Goal: Task Accomplishment & Management: Manage account settings

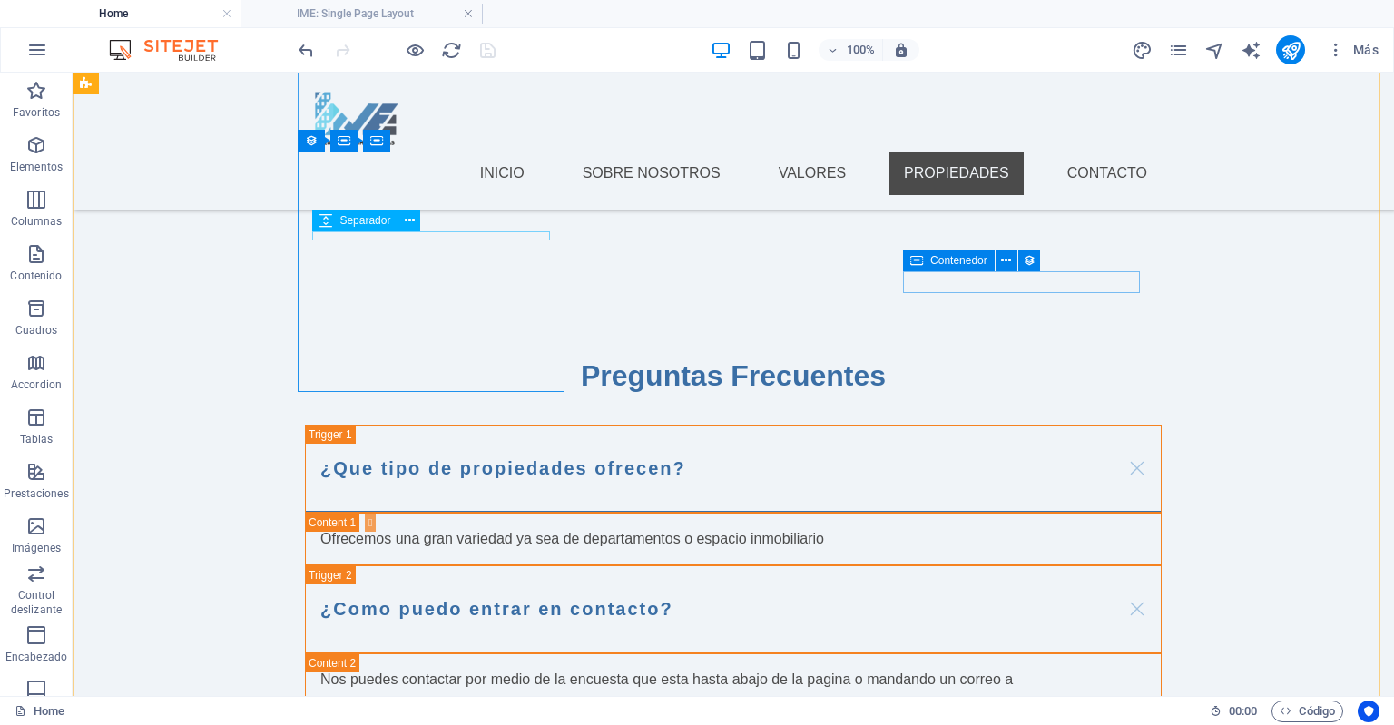
scroll to position [2571, 0]
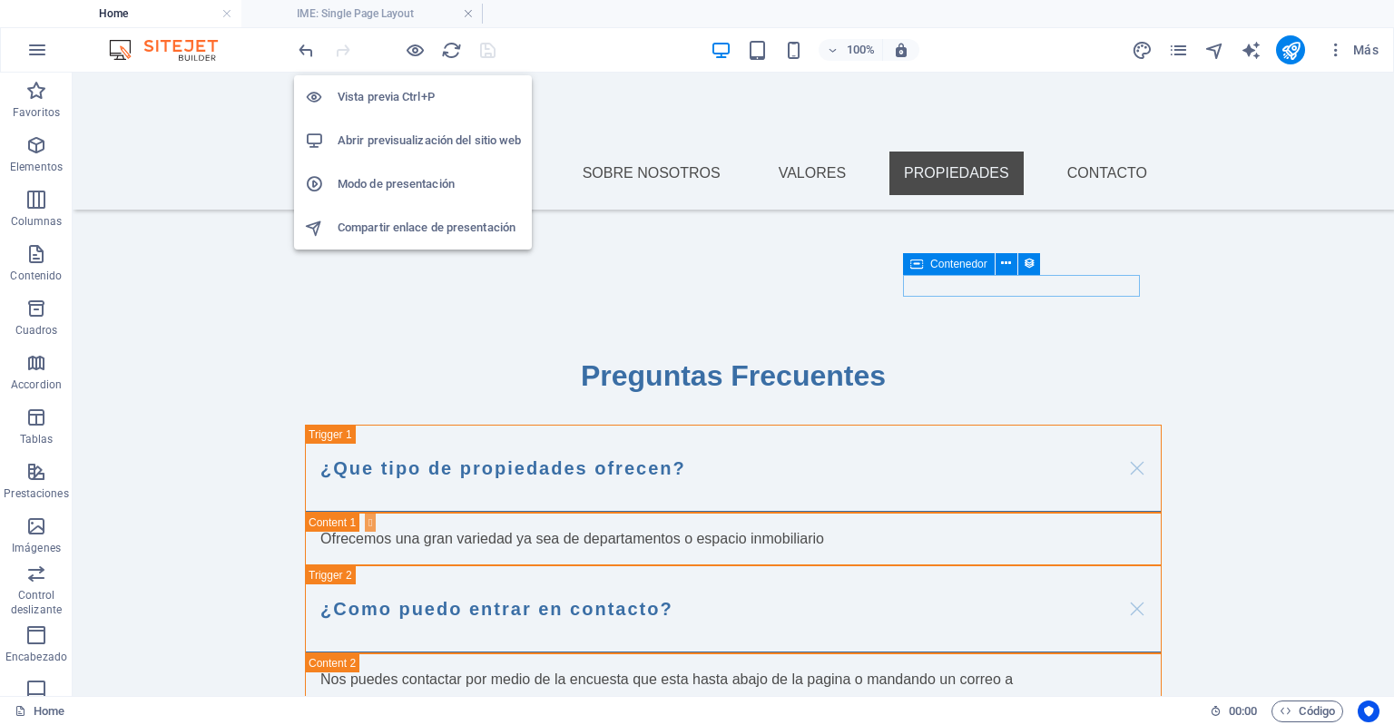
click at [411, 64] on div "Vista previa Ctrl+P Abrir previsualización del sitio web Modo de presentación C…" at bounding box center [413, 155] width 238 height 189
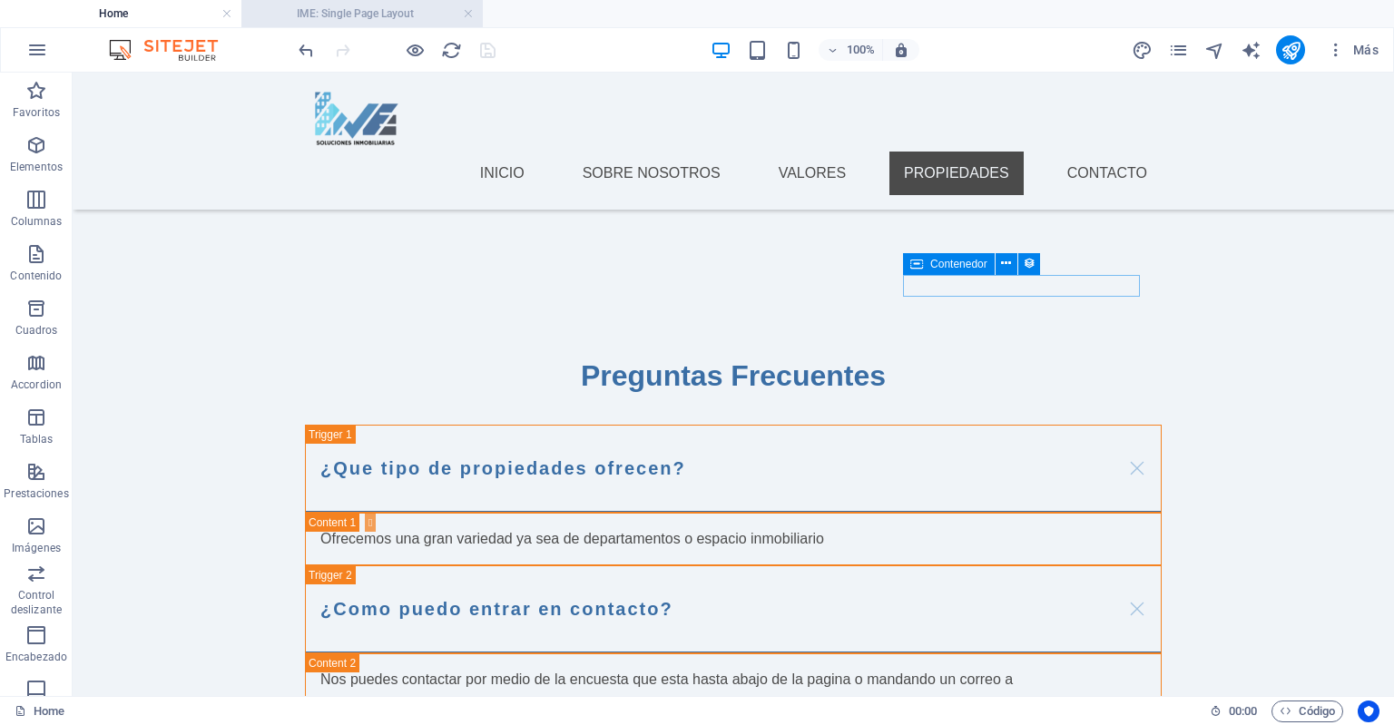
click at [367, 15] on h4 "IME: Single Page Layout" at bounding box center [361, 14] width 241 height 20
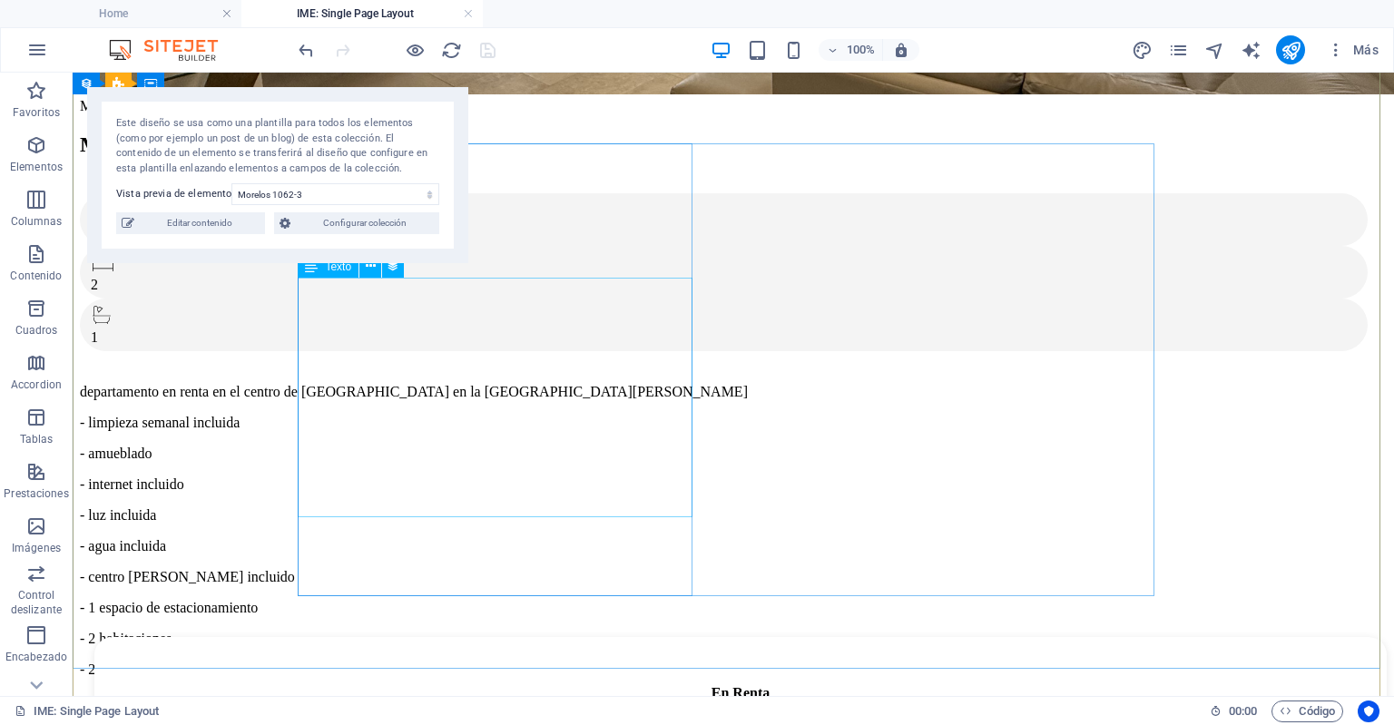
scroll to position [363, 0]
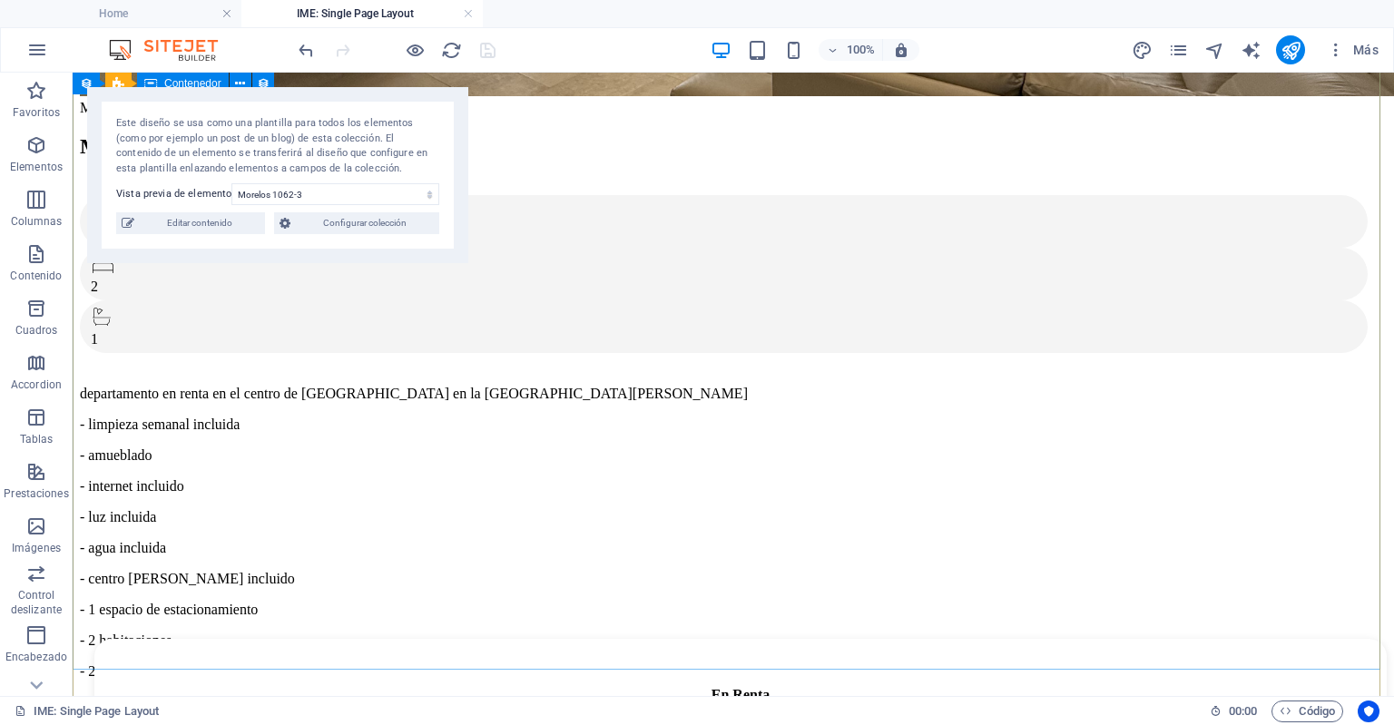
click at [498, 124] on div "Morelos 1062, Torreon, Coah Morelos 1062-3 125 mts2 2 1 departamento en renta e…" at bounding box center [733, 652] width 1307 height 1104
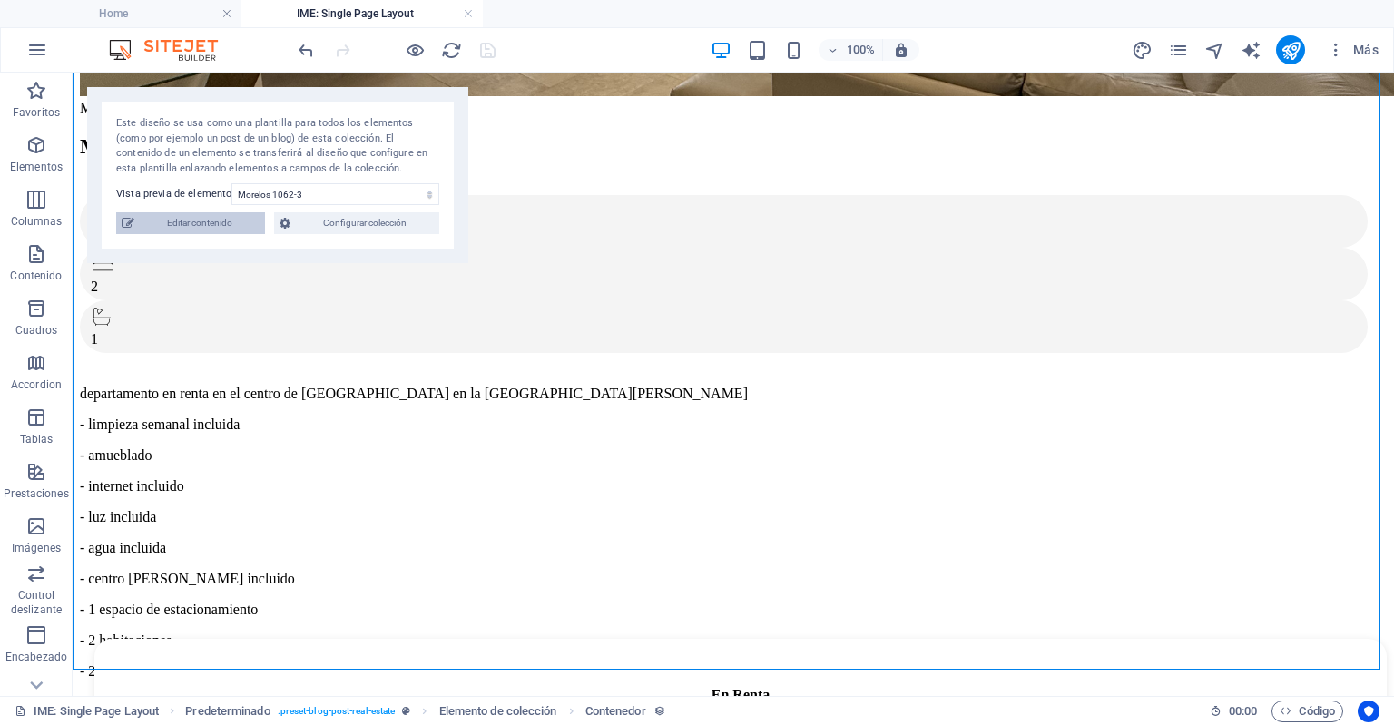
click at [178, 229] on span "Editar contenido" at bounding box center [200, 223] width 120 height 22
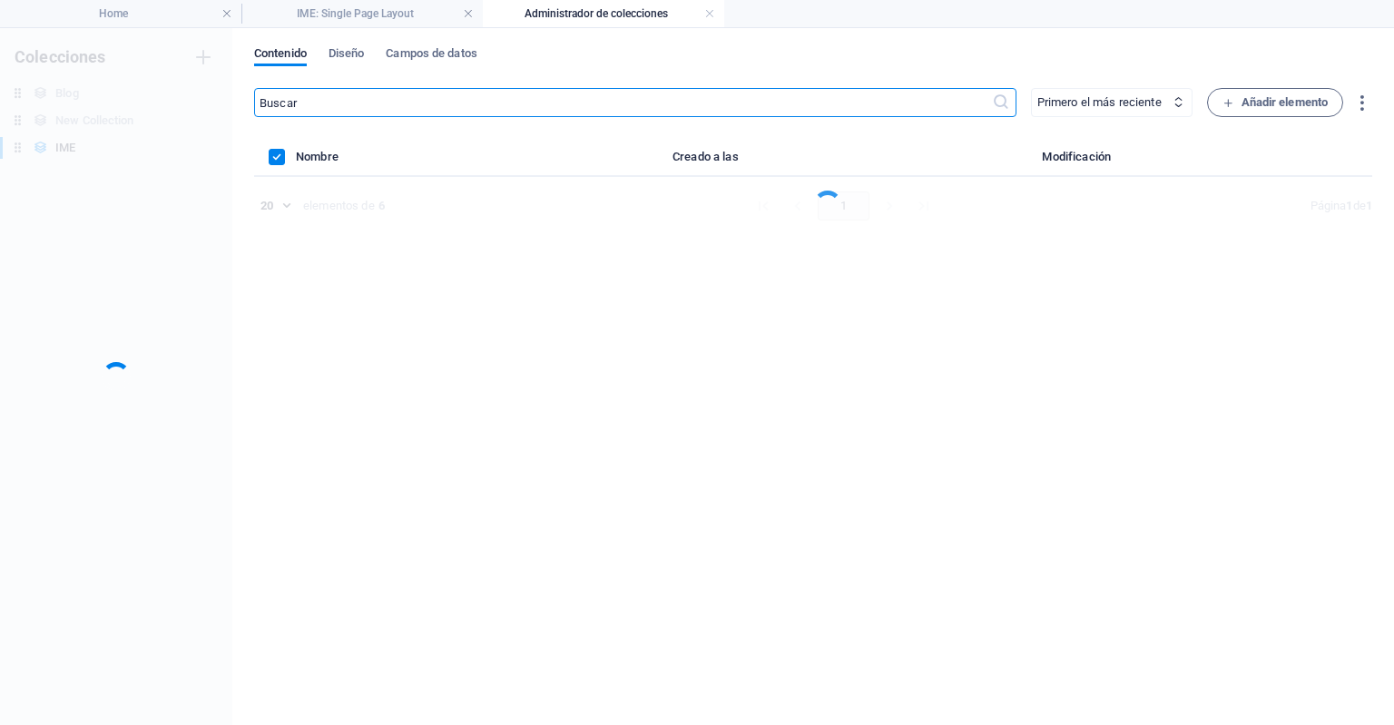
scroll to position [0, 0]
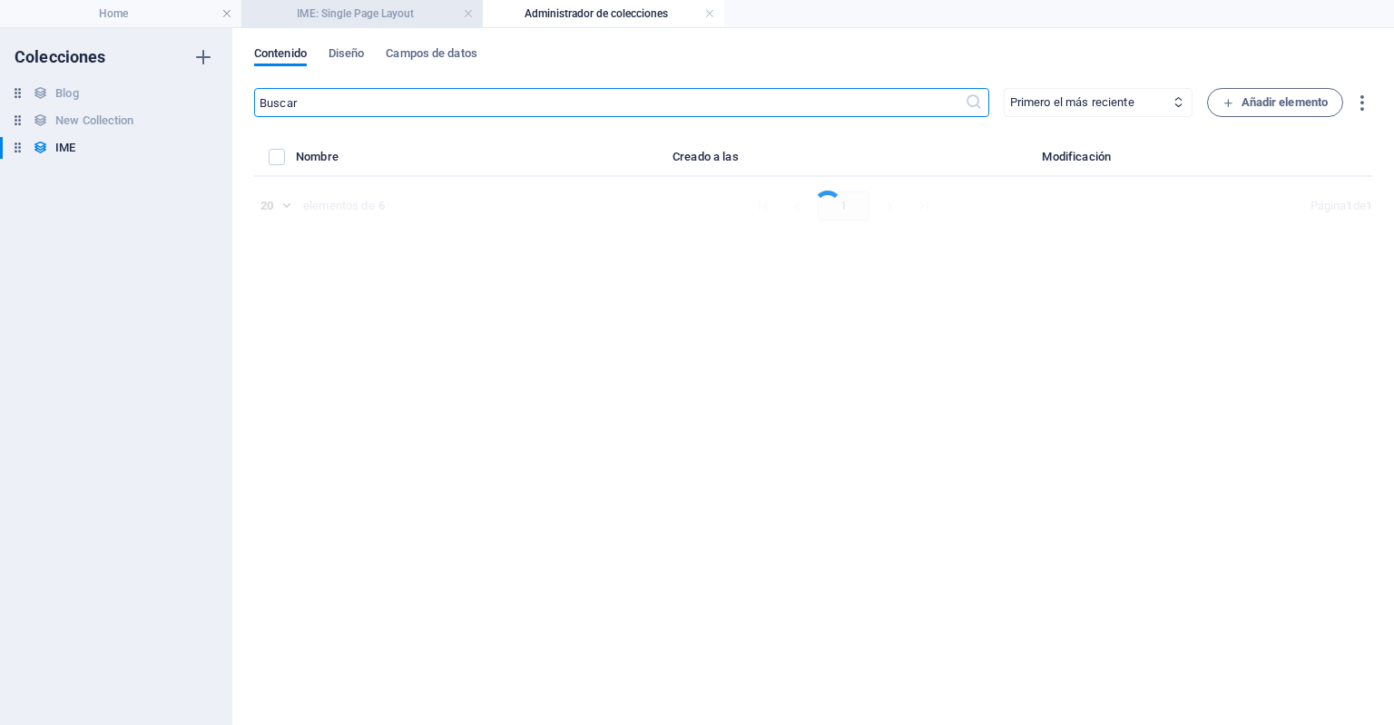
click at [363, 25] on li "IME: Single Page Layout" at bounding box center [361, 13] width 241 height 27
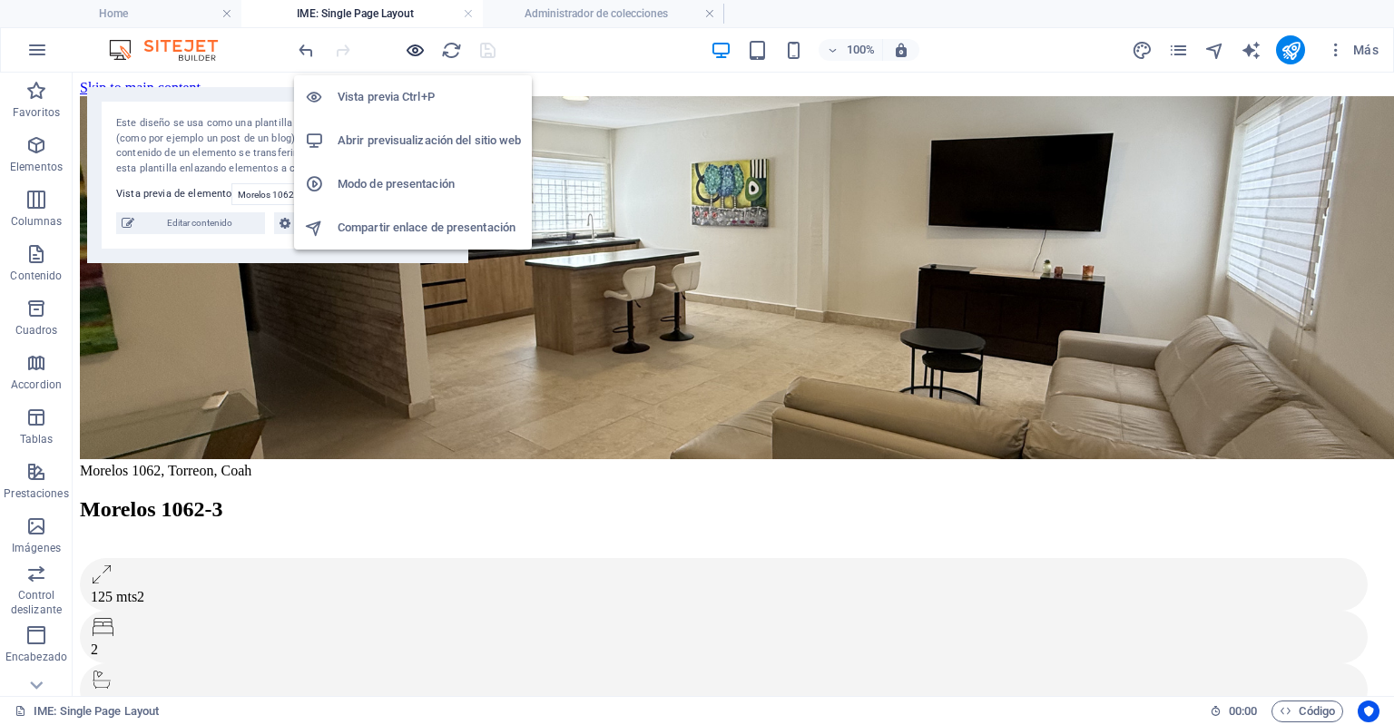
click at [418, 55] on icon "button" at bounding box center [415, 50] width 21 height 21
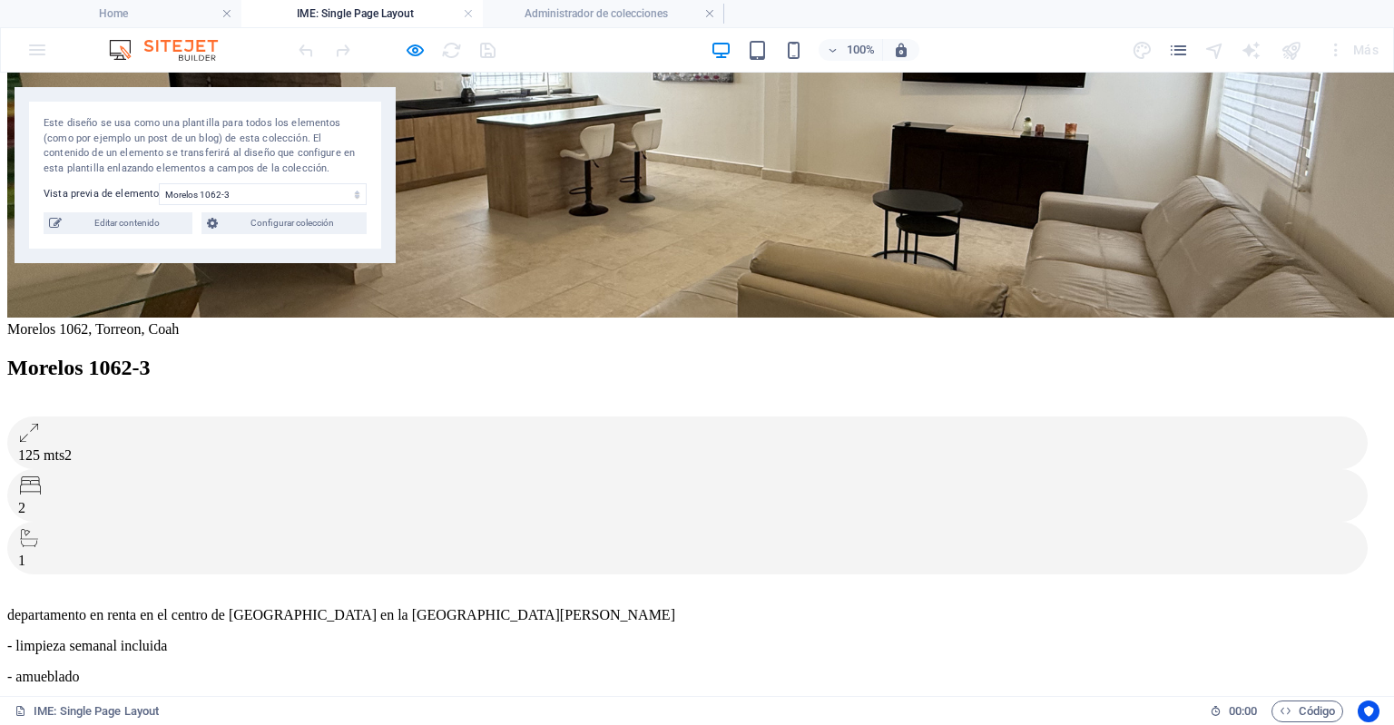
scroll to position [144, 0]
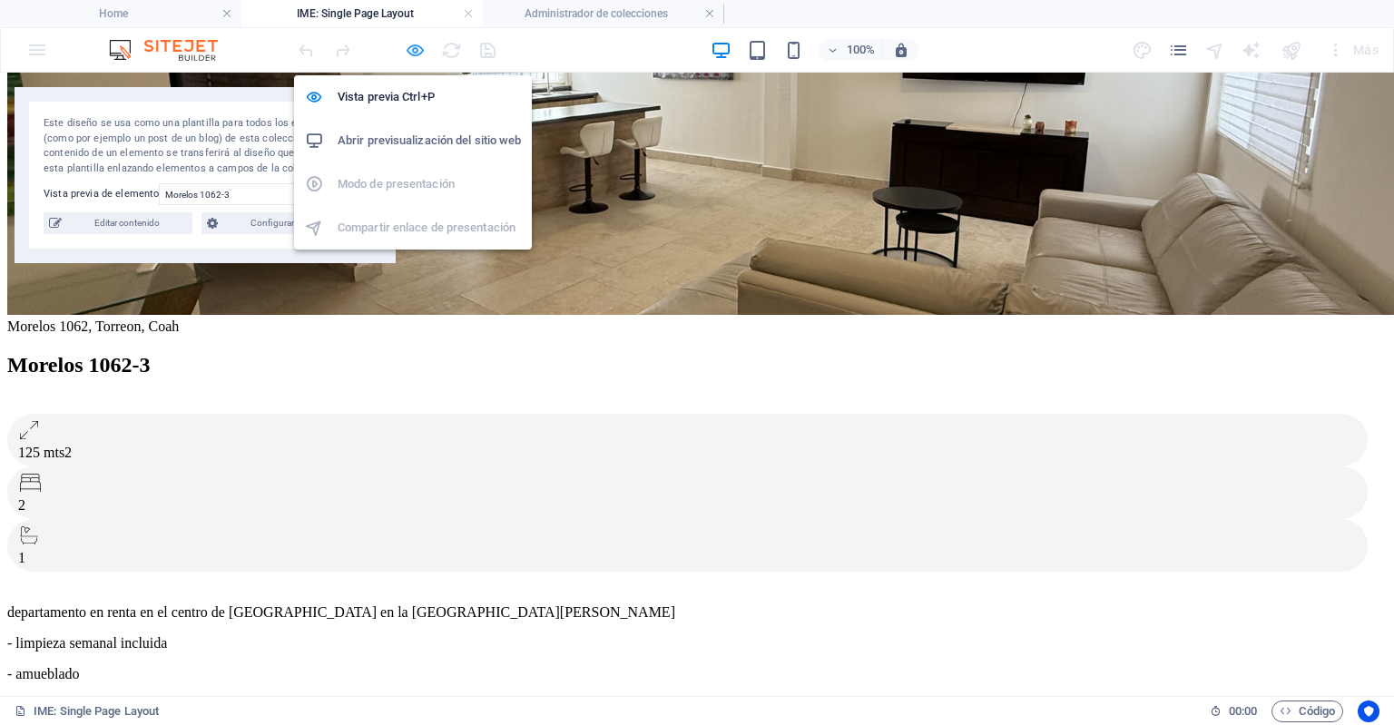
click at [408, 41] on icon "button" at bounding box center [415, 50] width 21 height 21
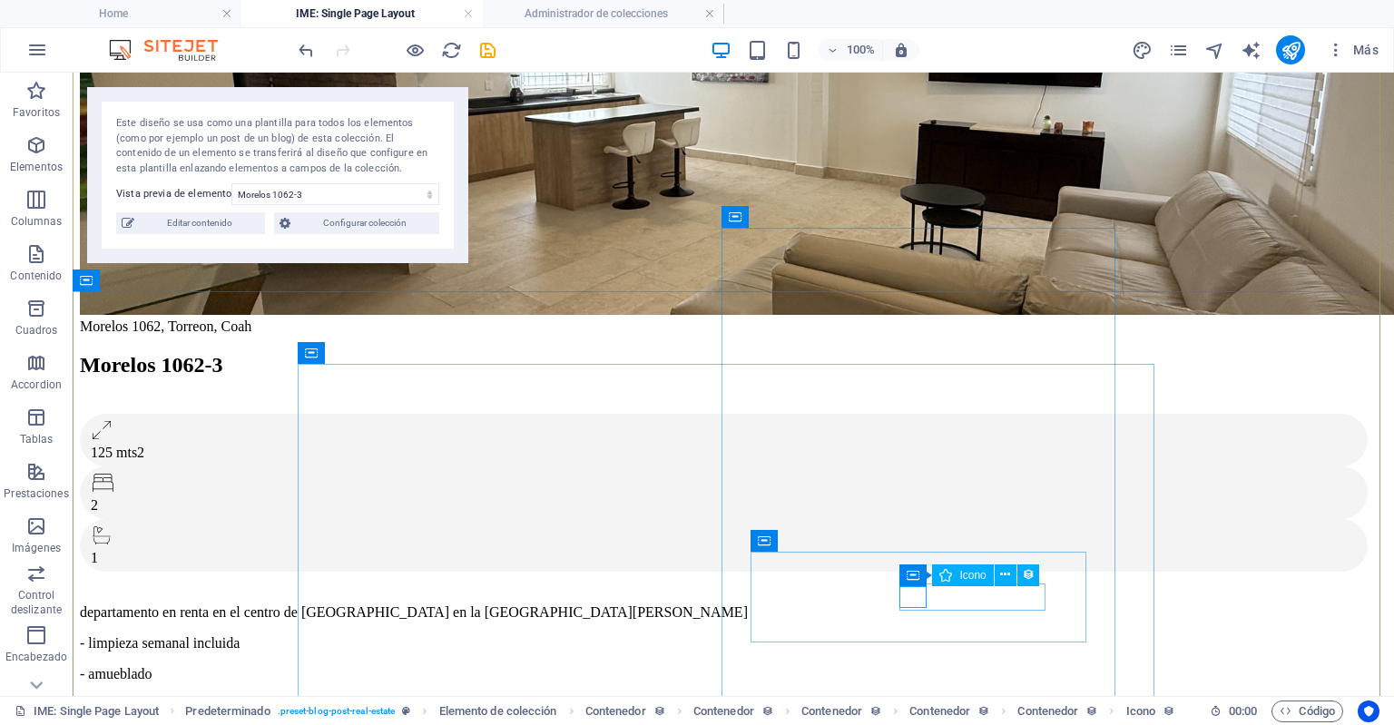
click at [948, 582] on icon at bounding box center [946, 576] width 13 height 22
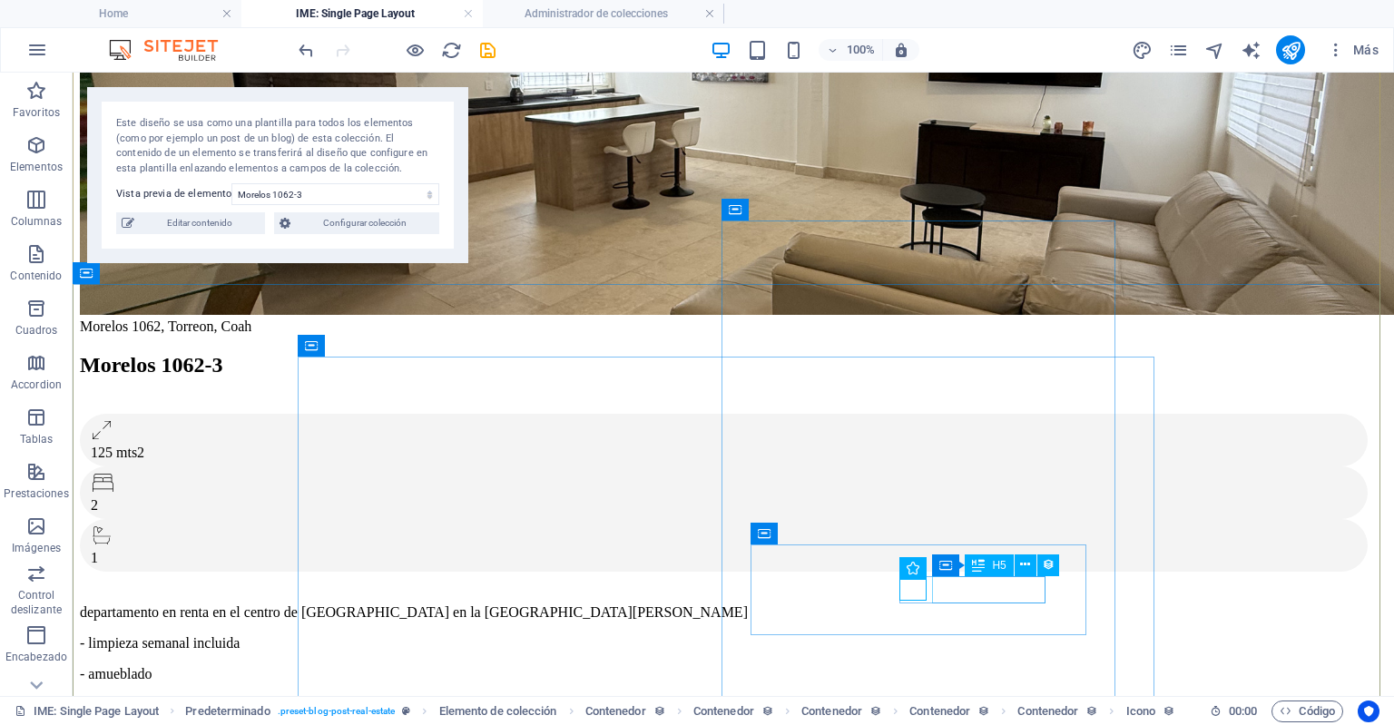
scroll to position [152, 0]
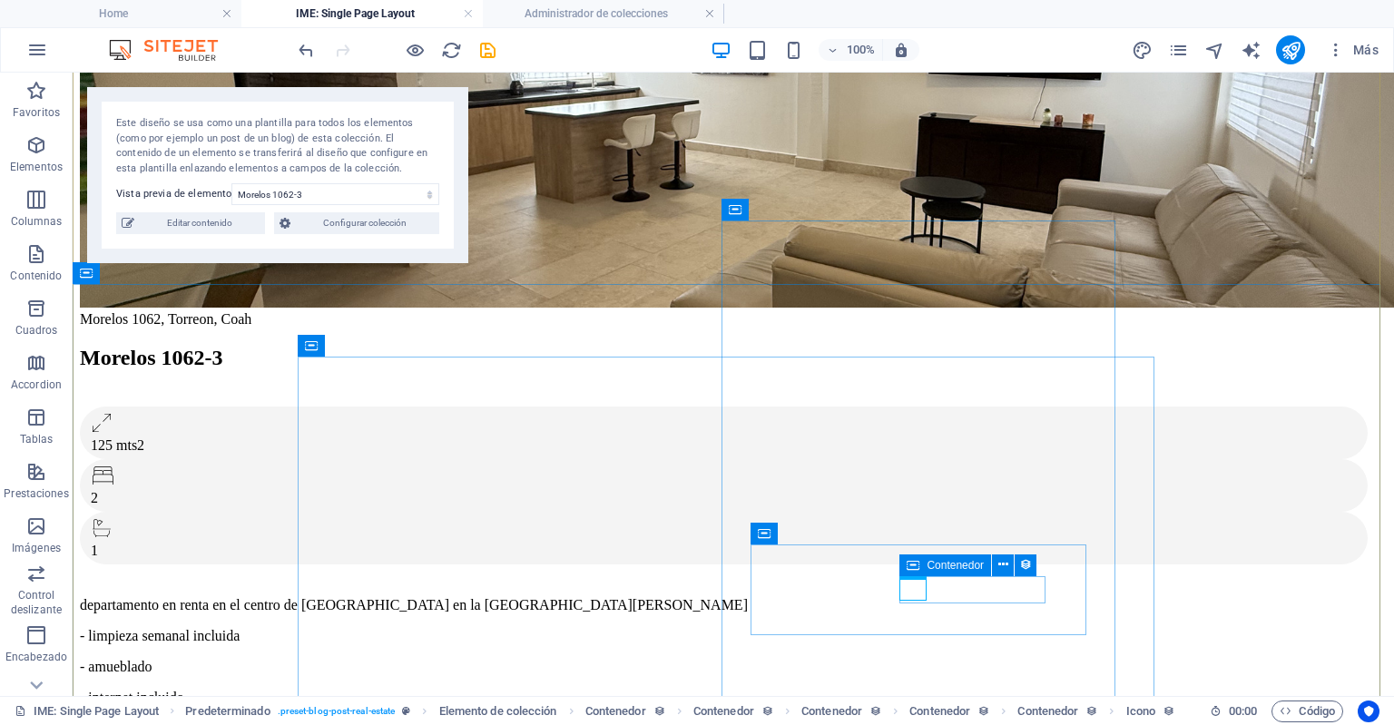
click at [909, 566] on icon at bounding box center [913, 566] width 13 height 22
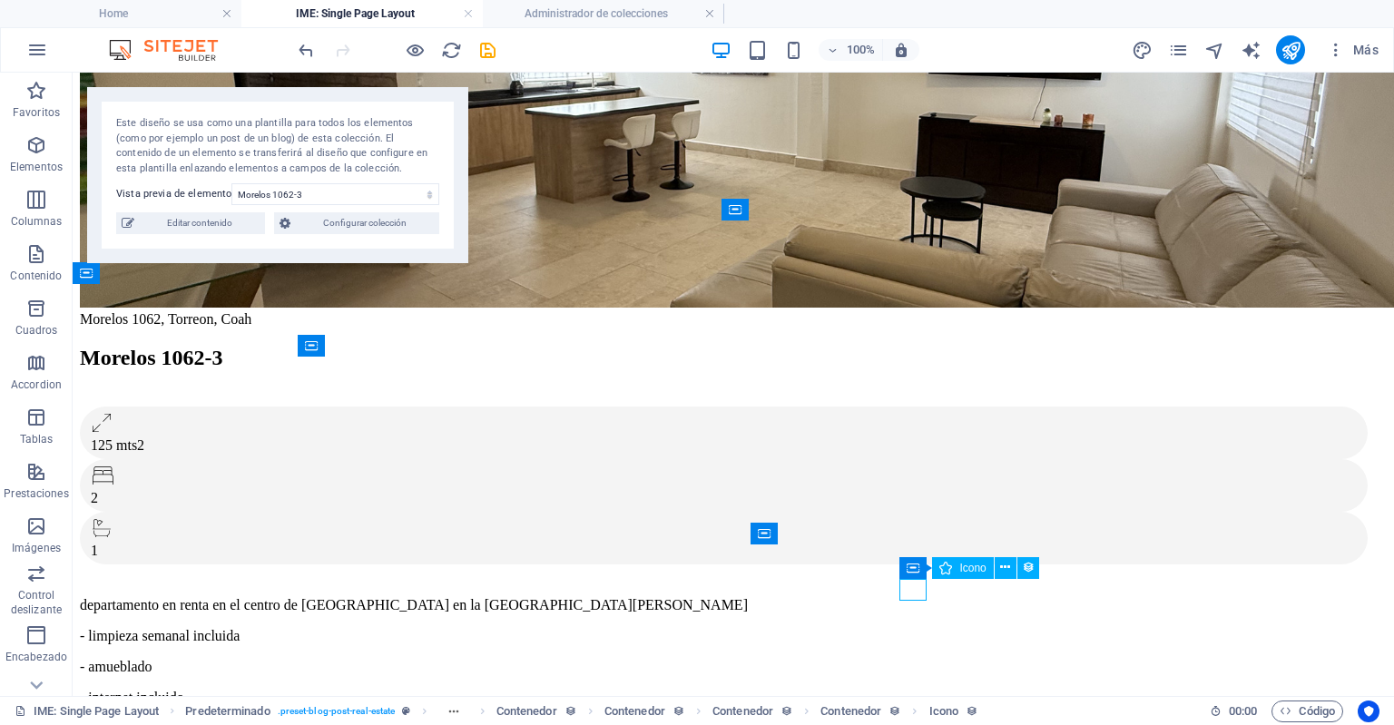
select select "xMidYMid"
select select "px"
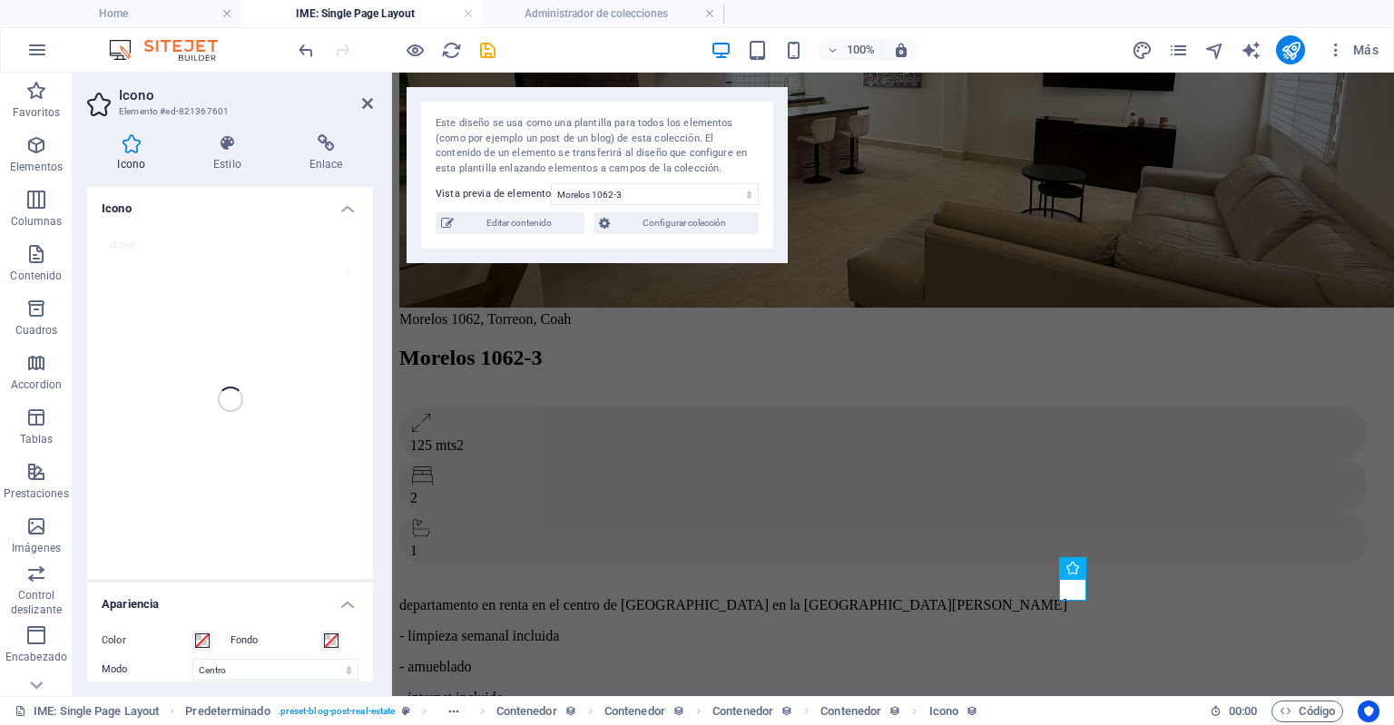
type input "phone"
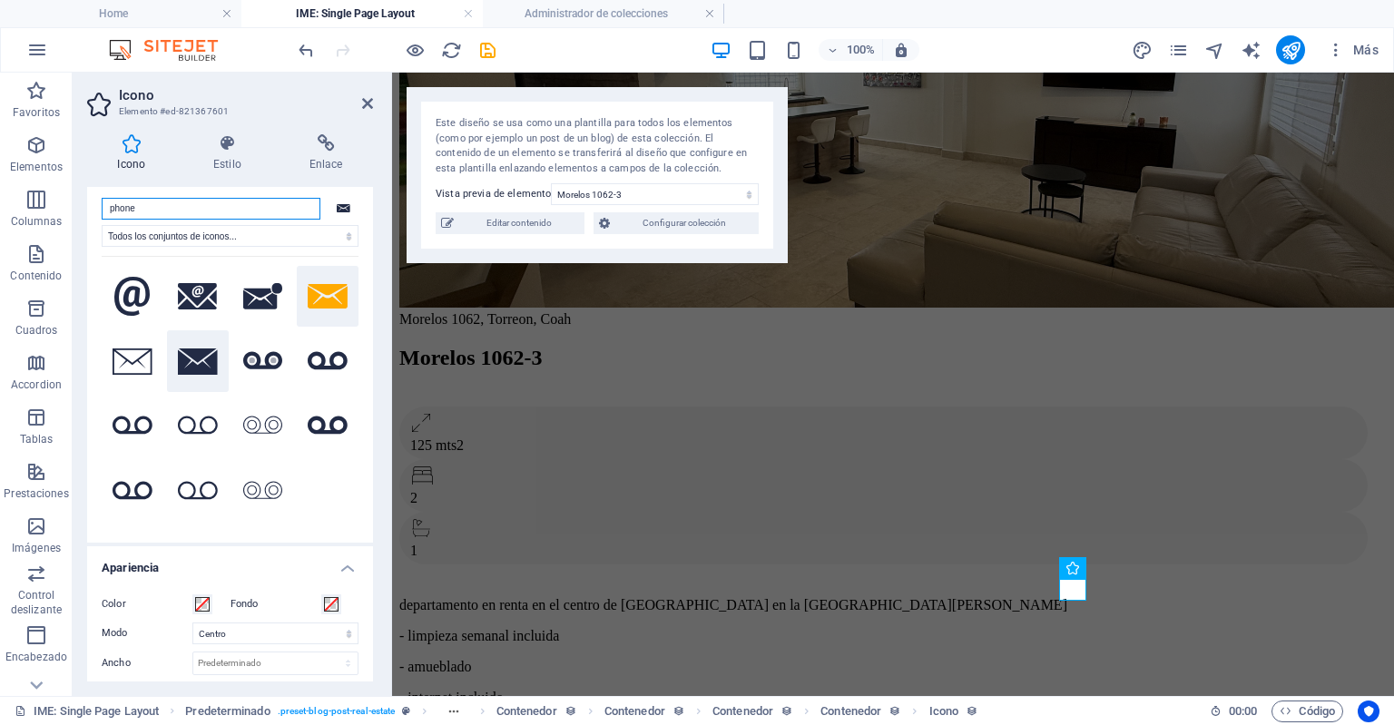
scroll to position [0, 0]
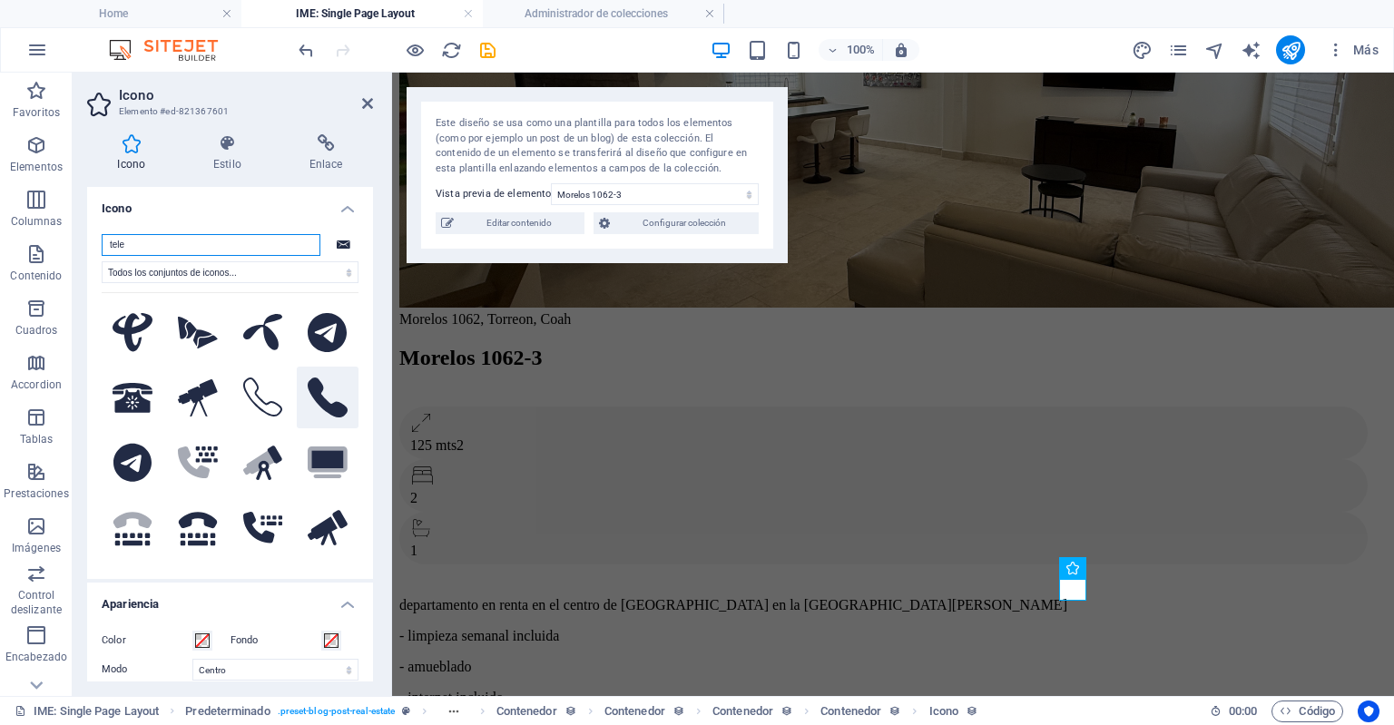
type input "tele"
click at [308, 378] on icon at bounding box center [328, 398] width 40 height 40
click at [262, 385] on icon at bounding box center [263, 398] width 40 height 40
click at [308, 389] on icon at bounding box center [328, 398] width 40 height 40
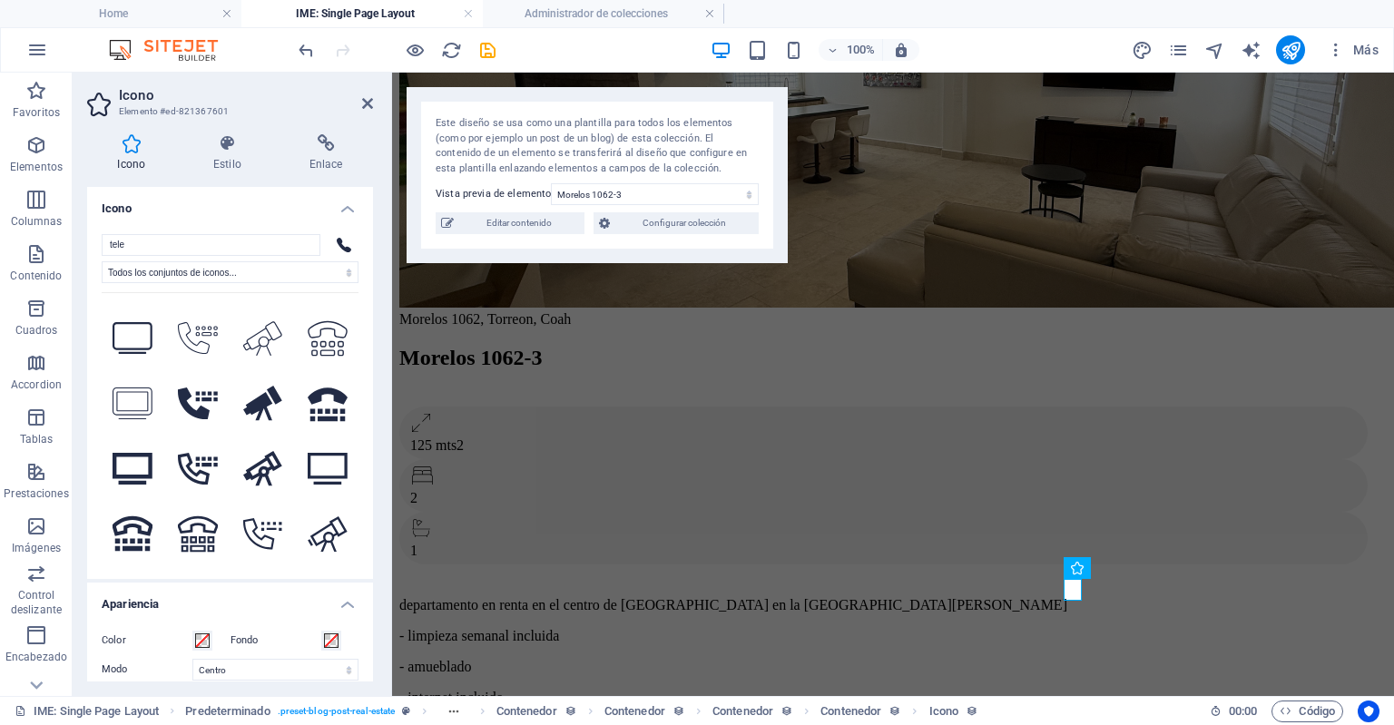
scroll to position [389, 0]
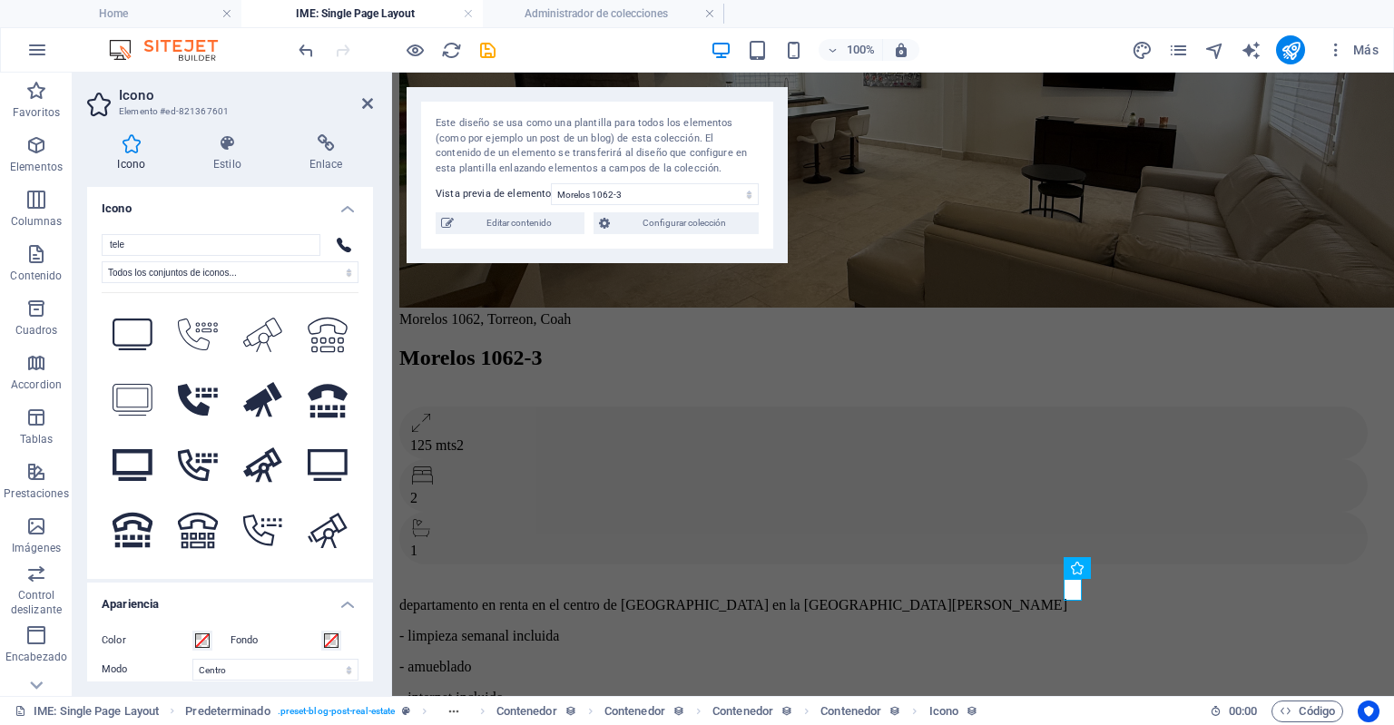
click at [367, 94] on h2 "Icono" at bounding box center [246, 95] width 254 height 16
click at [365, 102] on icon at bounding box center [367, 103] width 11 height 15
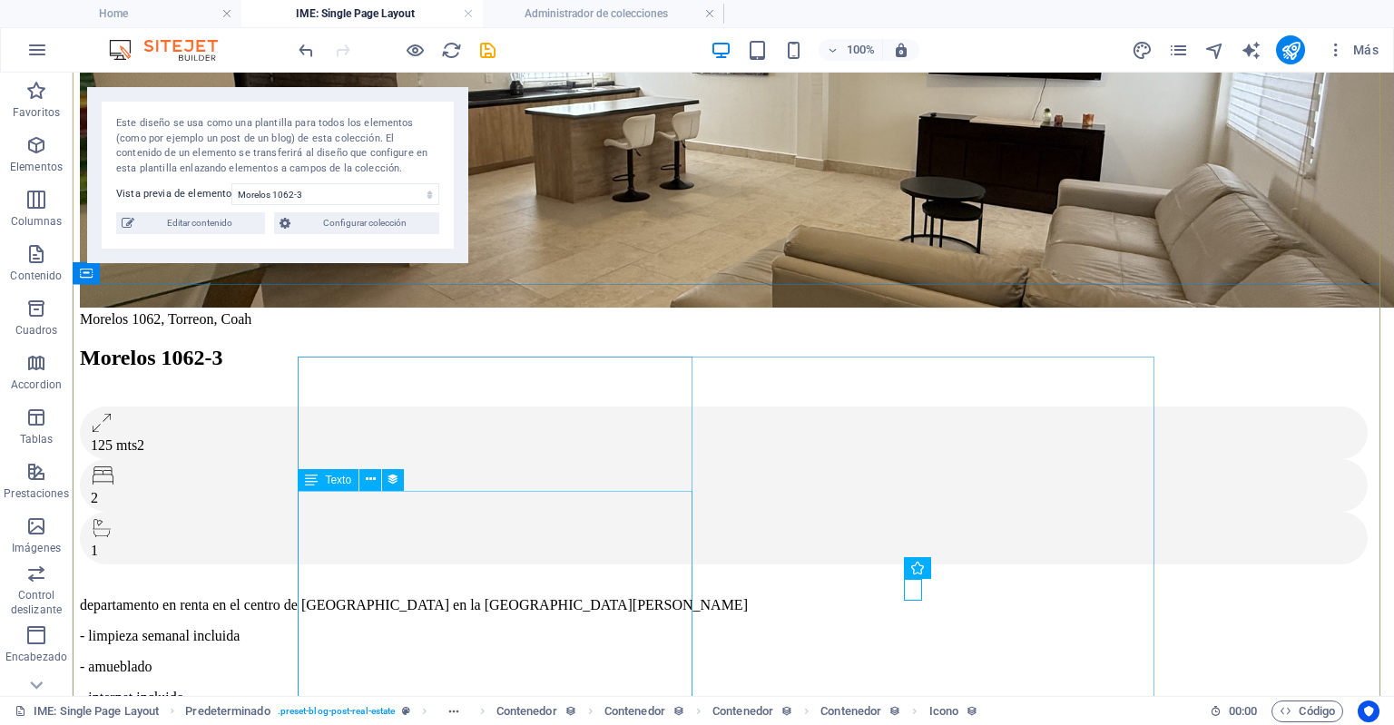
scroll to position [272, 0]
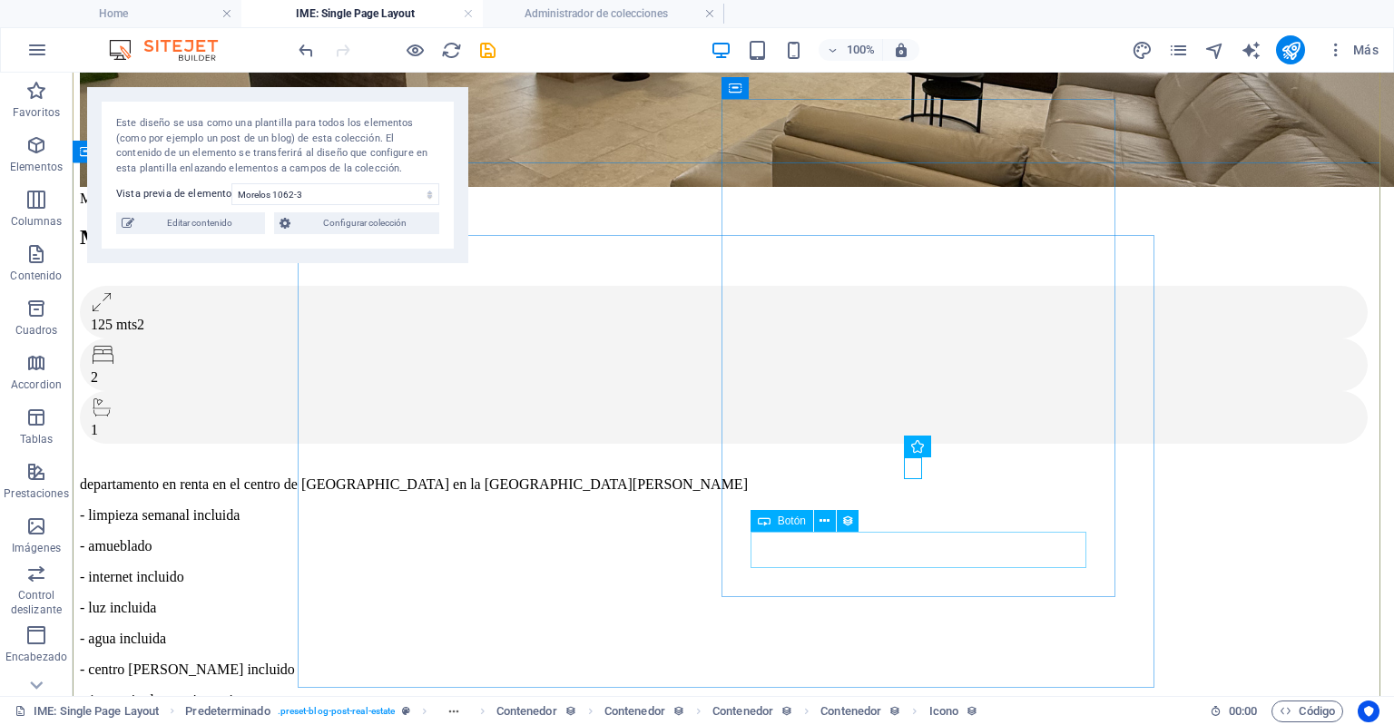
select select "%"
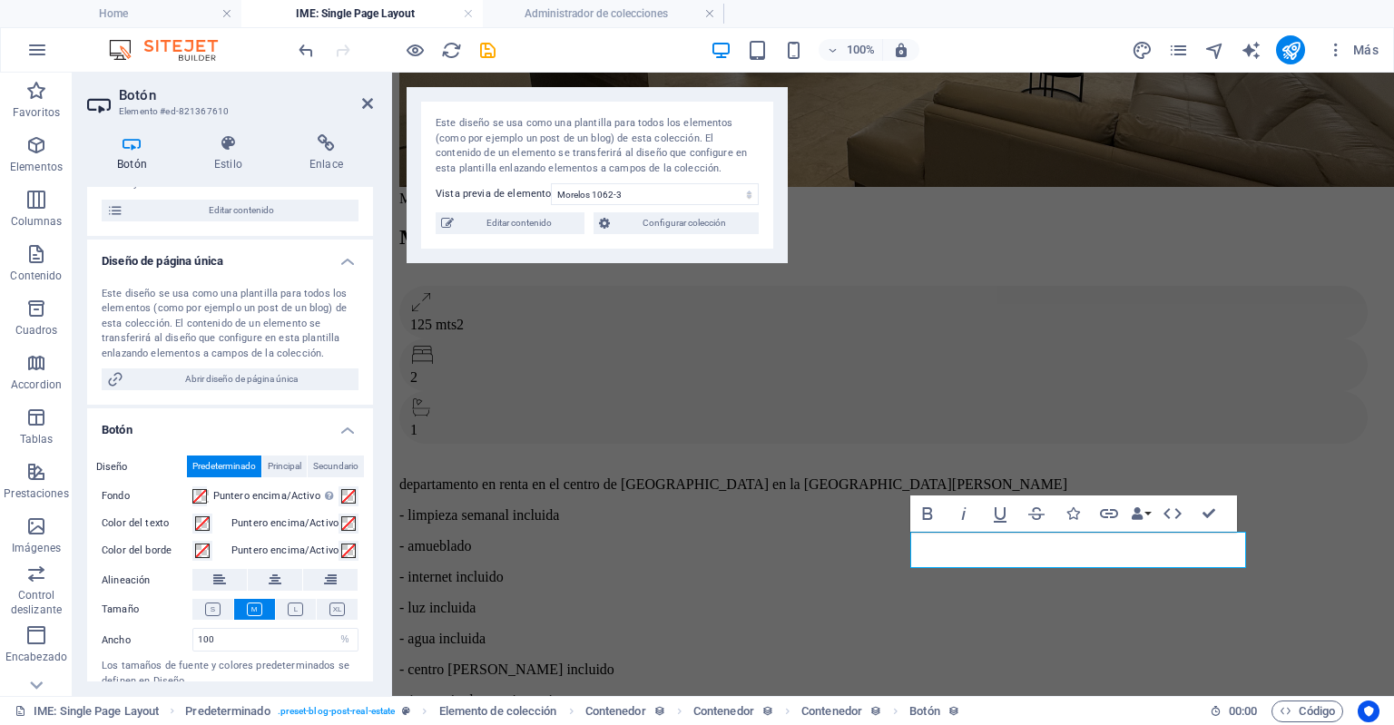
scroll to position [0, 0]
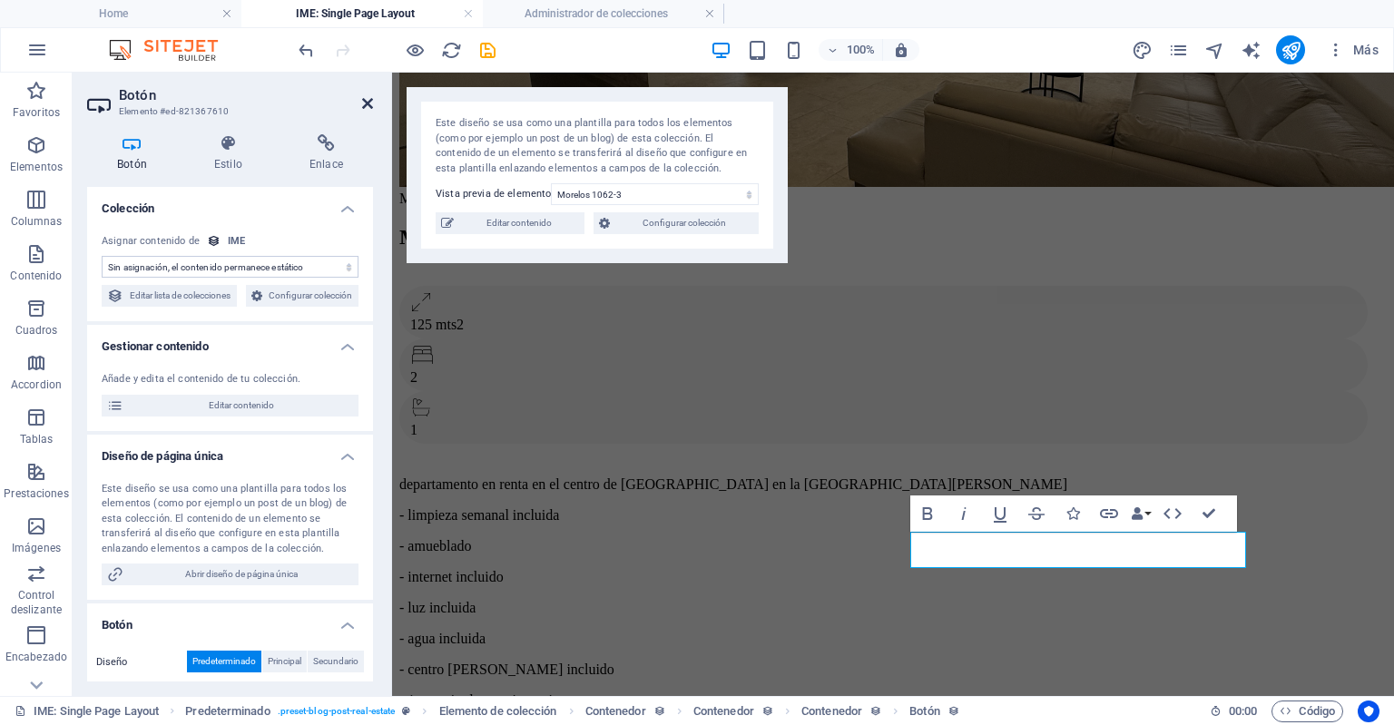
click at [364, 103] on icon at bounding box center [367, 103] width 11 height 15
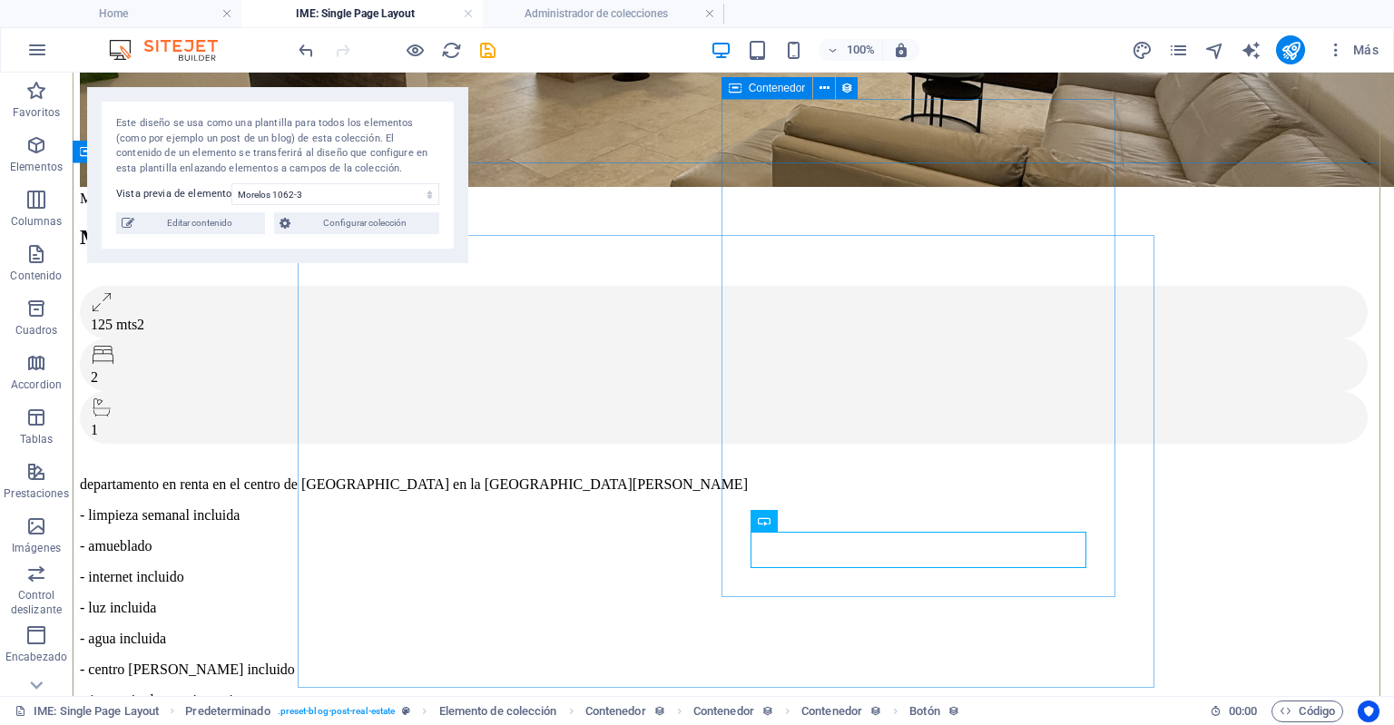
click at [823, 524] on icon at bounding box center [825, 521] width 10 height 19
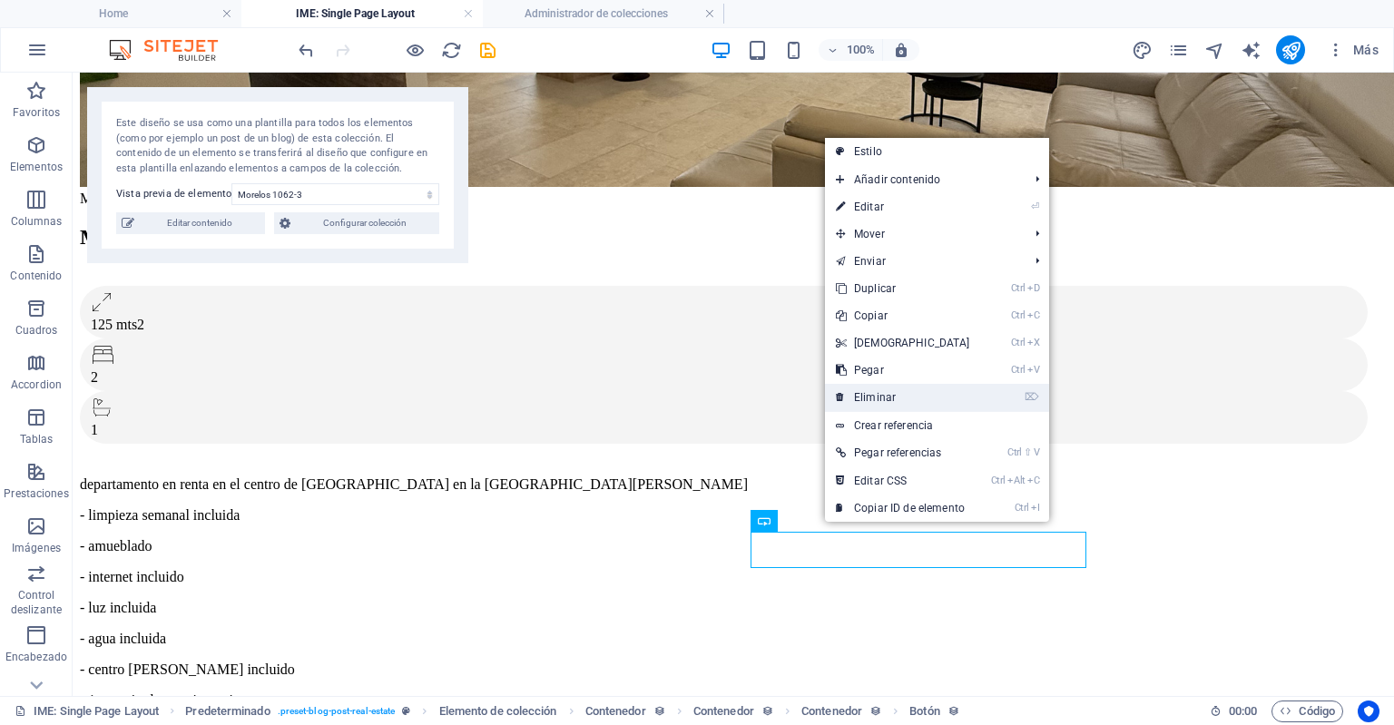
click at [930, 399] on link "⌦ Eliminar" at bounding box center [903, 397] width 156 height 27
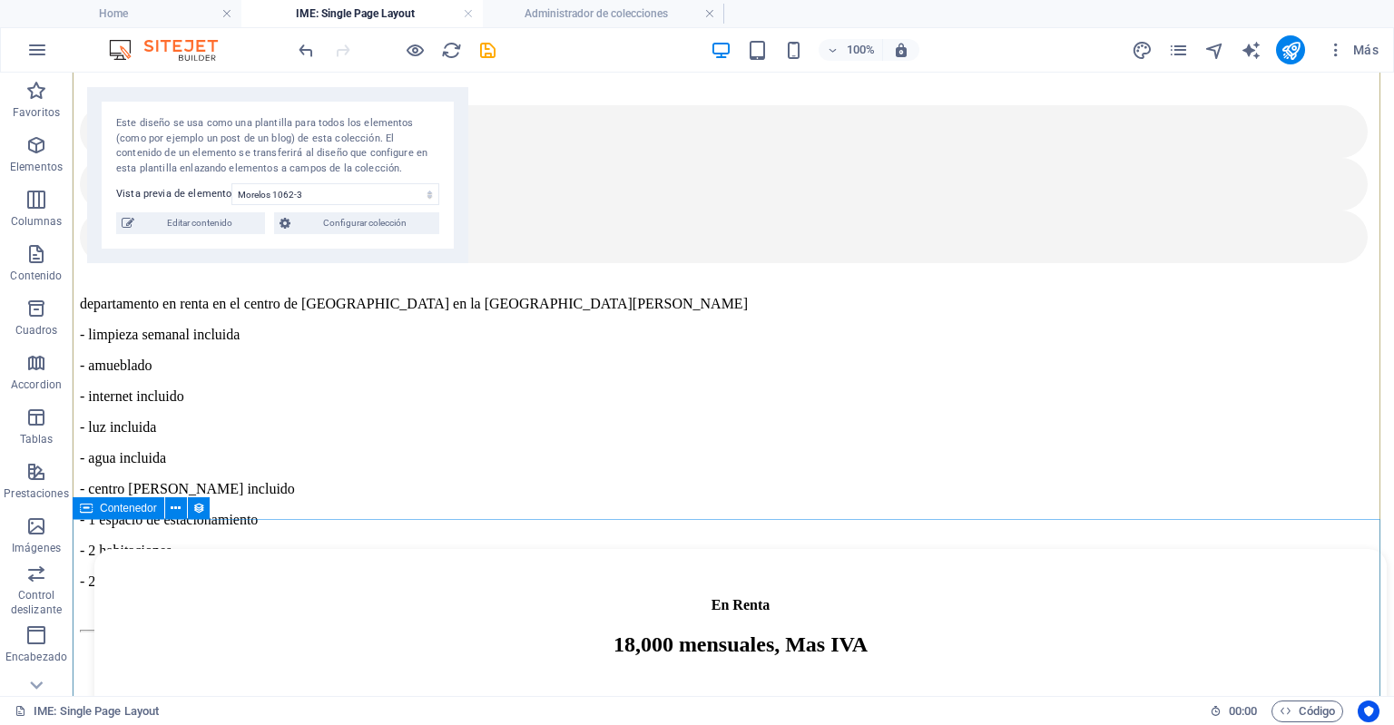
scroll to position [108, 0]
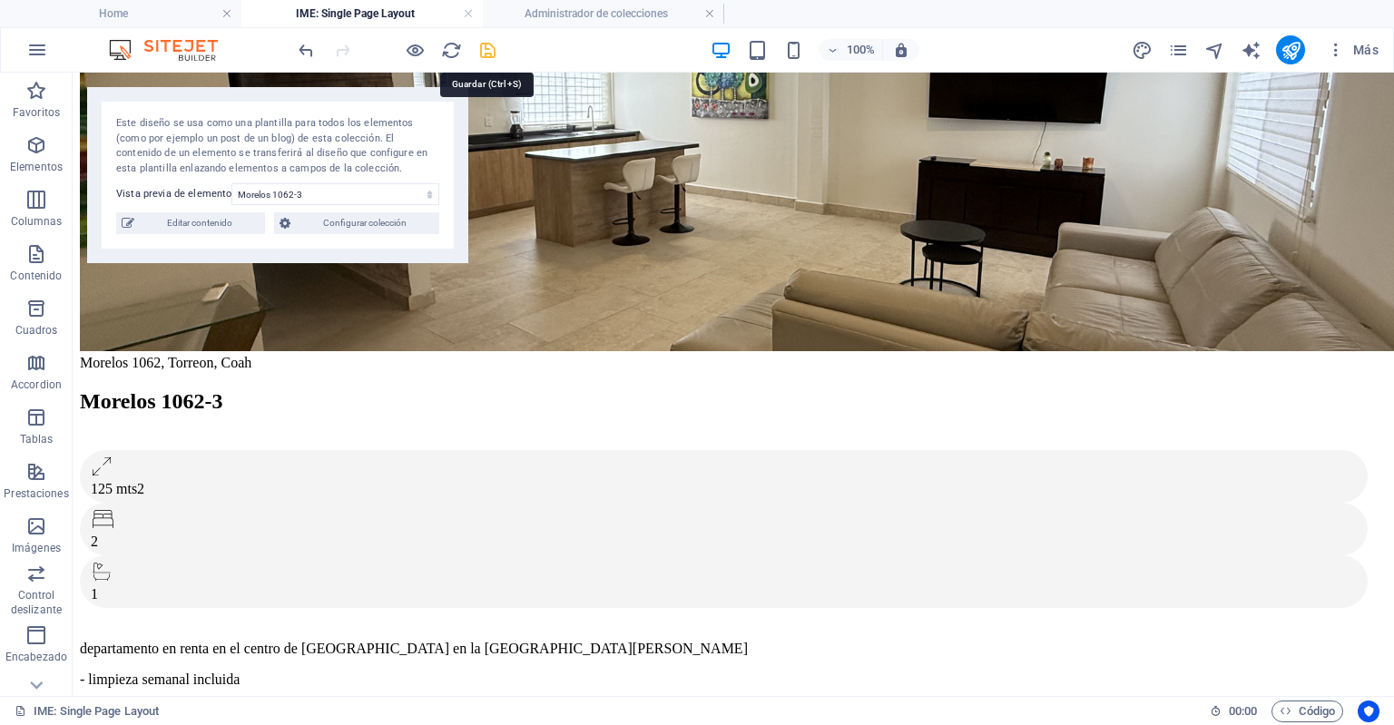
click at [488, 45] on icon "save" at bounding box center [487, 50] width 21 height 21
click at [521, 23] on h4 "Administrador de colecciones" at bounding box center [603, 14] width 241 height 20
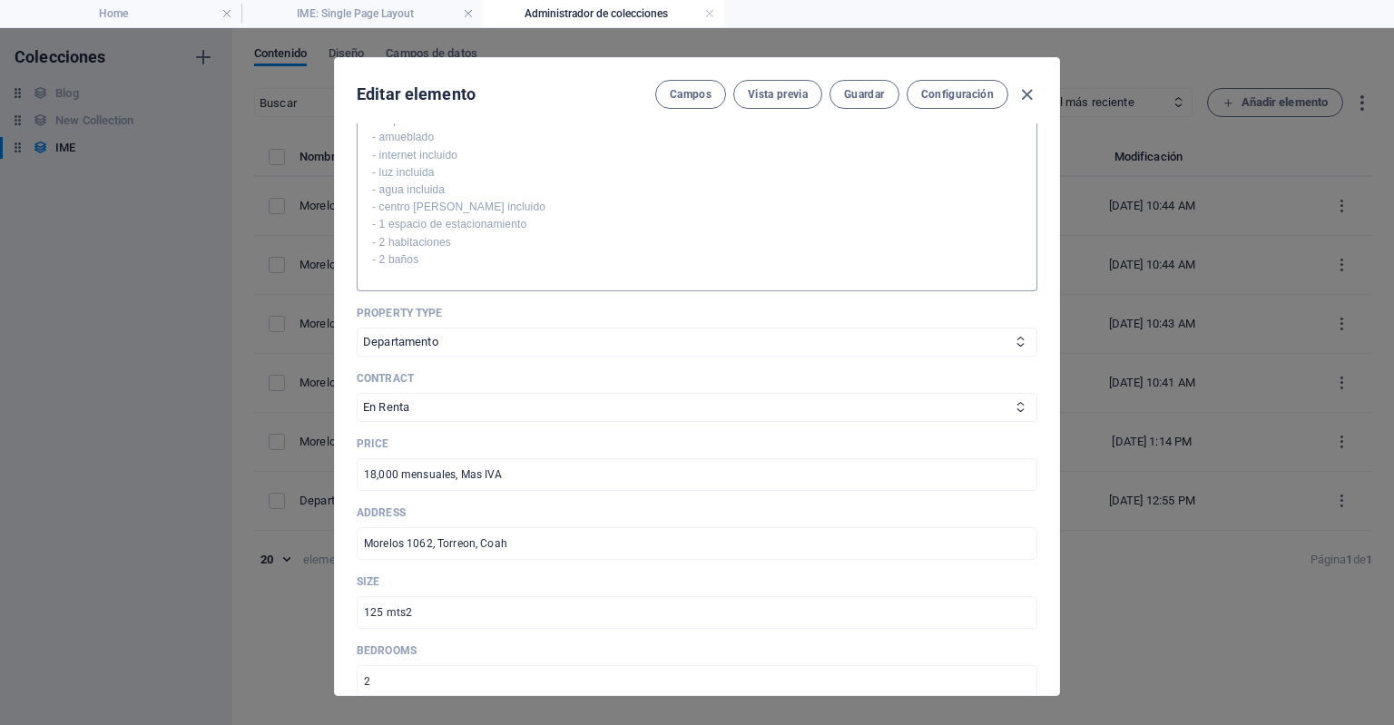
scroll to position [21, 0]
click at [382, 258] on p "- 2 baños" at bounding box center [697, 260] width 650 height 17
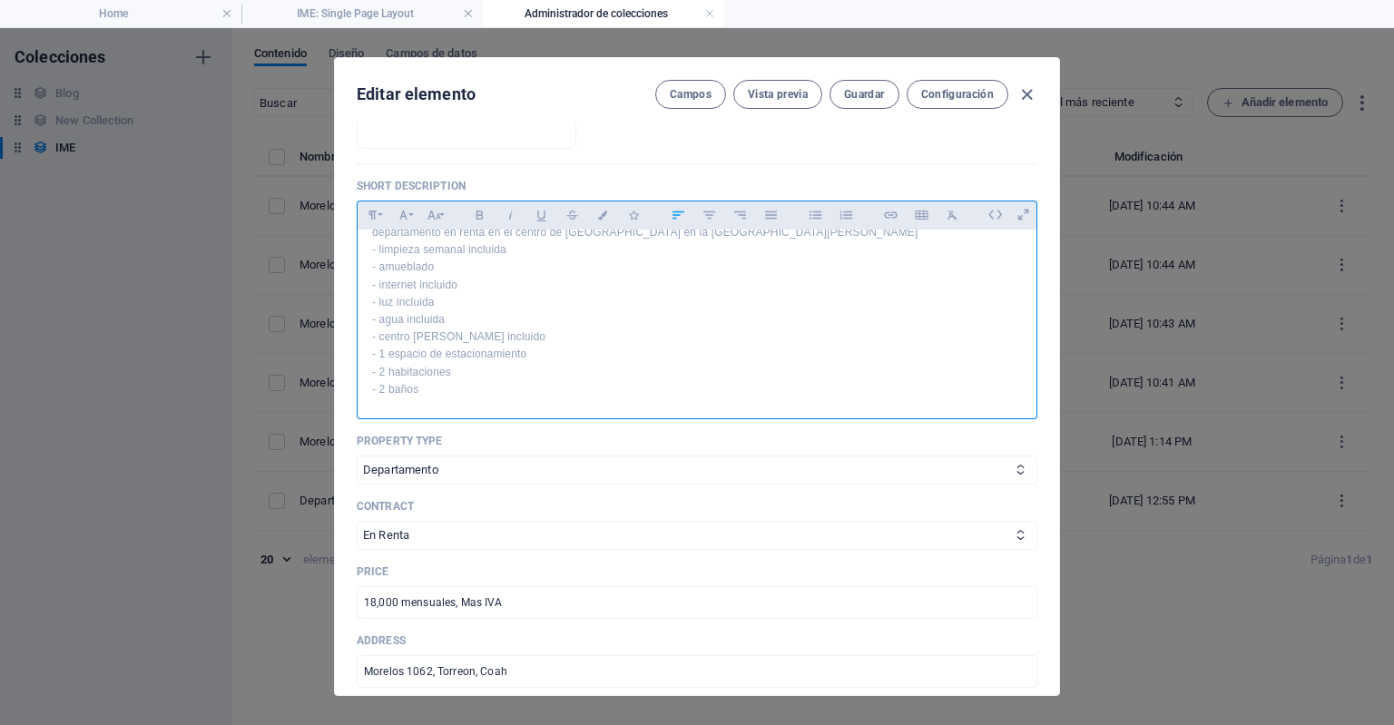
scroll to position [18, 0]
drag, startPoint x: 382, startPoint y: 258, endPoint x: 746, endPoint y: 463, distance: 417.8
click at [746, 463] on select "Casa Departamento Oficinas" at bounding box center [697, 470] width 681 height 29
click at [447, 397] on p "- 2 baños" at bounding box center [697, 391] width 650 height 17
click at [384, 391] on p "- 2 baños" at bounding box center [697, 391] width 650 height 17
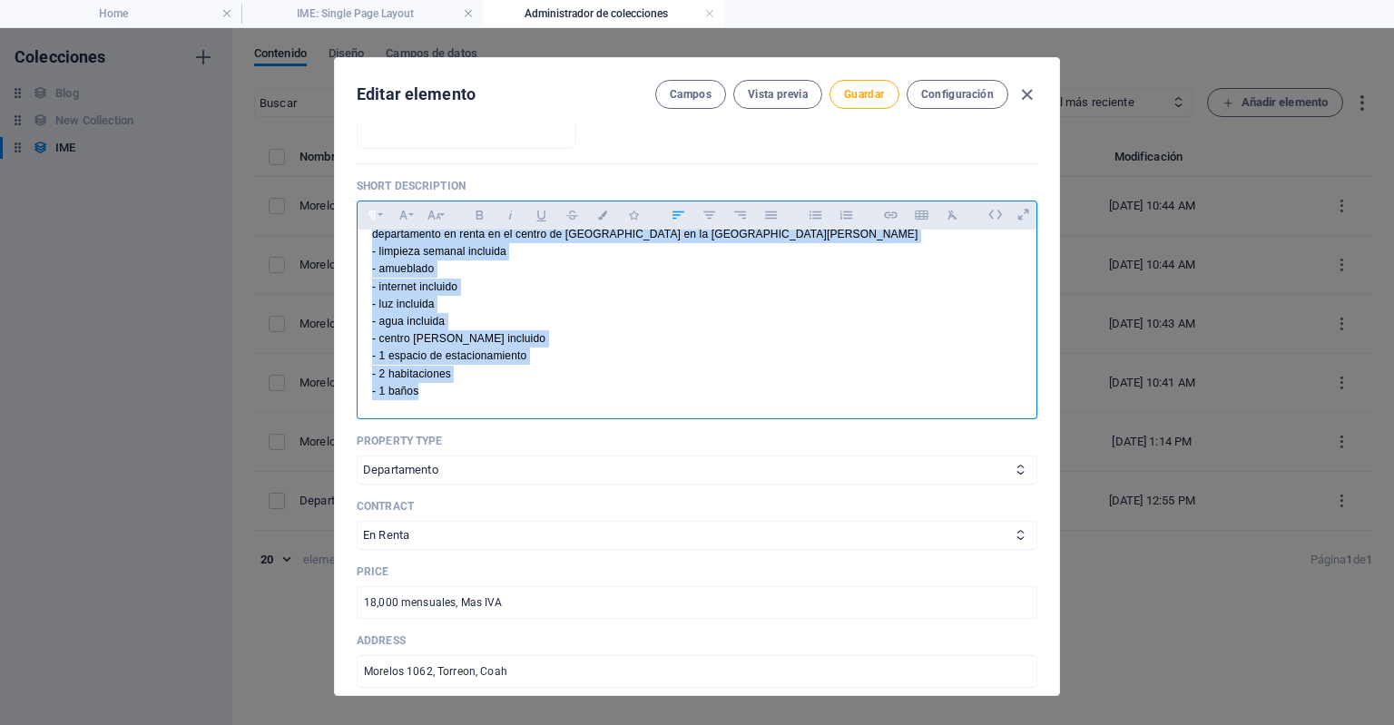
scroll to position [0, 0]
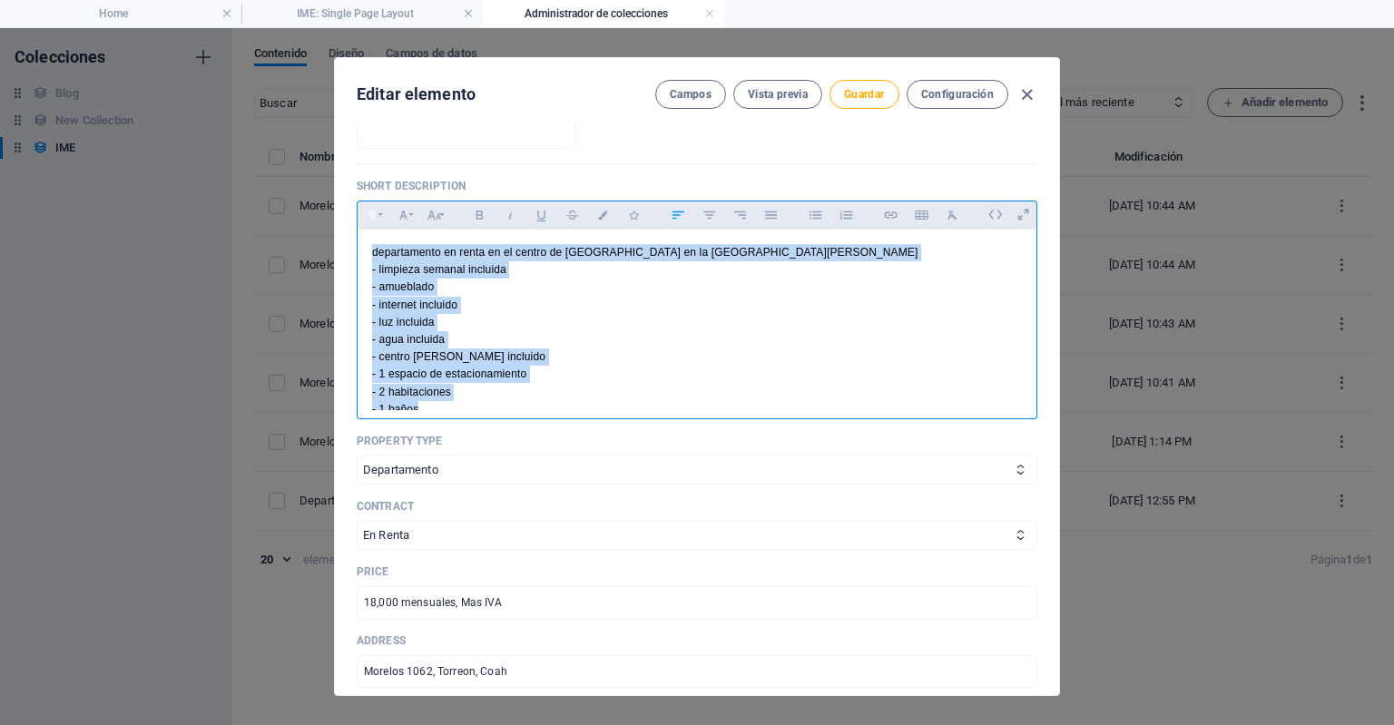
drag, startPoint x: 522, startPoint y: 392, endPoint x: 357, endPoint y: 217, distance: 240.8
click at [357, 217] on div "Paragraph Format Normal Heading 1 Heading 2 Heading 3 Heading 4 Heading 5 Headi…" at bounding box center [697, 310] width 681 height 219
copy div "departamento en renta en el centro de Torreon en la calle morelos - limpieza se…"
click at [850, 84] on button "Guardar" at bounding box center [864, 94] width 69 height 29
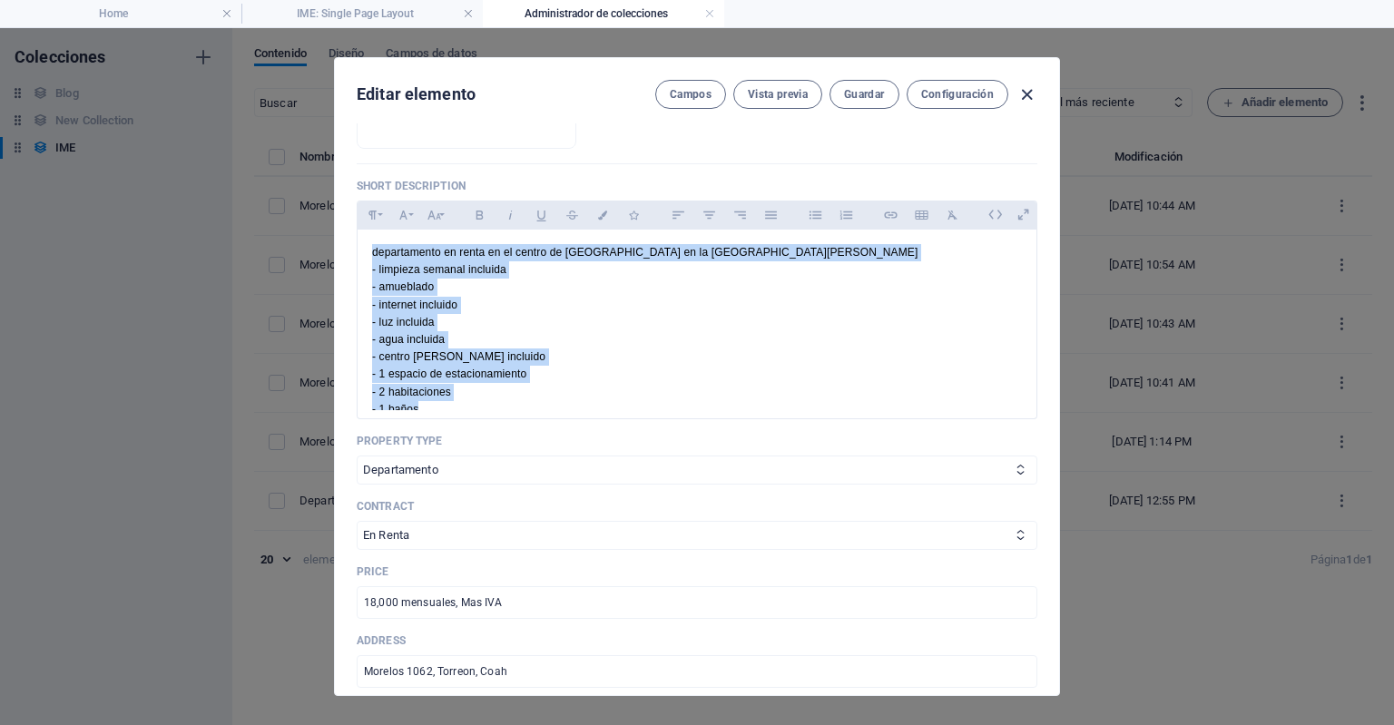
click at [1021, 93] on icon "button" at bounding box center [1027, 94] width 21 height 21
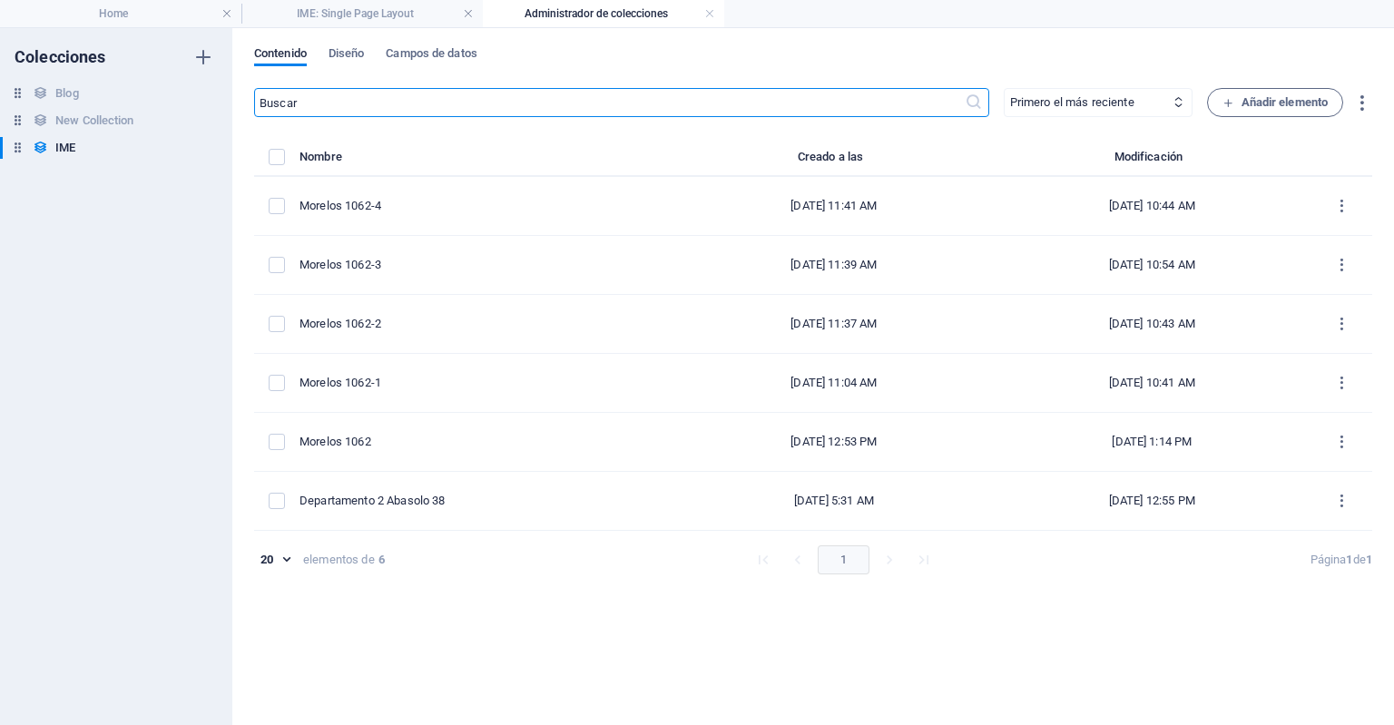
checkbox input "false"
type input "morelos-1062-3"
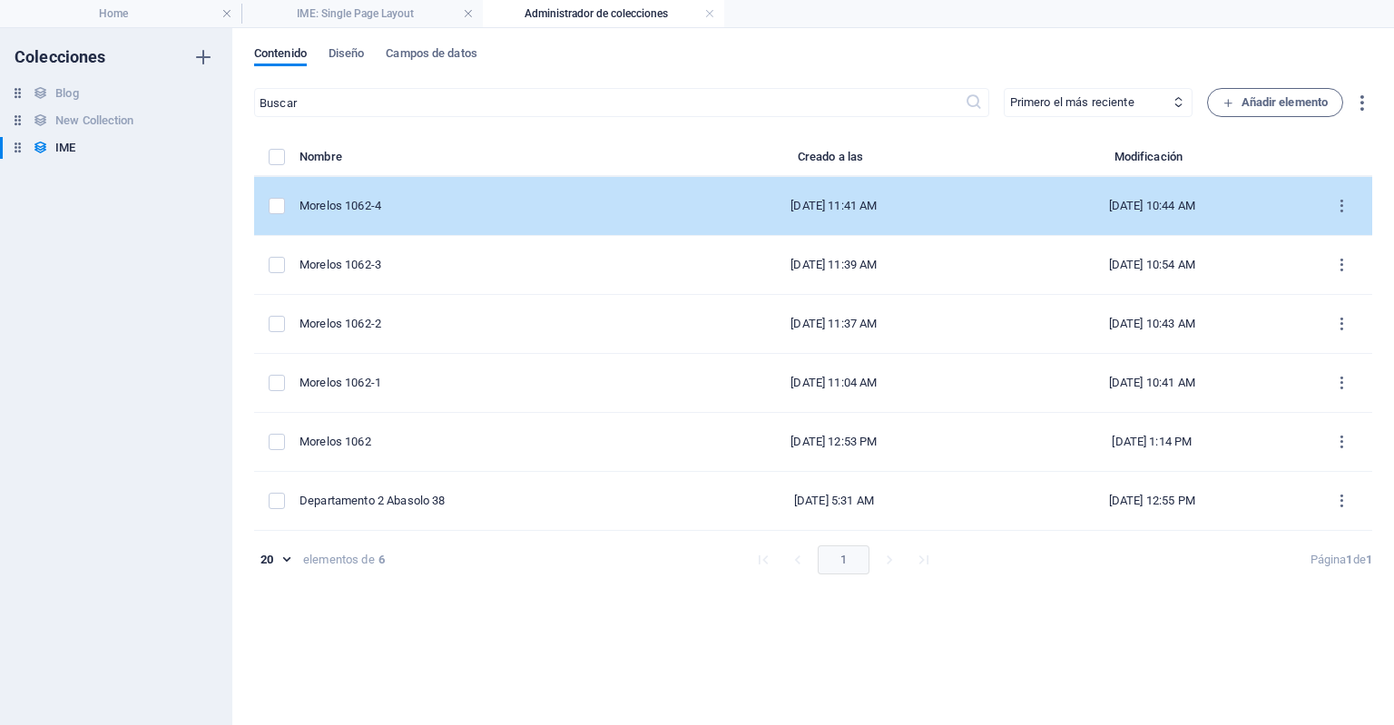
click at [467, 216] on td "Morelos 1062-4" at bounding box center [488, 206] width 376 height 59
select select "Departamento"
select select "En Renta"
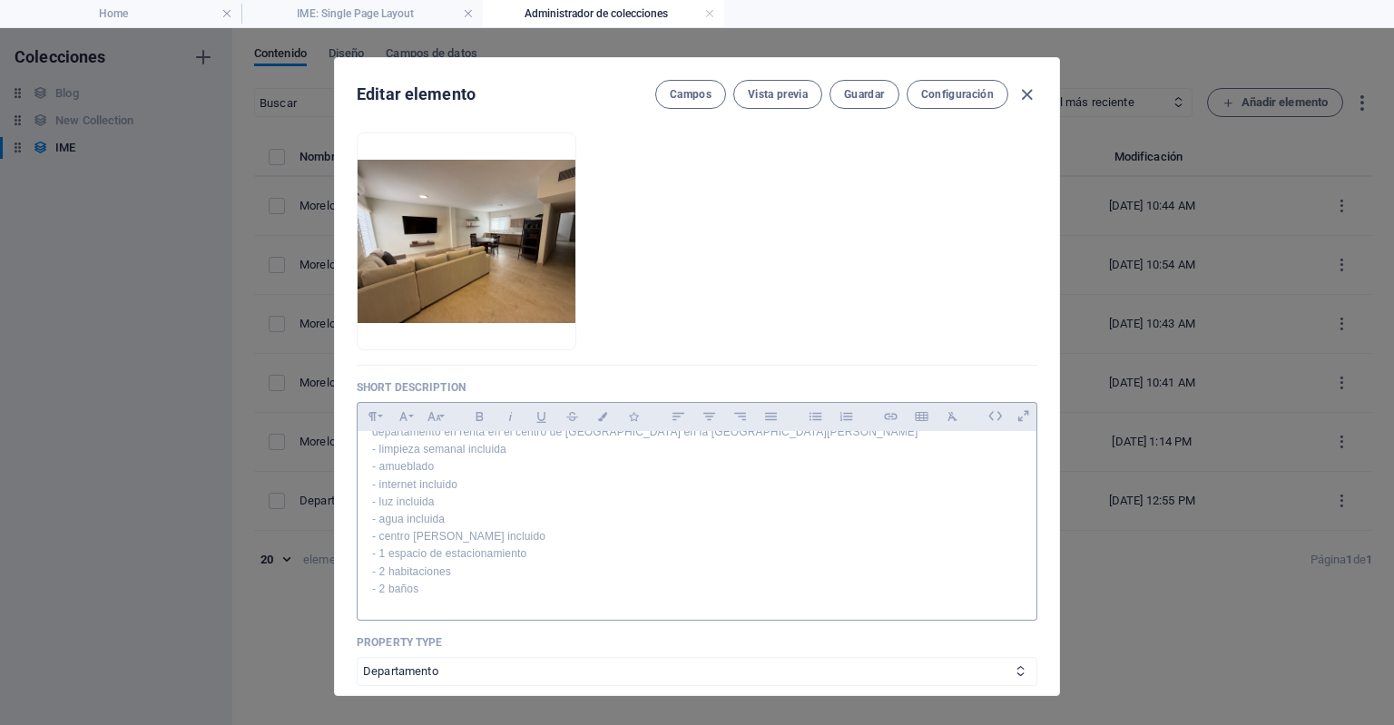
scroll to position [22, 0]
click at [383, 588] on p "- 2 baños" at bounding box center [697, 589] width 650 height 17
click at [863, 94] on span "Guardar" at bounding box center [864, 94] width 40 height 15
click at [1020, 89] on icon "button" at bounding box center [1027, 94] width 21 height 21
checkbox input "false"
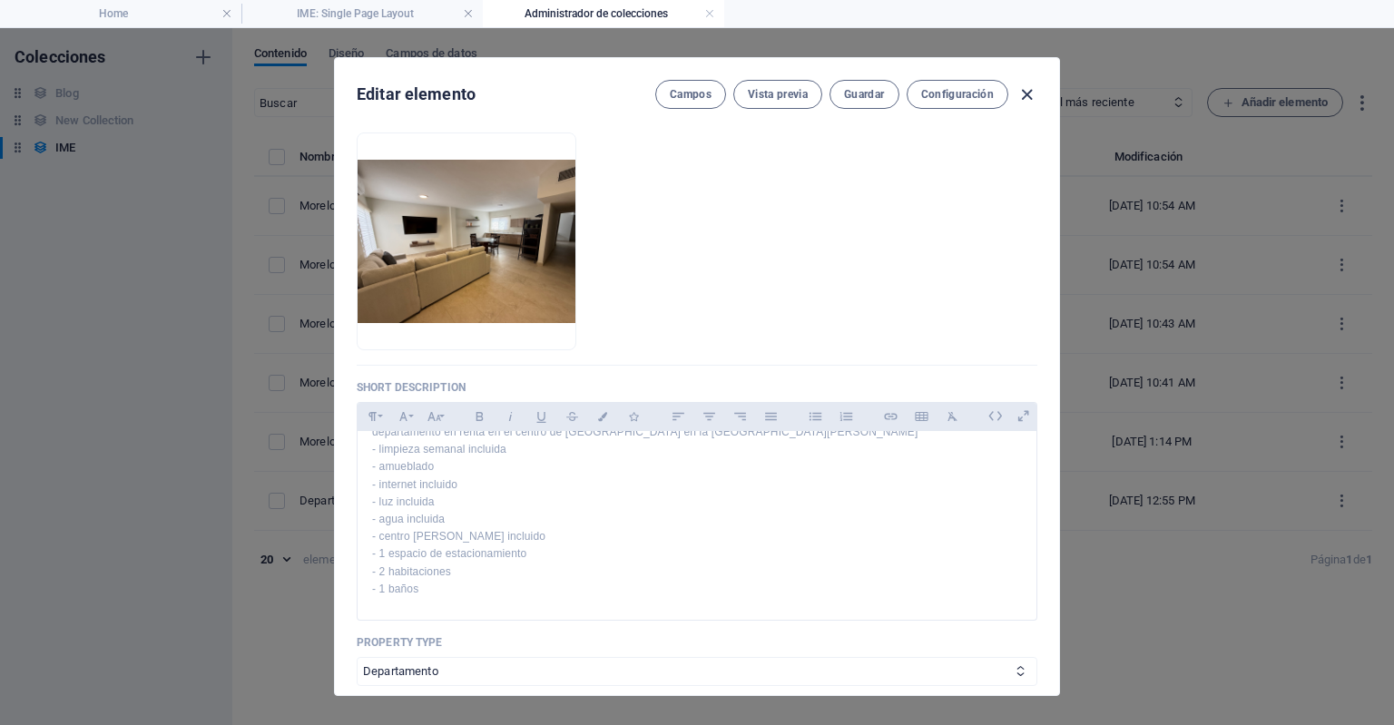
type input "morelos-1062-4"
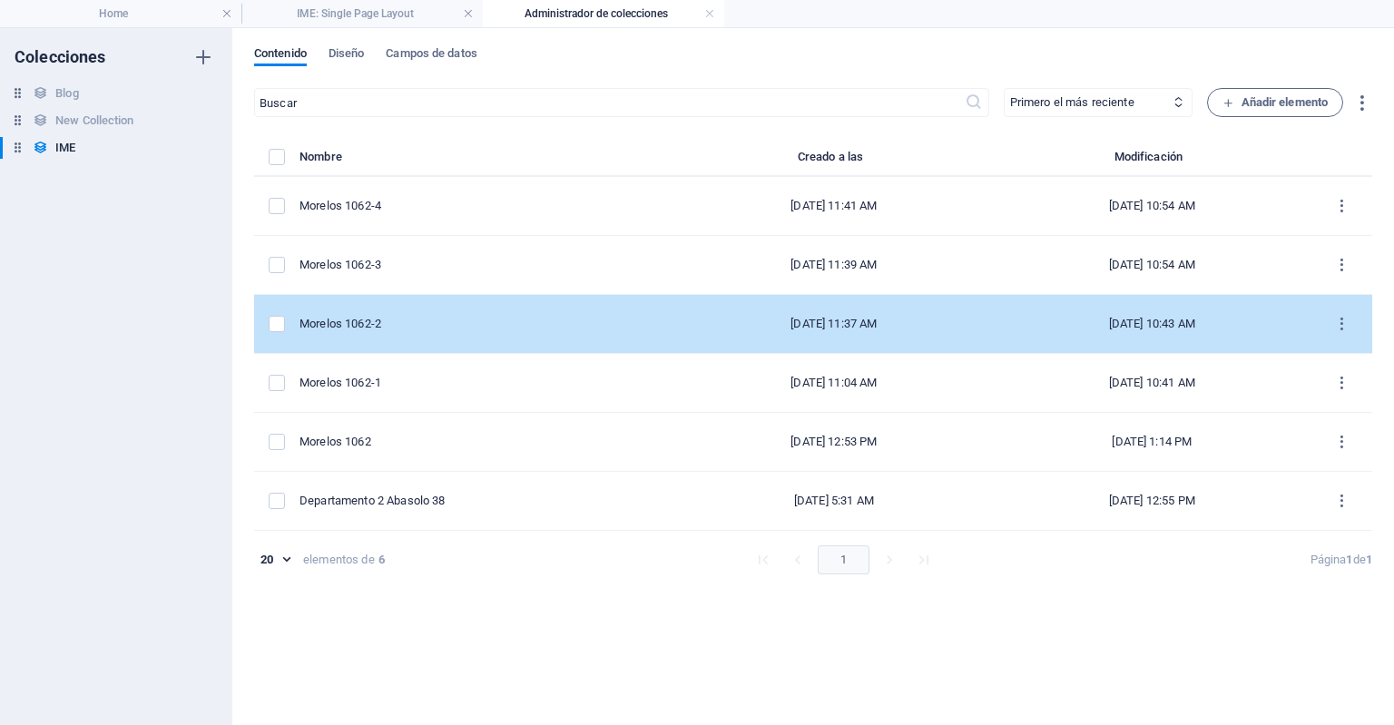
click at [440, 312] on td "Morelos 1062-2" at bounding box center [488, 324] width 376 height 59
select select "Departamento"
select select "En Renta"
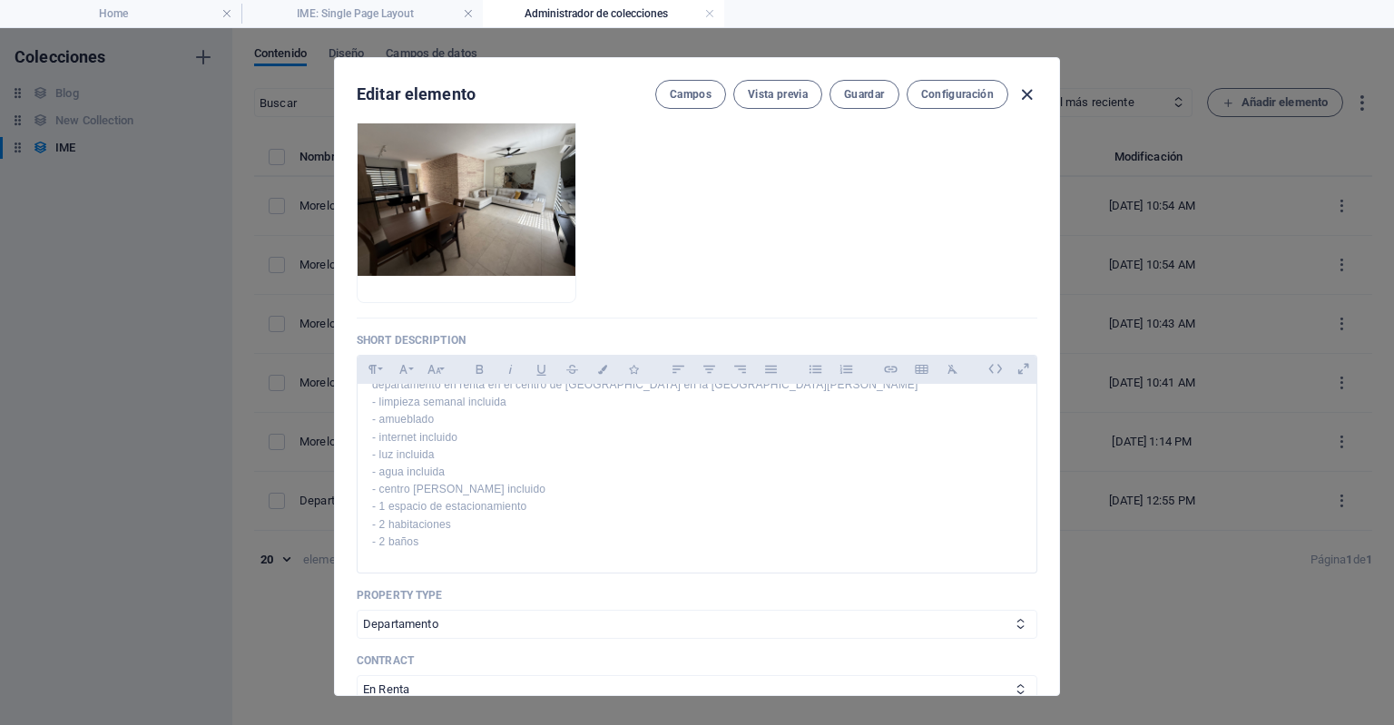
click at [1025, 93] on icon "button" at bounding box center [1027, 94] width 21 height 21
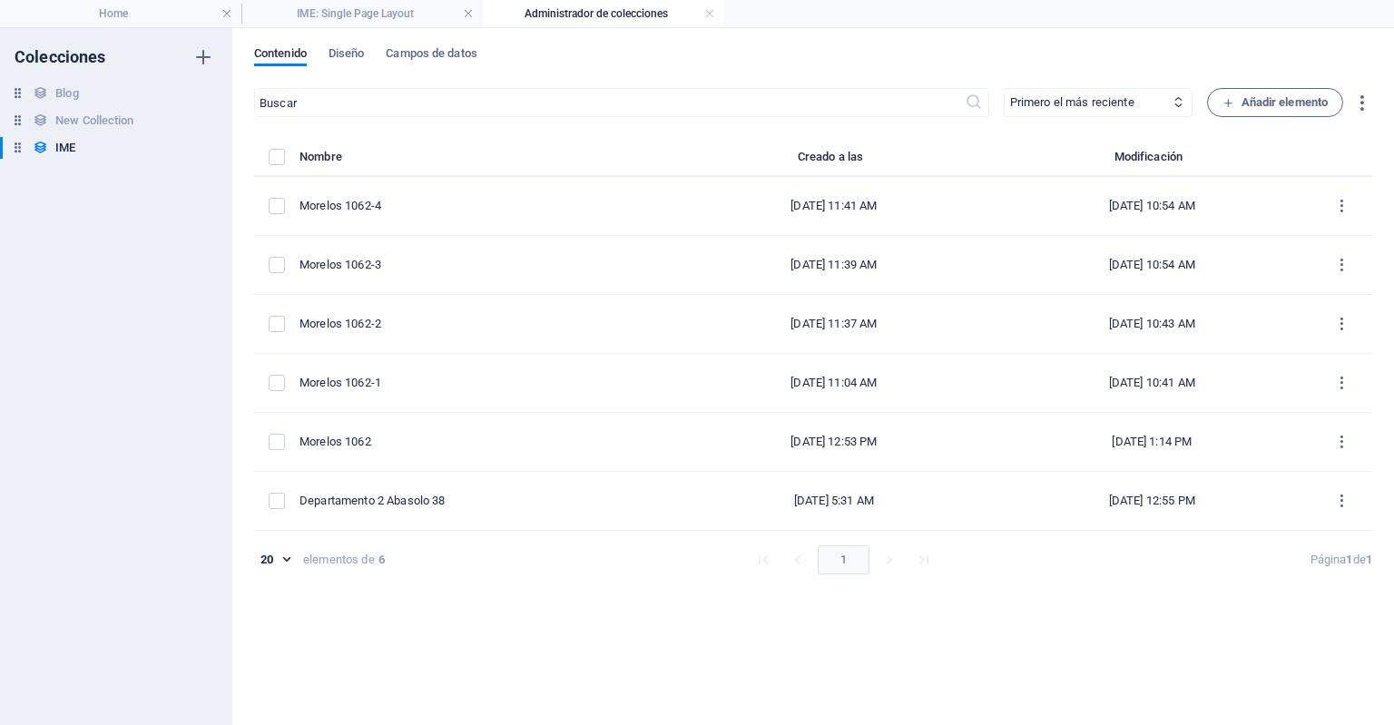
checkbox input "false"
type input "morelos-1062-2"
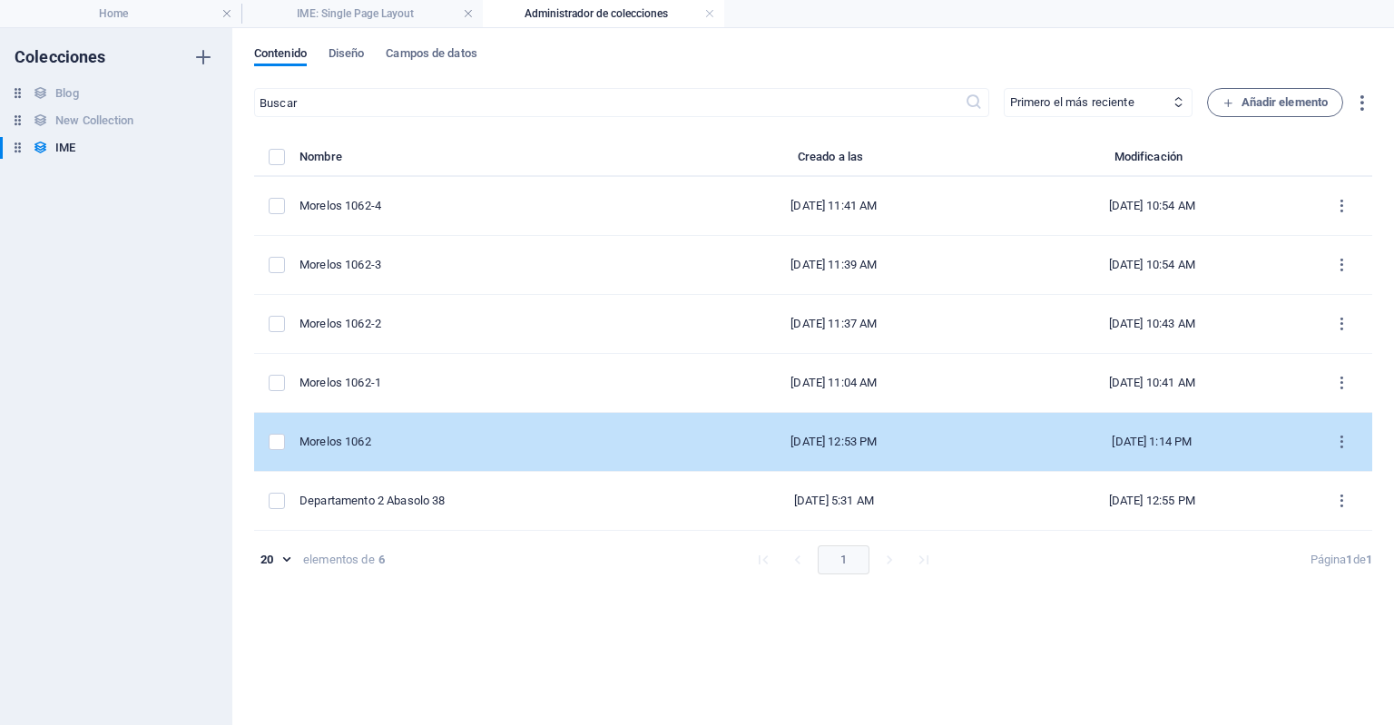
click at [407, 436] on div "Morelos 1062" at bounding box center [480, 442] width 361 height 16
select select "Oficinas"
select select "En Renta"
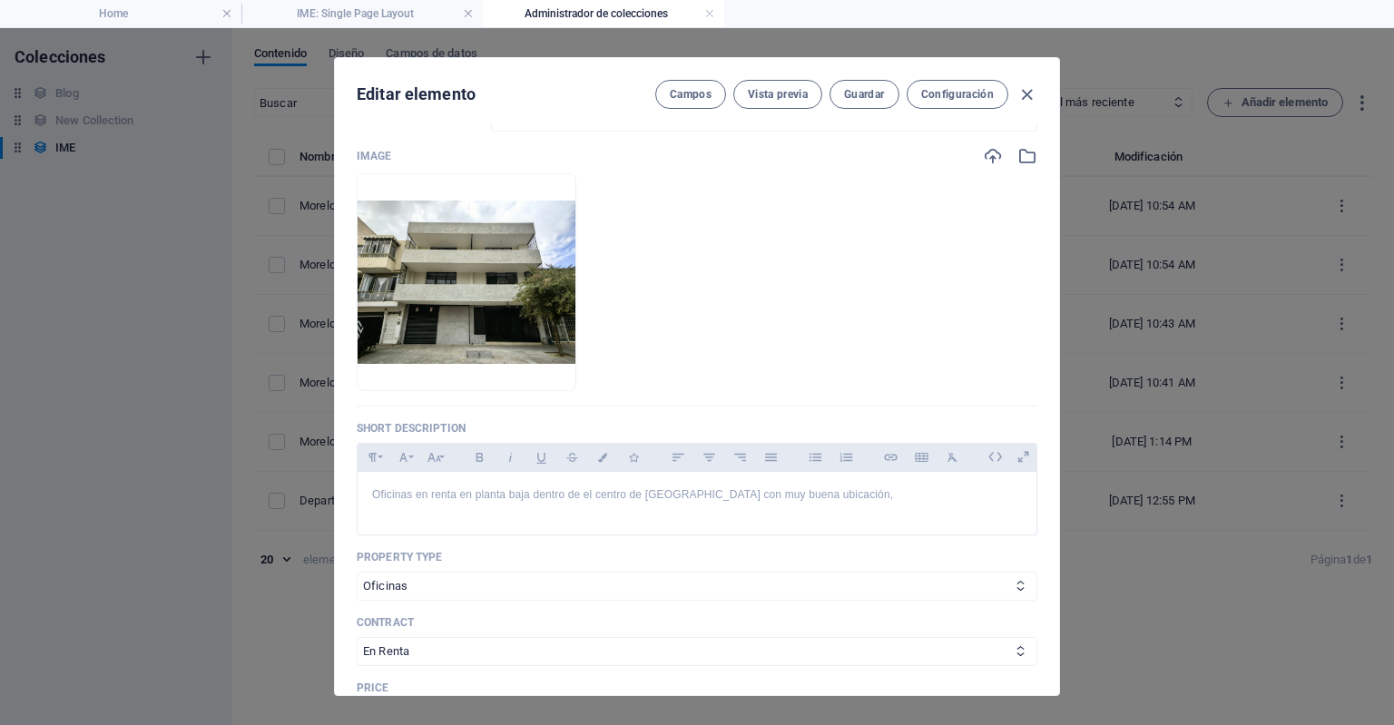
scroll to position [109, 0]
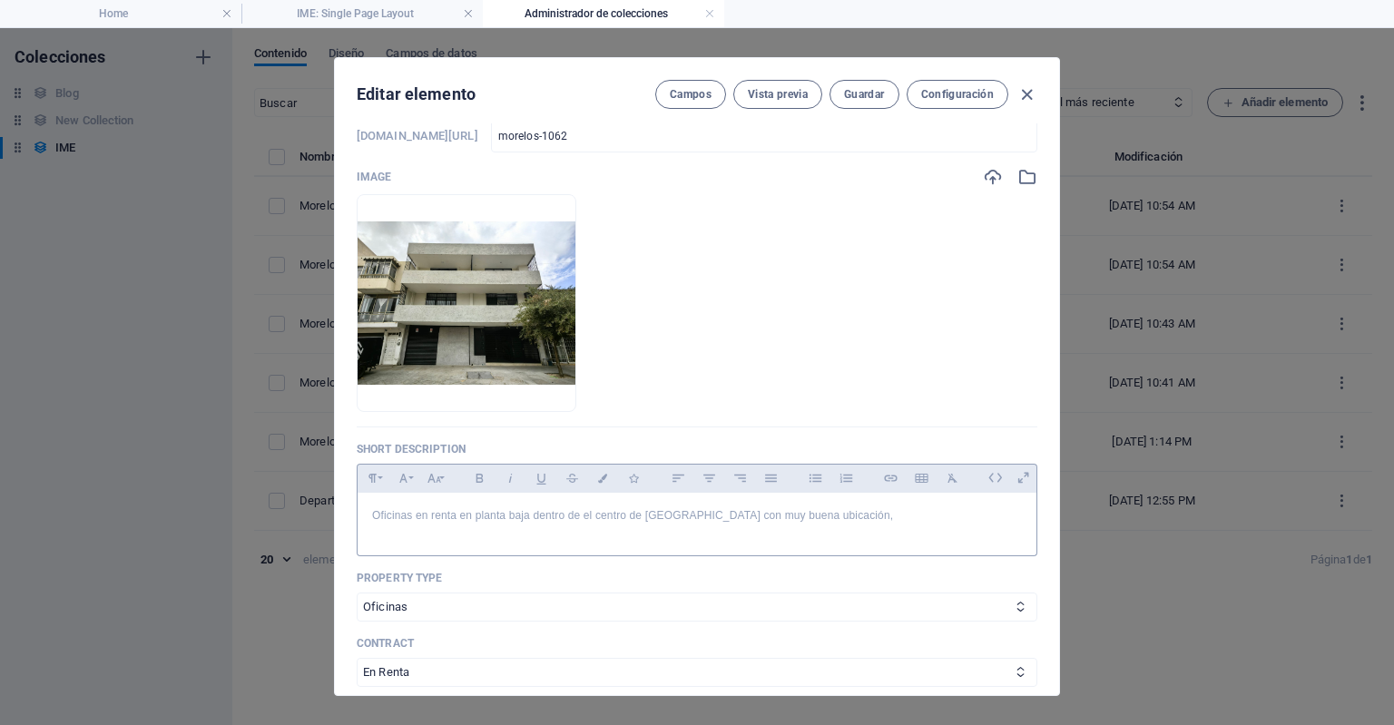
click at [859, 493] on div "Oficinas en renta en planta baja dentro de el centro de torreón con muy buena u…" at bounding box center [697, 520] width 679 height 54
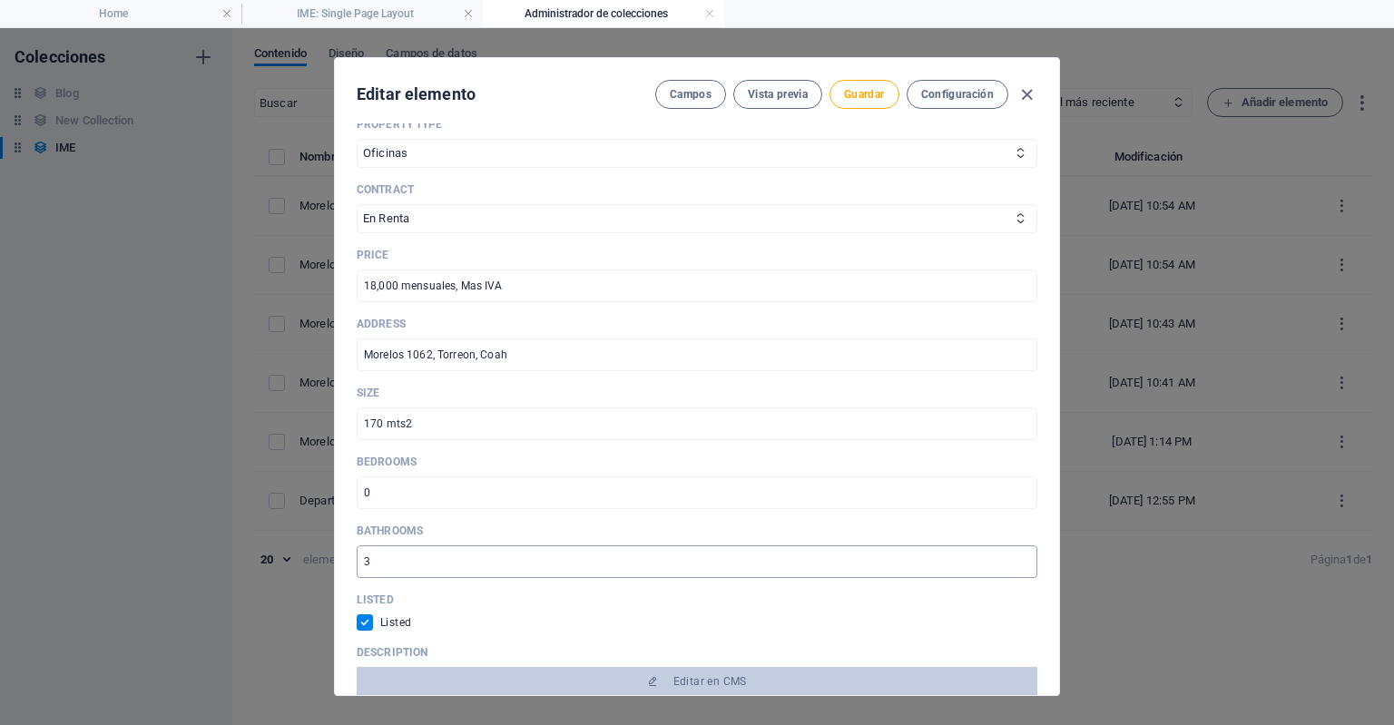
scroll to position [566, 0]
click at [359, 613] on input "checkbox" at bounding box center [369, 620] width 24 height 16
checkbox input "false"
click at [864, 101] on button "Guardar" at bounding box center [864, 94] width 69 height 29
click at [1030, 92] on icon "button" at bounding box center [1027, 94] width 21 height 21
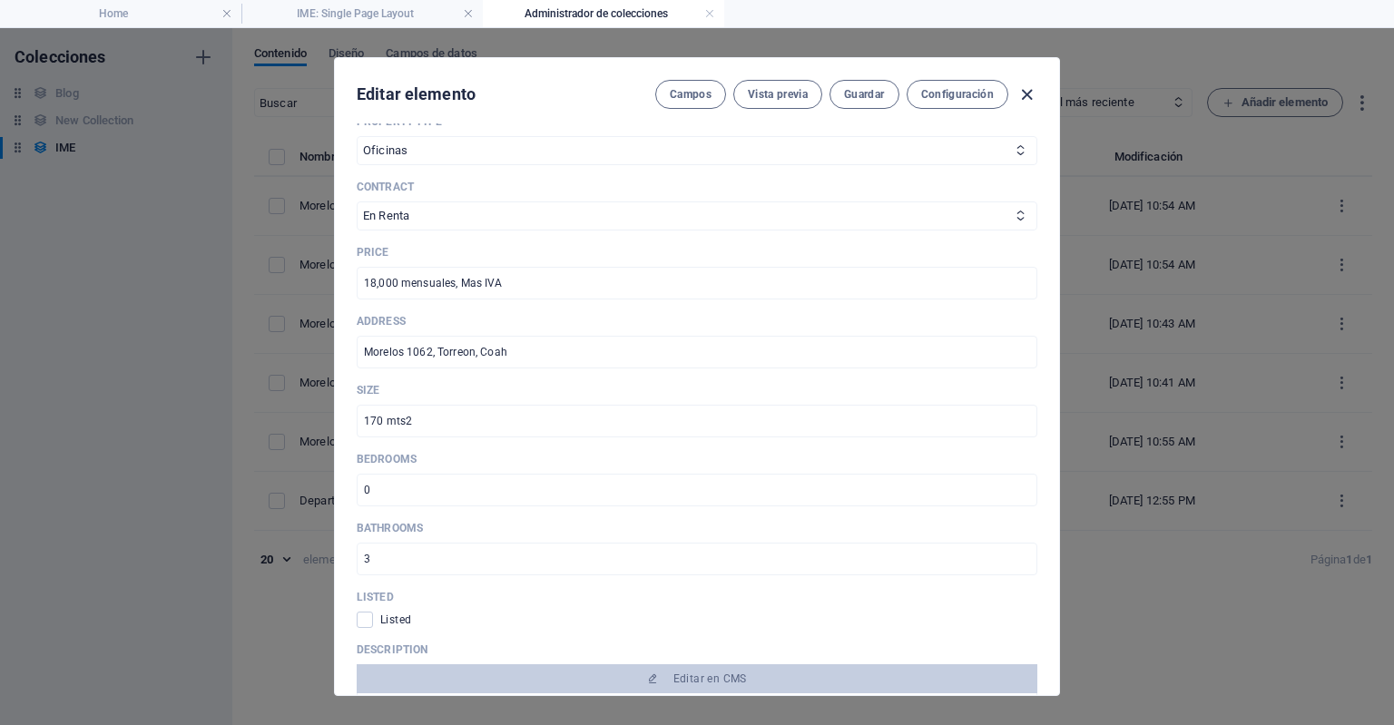
click at [1030, 92] on icon "button" at bounding box center [1027, 94] width 21 height 21
type input "morelos-1062"
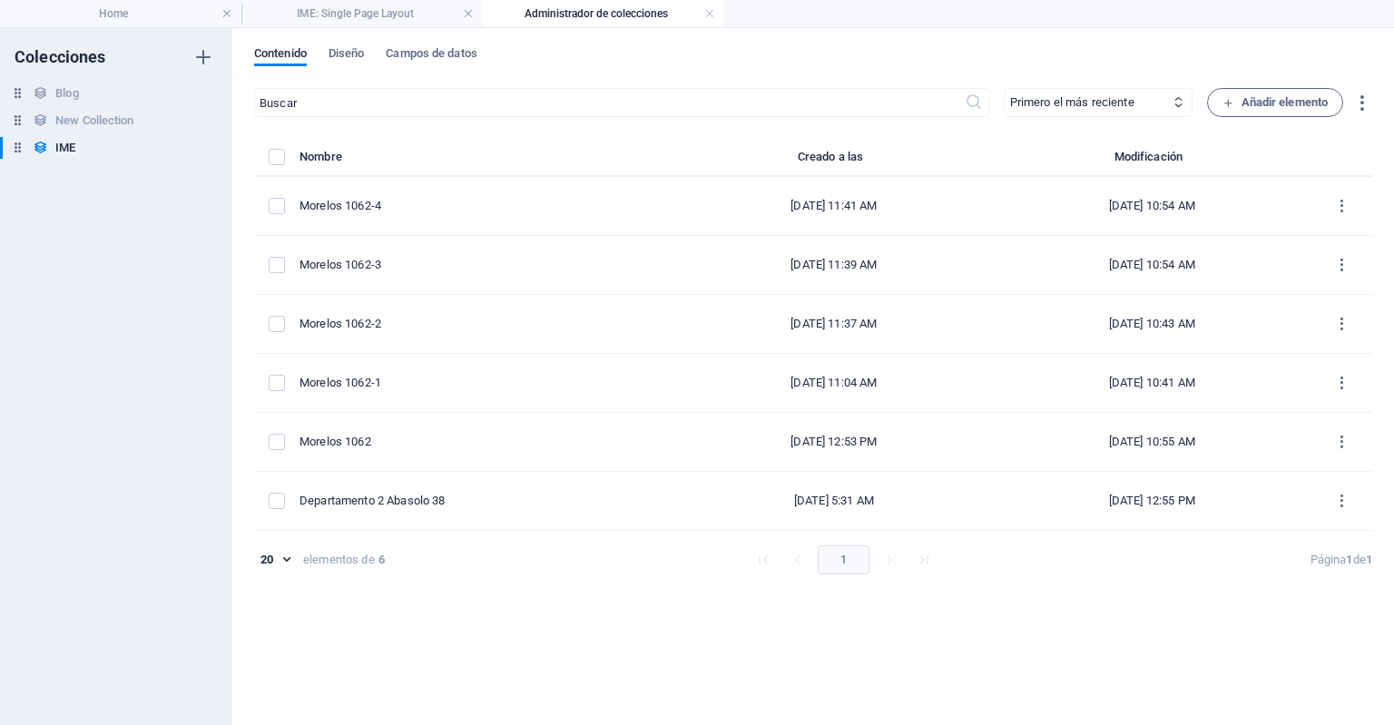
scroll to position [494, 0]
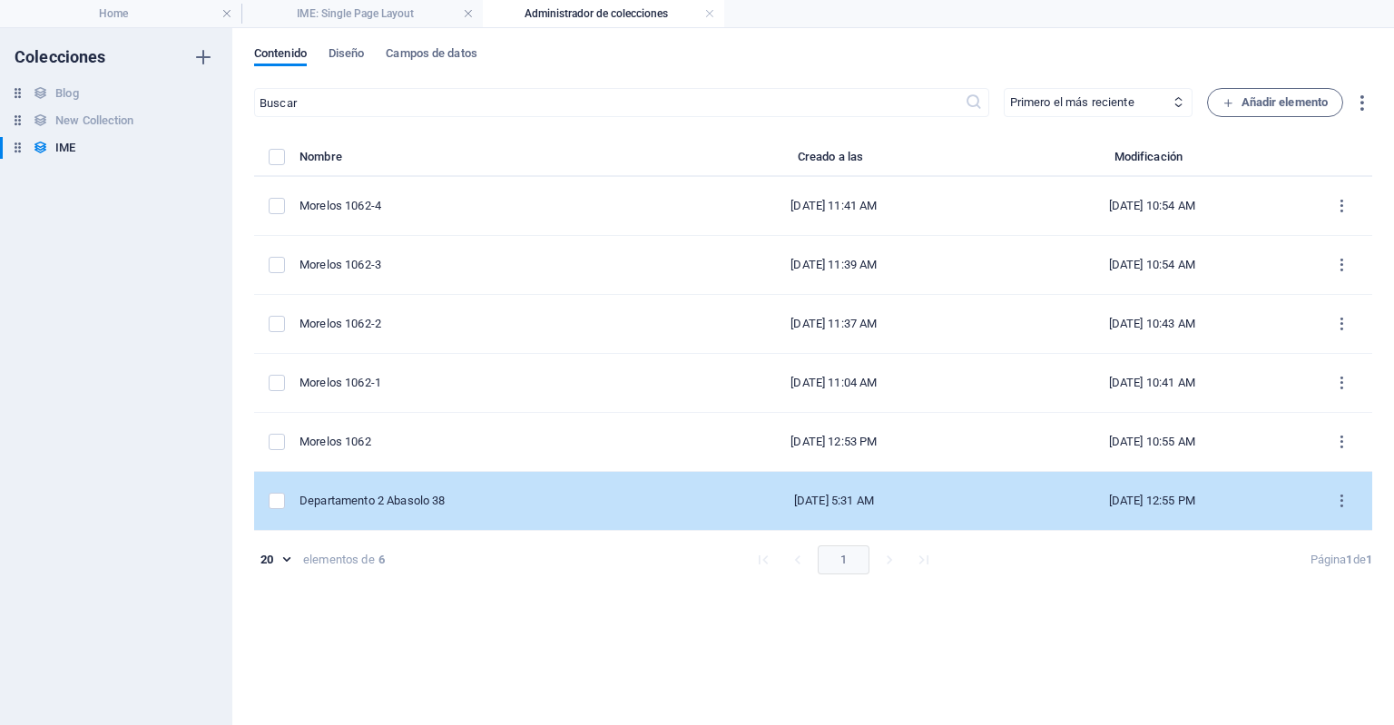
click at [486, 493] on div "Departamento 2 Abasolo 38" at bounding box center [480, 501] width 361 height 16
select select "Departamento"
select select "En Renta"
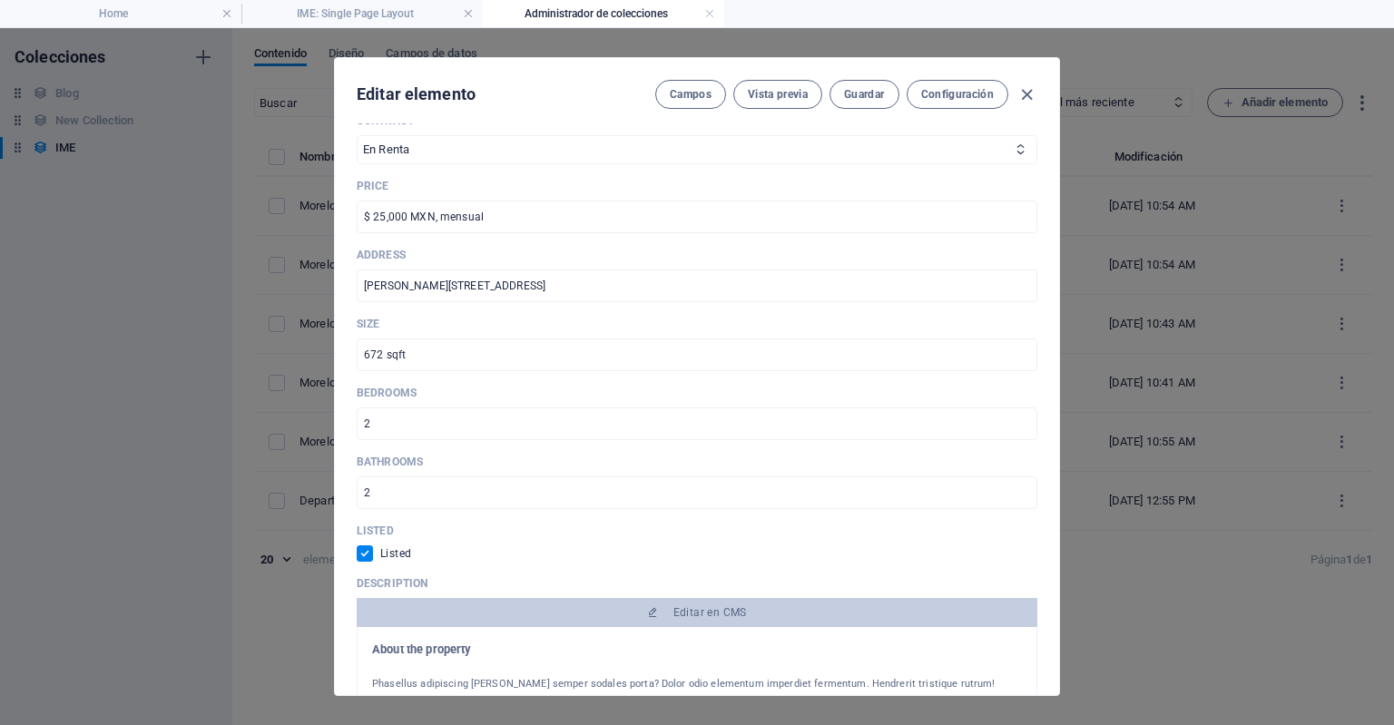
scroll to position [693, 0]
click at [372, 557] on input "checkbox" at bounding box center [369, 554] width 24 height 16
checkbox input "false"
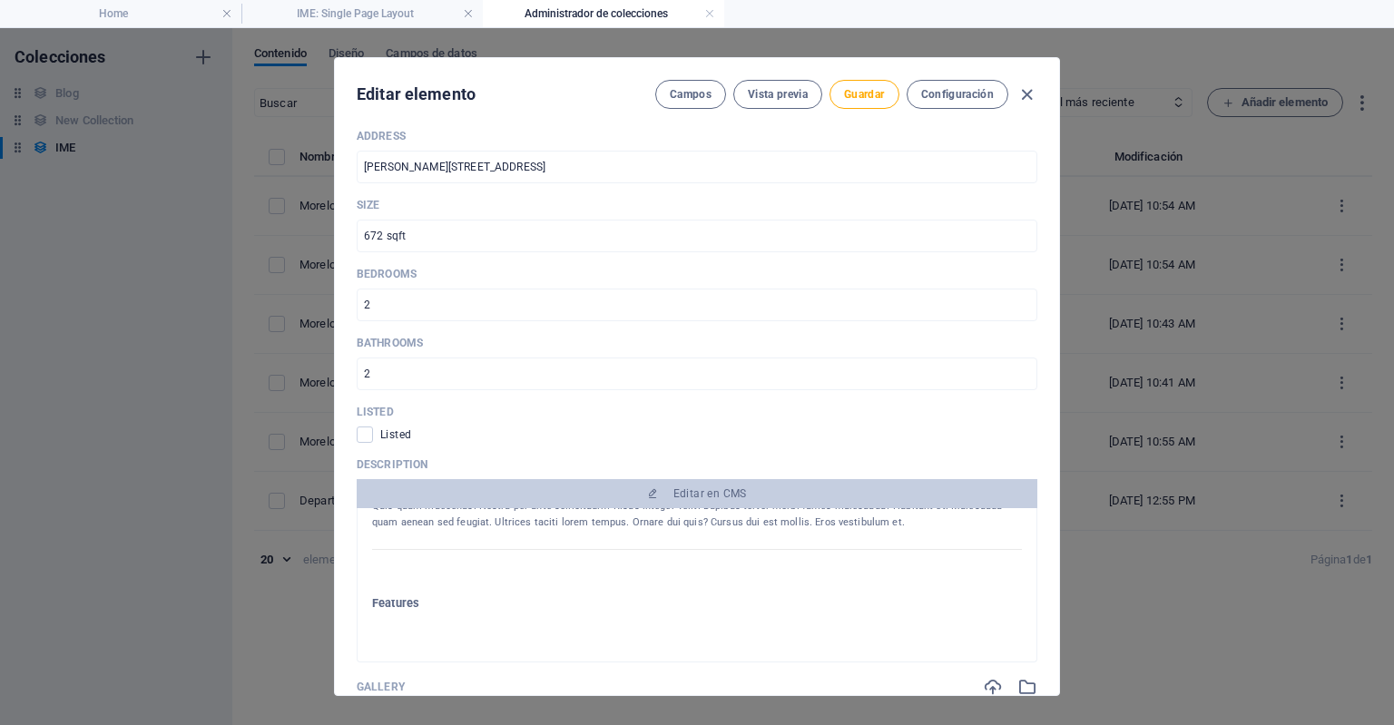
scroll to position [995, 0]
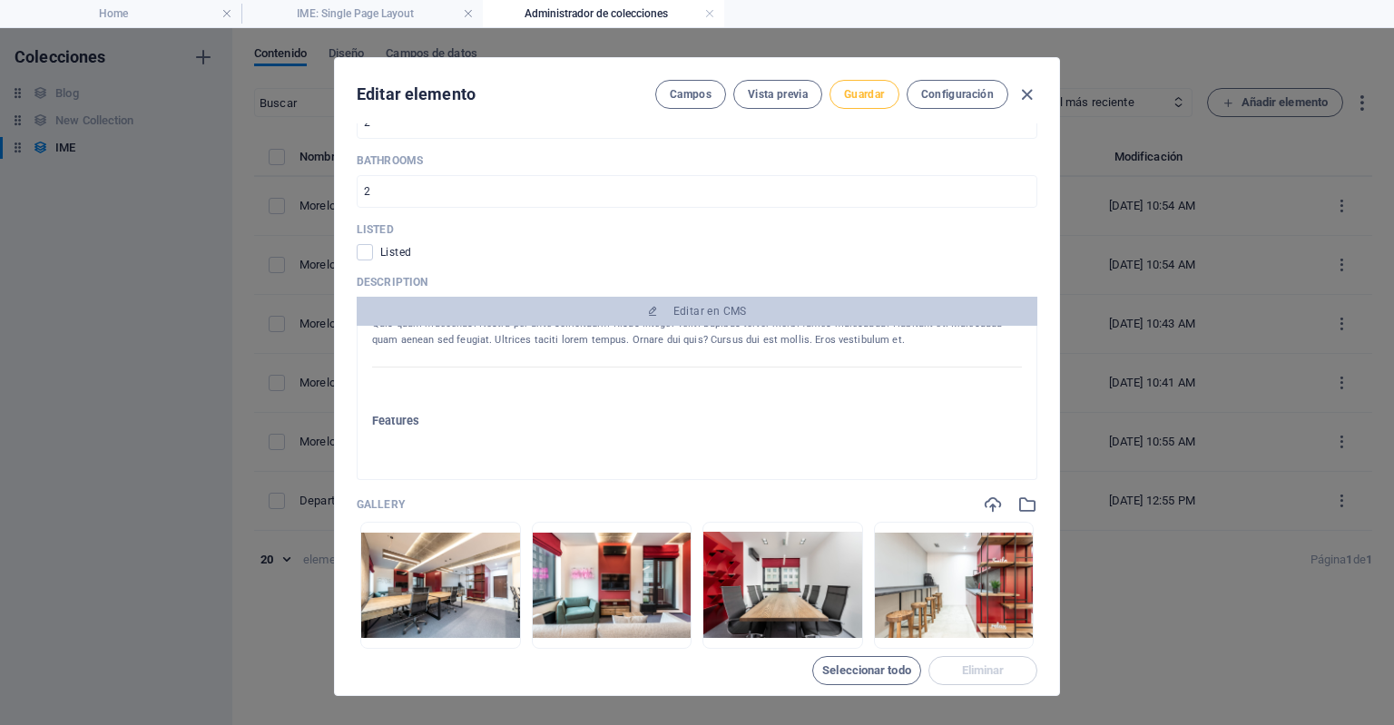
click at [857, 103] on button "Guardar" at bounding box center [864, 94] width 69 height 29
click at [1029, 92] on icon "button" at bounding box center [1027, 94] width 21 height 21
type input "departamento-2-abasolo-38"
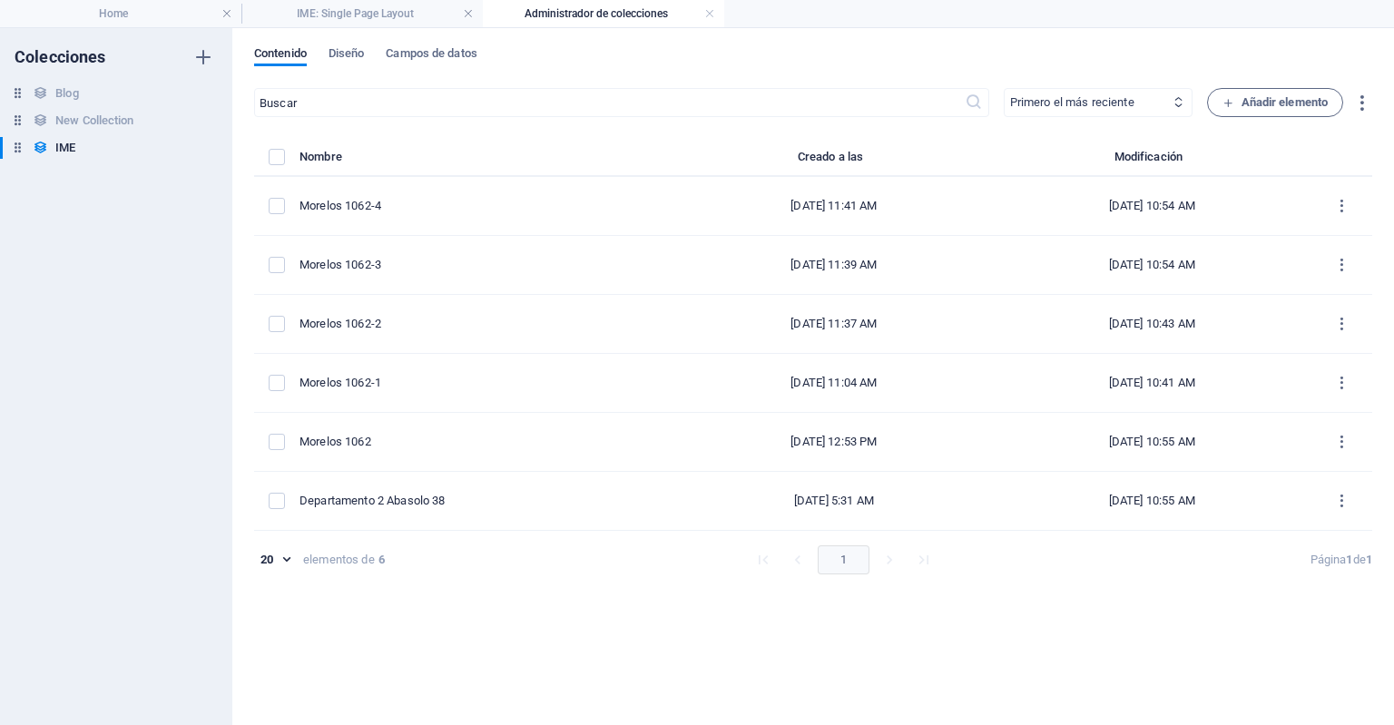
scroll to position [0, 0]
click at [117, 6] on h4 "Home" at bounding box center [120, 14] width 241 height 20
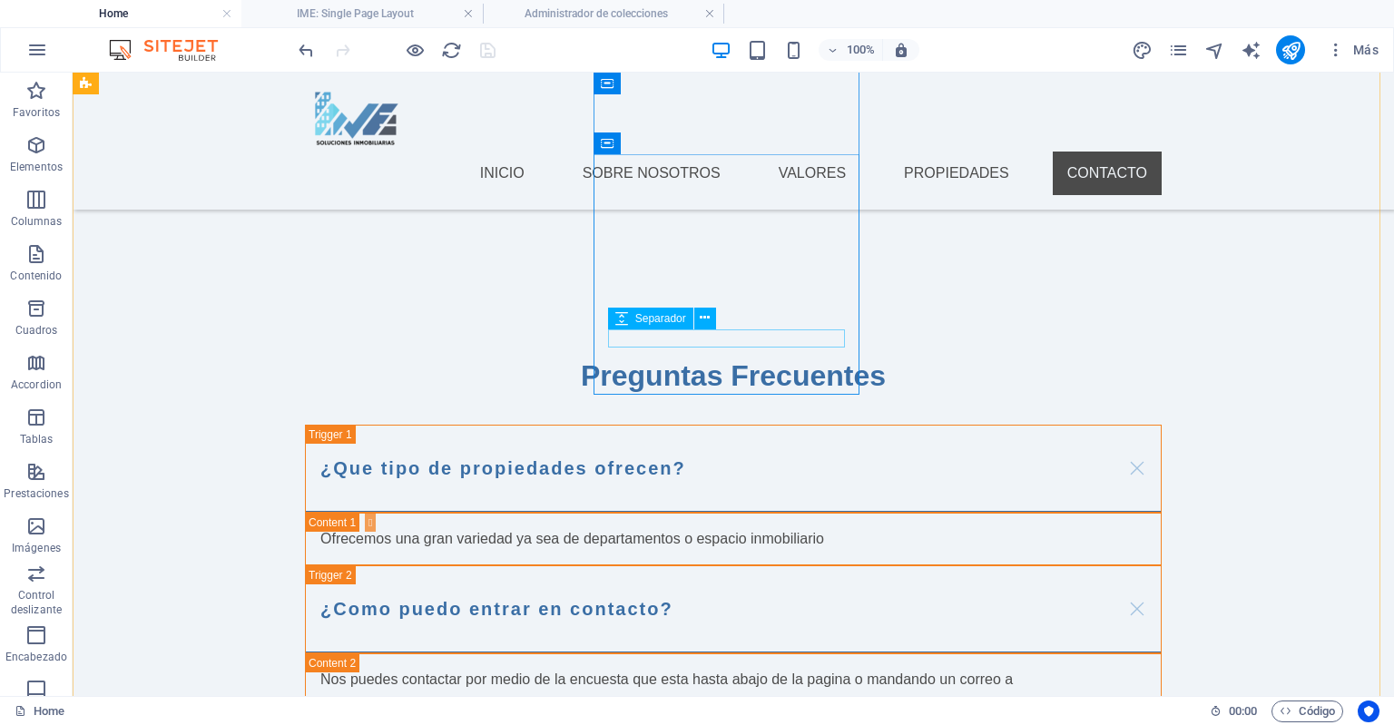
scroll to position [2571, 0]
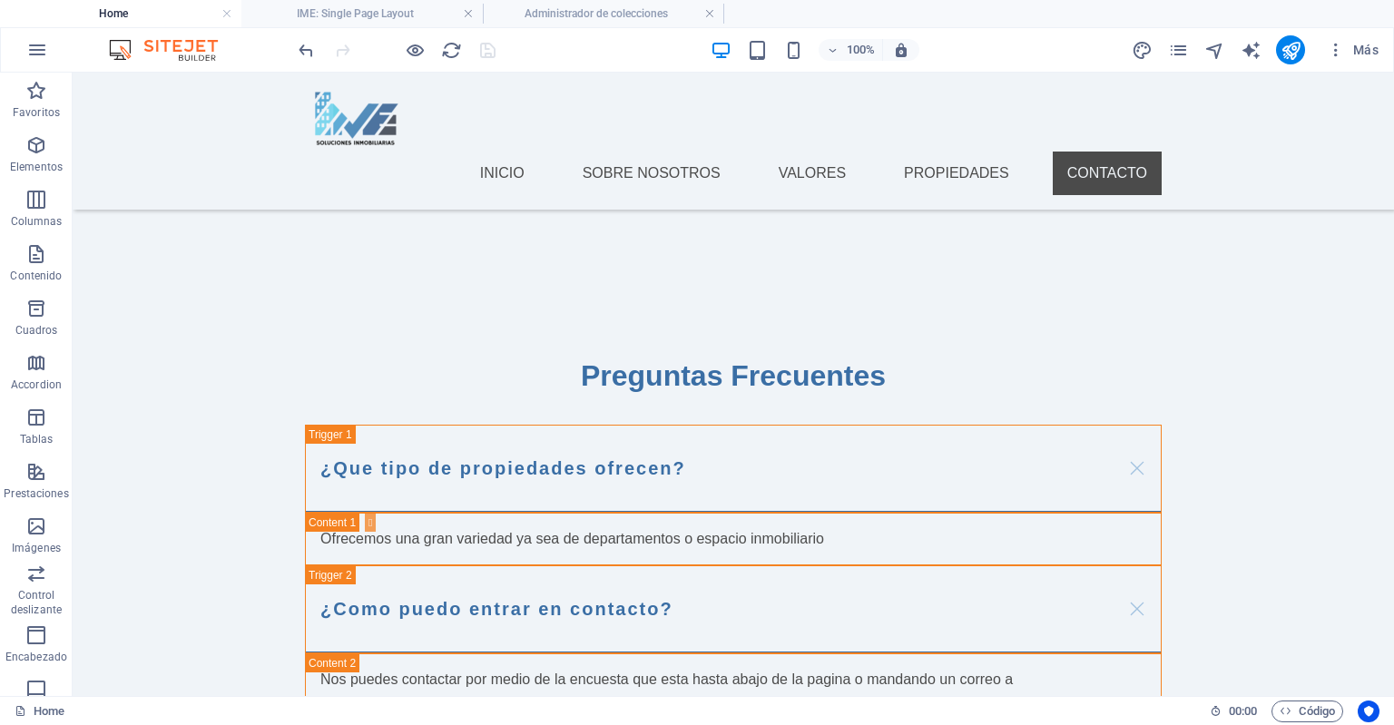
click at [439, 47] on div at bounding box center [396, 49] width 203 height 29
click at [444, 47] on icon "reload" at bounding box center [451, 50] width 21 height 21
click at [588, 17] on h4 "Administrador de colecciones" at bounding box center [603, 14] width 241 height 20
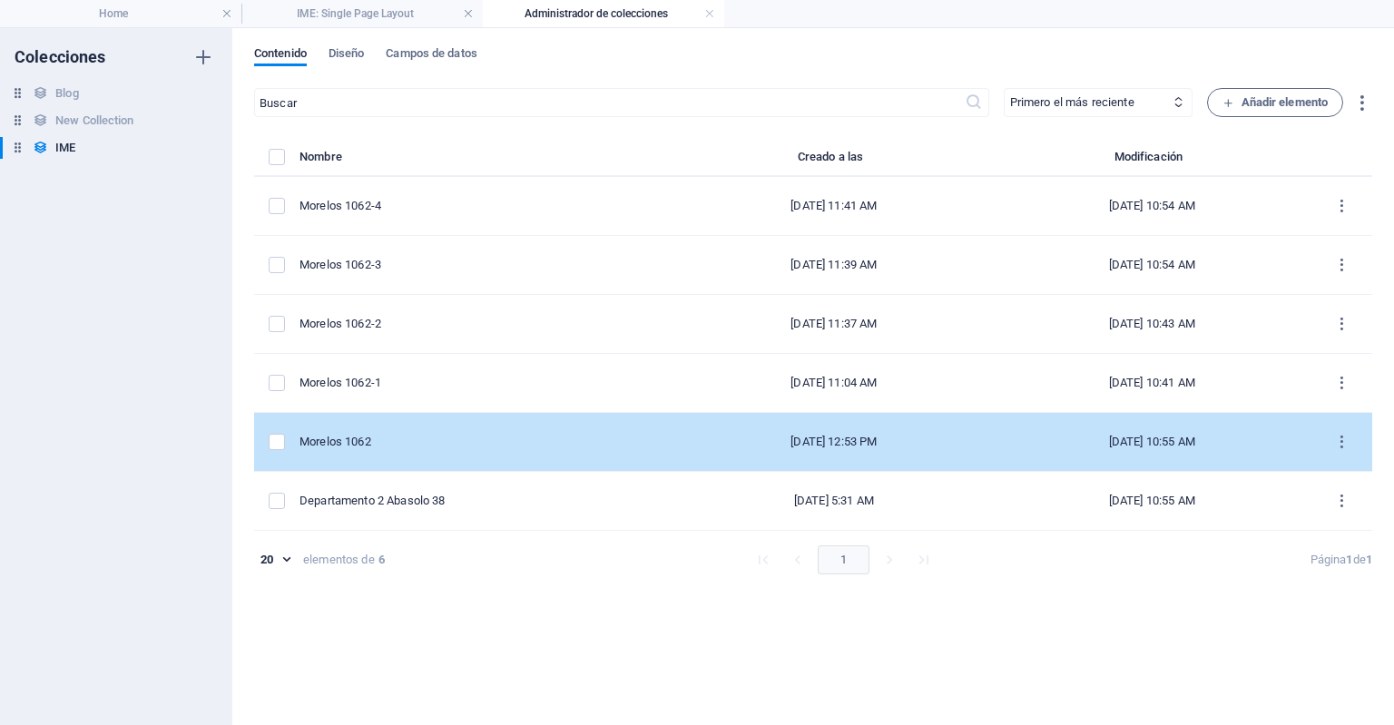
click at [472, 453] on td "Morelos 1062" at bounding box center [488, 442] width 376 height 59
select select "Oficinas"
select select "En Renta"
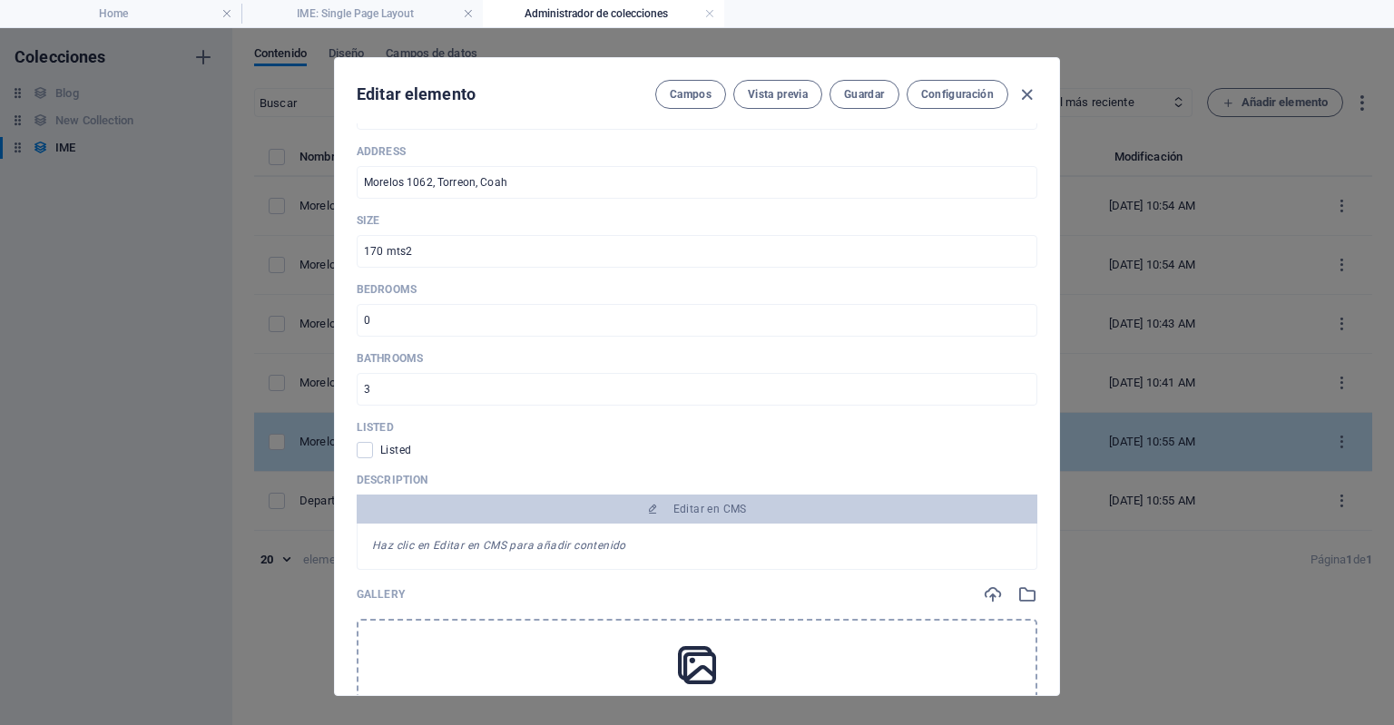
scroll to position [733, 0]
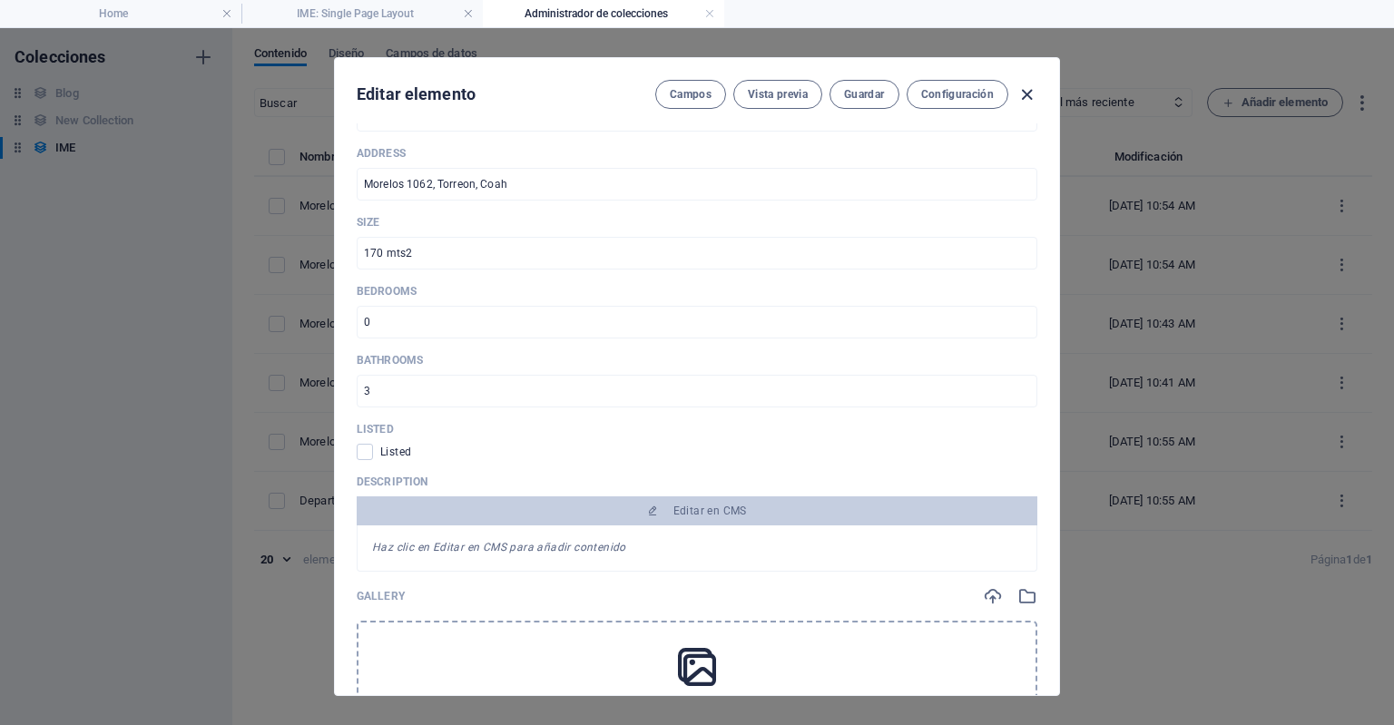
click at [1025, 93] on icon "button" at bounding box center [1027, 94] width 21 height 21
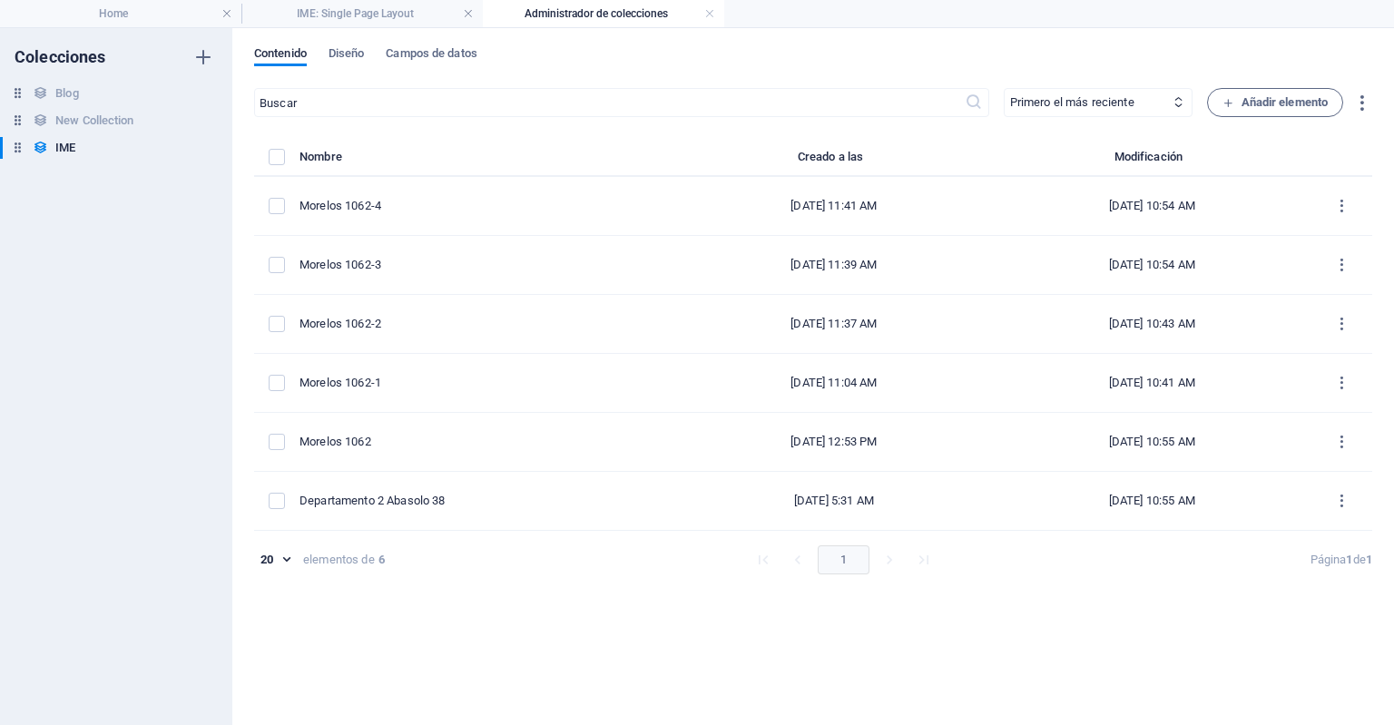
type input "morelos-1062"
click at [435, 50] on span "Campos de datos" at bounding box center [431, 55] width 91 height 25
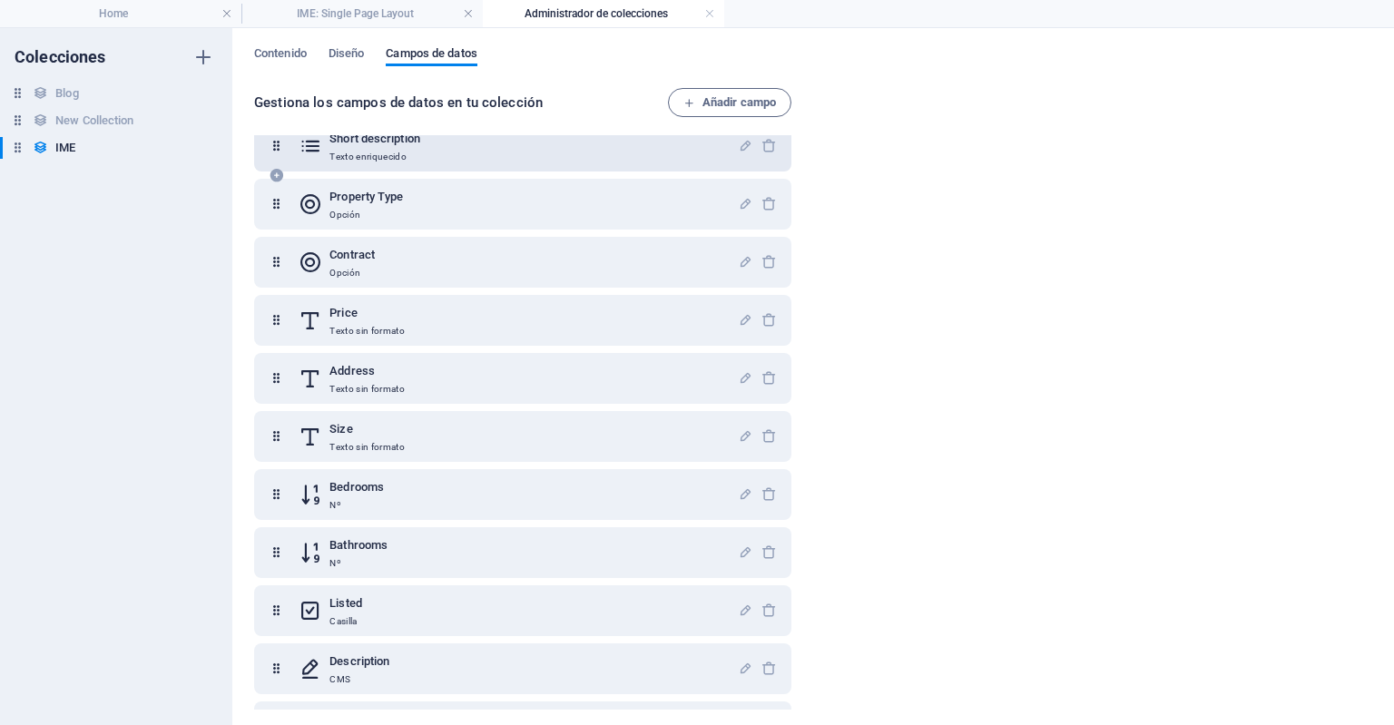
scroll to position [214, 0]
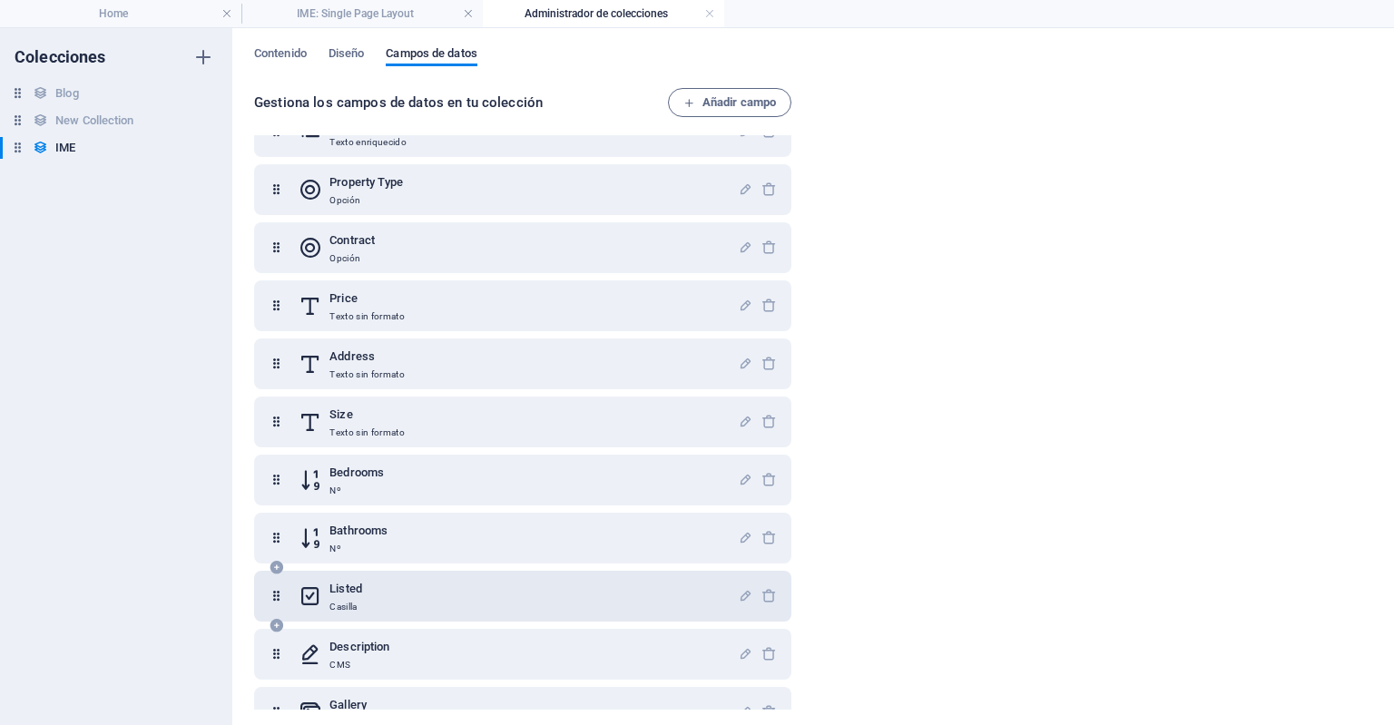
click at [354, 597] on h6 "Listed" at bounding box center [346, 589] width 33 height 22
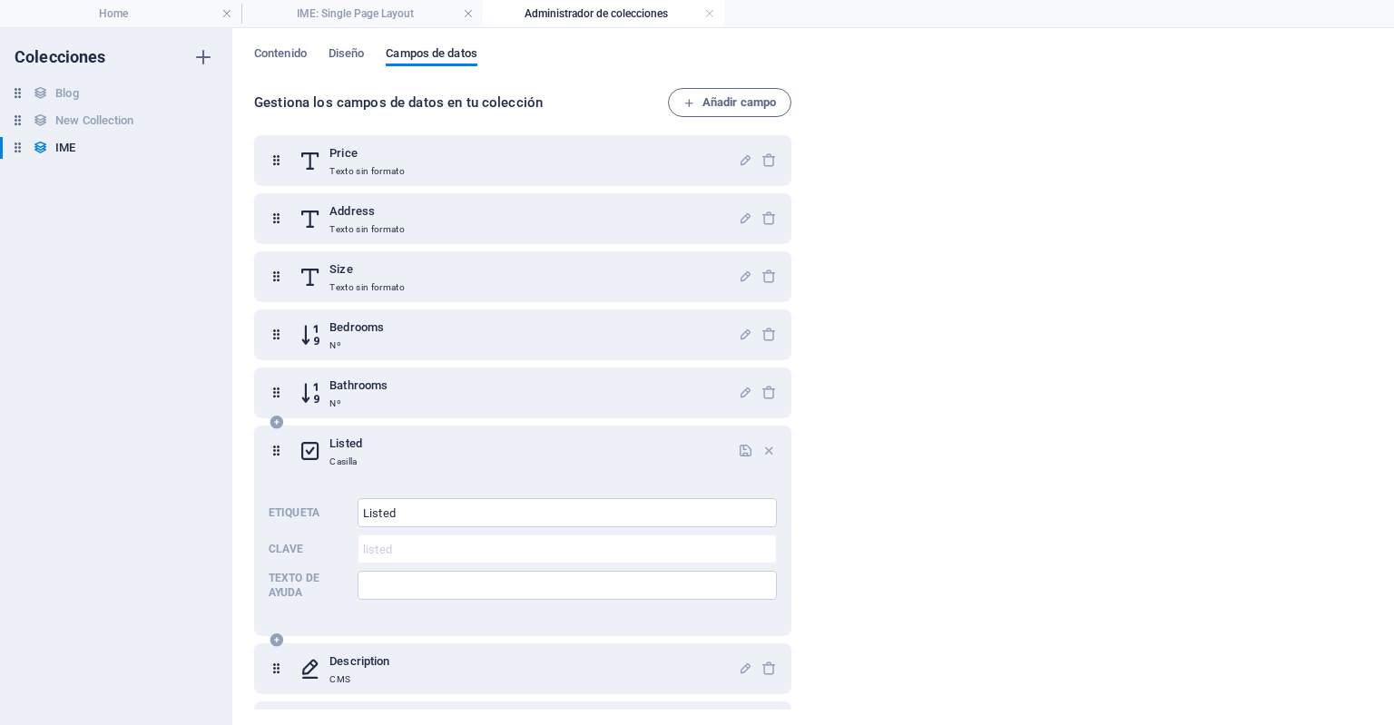
scroll to position [359, 0]
click at [358, 45] on span "Diseño" at bounding box center [347, 55] width 36 height 25
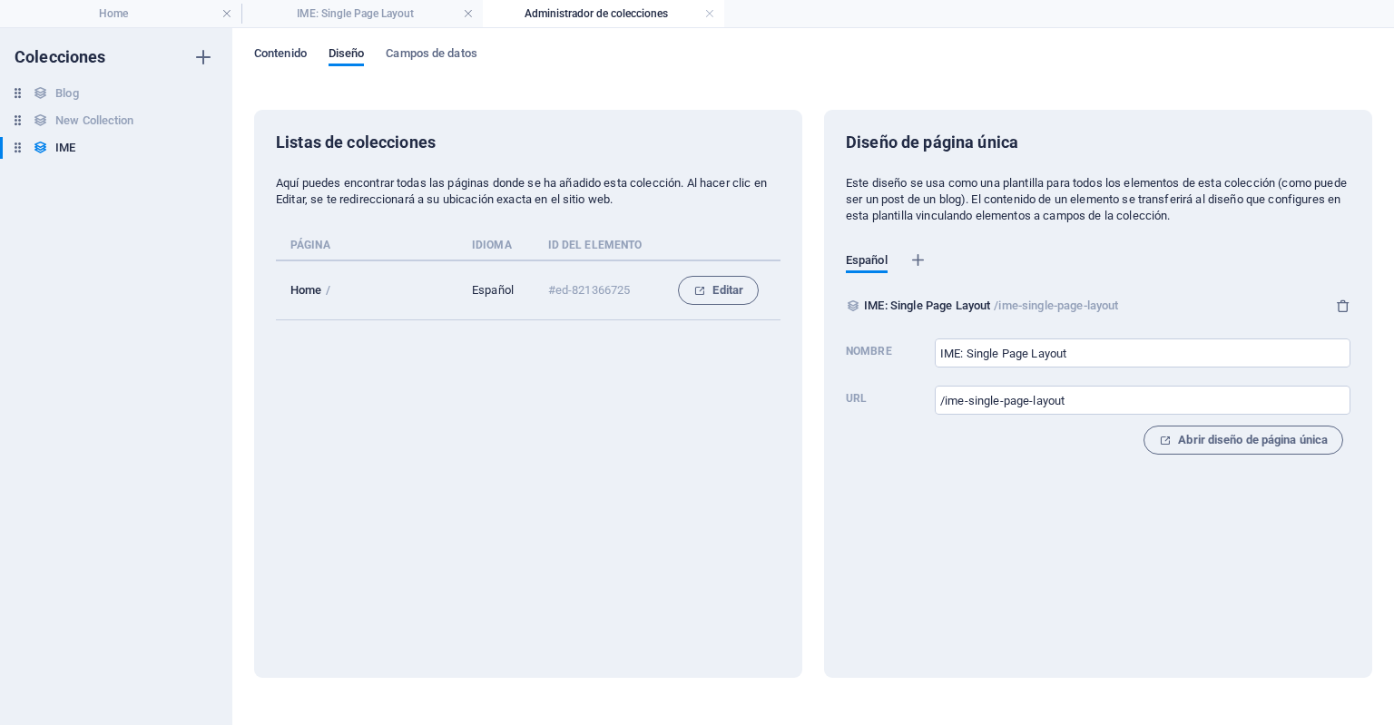
click at [271, 57] on span "Contenido" at bounding box center [280, 55] width 53 height 25
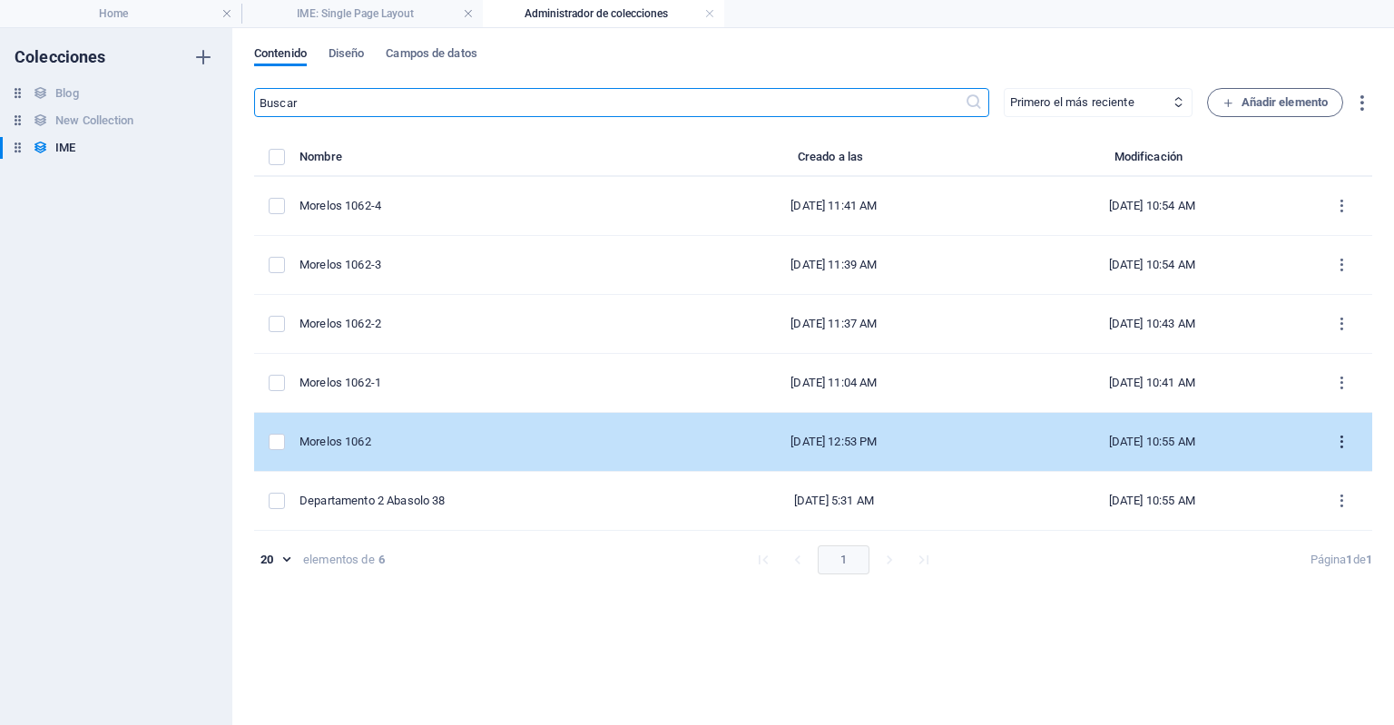
click at [1345, 437] on icon "items list" at bounding box center [1342, 442] width 17 height 17
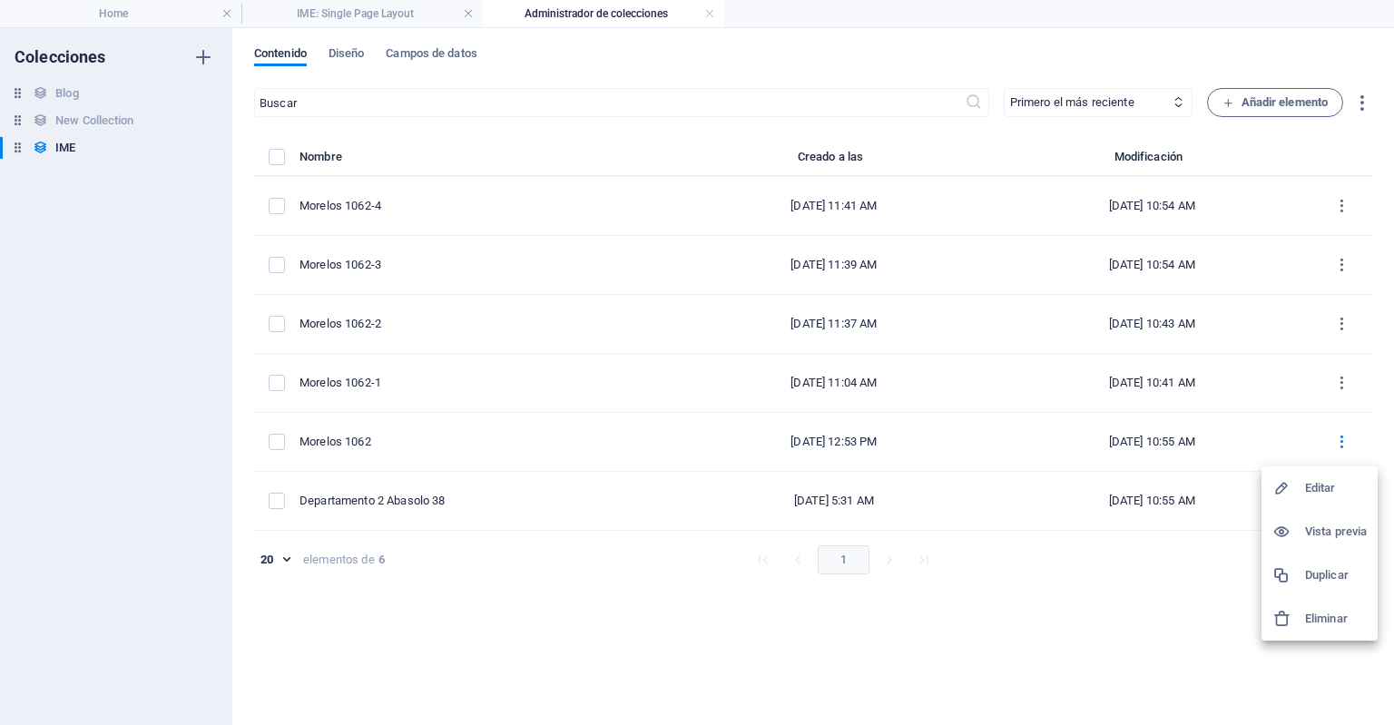
click at [310, 8] on div at bounding box center [697, 362] width 1394 height 725
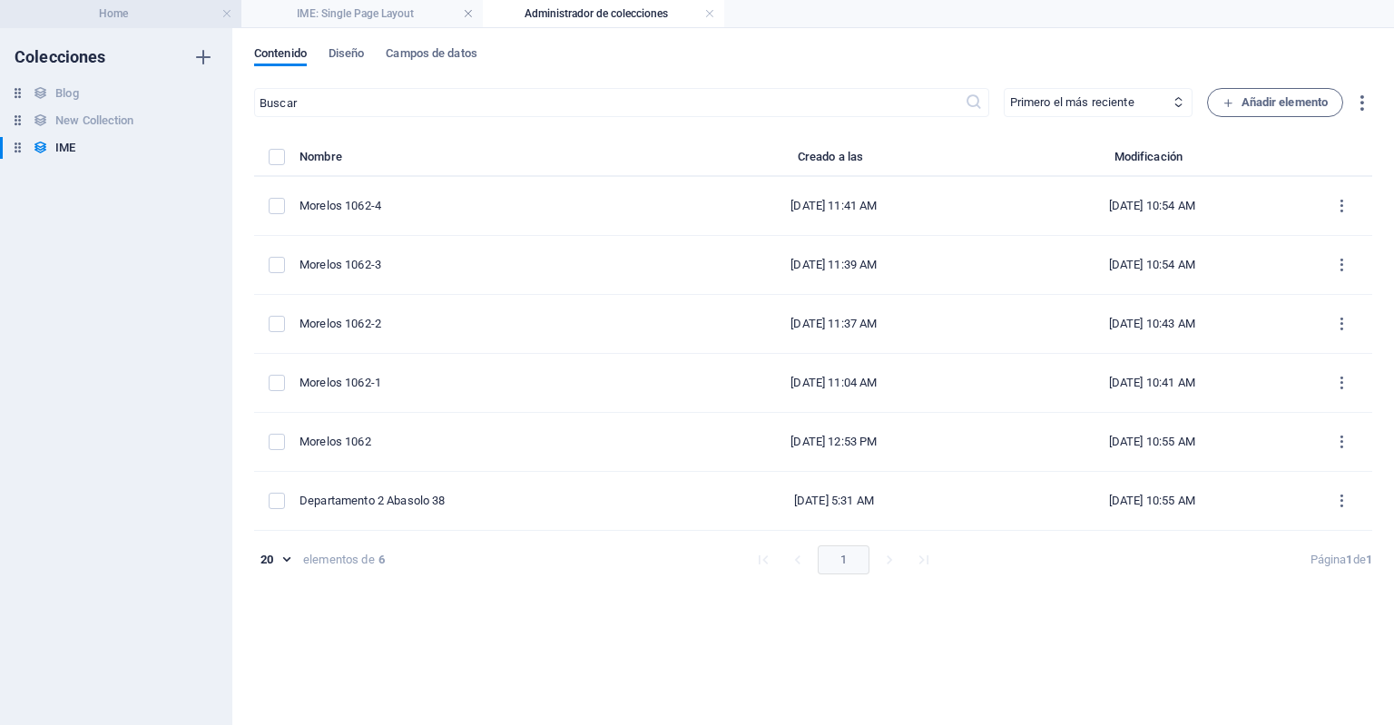
click at [113, 14] on h4 "Home" at bounding box center [120, 14] width 241 height 20
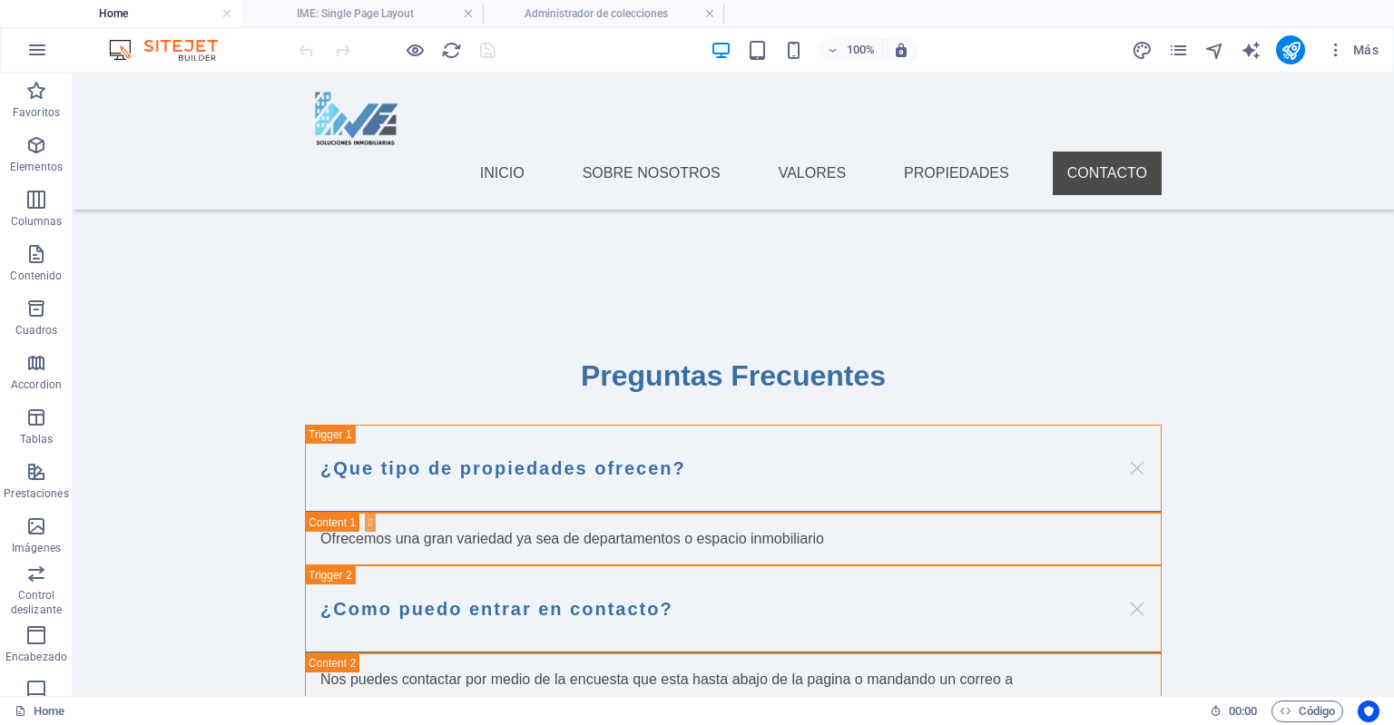
click at [463, 50] on div at bounding box center [396, 49] width 203 height 29
click at [458, 50] on icon "reload" at bounding box center [451, 50] width 21 height 21
drag, startPoint x: 458, startPoint y: 50, endPoint x: 525, endPoint y: -105, distance: 168.8
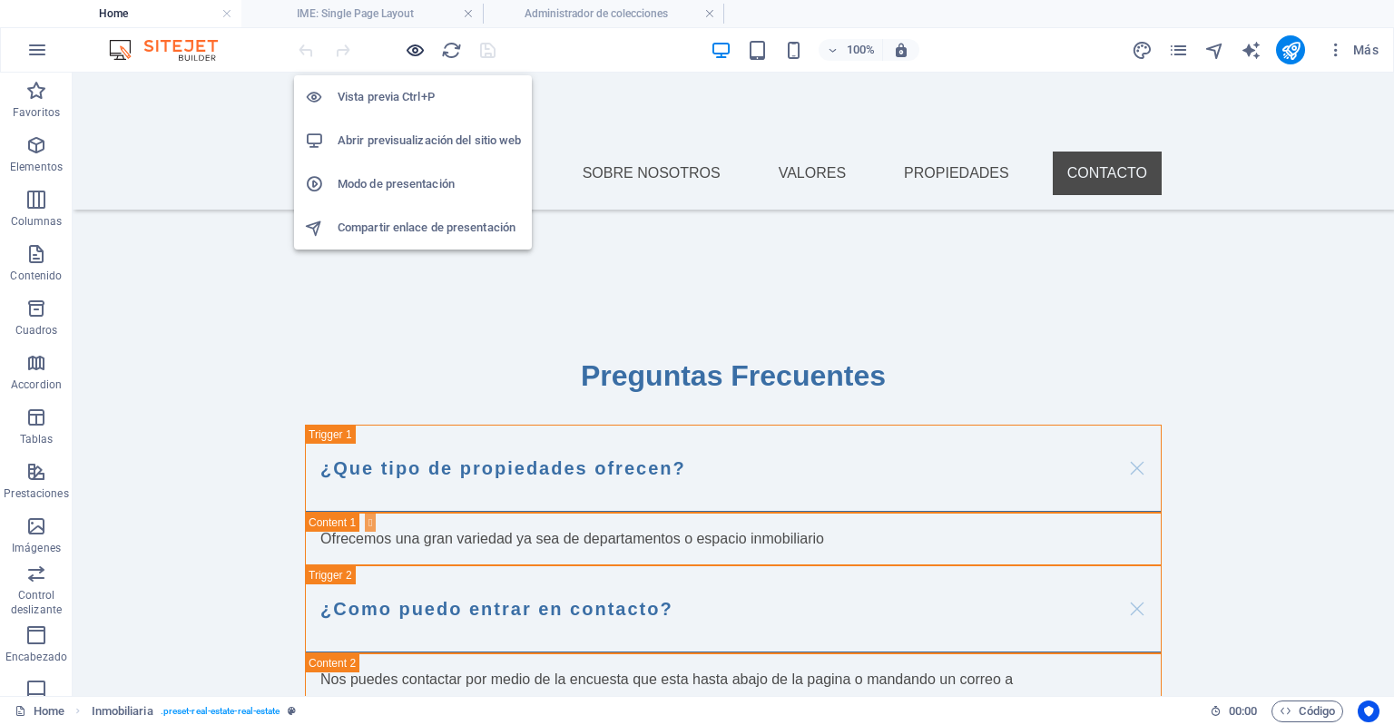
click at [408, 50] on icon "button" at bounding box center [415, 50] width 21 height 21
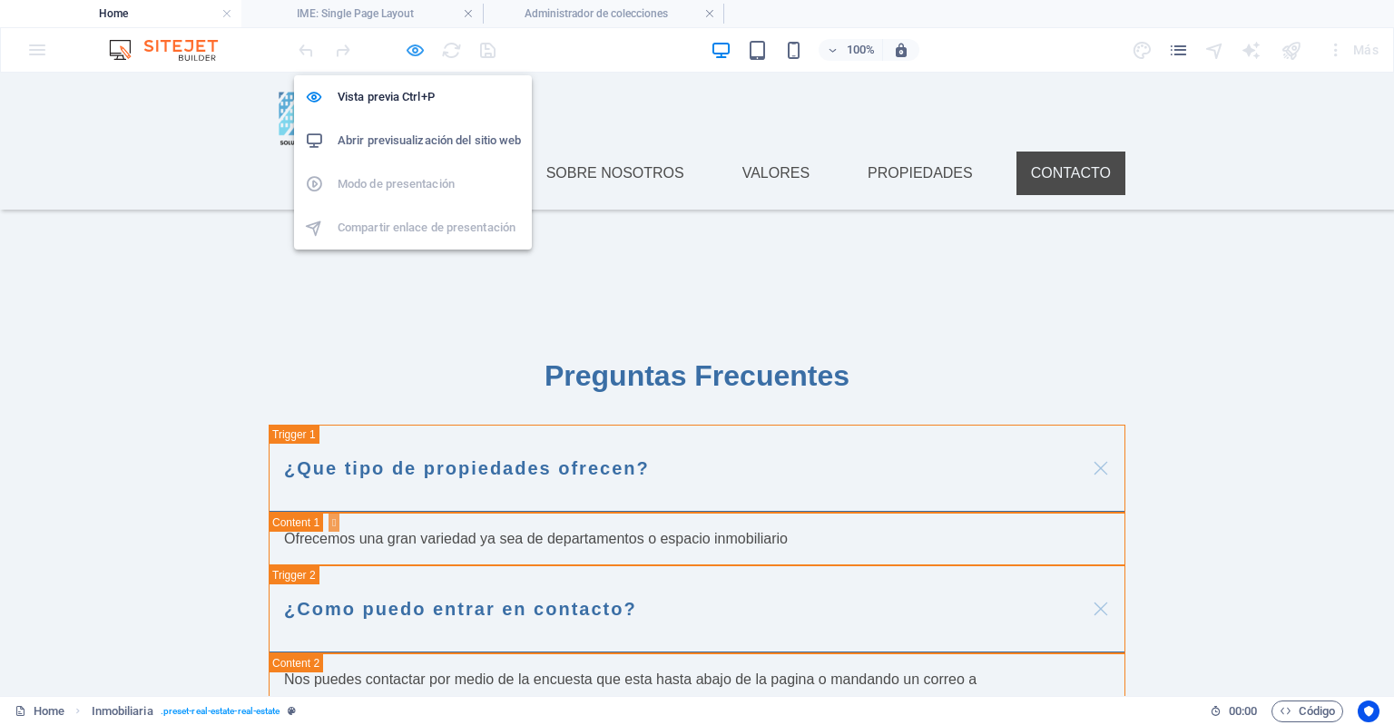
click at [408, 50] on icon "button" at bounding box center [415, 50] width 21 height 21
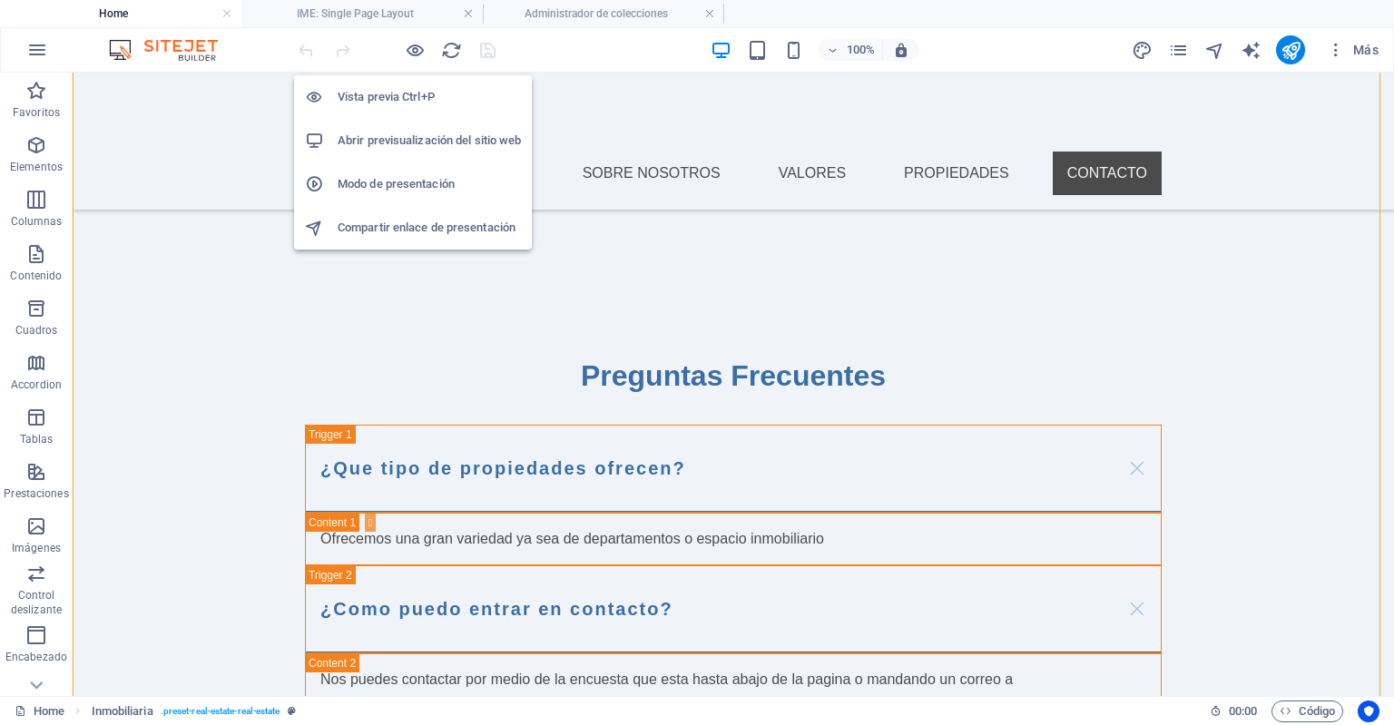
click at [416, 134] on h6 "Abrir previsualización del sitio web" at bounding box center [429, 141] width 183 height 22
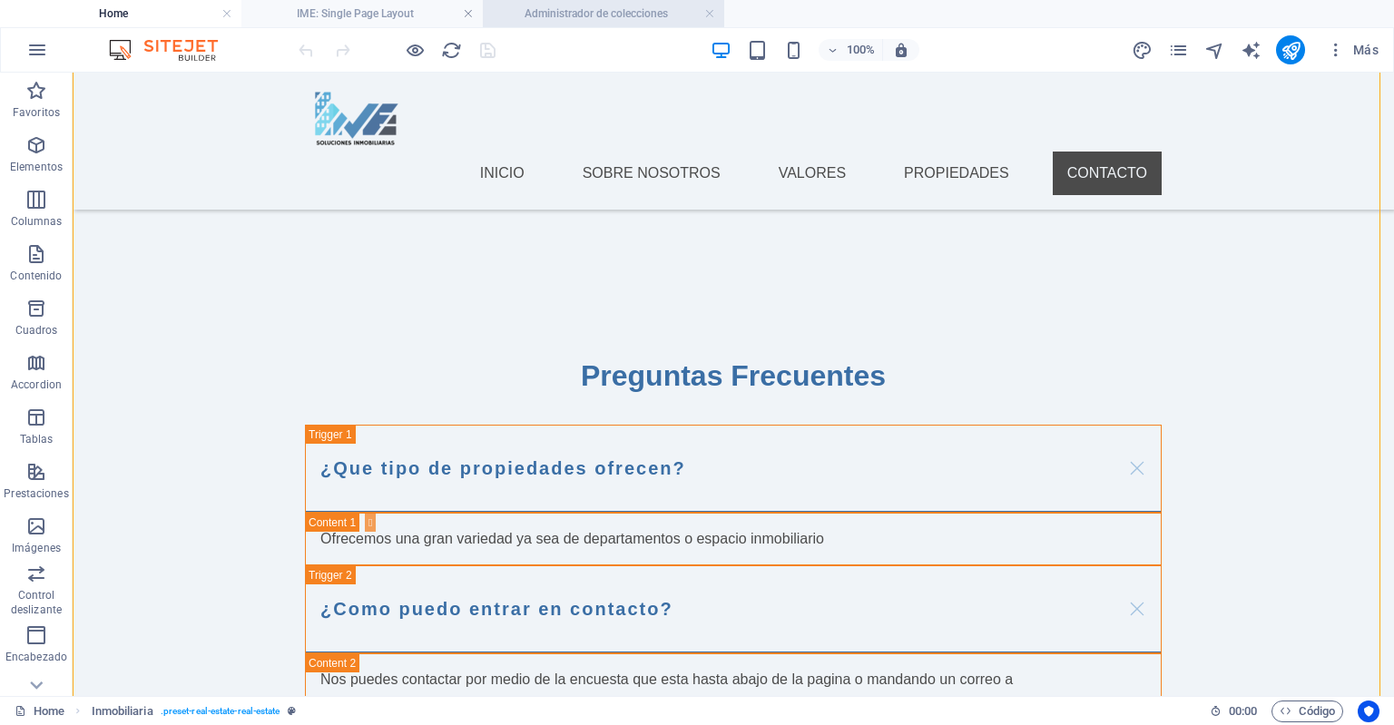
click at [580, 4] on h4 "Administrador de colecciones" at bounding box center [603, 14] width 241 height 20
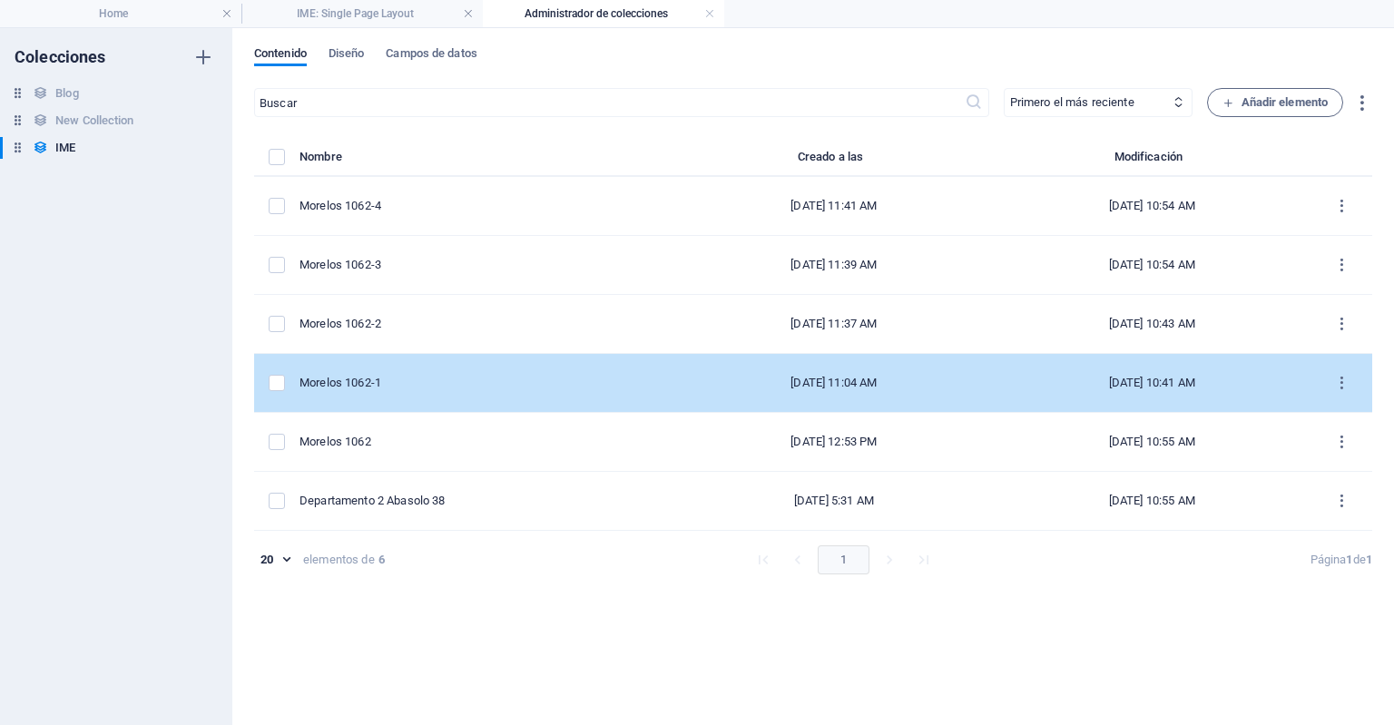
click at [479, 364] on td "Morelos 1062-1" at bounding box center [488, 383] width 376 height 59
select select "Departamento"
select select "En Renta"
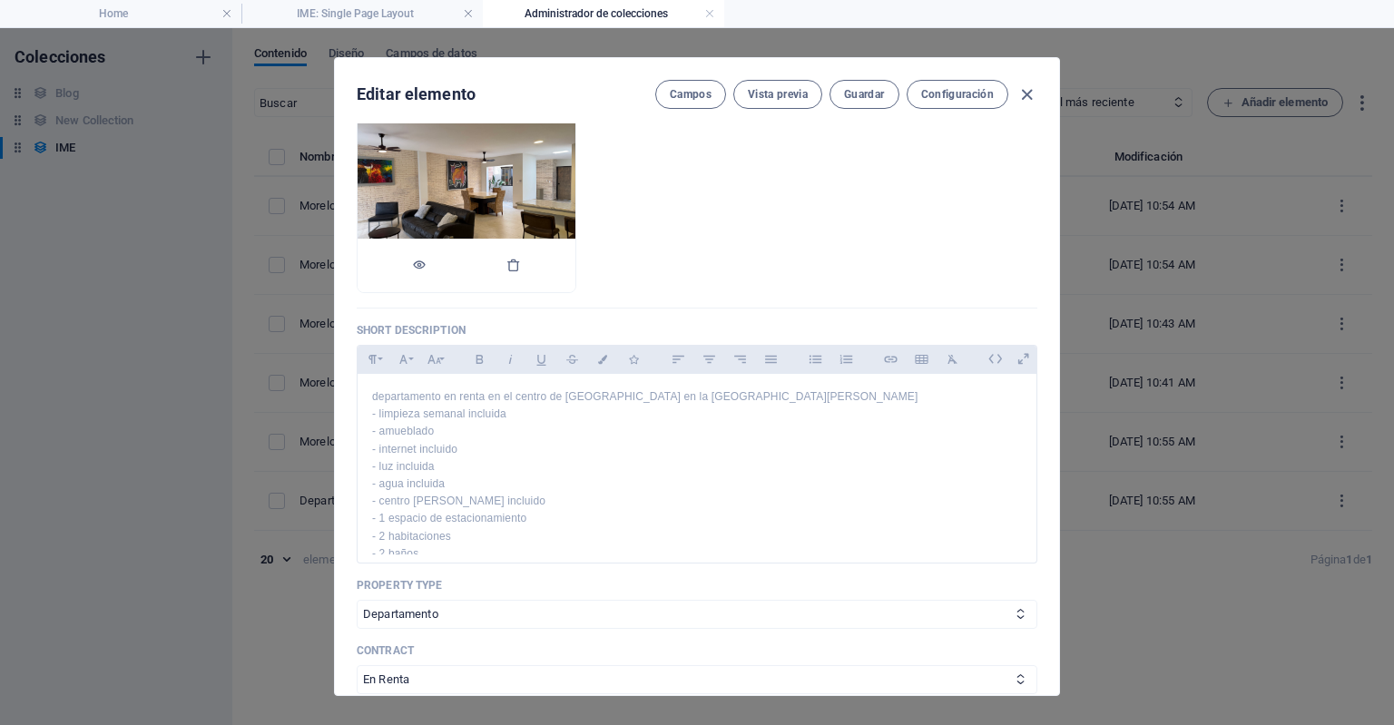
scroll to position [229, 0]
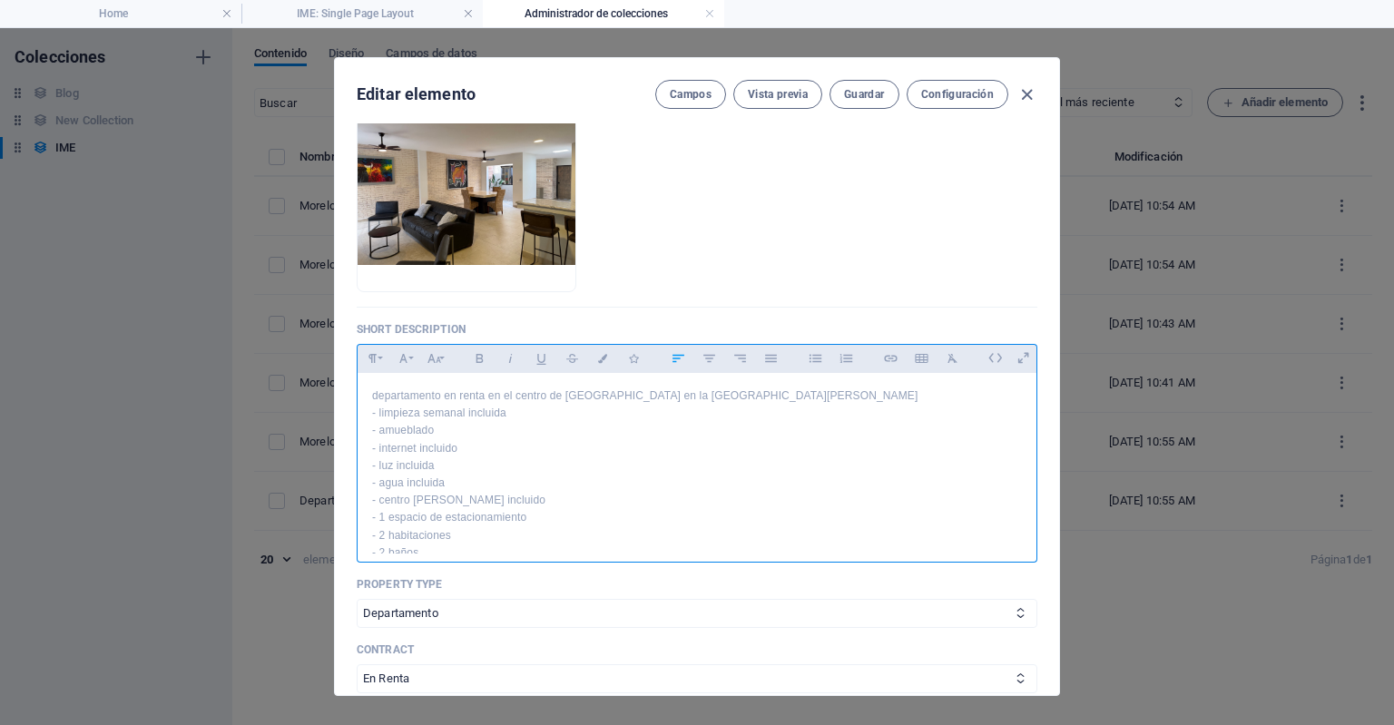
click at [379, 397] on p "departamento en renta en el centro de Torreon en la calle morelos" at bounding box center [697, 396] width 650 height 17
click at [443, 395] on p "Departamento en renta en el centro de Torreon en la calle morelos" at bounding box center [697, 396] width 650 height 17
click at [612, 398] on p "Departamento amueblado en renta en el centro de Torreon en la calle morelos" at bounding box center [697, 396] width 650 height 17
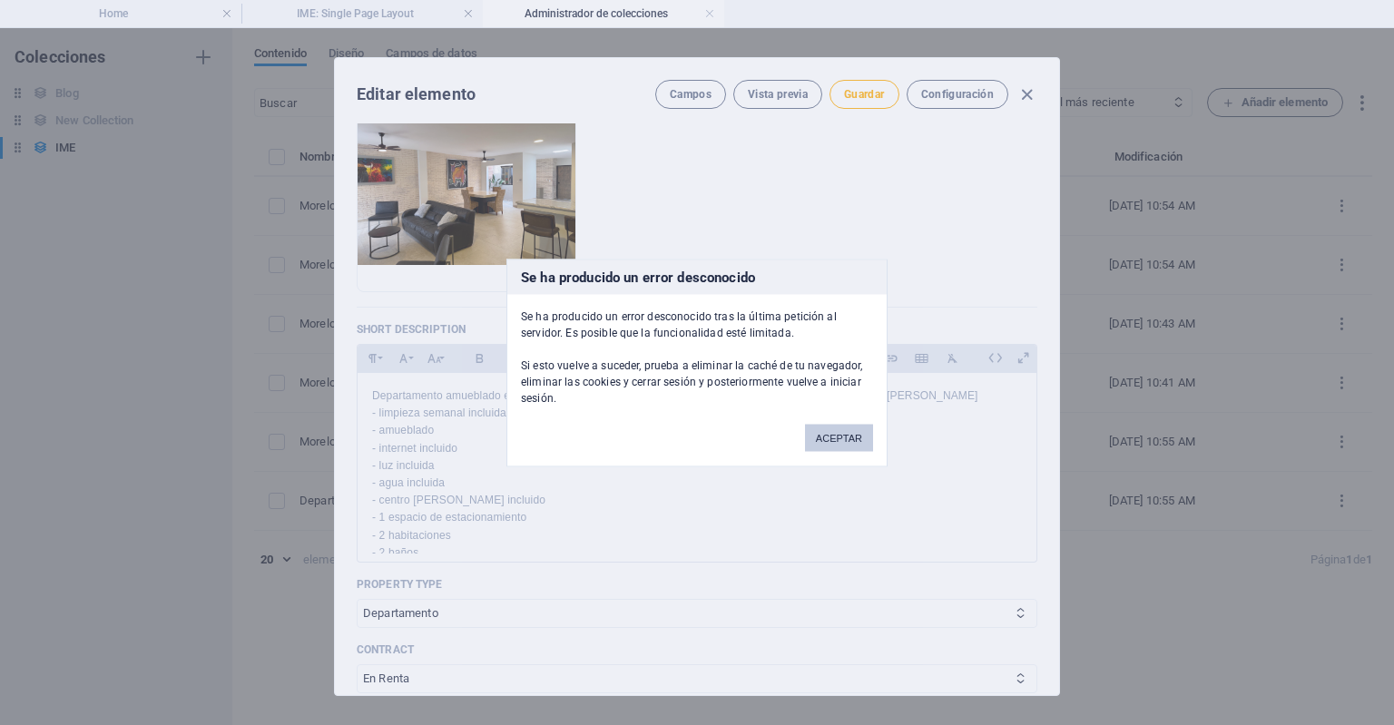
click at [819, 442] on button "ACEPTAR" at bounding box center [839, 437] width 68 height 27
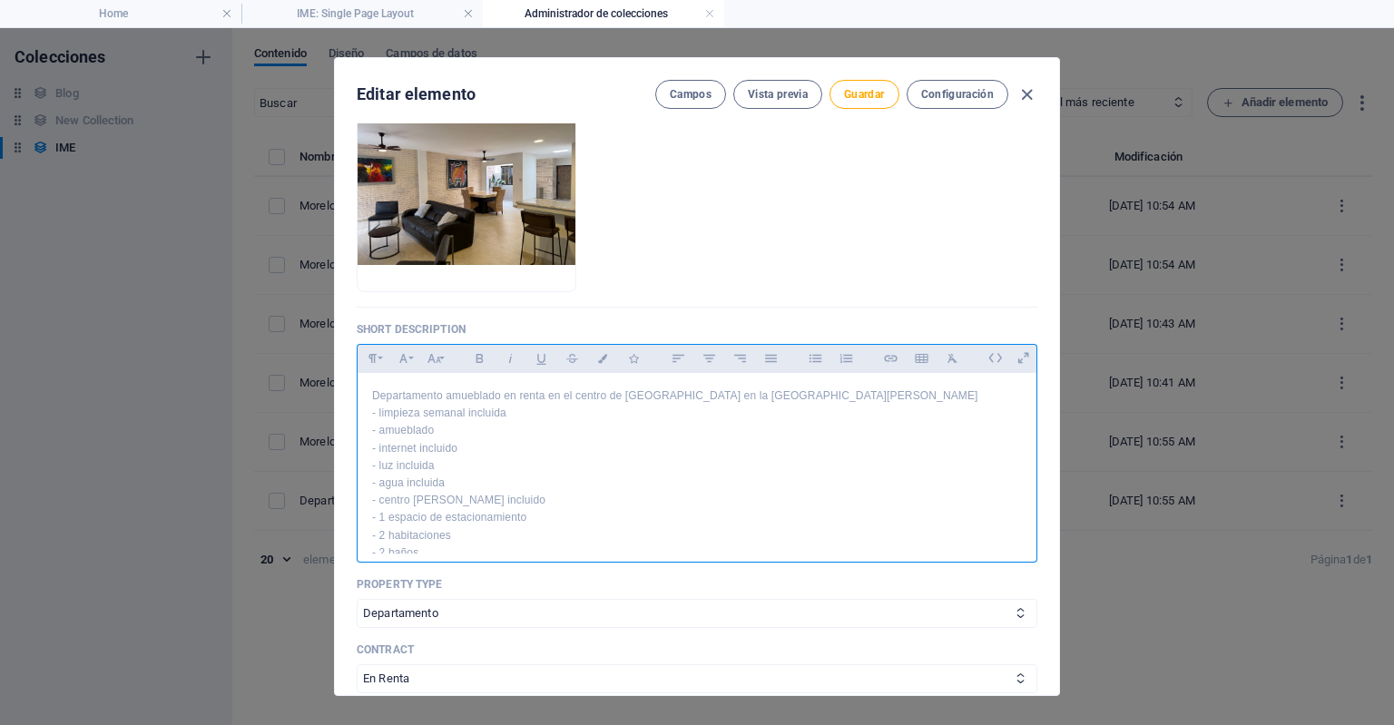
click at [573, 395] on p "Departamento amueblado en renta en el centro de Torreon en la calle morelos" at bounding box center [697, 396] width 650 height 17
click at [587, 397] on p "Departamento amueblado en renta en centro de Torreon en la calle morelos" at bounding box center [697, 396] width 650 height 17
click at [795, 393] on p "Departamento amueblado en renta en centro historico de Torreon en la calle more…" at bounding box center [697, 396] width 650 height 17
click at [610, 399] on p "Departamento amueblado en renta en centro historico de Torreon." at bounding box center [697, 396] width 650 height 17
click at [674, 399] on p "Departamento amueblado en renta en centro histórico de Torreon." at bounding box center [697, 396] width 650 height 17
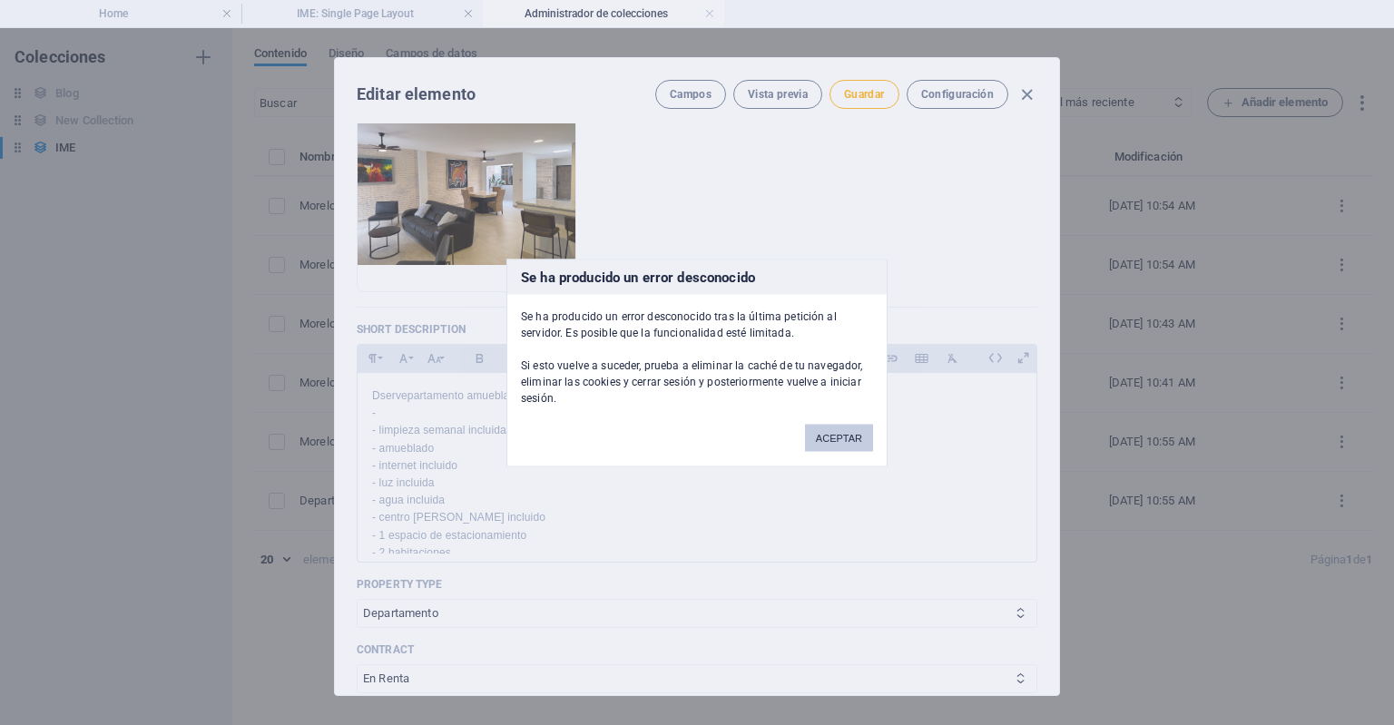
click at [821, 445] on button "ACEPTAR" at bounding box center [839, 437] width 68 height 27
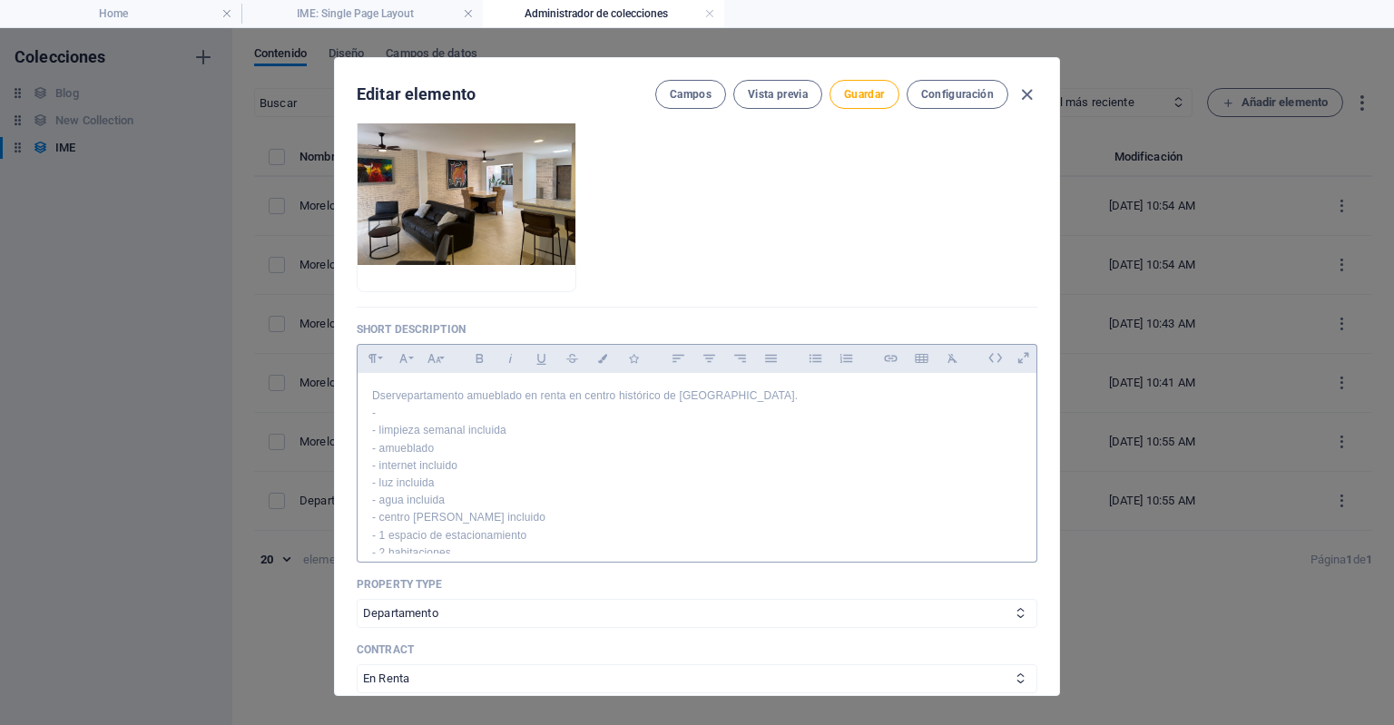
click at [401, 392] on p "Dservepartamento amueblado en renta en centro histórico de Torreón." at bounding box center [697, 396] width 650 height 17
click at [392, 418] on p "-" at bounding box center [697, 413] width 650 height 17
click at [410, 411] on p "- Serivicios" at bounding box center [697, 413] width 650 height 17
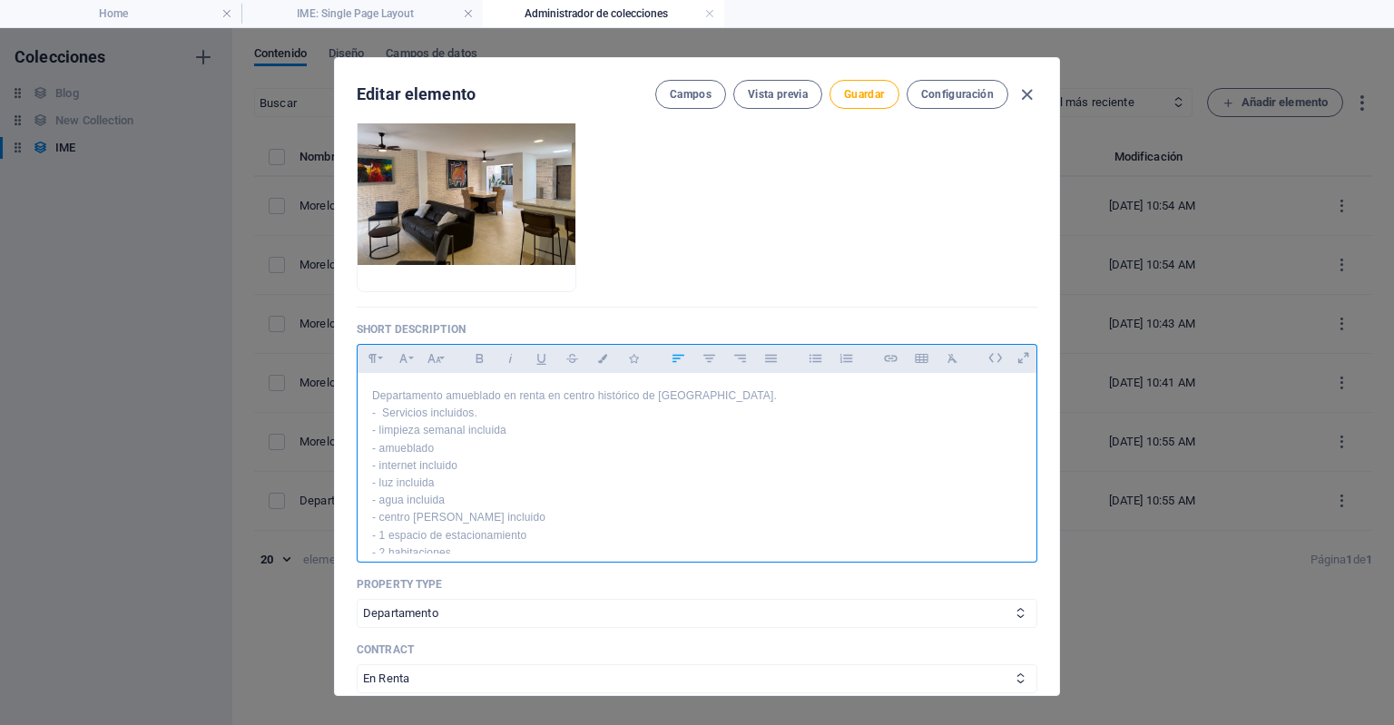
click at [485, 412] on p "- Servicios incluidos." at bounding box center [697, 413] width 650 height 17
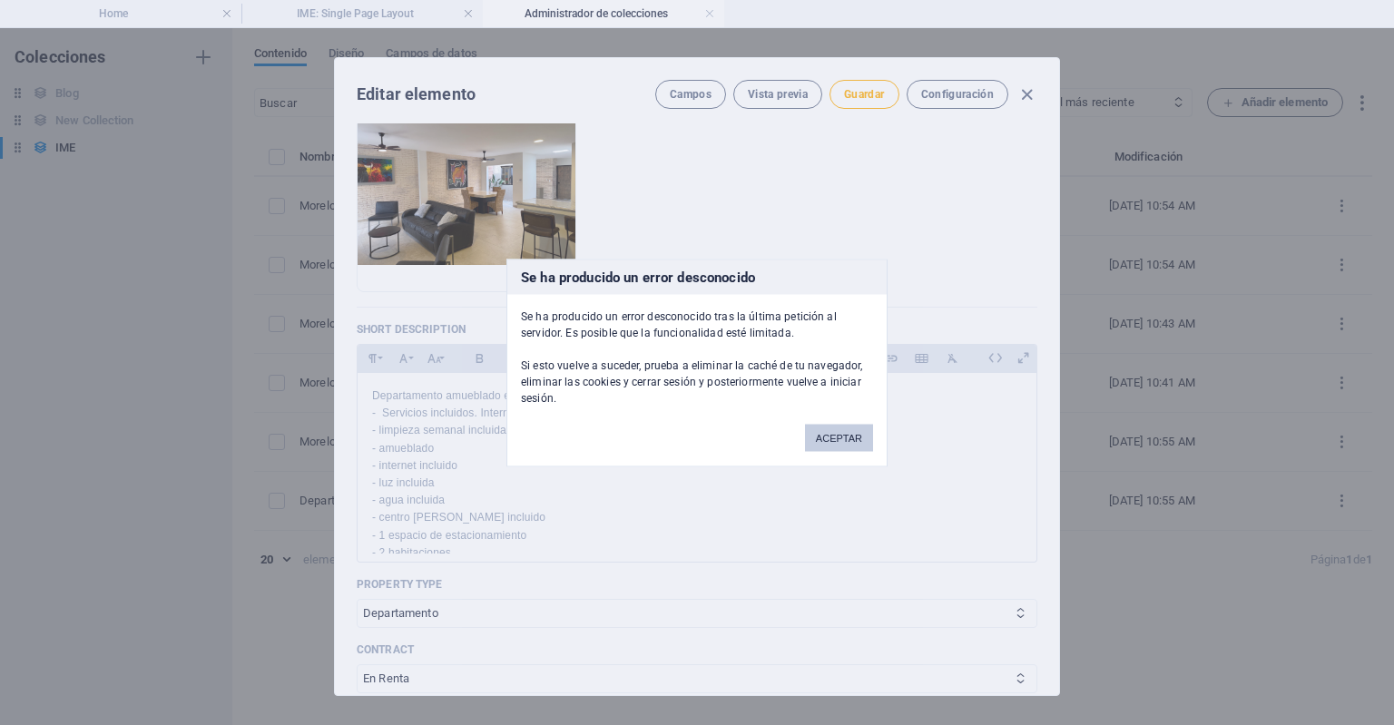
click at [810, 447] on button "ACEPTAR" at bounding box center [839, 437] width 68 height 27
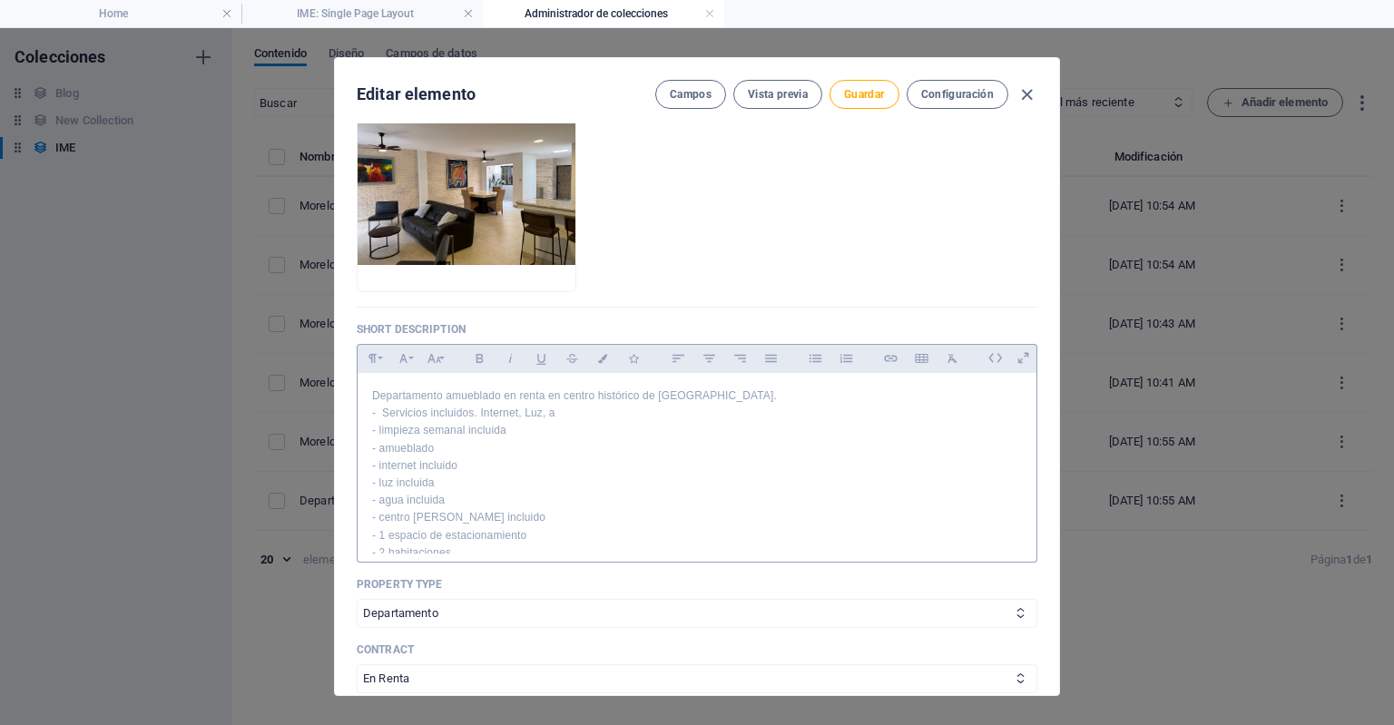
click at [576, 411] on p "- Servicios incluidos. Internet, Luz, a" at bounding box center [697, 413] width 650 height 17
click at [436, 452] on p "- amueblado" at bounding box center [697, 448] width 650 height 17
click at [479, 446] on p "- internet incluido" at bounding box center [697, 448] width 650 height 17
drag, startPoint x: 448, startPoint y: 465, endPoint x: 354, endPoint y: 446, distance: 96.3
click at [354, 446] on div "Name Morelos 1062-1 ​ Slug www.example.com/ime-single-page-layout/ morelos-1062…" at bounding box center [697, 409] width 724 height 572
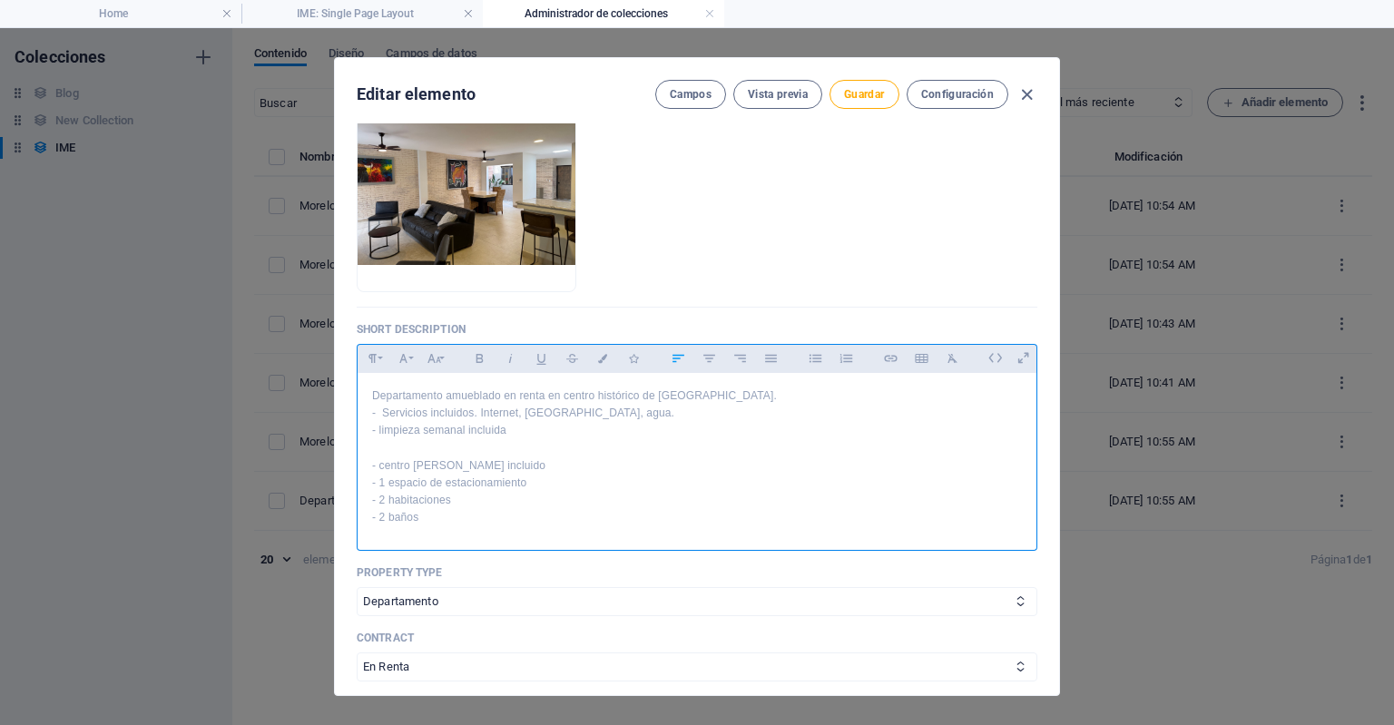
click at [420, 430] on p "- limpieza semanal incluida" at bounding box center [697, 430] width 650 height 17
click at [445, 435] on p "- limpieza 3 dias a la semanal incluida" at bounding box center [697, 430] width 650 height 17
click at [440, 428] on p "- limpieza 3 dias a la semanal incluida" at bounding box center [697, 430] width 650 height 17
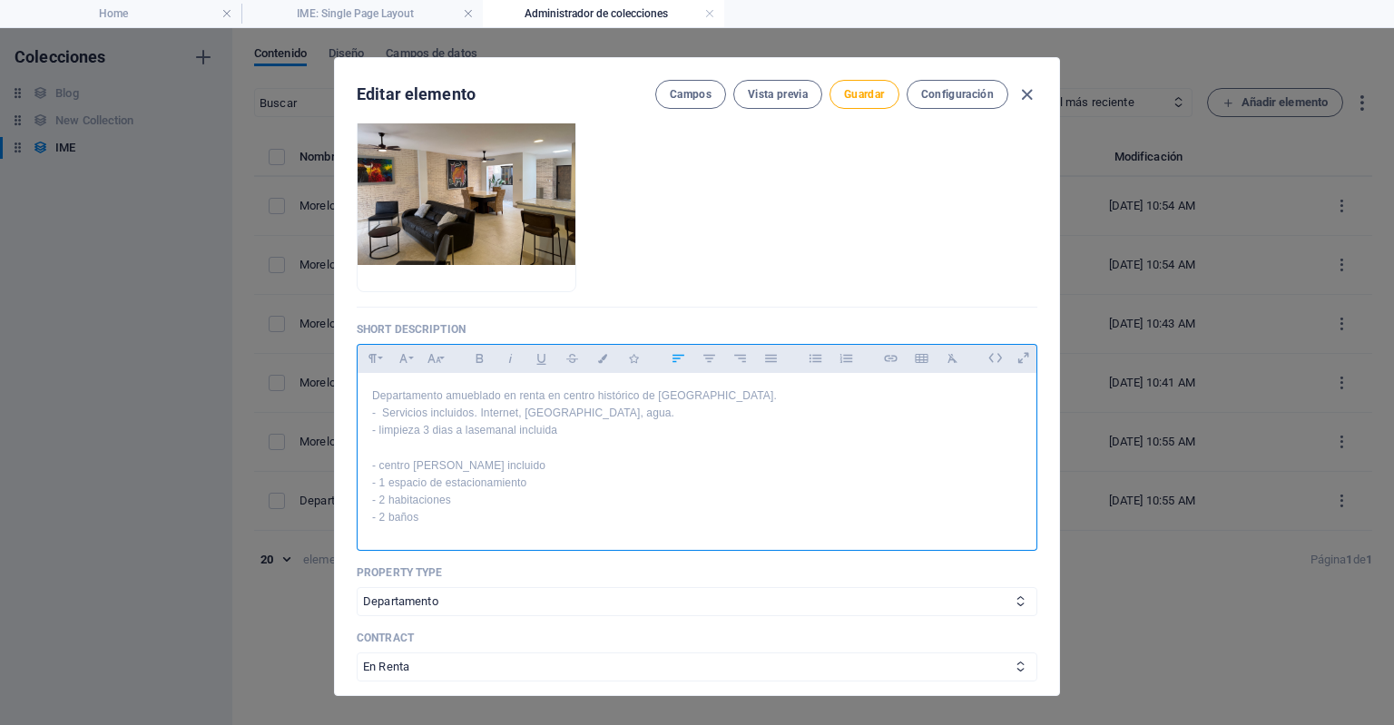
click at [442, 444] on p at bounding box center [697, 448] width 650 height 17
click at [445, 433] on p "- limpieza 3 dias a la semanal incluida" at bounding box center [697, 430] width 650 height 17
click at [378, 460] on p "- centro de lavado incluido" at bounding box center [697, 466] width 650 height 17
click at [381, 432] on p "- limpieza 3 días a la semanal incluida" at bounding box center [697, 430] width 650 height 17
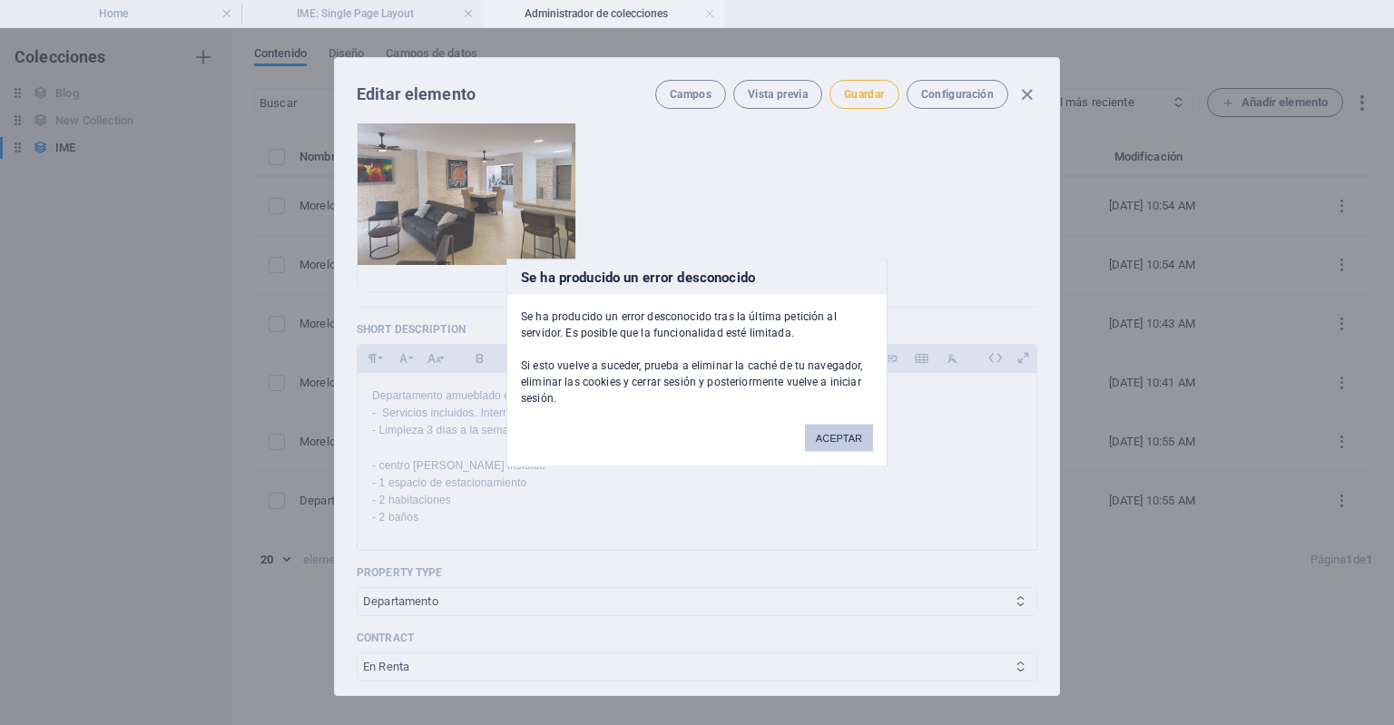
click at [859, 446] on button "ACEPTAR" at bounding box center [839, 437] width 68 height 27
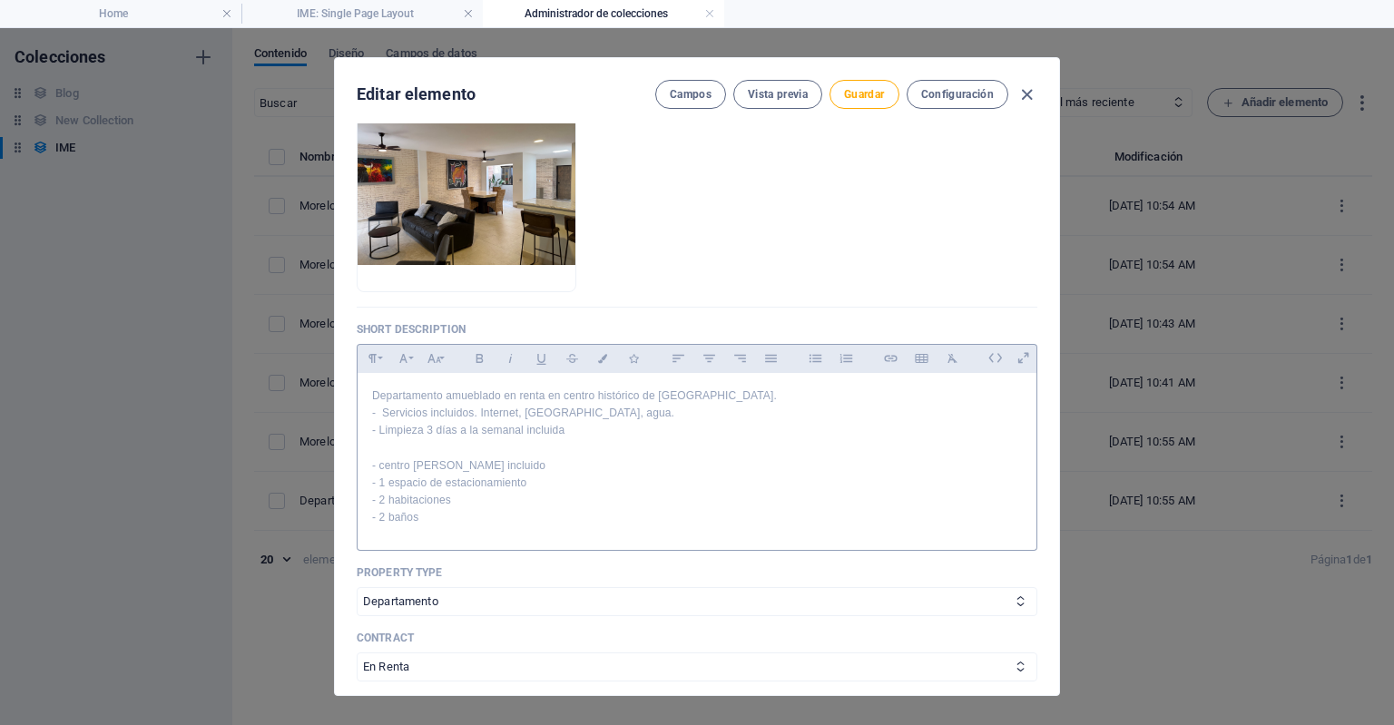
click at [370, 461] on div "Departamento amueblado en renta en centro histórico de Torreón. - Servicios inc…" at bounding box center [697, 457] width 679 height 169
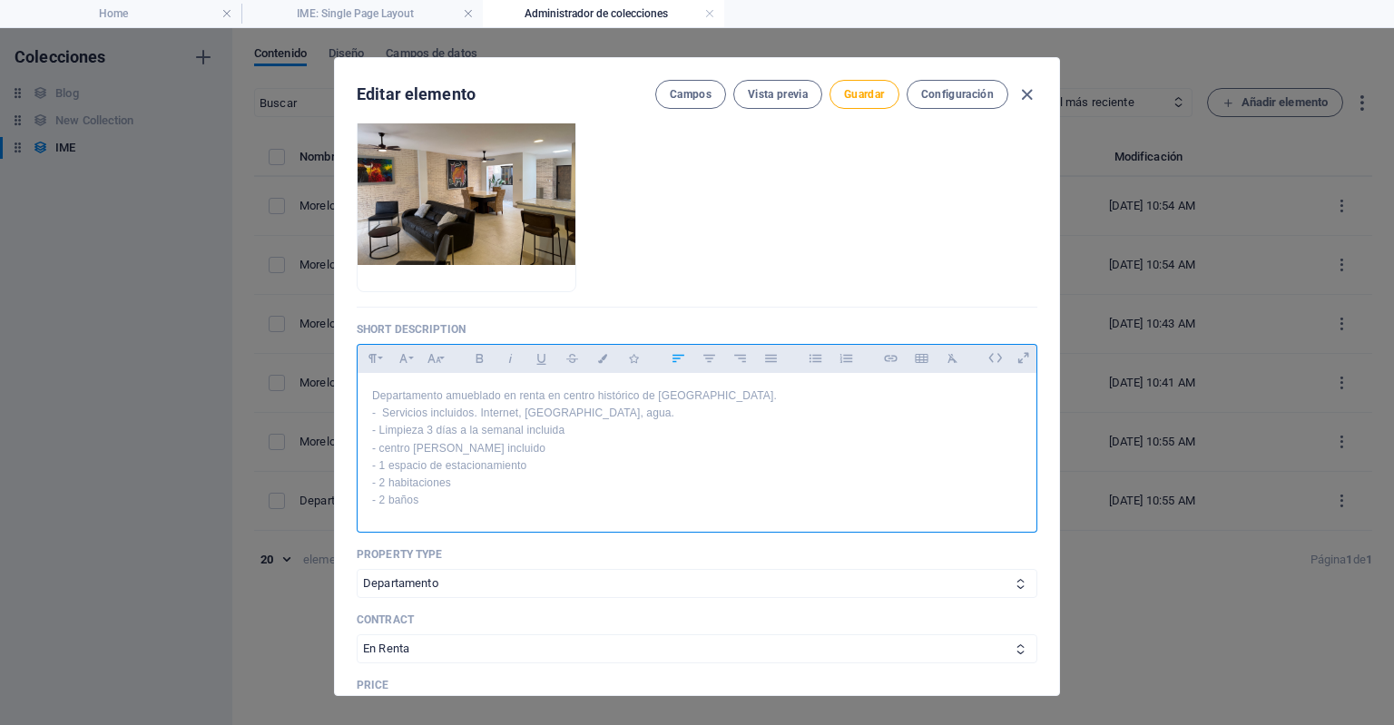
click at [384, 453] on p "- centro de lavado incluido" at bounding box center [697, 448] width 650 height 17
click at [501, 447] on p "- Centro de lavado incluido" at bounding box center [697, 448] width 650 height 17
click at [390, 467] on p "- 1 espacio de estacionamiento" at bounding box center [697, 466] width 650 height 17
click at [470, 483] on p "- 2 habitaciones" at bounding box center [697, 483] width 650 height 17
click at [378, 485] on p "- 2 habitaciones" at bounding box center [697, 483] width 650 height 17
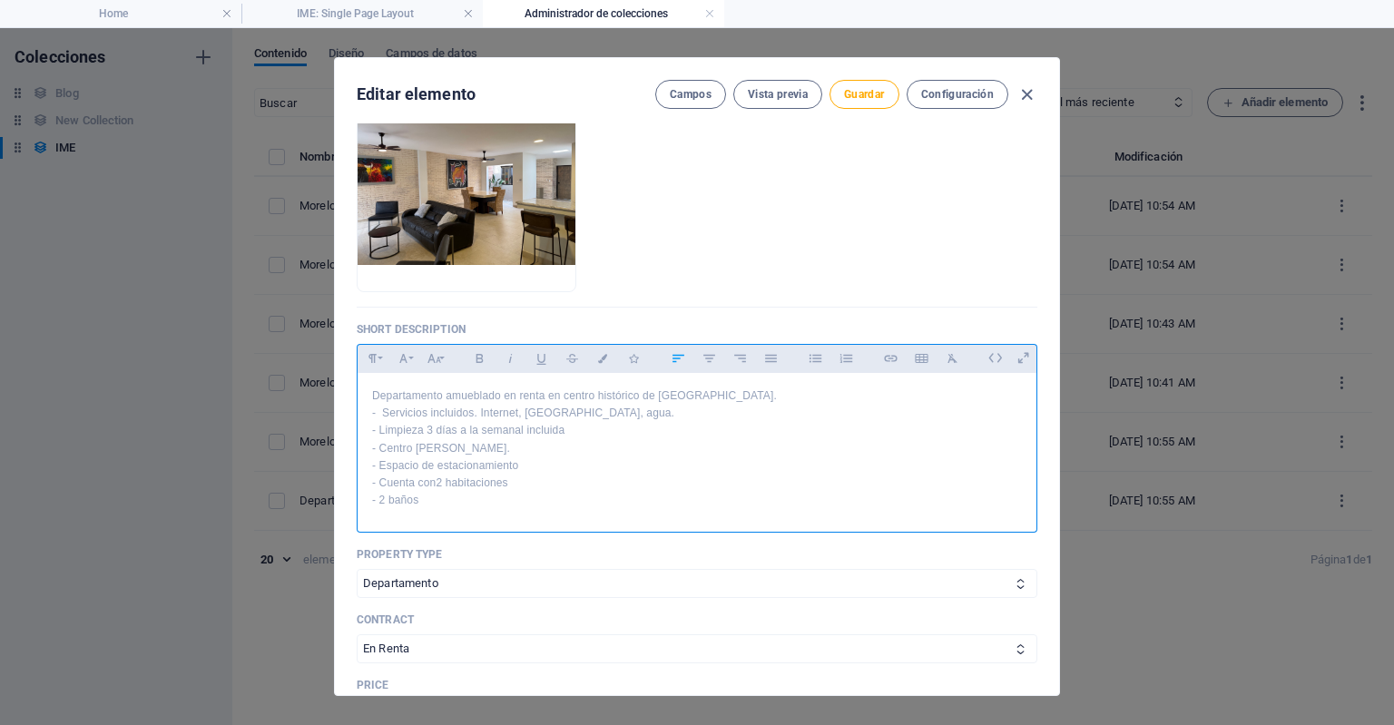
click at [517, 486] on p "- Cuenta con 2 habitaciones" at bounding box center [697, 483] width 650 height 17
click at [466, 496] on p "- 2 baños" at bounding box center [697, 500] width 650 height 17
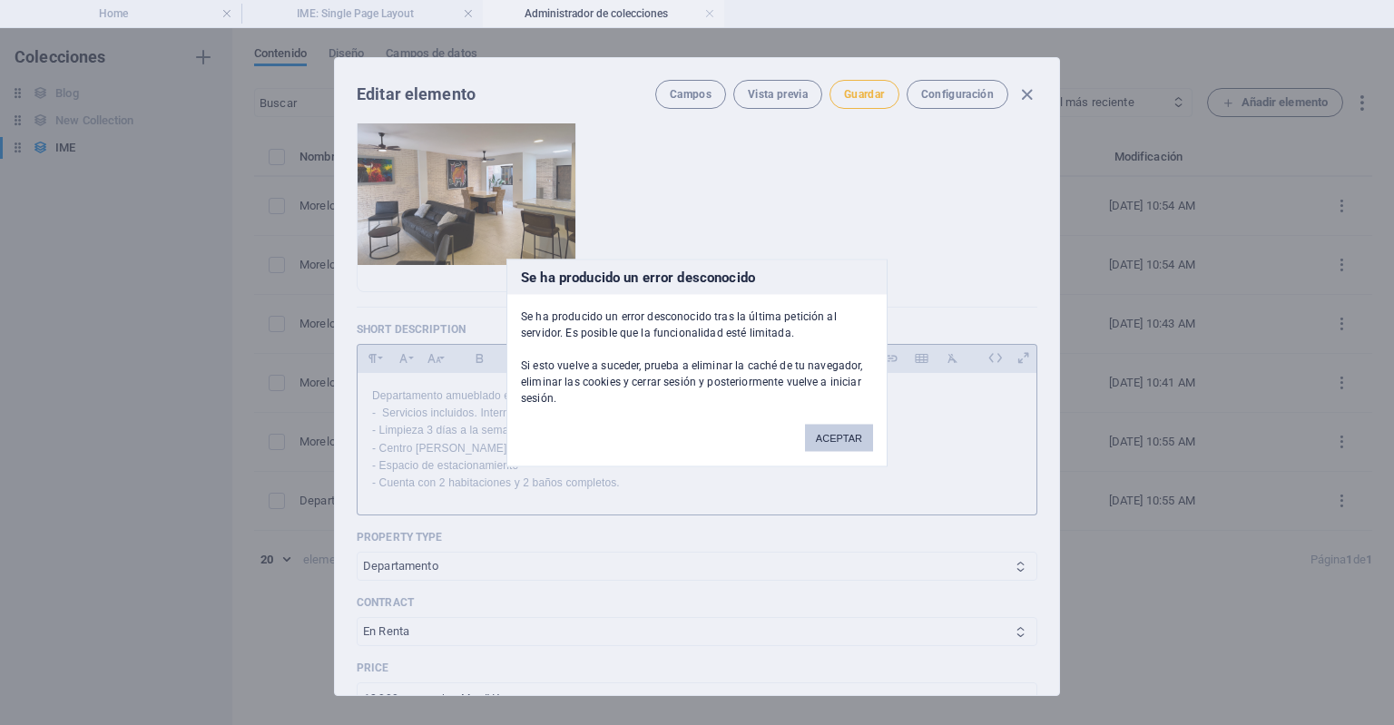
click at [825, 442] on button "ACEPTAR" at bounding box center [839, 437] width 68 height 27
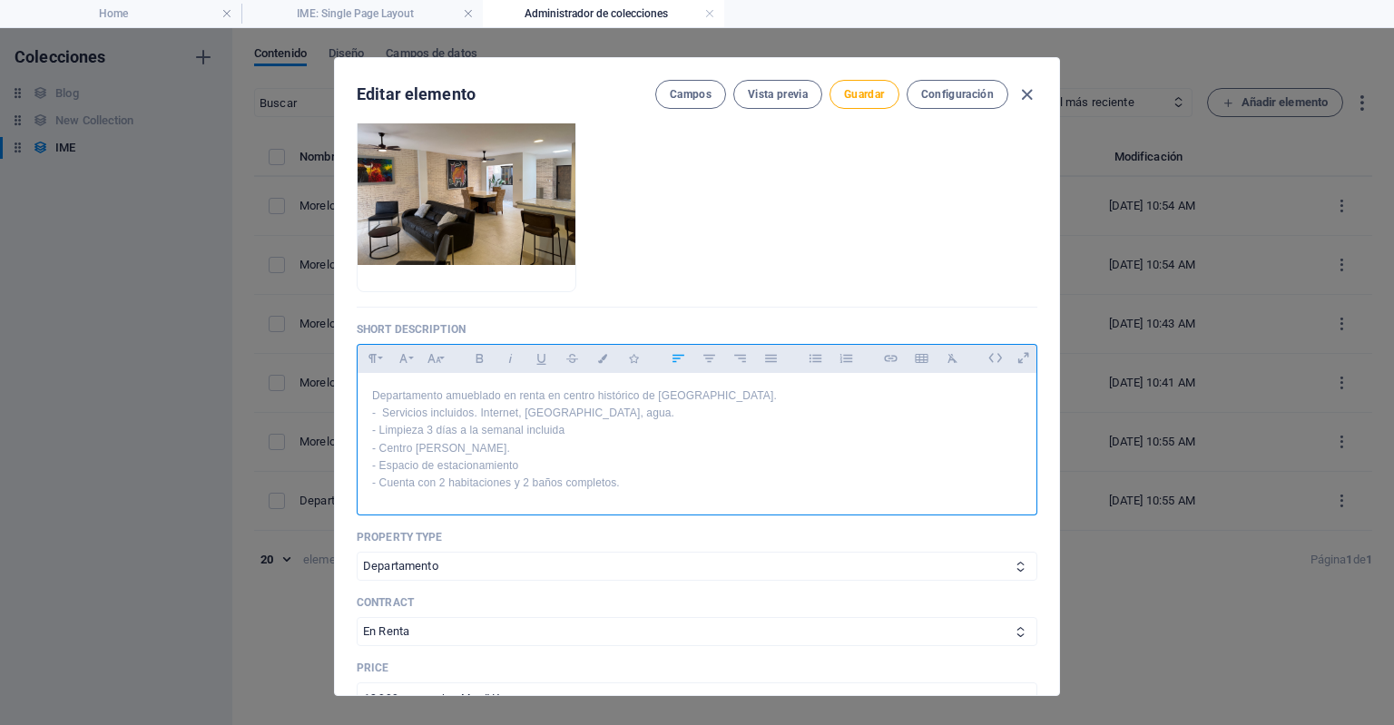
click at [386, 413] on p "- Servicios incluidos. Internet, Luz, agua." at bounding box center [697, 413] width 650 height 17
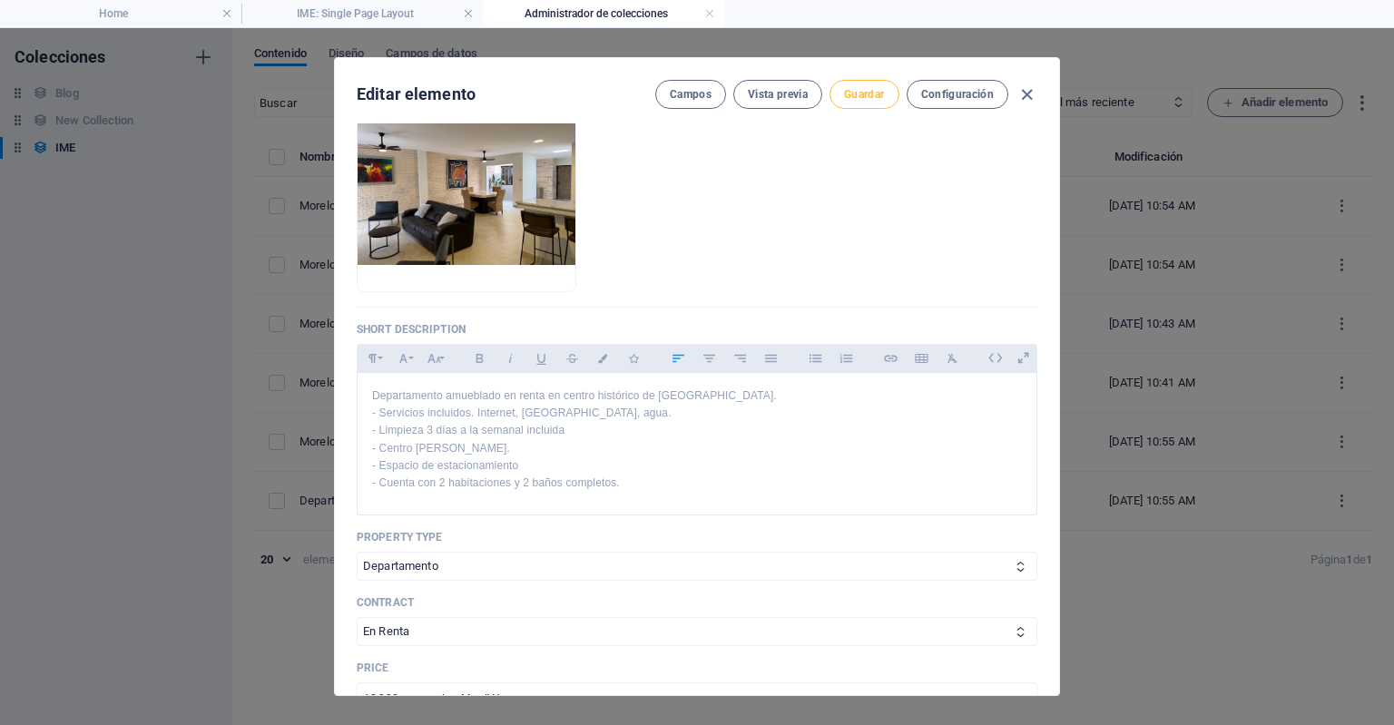
click at [851, 101] on button "Guardar" at bounding box center [864, 94] width 69 height 29
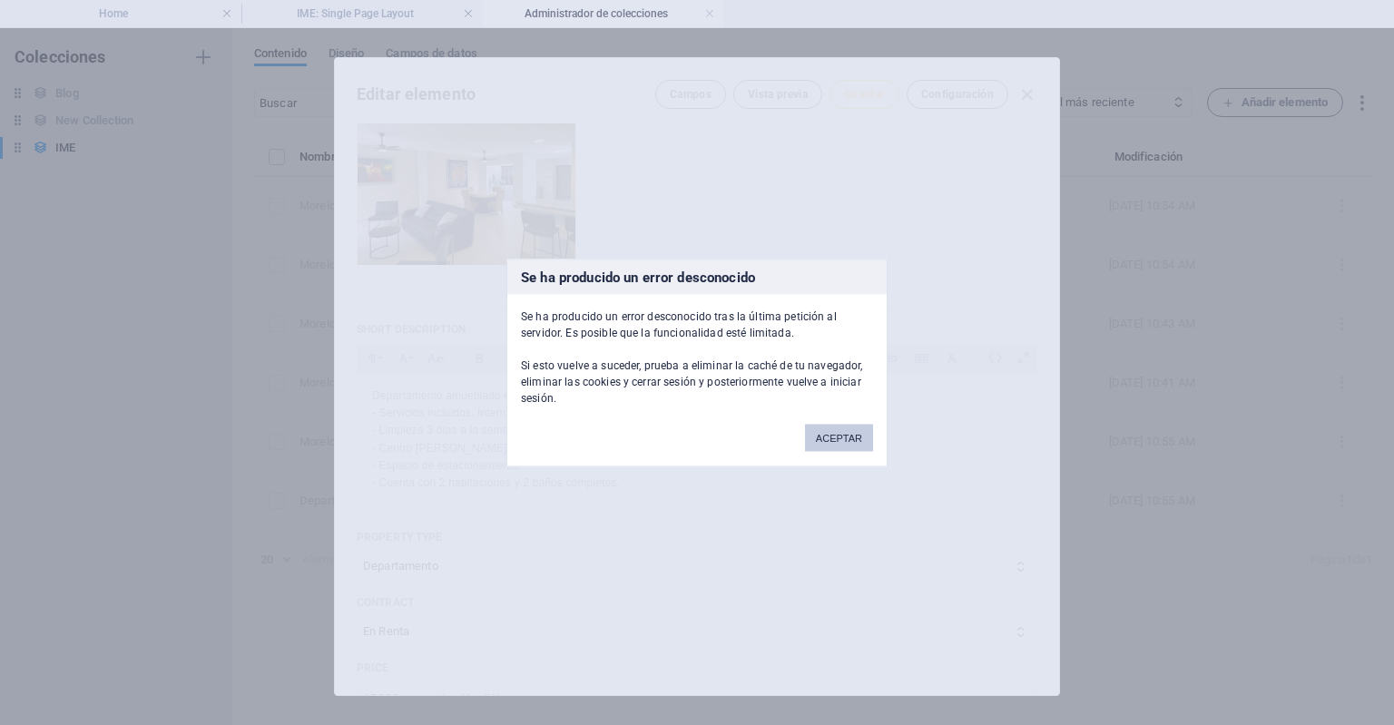
click at [817, 448] on button "ACEPTAR" at bounding box center [839, 437] width 68 height 27
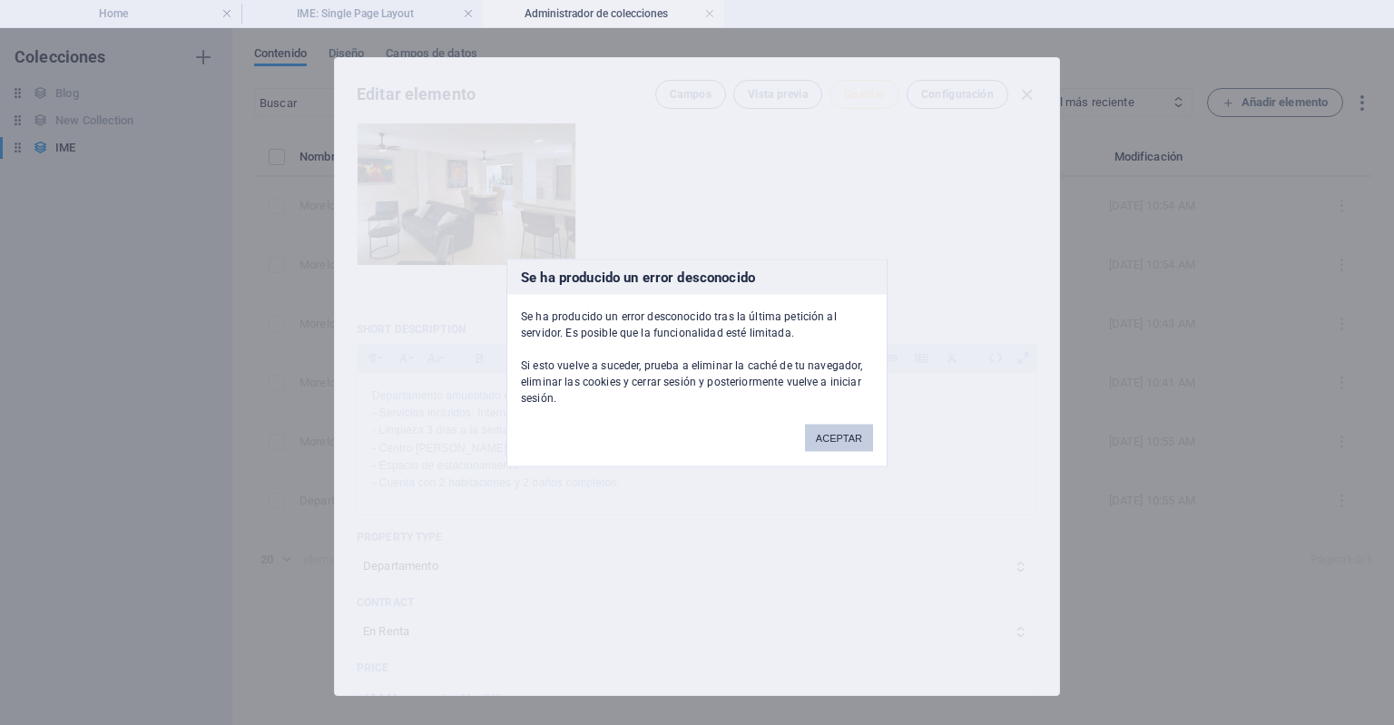
click at [817, 448] on button "ACEPTAR" at bounding box center [839, 437] width 68 height 27
click at [832, 448] on button "ACEPTAR" at bounding box center [839, 437] width 68 height 27
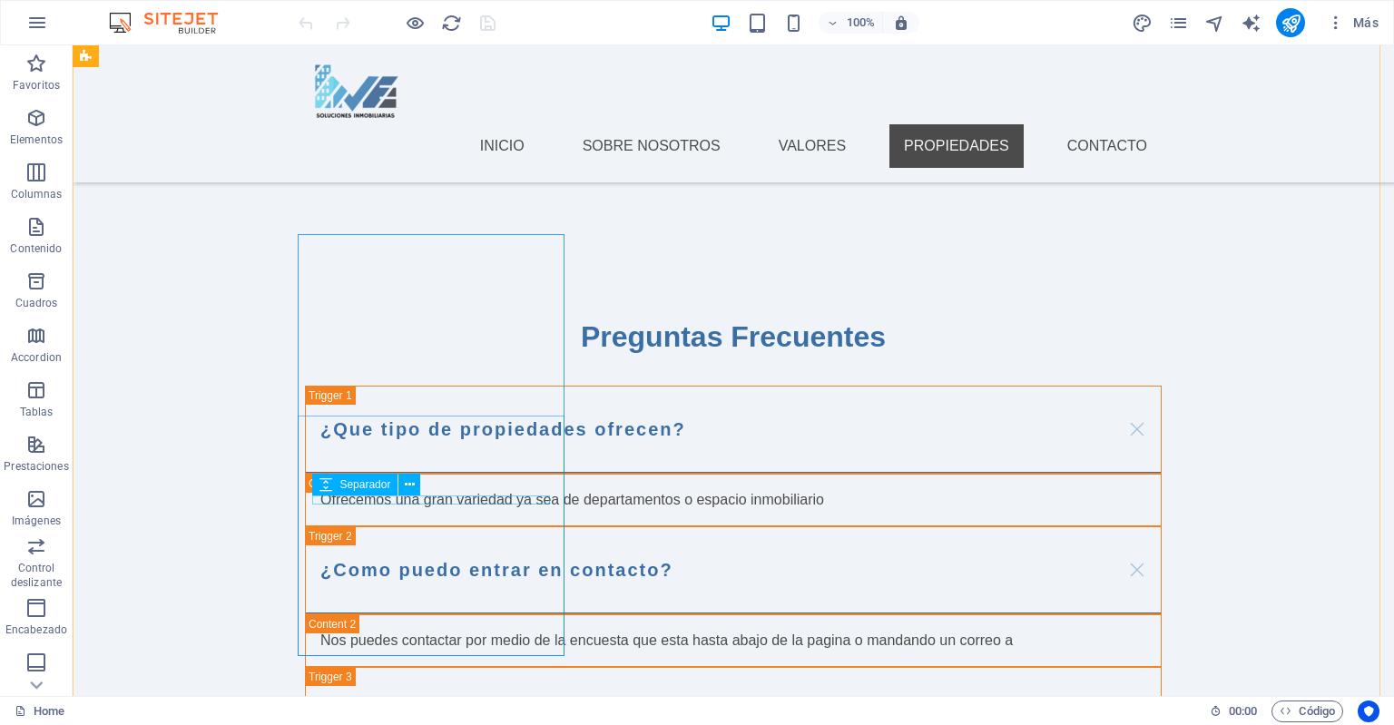
scroll to position [2736, 0]
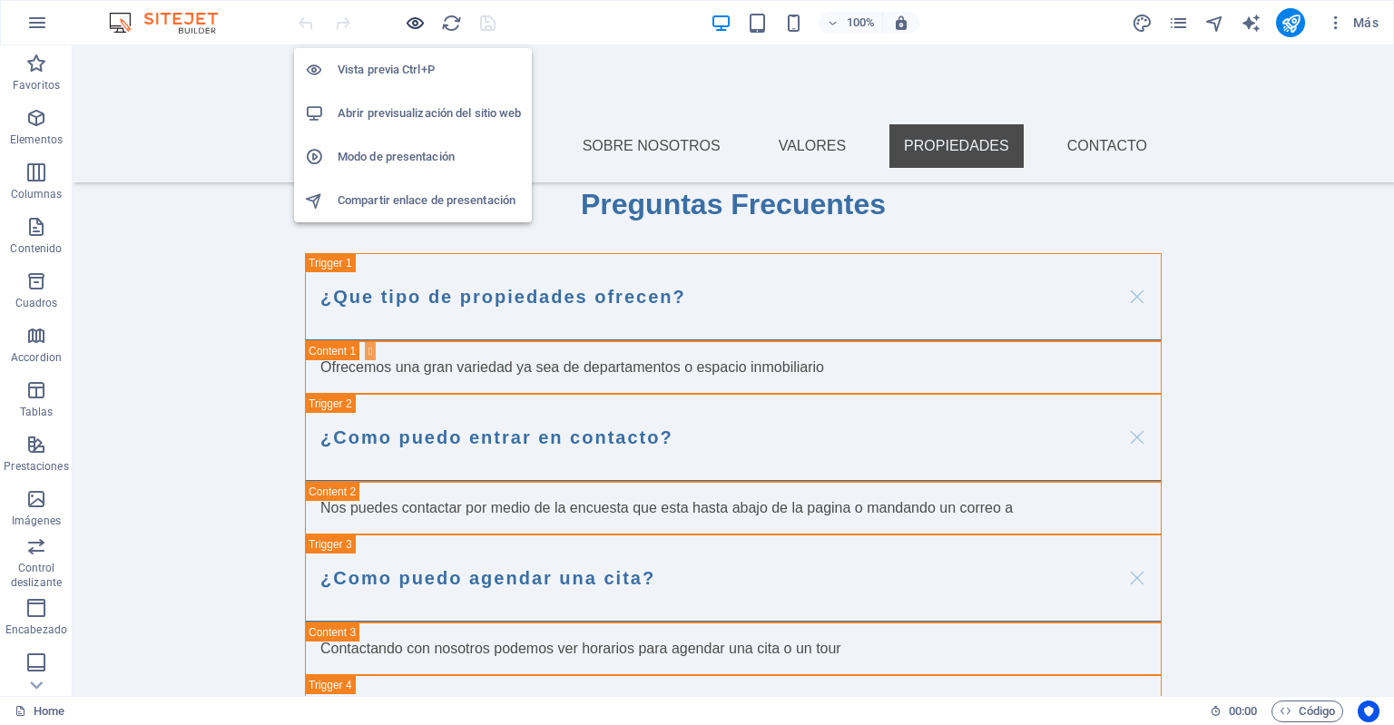
click at [408, 18] on icon "button" at bounding box center [415, 23] width 21 height 21
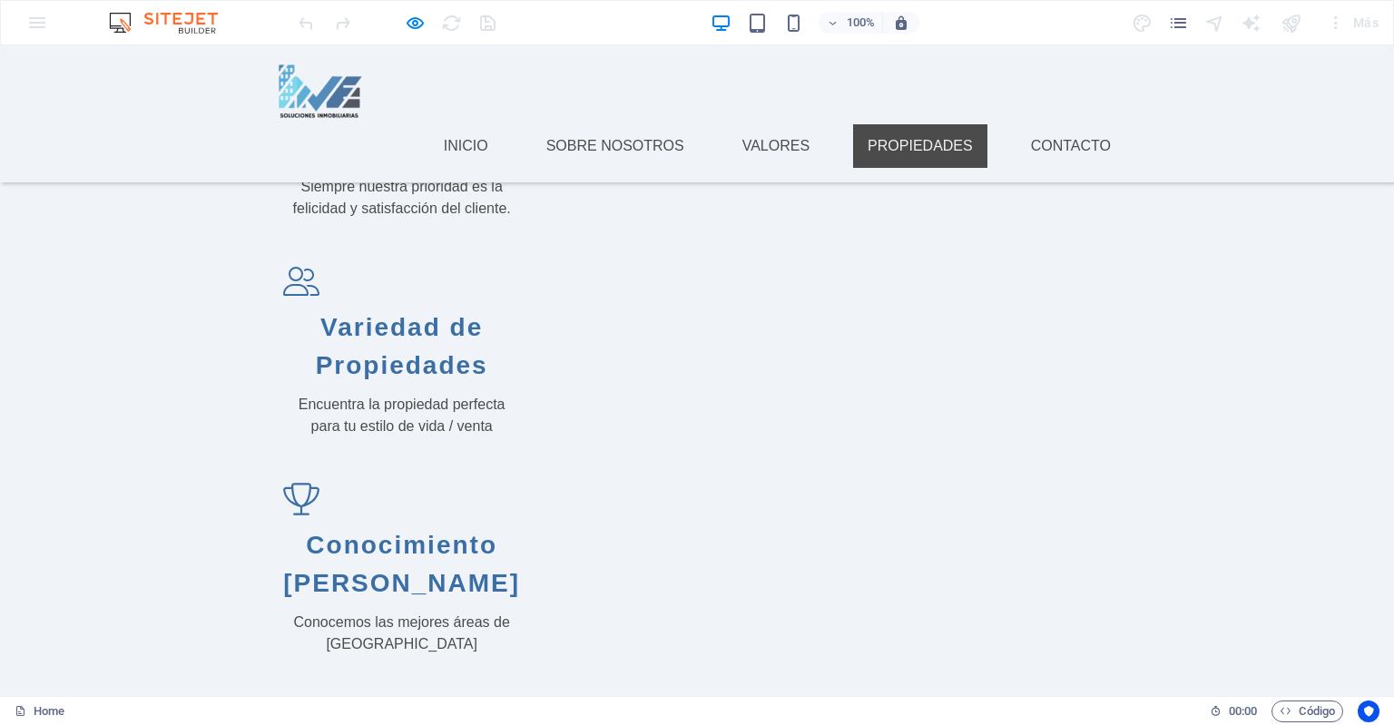
scroll to position [1972, 0]
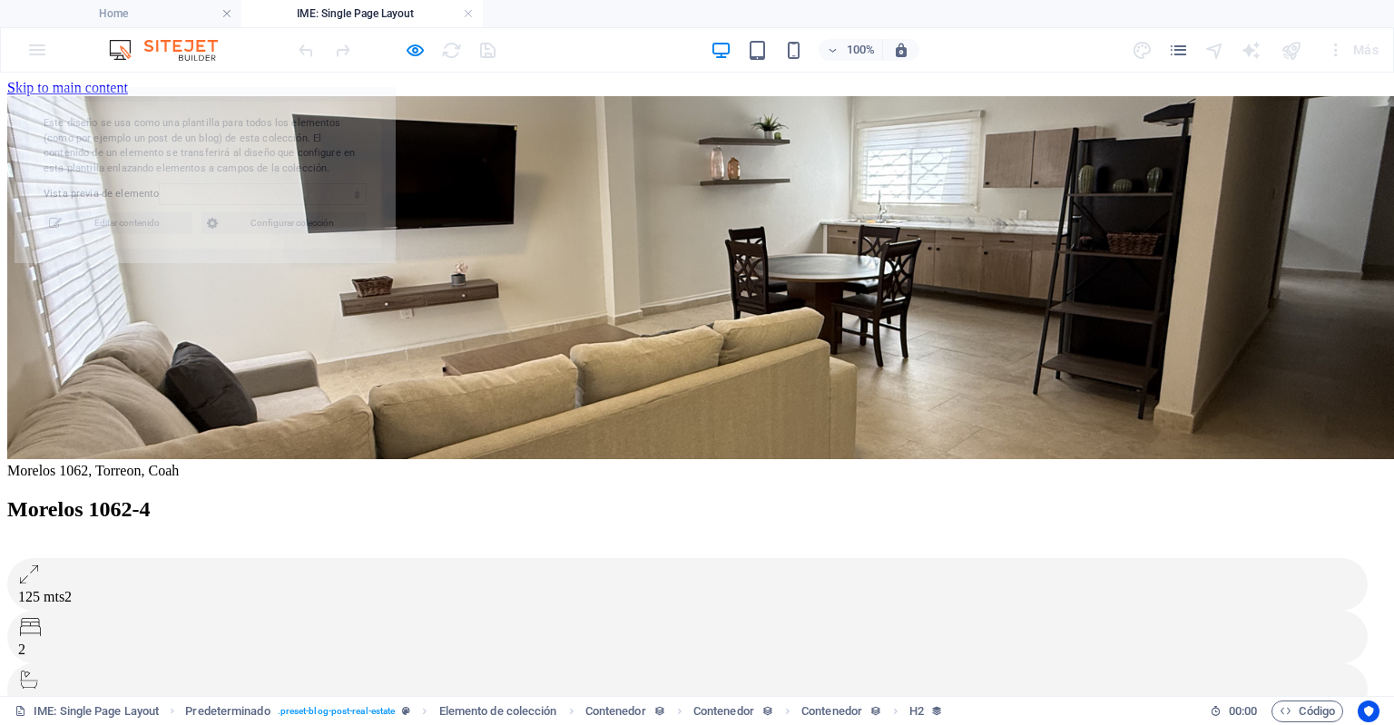
scroll to position [0, 0]
select select "68deb944eb491f4dbb018ac4"
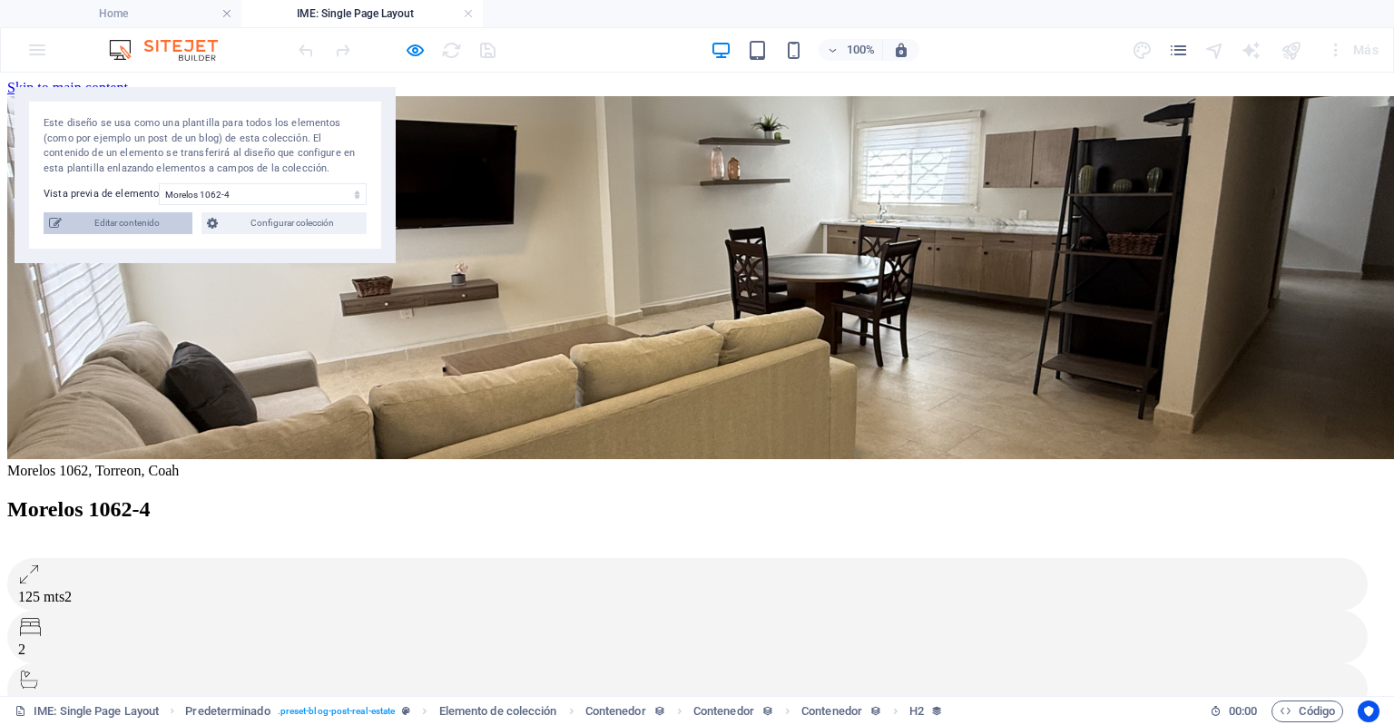
click at [140, 227] on span "Editar contenido" at bounding box center [127, 223] width 120 height 22
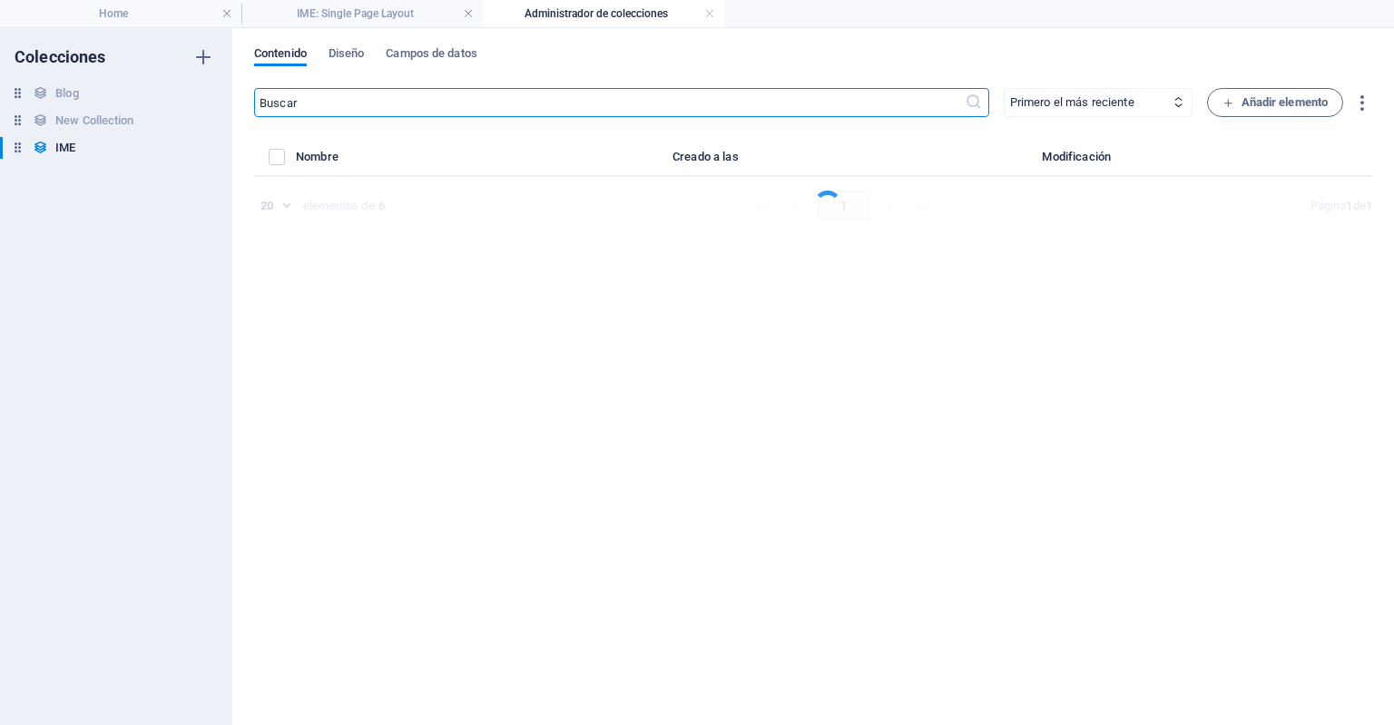
select select "Departamento"
select select "En Renta"
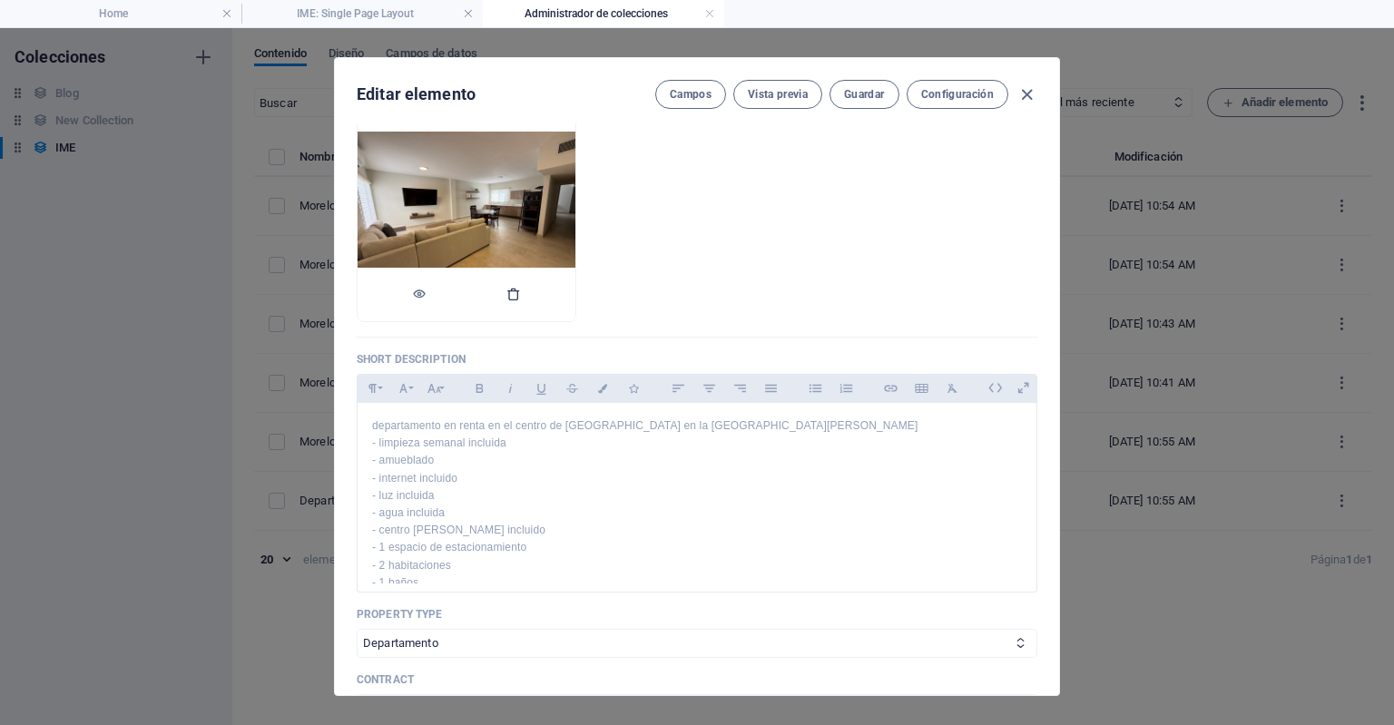
scroll to position [202, 0]
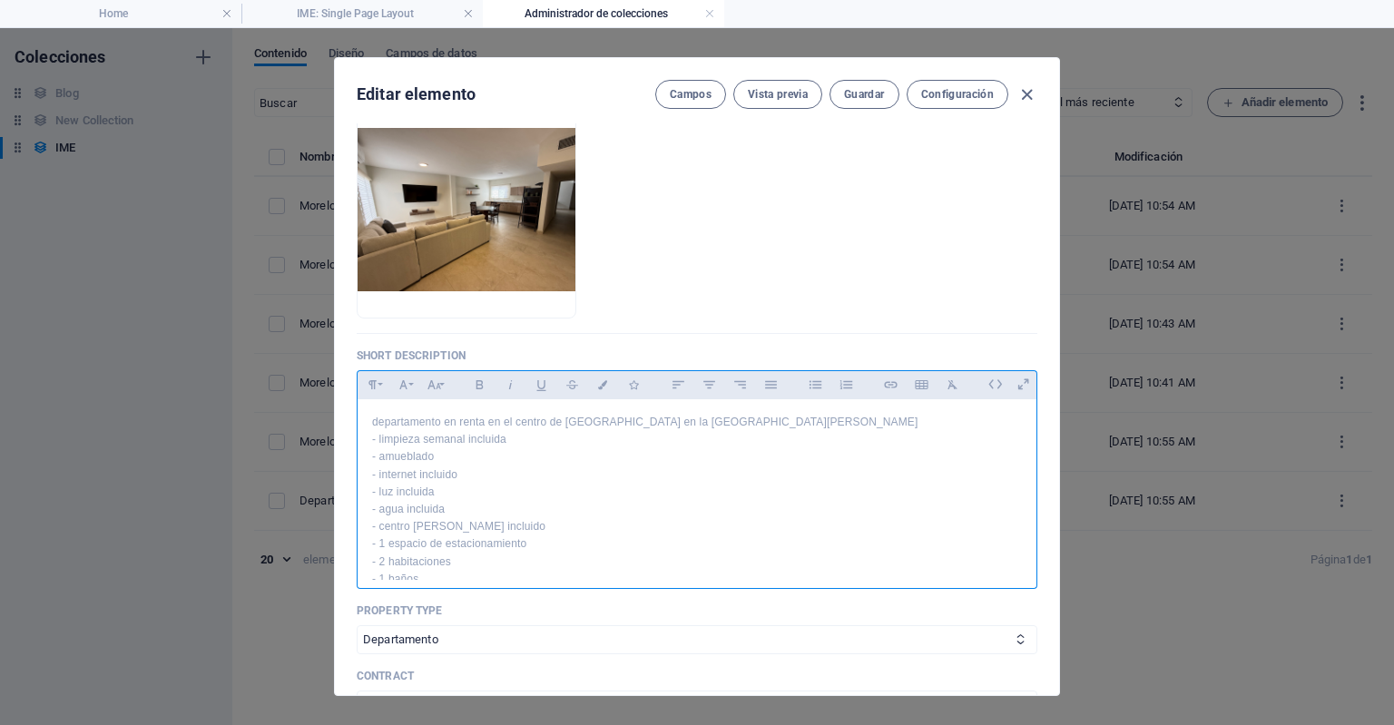
click at [445, 420] on p "departamento en renta en el centro de Torreon en la calle morelos" at bounding box center [697, 422] width 650 height 17
click at [598, 421] on p "departamento amueblado en renta en el centro de Torreon en la calle morelos" at bounding box center [697, 422] width 650 height 17
drag, startPoint x: 810, startPoint y: 420, endPoint x: 708, endPoint y: 418, distance: 101.7
click at [708, 418] on p "departamento amueblado en renta en el centro historico de Torreon en la calle m…" at bounding box center [697, 422] width 650 height 17
click at [373, 418] on p "departamento amueblado en renta en el centro historico de Torreon" at bounding box center [697, 422] width 650 height 17
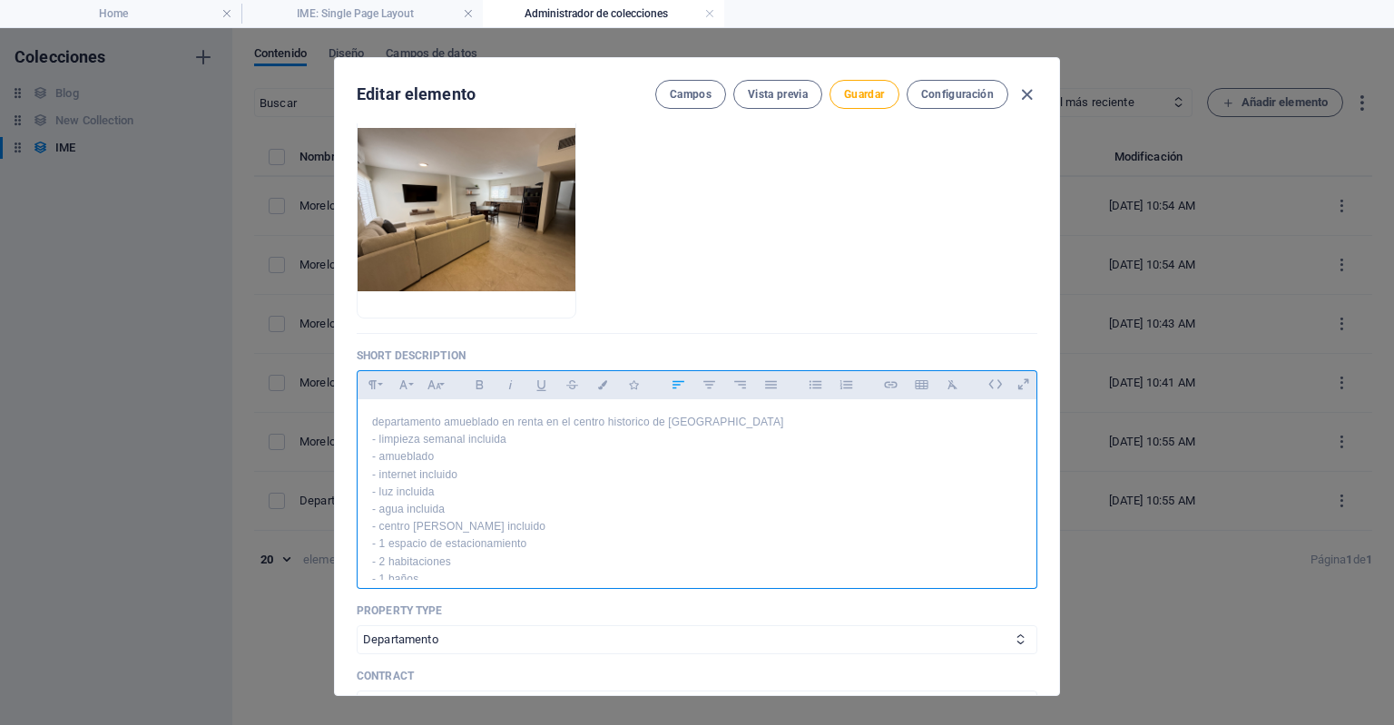
click at [376, 421] on p "departamento amueblado en renta en el centro historico de Torreon" at bounding box center [697, 422] width 650 height 17
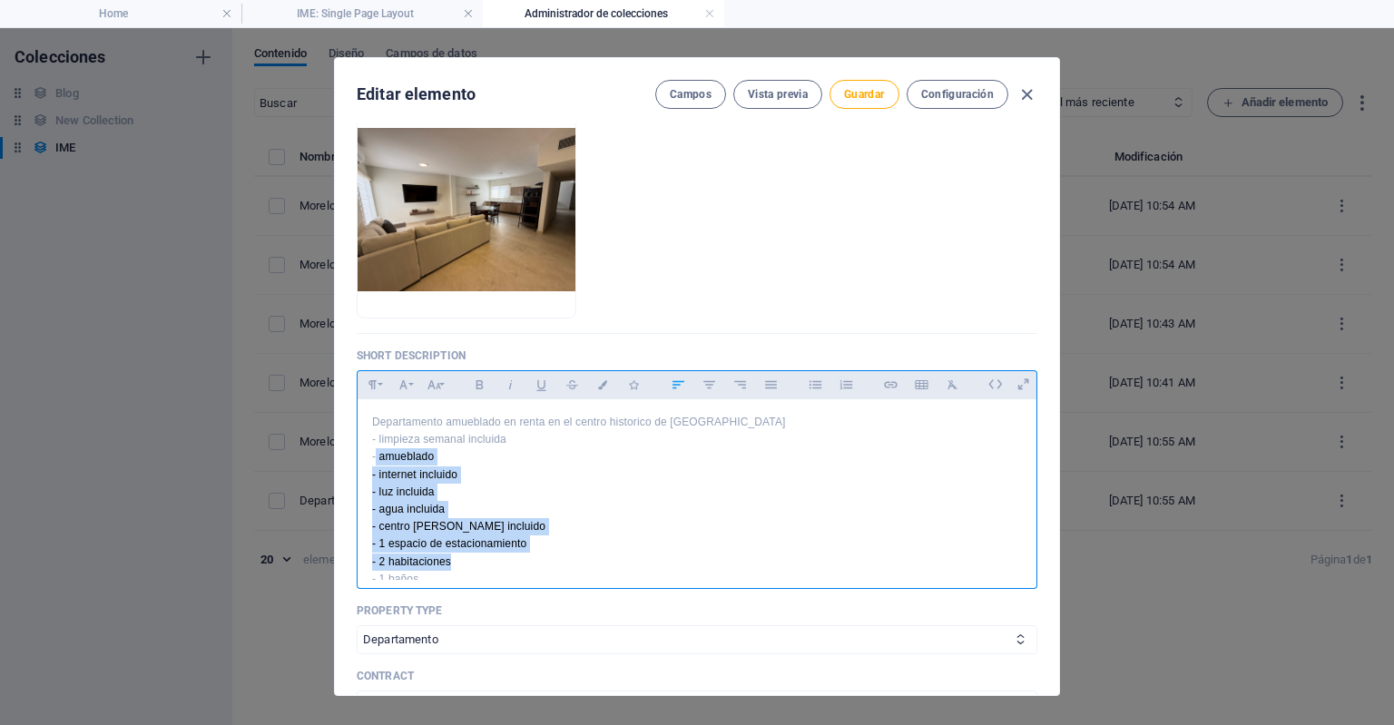
scroll to position [22, 0]
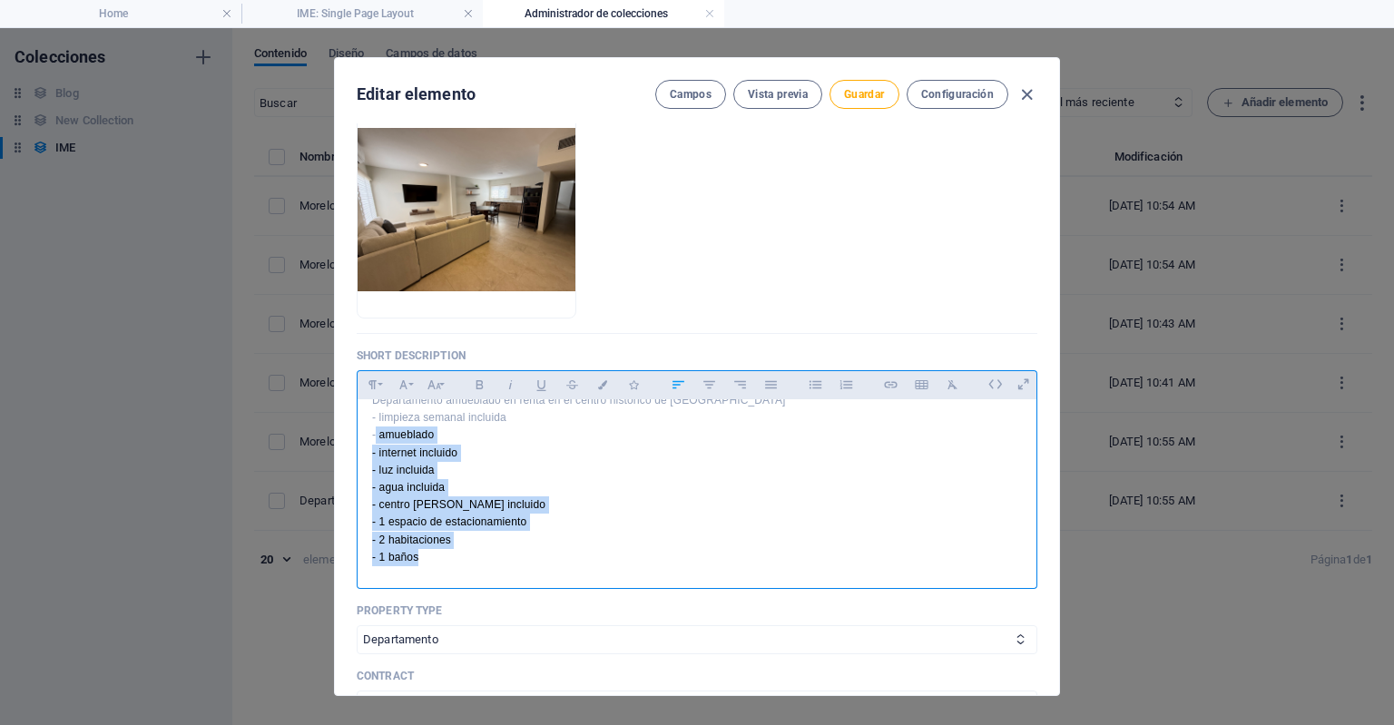
drag, startPoint x: 375, startPoint y: 458, endPoint x: 476, endPoint y: 582, distance: 160.1
click at [476, 582] on div "Paragraph Format Normal Heading 1 Heading 2 Heading 3 Heading 4 Heading 5 Headi…" at bounding box center [697, 479] width 681 height 219
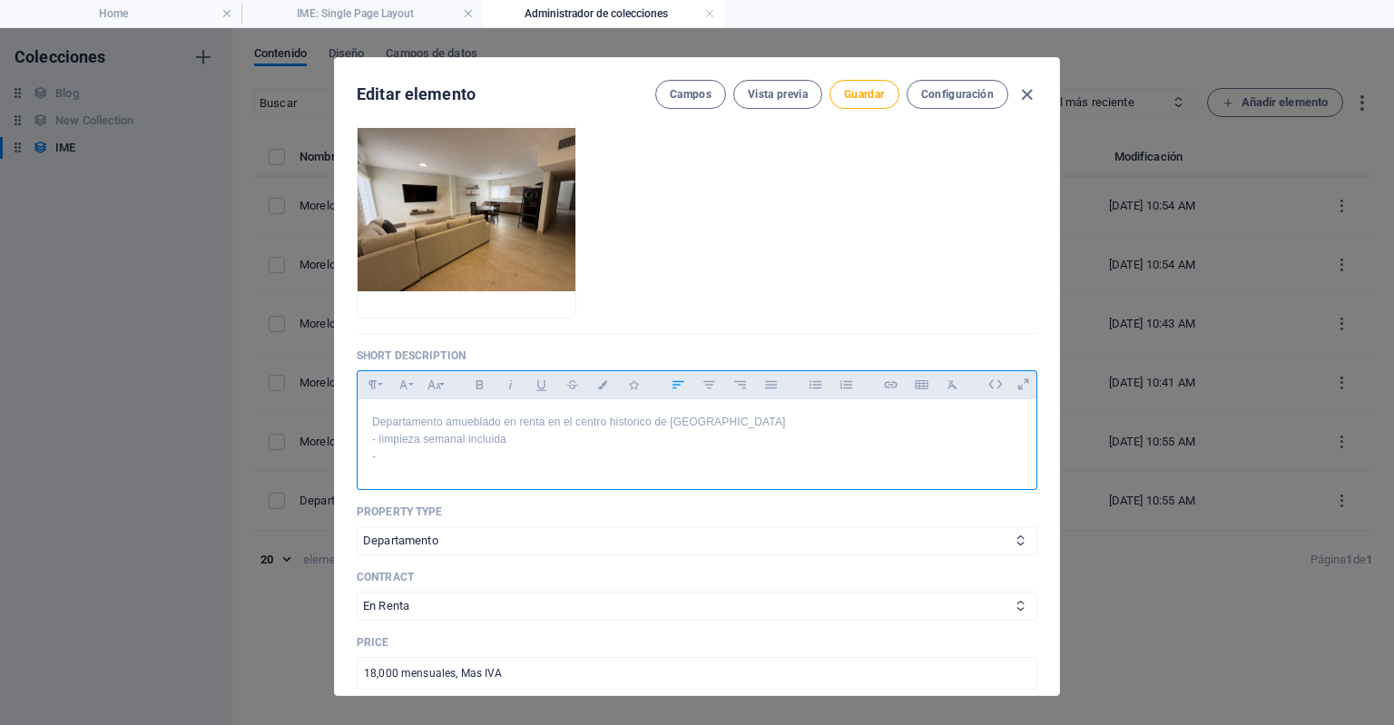
scroll to position [225, 0]
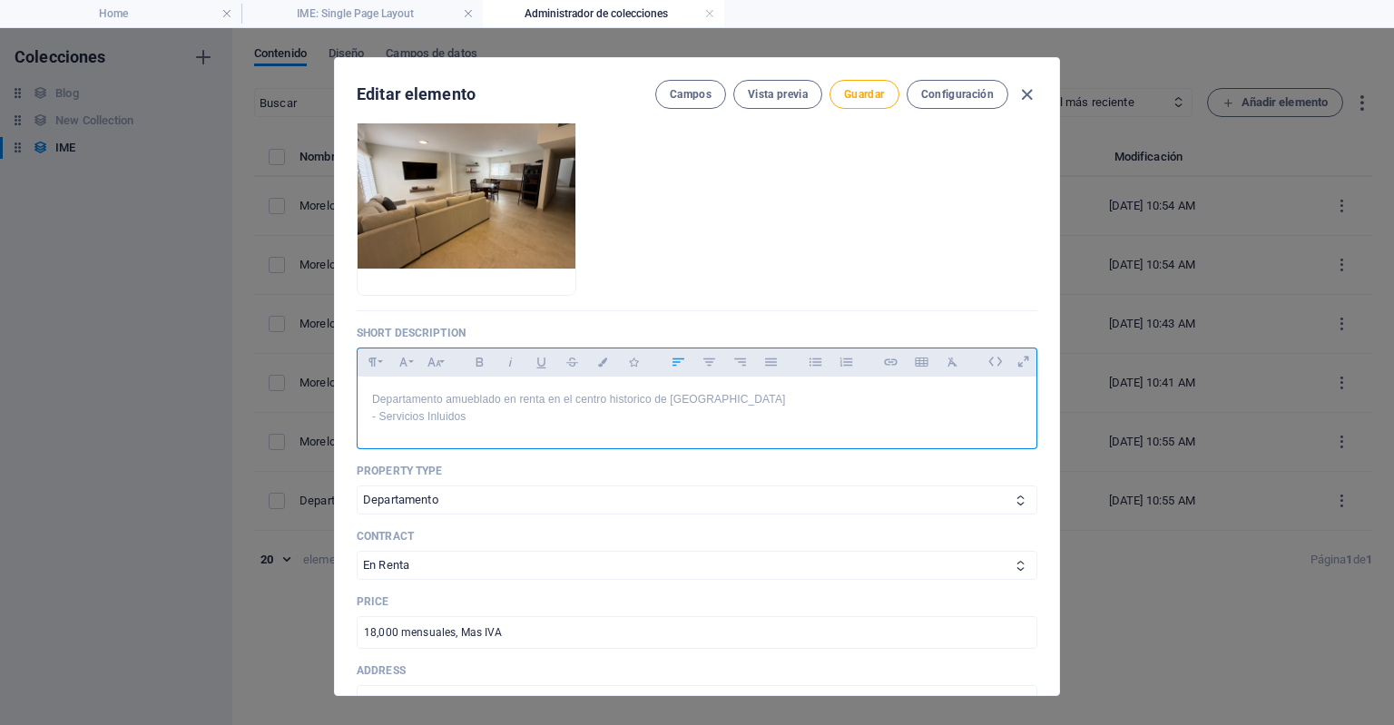
click at [435, 417] on p "- Servicios Inluidos" at bounding box center [697, 416] width 650 height 17
click at [479, 417] on p "- Servicios Incluidos" at bounding box center [697, 416] width 650 height 17
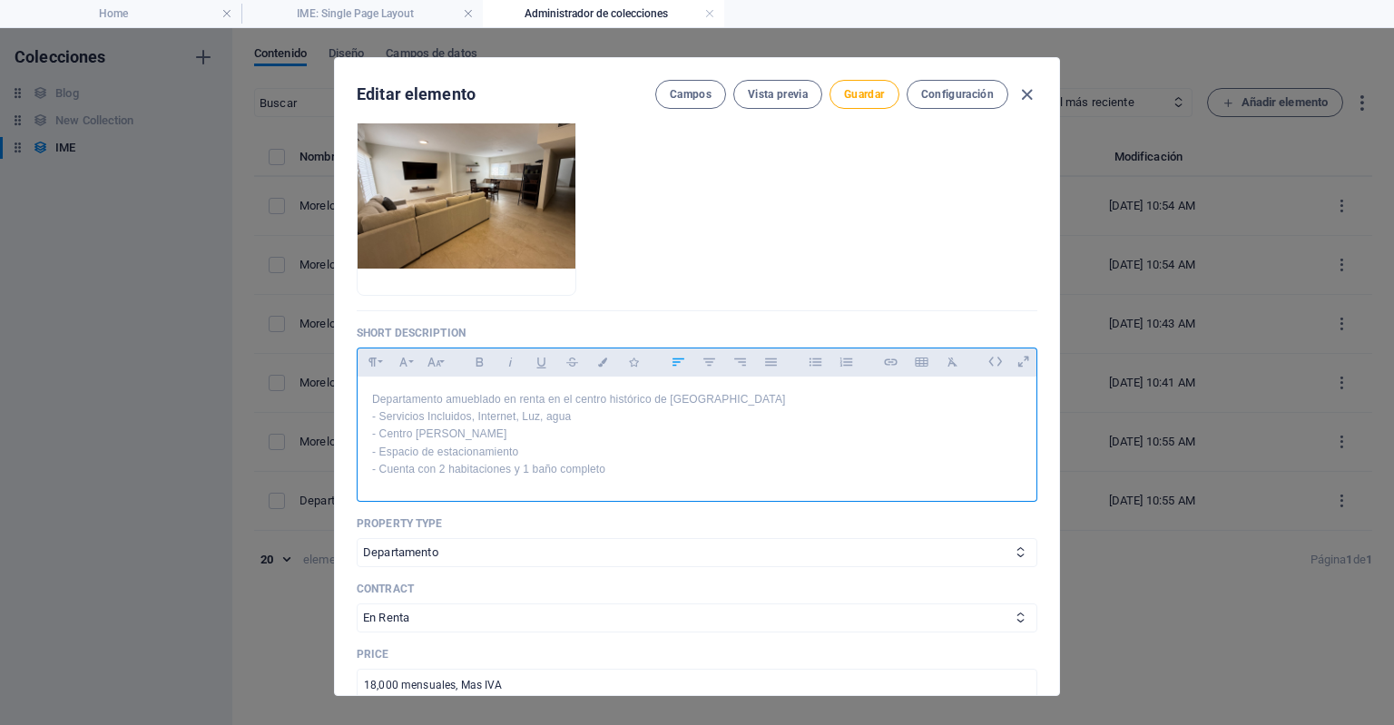
click at [685, 402] on p "Departamento amueblado en renta en el centro histórico de Torreon" at bounding box center [697, 399] width 650 height 17
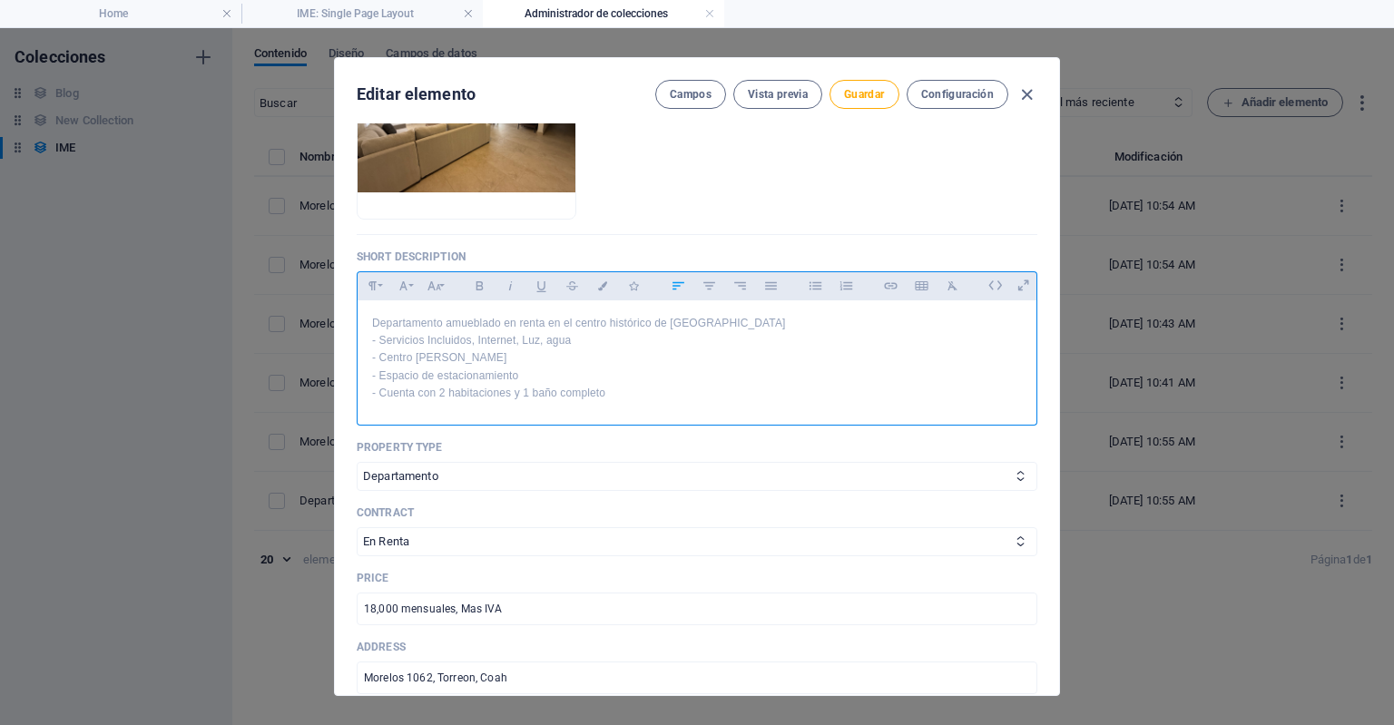
scroll to position [300, 0]
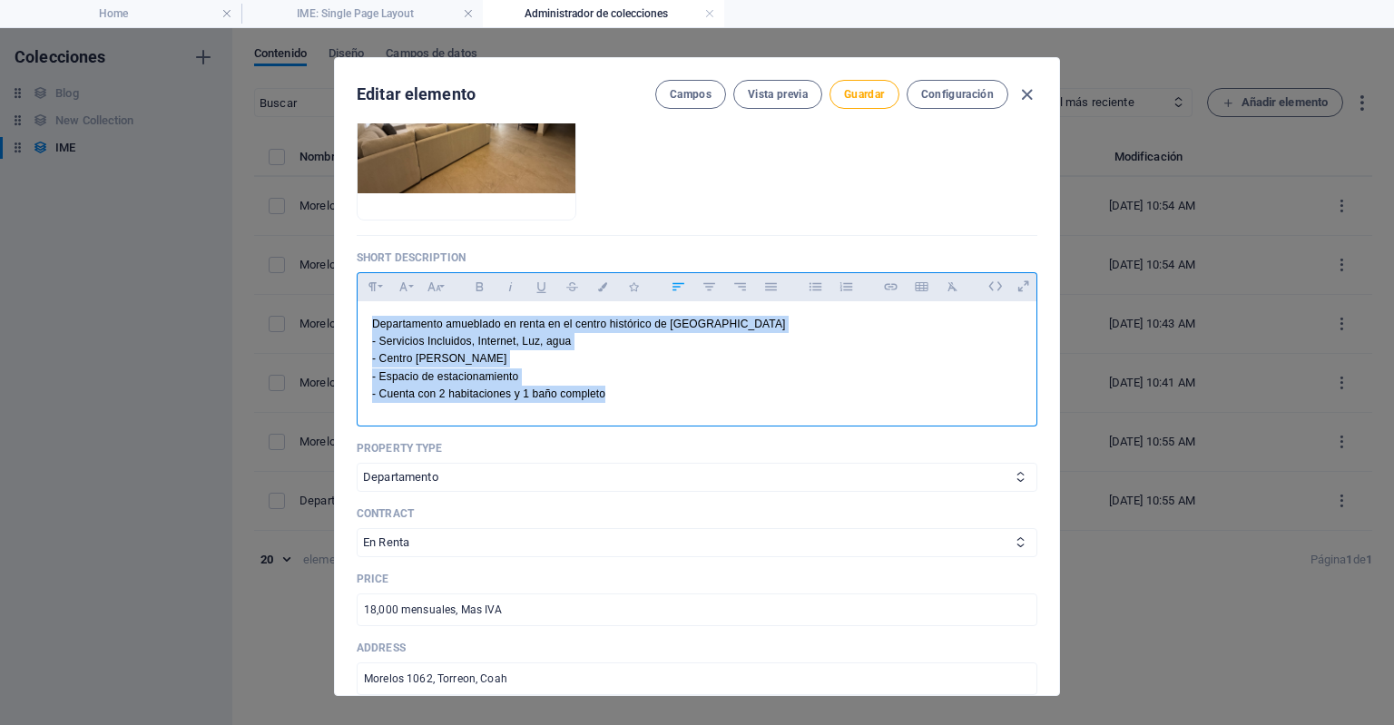
drag, startPoint x: 362, startPoint y: 319, endPoint x: 698, endPoint y: 497, distance: 380.5
copy div "Departamento amueblado en renta en el centro histórico de Torreón - Servicios I…"
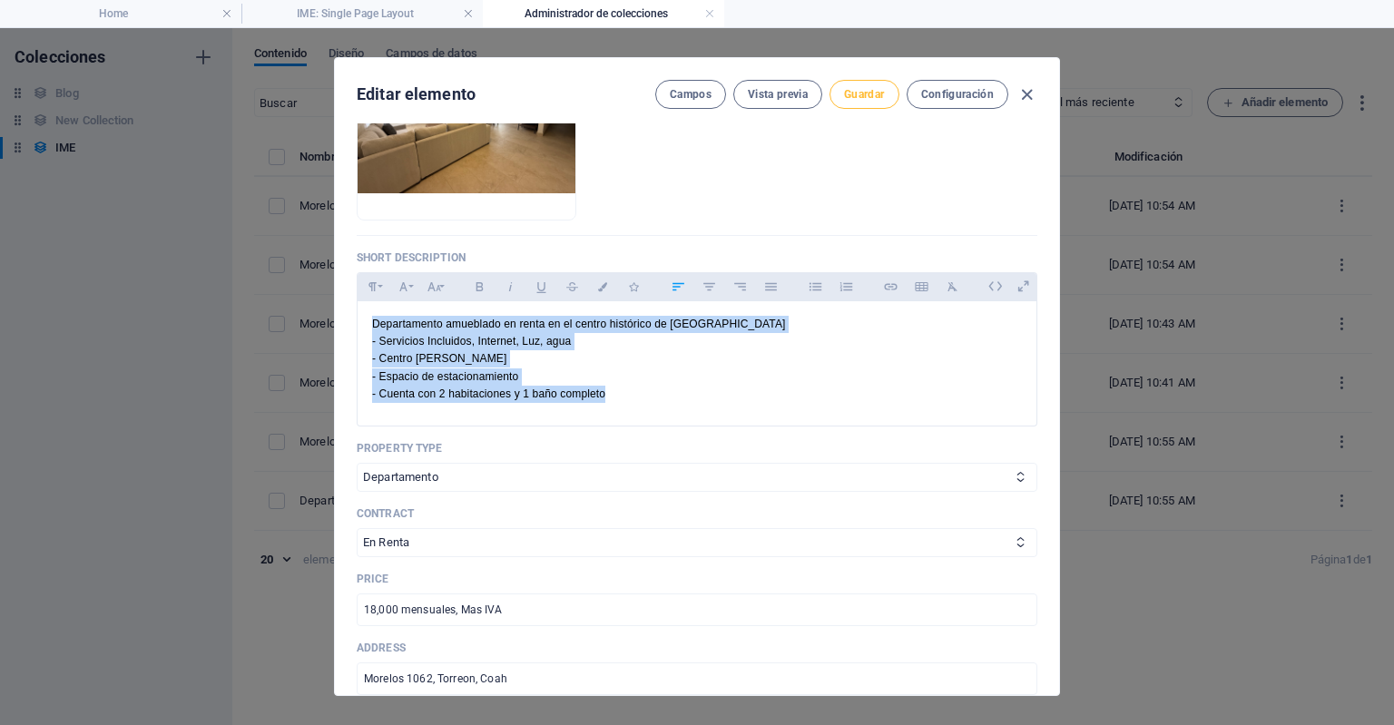
click at [878, 101] on span "Guardar" at bounding box center [864, 94] width 40 height 15
click at [1031, 97] on icon "button" at bounding box center [1027, 94] width 21 height 21
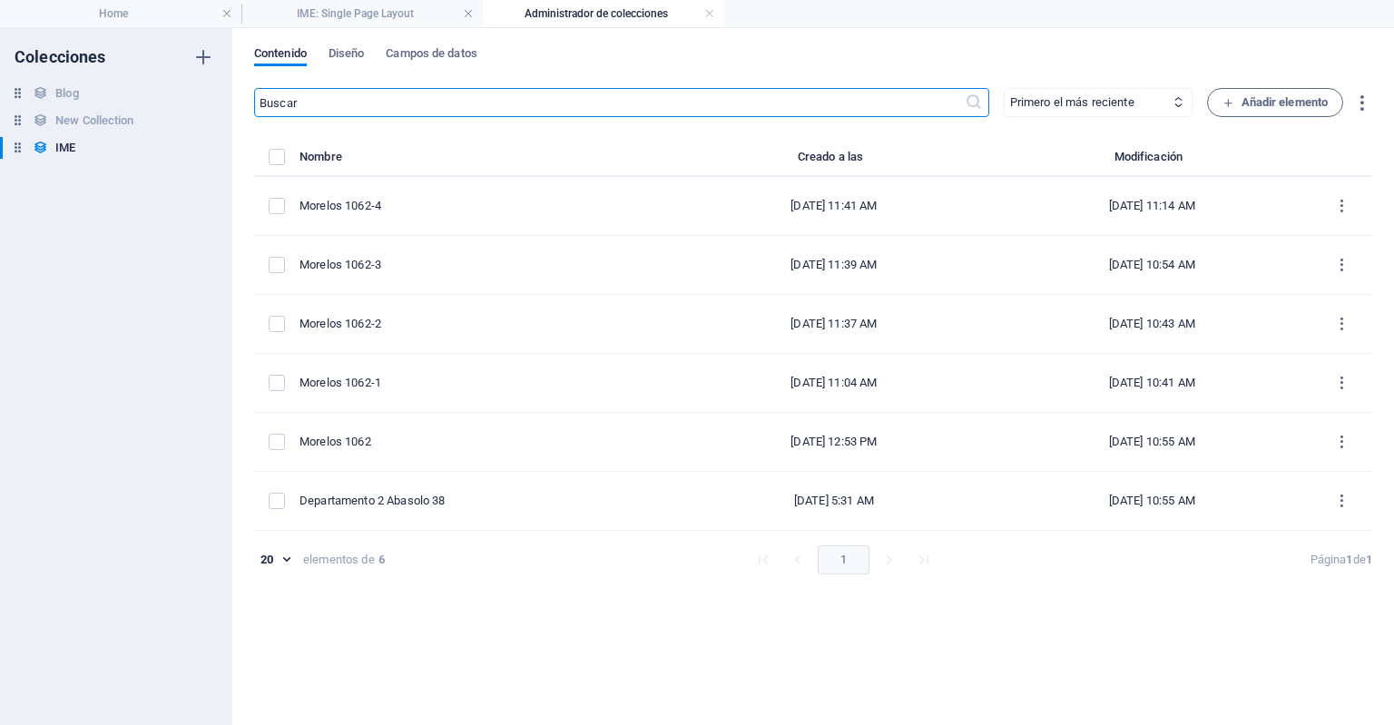
checkbox input "false"
type input "morelos-1062-4"
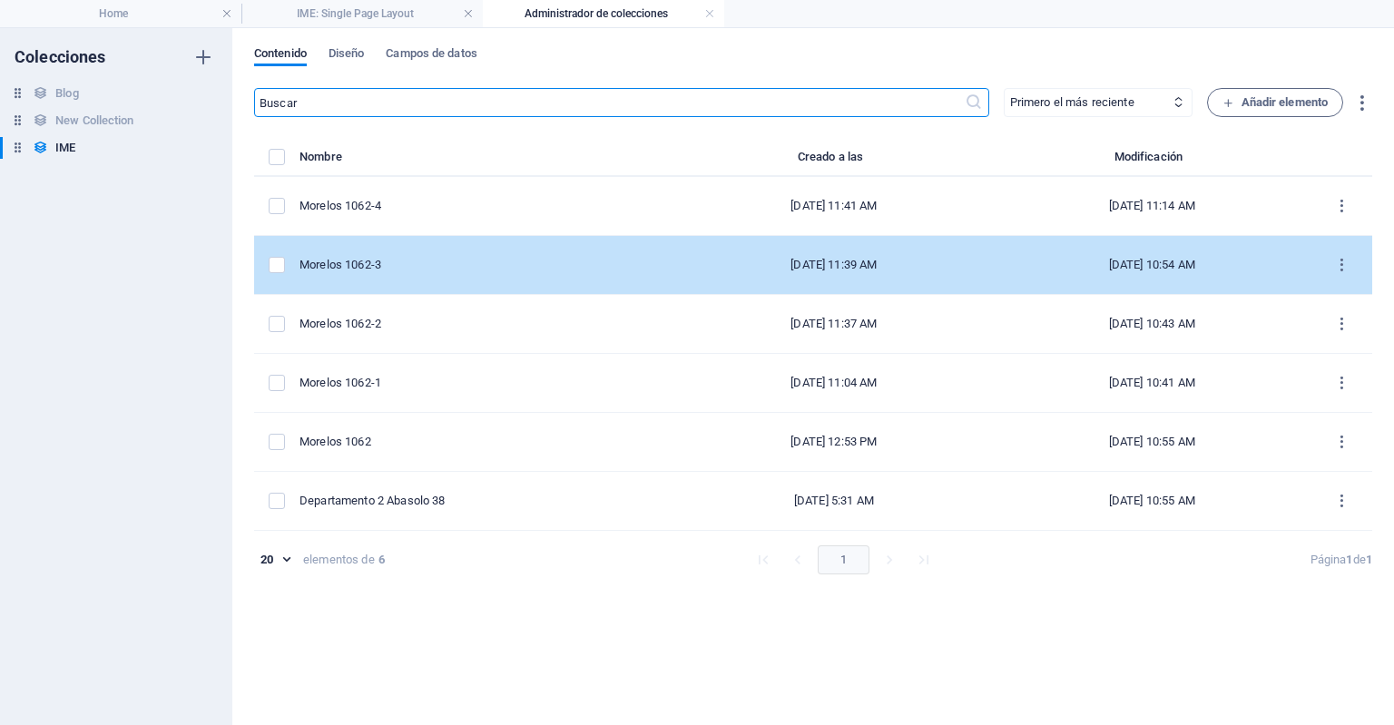
click at [574, 273] on td "Morelos 1062-3" at bounding box center [488, 265] width 376 height 59
select select "Departamento"
select select "En Renta"
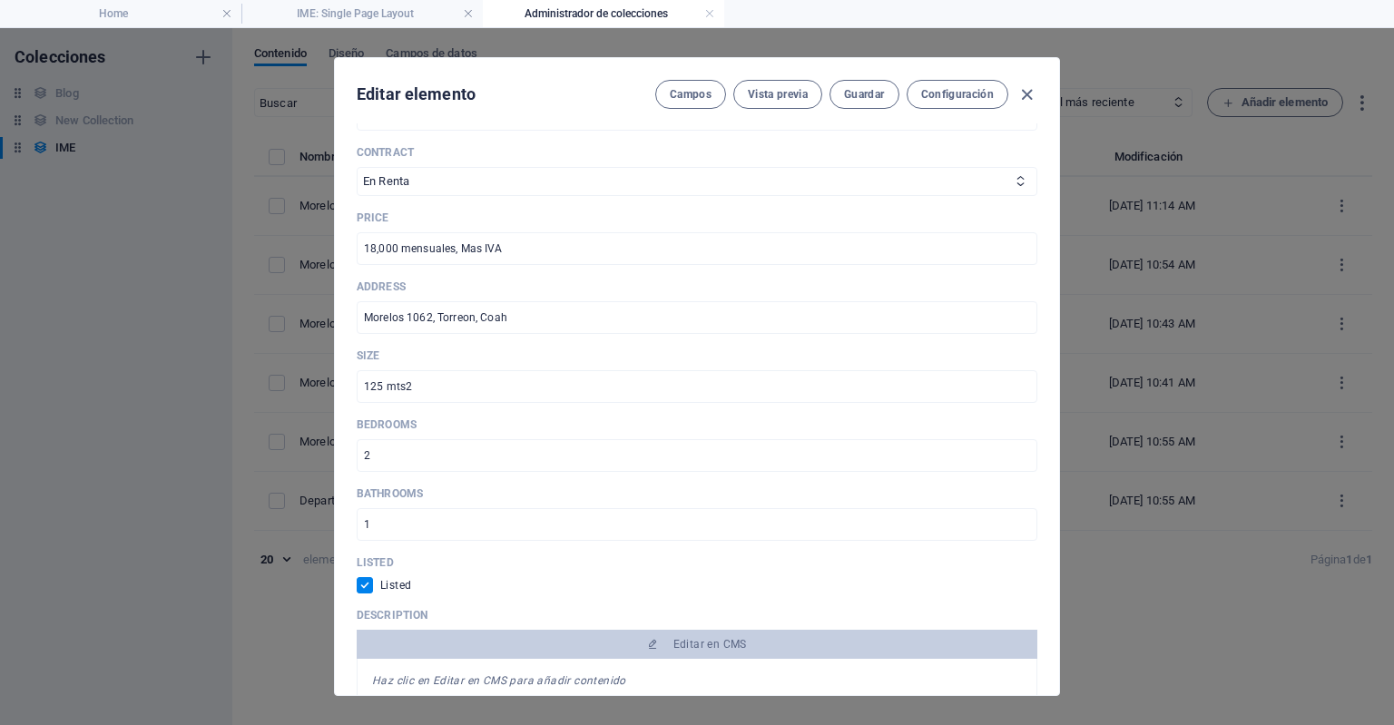
scroll to position [887, 0]
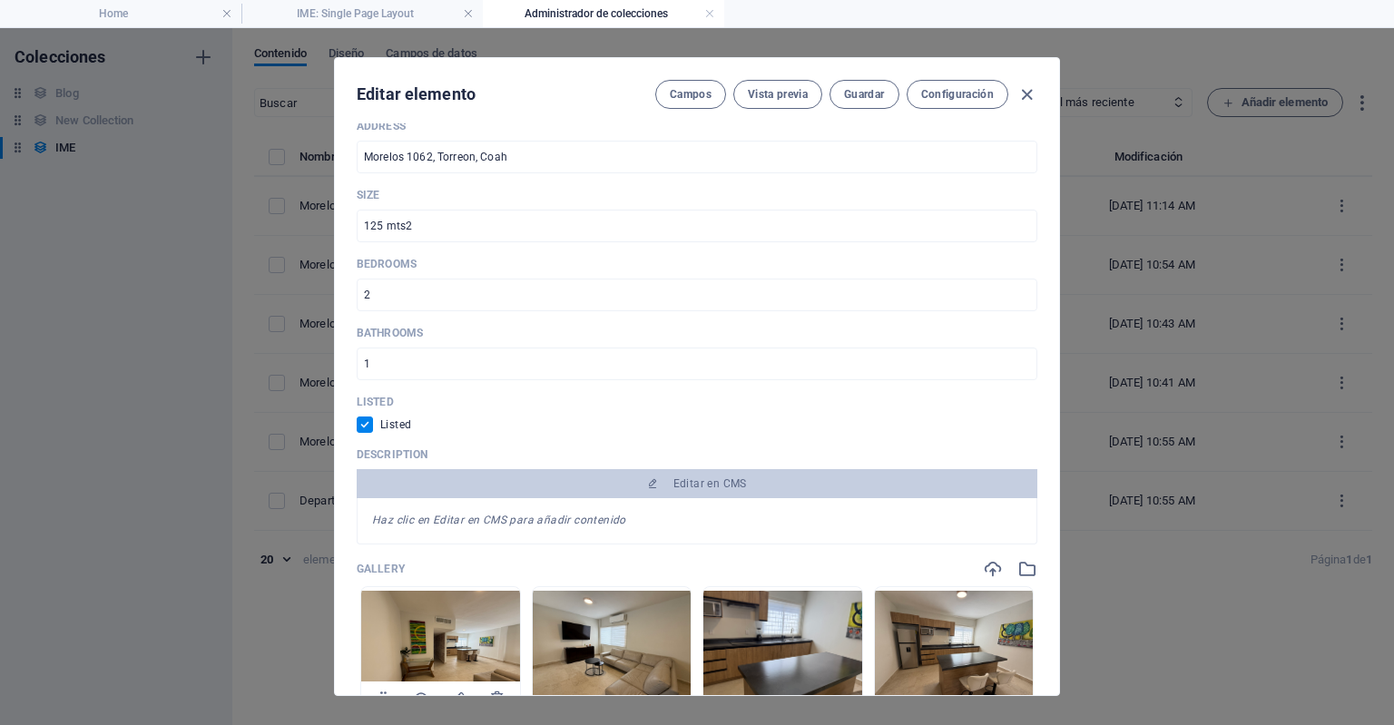
drag, startPoint x: 366, startPoint y: 506, endPoint x: 513, endPoint y: 665, distance: 217.1
click at [513, 665] on div "Name Morelos 1062-3 ​ Slug www.example.com/ime-single-page-layout/ morelos-1062…" at bounding box center [697, 189] width 681 height 1877
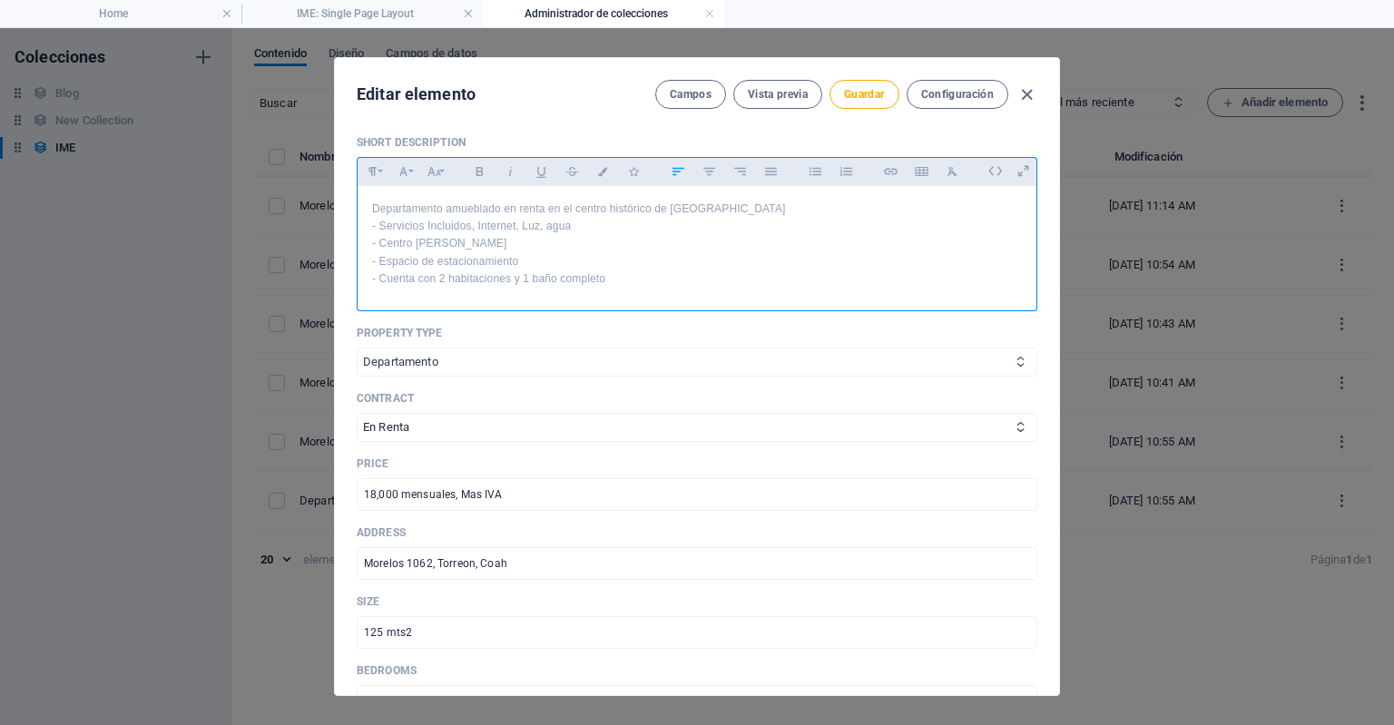
scroll to position [409, 0]
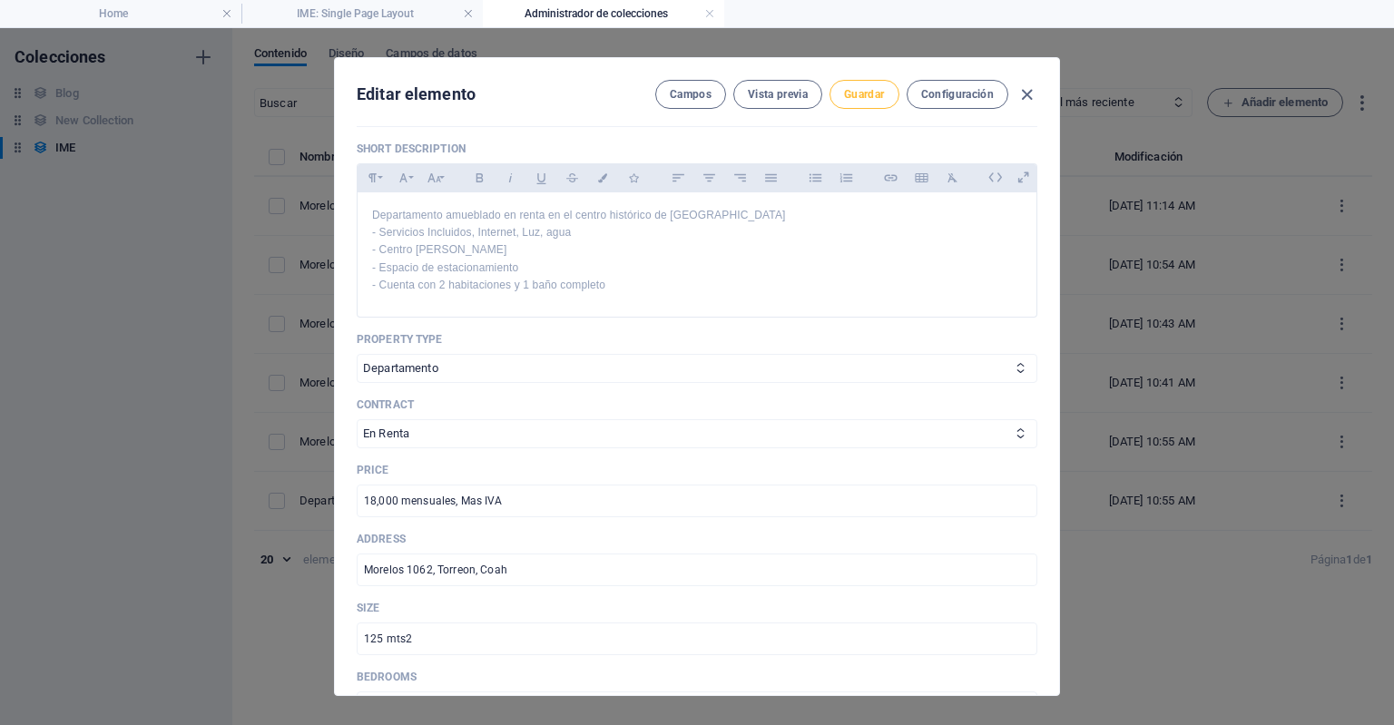
click at [862, 103] on button "Guardar" at bounding box center [864, 94] width 69 height 29
click at [1017, 88] on icon "button" at bounding box center [1027, 94] width 21 height 21
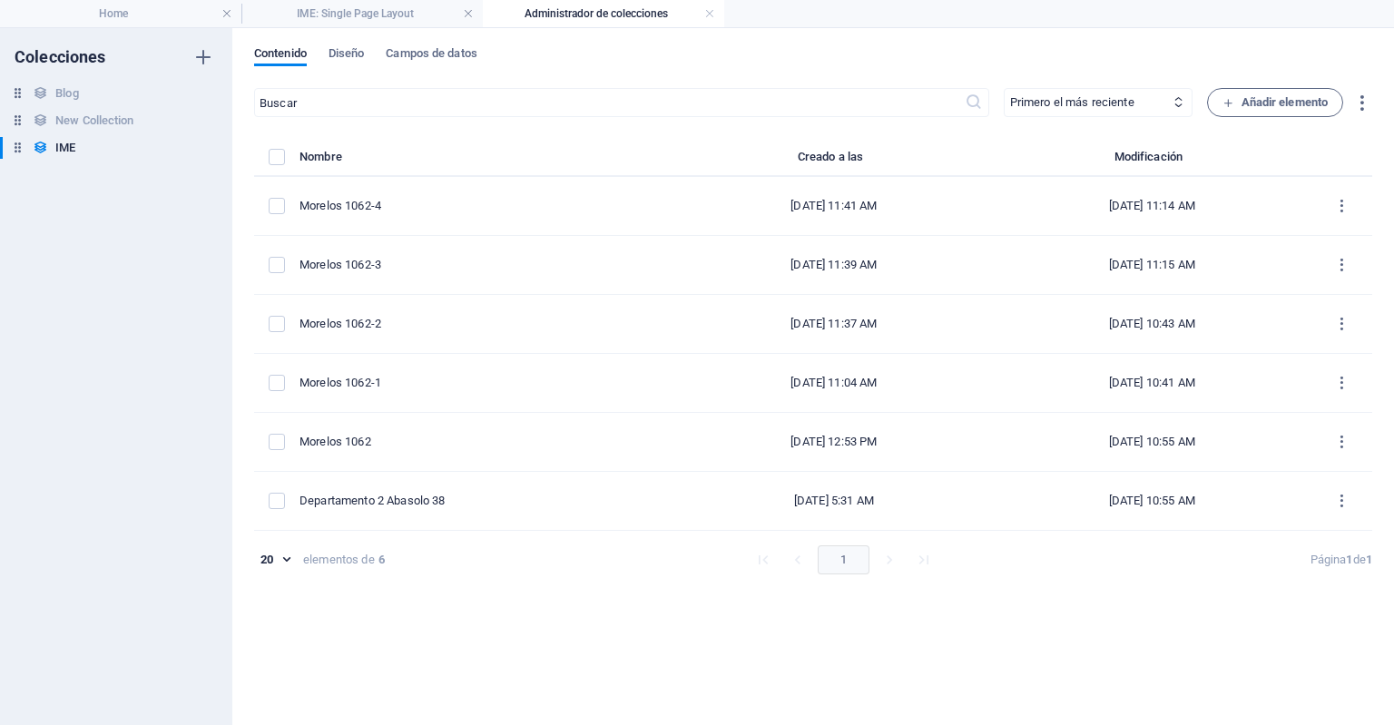
checkbox input "false"
type input "morelos-1062-3"
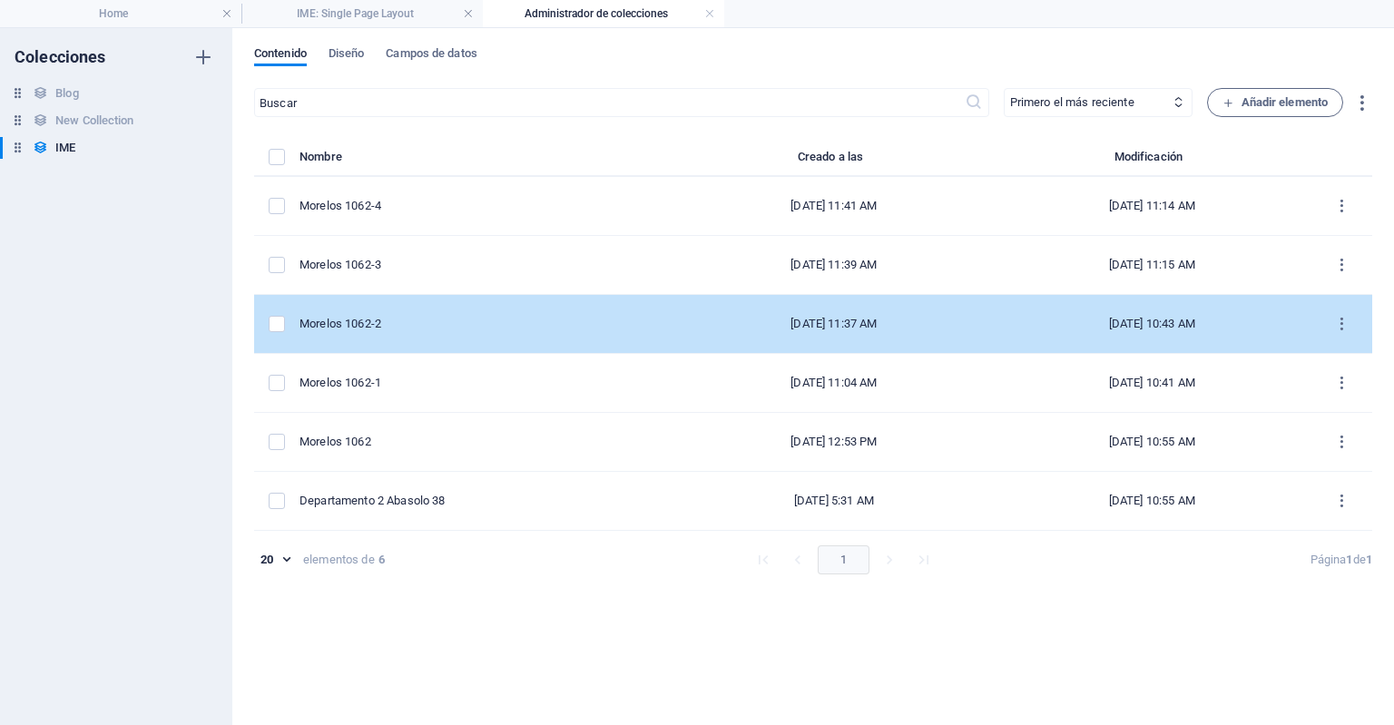
click at [491, 323] on div "Morelos 1062-2" at bounding box center [480, 324] width 361 height 16
select select "Departamento"
select select "En Renta"
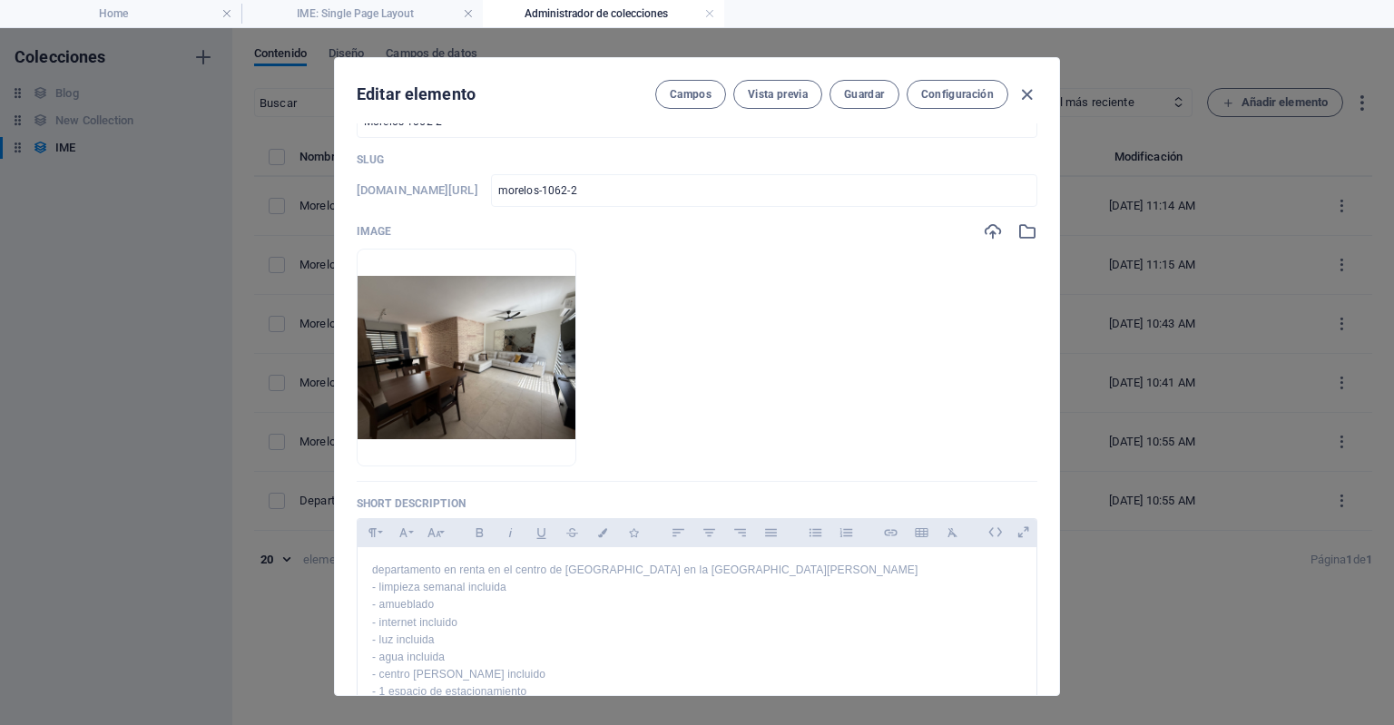
scroll to position [189, 0]
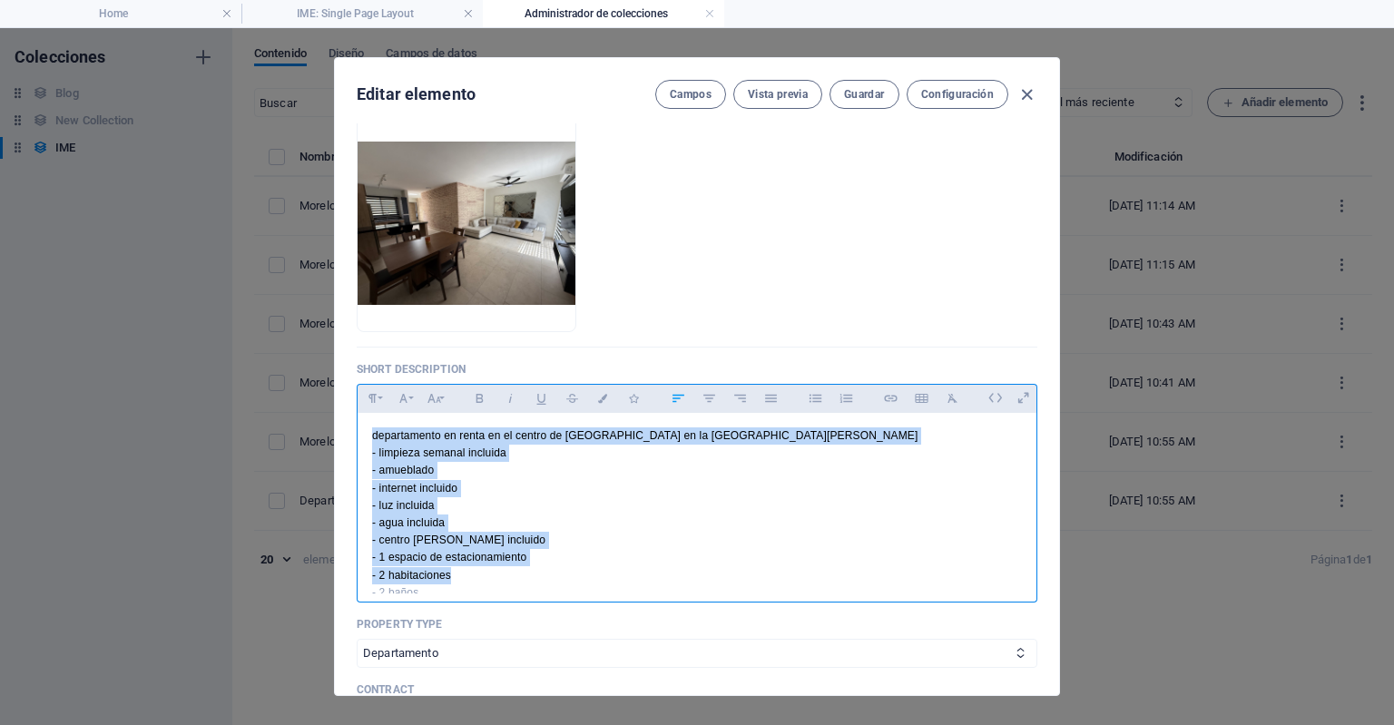
drag, startPoint x: 369, startPoint y: 438, endPoint x: 516, endPoint y: 577, distance: 202.2
click at [516, 577] on div "departamento en renta en el centro de Torreon en la calle morelos - limpieza se…" at bounding box center [697, 514] width 679 height 203
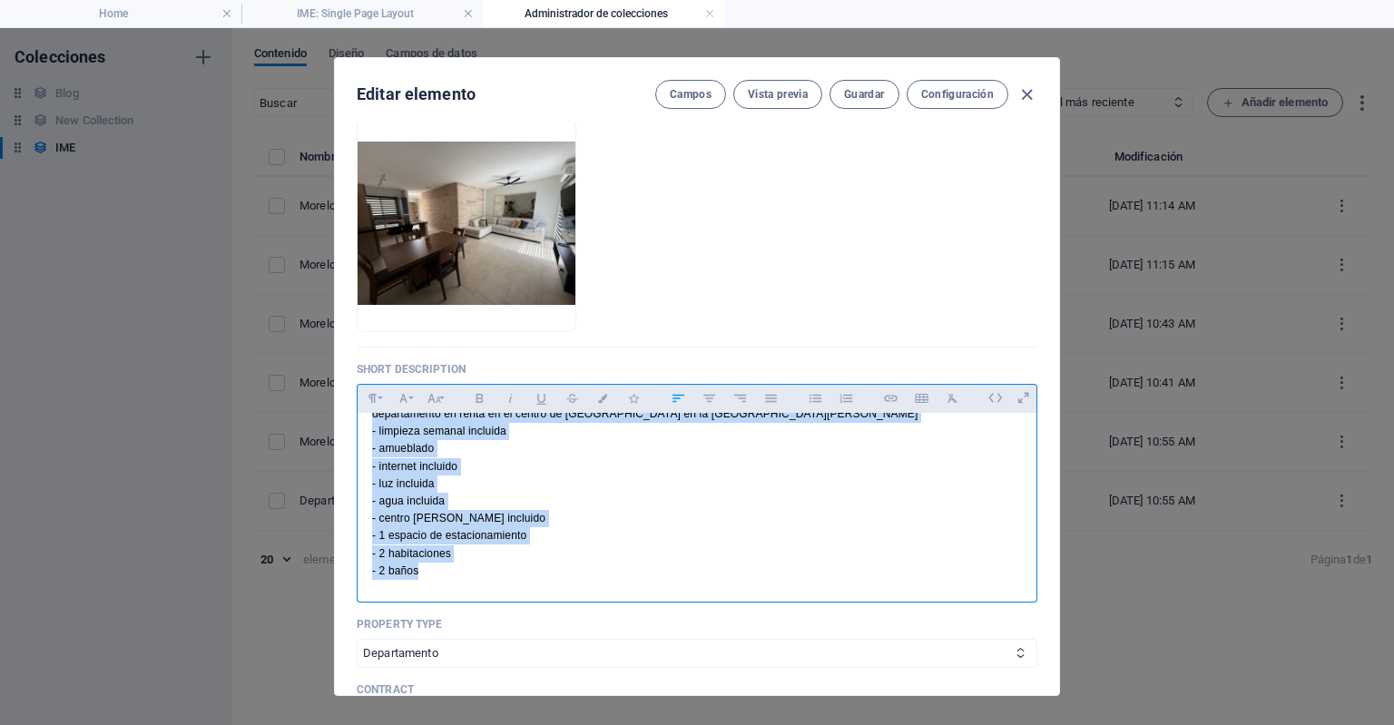
click at [516, 577] on p "- 2 baños" at bounding box center [697, 571] width 650 height 17
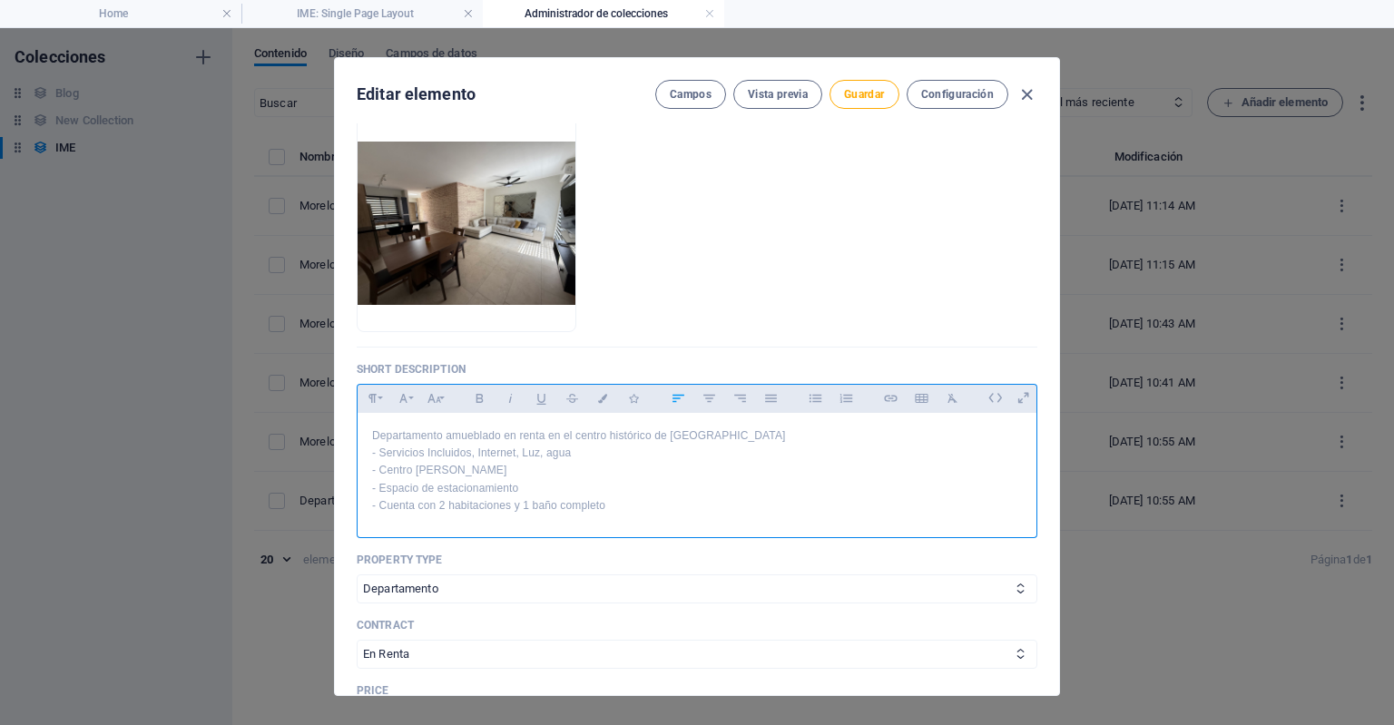
scroll to position [211, 0]
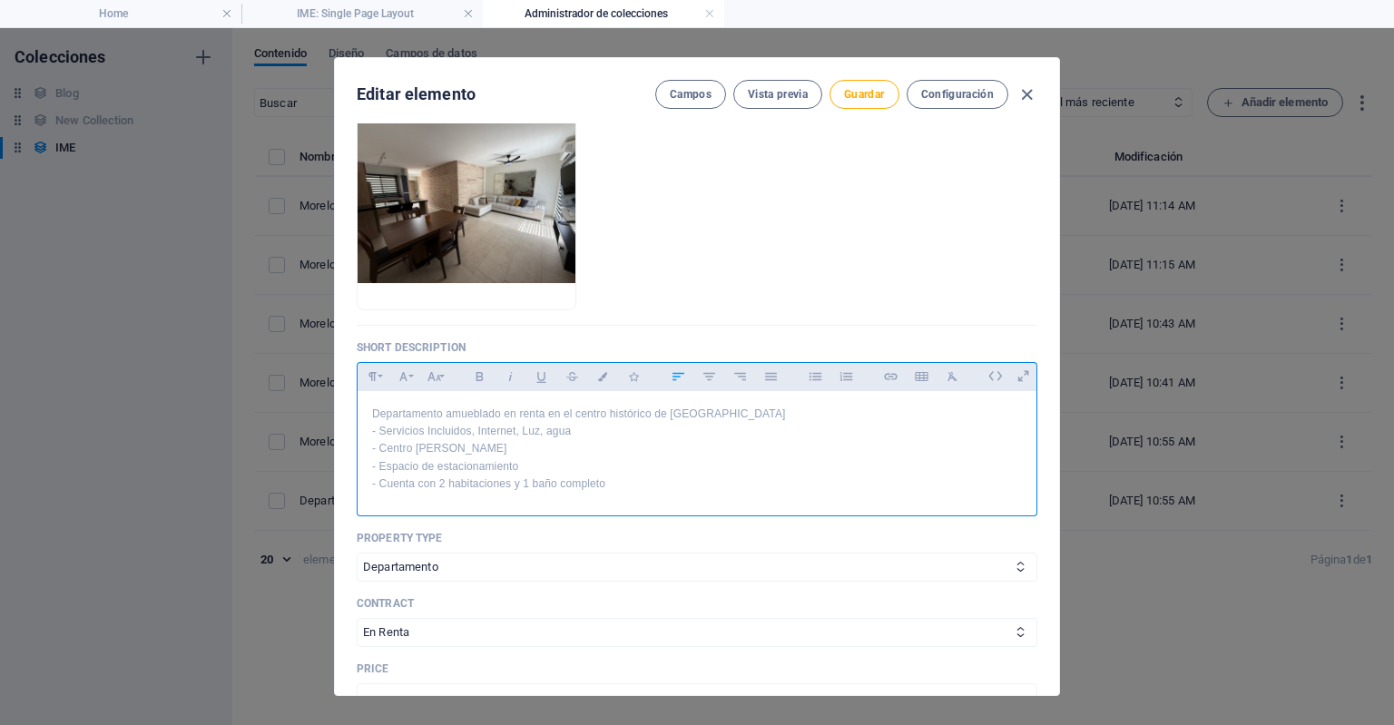
click at [444, 480] on p "- Cuenta con 2 habitaciones y 1 baño completo" at bounding box center [697, 484] width 650 height 17
click at [528, 482] on p "- Cuenta con 3 habitaciones y 1 baño completo" at bounding box center [697, 484] width 650 height 17
click at [621, 477] on p "- Cuenta con 3 habitaciones y 2 baño completo" at bounding box center [697, 484] width 650 height 17
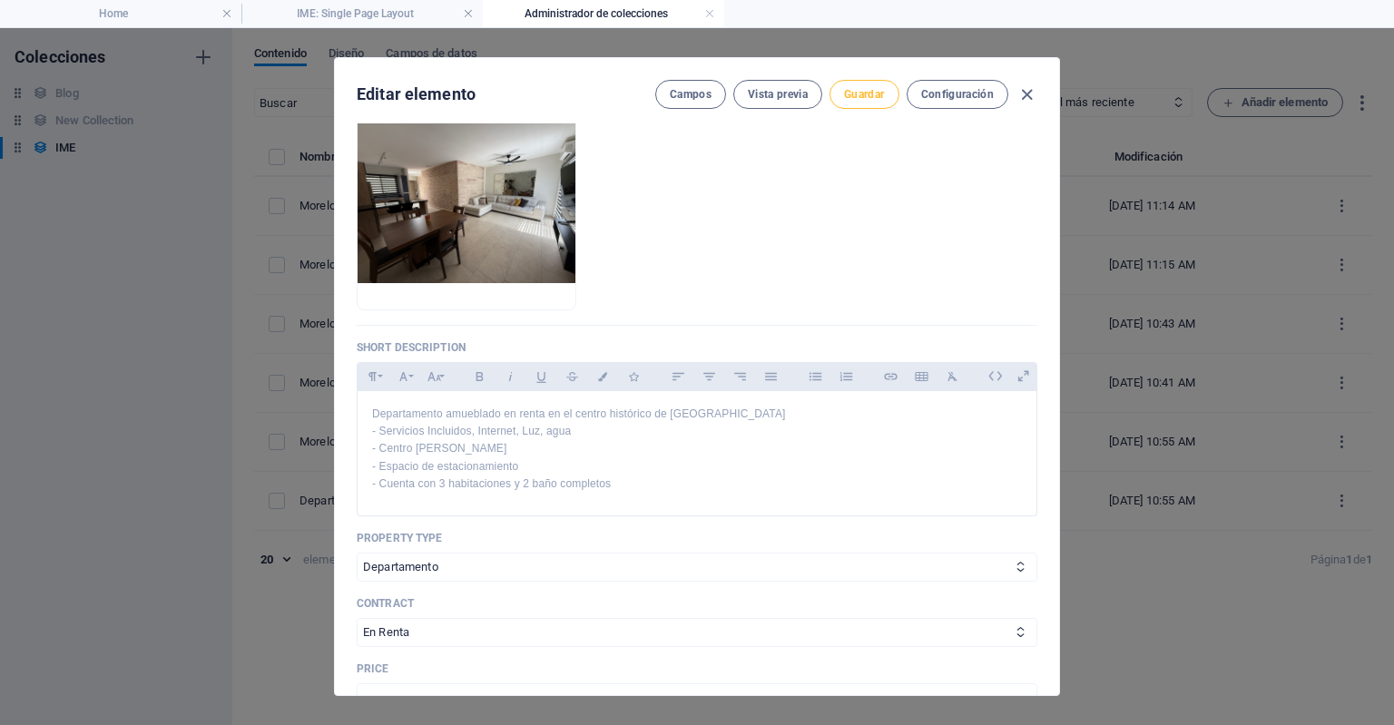
click at [884, 87] on span "Guardar" at bounding box center [864, 94] width 40 height 15
click at [1028, 100] on icon "button" at bounding box center [1027, 94] width 21 height 21
checkbox input "false"
type input "morelos-1062-2"
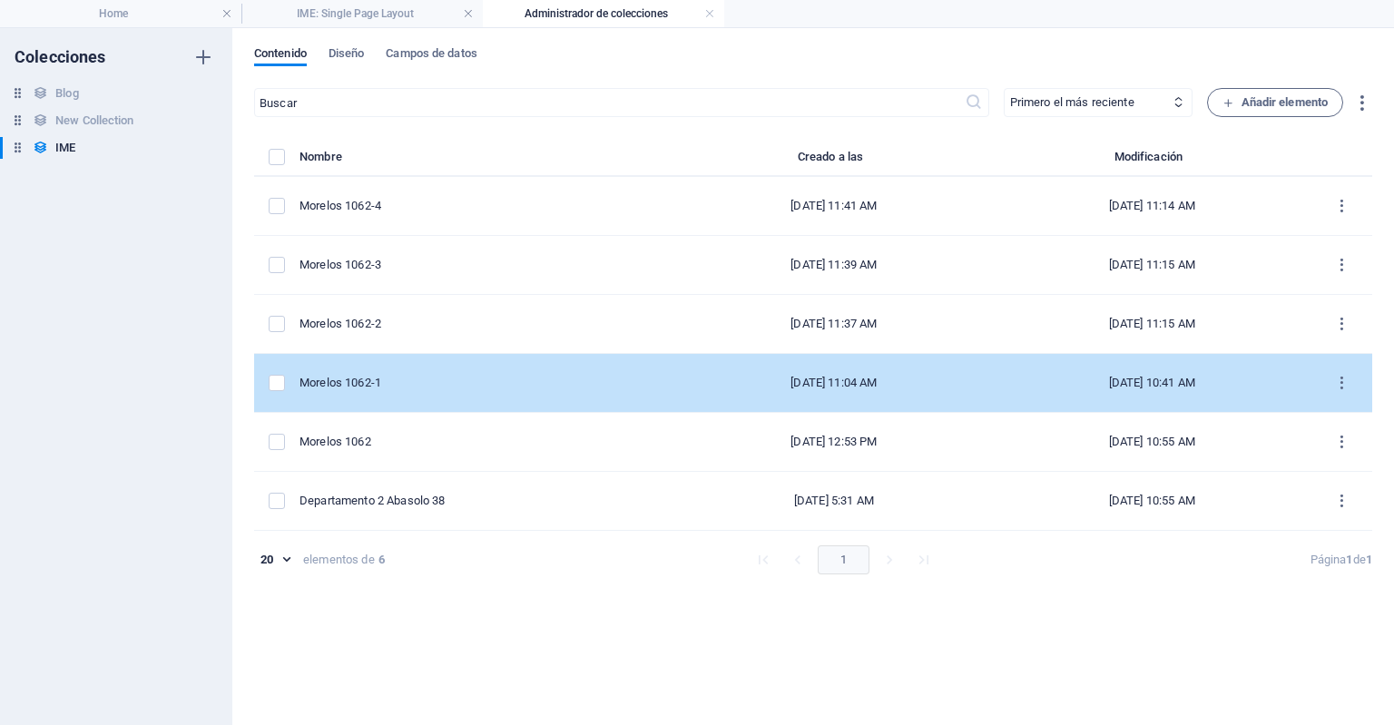
click at [510, 371] on td "Morelos 1062-1" at bounding box center [488, 383] width 376 height 59
select select "Departamento"
select select "En Renta"
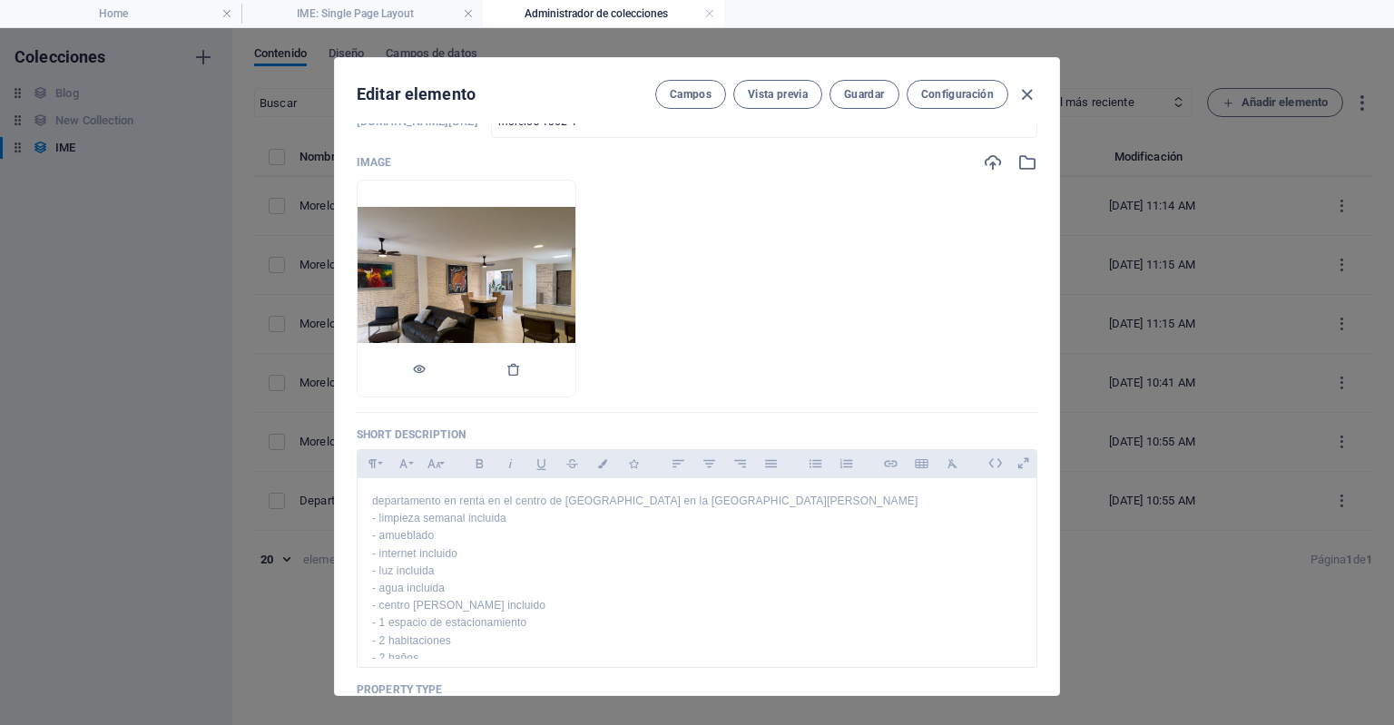
scroll to position [127, 0]
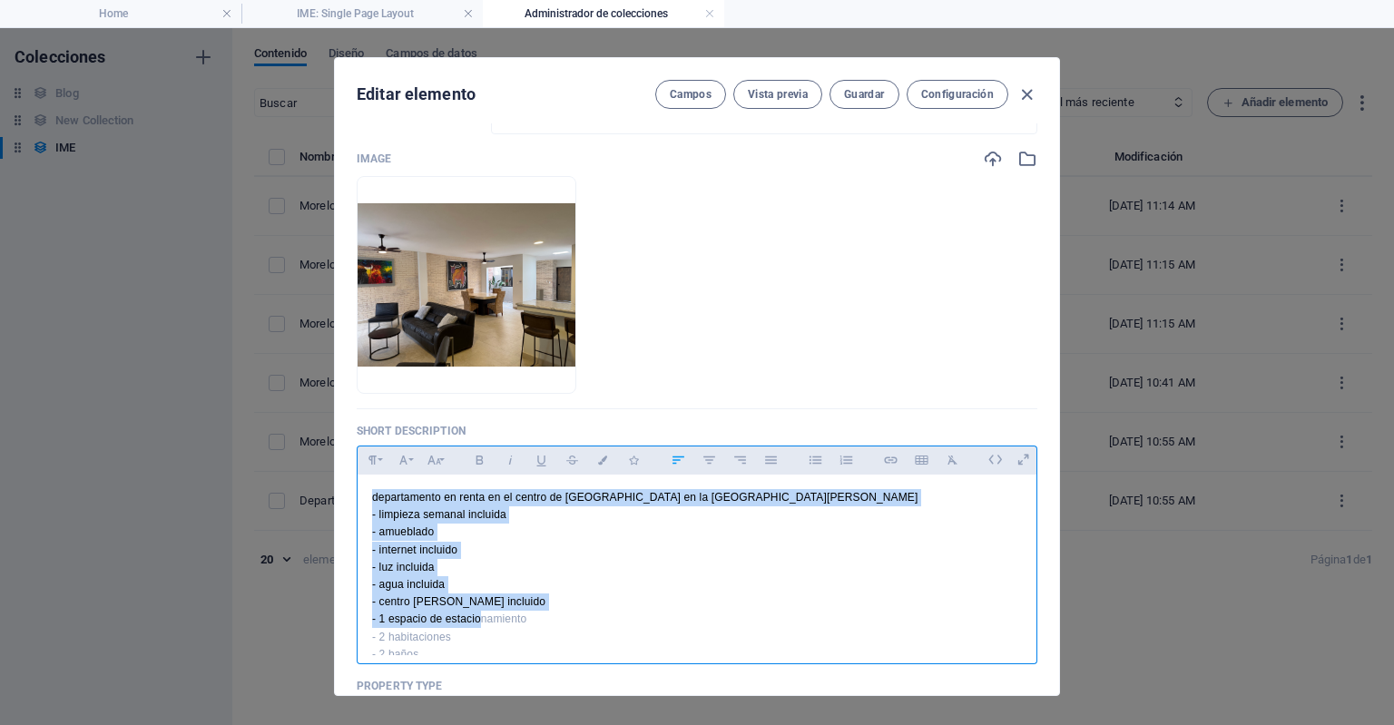
drag, startPoint x: 368, startPoint y: 500, endPoint x: 479, endPoint y: 620, distance: 163.8
click at [479, 620] on div "departamento en renta en el centro de Torreon en la calle morelos - limpieza se…" at bounding box center [697, 576] width 679 height 203
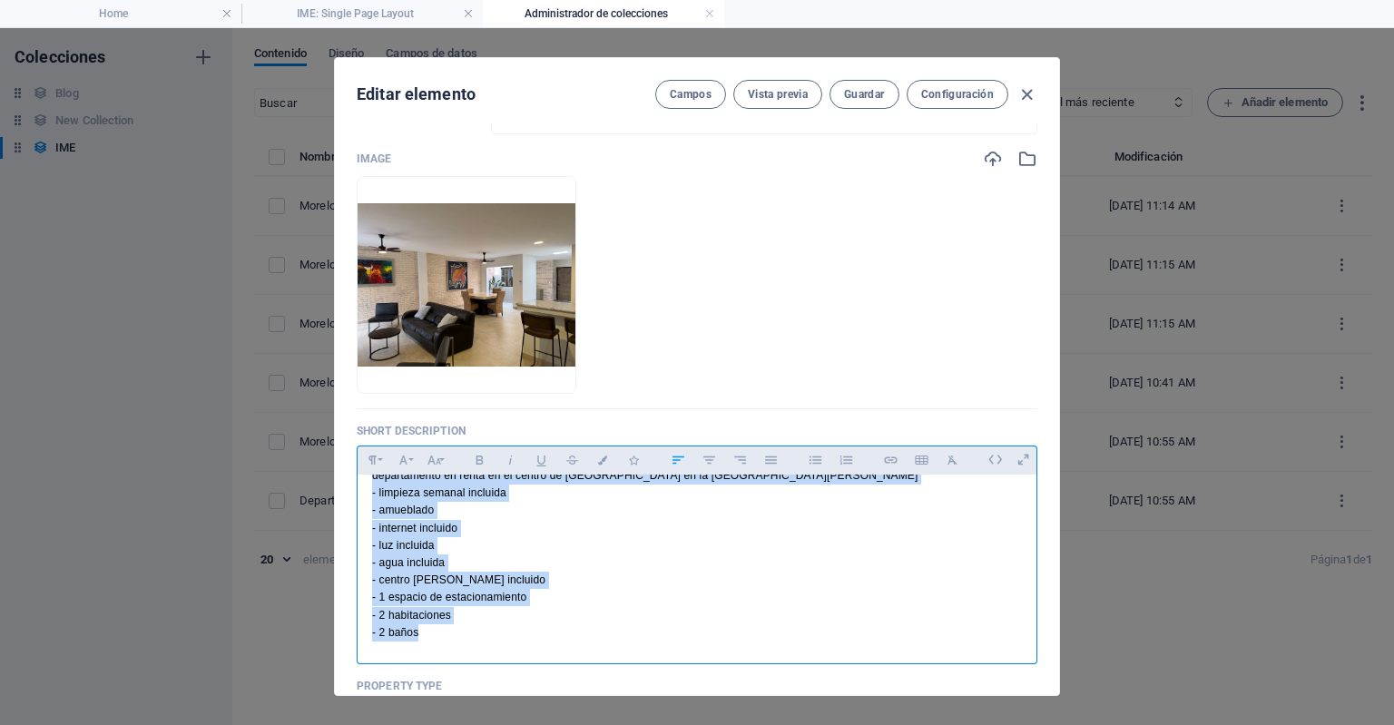
click at [470, 627] on p "- 2 baños" at bounding box center [697, 633] width 650 height 17
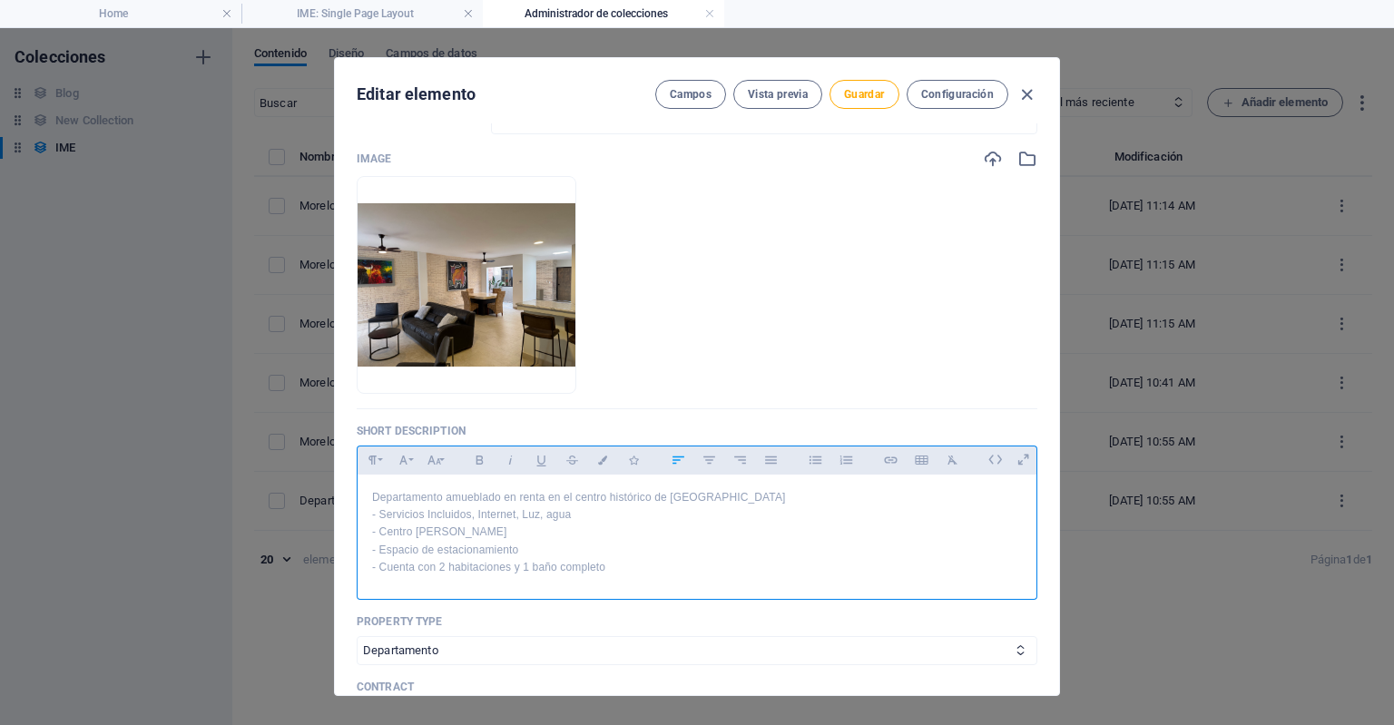
scroll to position [150, 0]
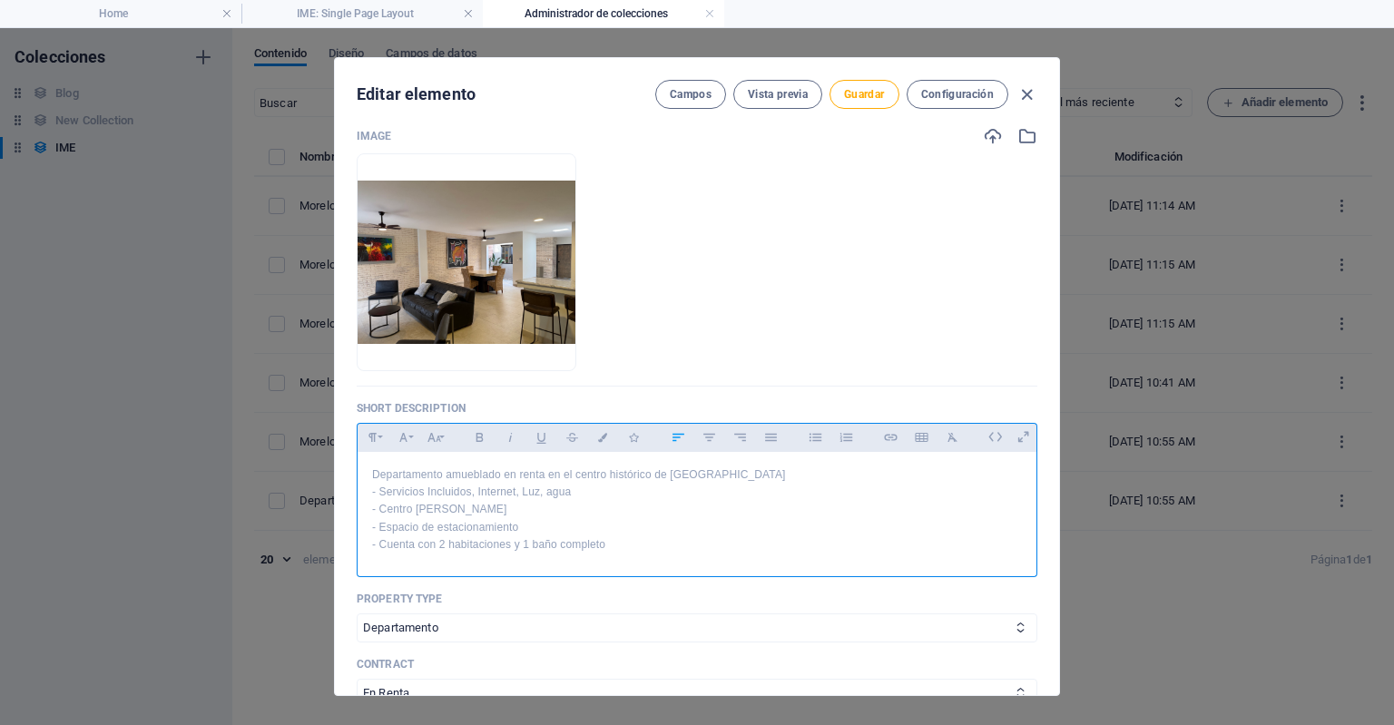
click at [532, 541] on p "- Cuenta con 2 habitaciones y 1 baño completo" at bounding box center [697, 544] width 650 height 17
click at [615, 539] on p "- Cuenta con 2 habitaciones y 2 baño completo" at bounding box center [697, 544] width 650 height 17
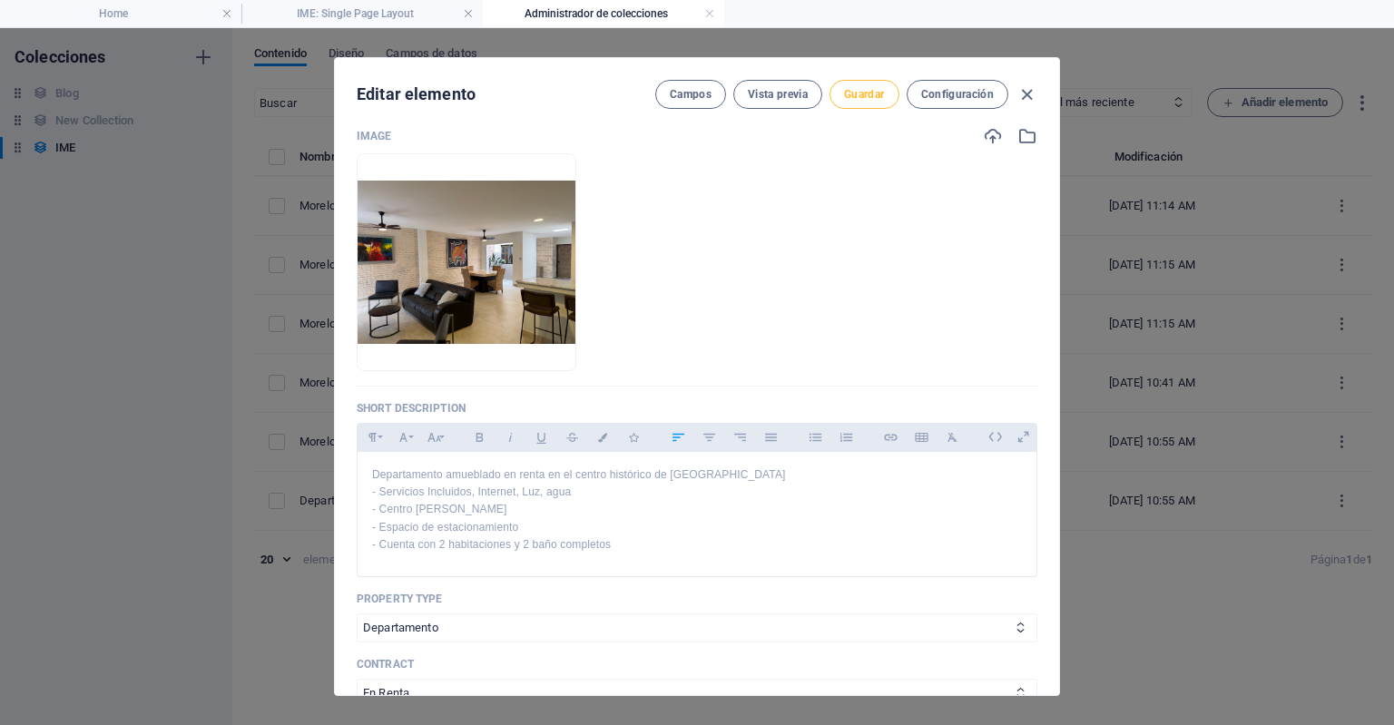
click at [871, 101] on span "Guardar" at bounding box center [864, 94] width 40 height 15
click at [1031, 90] on icon "button" at bounding box center [1027, 94] width 21 height 21
checkbox input "false"
type input "morelos-1062-1"
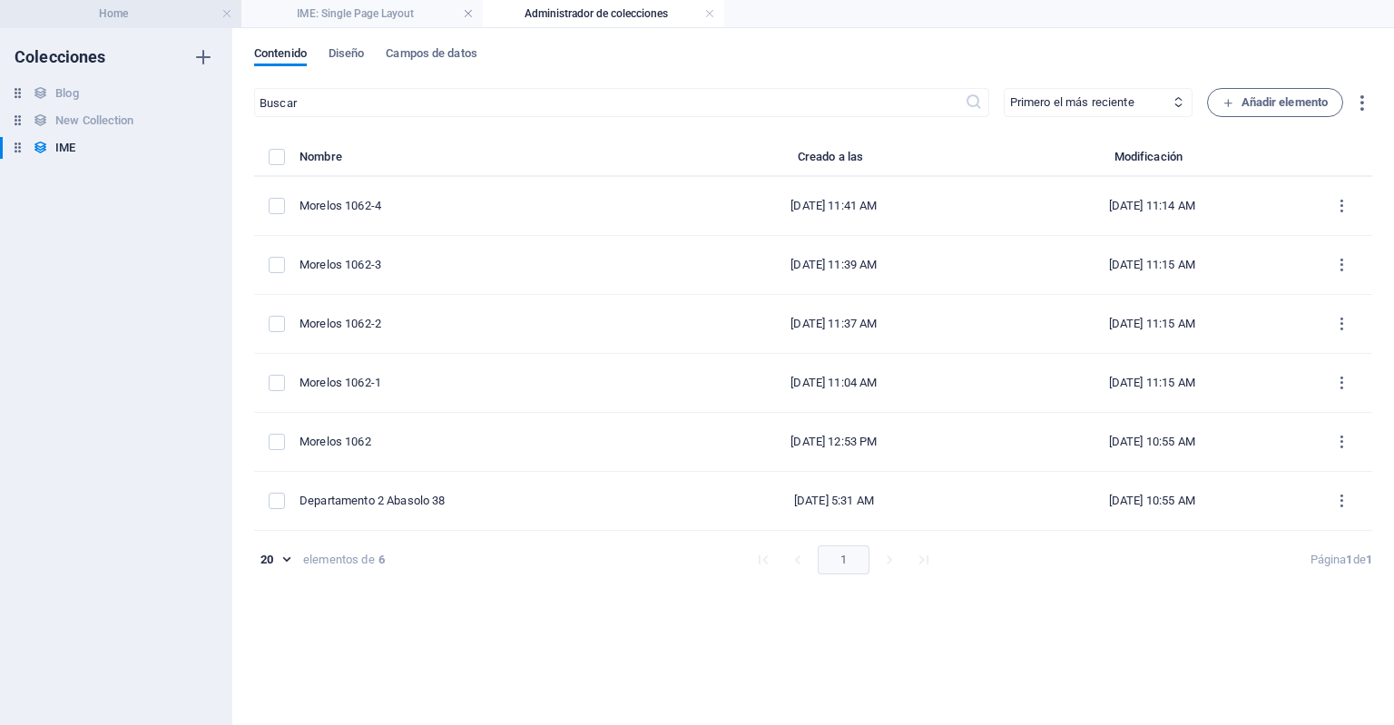
click at [195, 16] on h4 "Home" at bounding box center [120, 14] width 241 height 20
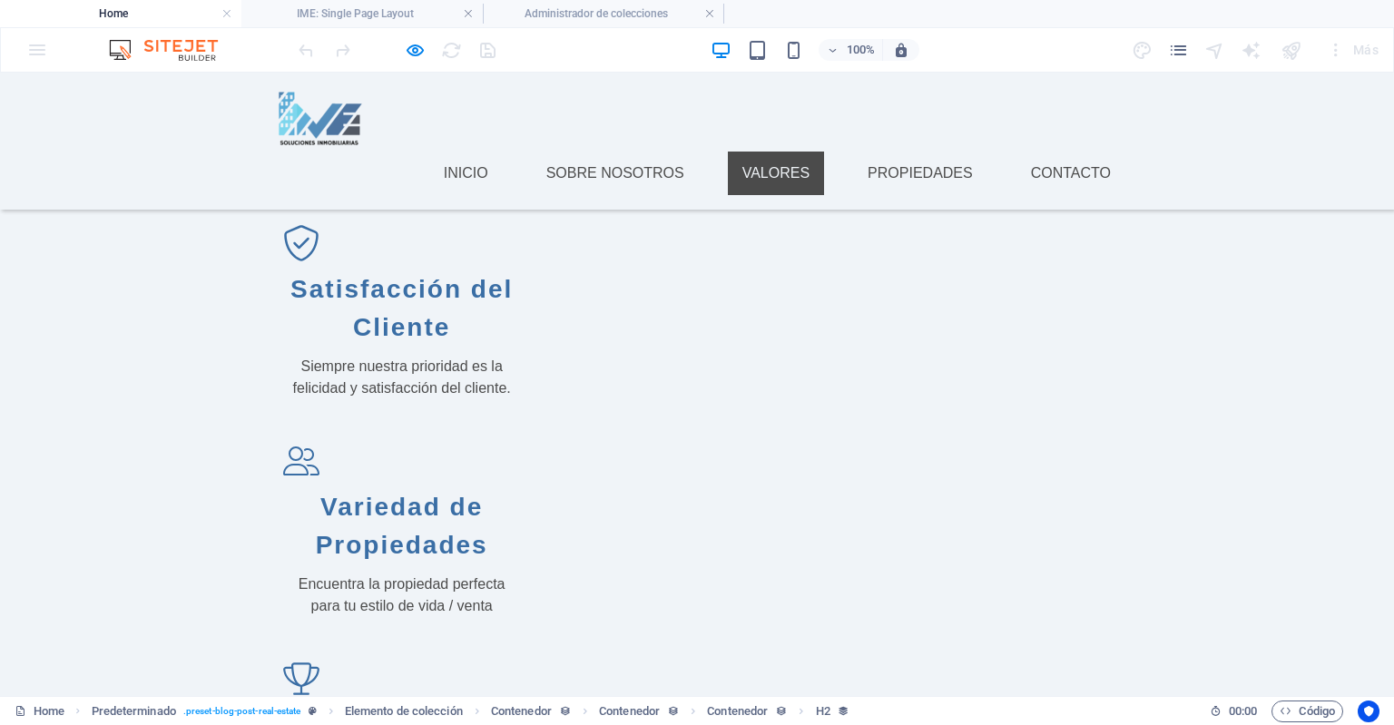
scroll to position [1798, 0]
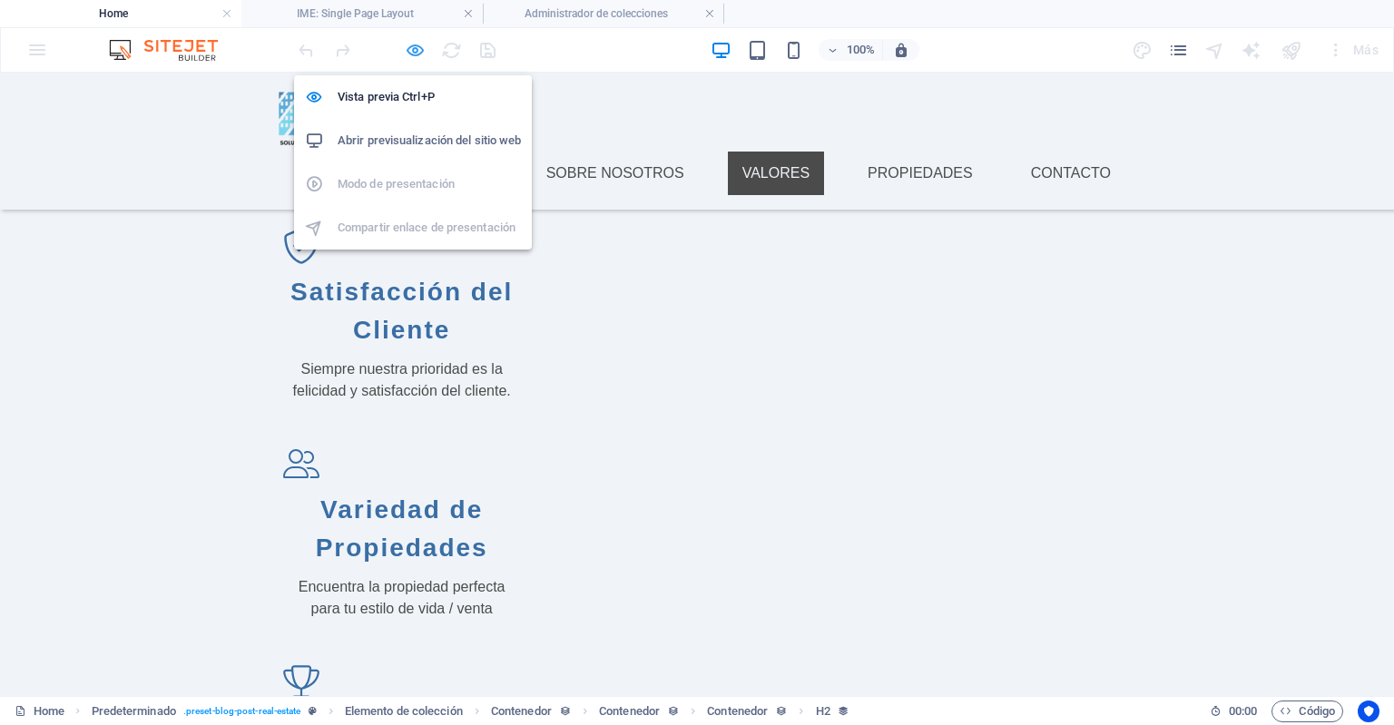
click at [415, 54] on icon "button" at bounding box center [415, 50] width 21 height 21
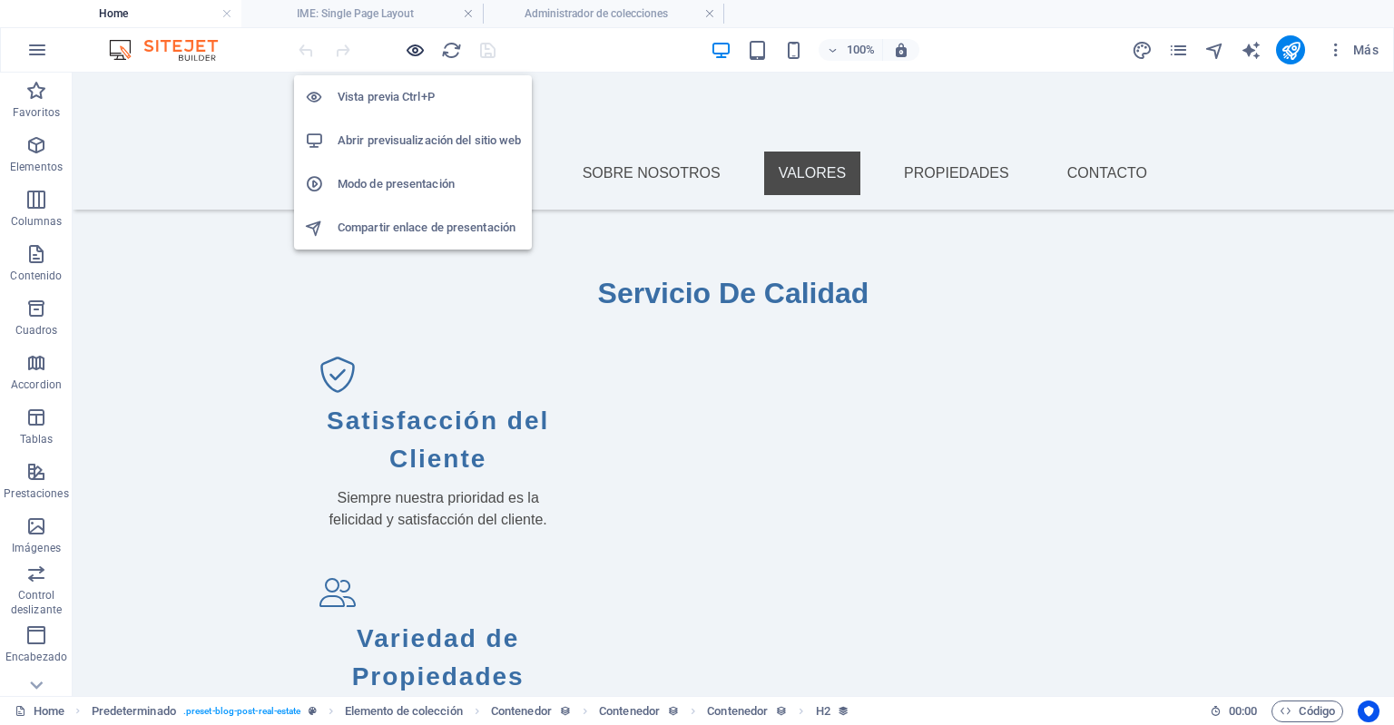
scroll to position [1851, 0]
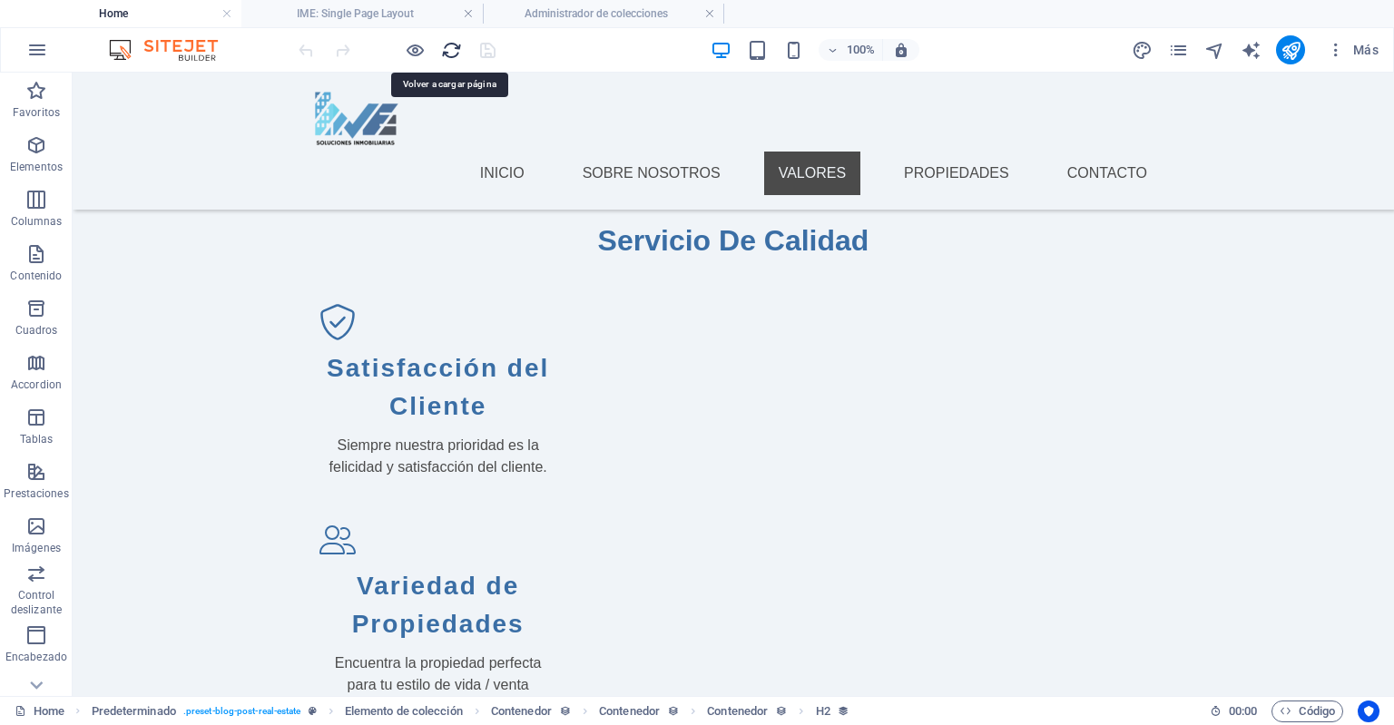
click at [448, 49] on icon "reload" at bounding box center [451, 50] width 21 height 21
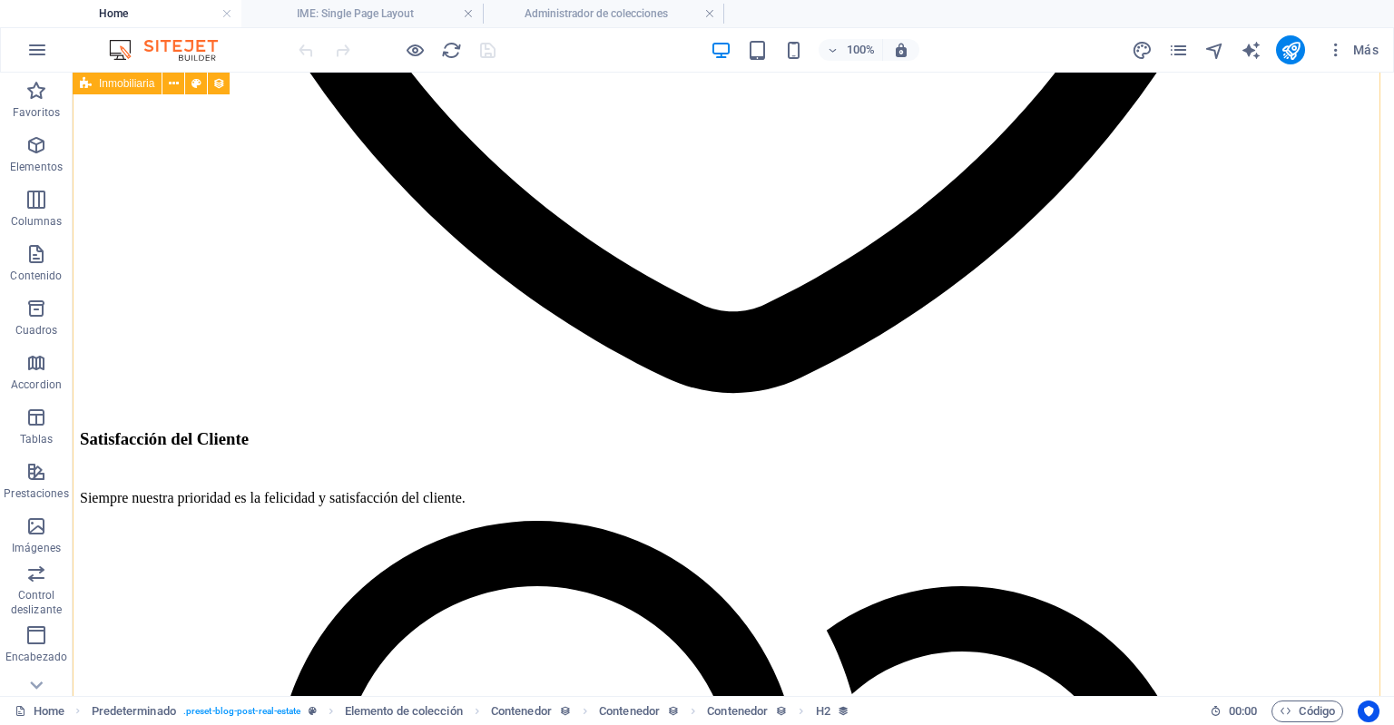
scroll to position [2810, 0]
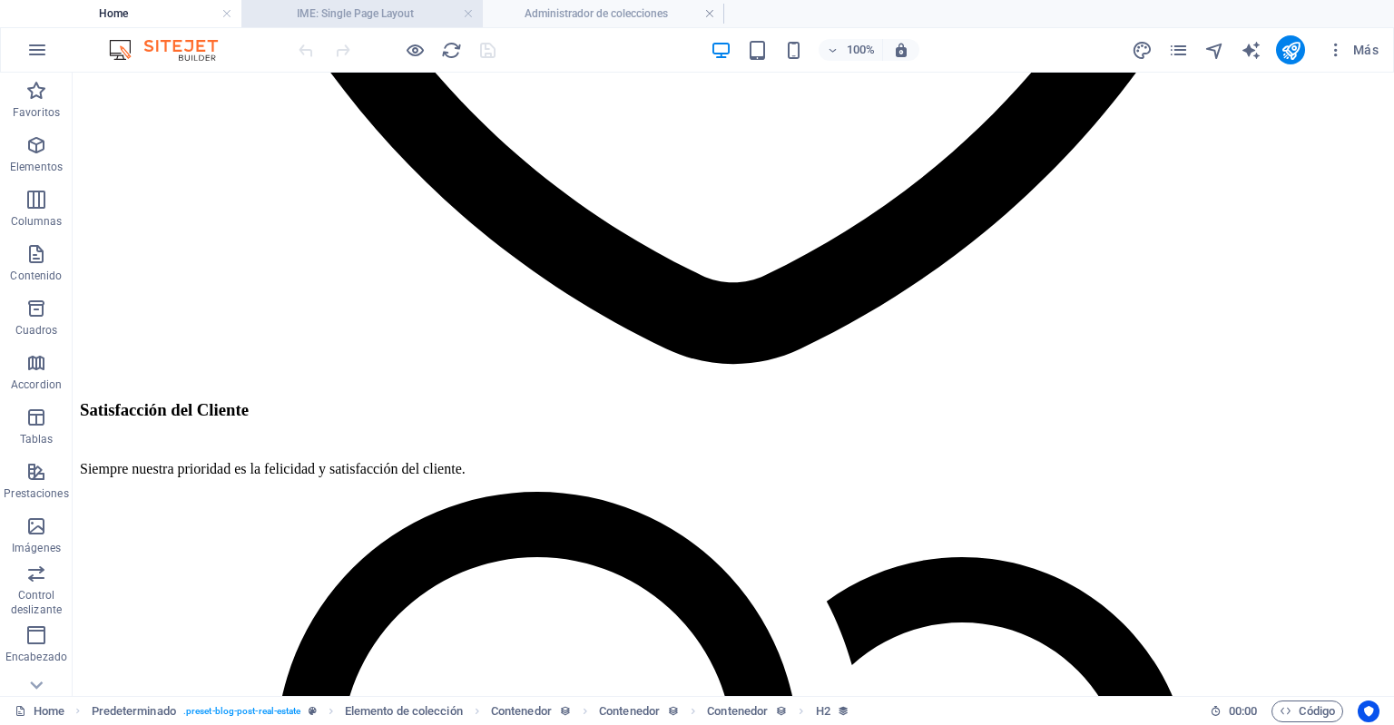
click at [372, 21] on h4 "IME: Single Page Layout" at bounding box center [361, 14] width 241 height 20
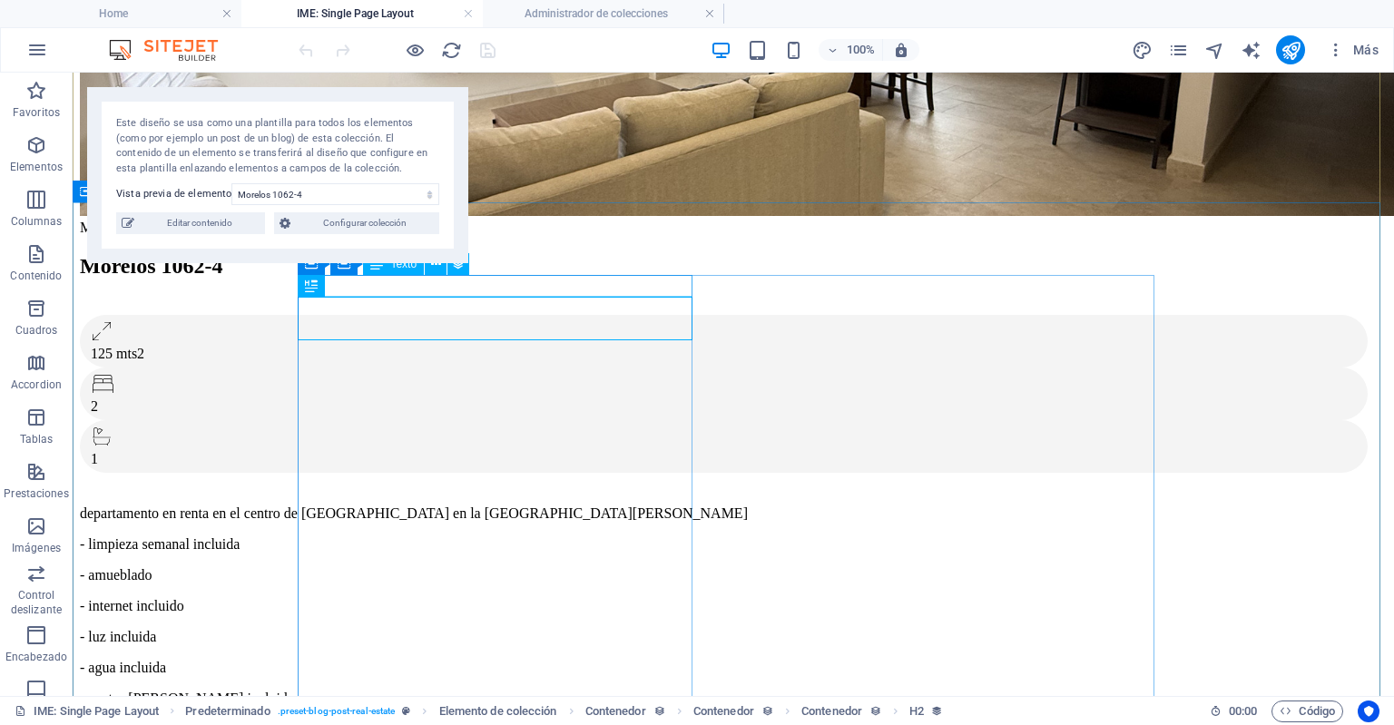
scroll to position [246, 0]
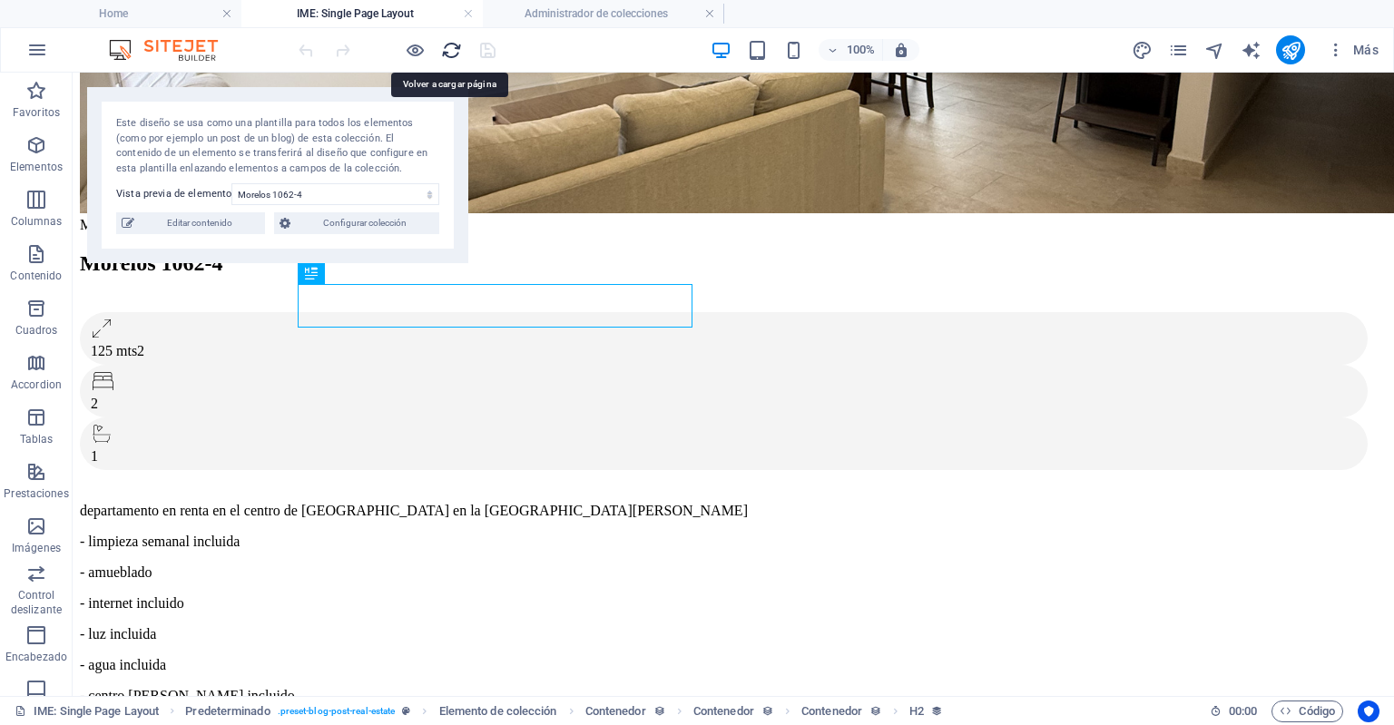
click at [452, 44] on icon "reload" at bounding box center [451, 50] width 21 height 21
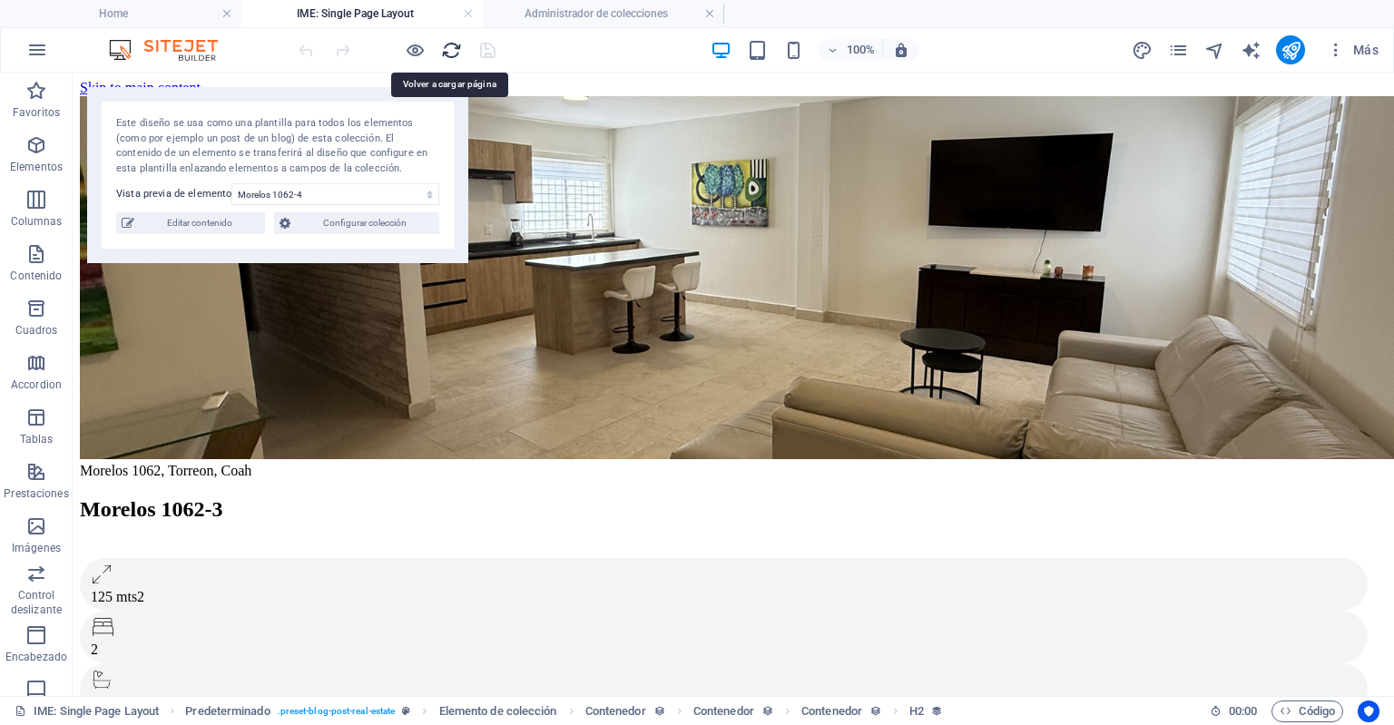
scroll to position [0, 0]
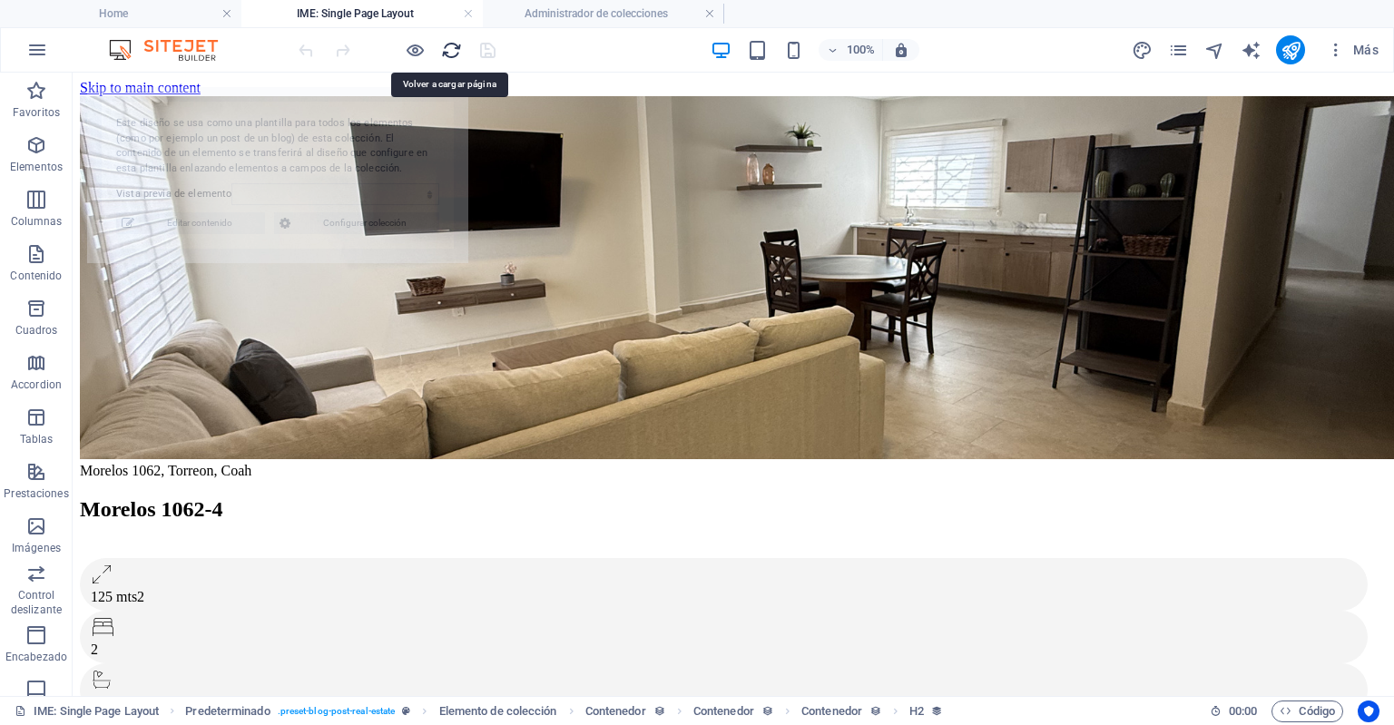
select select "68deb944eb491f4dbb018ac4"
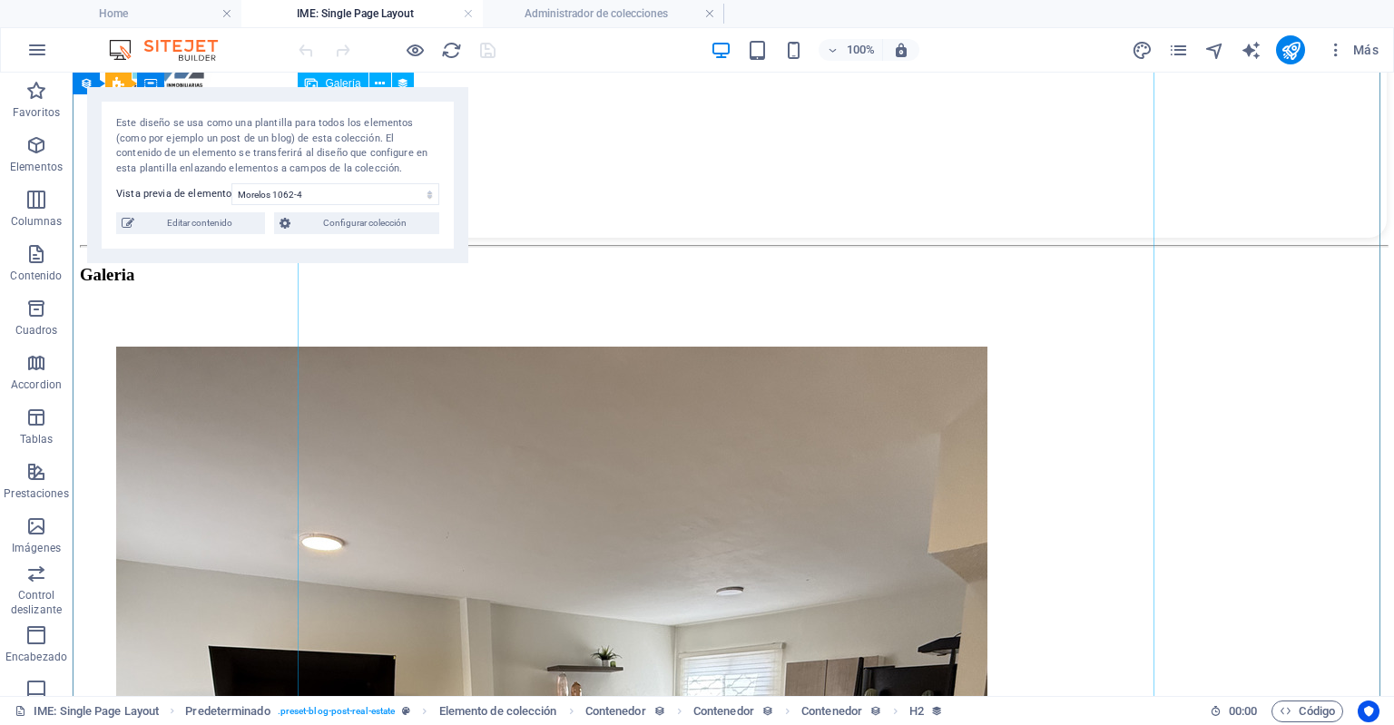
scroll to position [1160, 0]
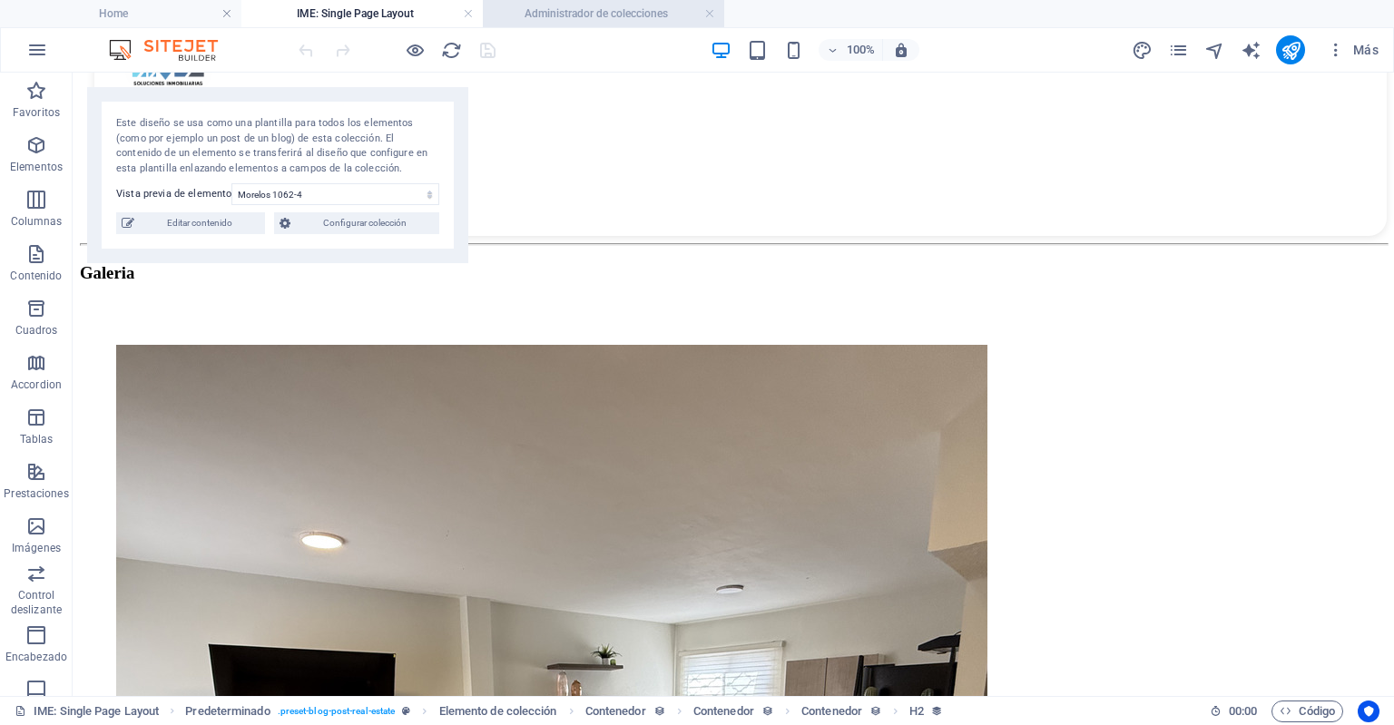
click at [567, 20] on h4 "Administrador de colecciones" at bounding box center [603, 14] width 241 height 20
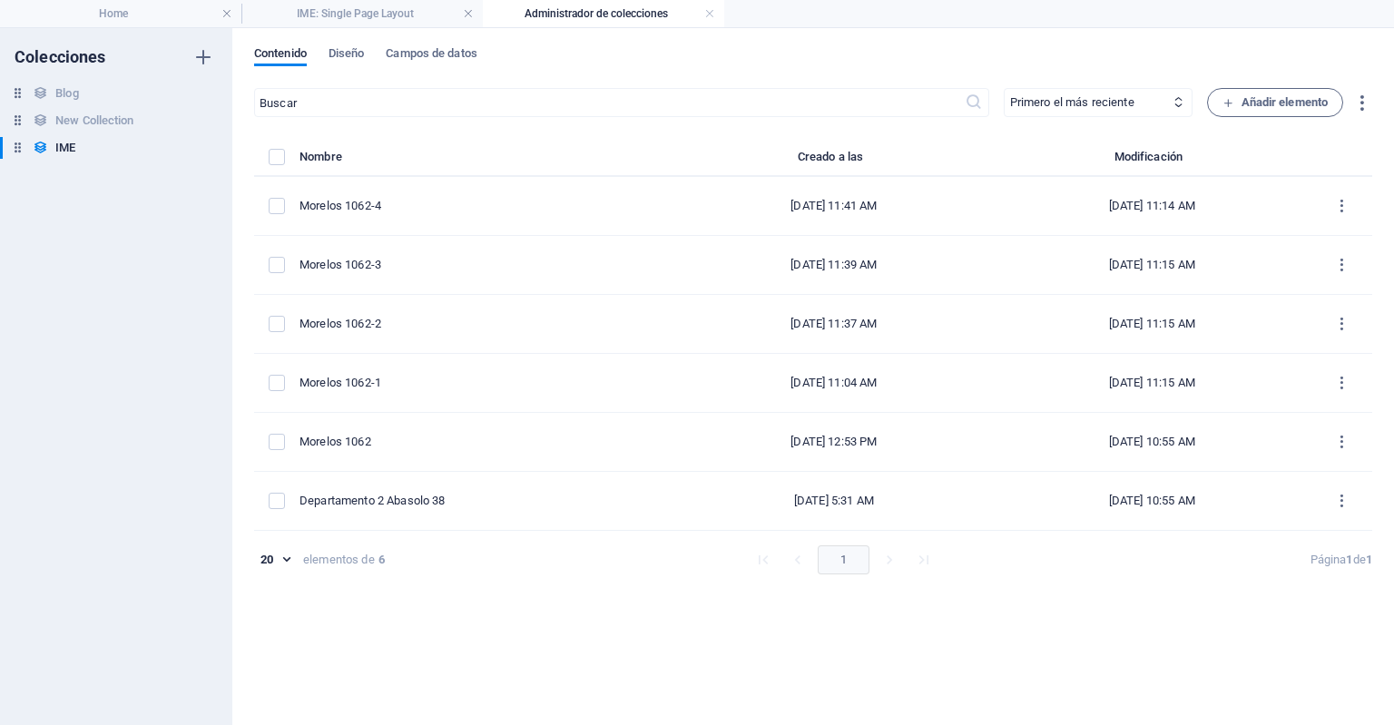
scroll to position [0, 0]
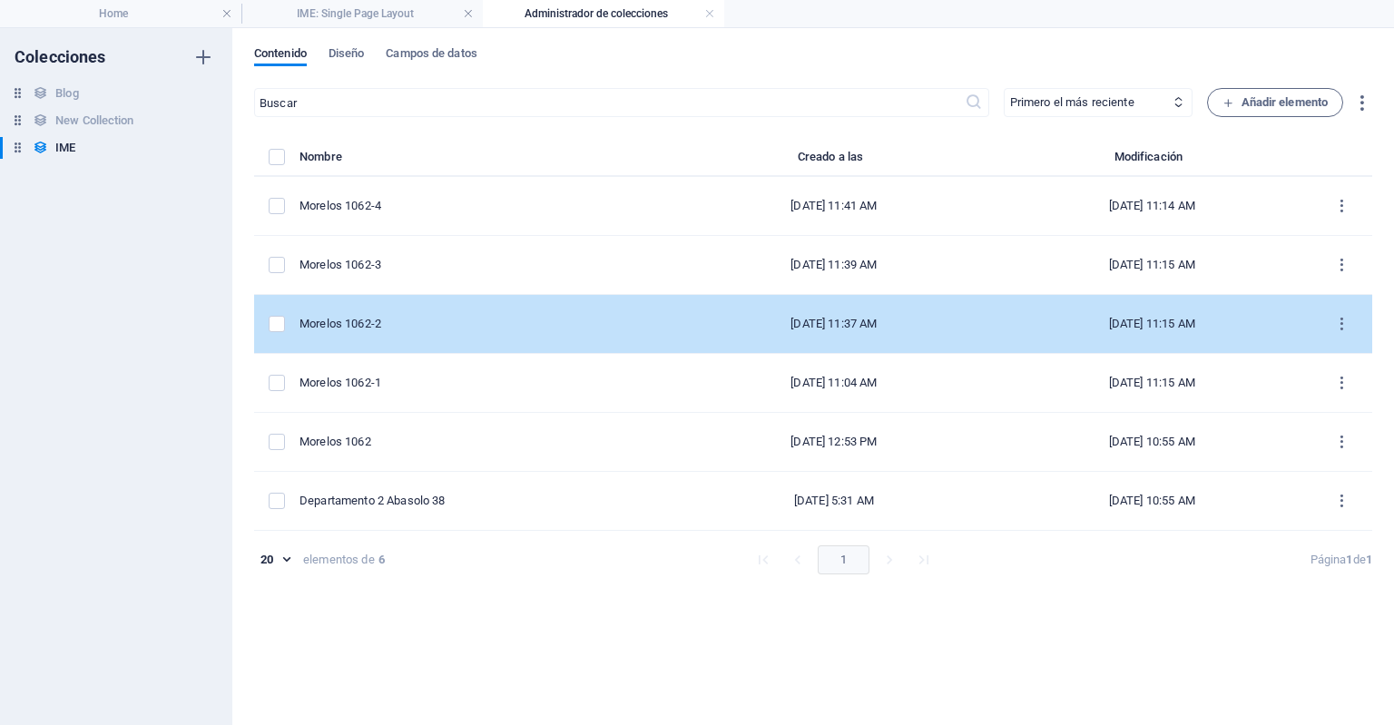
click at [392, 337] on td "Morelos 1062-2" at bounding box center [488, 324] width 376 height 59
select select "Departamento"
select select "En Renta"
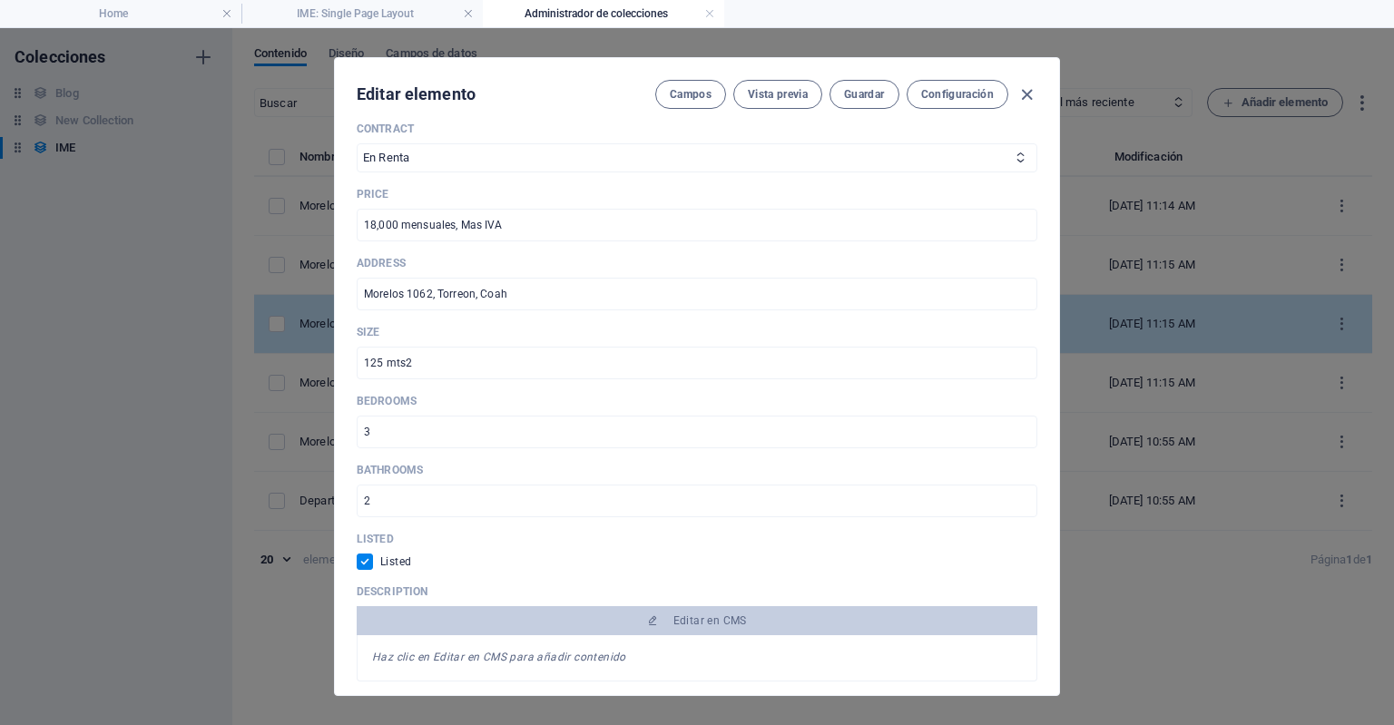
scroll to position [686, 0]
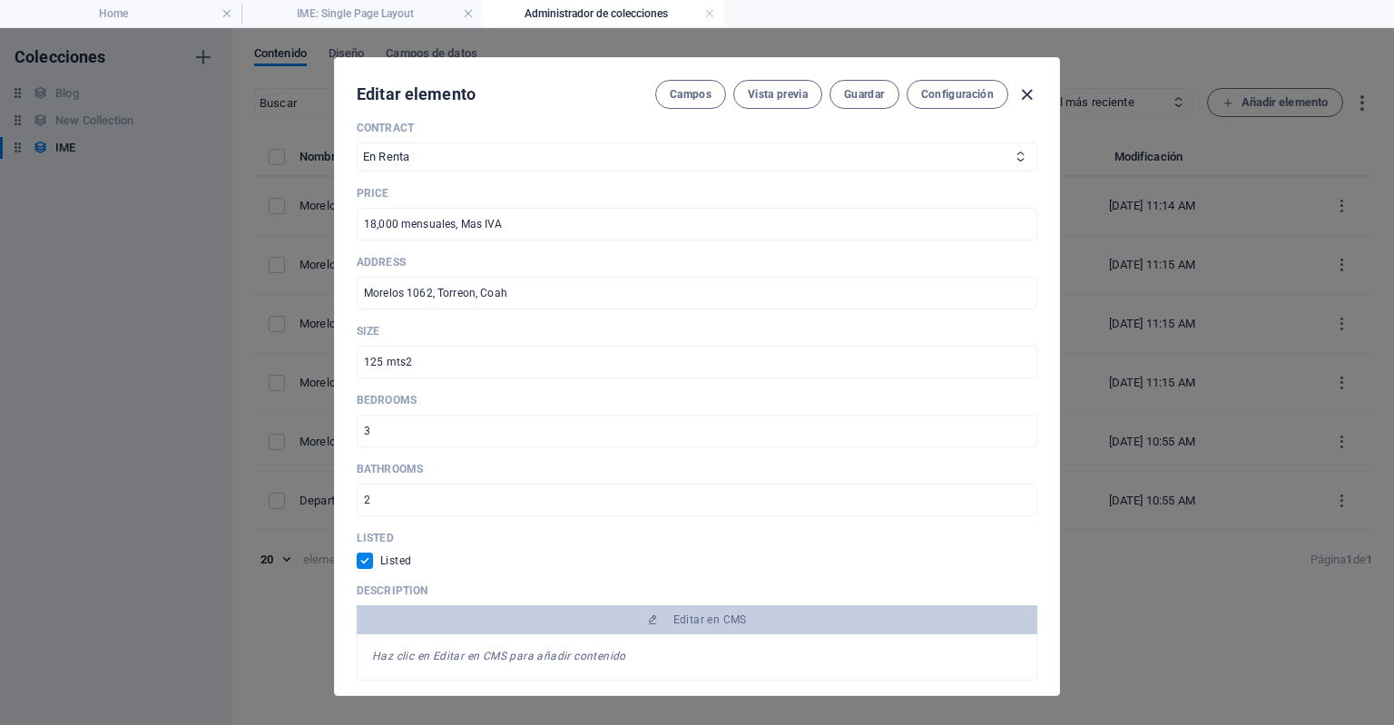
click at [1022, 90] on icon "button" at bounding box center [1027, 94] width 21 height 21
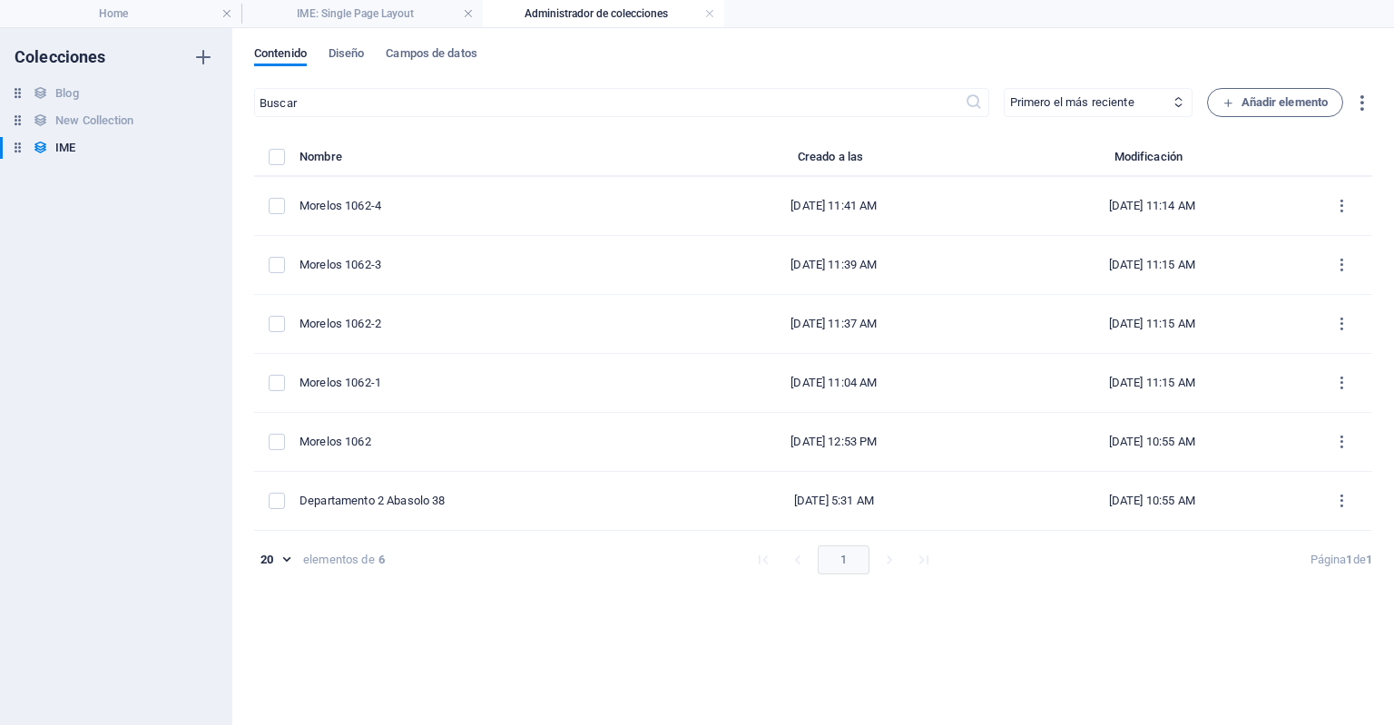
checkbox input "false"
type input "morelos-1062-2"
click at [153, 25] on li "Home" at bounding box center [120, 13] width 241 height 27
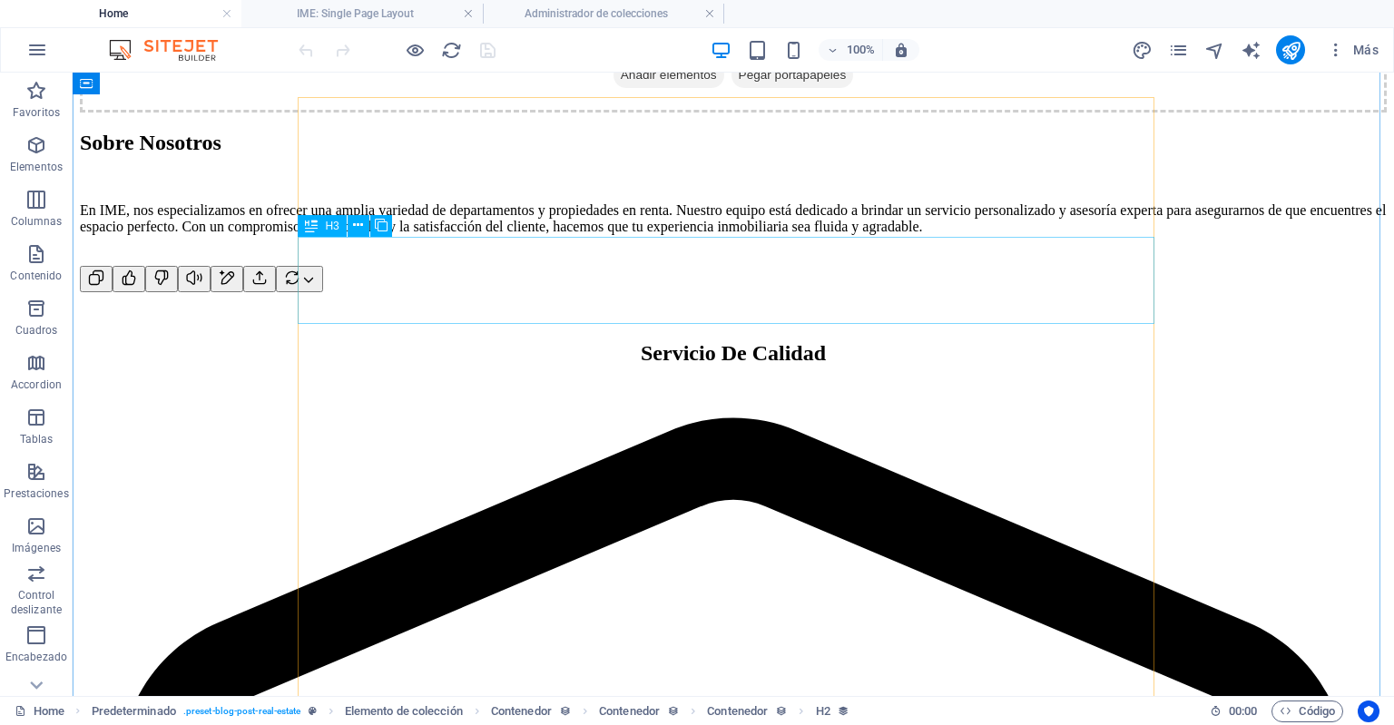
scroll to position [1462, 0]
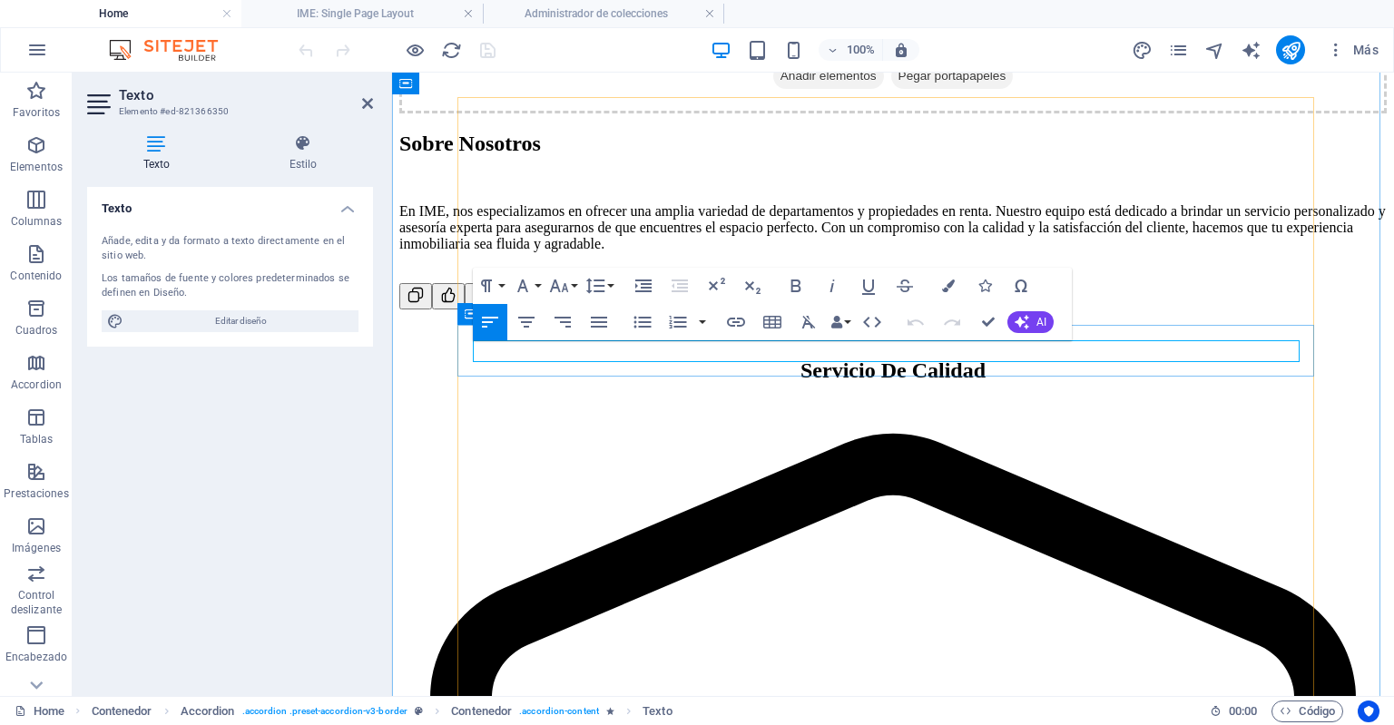
drag, startPoint x: 1180, startPoint y: 343, endPoint x: 895, endPoint y: 367, distance: 286.0
drag, startPoint x: 895, startPoint y: 367, endPoint x: 786, endPoint y: 349, distance: 110.4
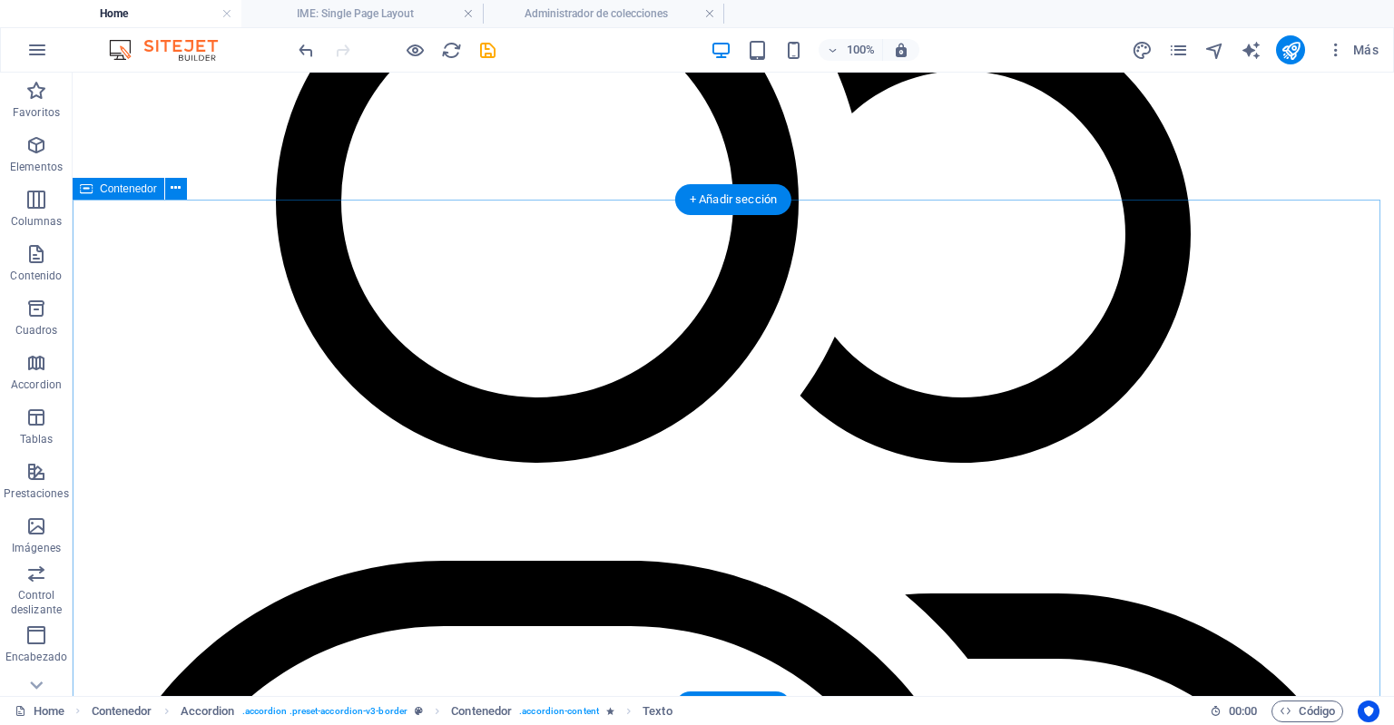
scroll to position [3366, 0]
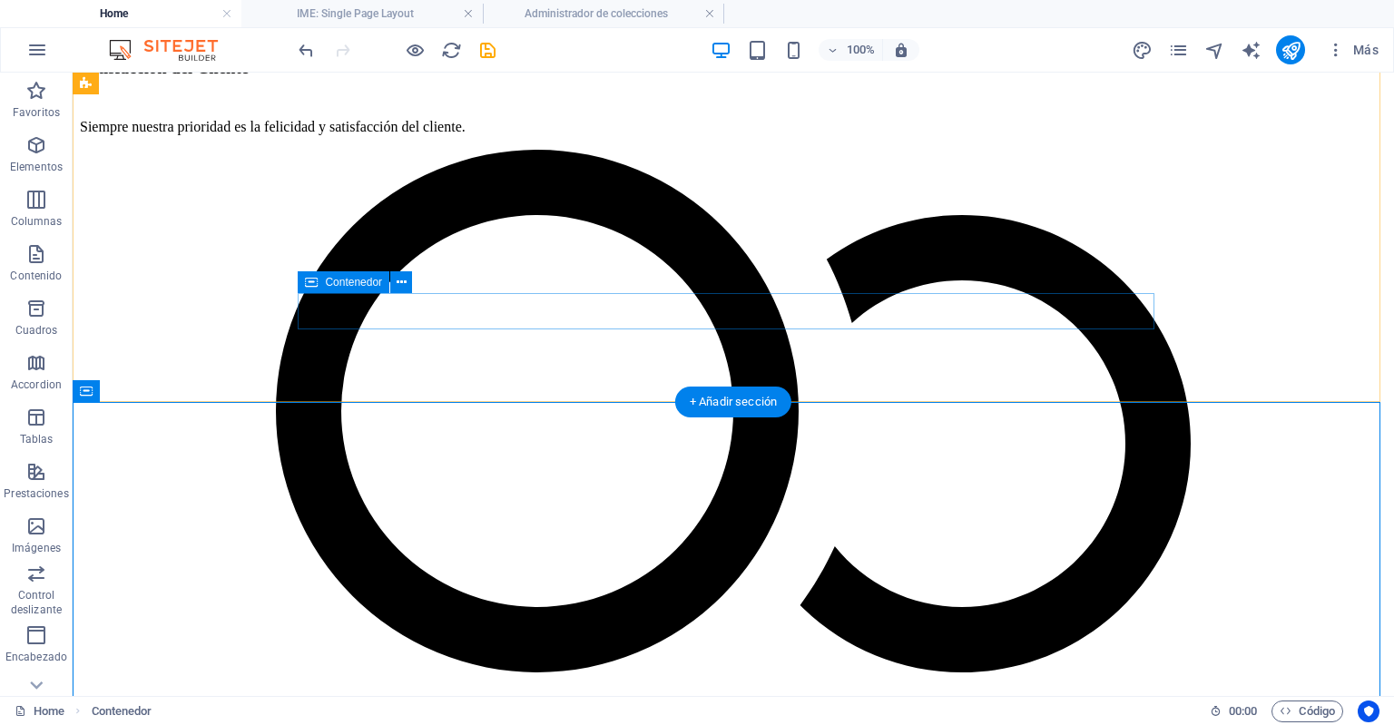
scroll to position [3297, 0]
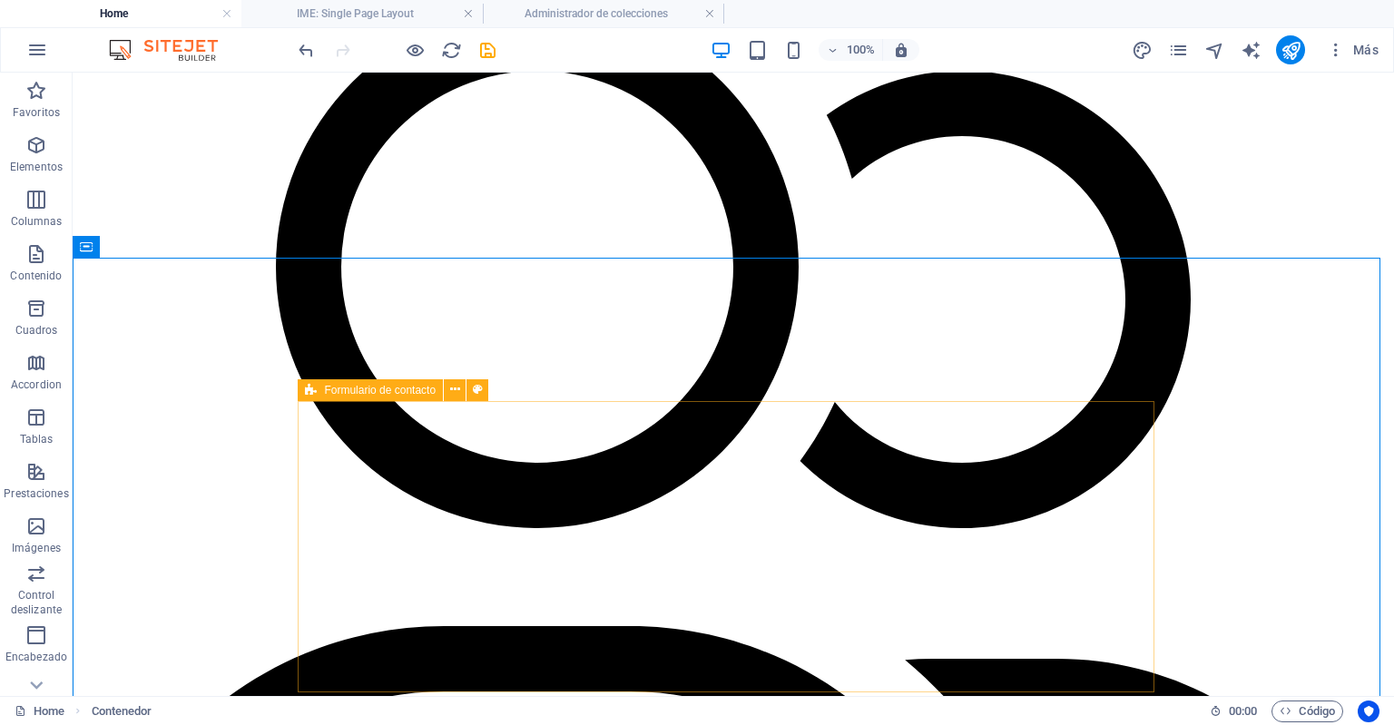
click at [339, 394] on span "Formulario de contacto" at bounding box center [380, 390] width 112 height 11
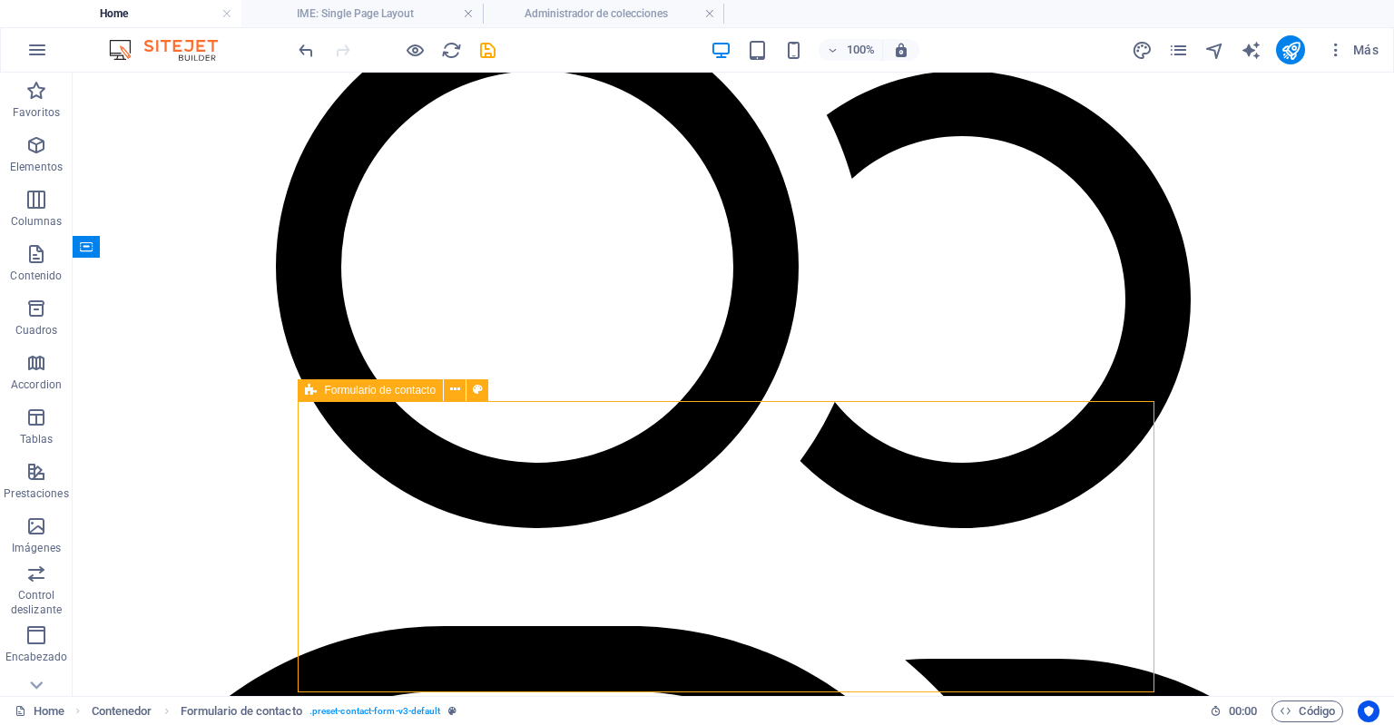
click at [339, 394] on span "Formulario de contacto" at bounding box center [380, 390] width 112 height 11
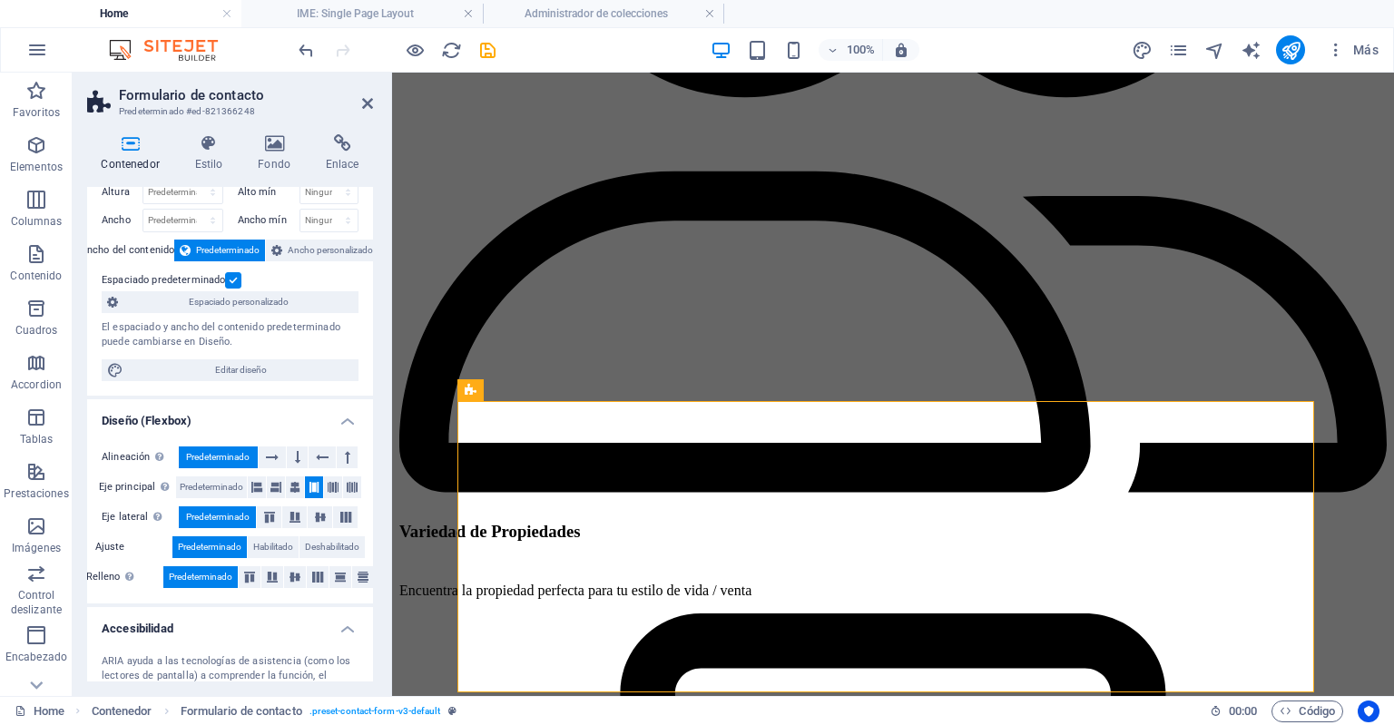
scroll to position [0, 0]
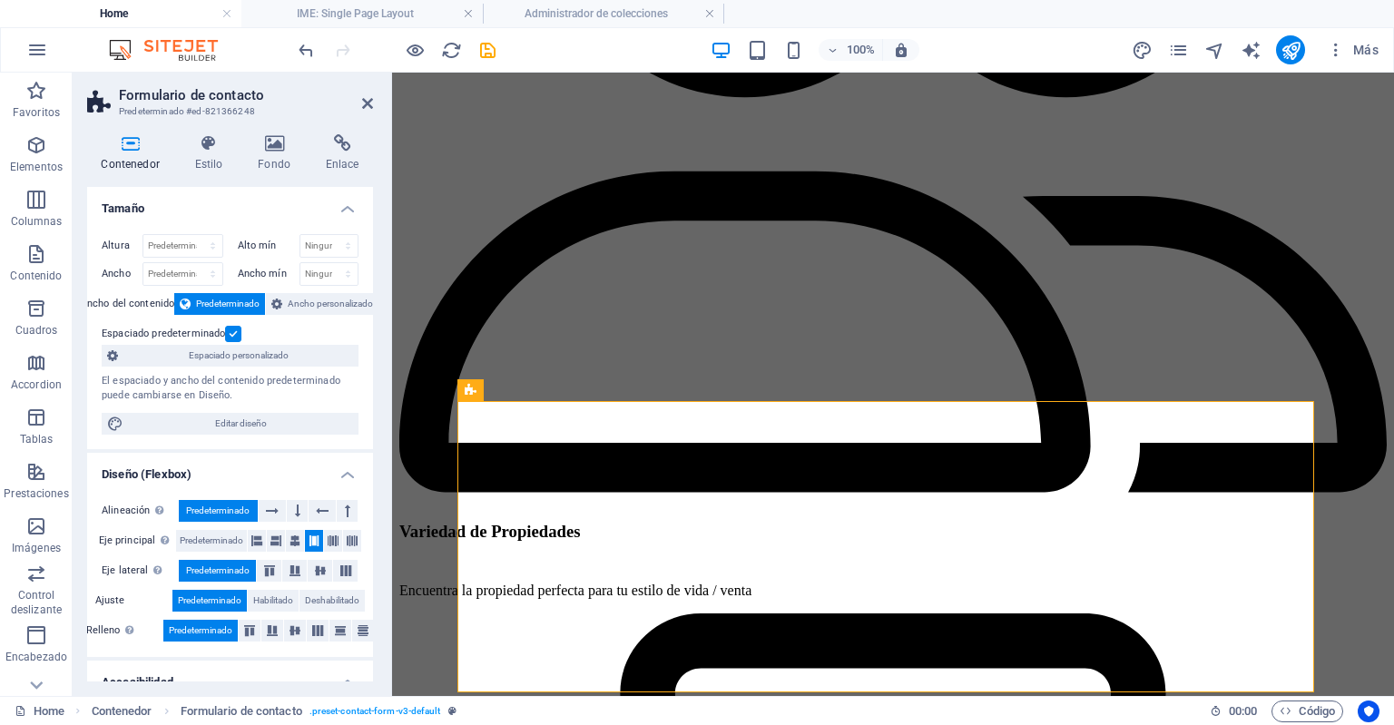
click at [185, 522] on div "Alineación Determina flex-direction. Predeterminado Eje principal Determina la …" at bounding box center [230, 572] width 286 height 172
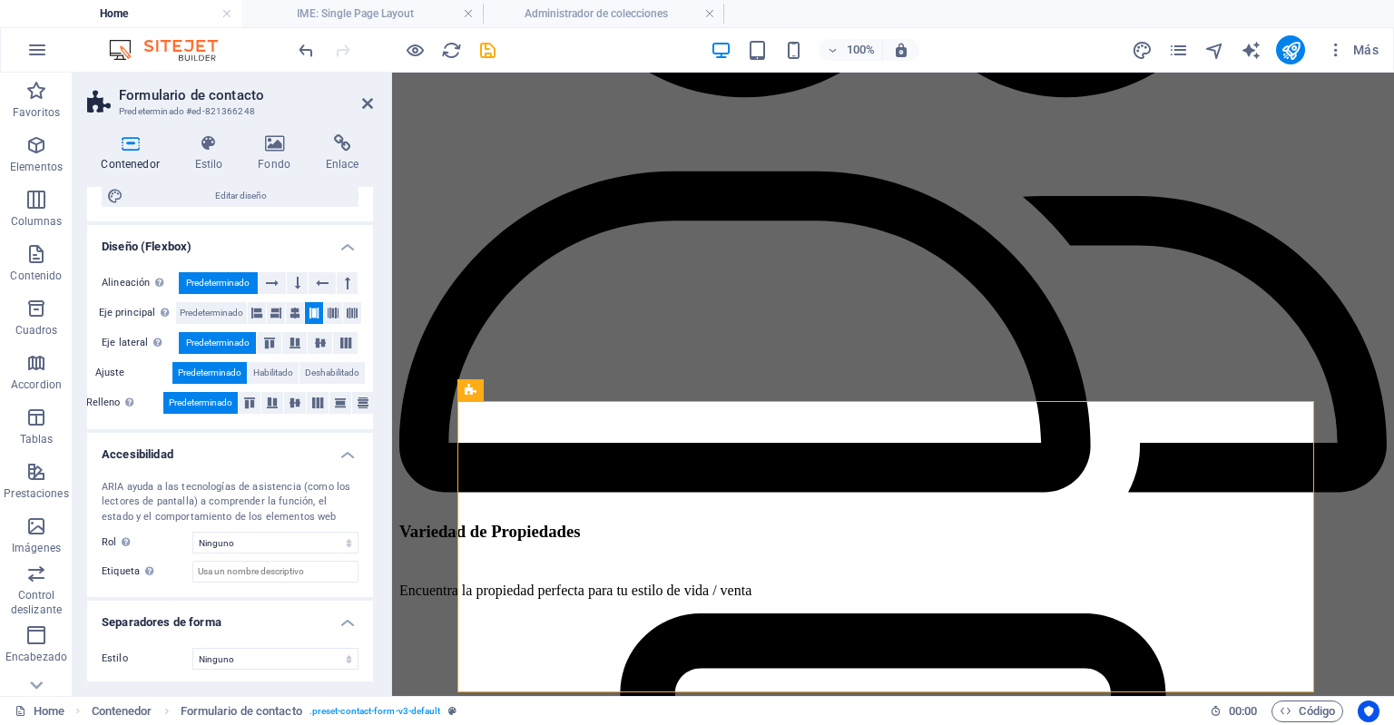
scroll to position [229, 0]
click at [341, 137] on icon at bounding box center [342, 143] width 62 height 18
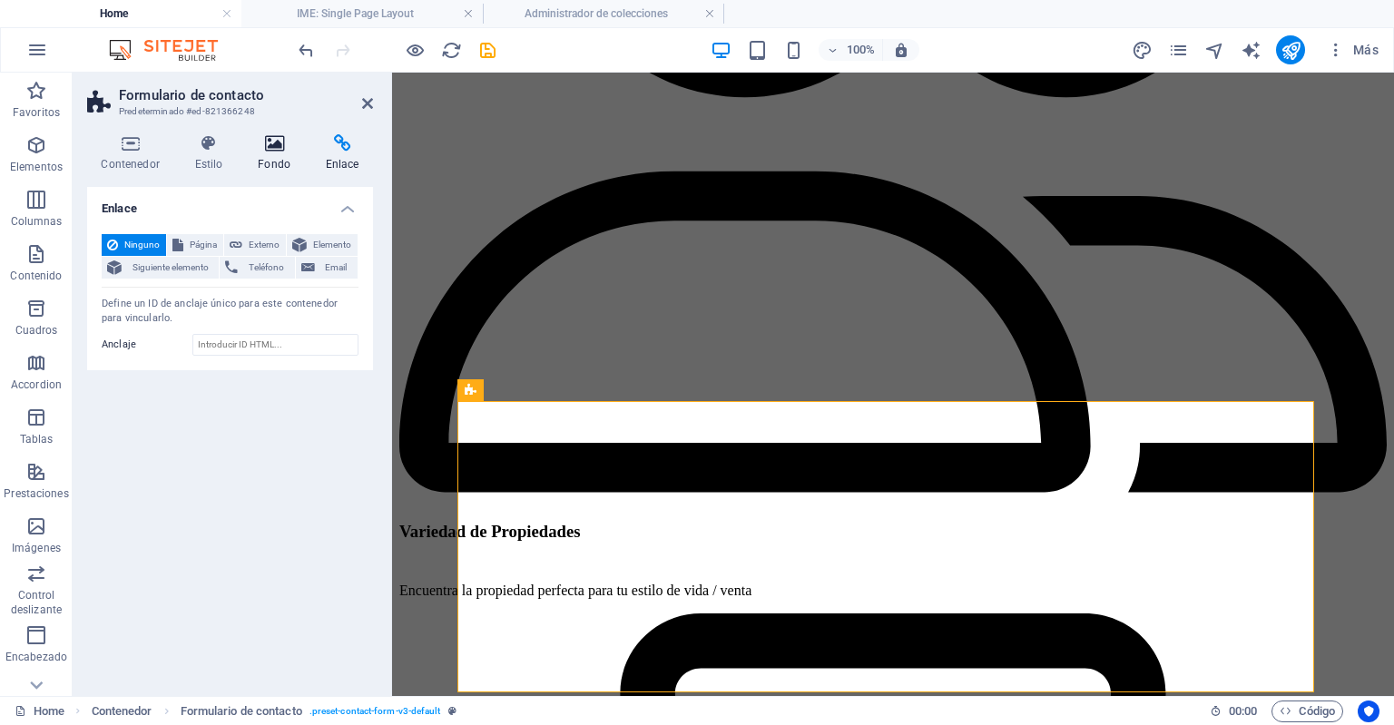
click at [294, 137] on icon at bounding box center [274, 143] width 61 height 18
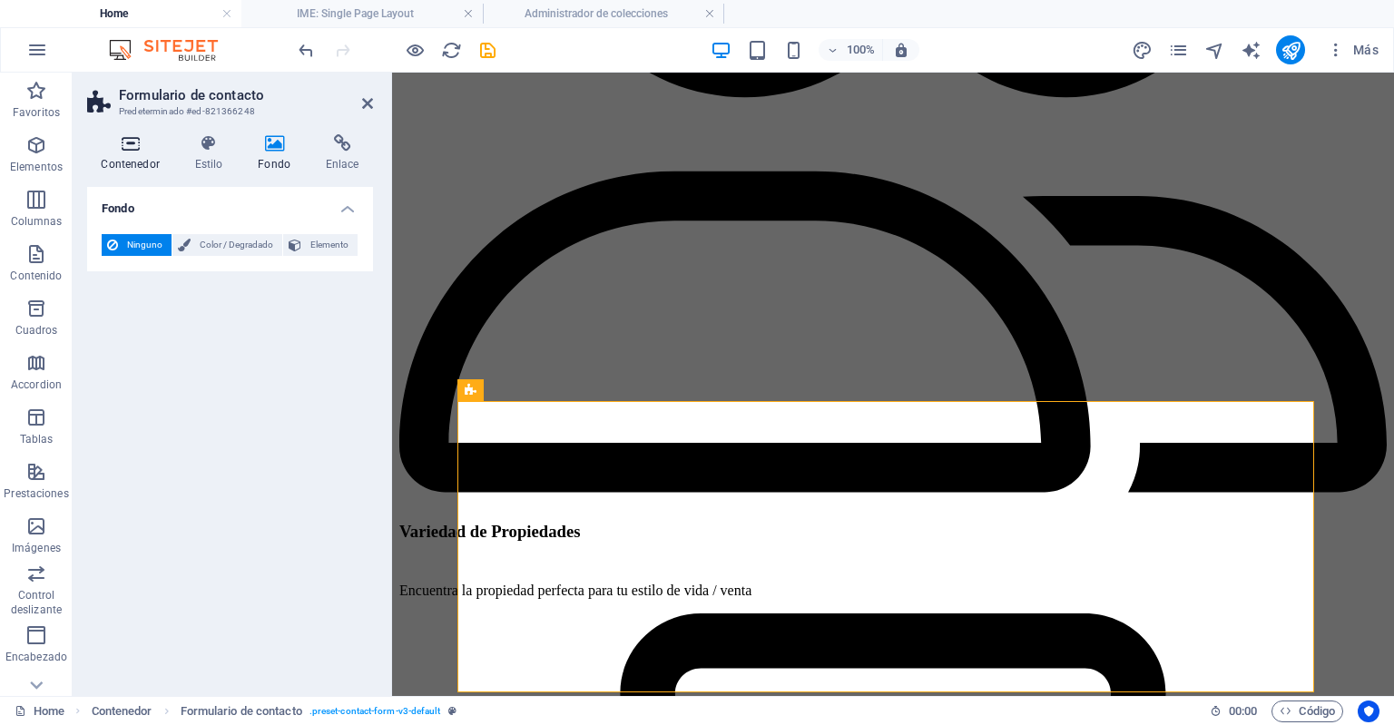
click at [143, 141] on icon at bounding box center [130, 143] width 86 height 18
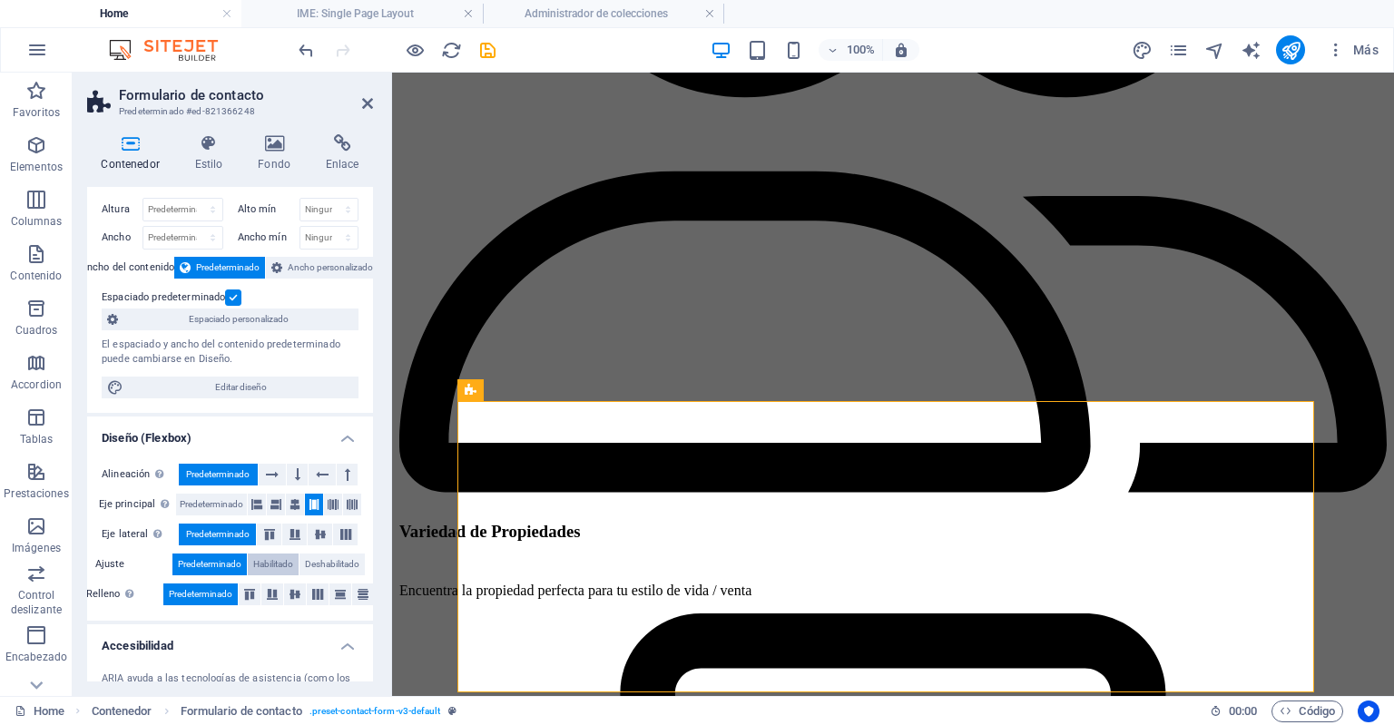
scroll to position [0, 0]
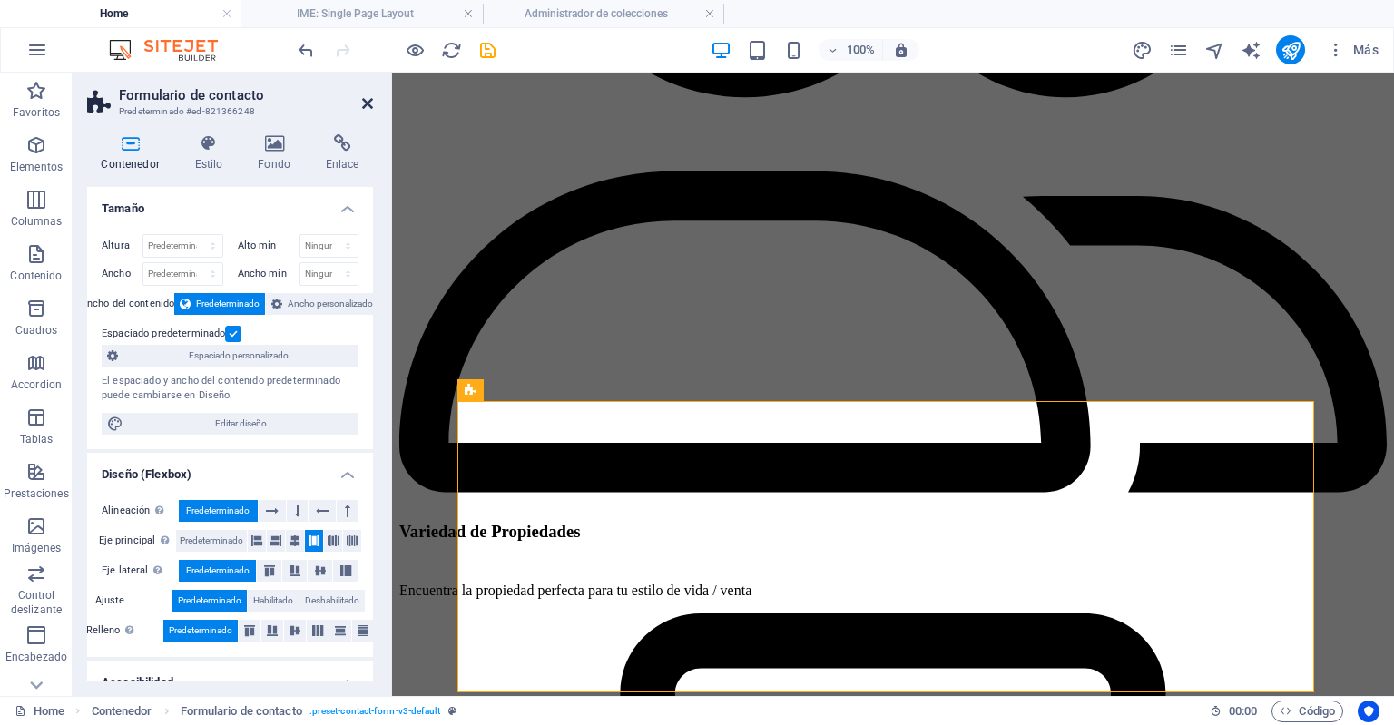
click at [369, 105] on icon at bounding box center [367, 103] width 11 height 15
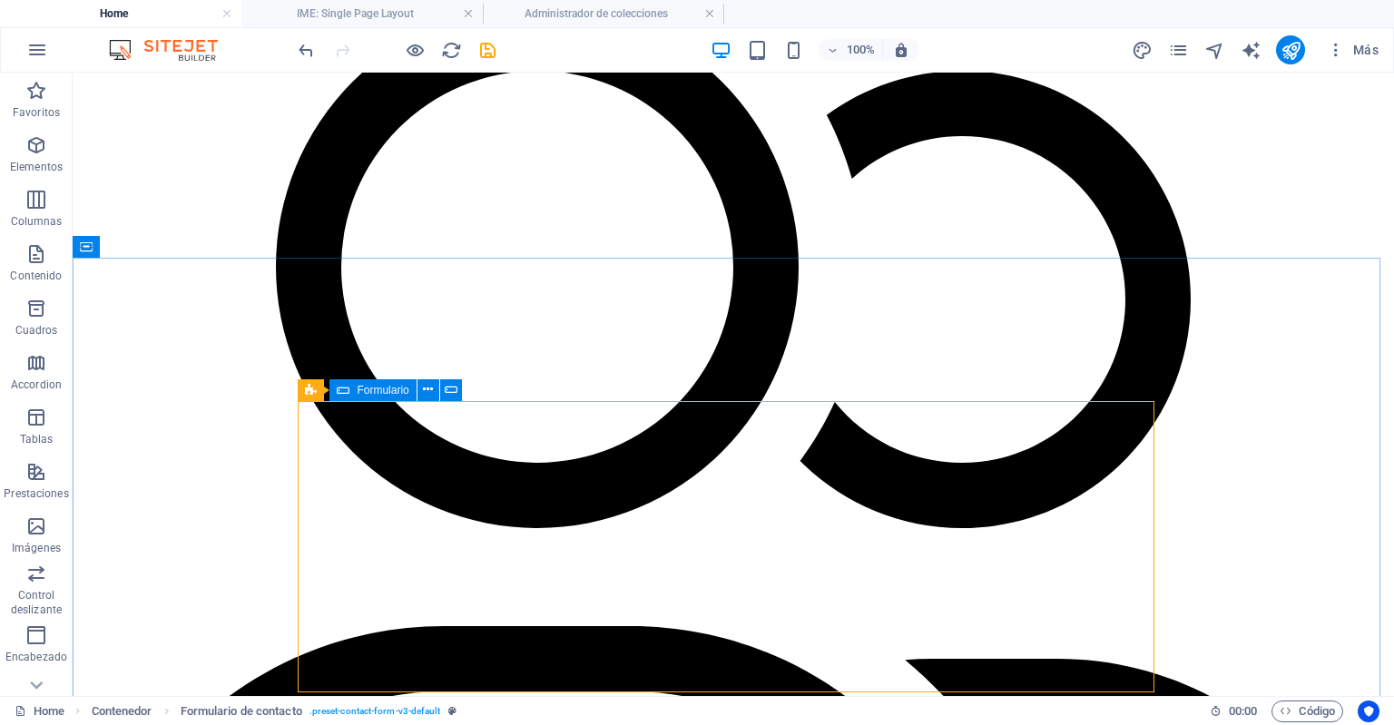
click at [348, 393] on icon at bounding box center [343, 390] width 13 height 22
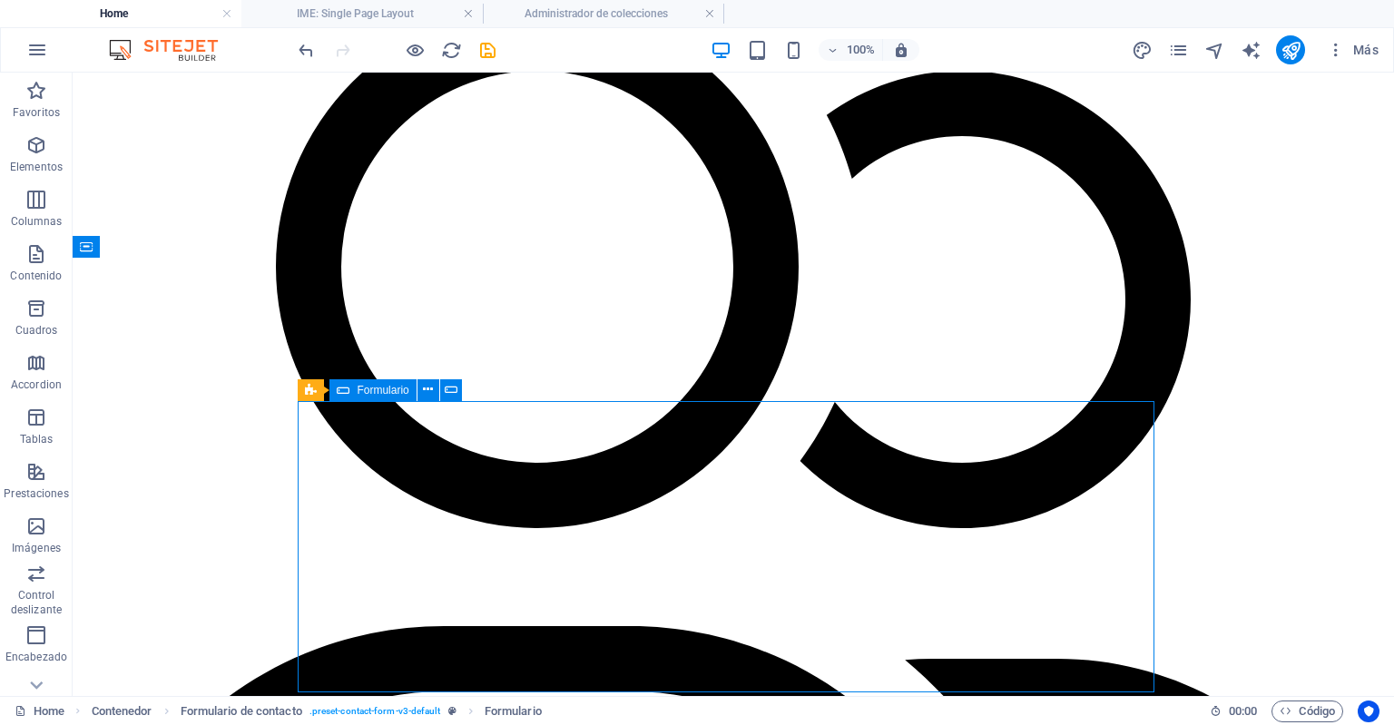
click at [348, 393] on icon at bounding box center [343, 390] width 13 height 22
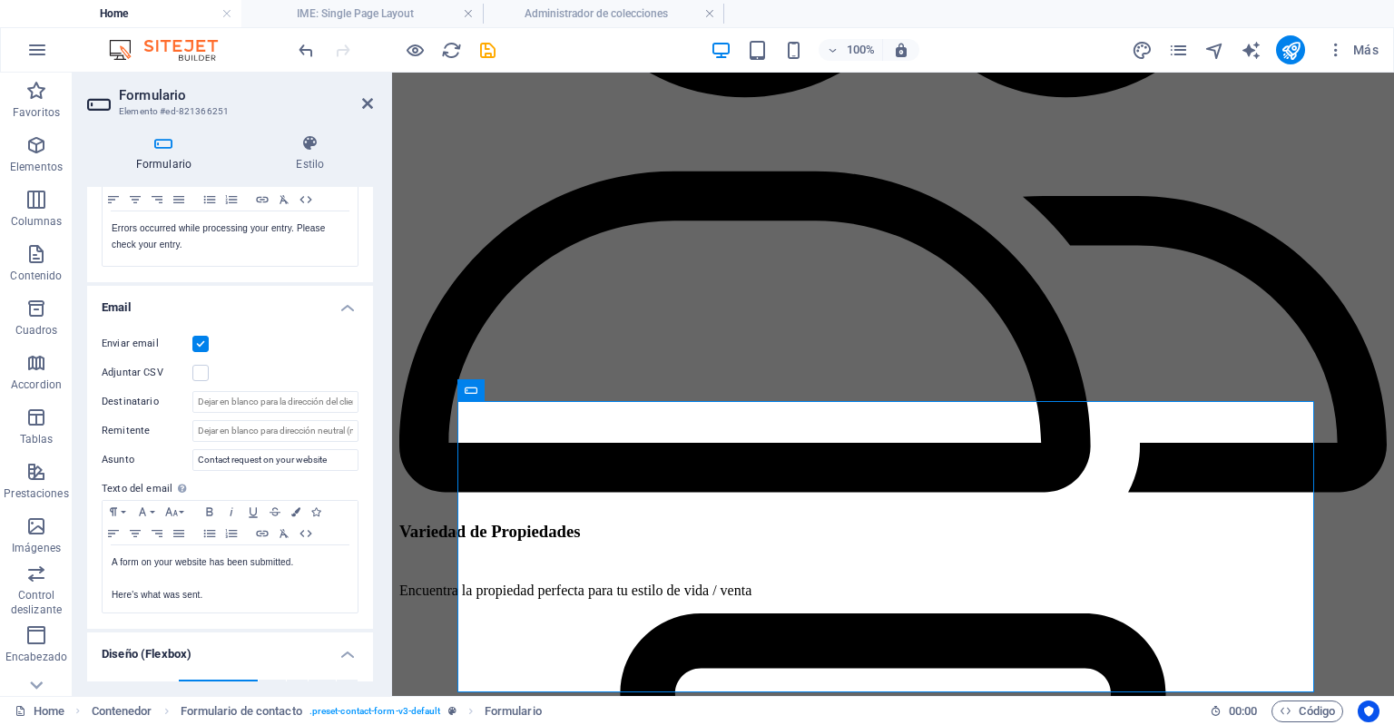
scroll to position [367, 0]
click at [216, 390] on input "Destinatario" at bounding box center [275, 401] width 166 height 22
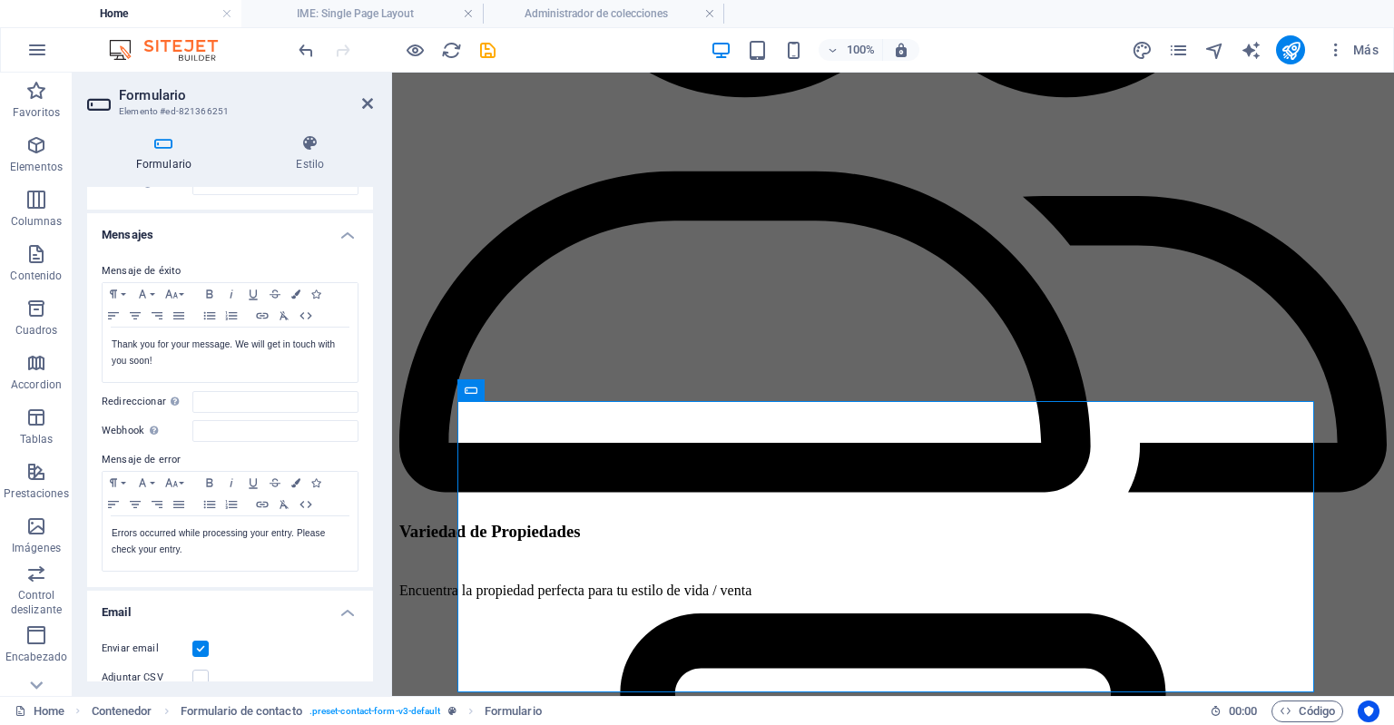
scroll to position [38, 0]
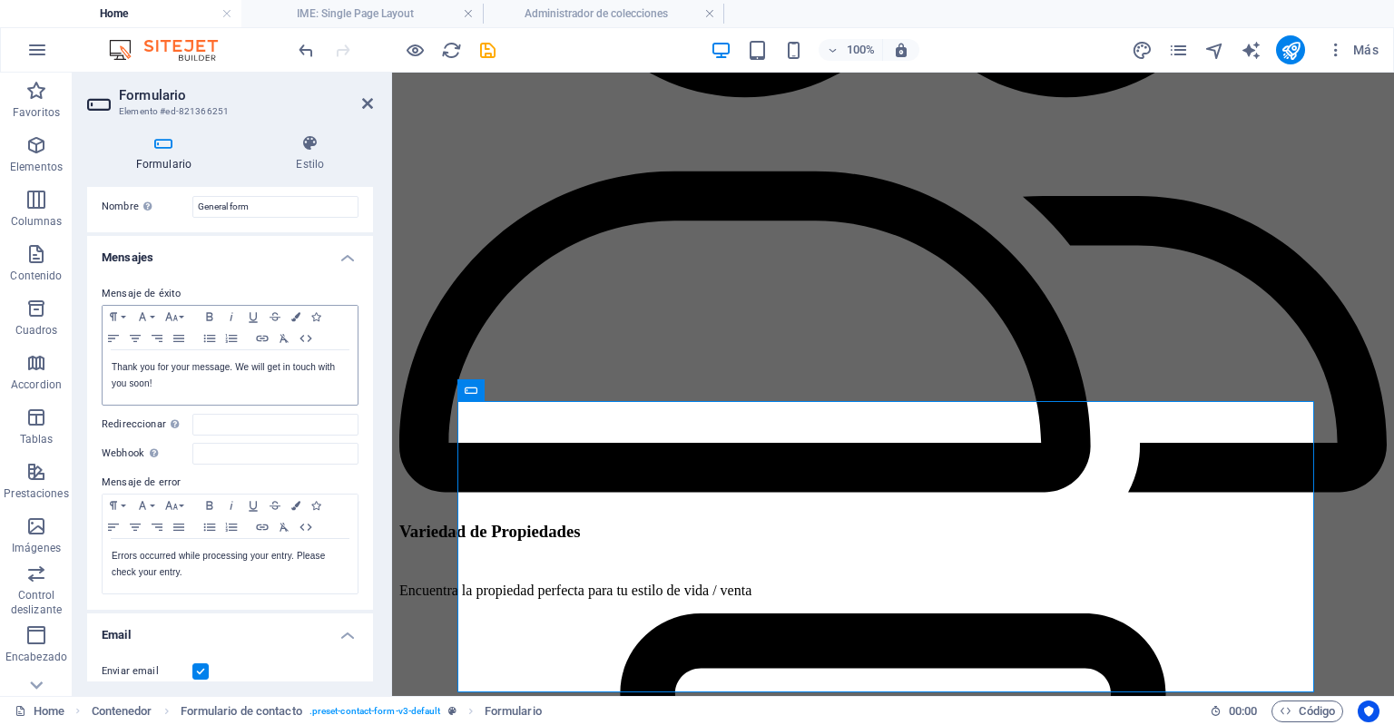
type input "[EMAIL_ADDRESS][DOMAIN_NAME]"
click at [131, 384] on p "Thank you for your message. We will get in touch with you soon!" at bounding box center [230, 375] width 237 height 33
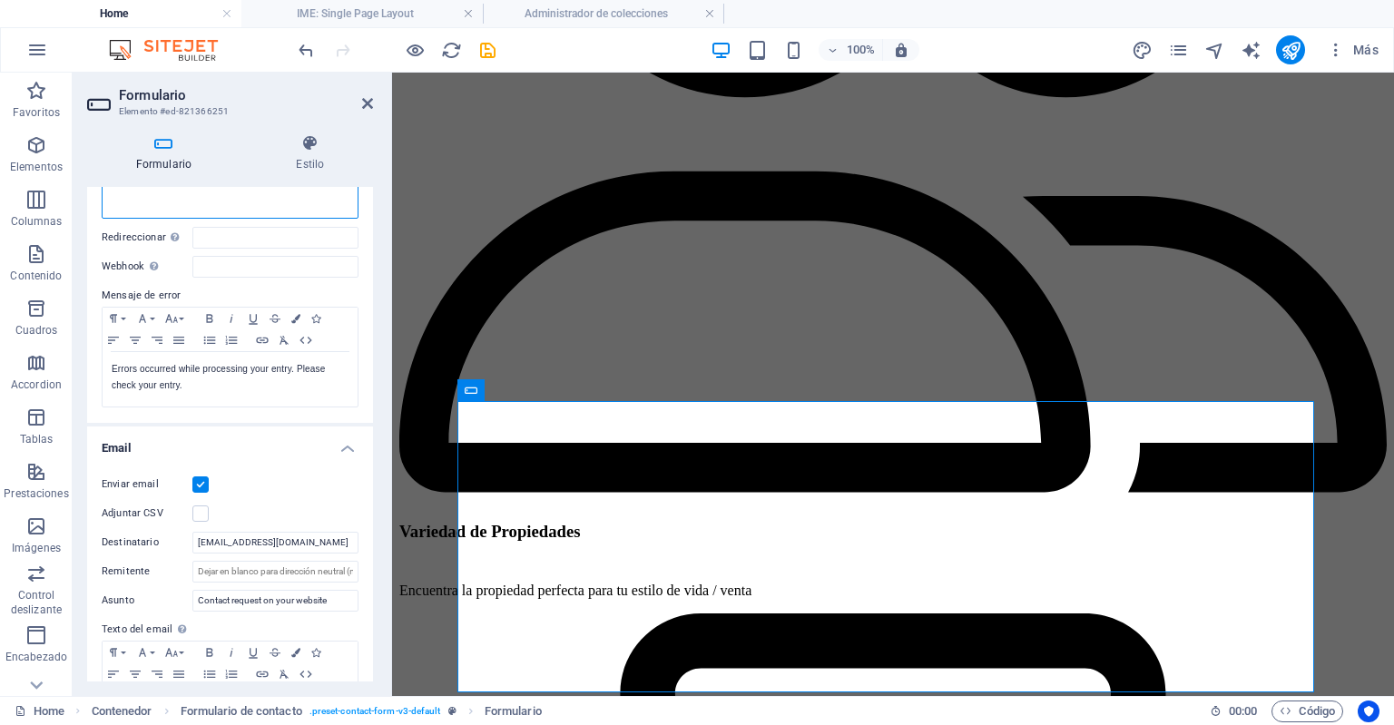
scroll to position [224, 0]
click at [146, 379] on p "Errors occurred while processing your entry. Please check your entry." at bounding box center [230, 378] width 237 height 33
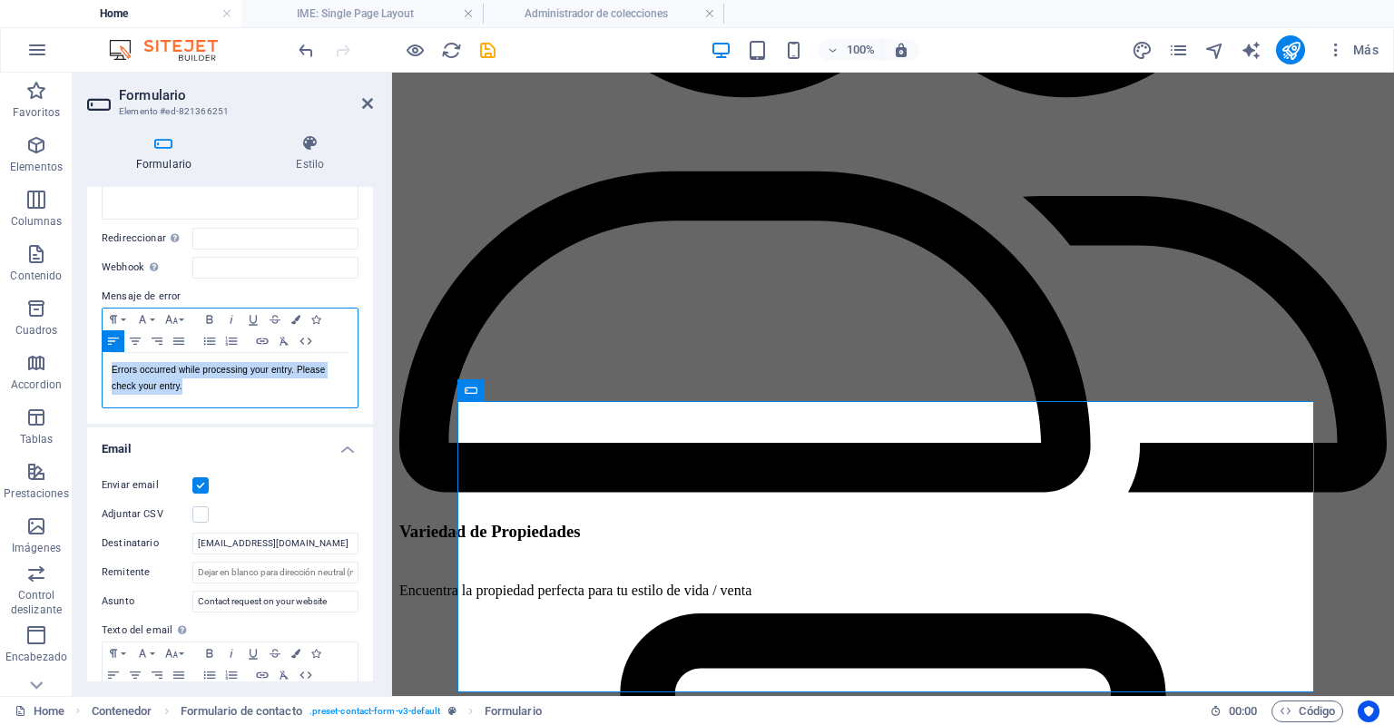
click at [146, 379] on p "Errors occurred while processing your entry. Please check your entry." at bounding box center [230, 378] width 237 height 33
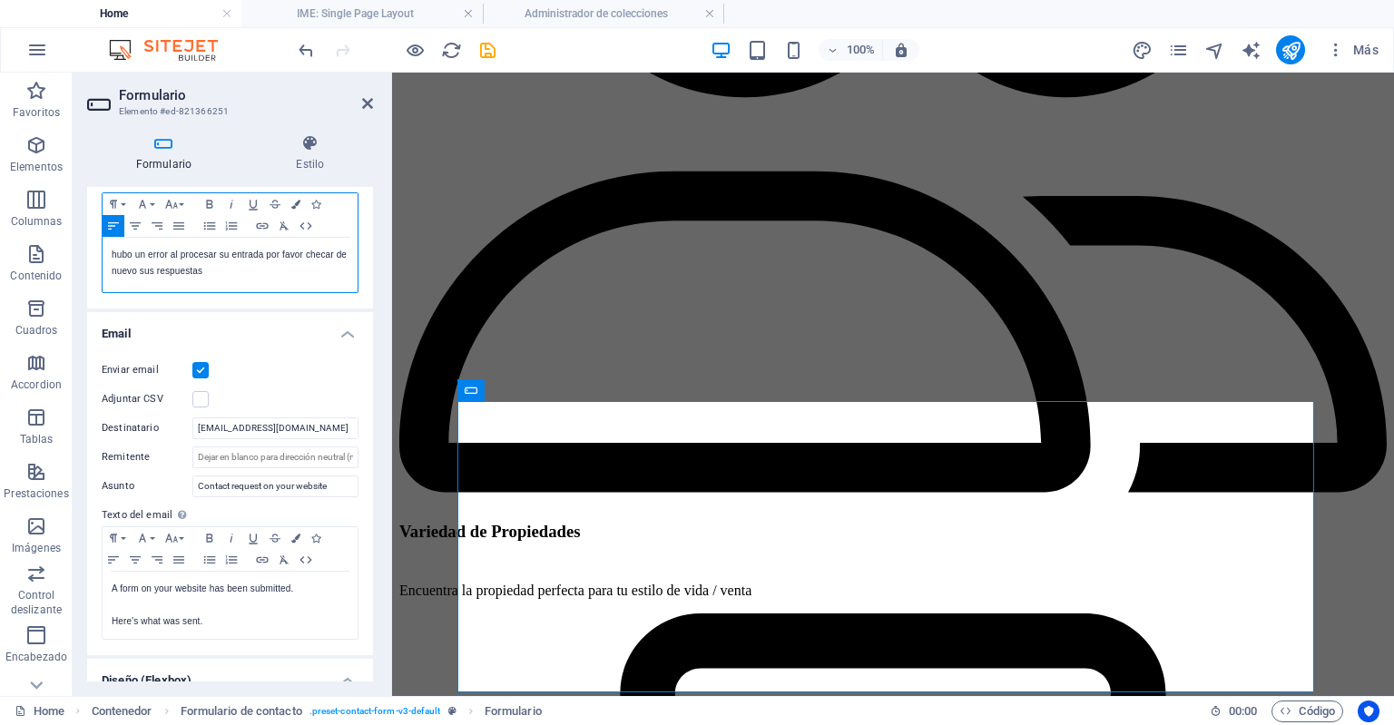
scroll to position [318, 0]
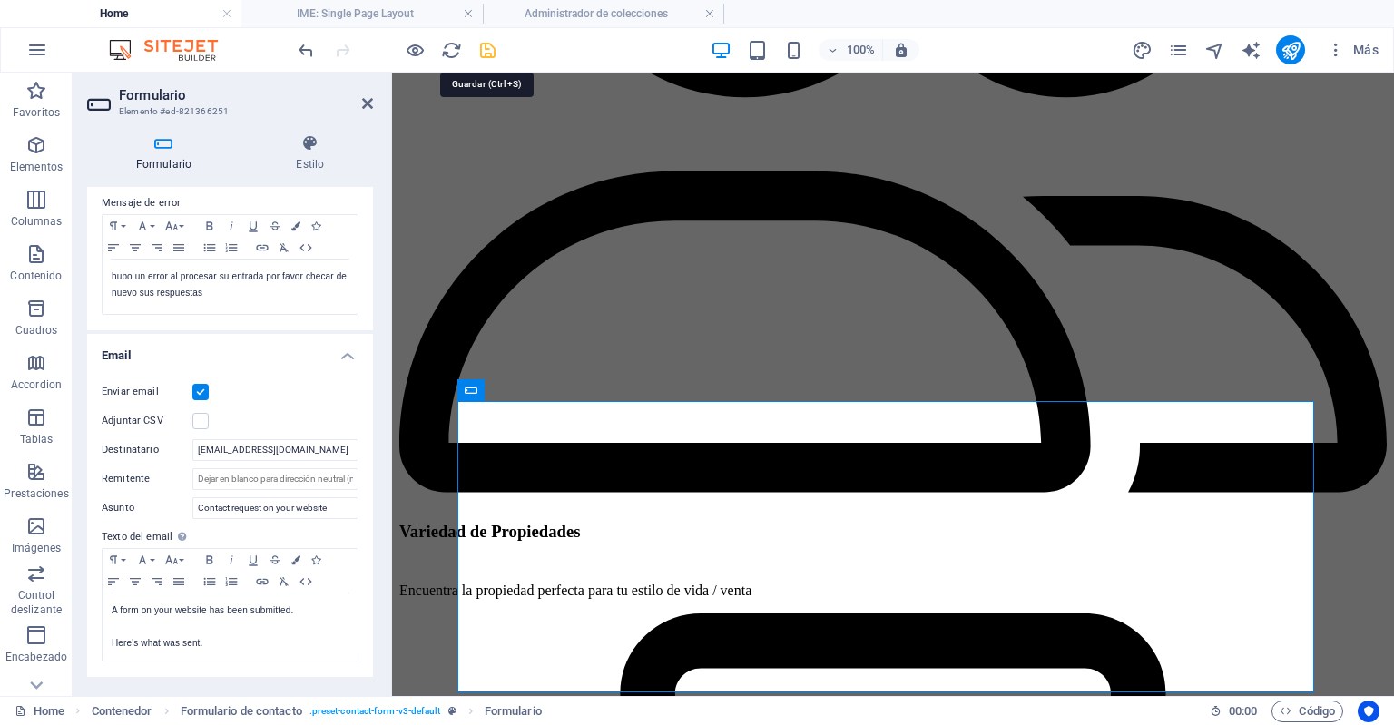
click at [479, 40] on icon "save" at bounding box center [487, 50] width 21 height 21
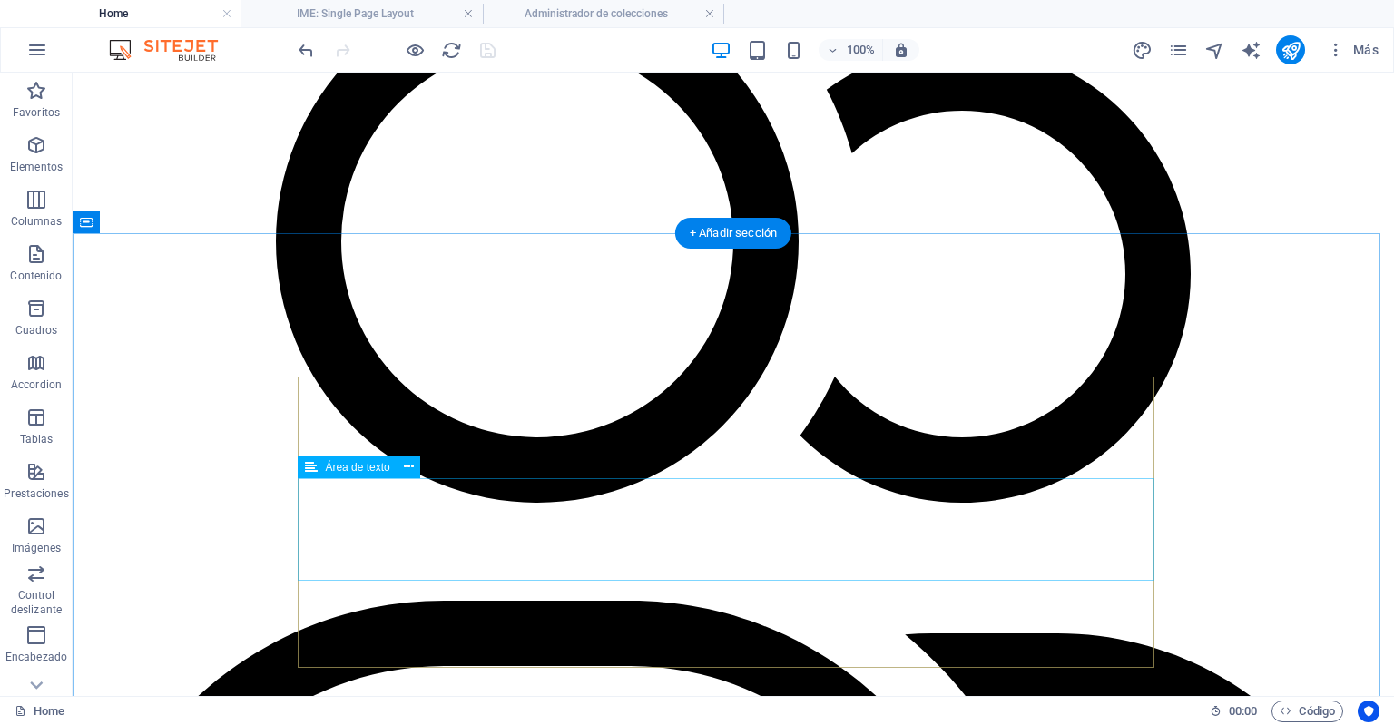
scroll to position [3453, 0]
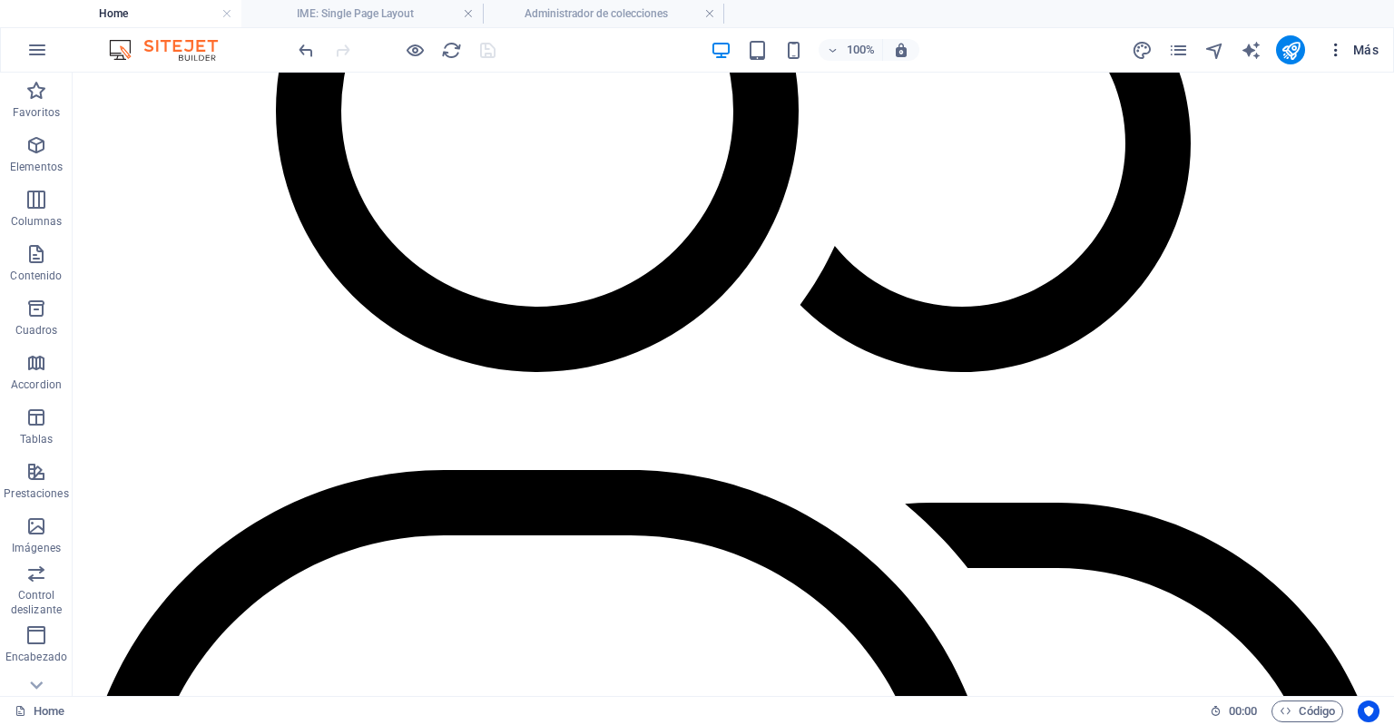
click at [1332, 46] on icon "button" at bounding box center [1336, 50] width 18 height 18
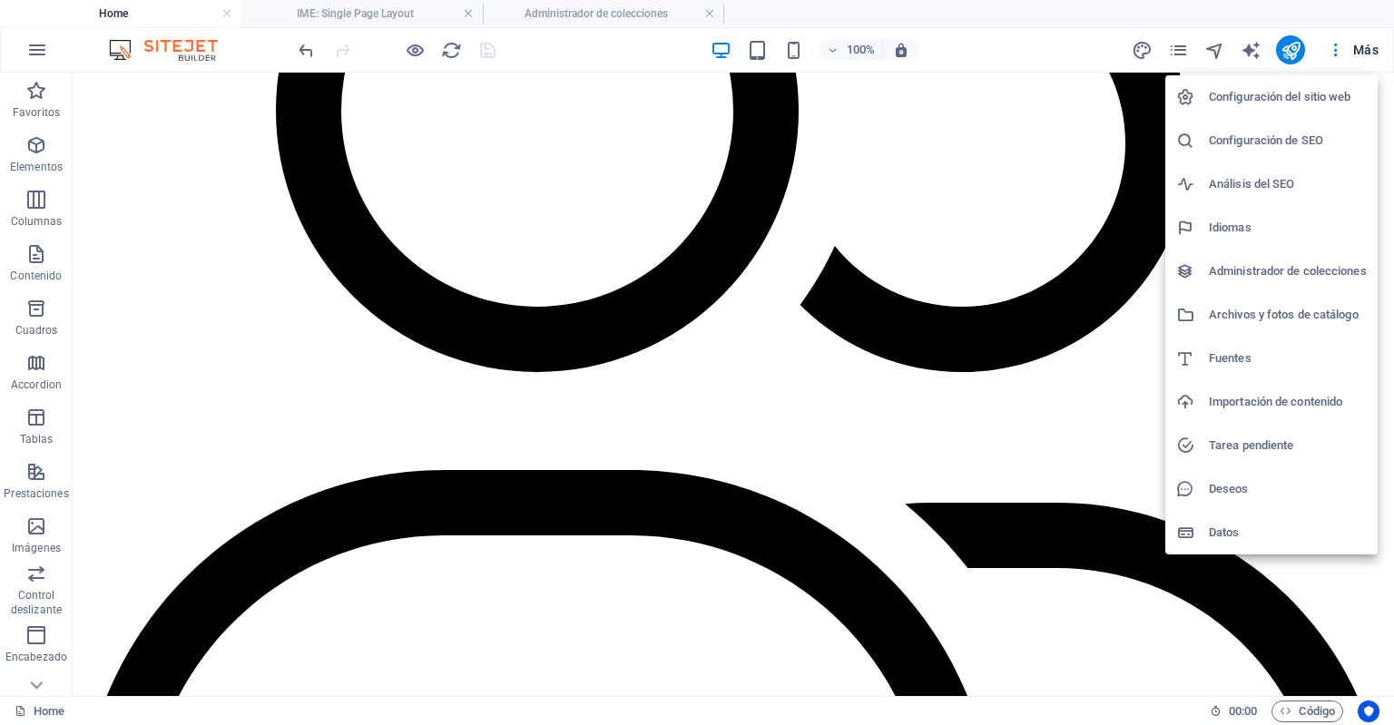
click at [1373, 44] on div at bounding box center [697, 362] width 1394 height 725
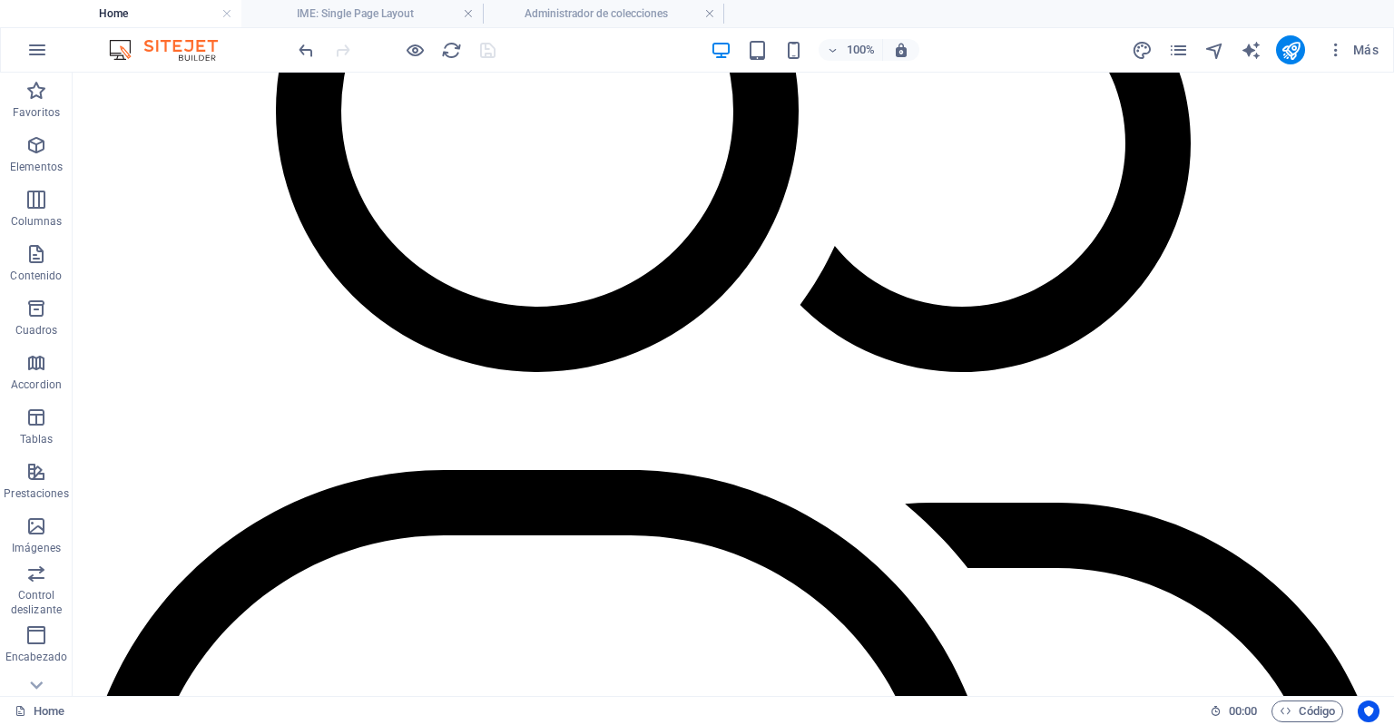
click at [1373, 44] on span "Más" at bounding box center [1353, 50] width 52 height 18
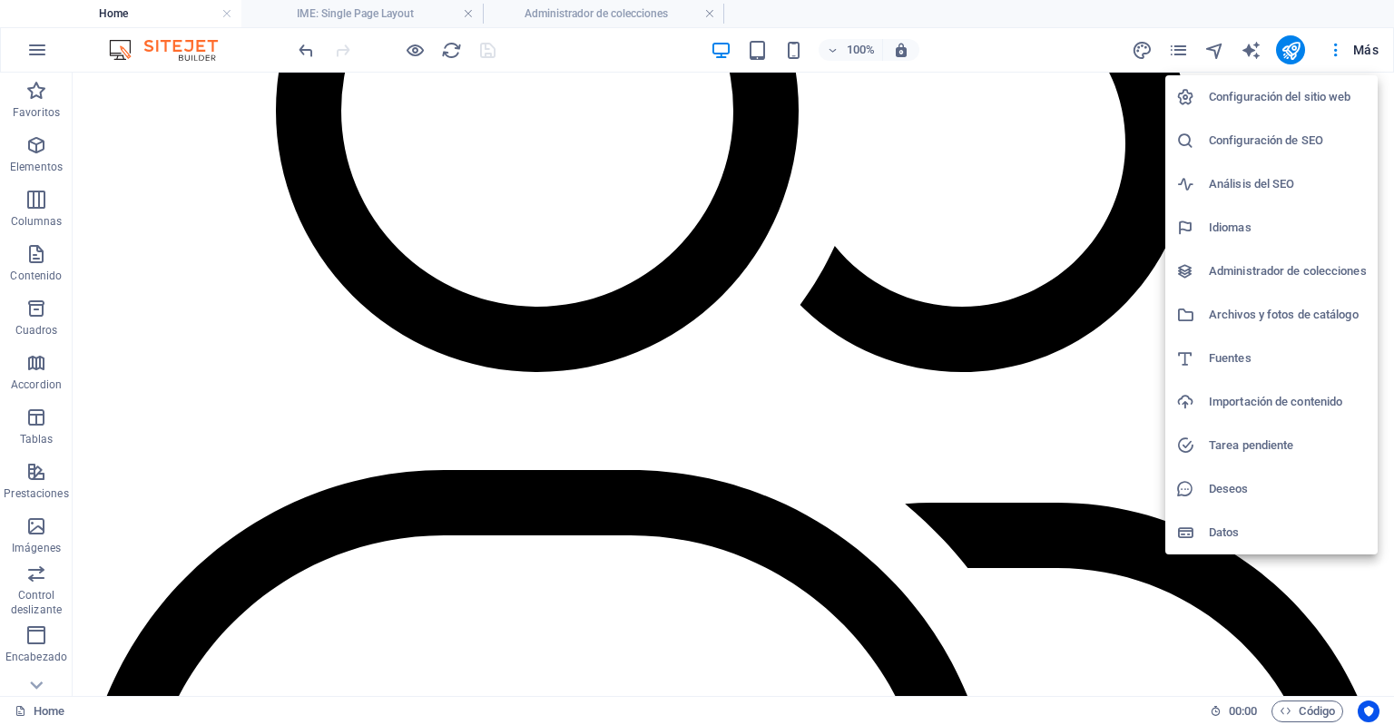
click at [1300, 90] on h6 "Configuración del sitio web" at bounding box center [1288, 97] width 158 height 22
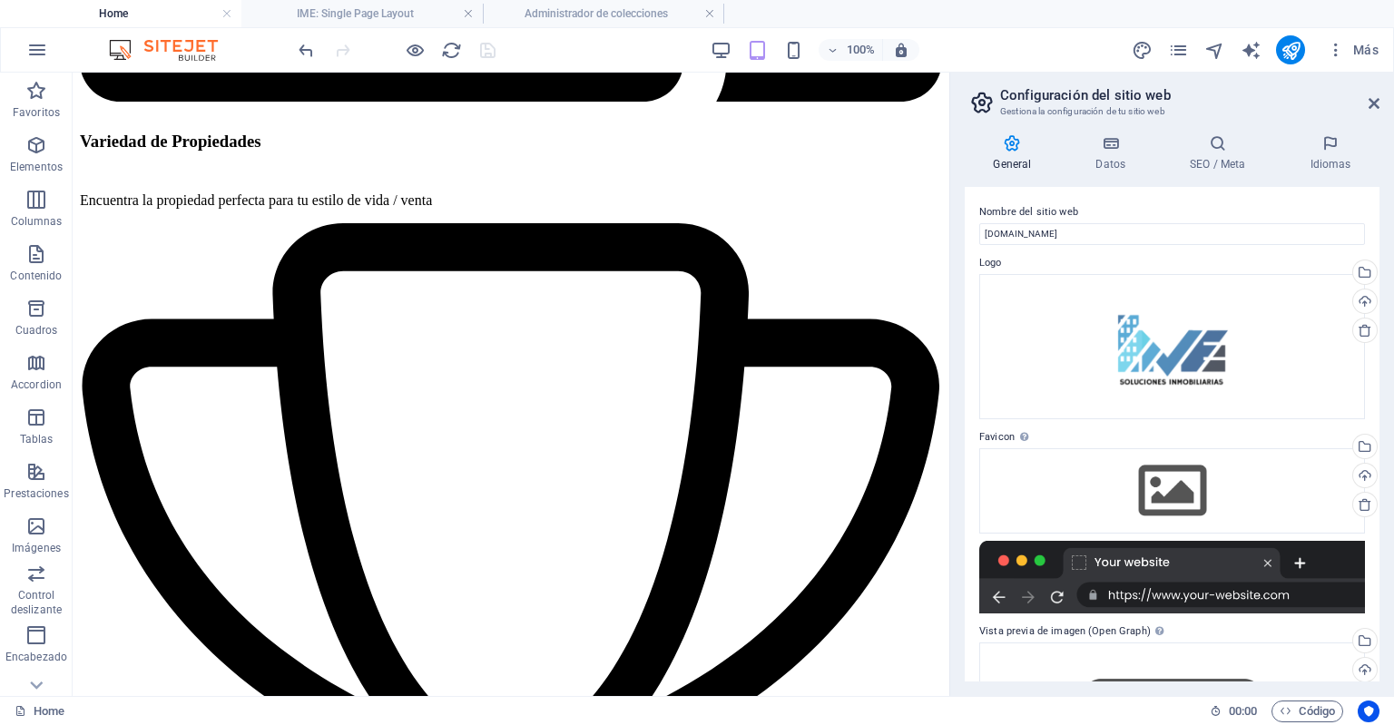
scroll to position [3410, 0]
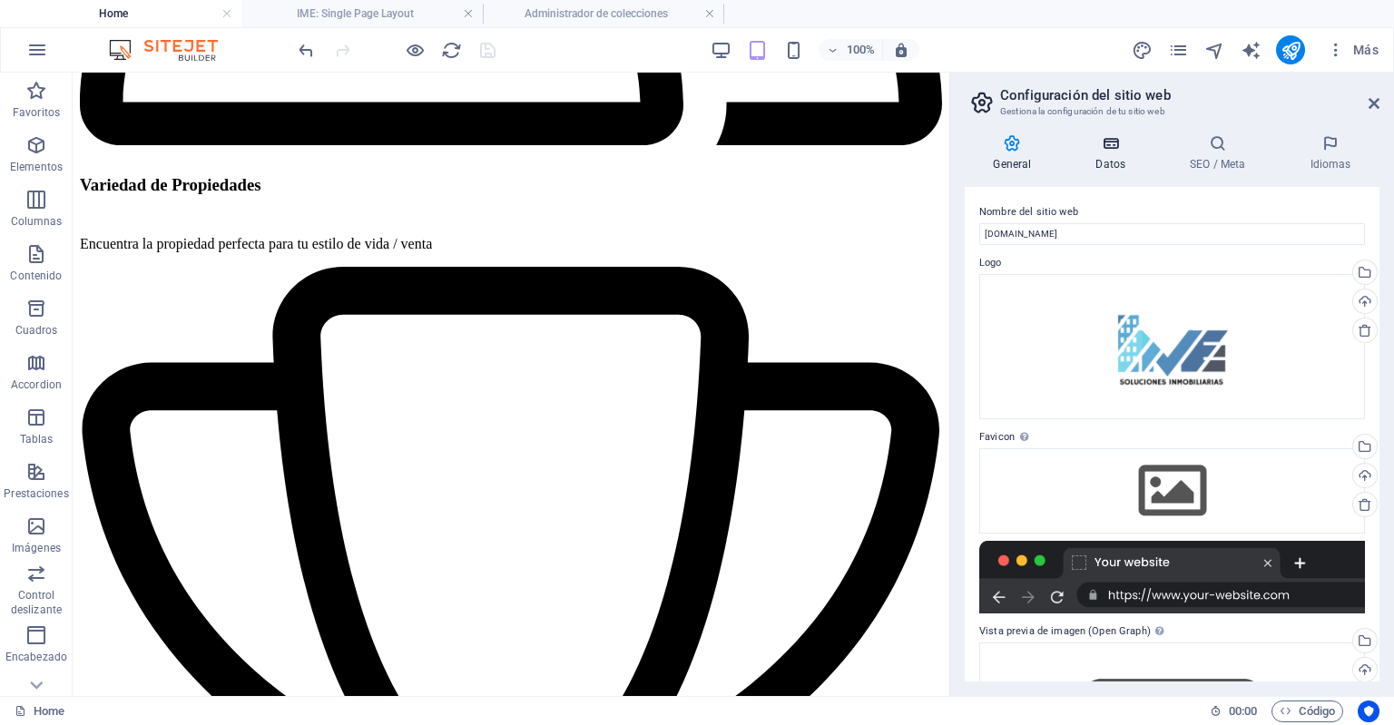
click at [1103, 159] on h4 "Datos" at bounding box center [1115, 153] width 94 height 38
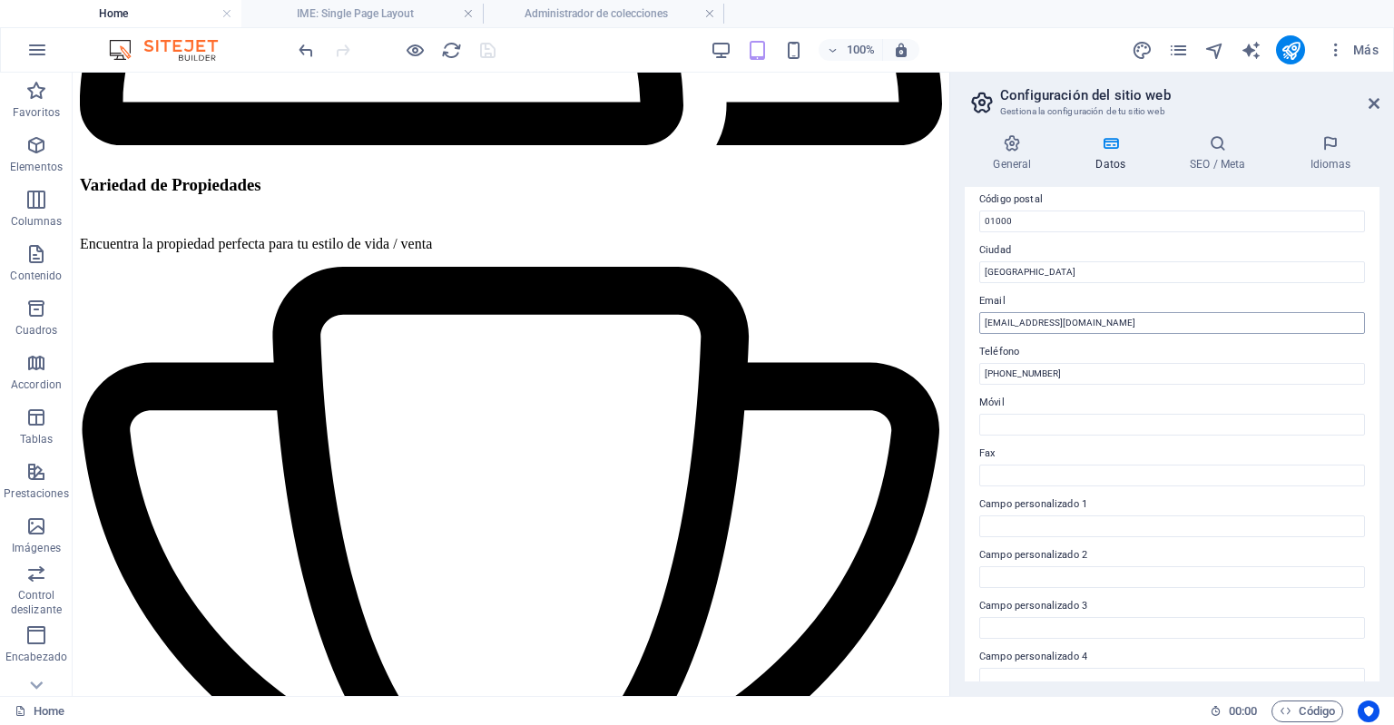
scroll to position [377, 0]
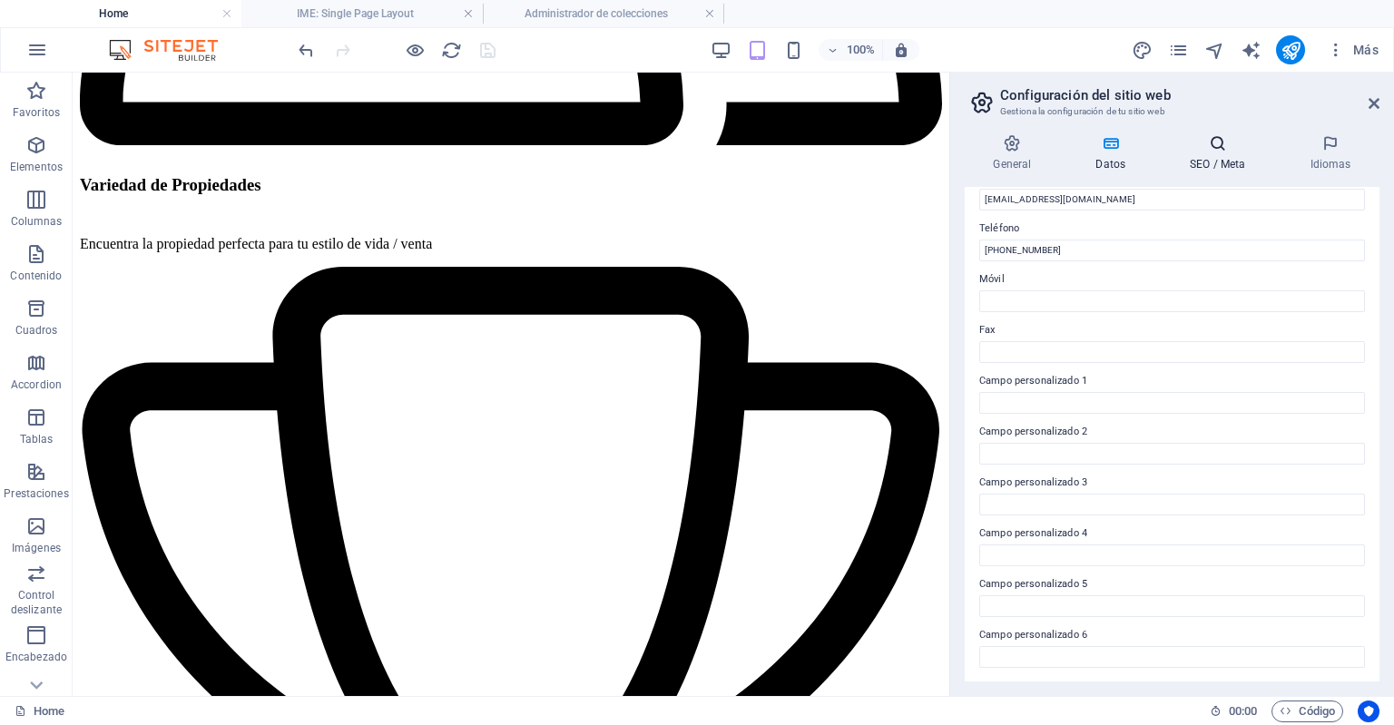
click at [1216, 158] on h4 "SEO / Meta" at bounding box center [1222, 153] width 120 height 38
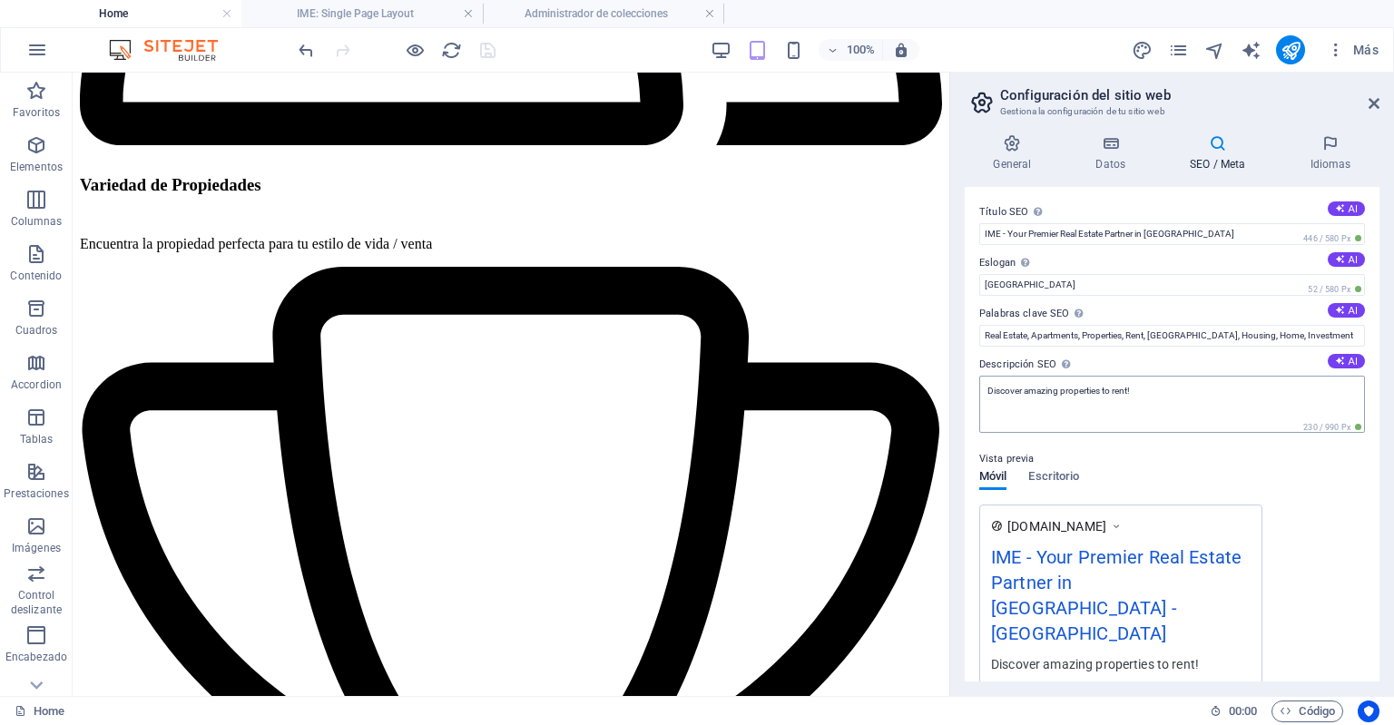
scroll to position [197, 0]
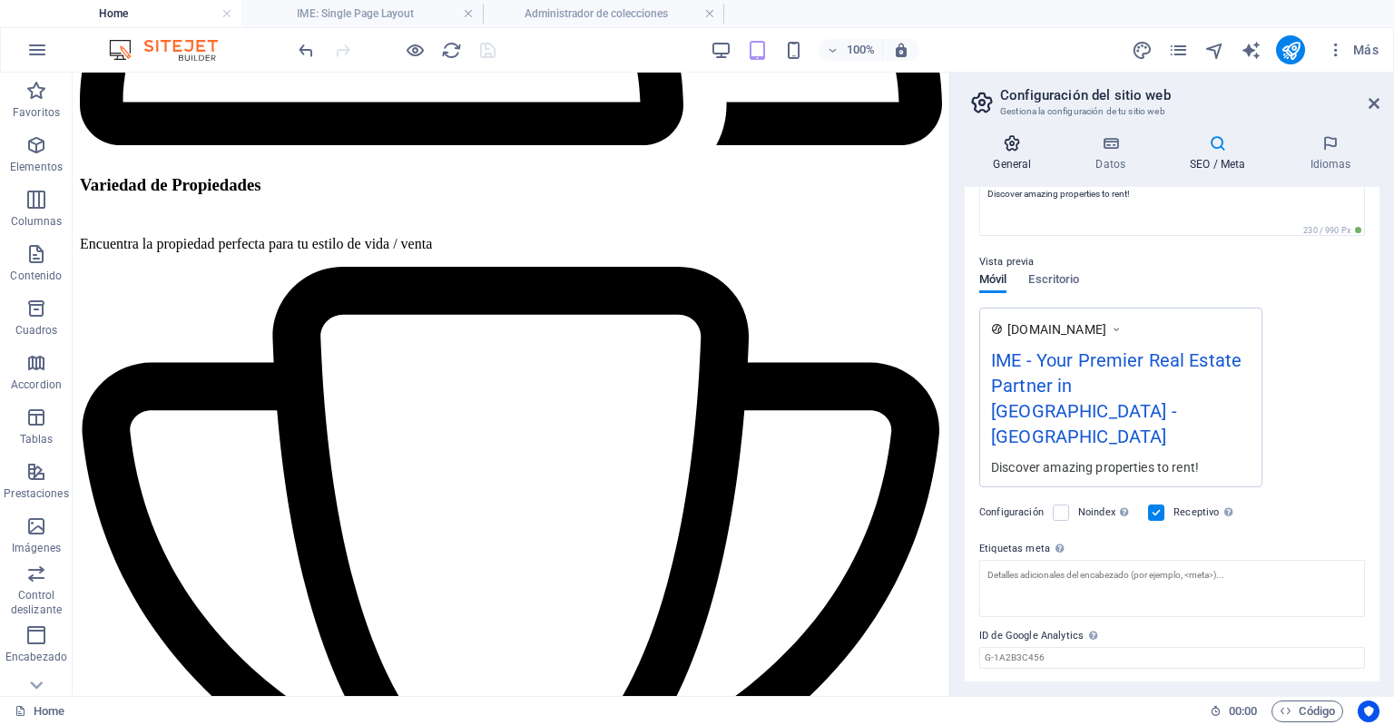
click at [1035, 144] on icon at bounding box center [1012, 143] width 95 height 18
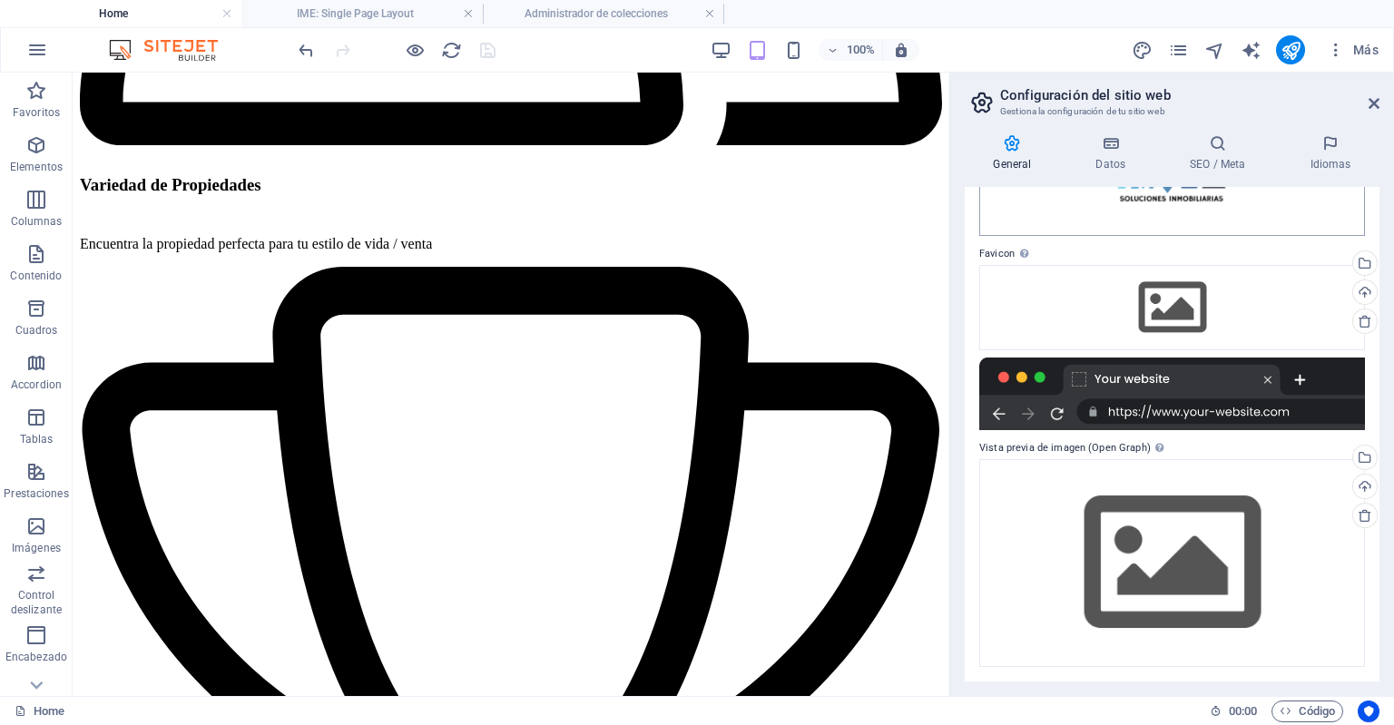
scroll to position [0, 0]
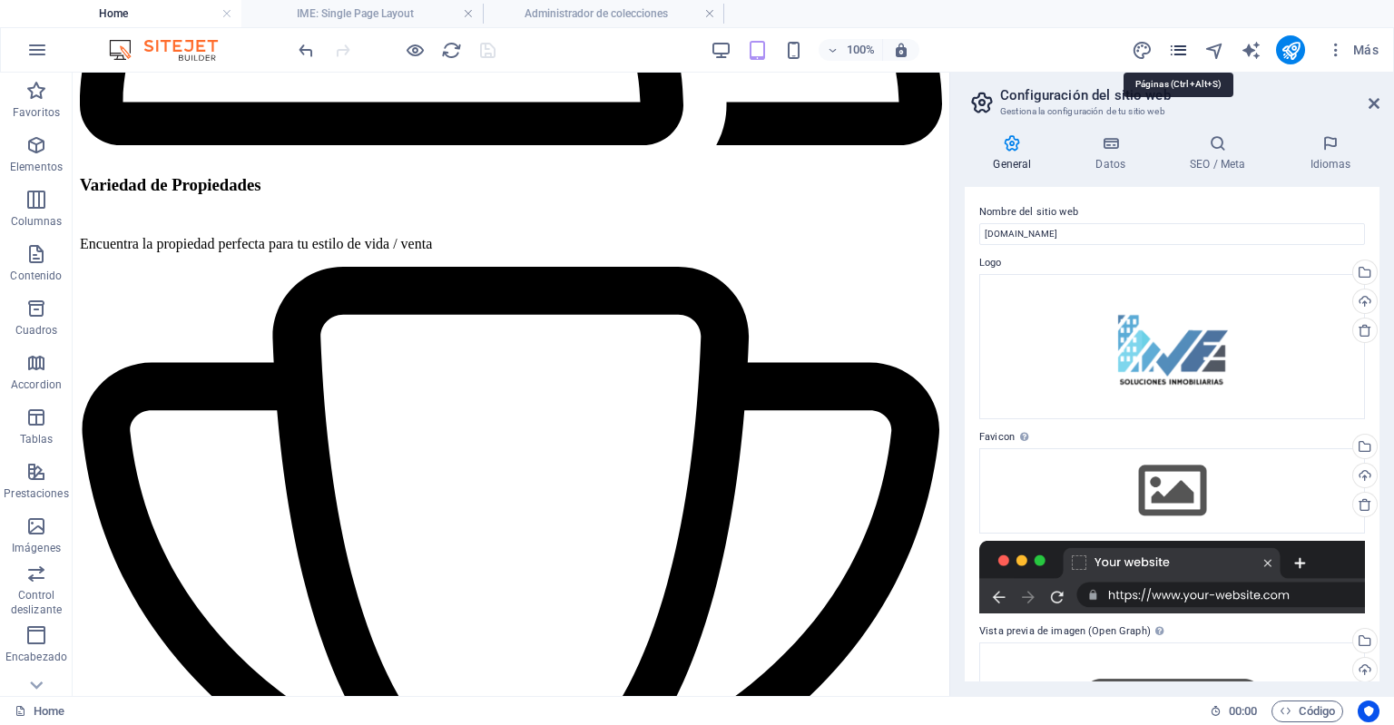
click at [1184, 54] on icon "pages" at bounding box center [1178, 50] width 21 height 21
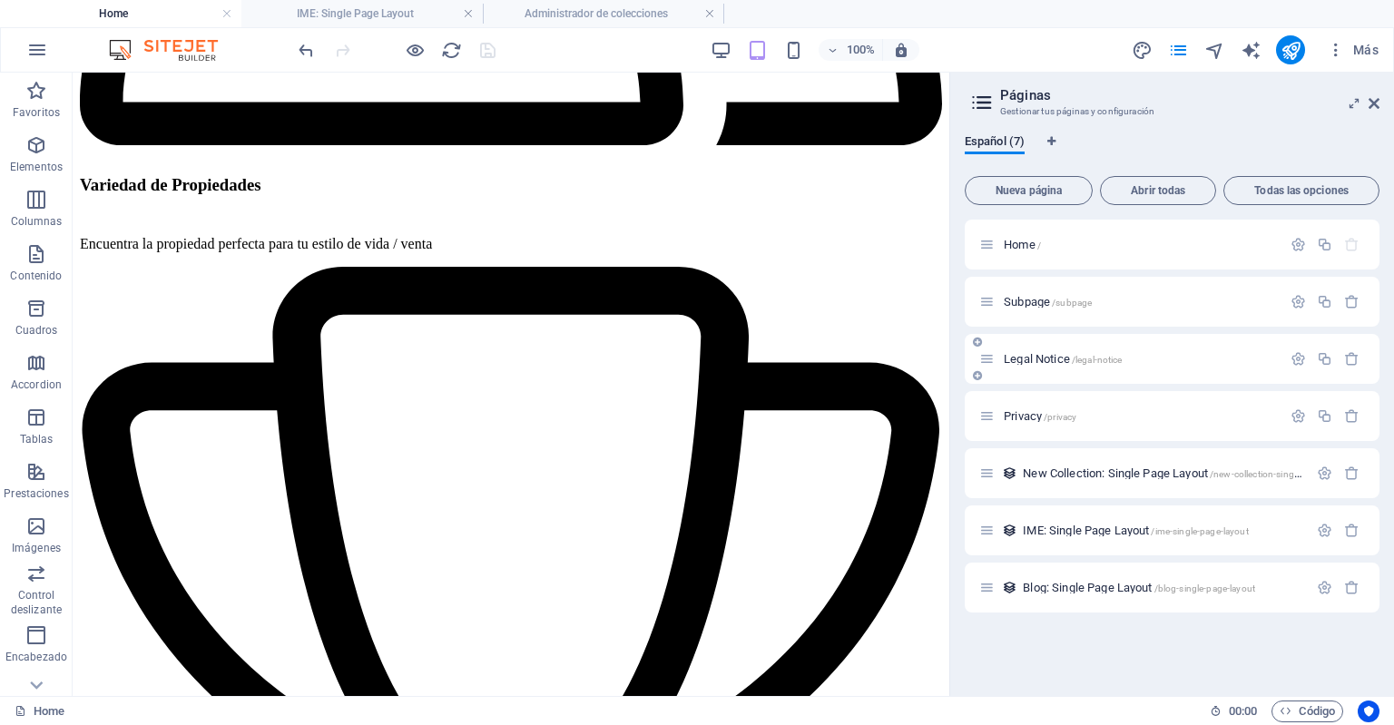
click at [1091, 355] on span "/legal-notice" at bounding box center [1097, 360] width 51 height 10
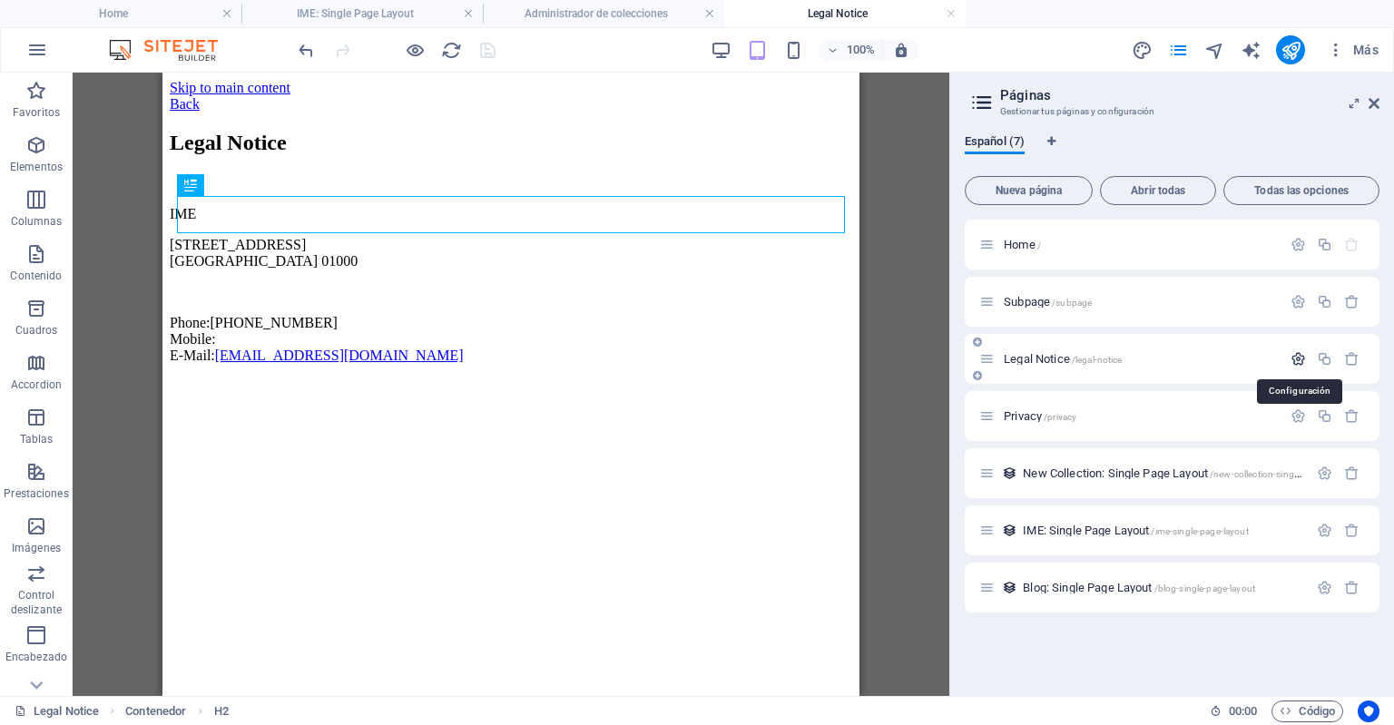
click at [1300, 359] on icon "button" at bounding box center [1298, 358] width 15 height 15
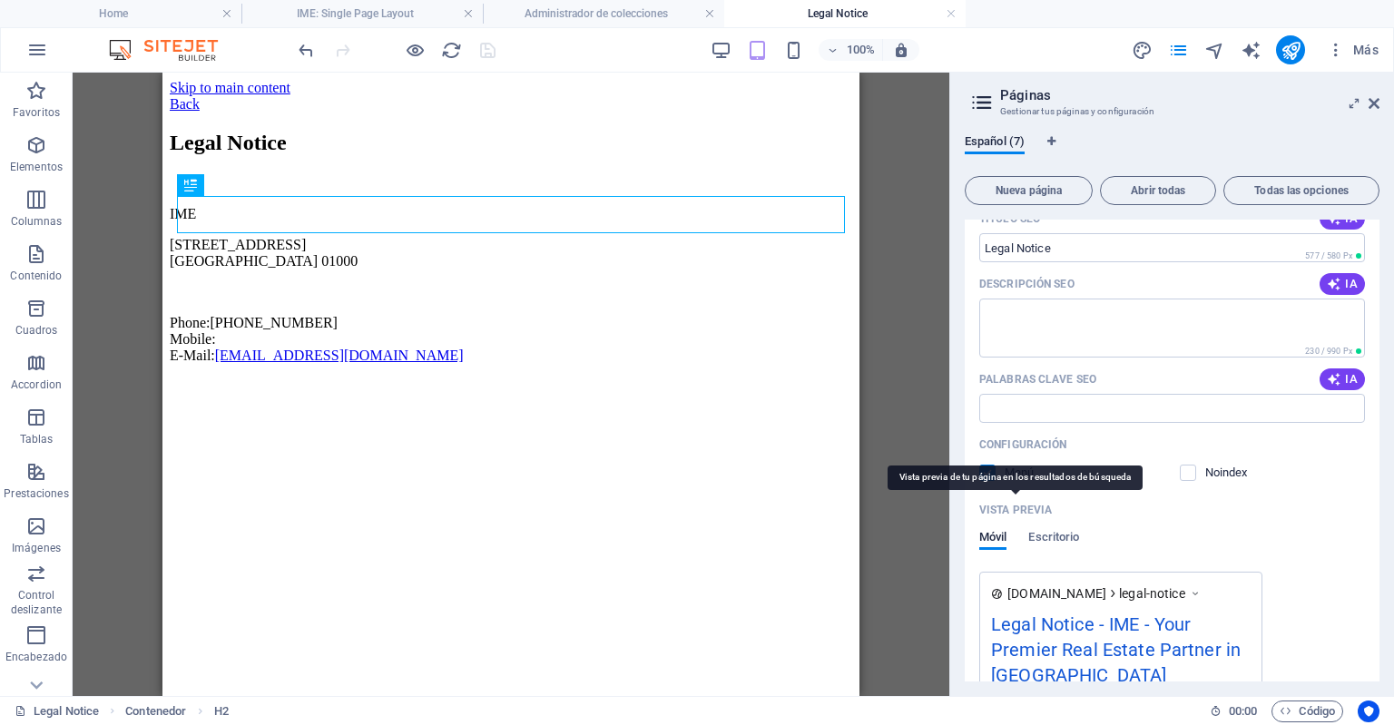
scroll to position [405, 0]
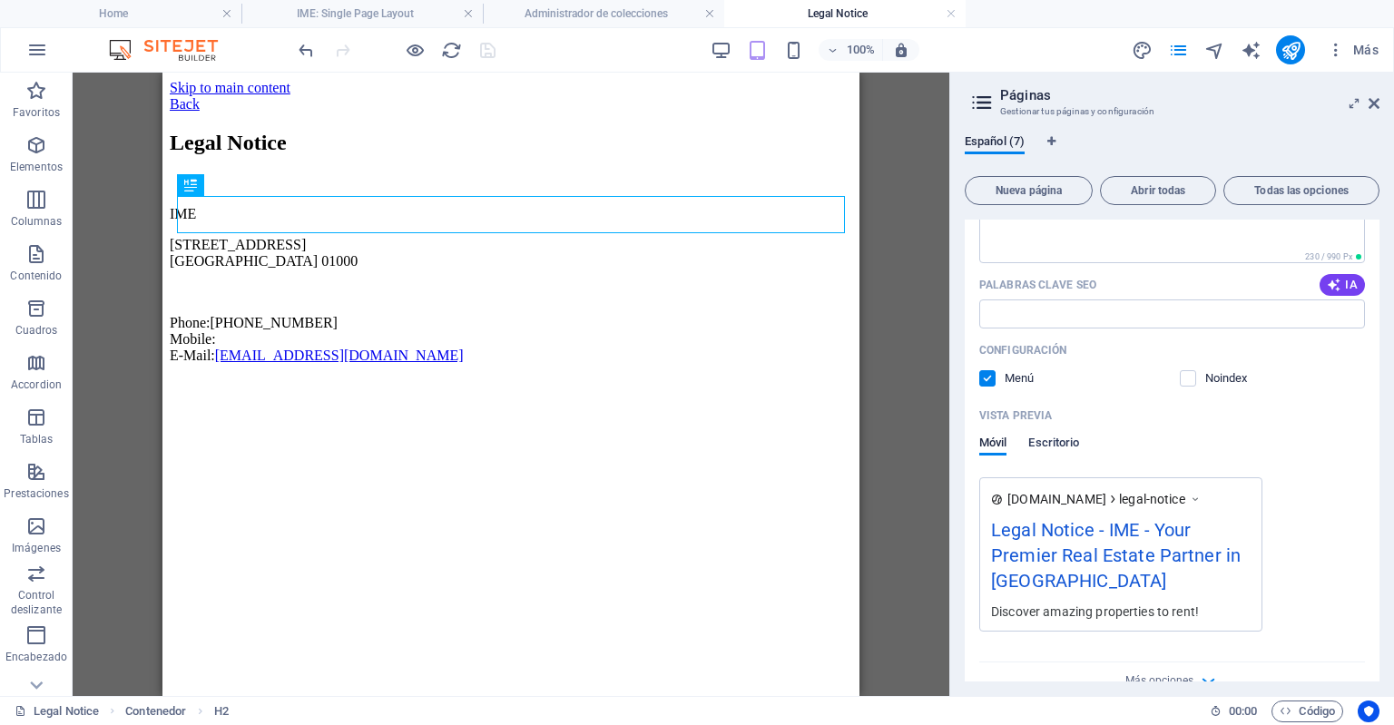
click at [1038, 442] on span "Escritorio" at bounding box center [1054, 444] width 51 height 25
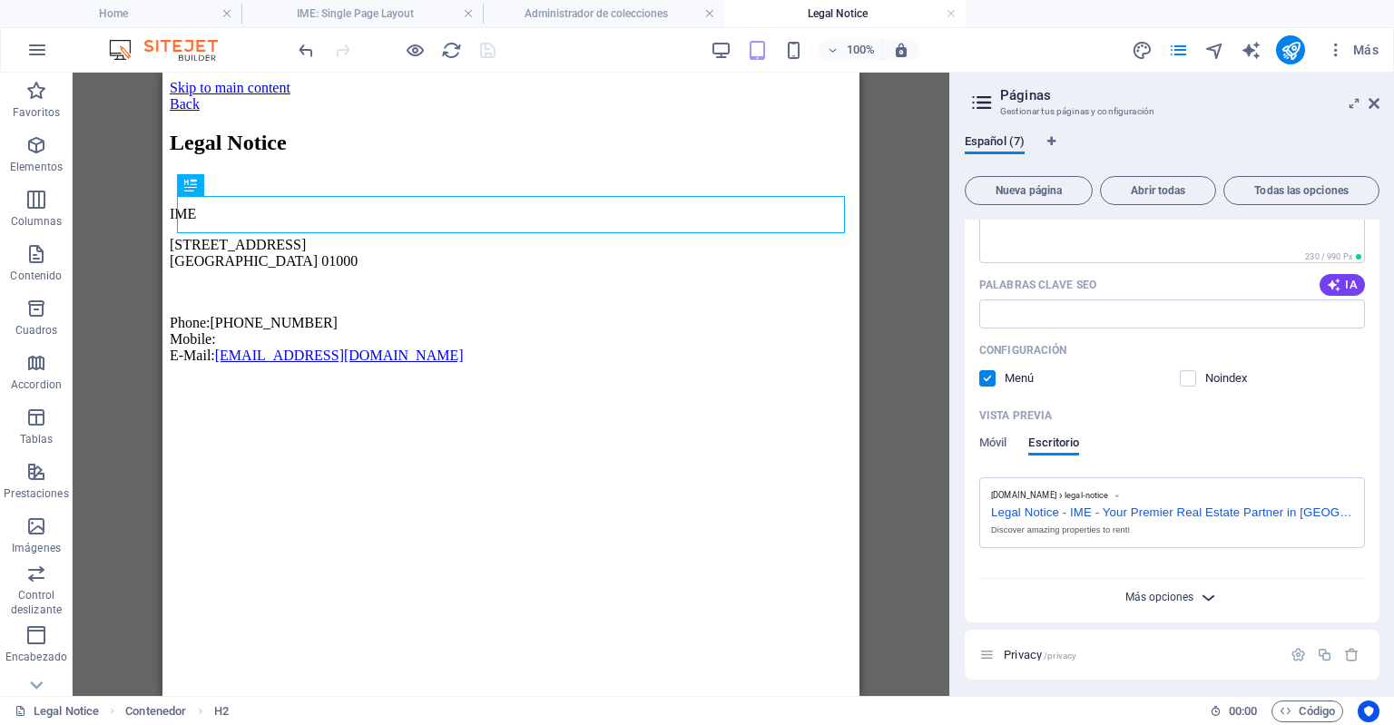
click at [1157, 601] on span "Más opciones" at bounding box center [1160, 597] width 68 height 13
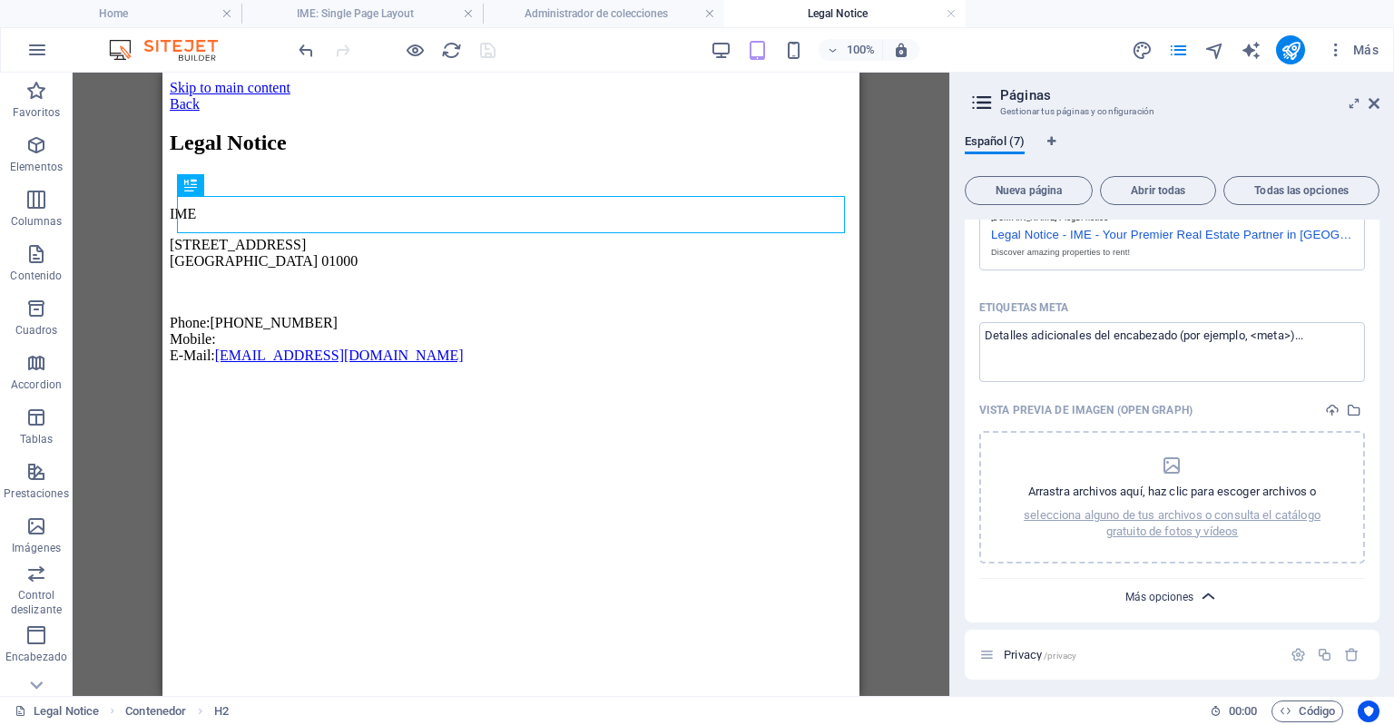
scroll to position [683, 0]
click at [1157, 601] on span "Más opciones" at bounding box center [1160, 597] width 68 height 13
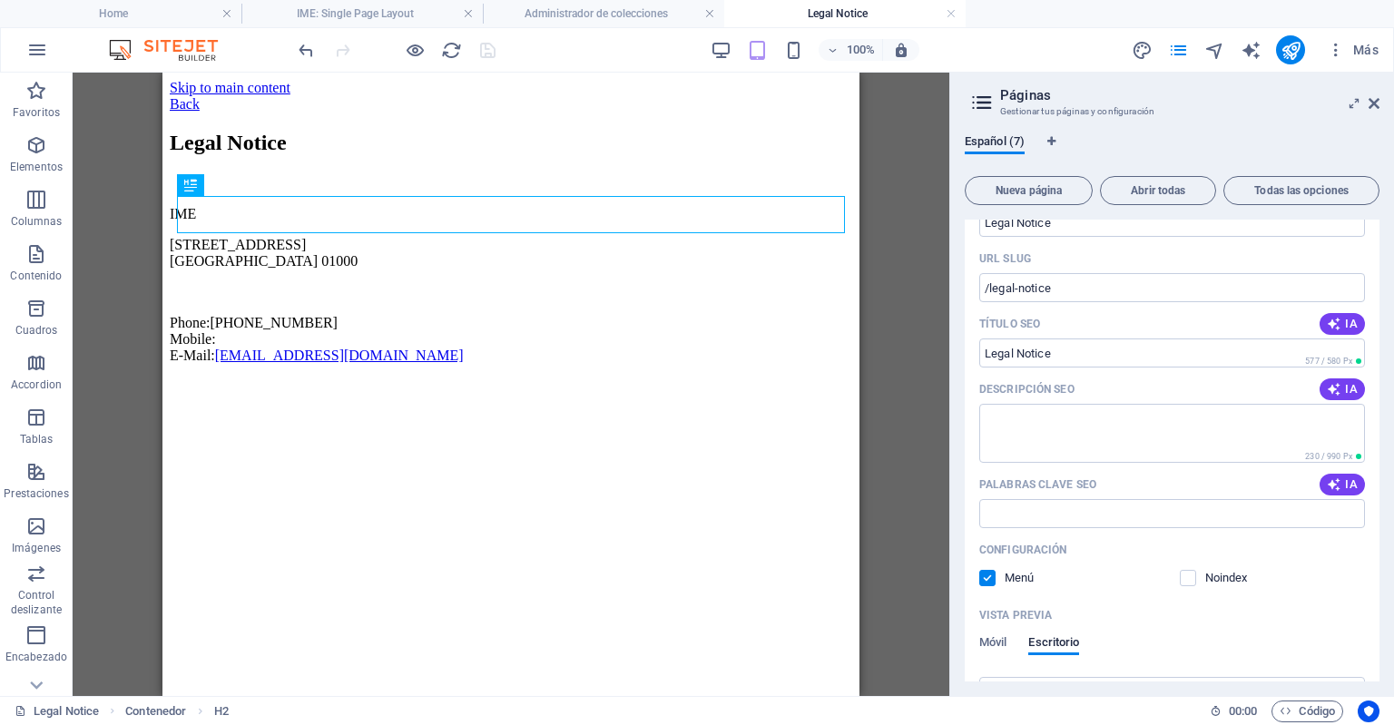
scroll to position [157, 0]
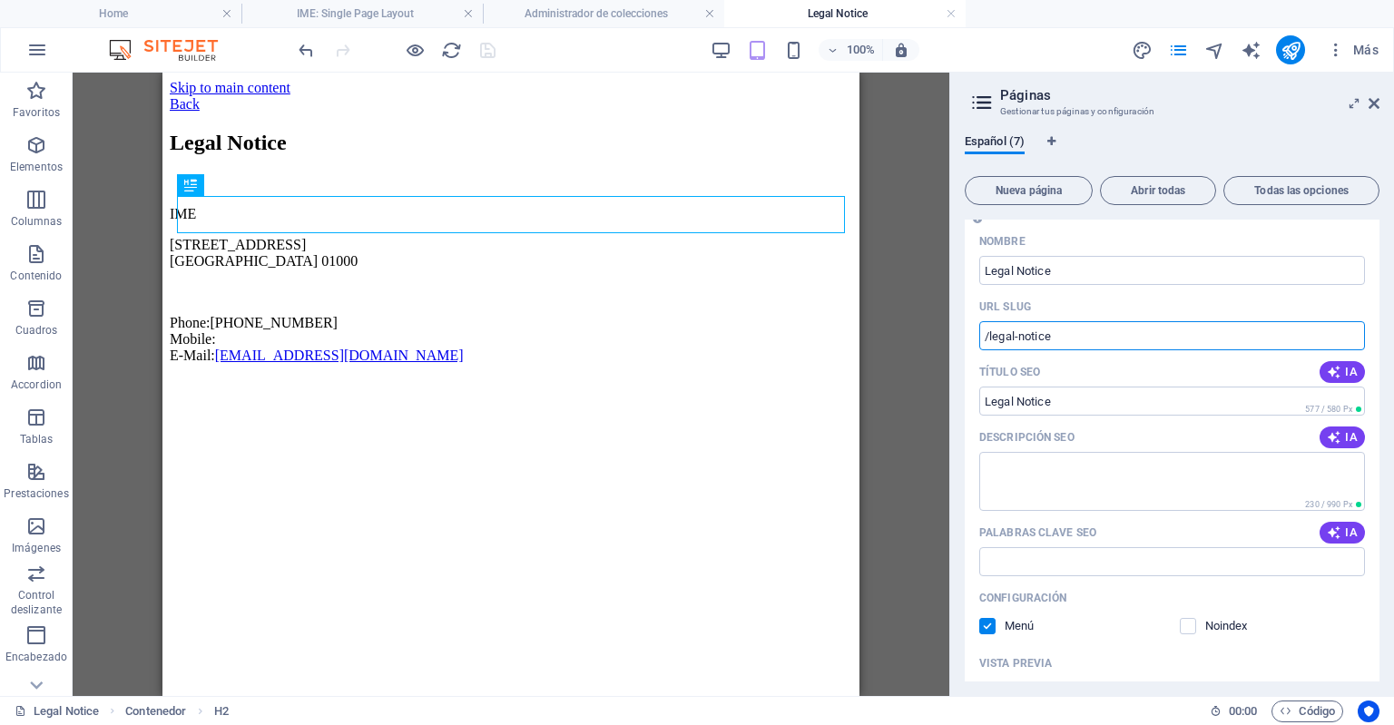
drag, startPoint x: 1102, startPoint y: 331, endPoint x: 1020, endPoint y: 286, distance: 93.5
click at [1020, 286] on div "Nombre Legal Notice ​ URL SLUG /legal-notice ​ Título SEO IA Legal Notice ​ 577…" at bounding box center [1172, 549] width 415 height 644
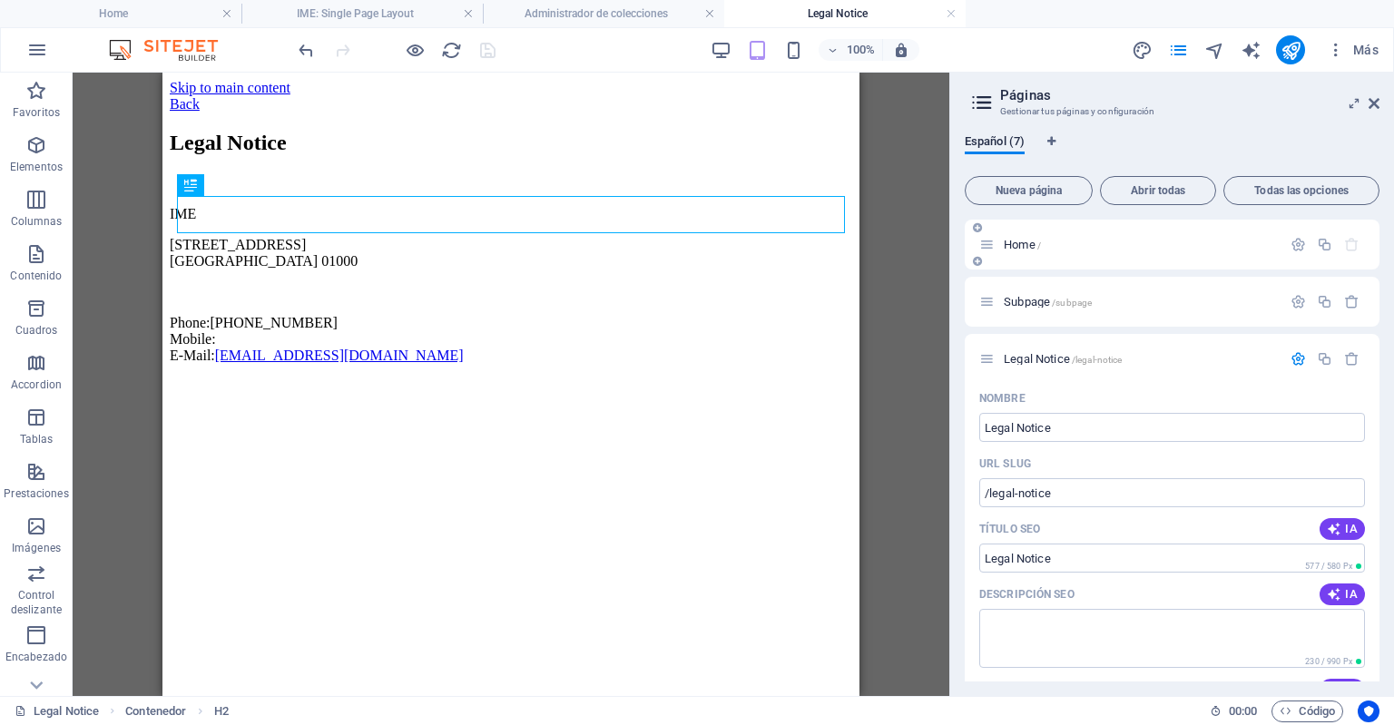
click at [1025, 250] on span "Home /" at bounding box center [1022, 245] width 37 height 14
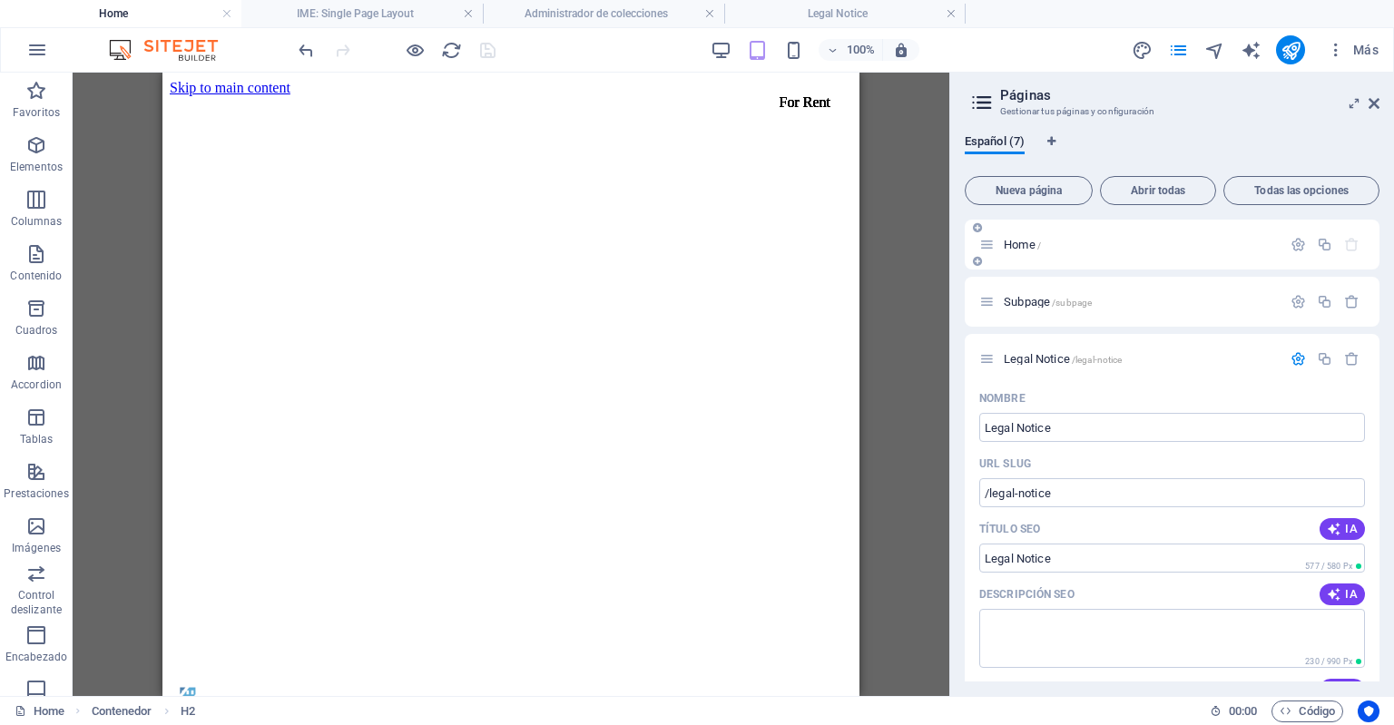
scroll to position [3410, 0]
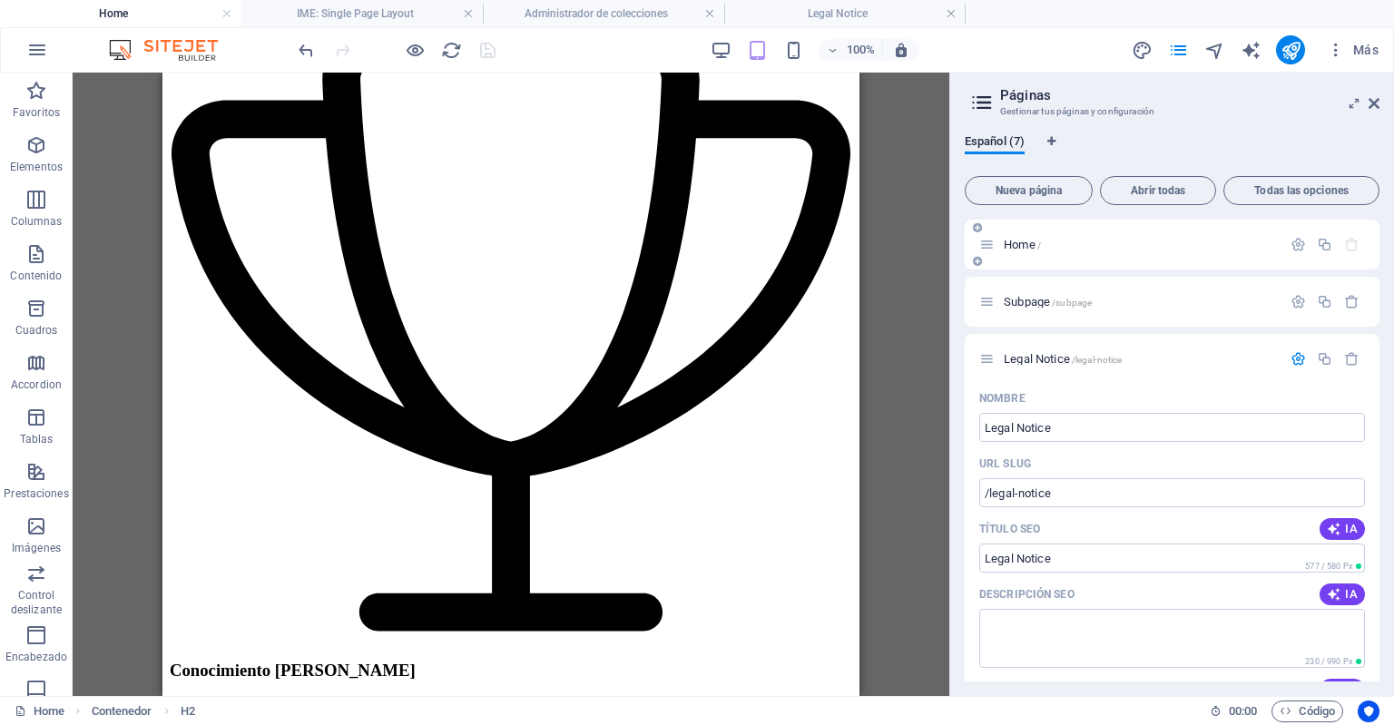
click at [1089, 243] on p "Home /" at bounding box center [1140, 245] width 272 height 12
click at [1293, 240] on icon "button" at bounding box center [1298, 244] width 15 height 15
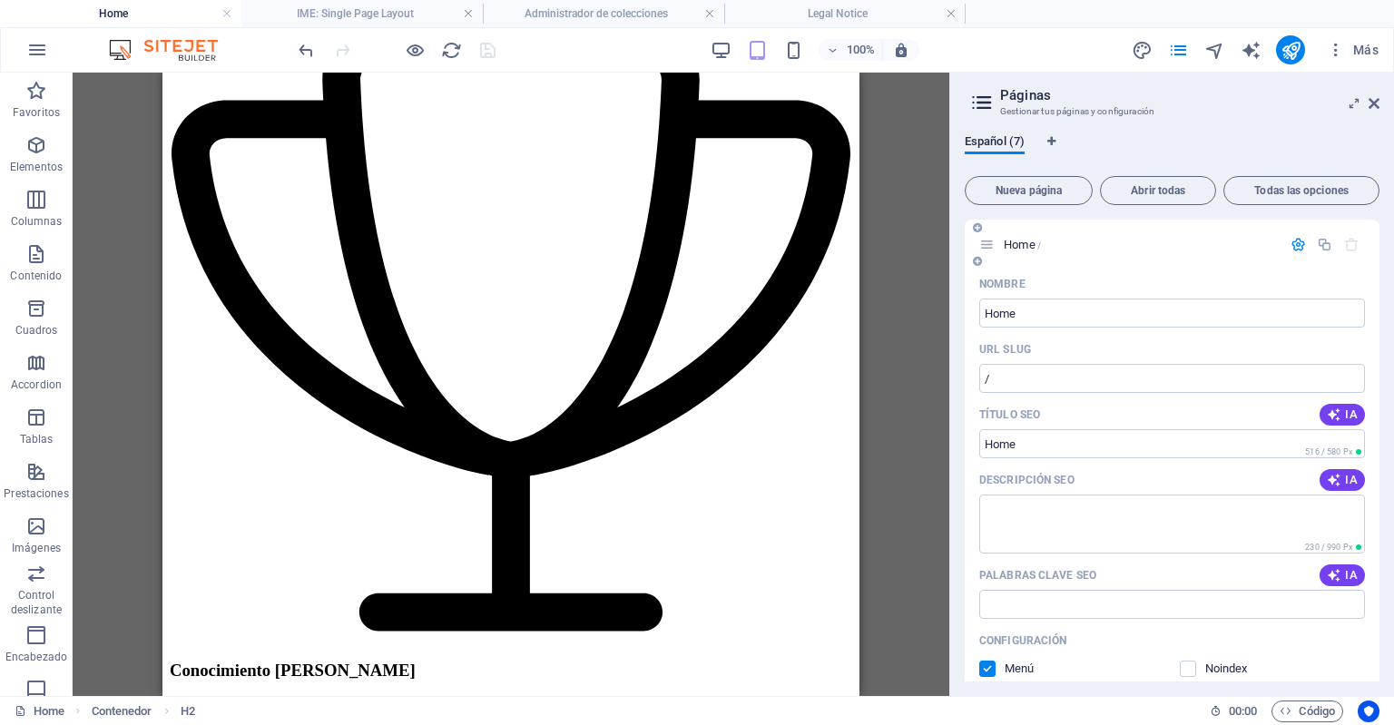
drag, startPoint x: 1293, startPoint y: 240, endPoint x: 1141, endPoint y: 333, distance: 178.1
click at [1141, 333] on div "Home / Nombre Home ​ URL SLUG / ​ Título SEO IA ​ 516 / 580 Px Descripción SEO …" at bounding box center [1172, 621] width 415 height 802
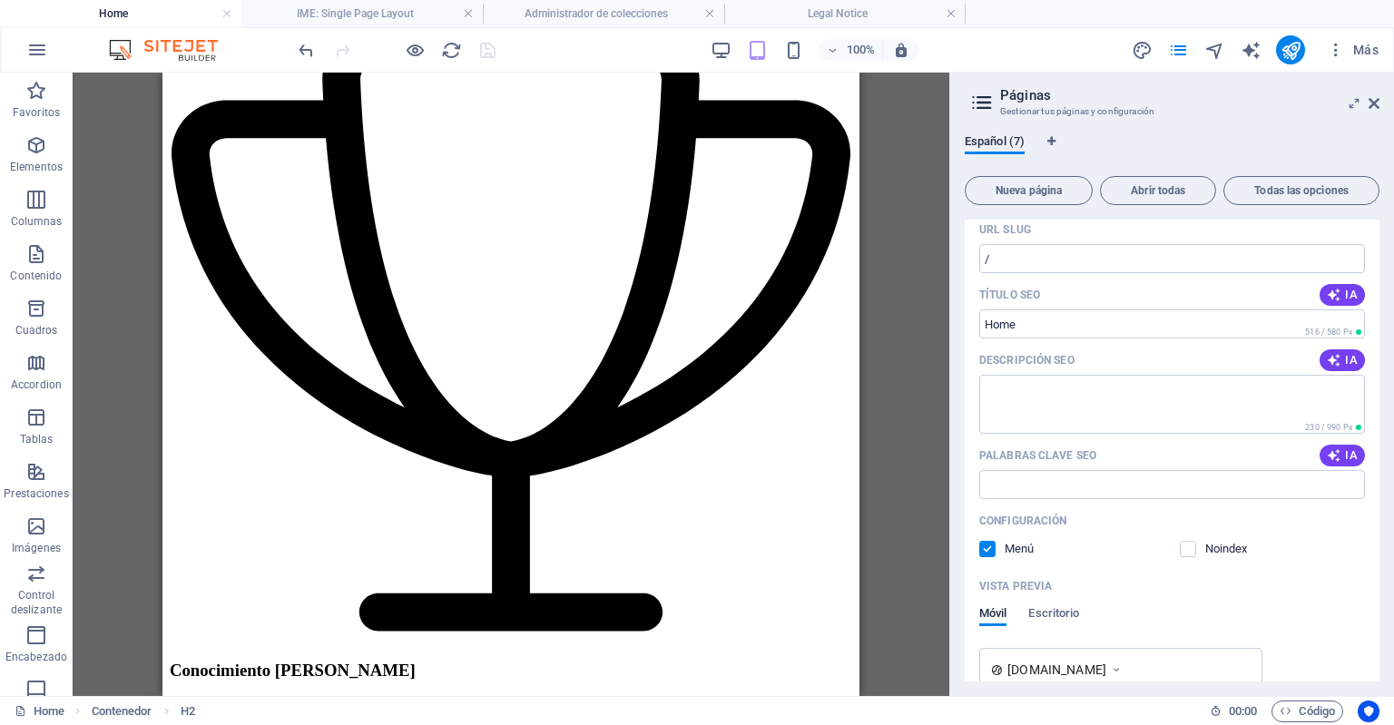
scroll to position [0, 0]
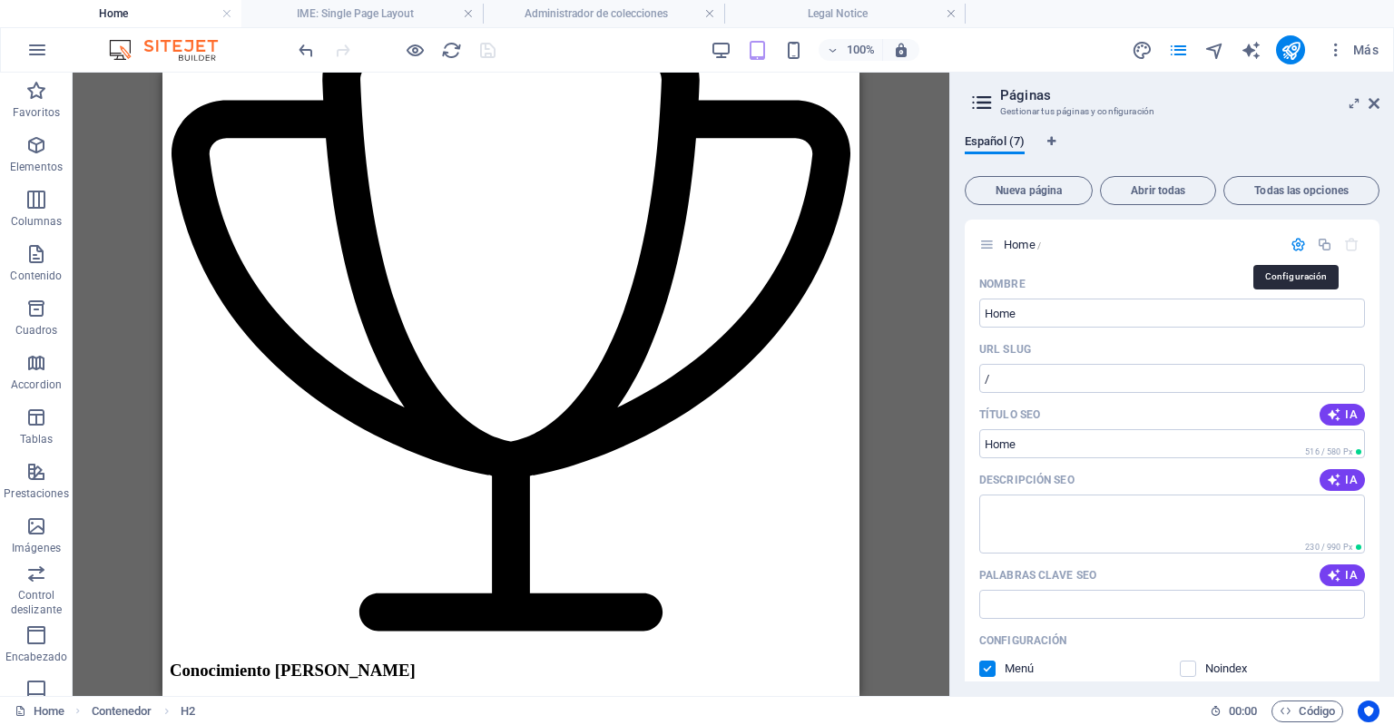
drag, startPoint x: 1300, startPoint y: 242, endPoint x: 1129, endPoint y: 113, distance: 214.4
click at [1129, 113] on h3 "Gestionar tus páginas y configuración" at bounding box center [1171, 111] width 343 height 16
click at [1291, 243] on icon "button" at bounding box center [1298, 244] width 15 height 15
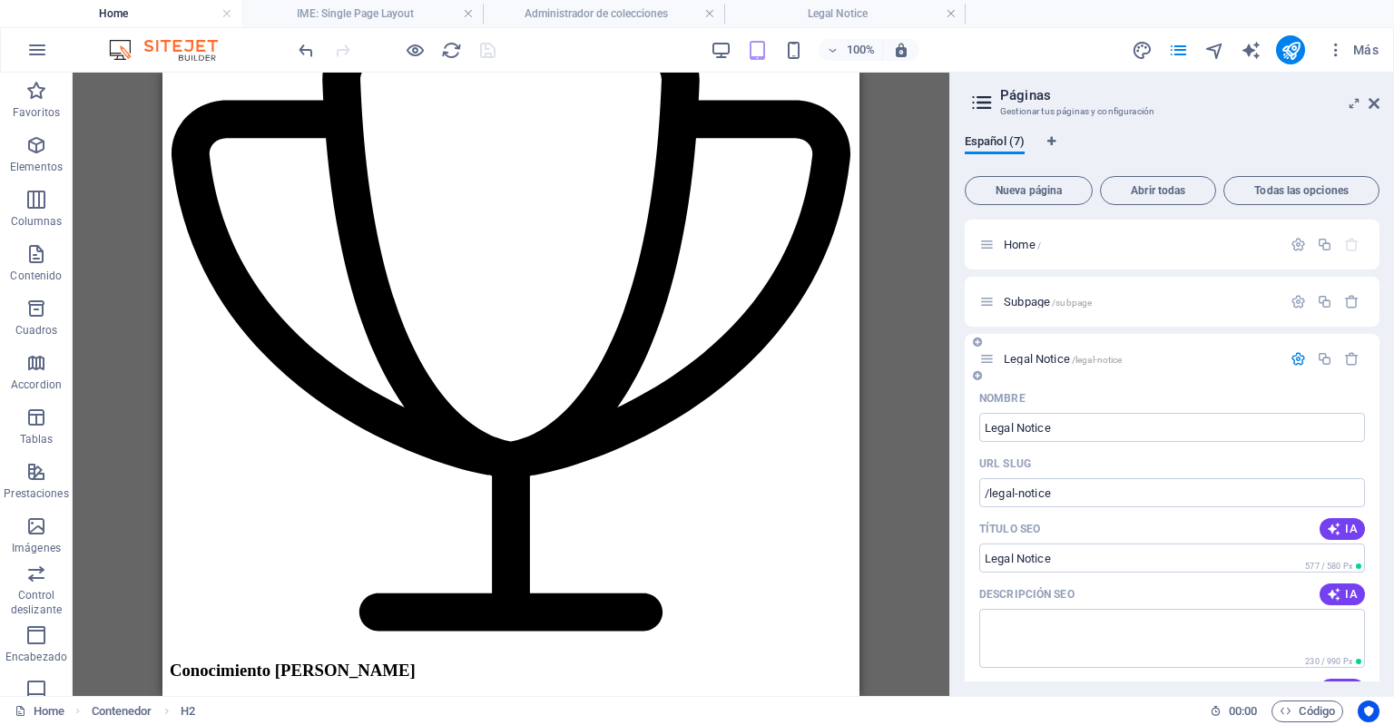
click at [1291, 352] on icon "button" at bounding box center [1298, 358] width 15 height 15
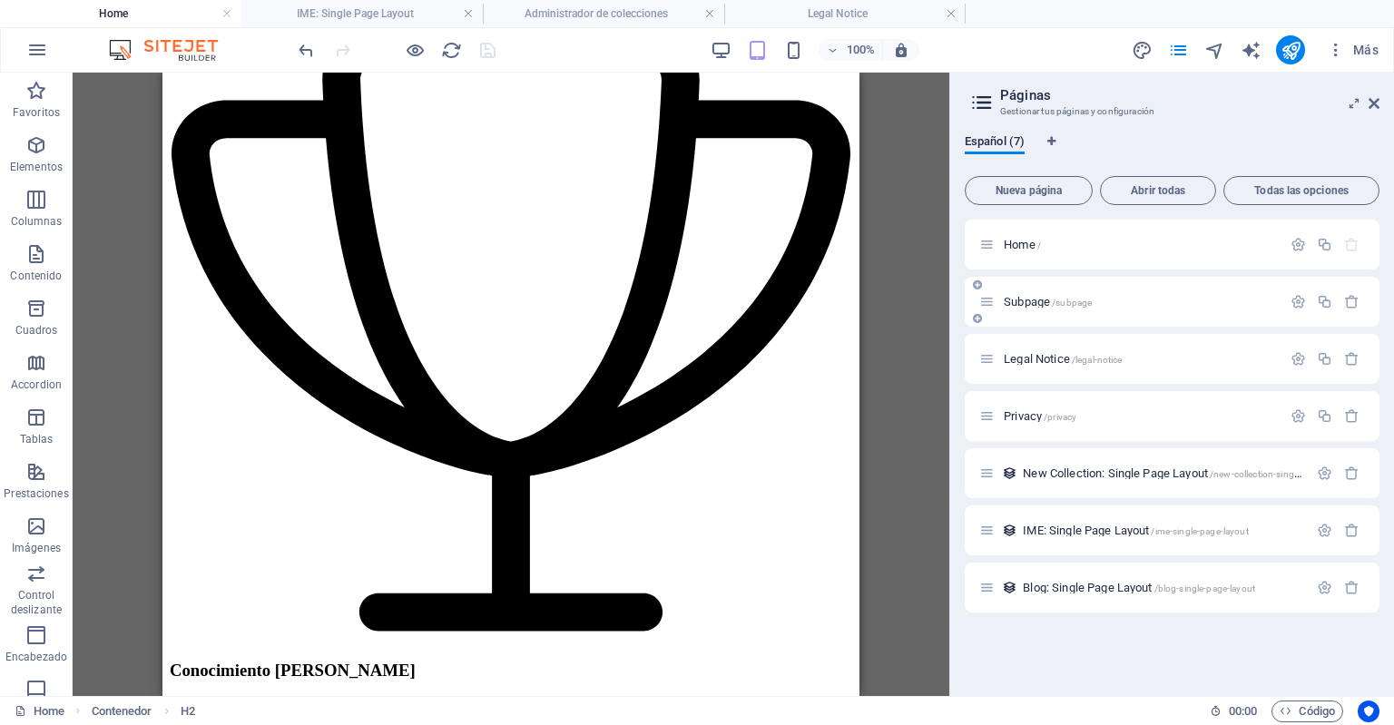
click at [1064, 296] on span "Subpage /subpage" at bounding box center [1048, 302] width 88 height 14
click at [1064, 334] on div "Legal Notice /legal-notice" at bounding box center [1172, 359] width 415 height 50
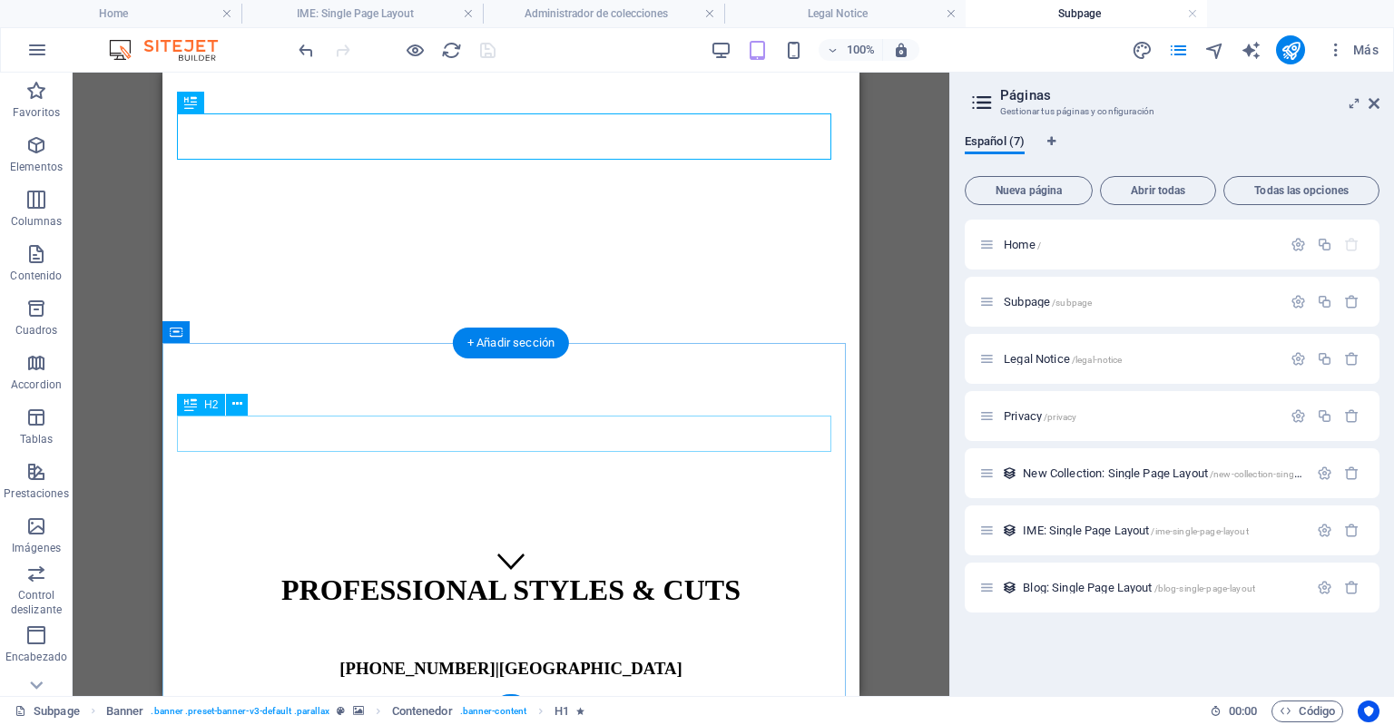
scroll to position [118, 0]
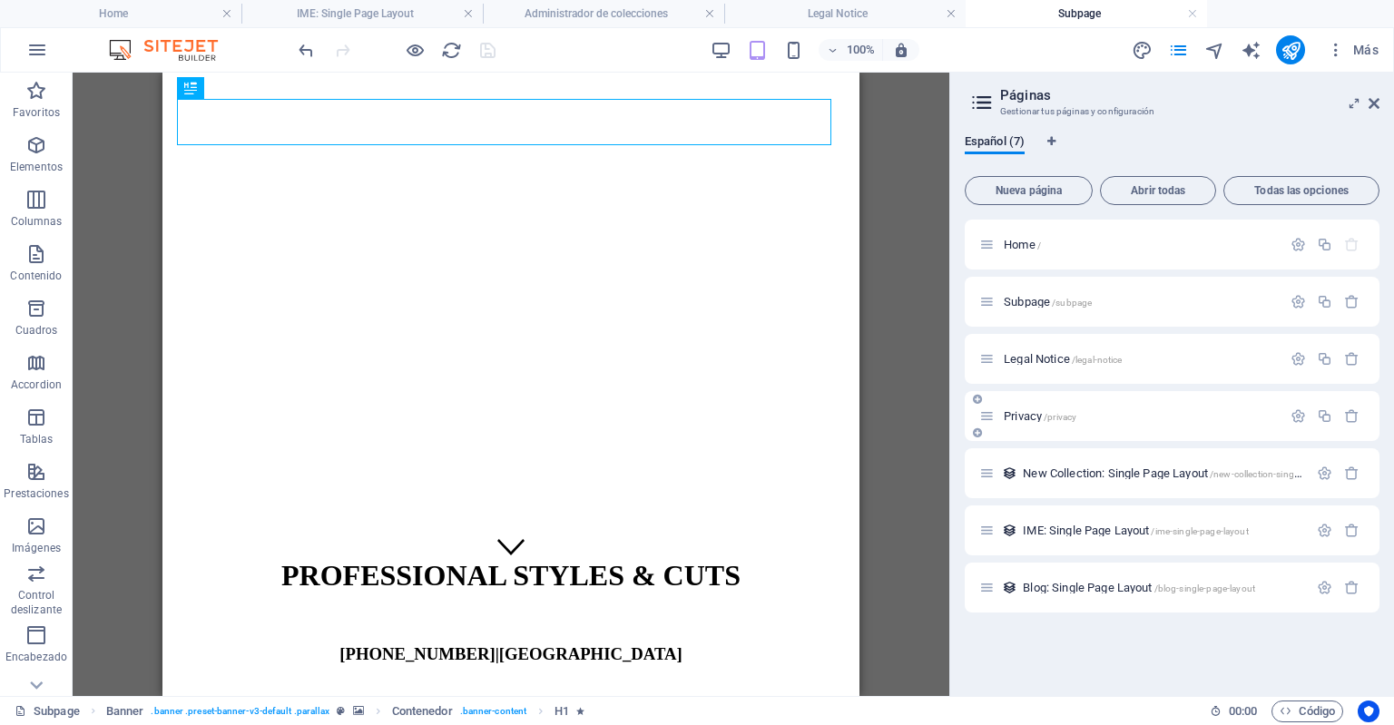
click at [1049, 423] on div "Privacy /privacy" at bounding box center [1130, 416] width 302 height 21
click at [1042, 412] on span "Privacy /privacy" at bounding box center [1040, 416] width 73 height 14
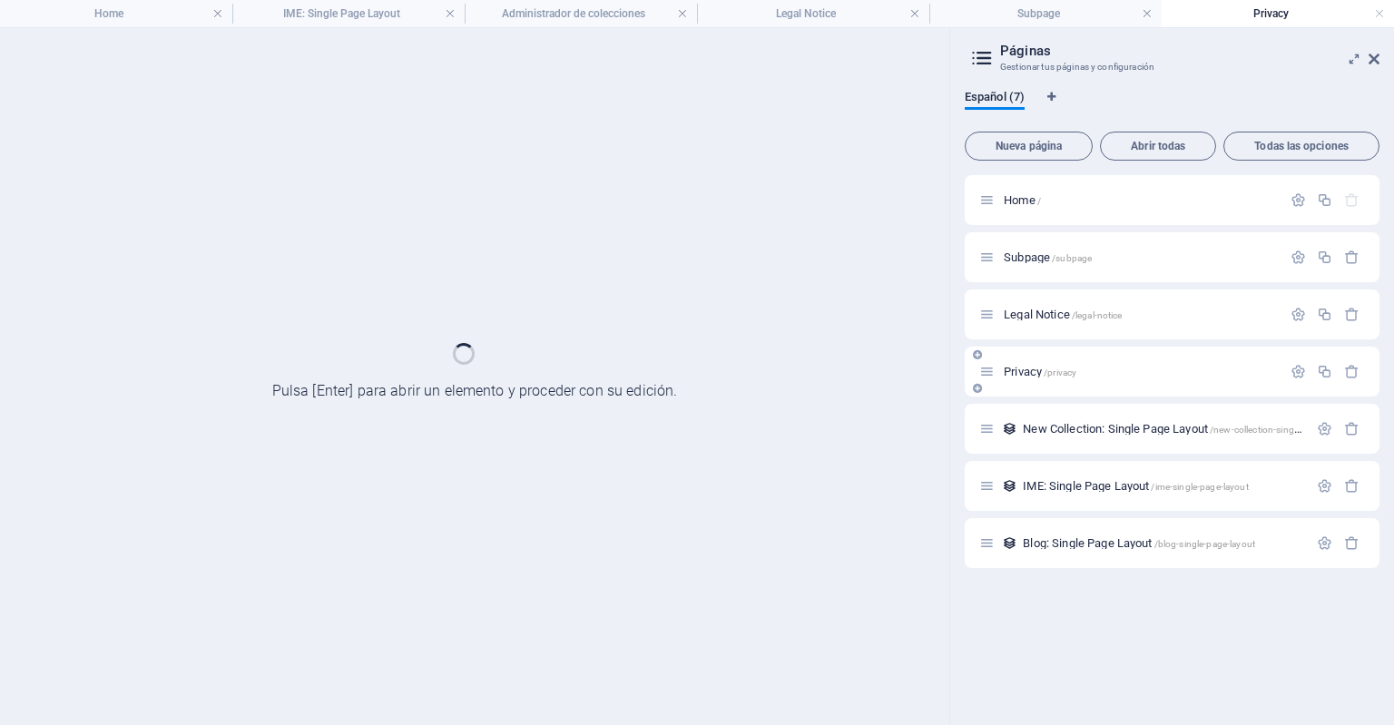
click at [1042, 412] on div "New Collection: Single Page Layout /new-collection-single-page-layout" at bounding box center [1172, 429] width 415 height 50
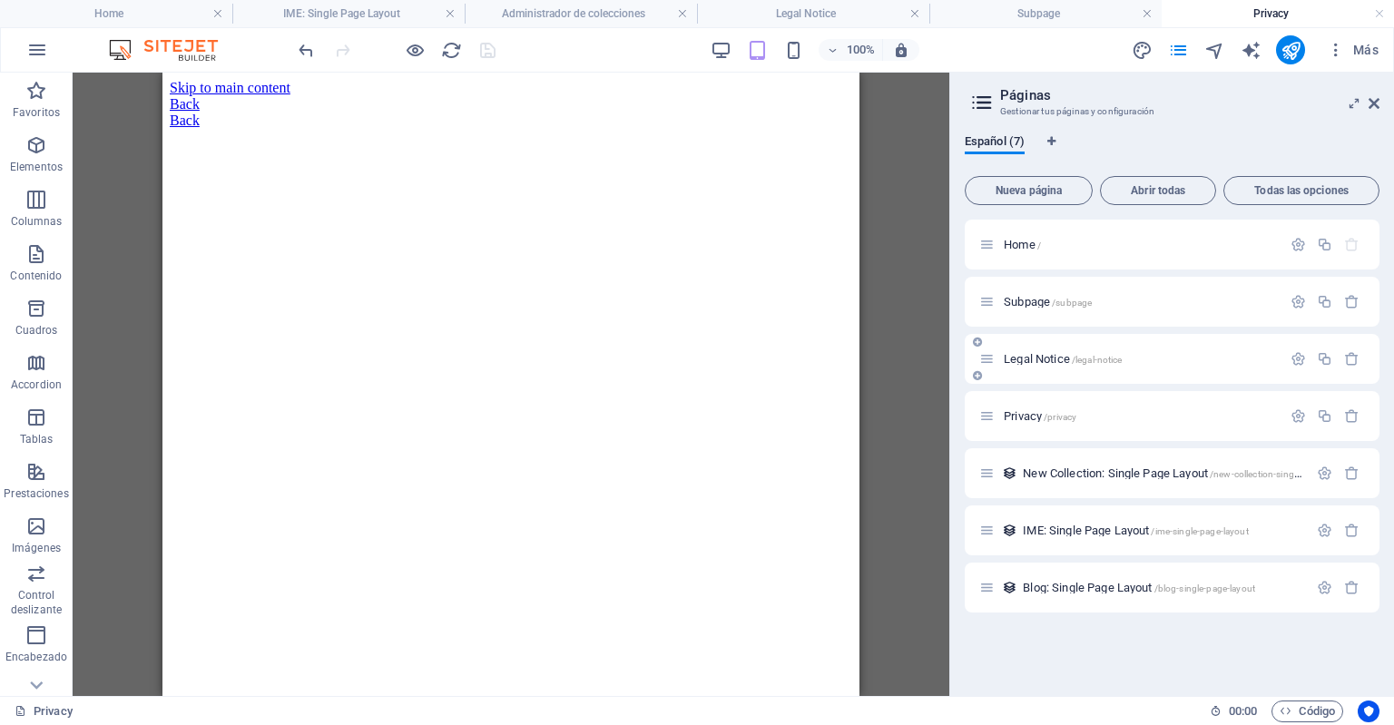
scroll to position [0, 0]
click at [1347, 418] on icon "button" at bounding box center [1351, 415] width 15 height 15
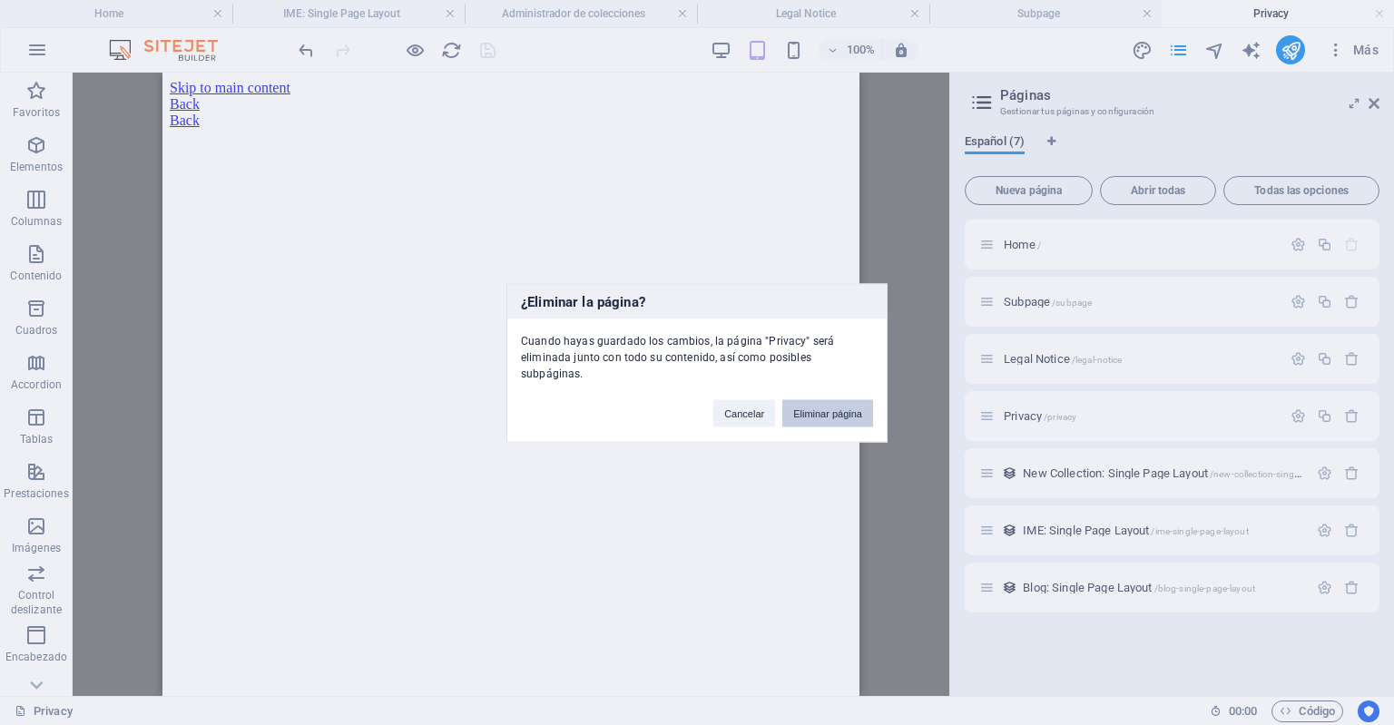
click at [843, 406] on button "Eliminar página" at bounding box center [827, 412] width 91 height 27
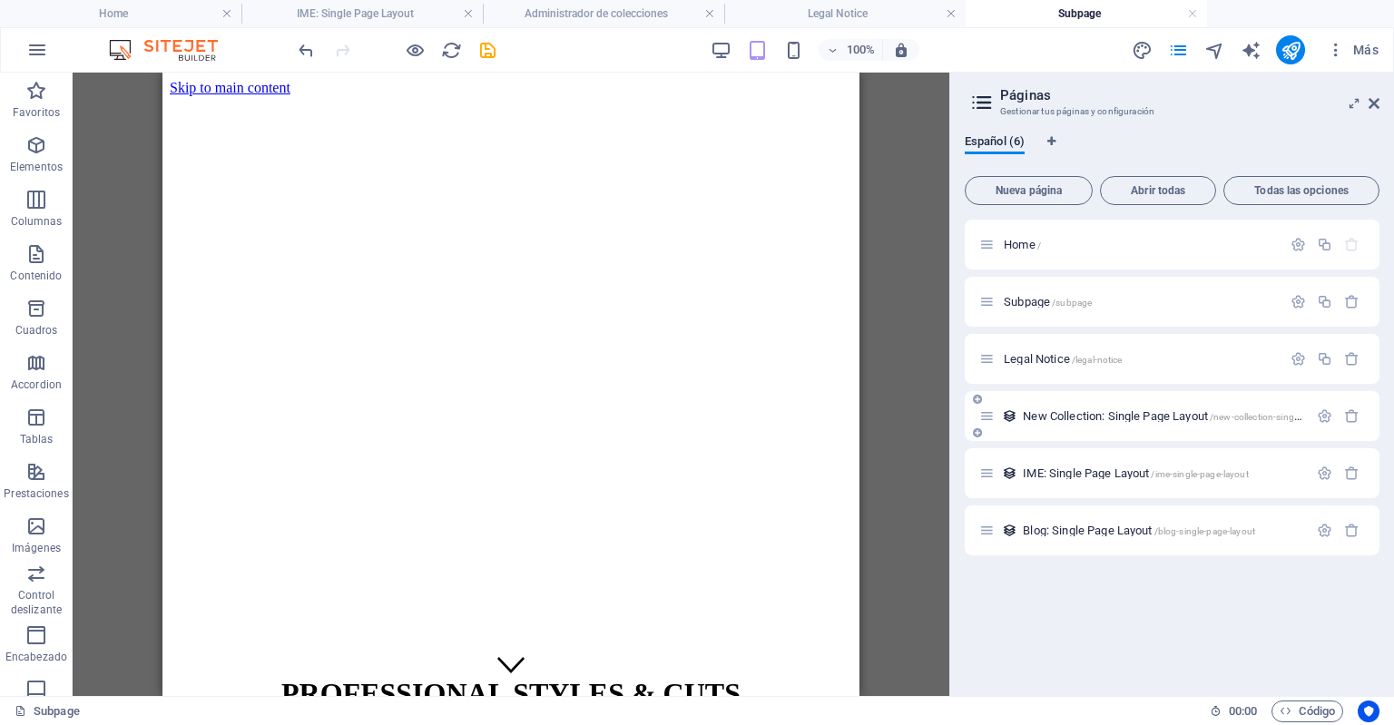
scroll to position [88, 0]
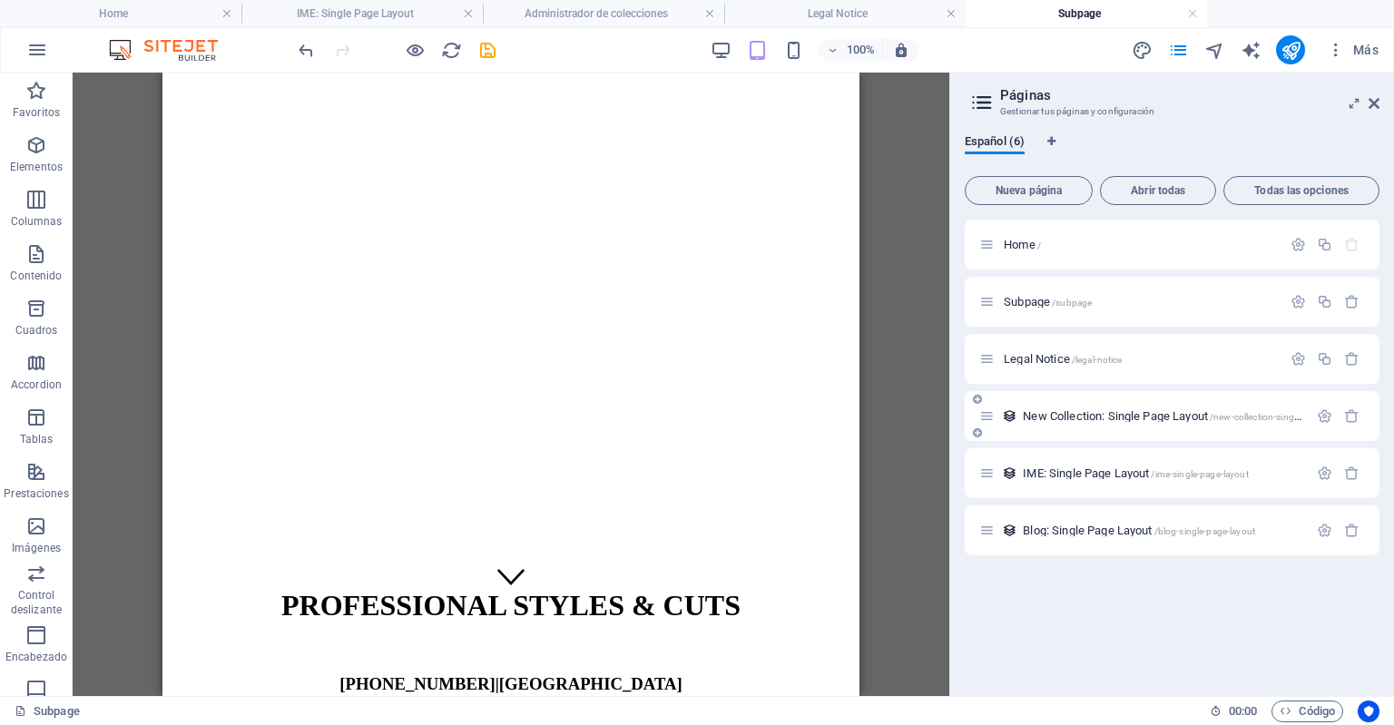
click at [1058, 417] on span "New Collection: Single Page Layout /new-collection-single-page-layout" at bounding box center [1187, 416] width 329 height 14
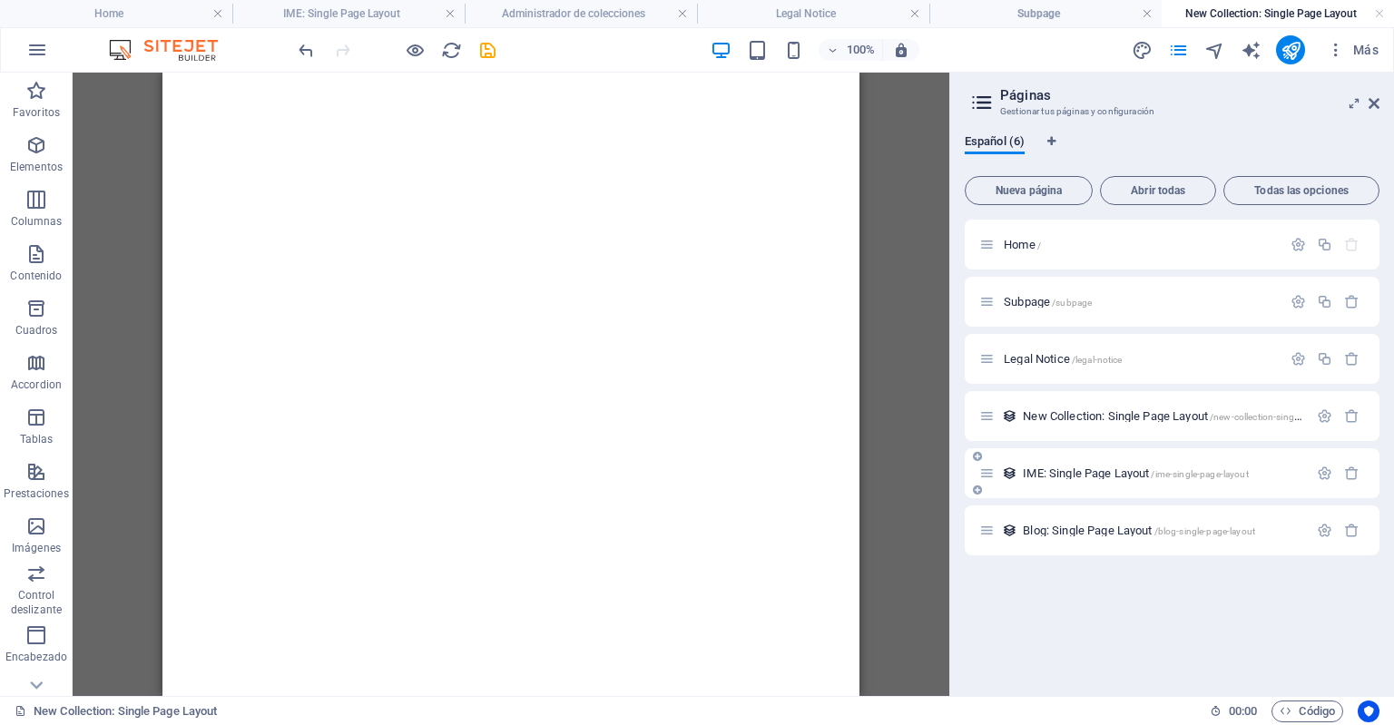
click at [1060, 472] on span "IME: Single Page Layout /ime-single-page-layout" at bounding box center [1135, 474] width 225 height 14
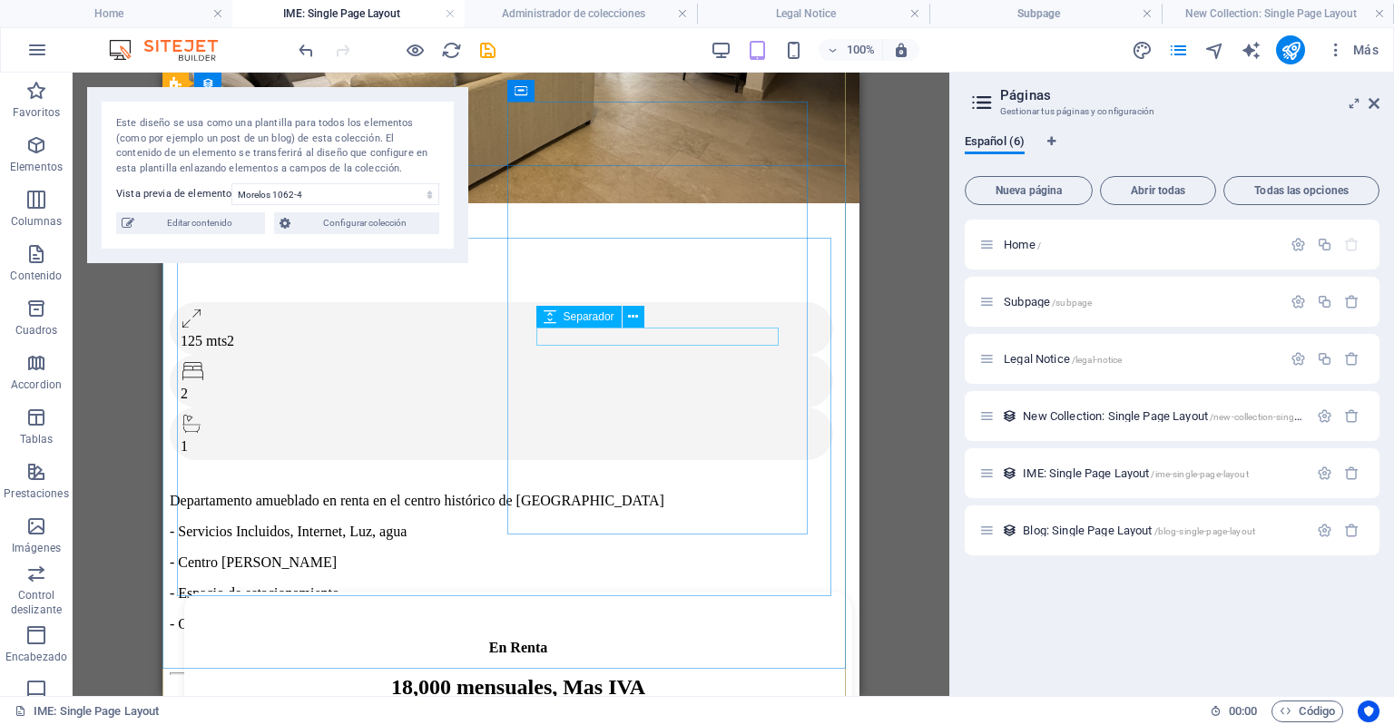
scroll to position [221, 0]
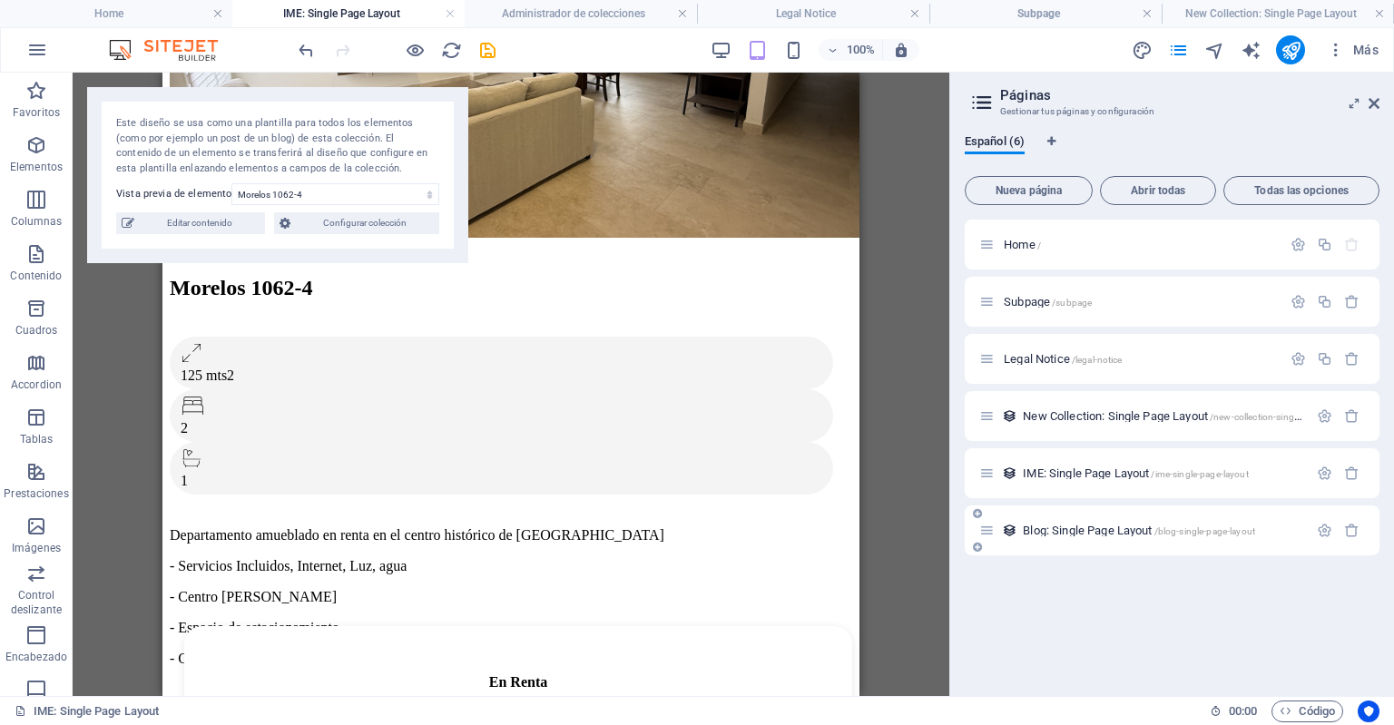
click at [1107, 525] on span "Blog: Single Page Layout /blog-single-page-layout" at bounding box center [1139, 531] width 232 height 14
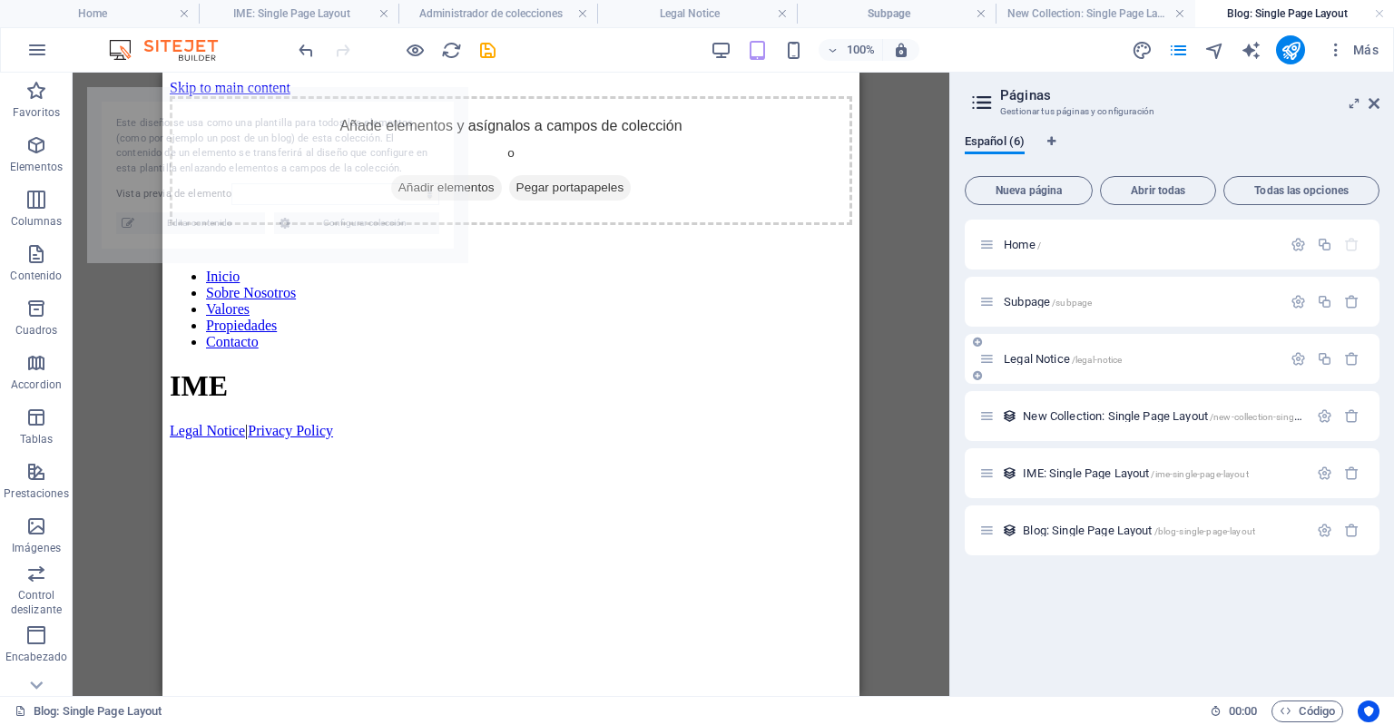
scroll to position [0, 0]
click at [1104, 361] on span "/legal-notice" at bounding box center [1097, 360] width 51 height 10
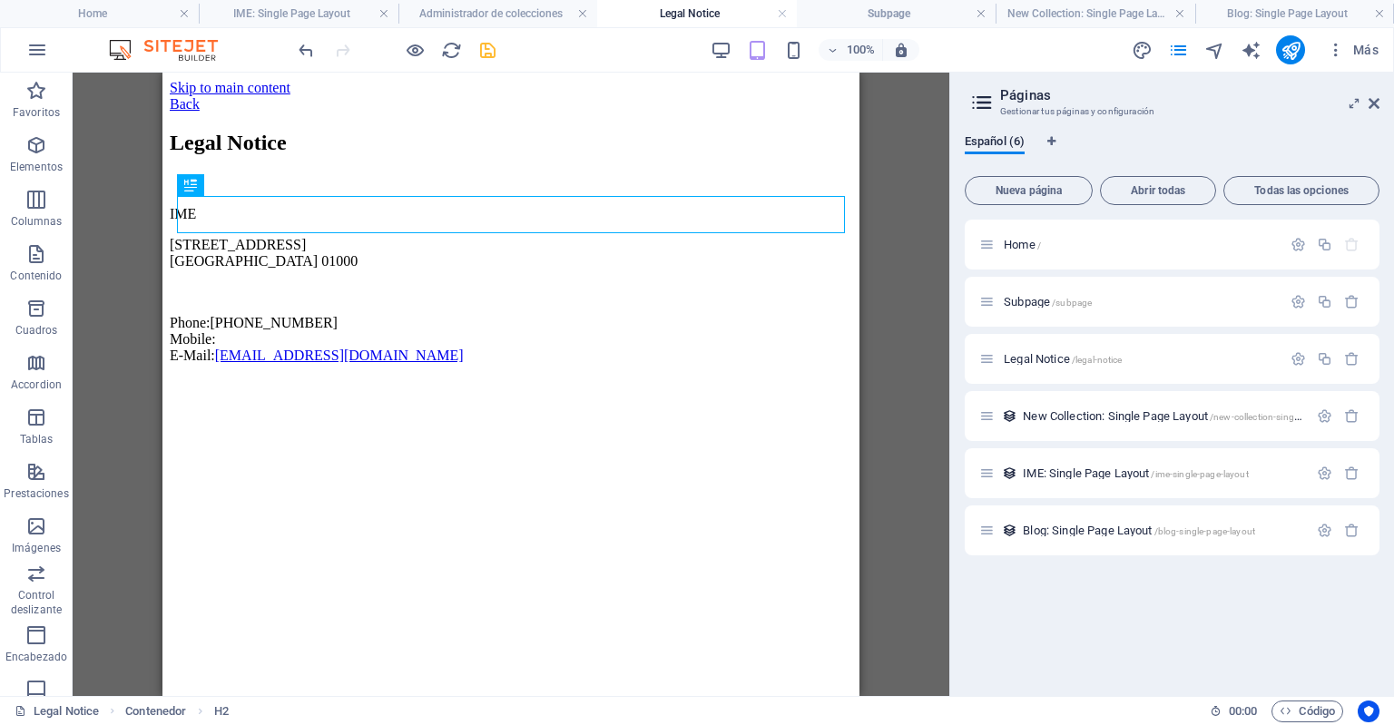
click at [494, 50] on icon "save" at bounding box center [487, 50] width 21 height 21
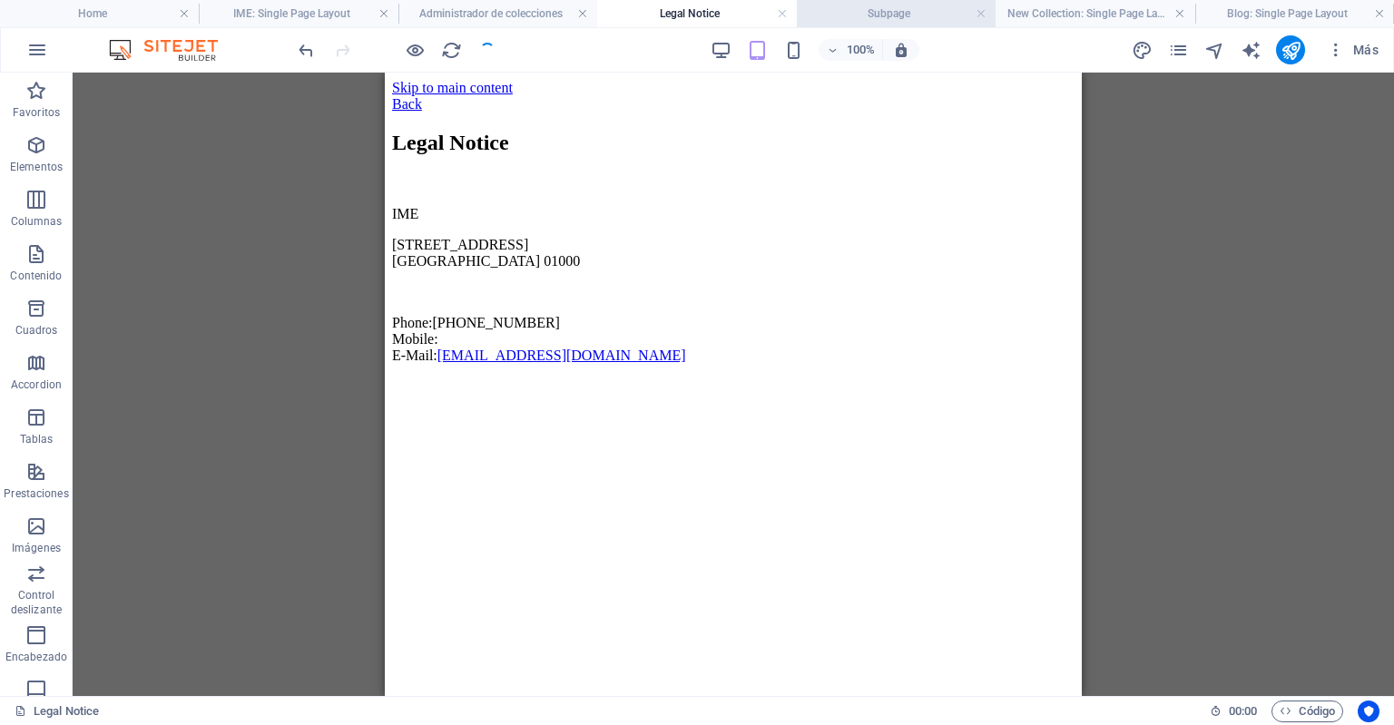
click at [969, 16] on h4 "Subpage" at bounding box center [896, 14] width 199 height 20
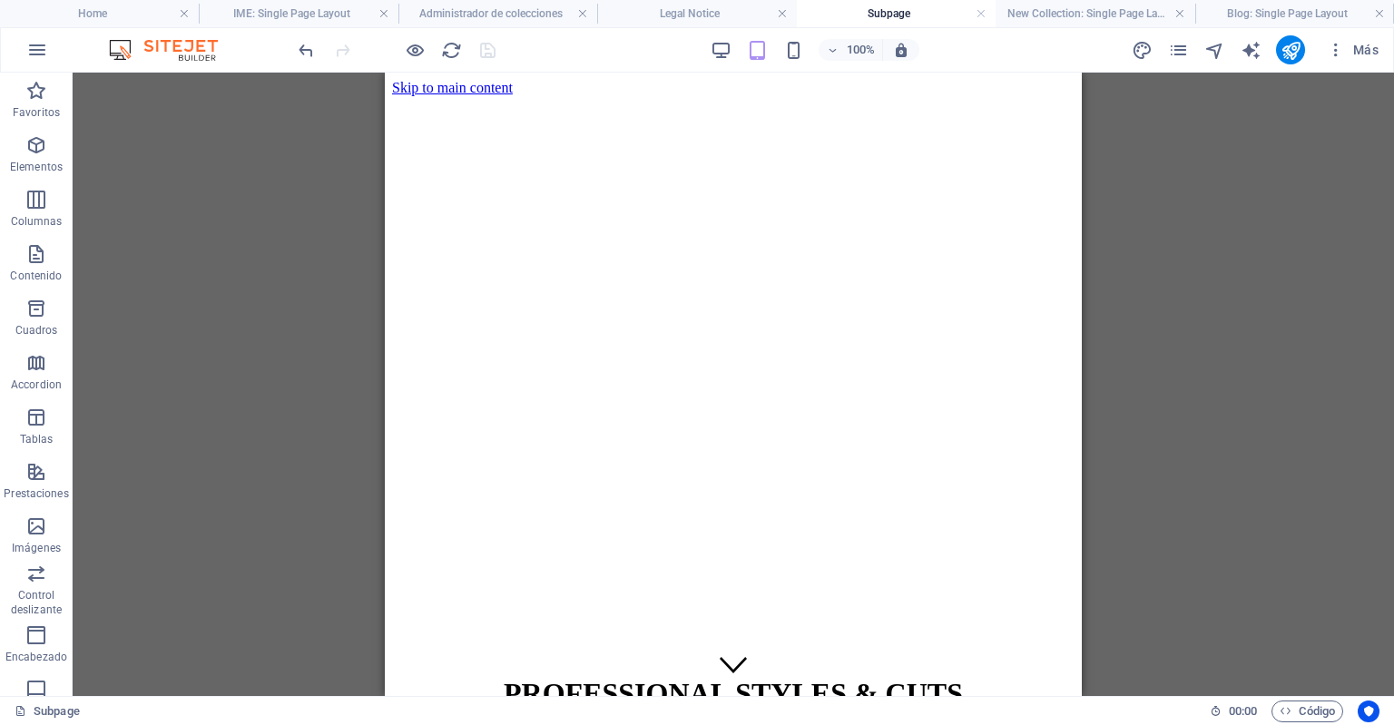
scroll to position [88, 0]
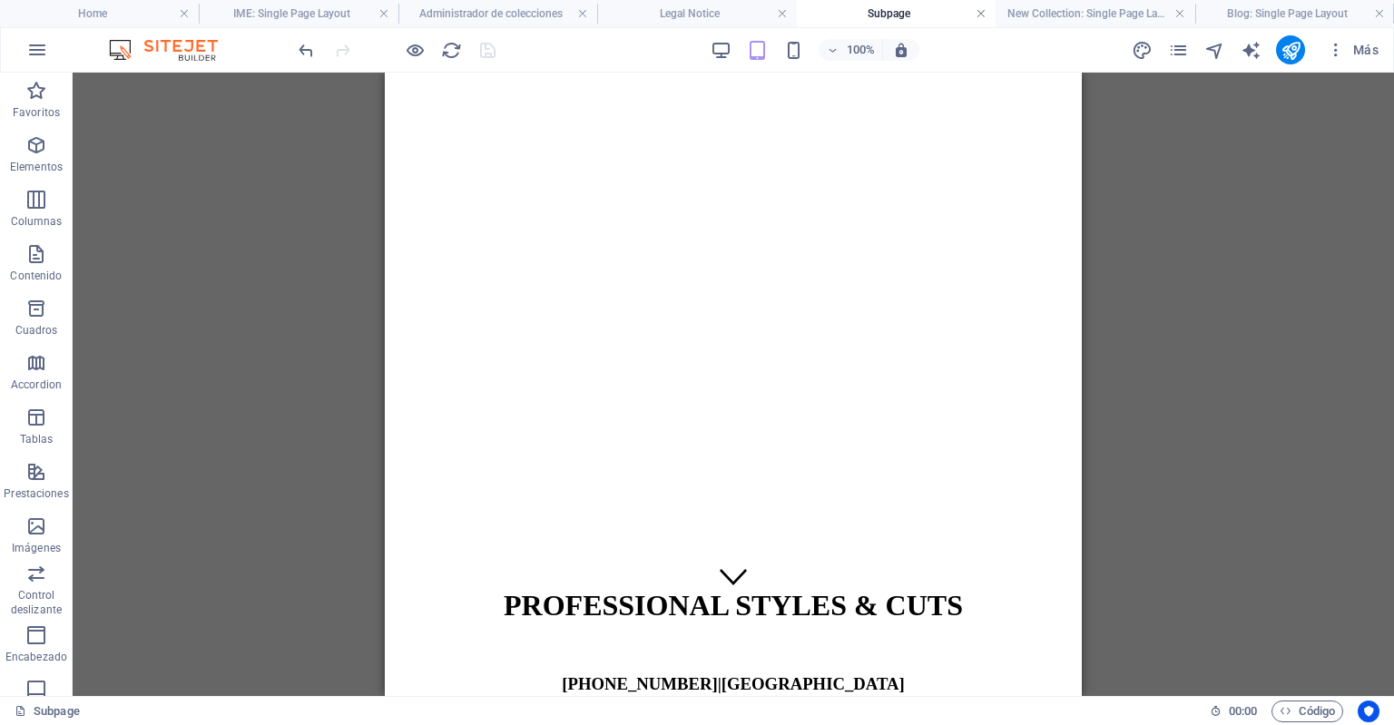
click at [980, 14] on link at bounding box center [981, 13] width 11 height 17
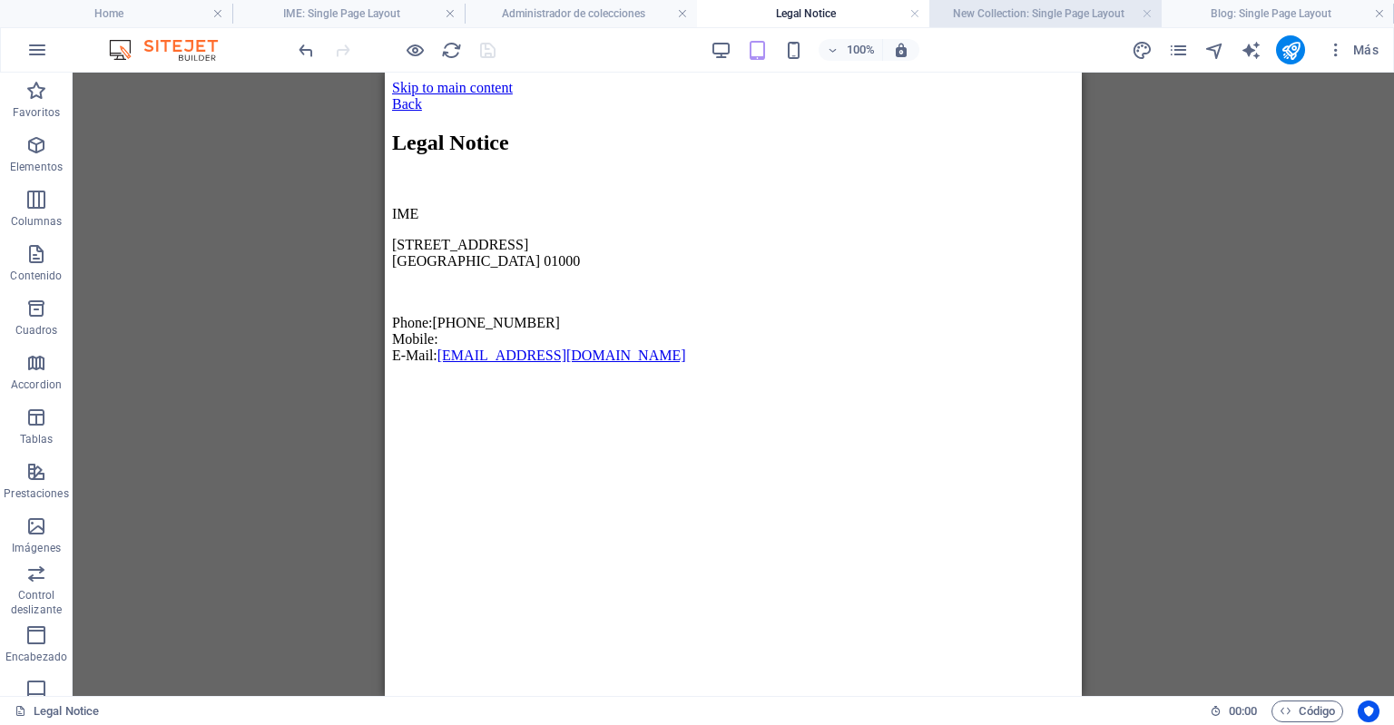
click at [979, 15] on h4 "New Collection: Single Page Layout" at bounding box center [1046, 14] width 232 height 20
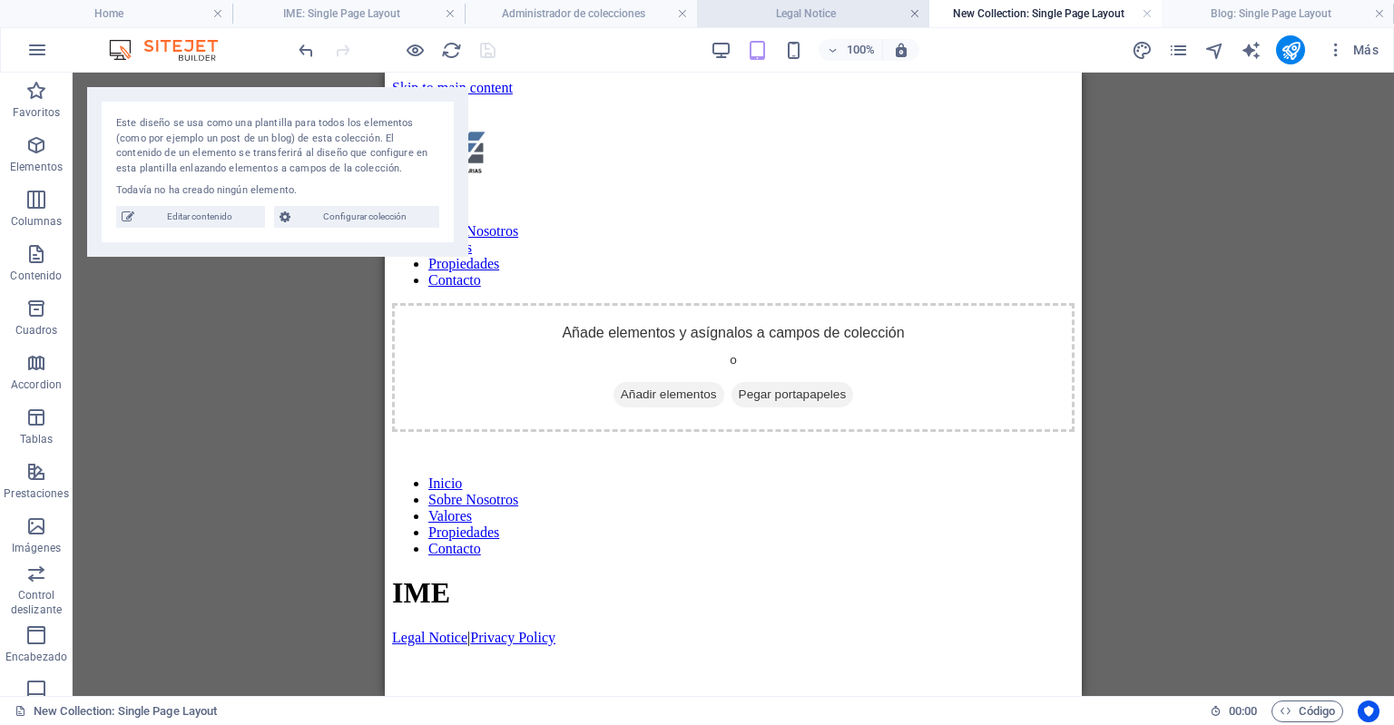
click at [919, 13] on link at bounding box center [915, 13] width 11 height 17
click at [919, 13] on h4 "New Collection: Single Page Layout" at bounding box center [844, 14] width 241 height 20
click at [951, 13] on link at bounding box center [951, 13] width 11 height 17
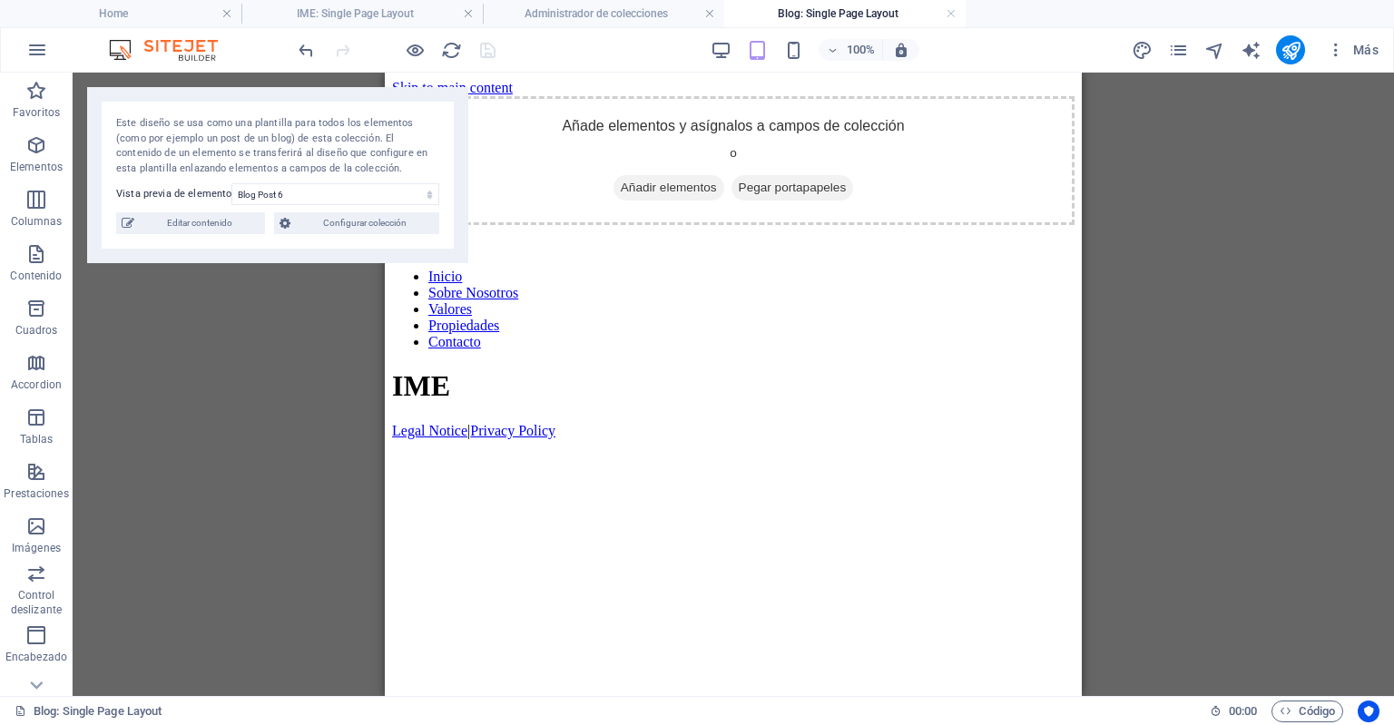
click at [951, 13] on link at bounding box center [951, 13] width 11 height 17
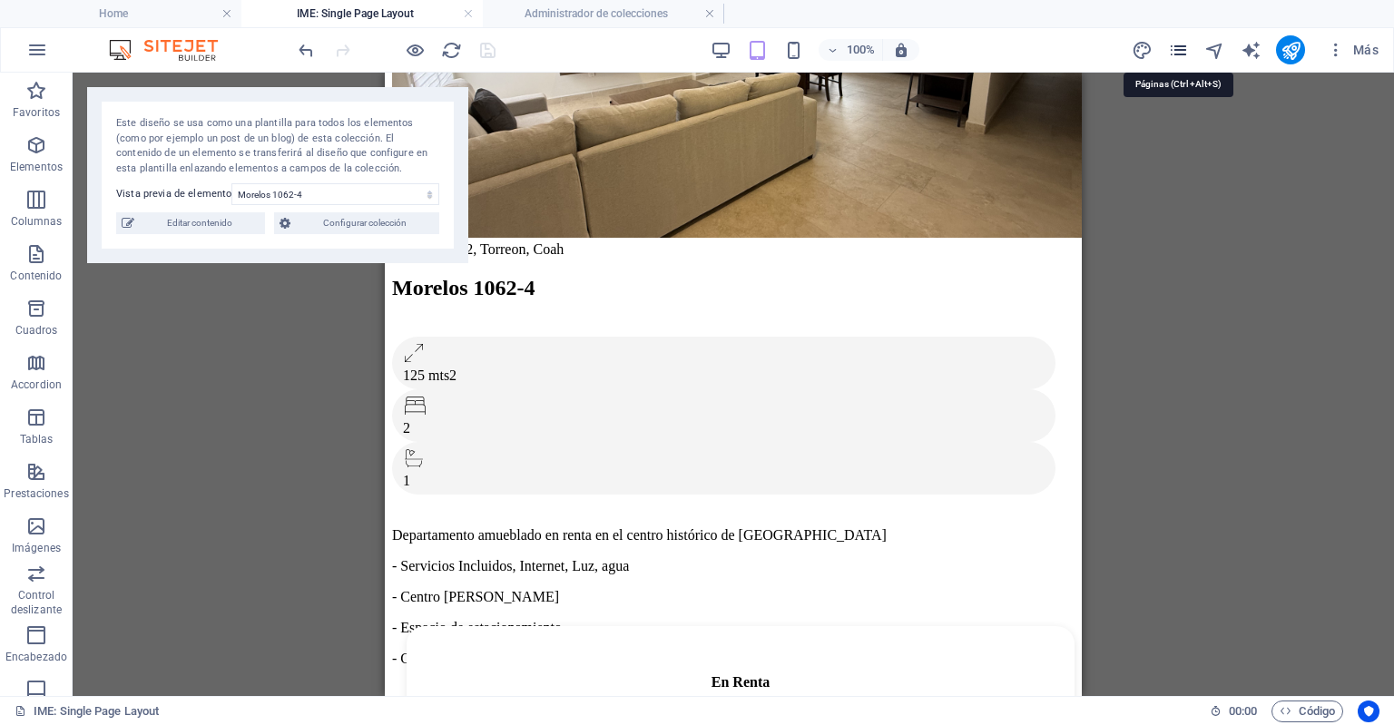
click at [1176, 53] on icon "pages" at bounding box center [1178, 50] width 21 height 21
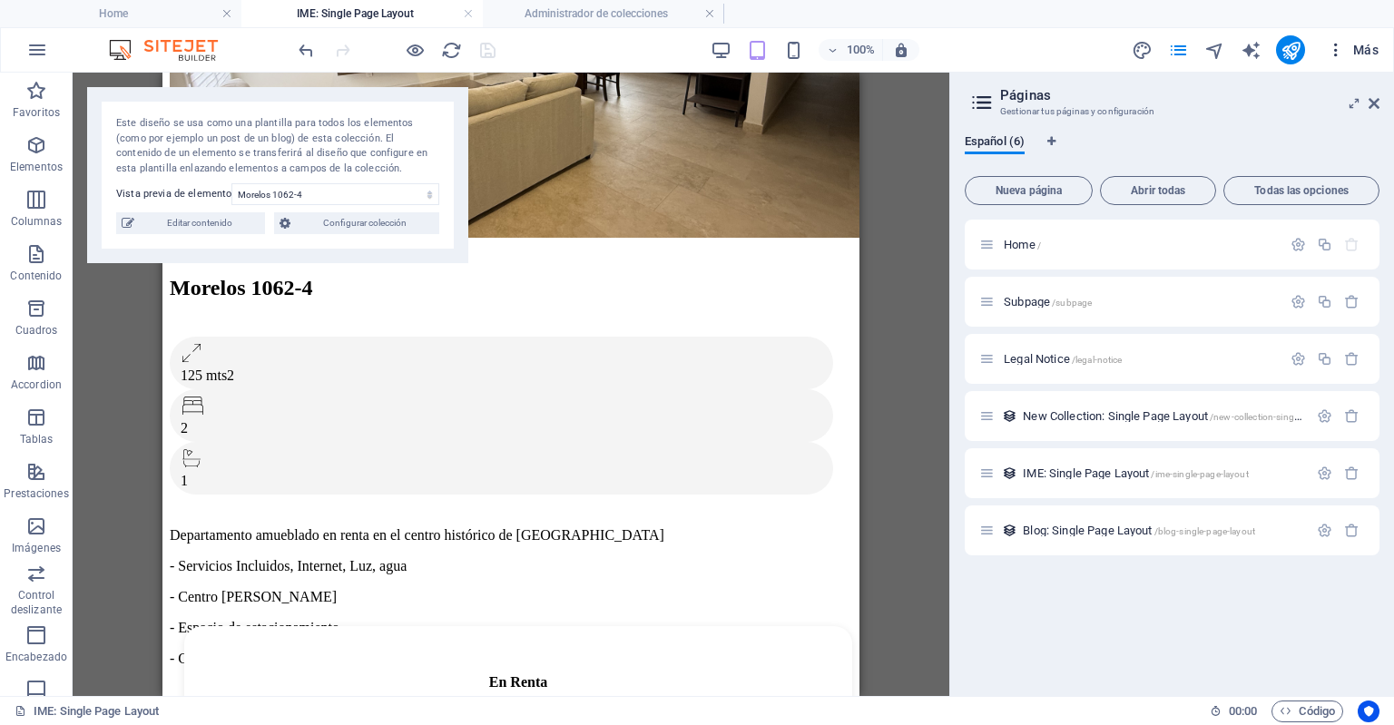
click at [1342, 54] on icon "button" at bounding box center [1336, 50] width 18 height 18
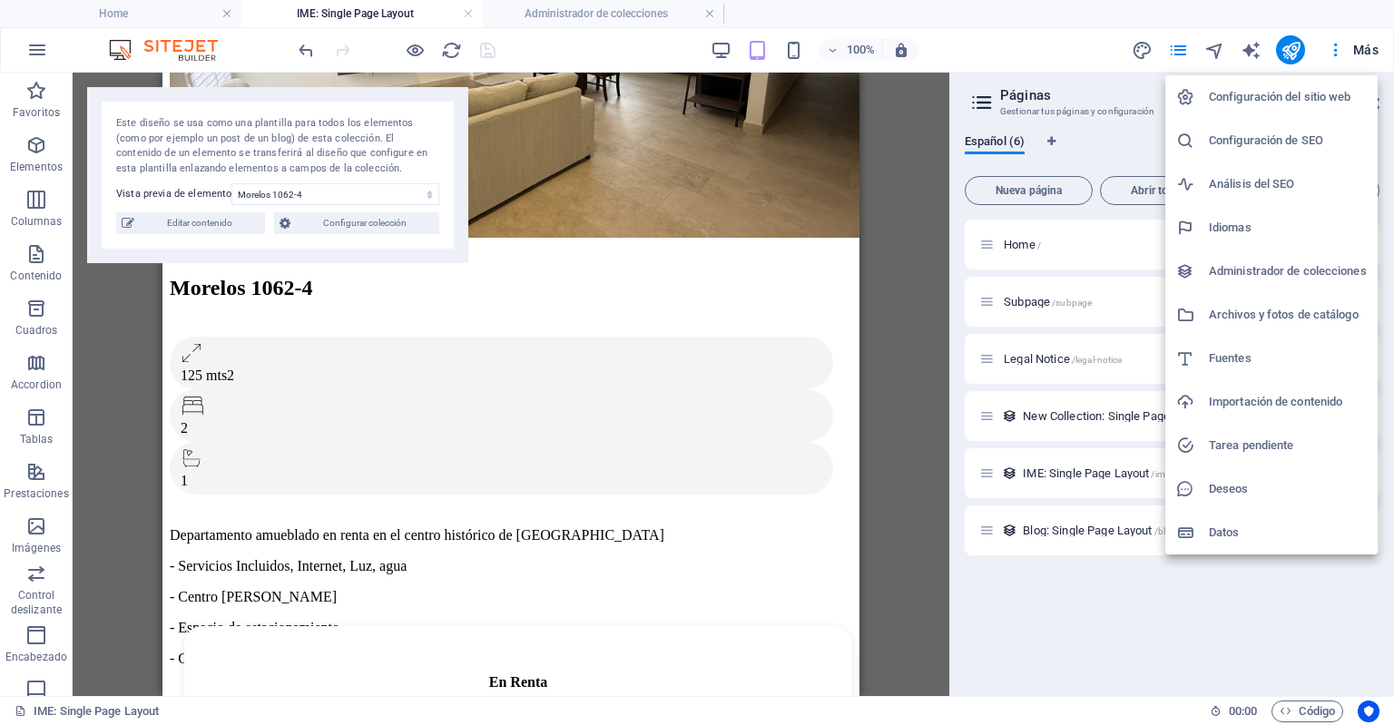
click at [1320, 104] on h6 "Configuración del sitio web" at bounding box center [1288, 97] width 158 height 22
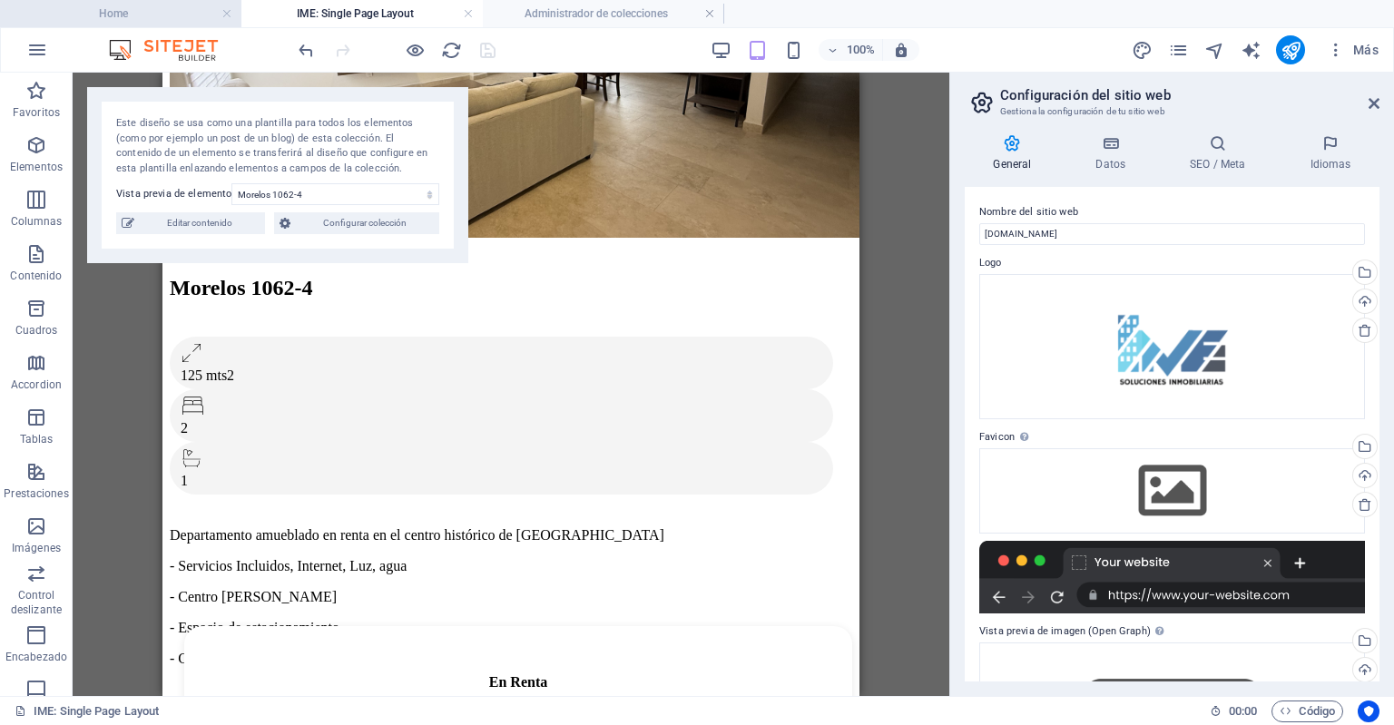
click at [193, 23] on h4 "Home" at bounding box center [120, 14] width 241 height 20
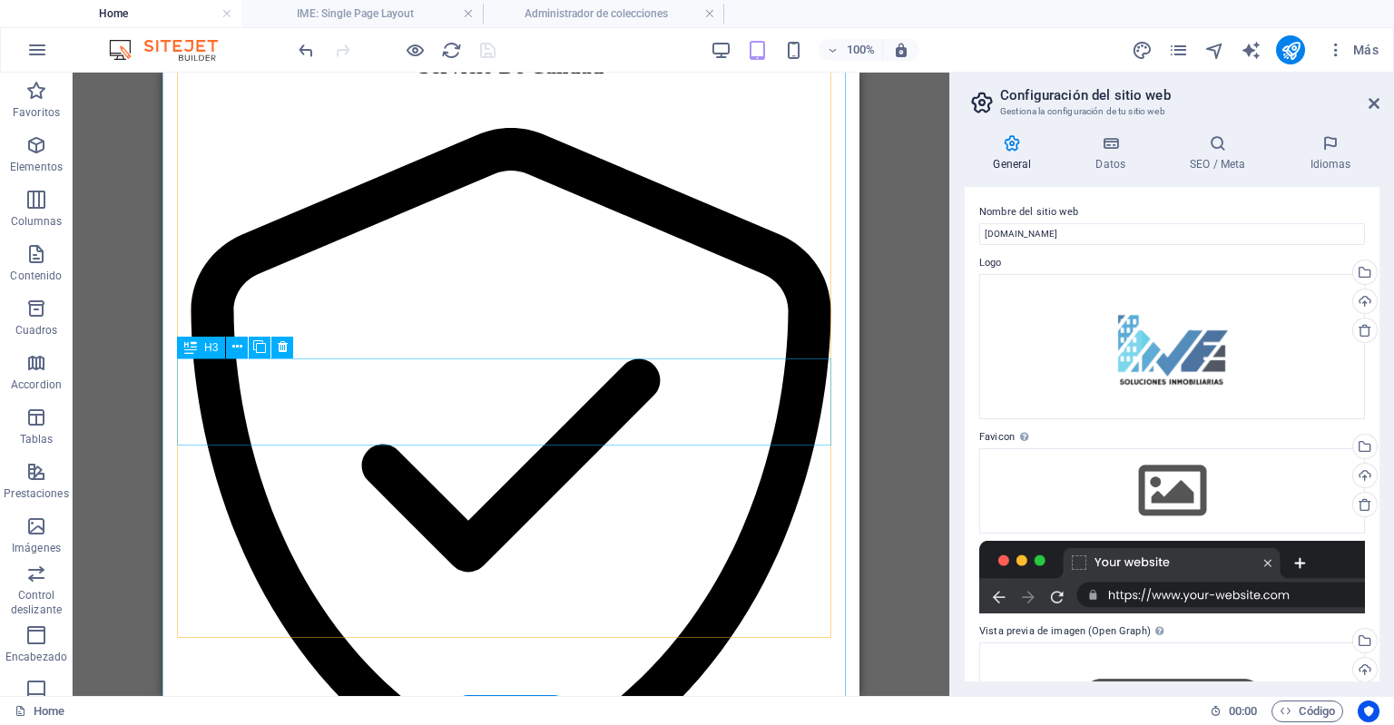
scroll to position [1845, 0]
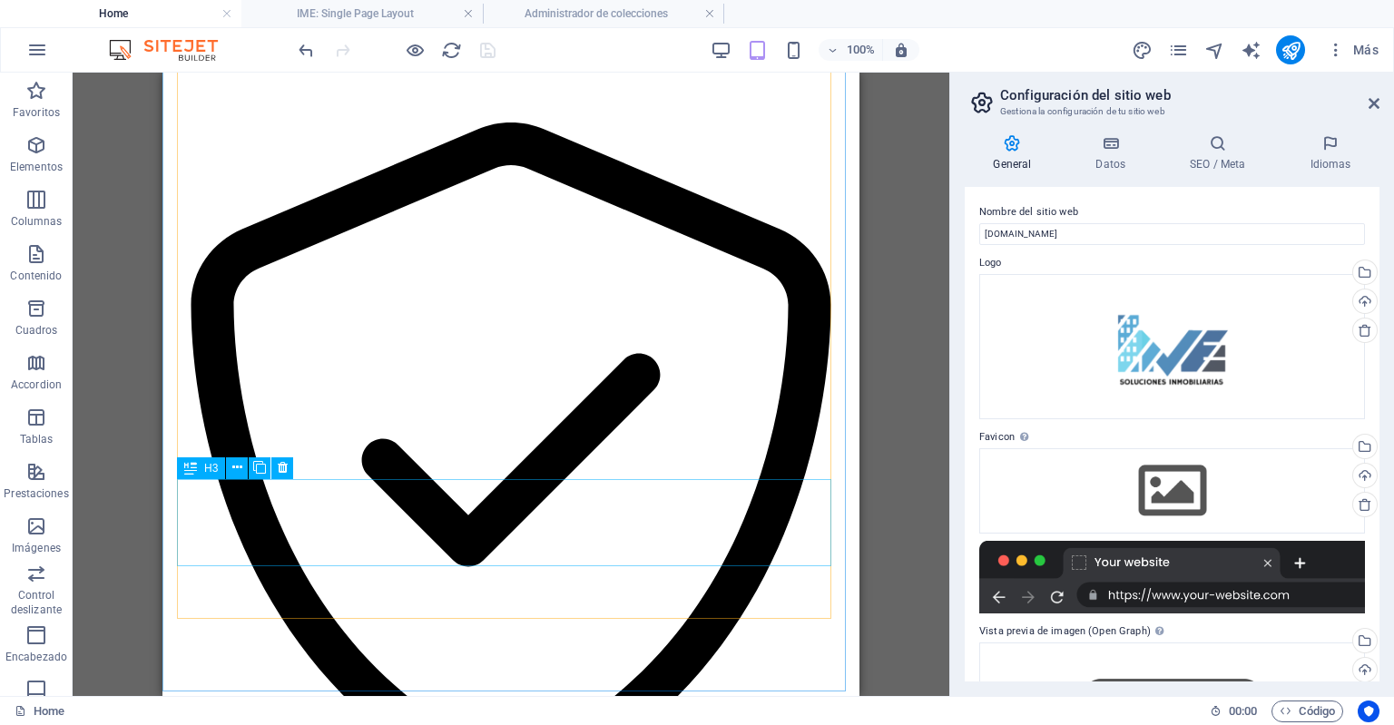
click at [203, 469] on div "H3" at bounding box center [201, 469] width 48 height 22
click at [236, 467] on icon at bounding box center [237, 467] width 10 height 19
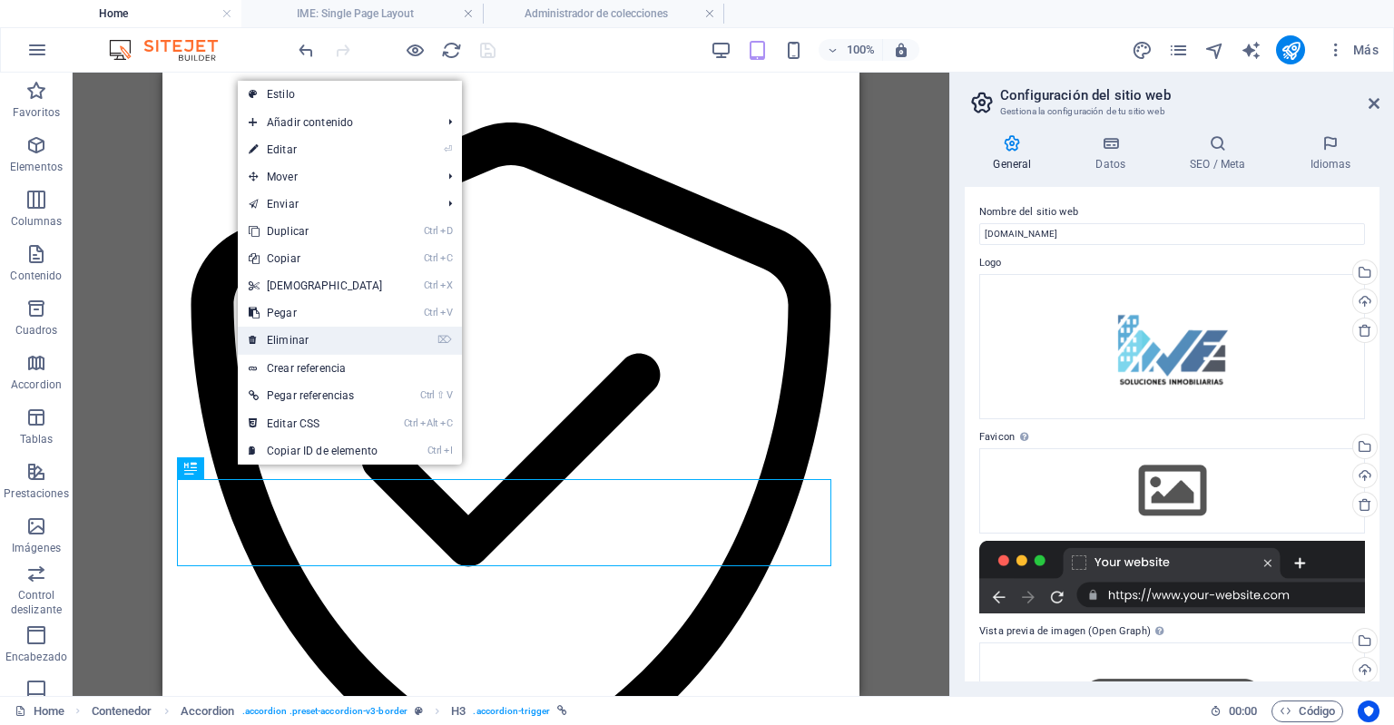
click at [300, 337] on link "⌦ Eliminar" at bounding box center [316, 340] width 156 height 27
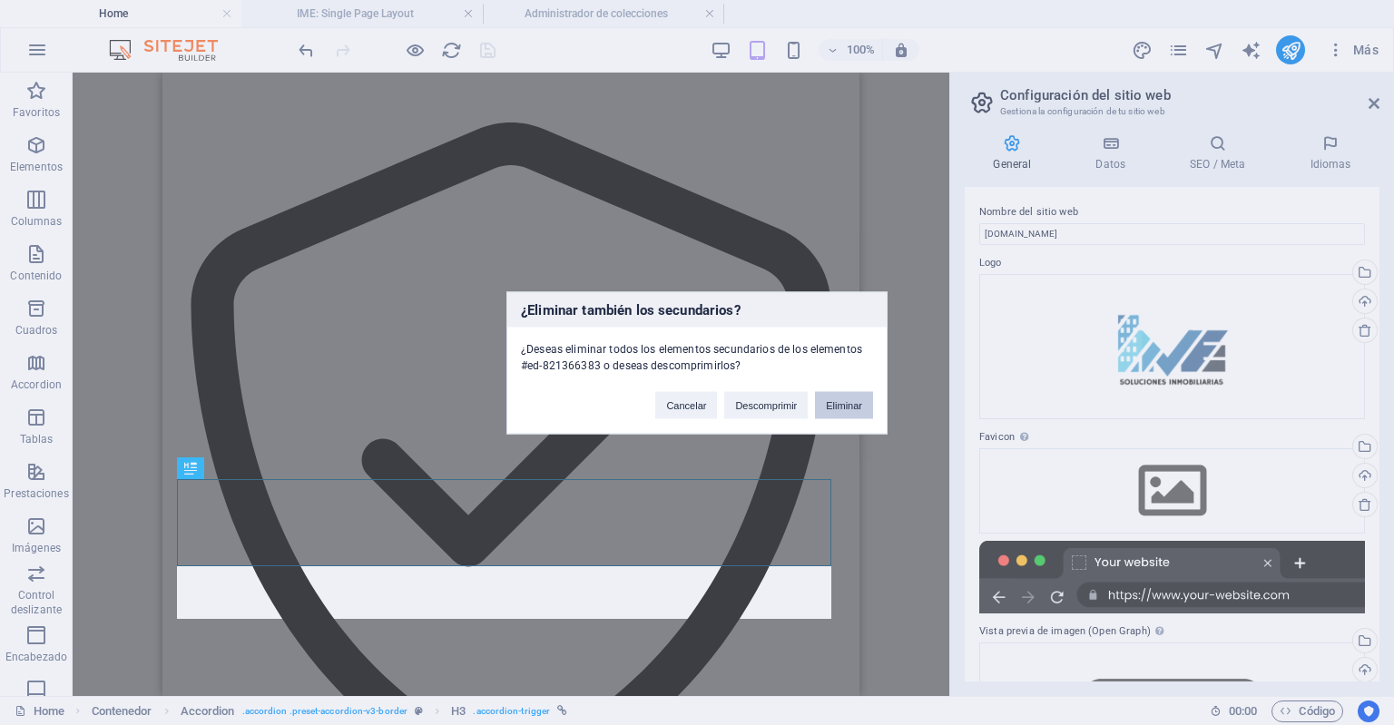
click at [837, 409] on button "Eliminar" at bounding box center [844, 404] width 58 height 27
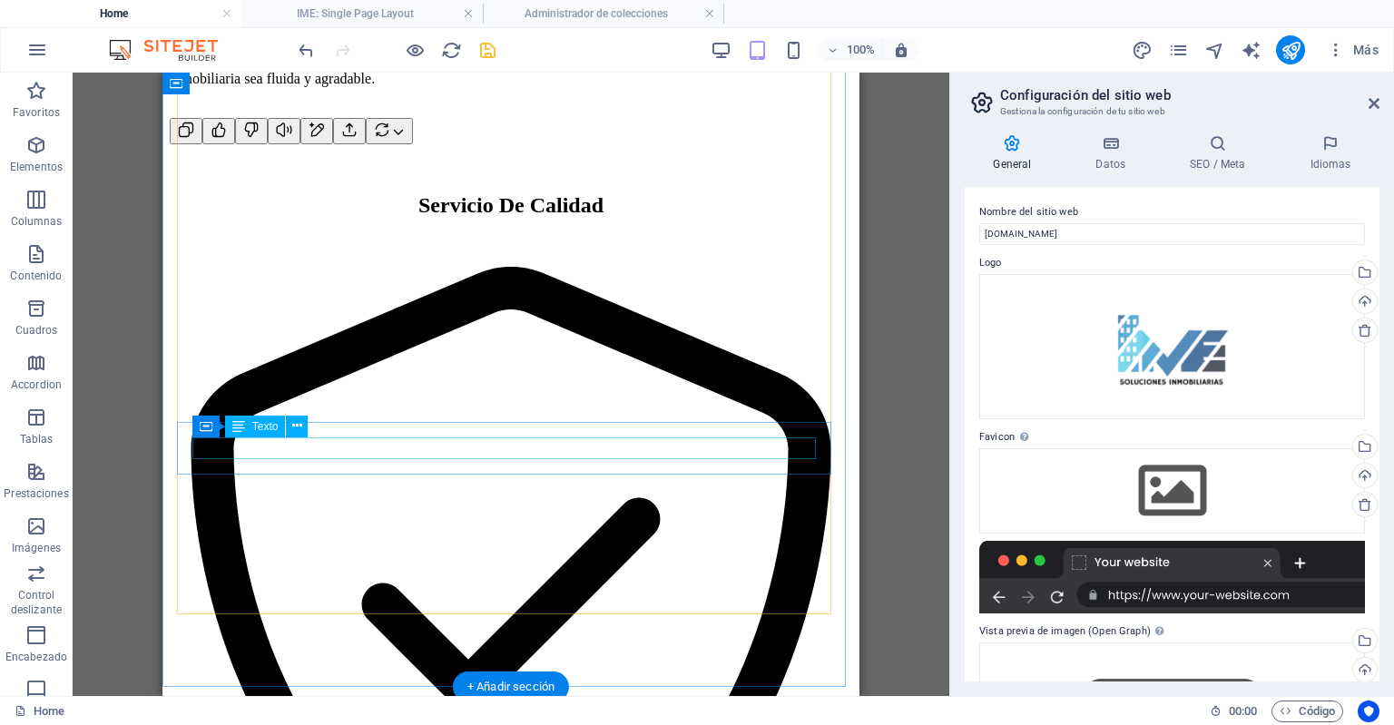
scroll to position [1699, 0]
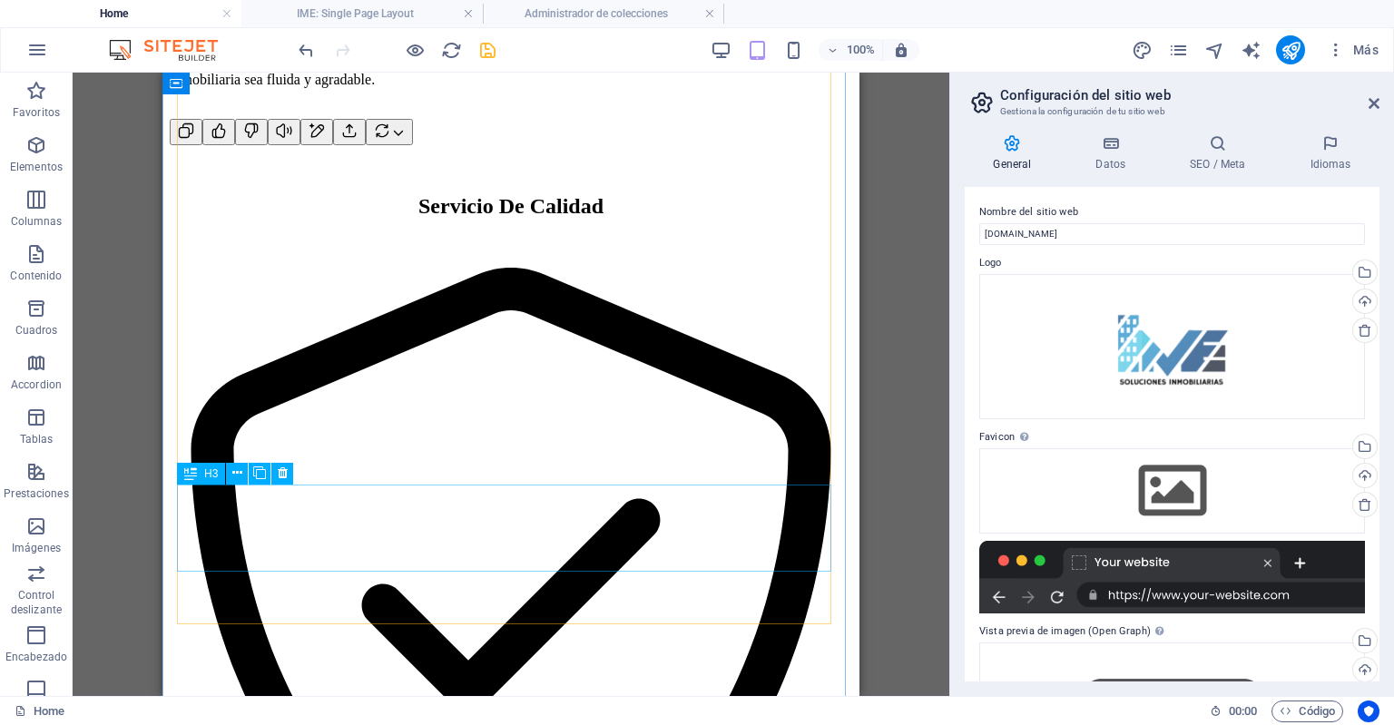
click at [210, 470] on span "H3" at bounding box center [211, 473] width 14 height 11
click at [241, 471] on icon at bounding box center [237, 473] width 10 height 19
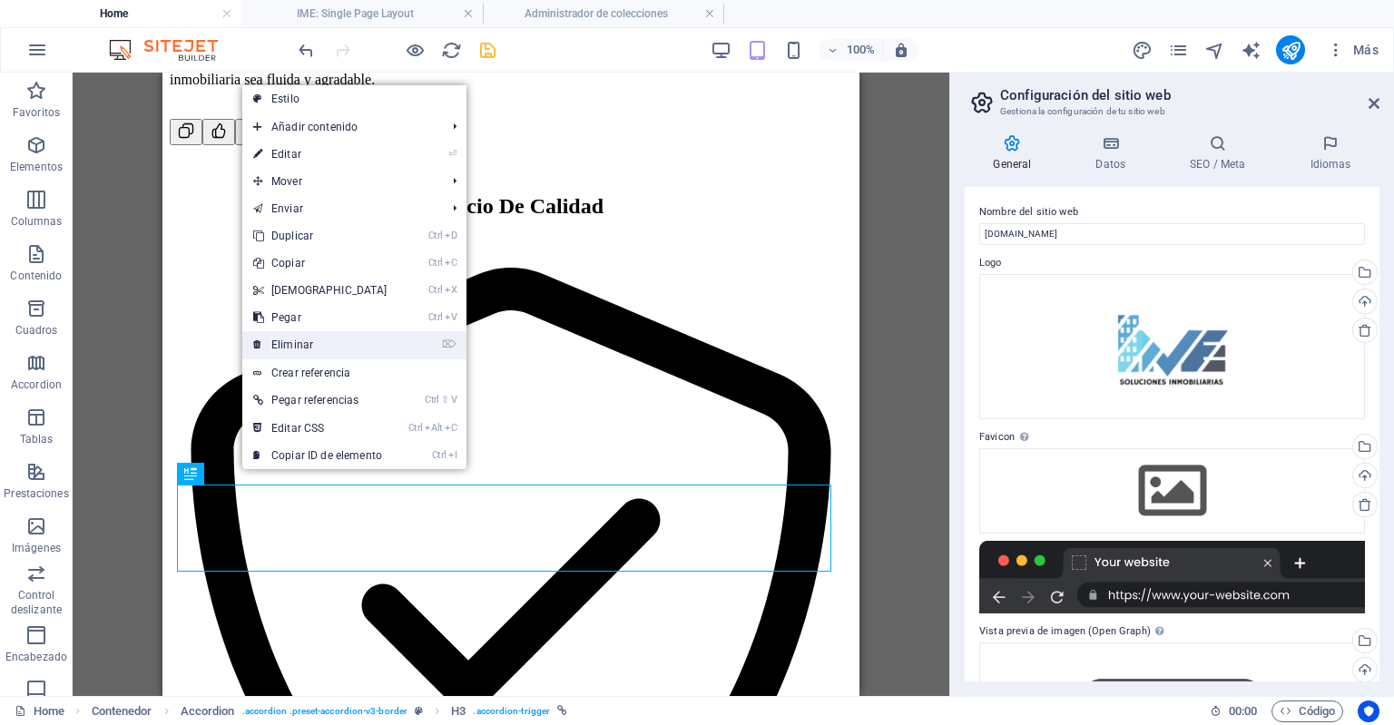
click at [376, 339] on link "⌦ Eliminar" at bounding box center [320, 344] width 156 height 27
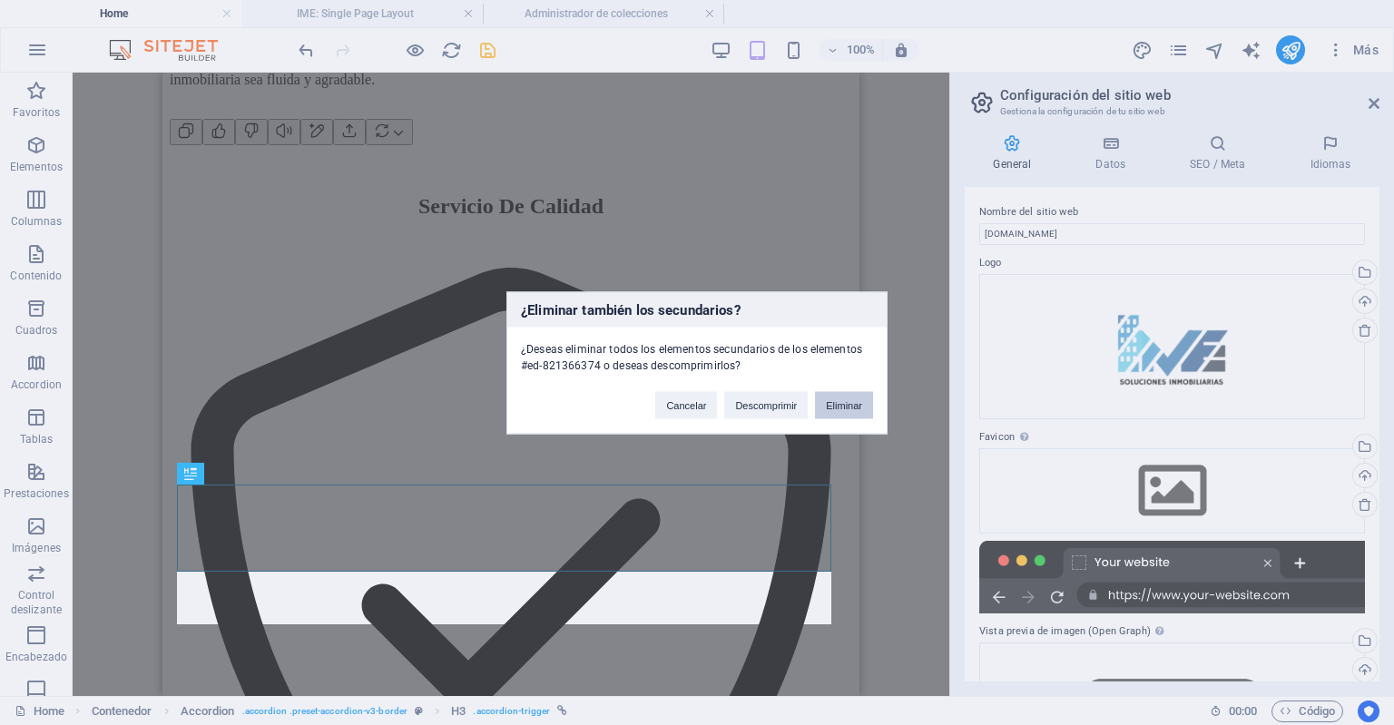
click at [855, 402] on button "Eliminar" at bounding box center [844, 404] width 58 height 27
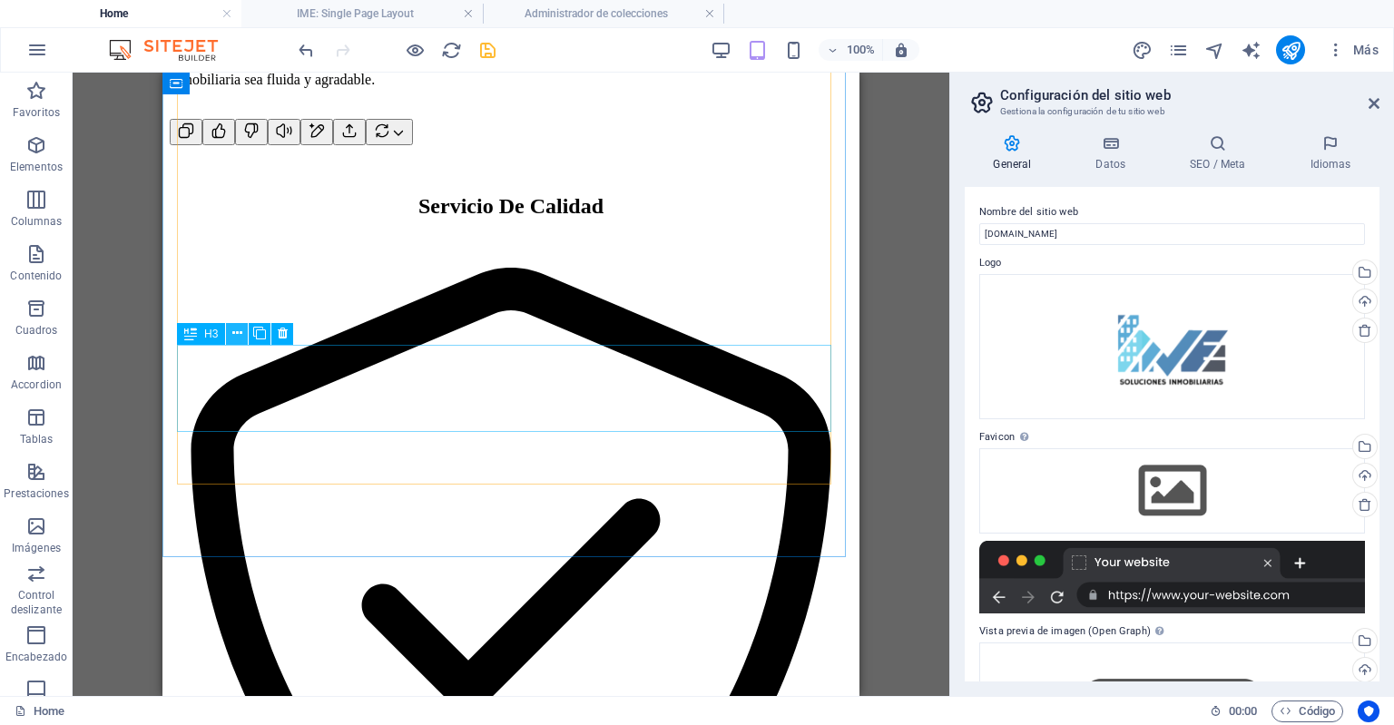
click at [239, 340] on icon at bounding box center [237, 333] width 10 height 19
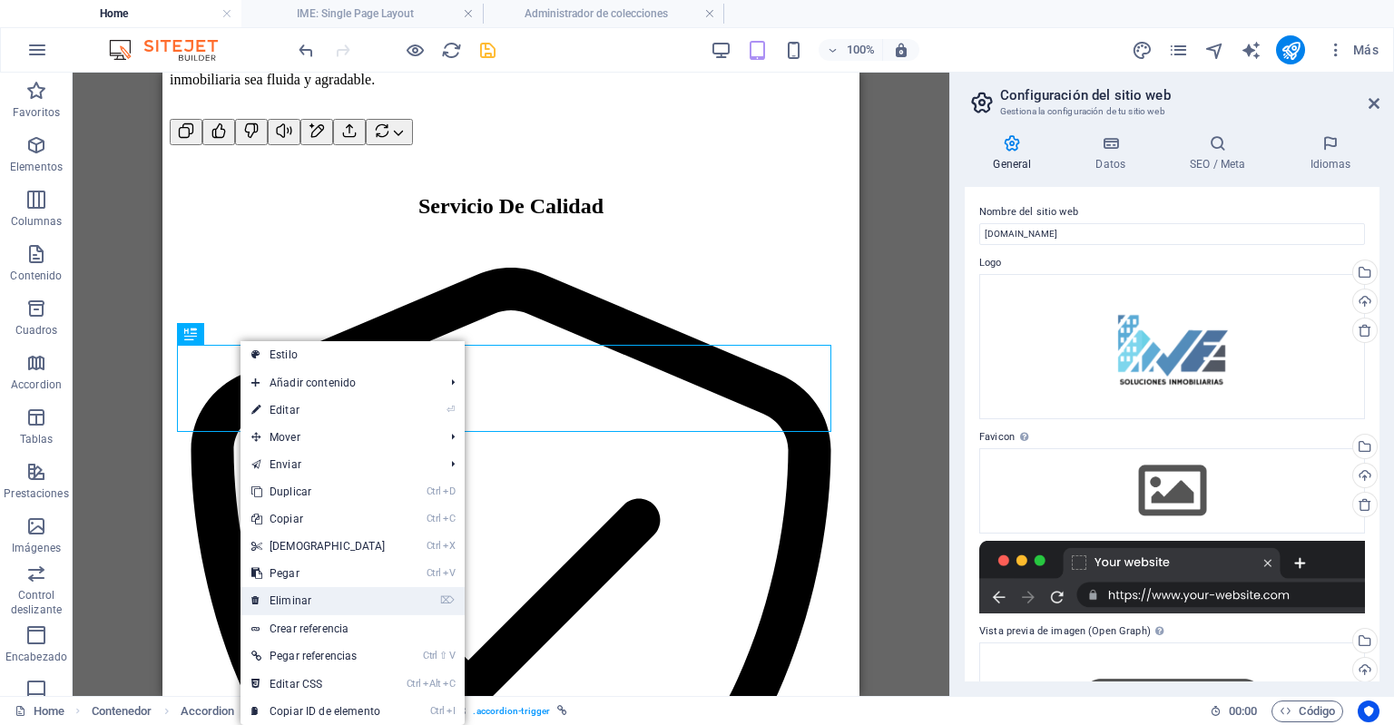
click at [356, 608] on link "⌦ Eliminar" at bounding box center [319, 600] width 156 height 27
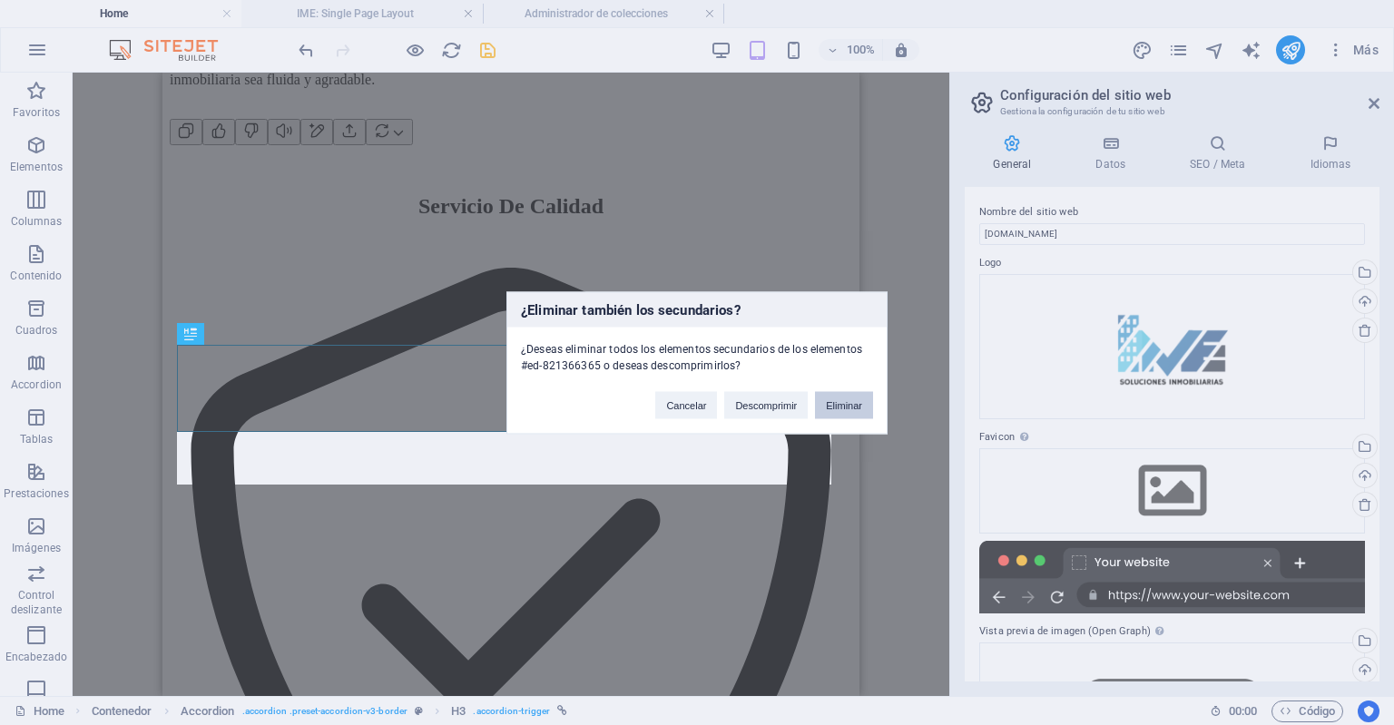
click at [842, 406] on button "Eliminar" at bounding box center [844, 404] width 58 height 27
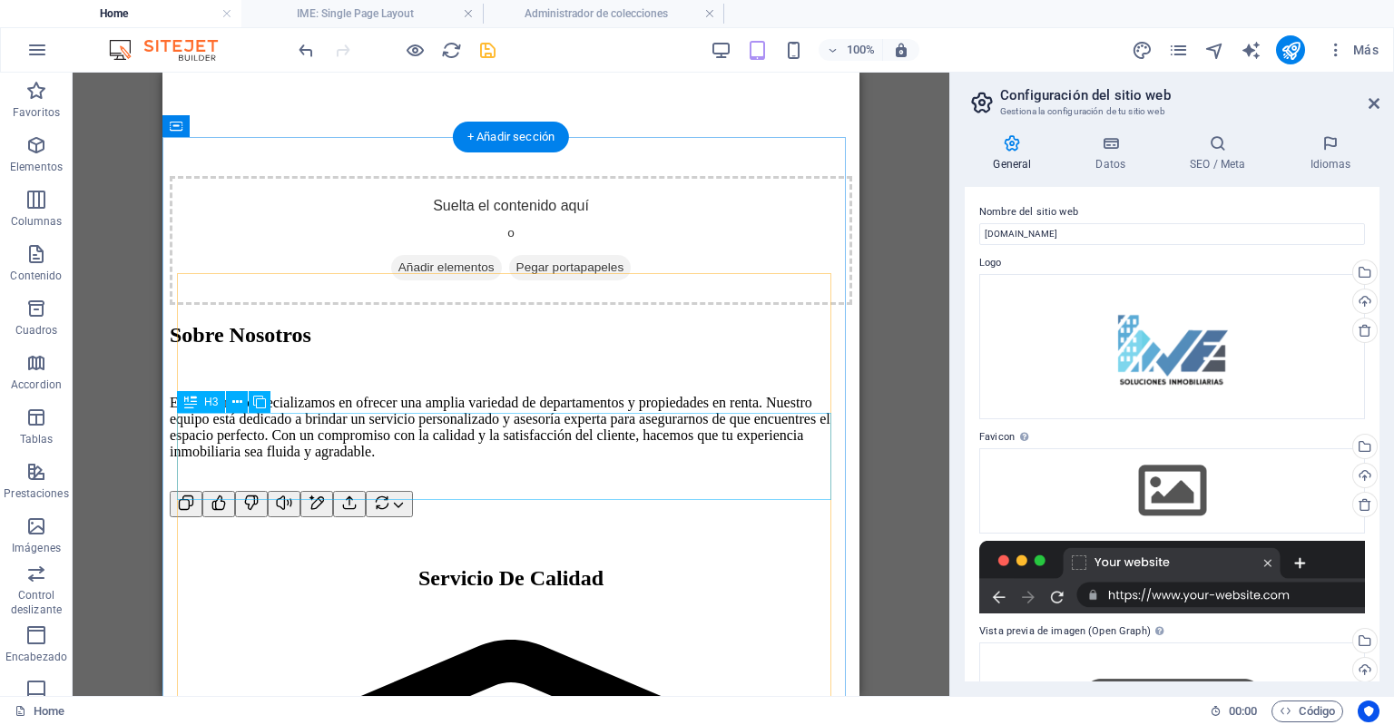
scroll to position [1257, 0]
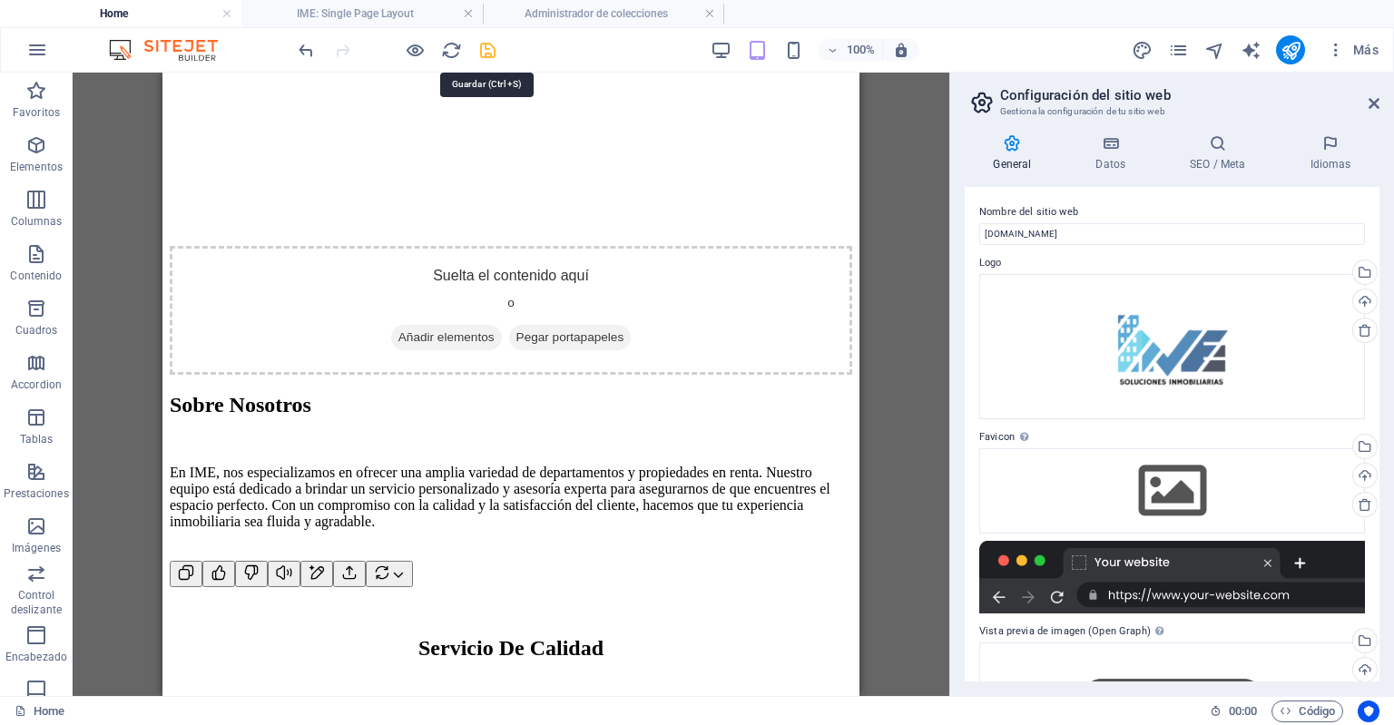
click at [497, 43] on icon "save" at bounding box center [487, 50] width 21 height 21
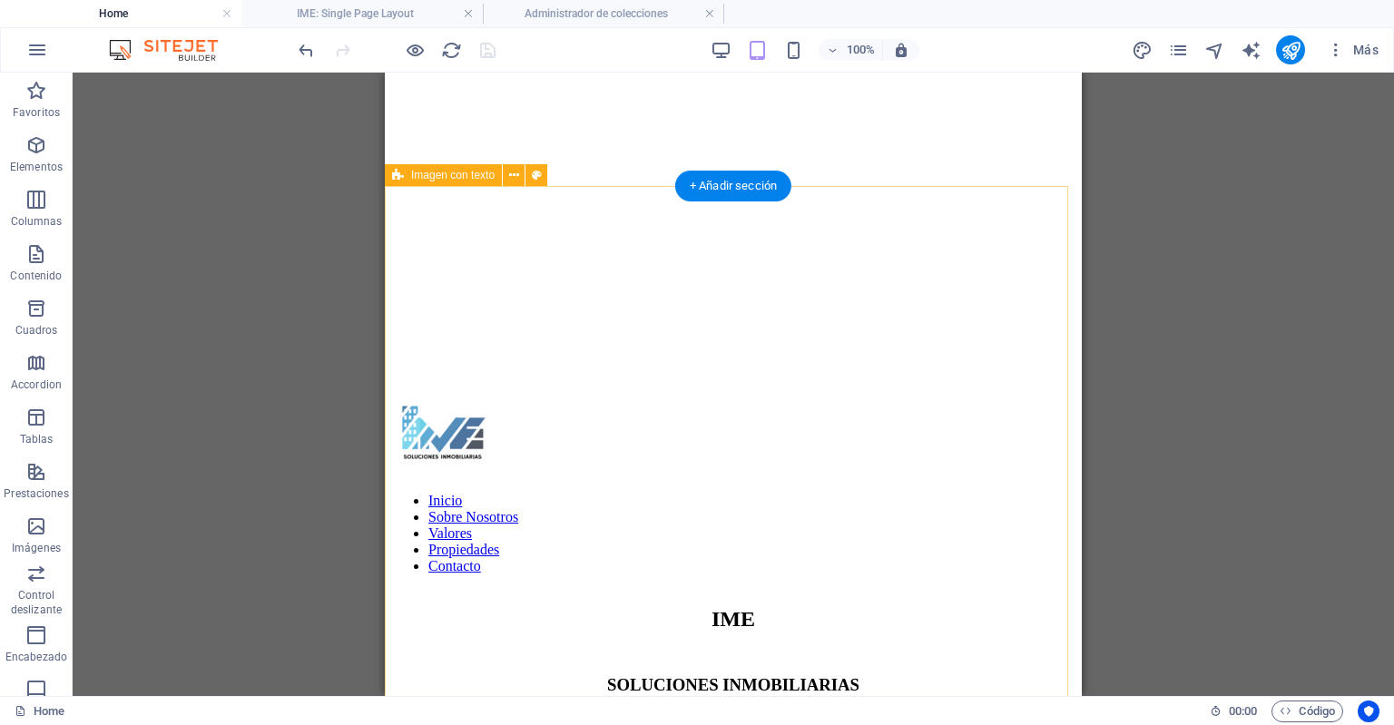
scroll to position [281, 0]
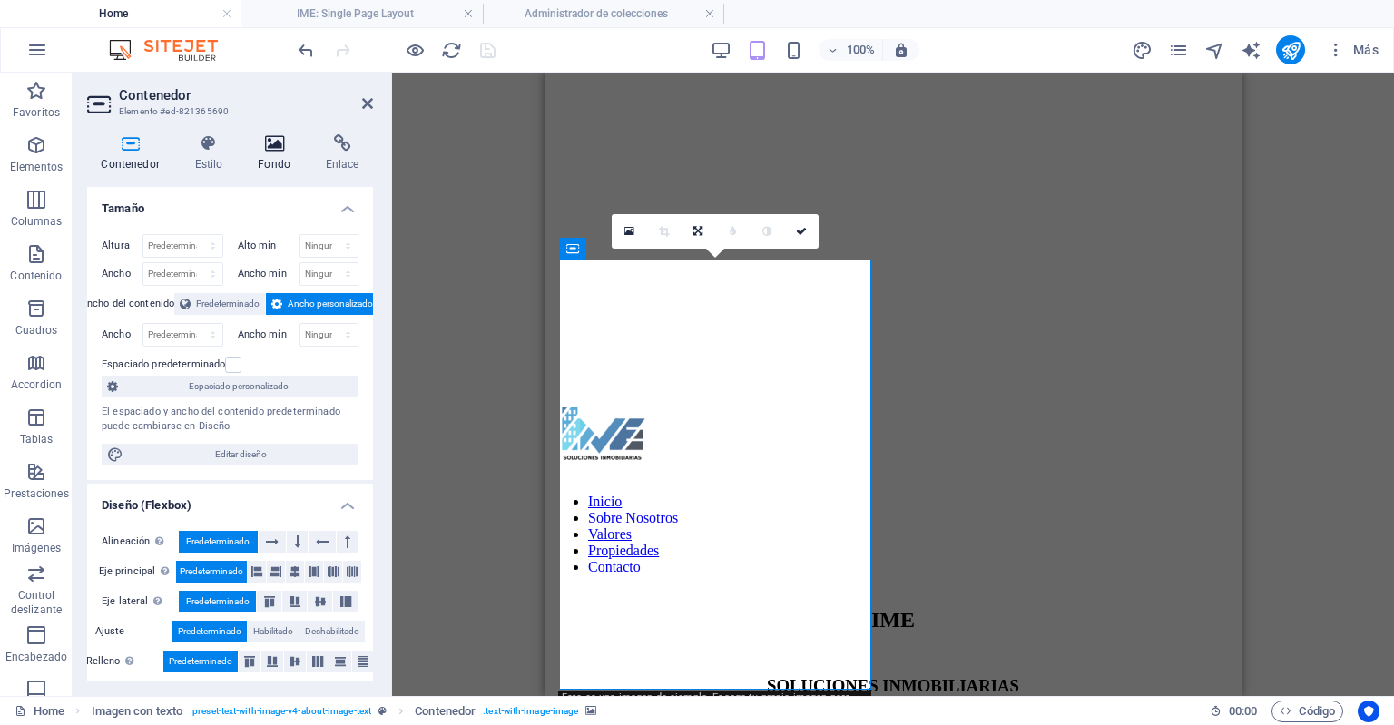
click at [276, 166] on h4 "Fondo" at bounding box center [278, 153] width 68 height 38
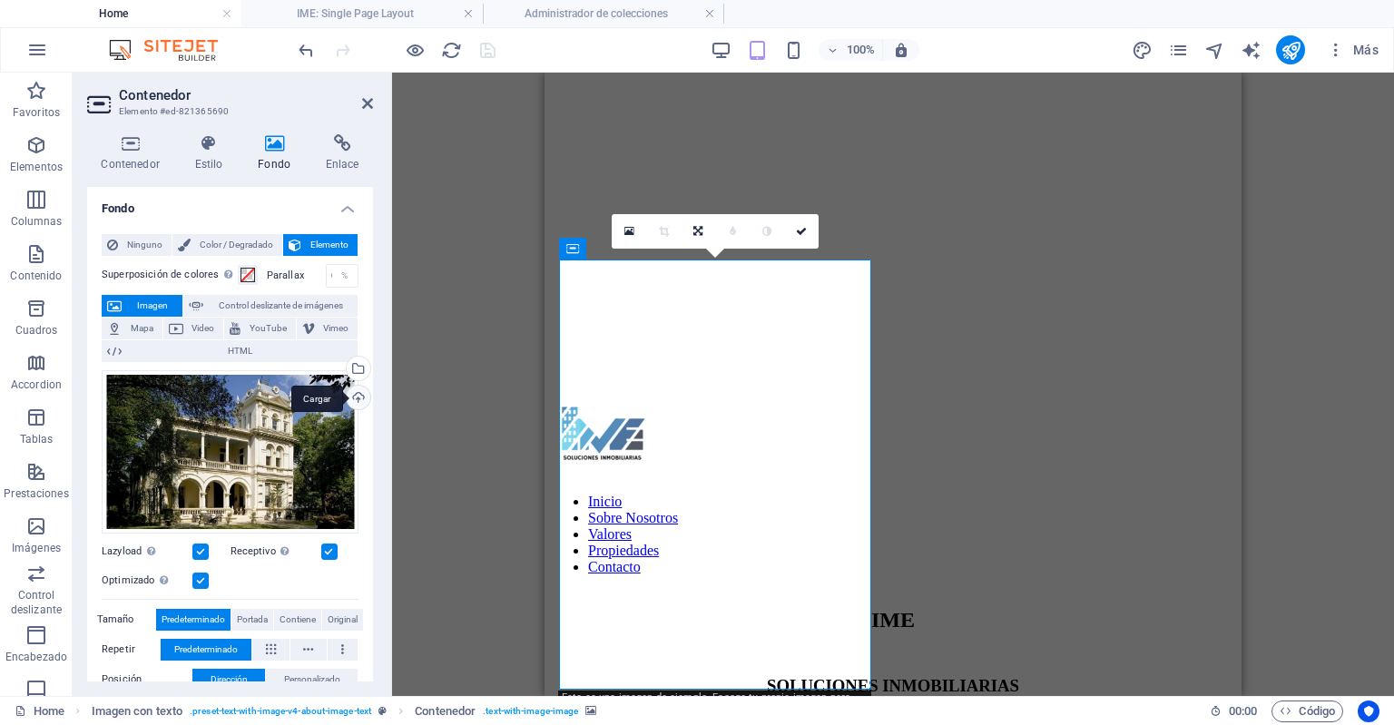
click at [348, 390] on div "Cargar" at bounding box center [356, 399] width 27 height 27
click at [356, 373] on div "Selecciona archivos del administrador de archivos, de la galería de fotos o car…" at bounding box center [356, 370] width 27 height 27
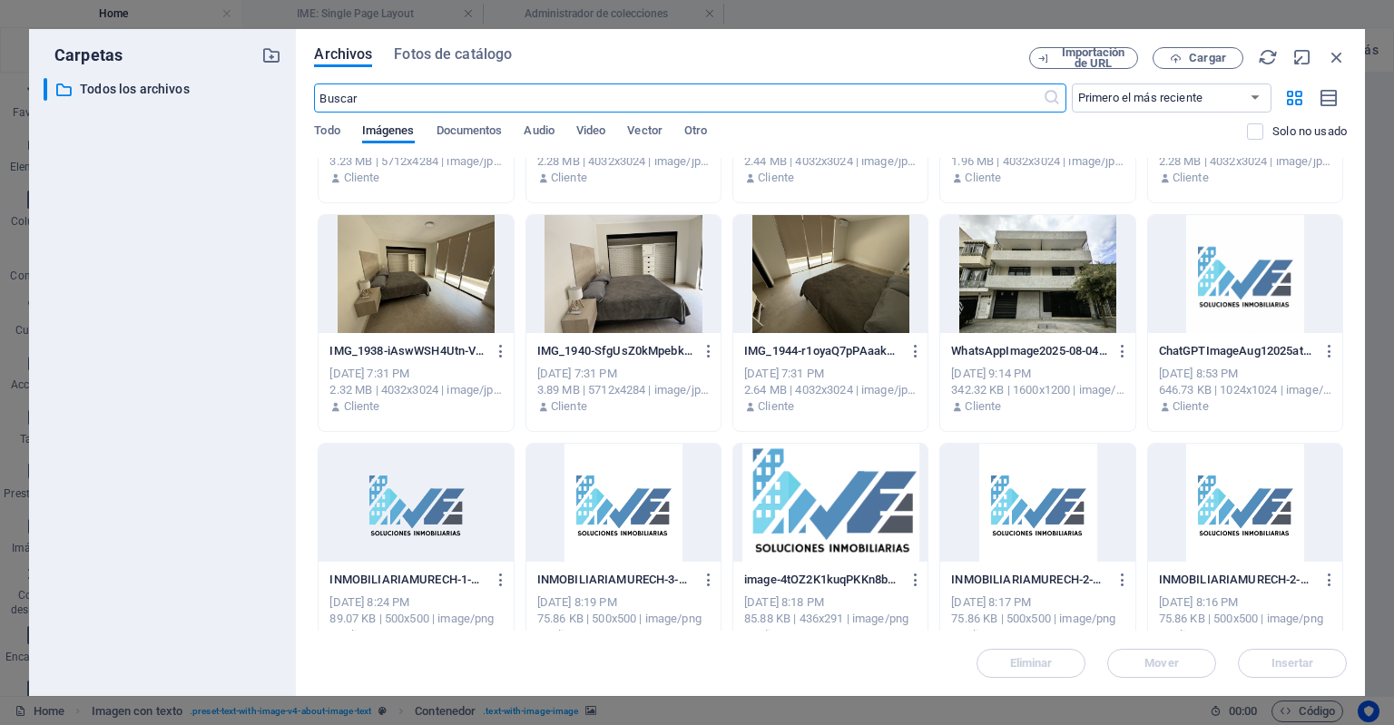
scroll to position [2229, 0]
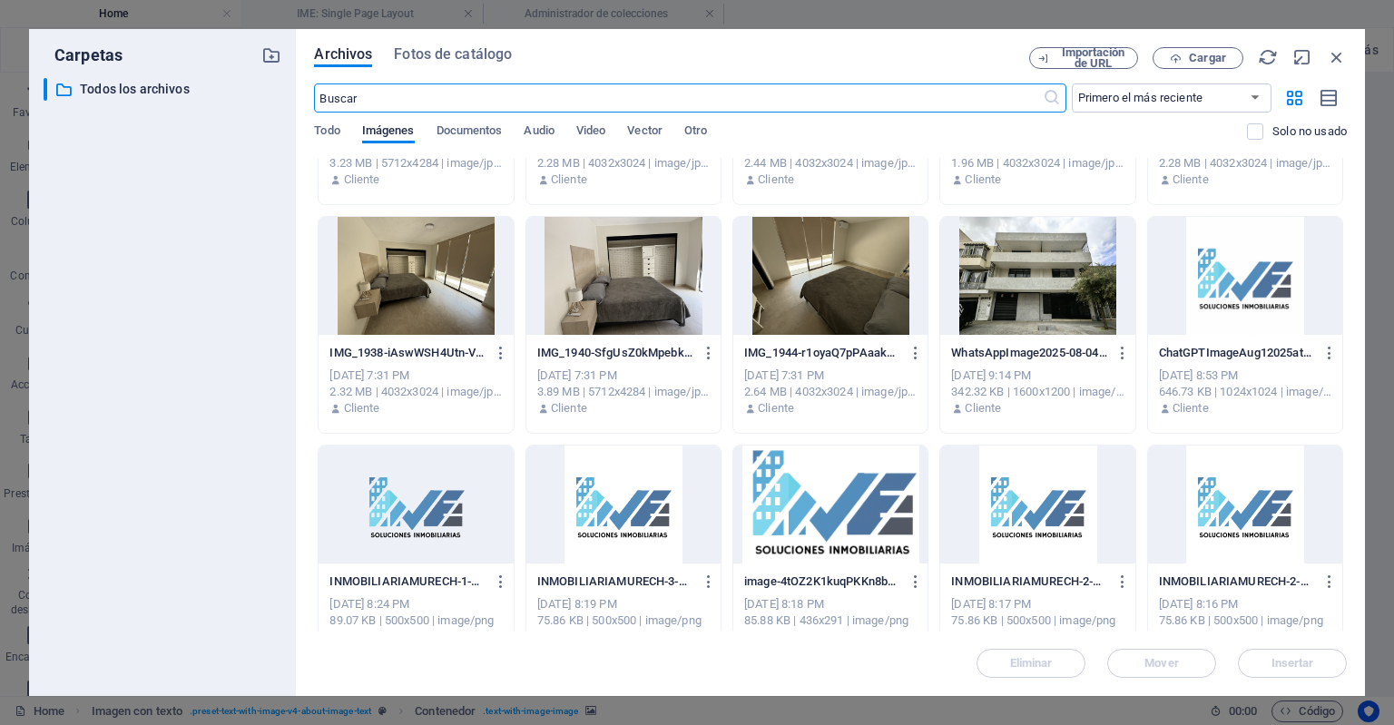
click at [1249, 269] on div at bounding box center [1245, 276] width 194 height 118
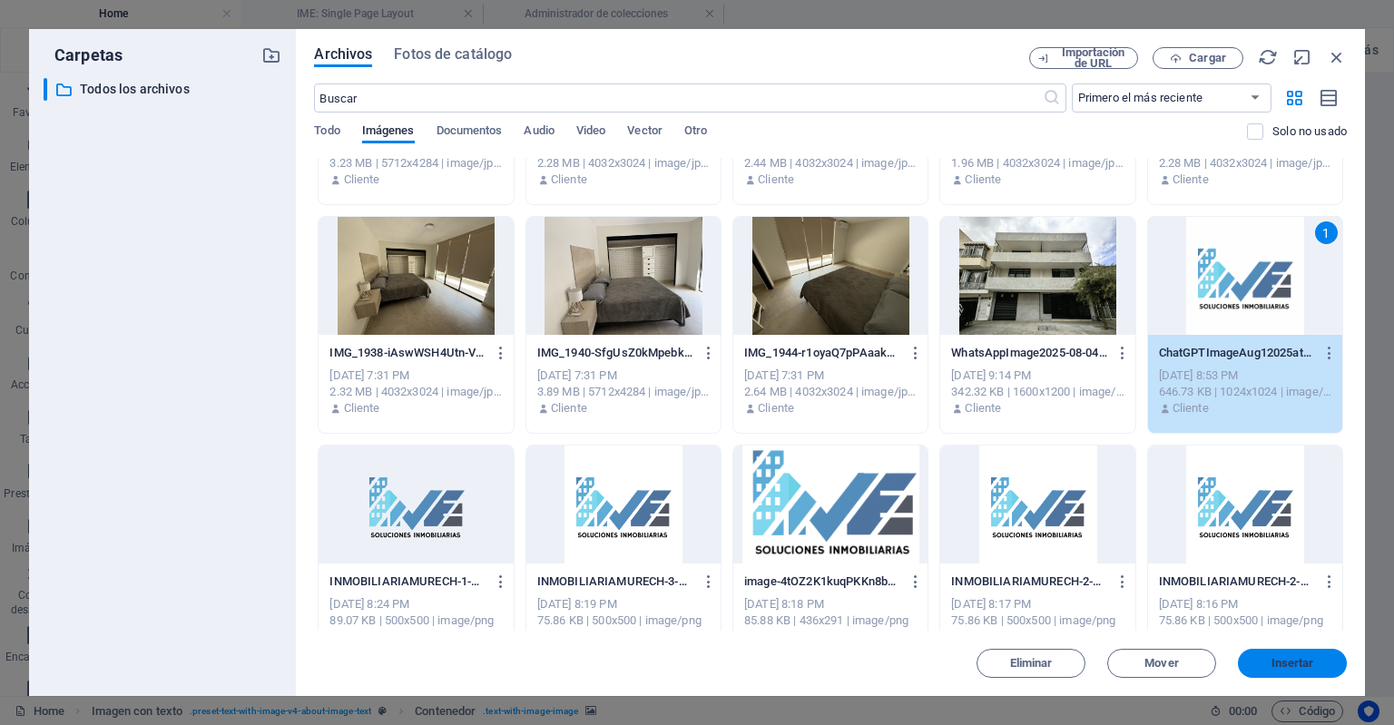
click at [1284, 671] on button "Insertar" at bounding box center [1292, 663] width 109 height 29
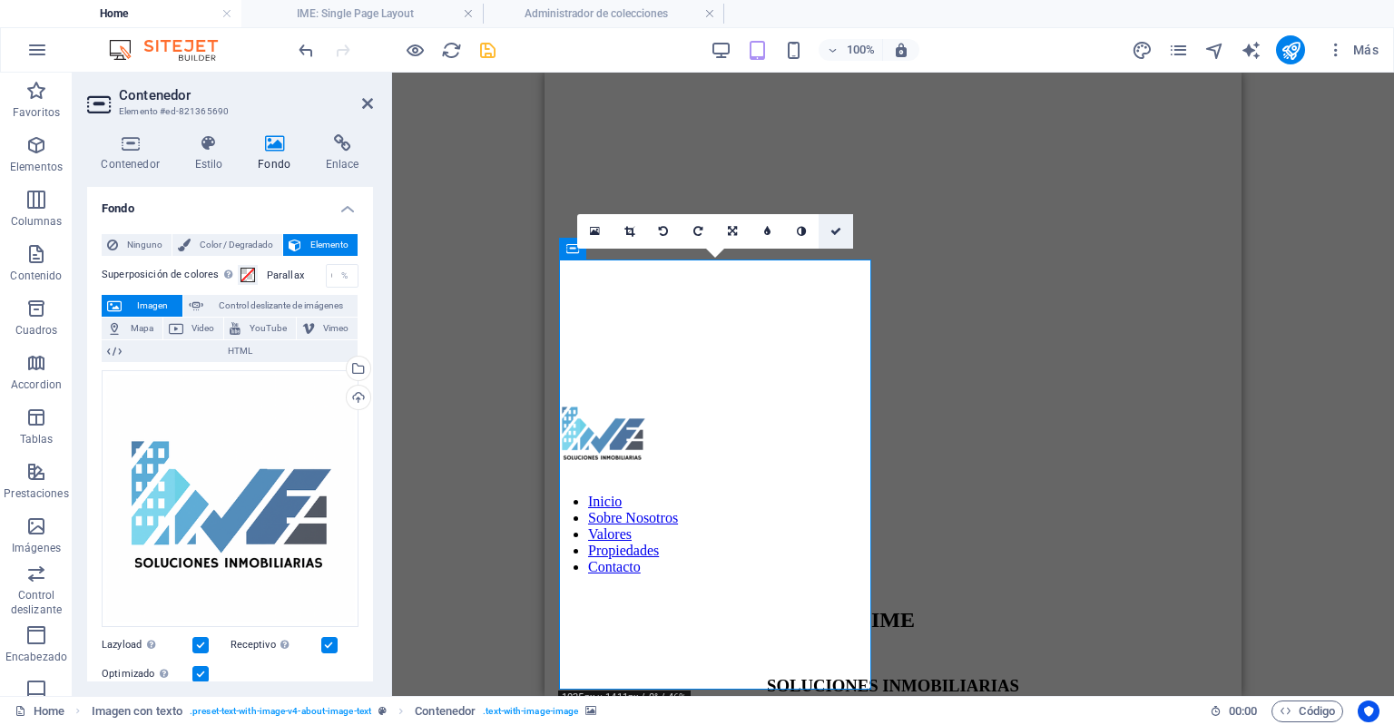
click at [824, 231] on link at bounding box center [836, 231] width 34 height 34
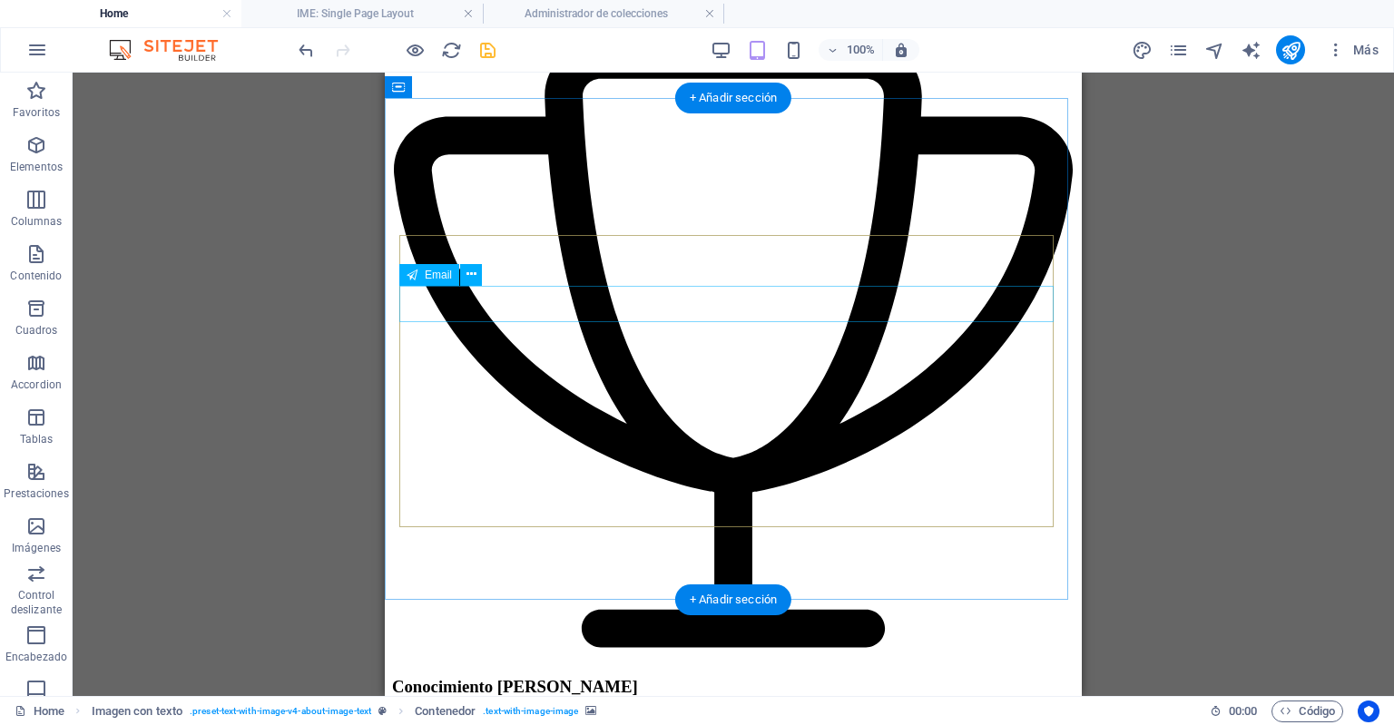
scroll to position [3478, 0]
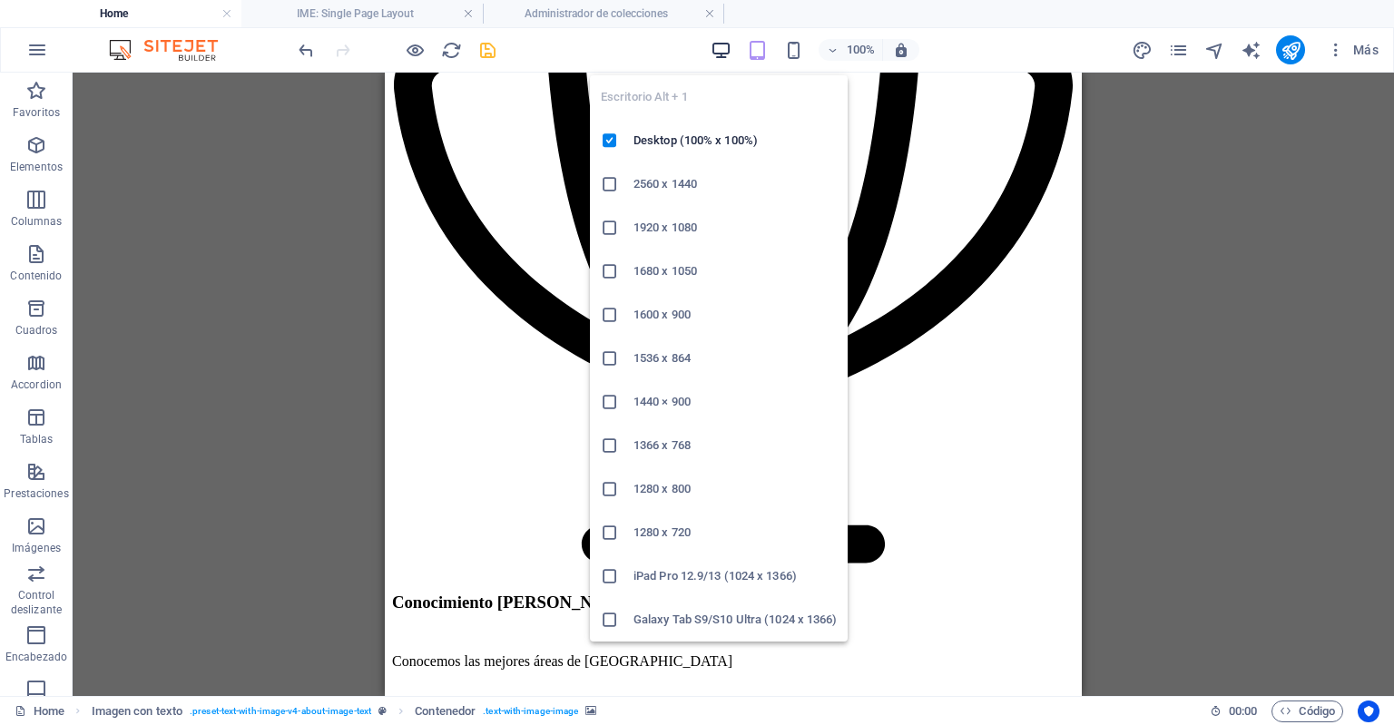
click at [720, 56] on icon "button" at bounding box center [721, 50] width 21 height 21
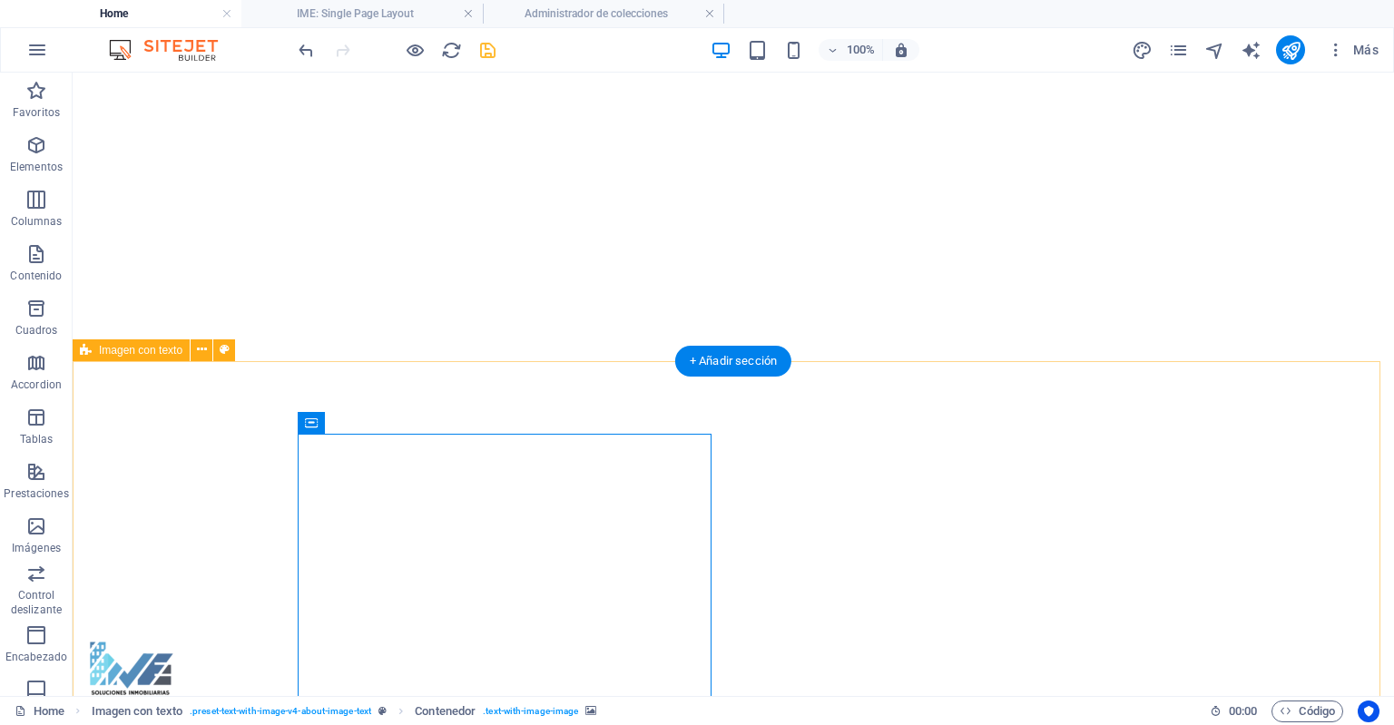
scroll to position [0, 0]
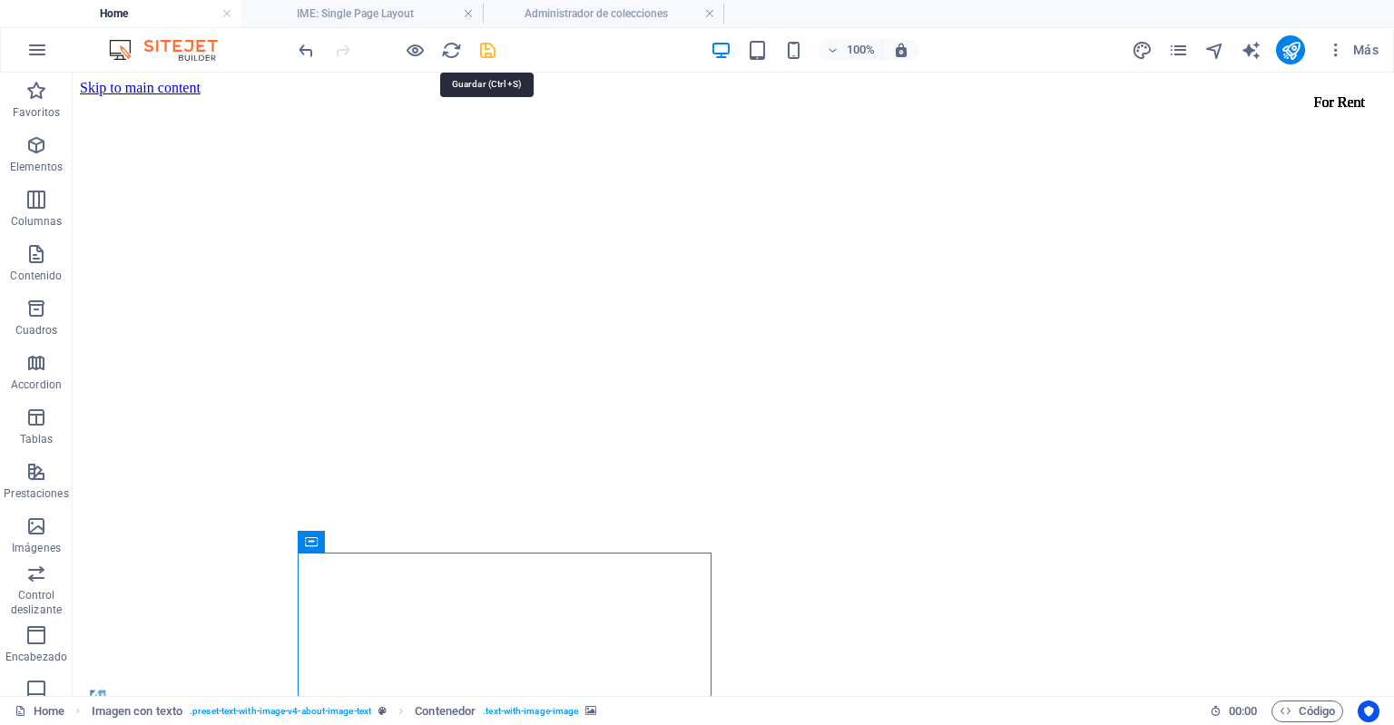
click at [494, 46] on icon "save" at bounding box center [487, 50] width 21 height 21
checkbox input "false"
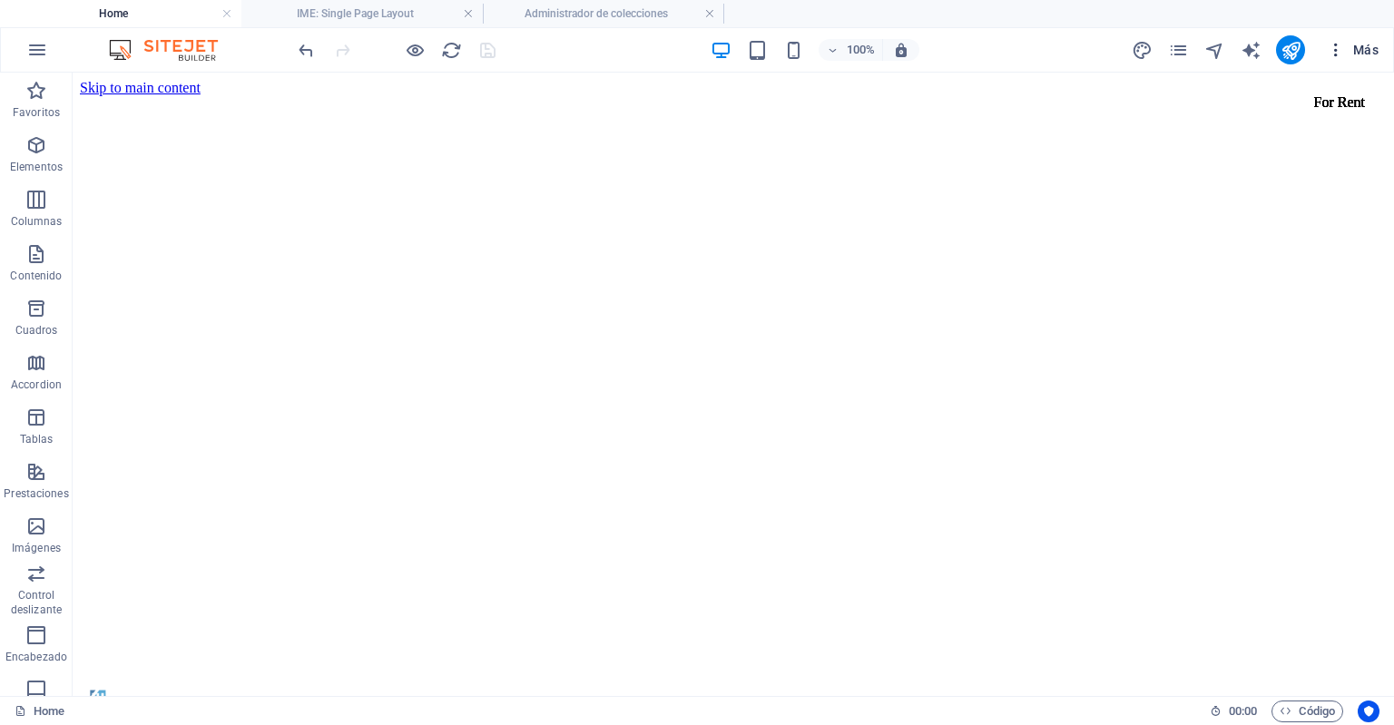
click at [1341, 53] on icon "button" at bounding box center [1336, 50] width 18 height 18
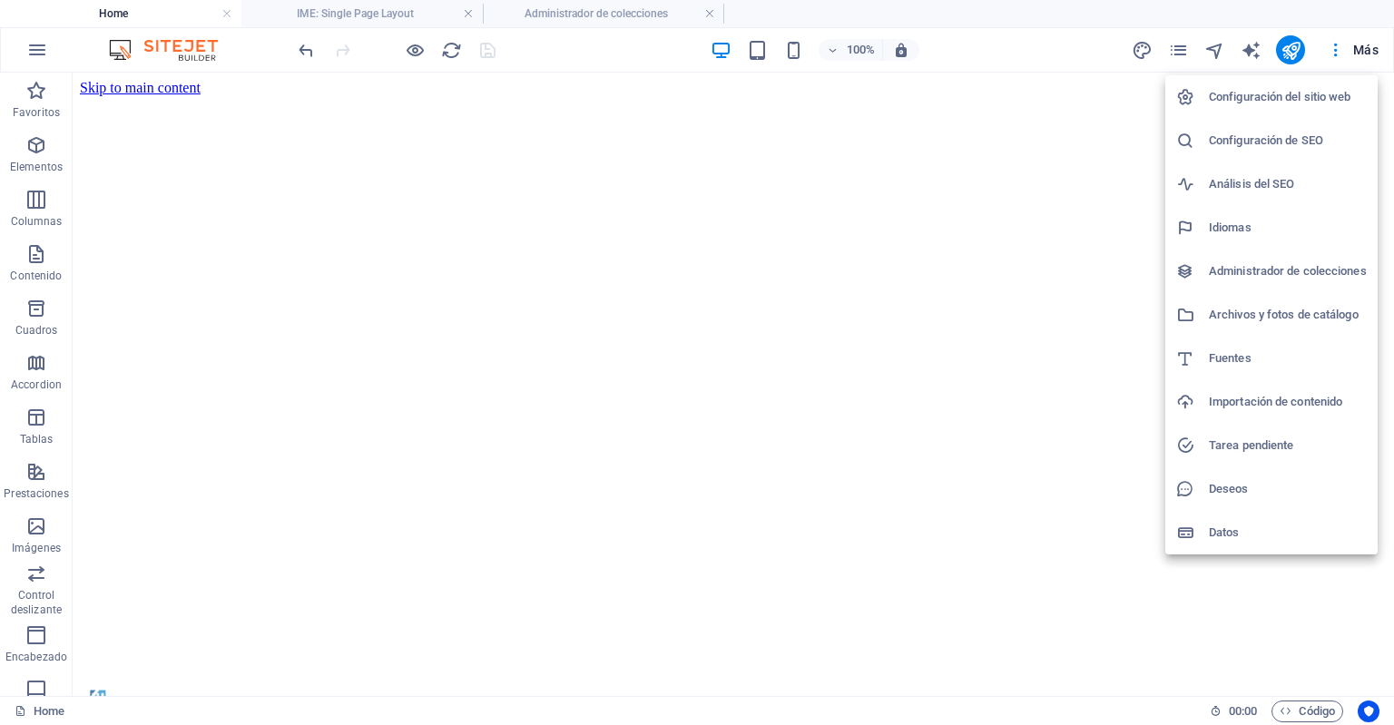
click at [1307, 94] on h6 "Configuración del sitio web" at bounding box center [1288, 97] width 158 height 22
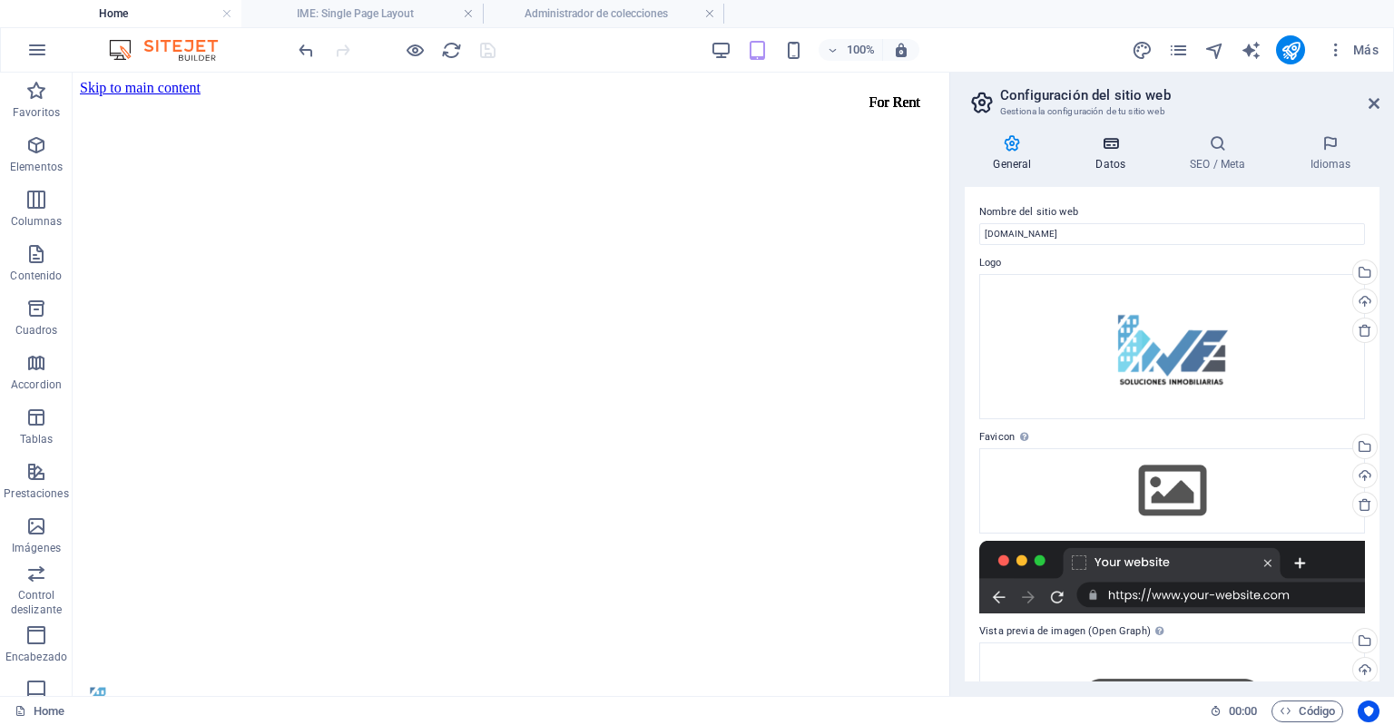
click at [1078, 159] on h4 "Datos" at bounding box center [1115, 153] width 94 height 38
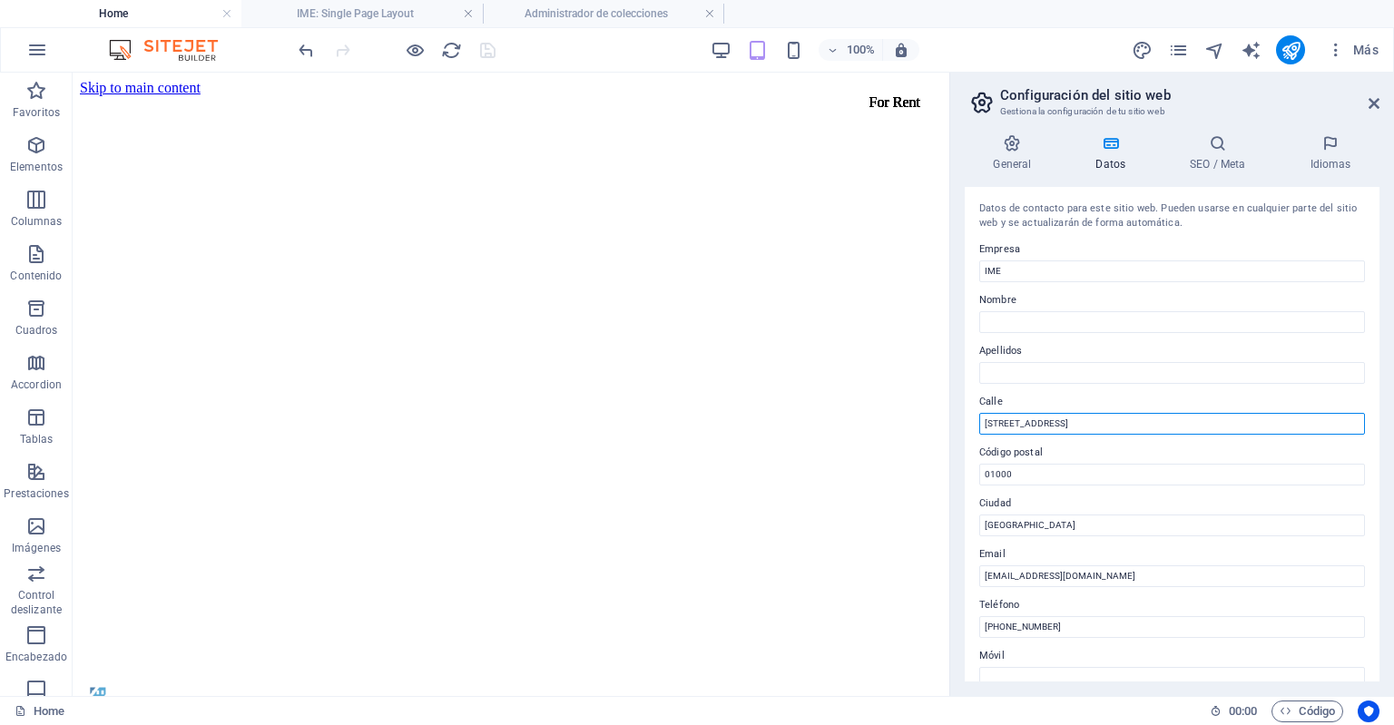
click at [1005, 418] on input "123 Main St" at bounding box center [1172, 424] width 386 height 22
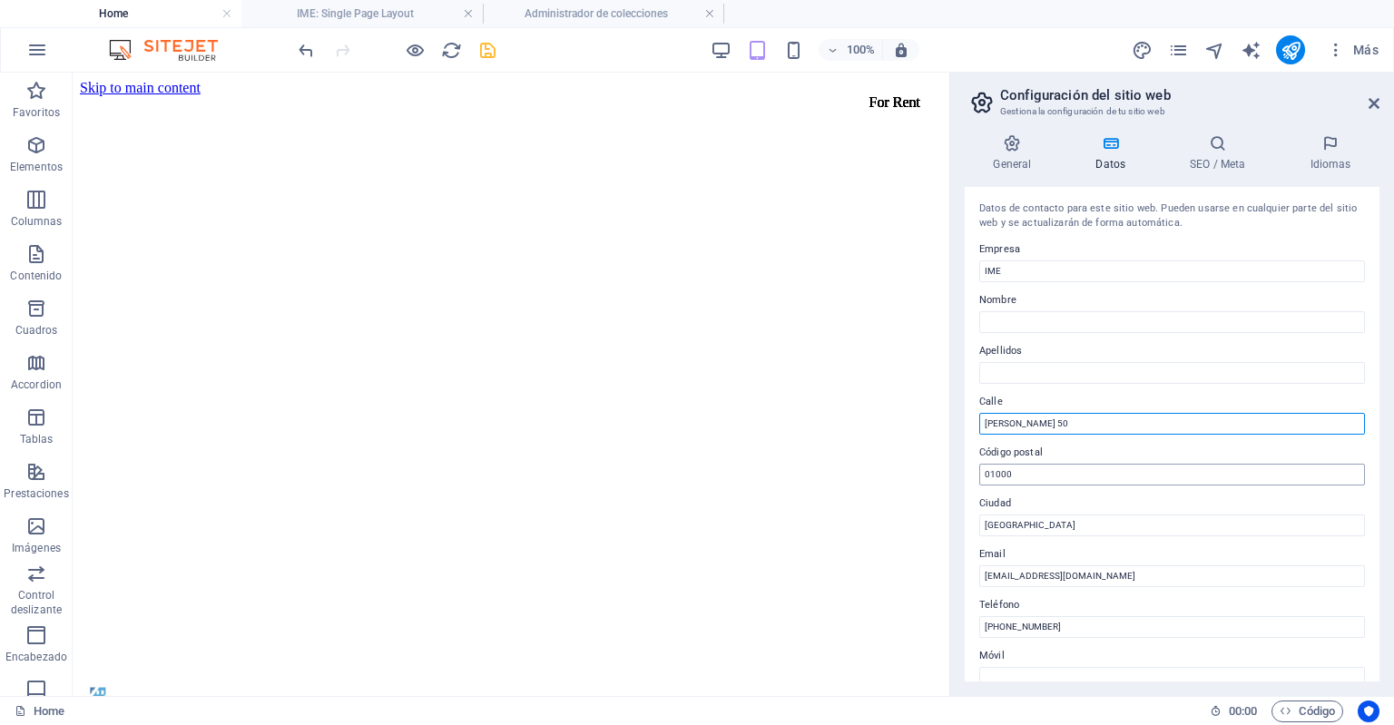
type input "[PERSON_NAME] 50"
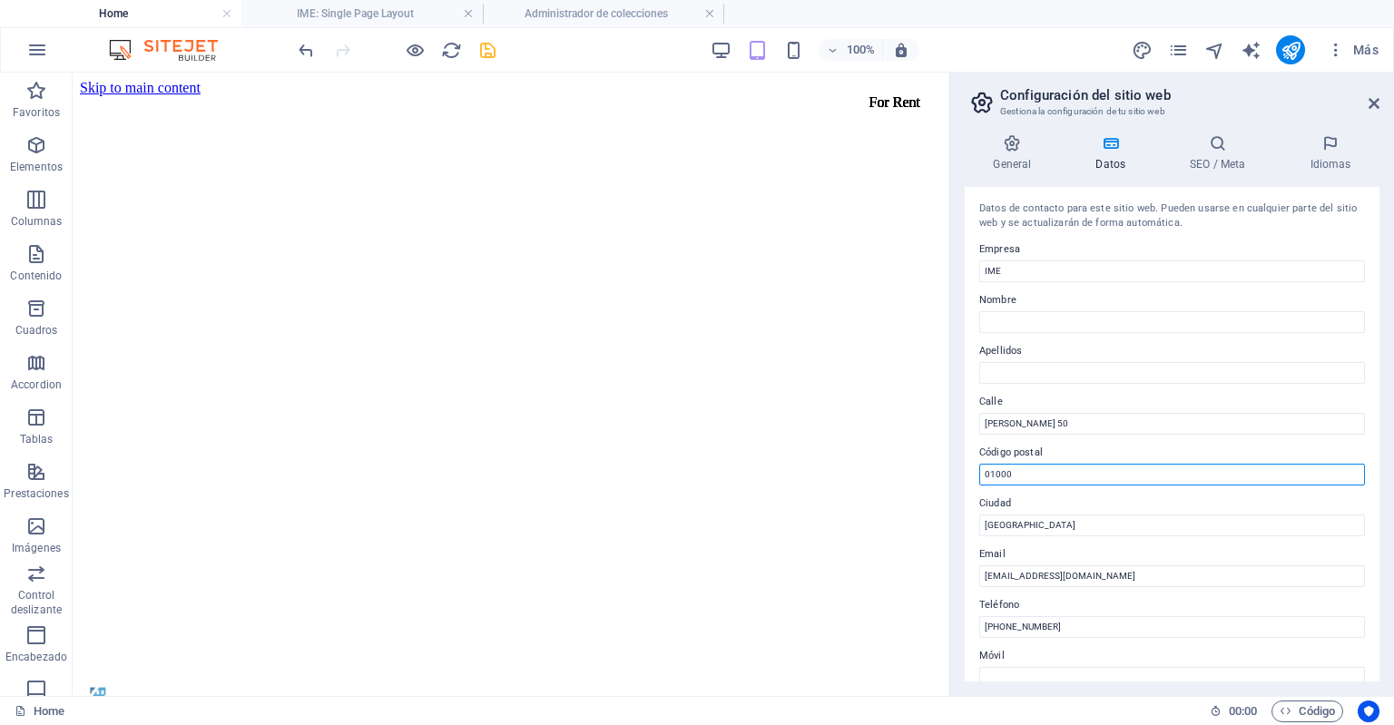
click at [1002, 468] on input "01000" at bounding box center [1172, 475] width 386 height 22
type input "27019"
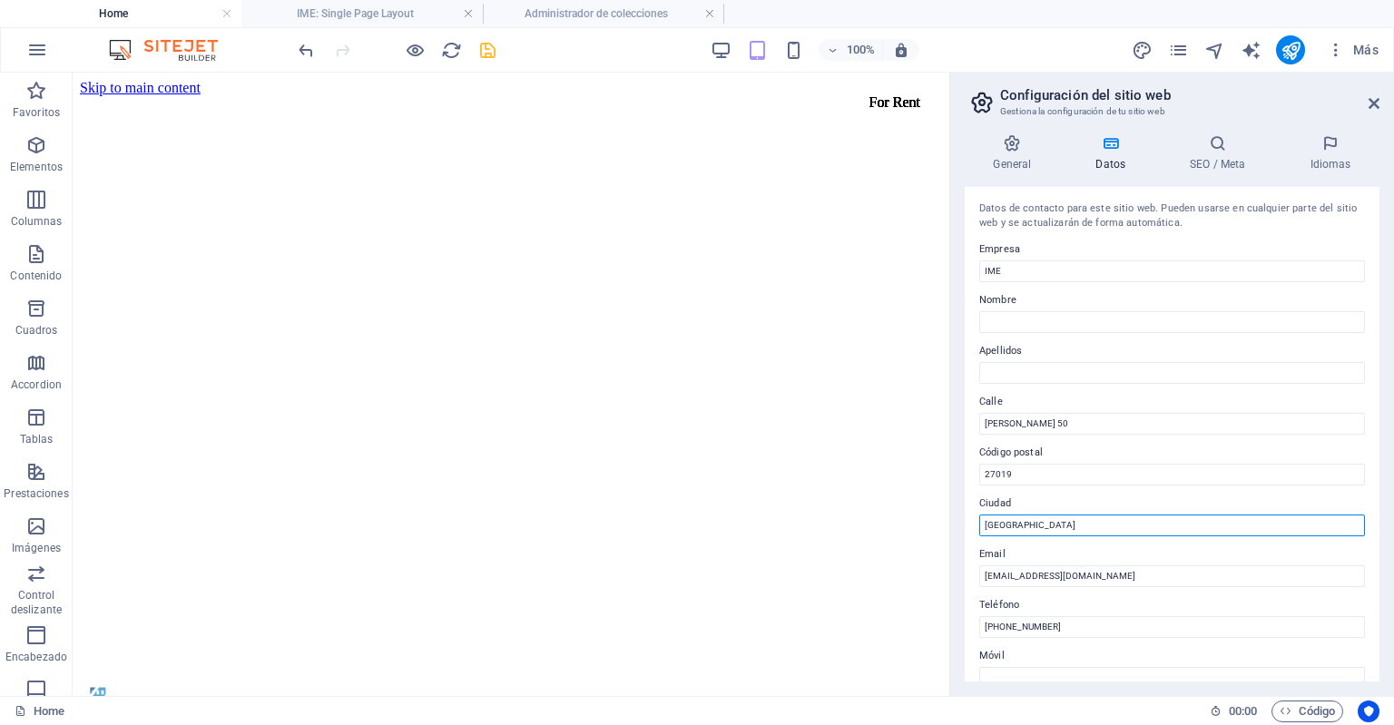
click at [1045, 531] on input "Mexico City" at bounding box center [1172, 526] width 386 height 22
type input "Torreon [GEOGRAPHIC_DATA]"
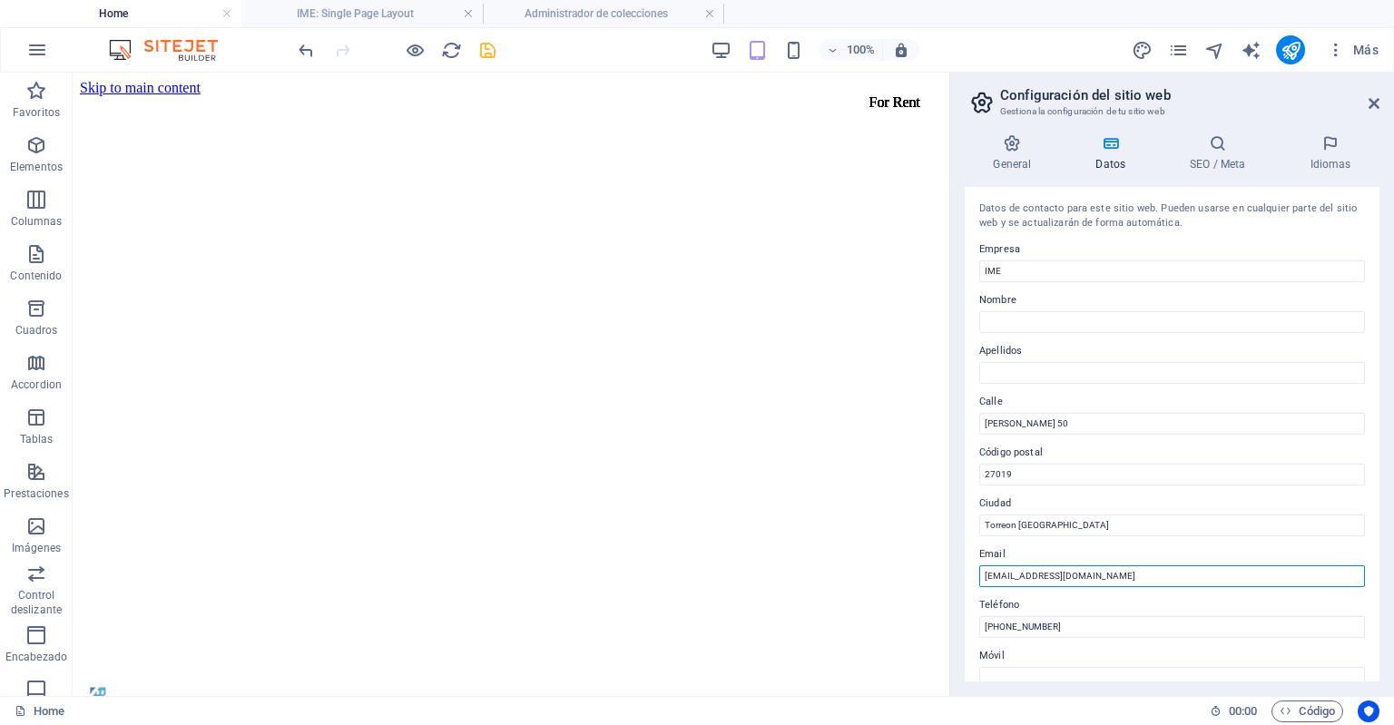
click at [994, 575] on input "info@ime.com.mx" at bounding box center [1172, 577] width 386 height 22
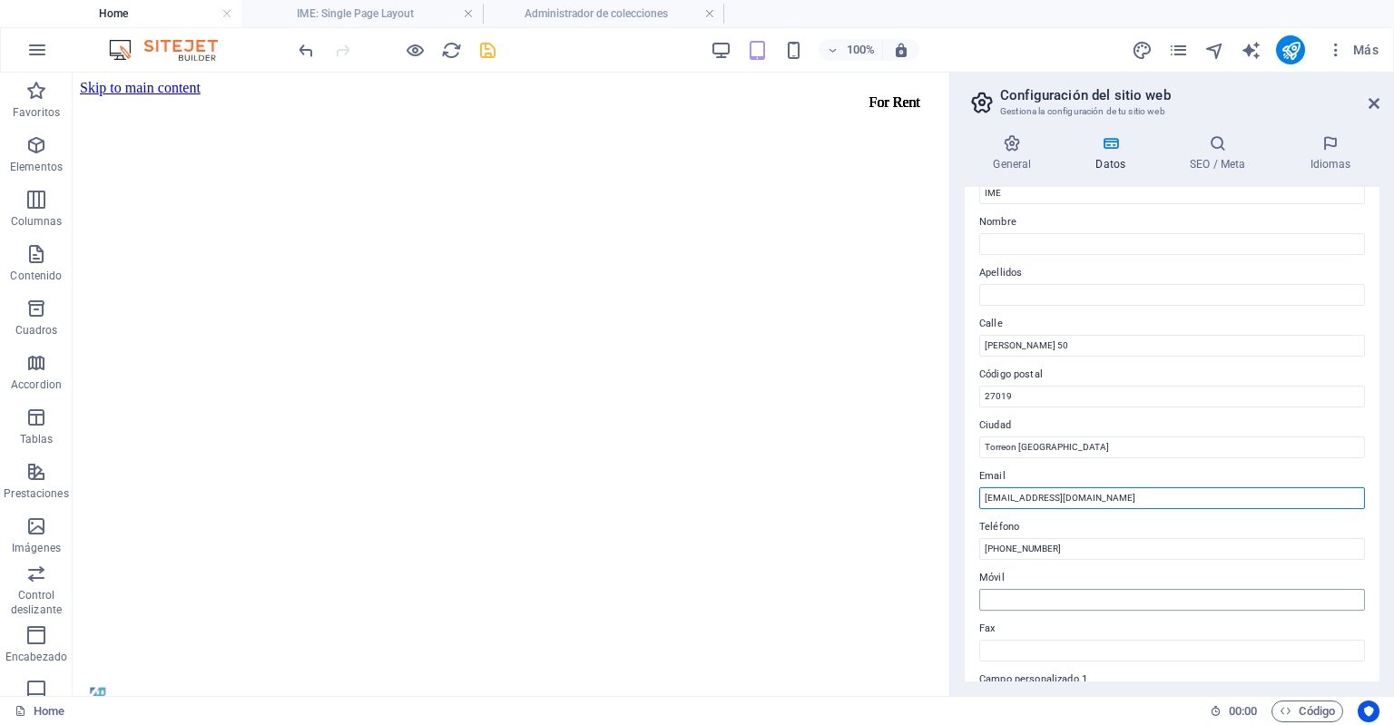
scroll to position [76, 0]
type input "[EMAIL_ADDRESS][DOMAIN_NAME]"
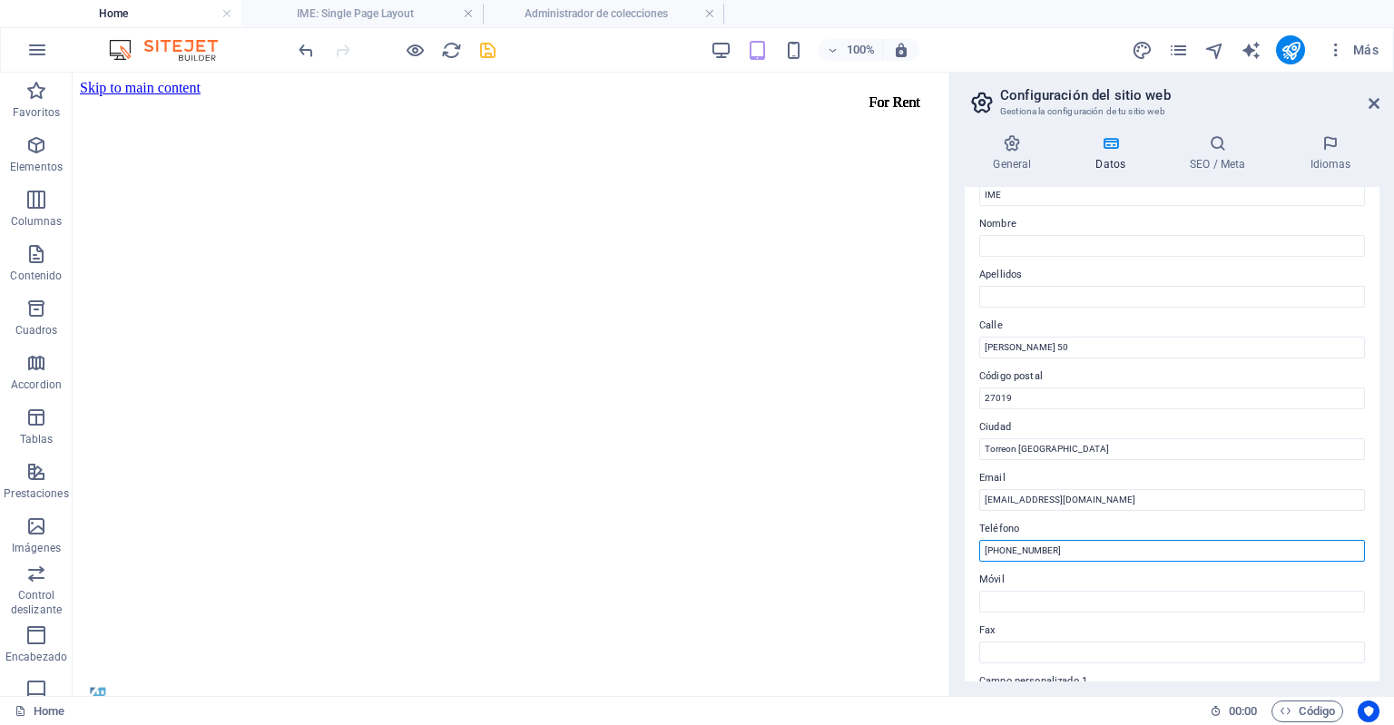
click at [1079, 556] on input "+52 55 1234 5678" at bounding box center [1172, 551] width 386 height 22
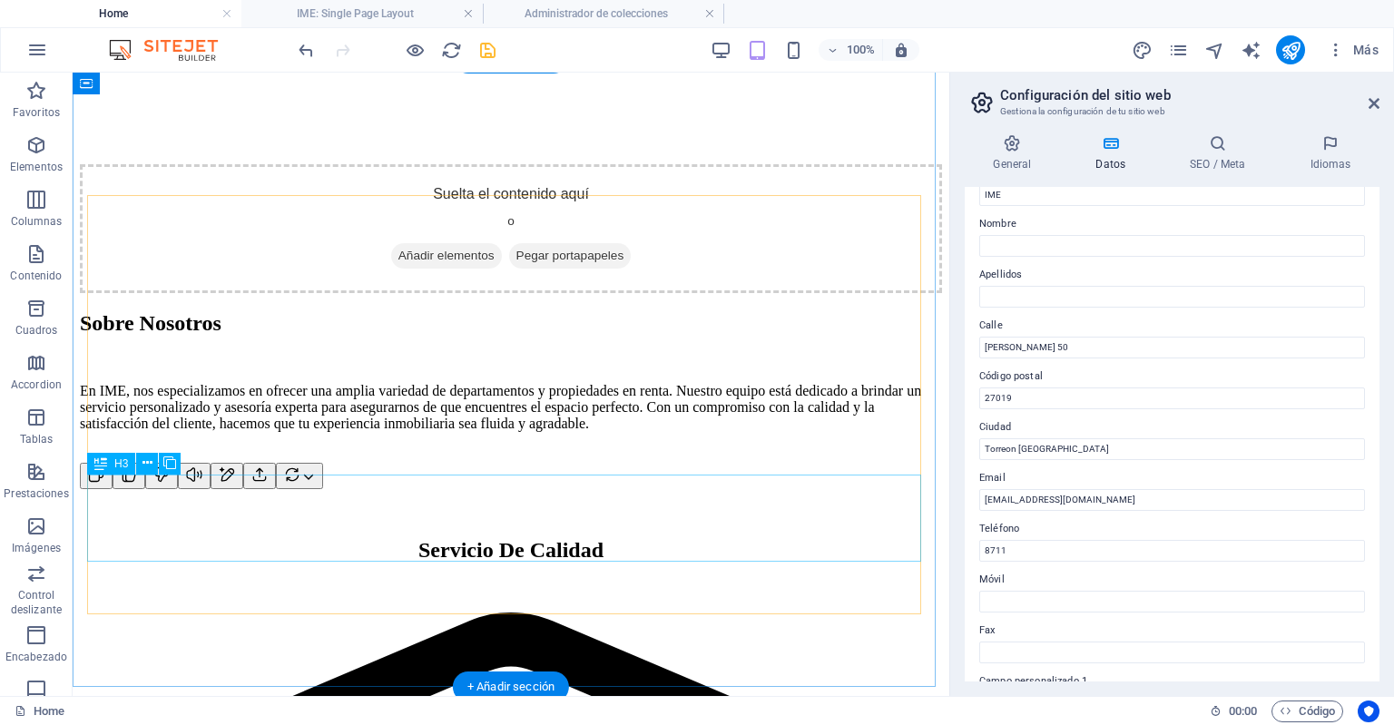
scroll to position [1267, 0]
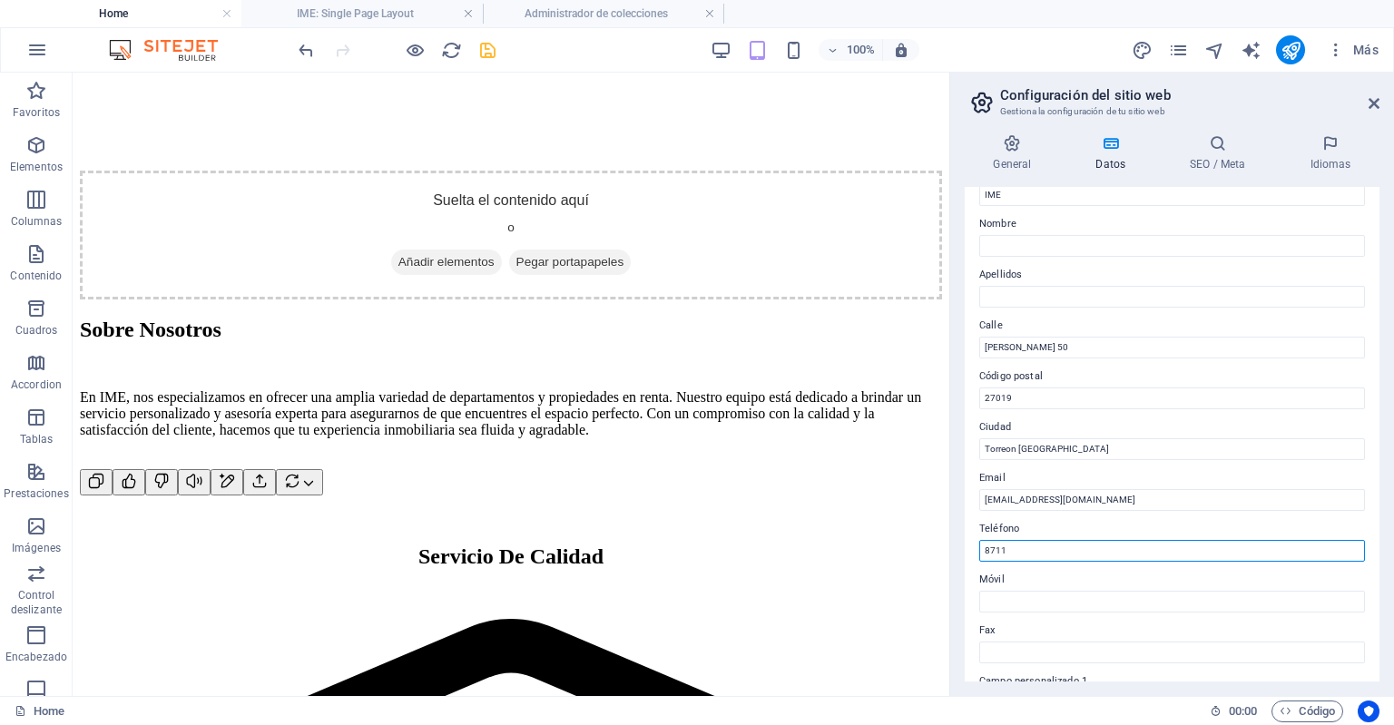
click at [1017, 547] on input "8711" at bounding box center [1172, 551] width 386 height 22
click at [983, 547] on input "8711326439" at bounding box center [1172, 551] width 386 height 22
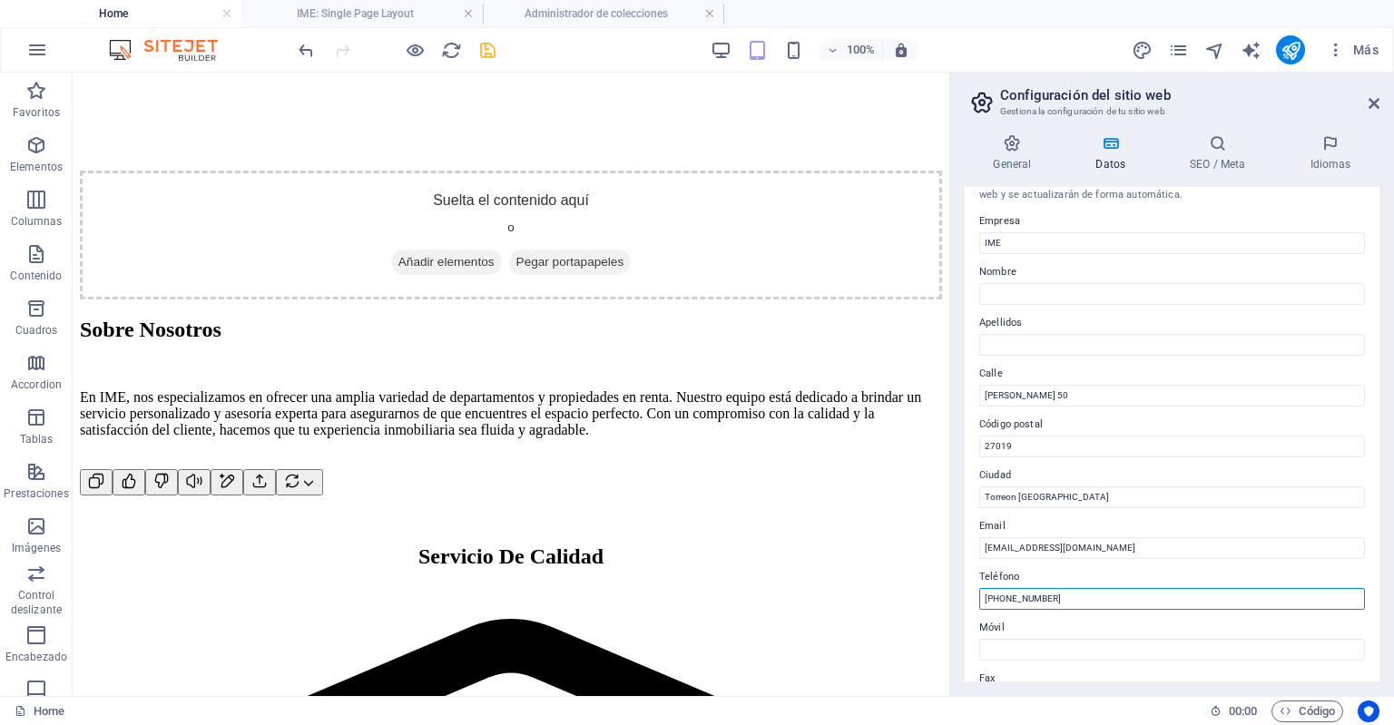
scroll to position [0, 0]
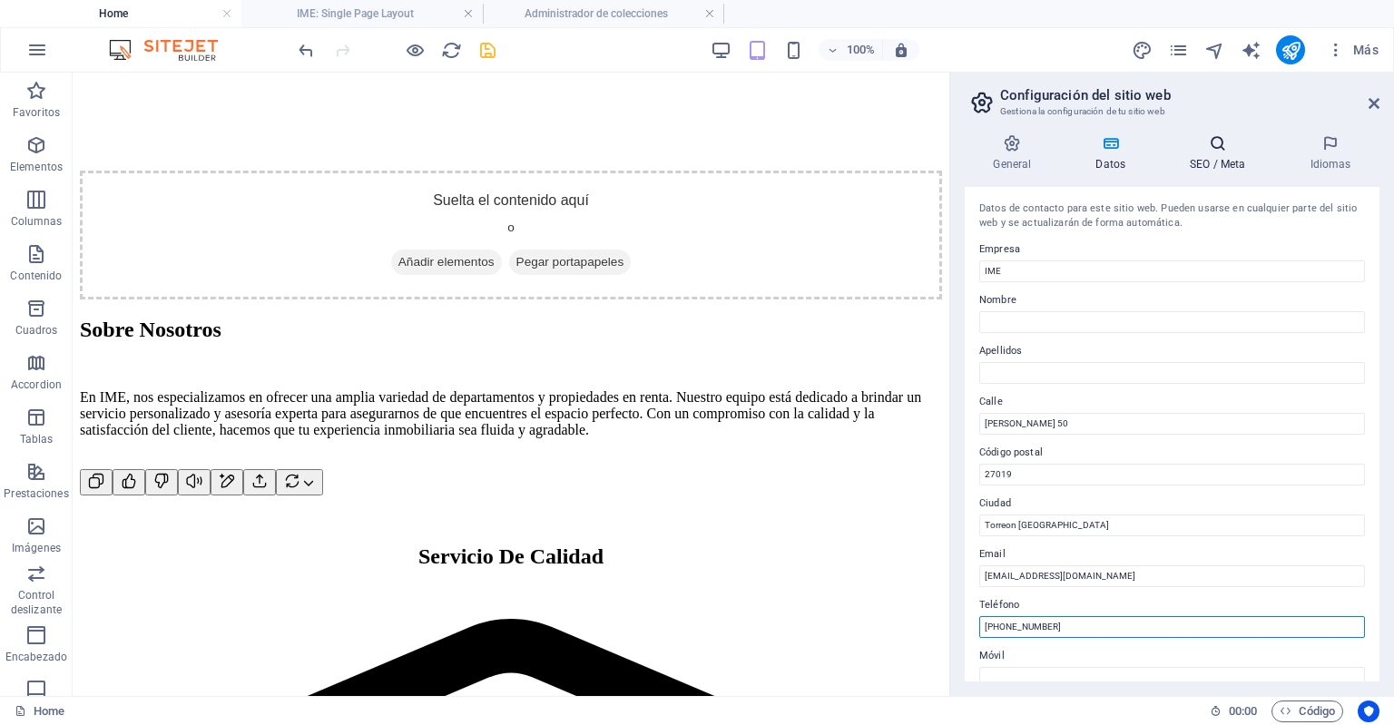
type input "[PHONE_NUMBER]"
click at [1192, 159] on h4 "SEO / Meta" at bounding box center [1222, 153] width 120 height 38
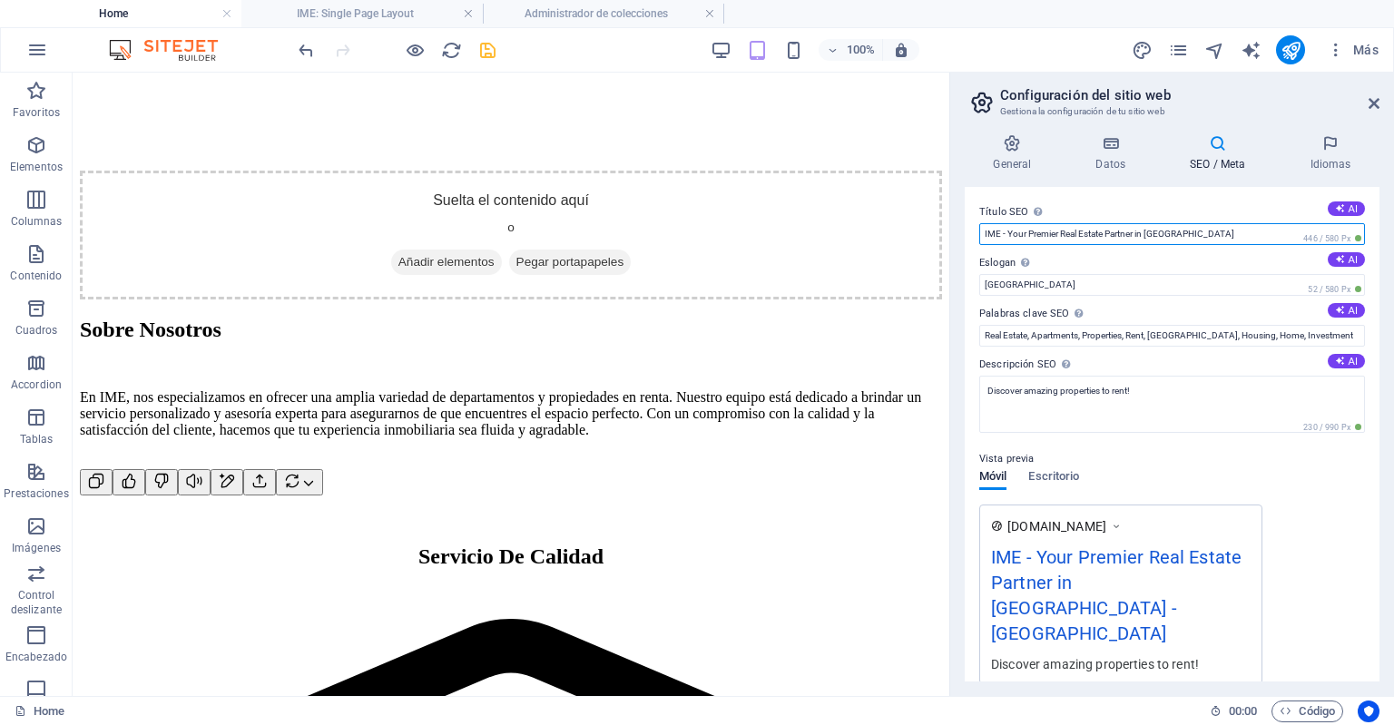
click at [1169, 238] on input "IME - Your Premier Real Estate Partner in Mexico" at bounding box center [1172, 234] width 386 height 22
click at [1186, 234] on input "IME - Your Premier Real Estate Partner in Mexico" at bounding box center [1172, 234] width 386 height 22
drag, startPoint x: 1186, startPoint y: 234, endPoint x: 1012, endPoint y: 228, distance: 173.5
click at [1012, 228] on input "IME - Your Premier Real Estate Partner in Mexico" at bounding box center [1172, 234] width 386 height 22
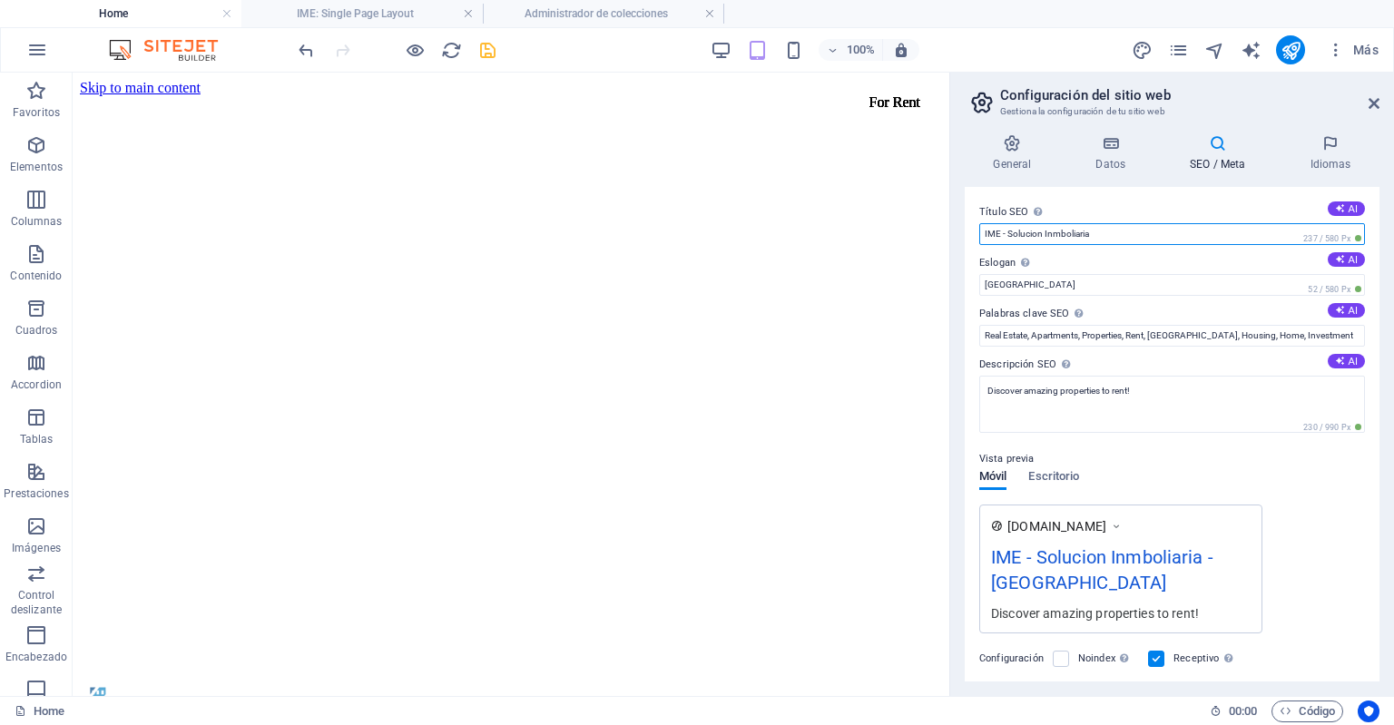
click at [1038, 237] on input "IME - Solucion Inmboliaria" at bounding box center [1172, 234] width 386 height 22
click at [1041, 231] on input "IME - Solucion Inmboliaria" at bounding box center [1172, 234] width 386 height 22
click at [1133, 241] on input "IME - Soluciones Inmboliaria" at bounding box center [1172, 234] width 386 height 22
type input "IME - Soluciones Inmboliarias"
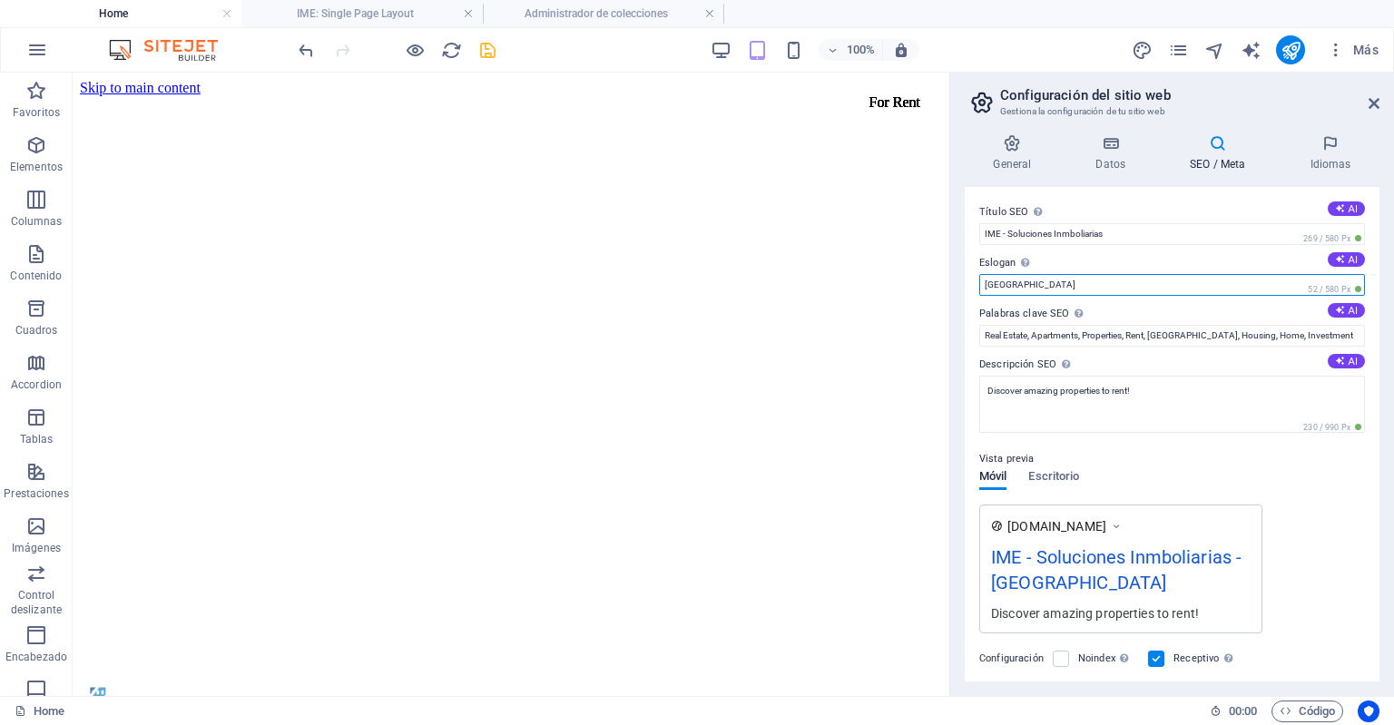
click at [1078, 279] on input "Berlin" at bounding box center [1172, 285] width 386 height 22
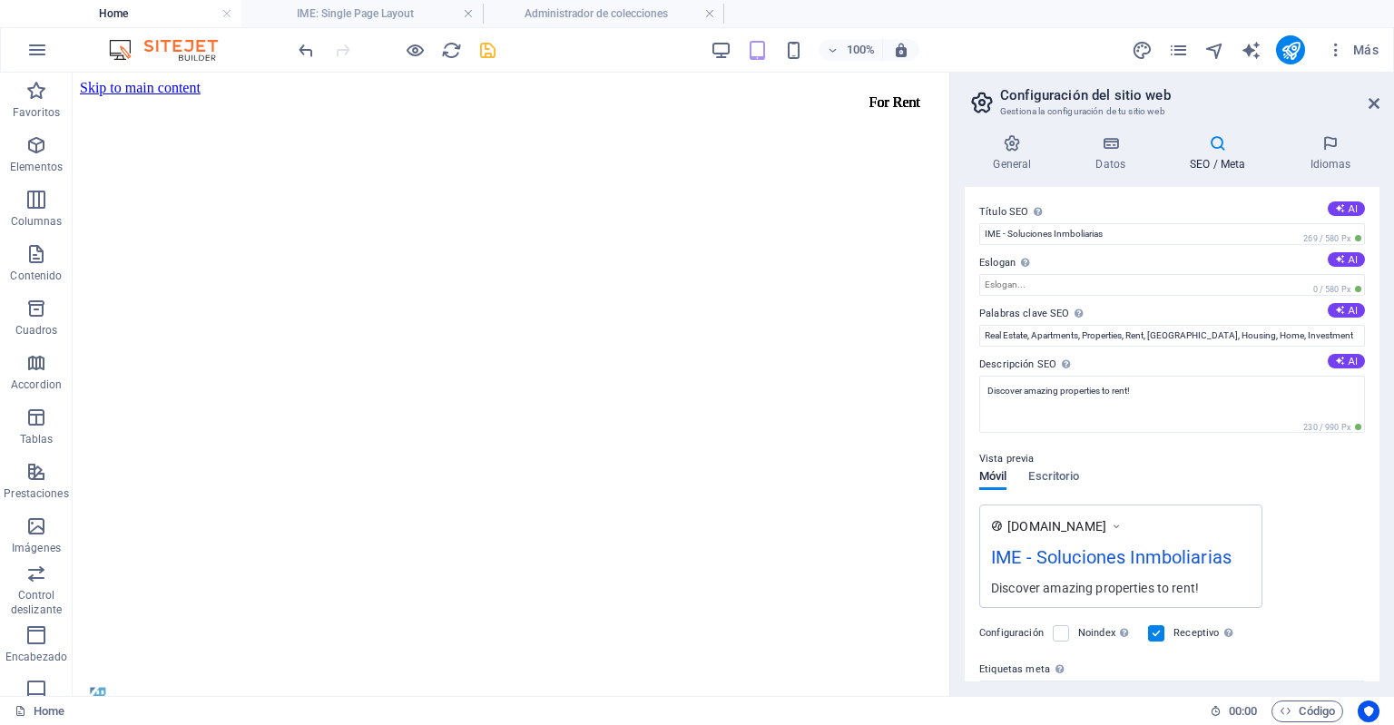
drag, startPoint x: 1315, startPoint y: 342, endPoint x: 1216, endPoint y: 363, distance: 102.0
click at [1216, 363] on label "Descripción SEO Describe el contenido de tu sitio web - ¡crucial para los busca…" at bounding box center [1172, 365] width 386 height 22
click at [1216, 376] on textarea "Discover amazing properties to rent!" at bounding box center [1172, 404] width 386 height 57
click at [1300, 340] on input "Real Estate, Apartments, Properties, Rent, Mexico, Housing, Home, Investment" at bounding box center [1172, 336] width 386 height 22
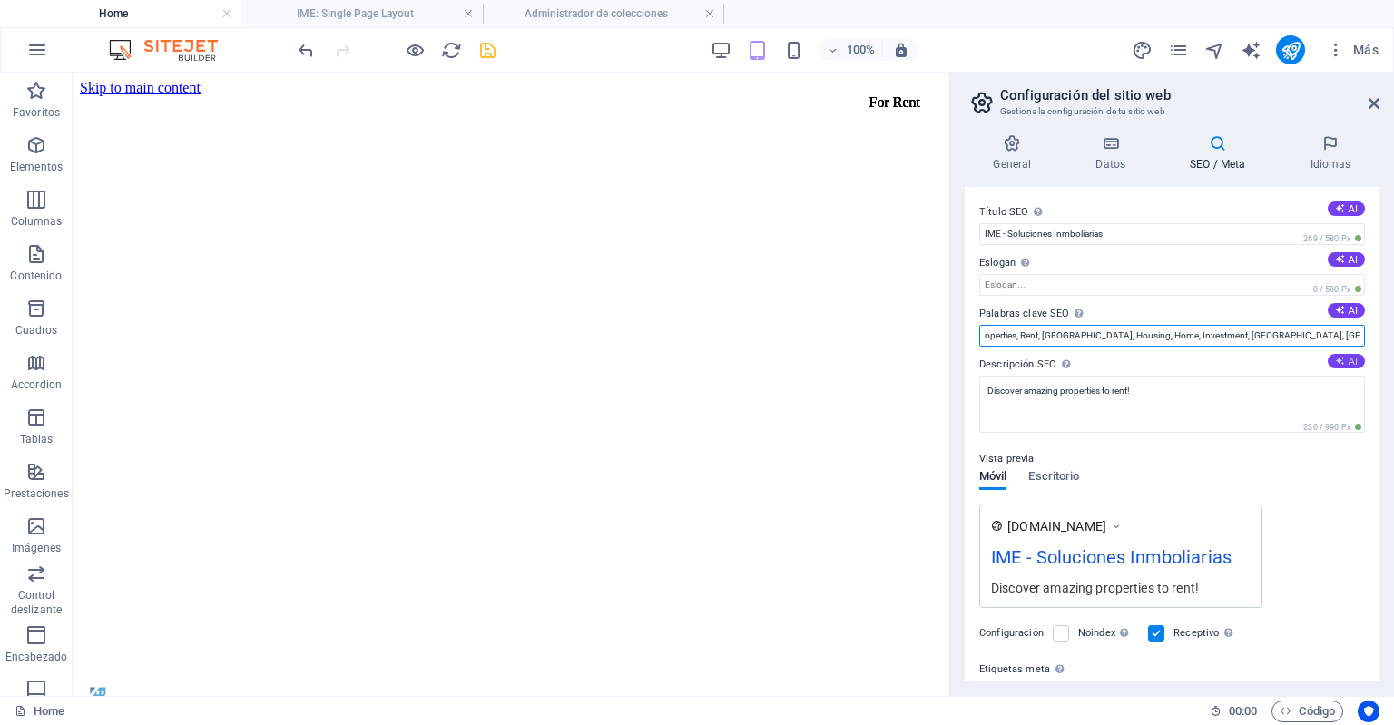
type input "Real Estate, Apartments, Properties, Rent, [GEOGRAPHIC_DATA], Housing, Home, In…"
click at [1343, 359] on button "AI" at bounding box center [1346, 361] width 37 height 15
type textarea "Descubre en IME Soluciones Inmobiliarias la variedad de departamentos en renta …"
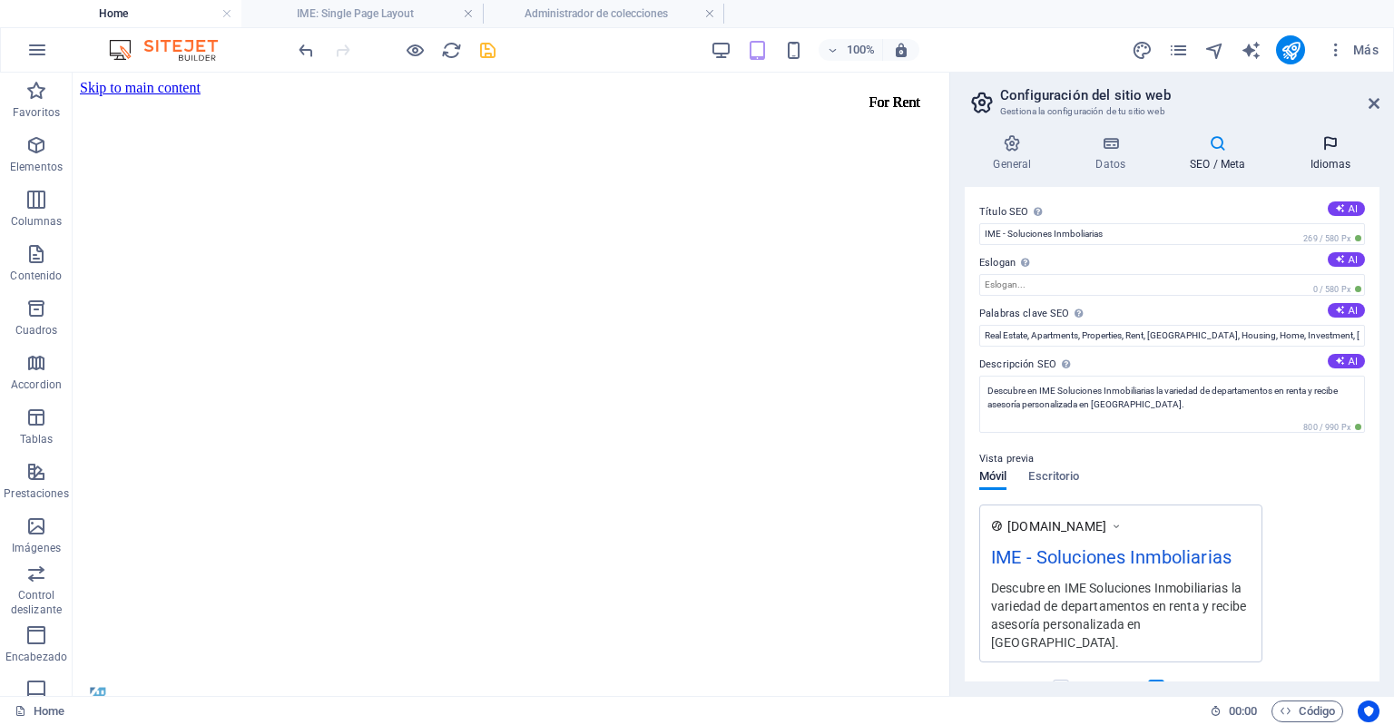
click at [1331, 147] on icon at bounding box center [1331, 143] width 98 height 18
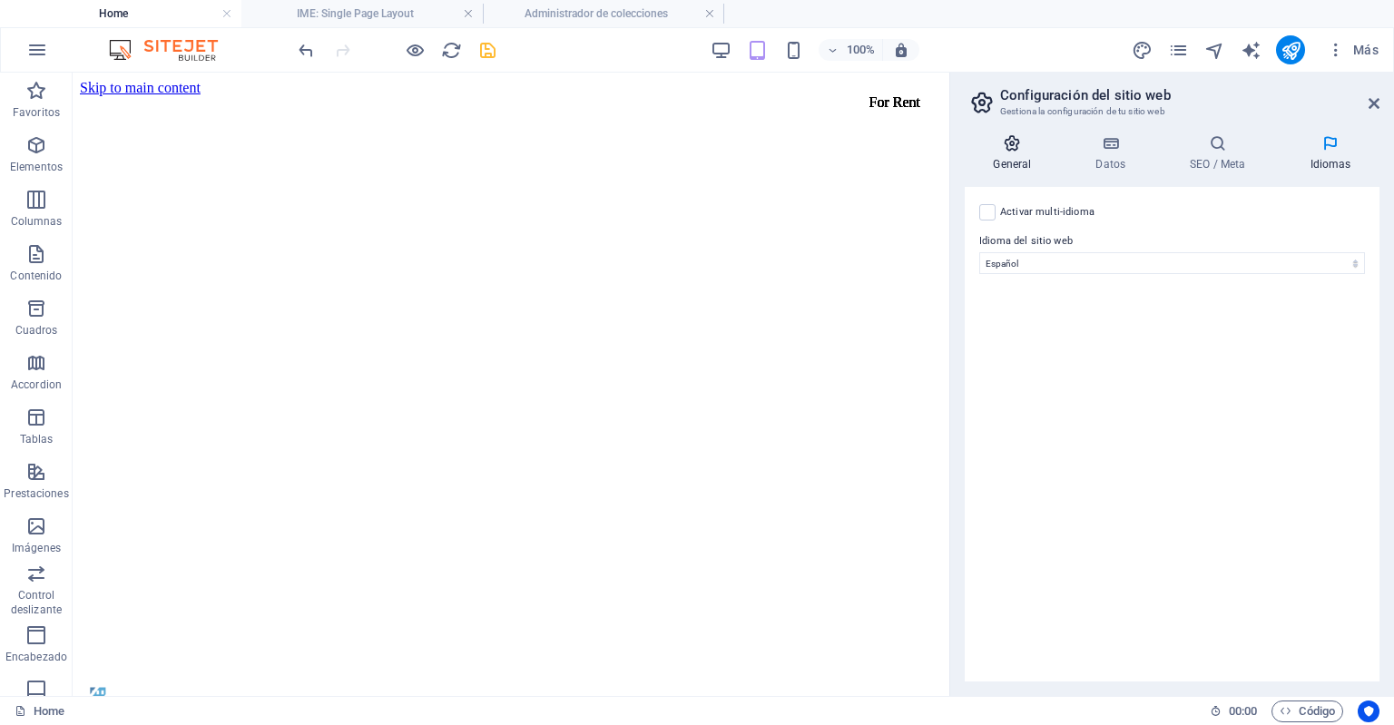
click at [1002, 145] on icon at bounding box center [1012, 143] width 95 height 18
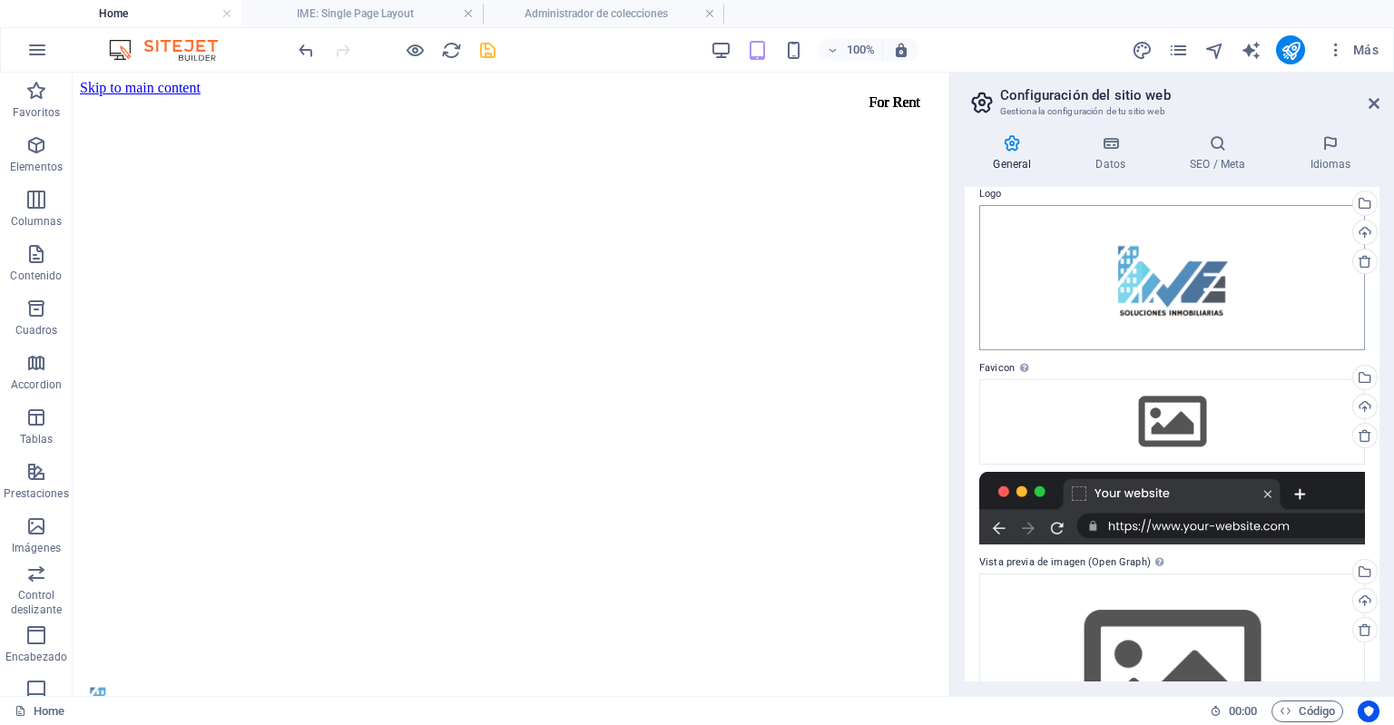
scroll to position [67, 0]
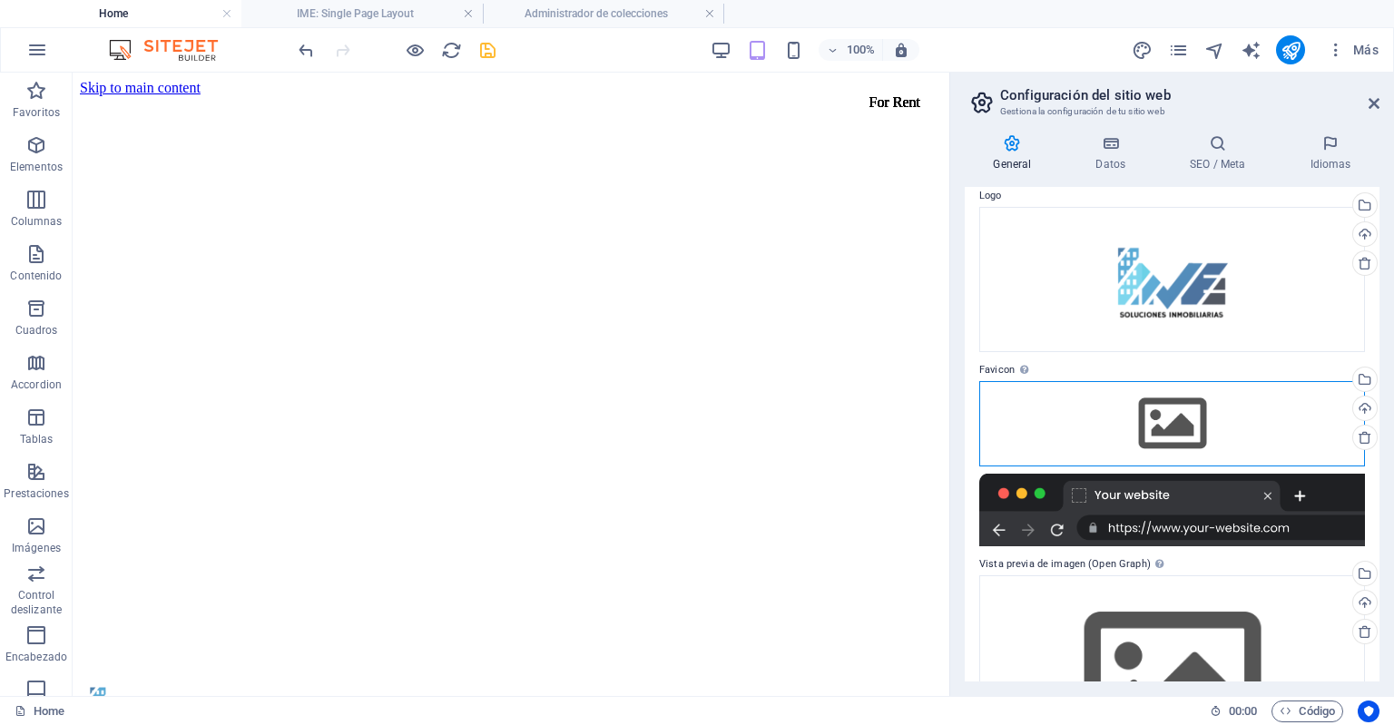
click at [1162, 409] on div "Arrastra archivos aquí, haz clic para escoger archivos o selecciona archivos de…" at bounding box center [1172, 423] width 386 height 85
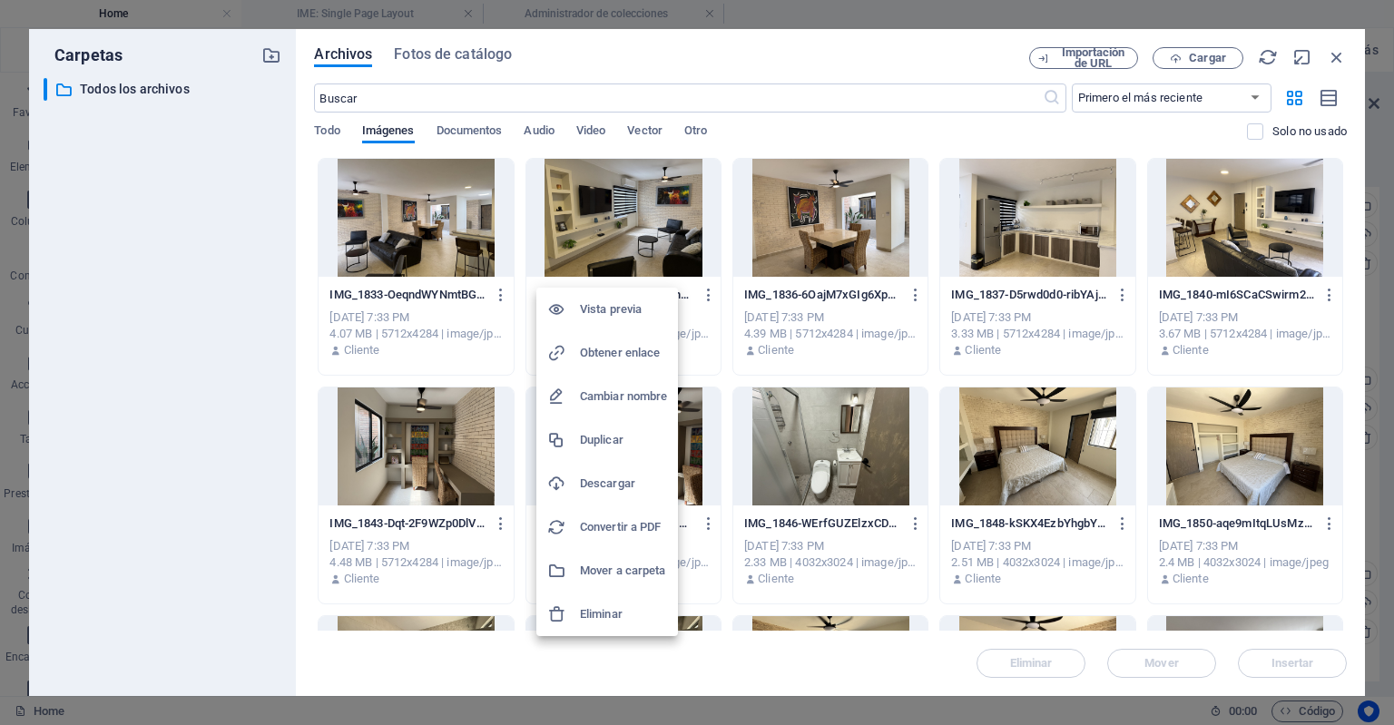
click at [723, 380] on div at bounding box center [697, 362] width 1394 height 725
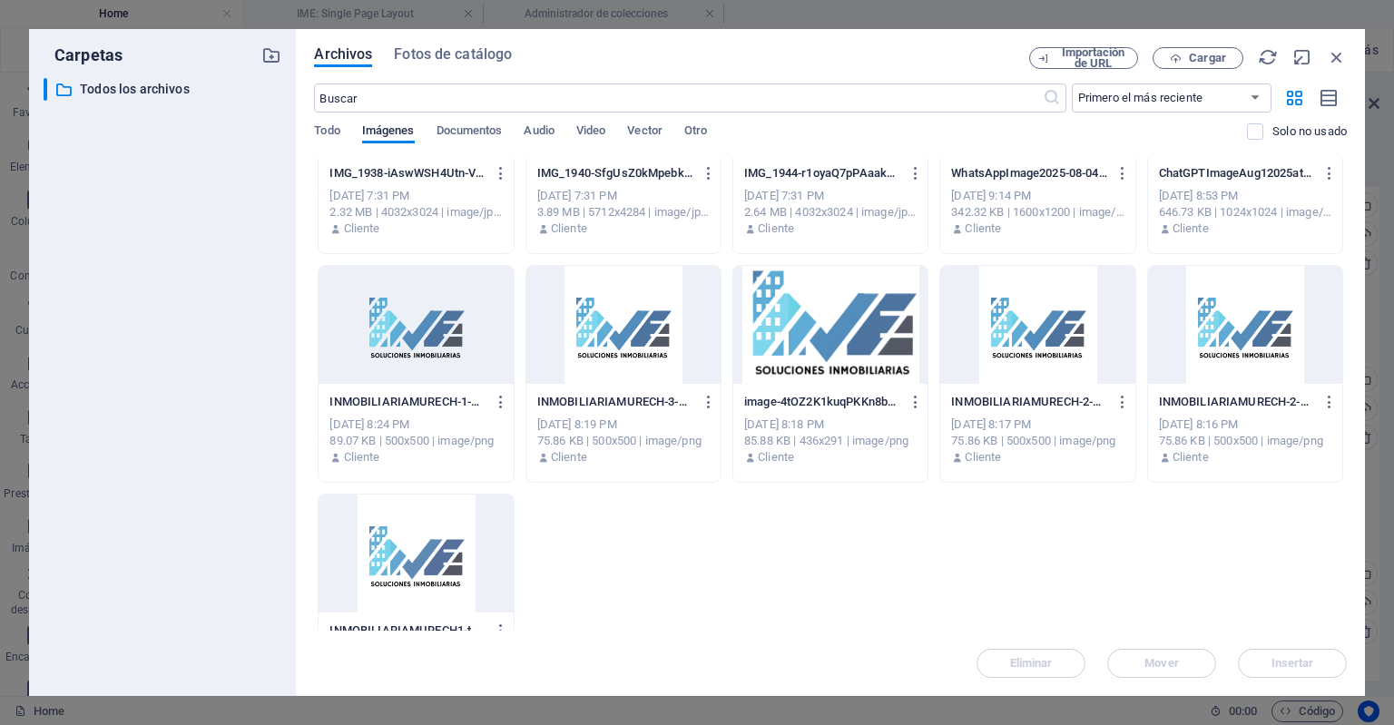
scroll to position [2436, 0]
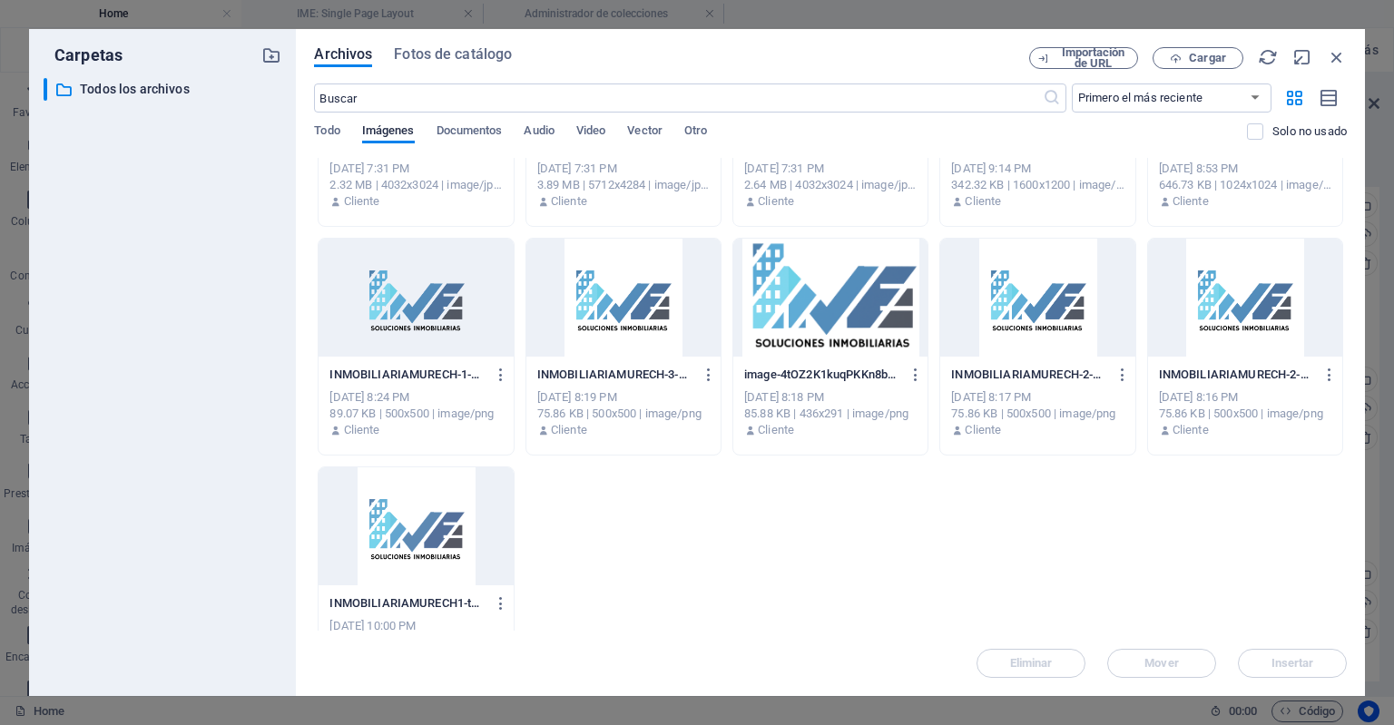
click at [460, 315] on div at bounding box center [416, 298] width 194 height 118
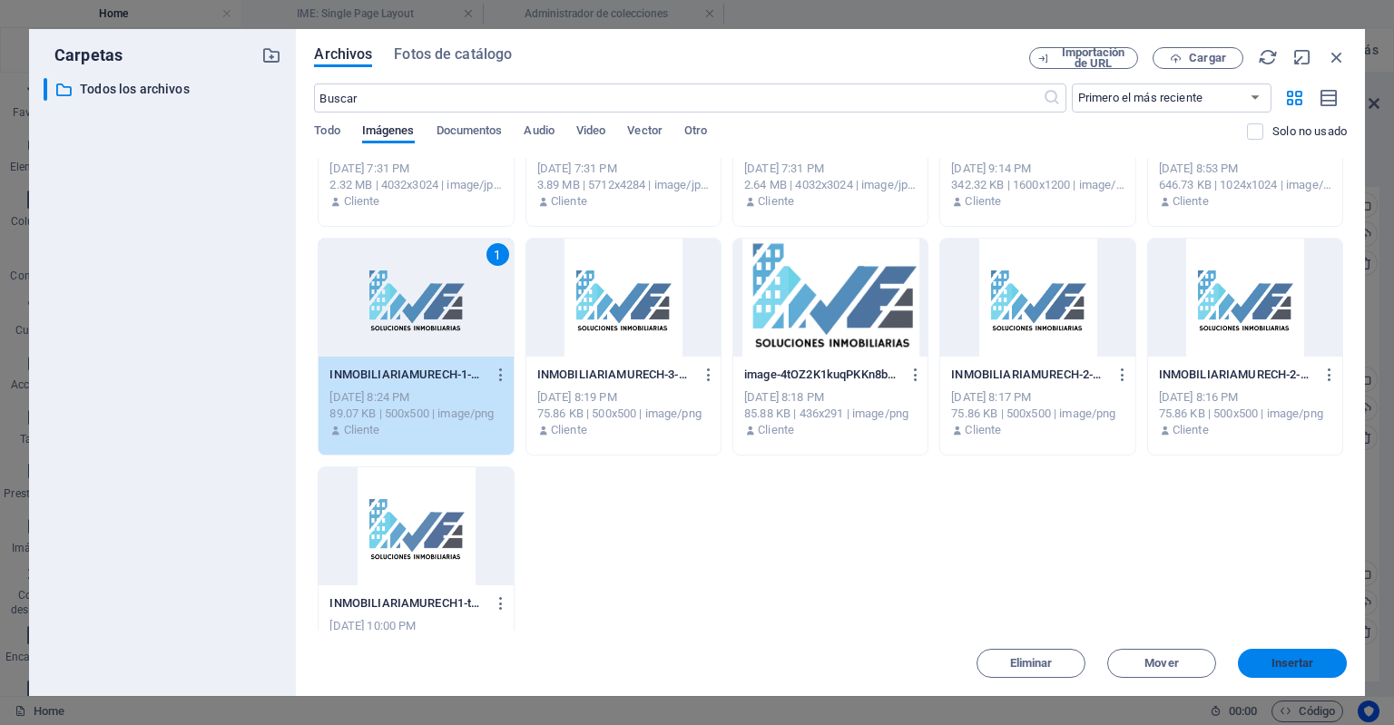
click at [1285, 660] on span "Insertar" at bounding box center [1293, 663] width 43 height 11
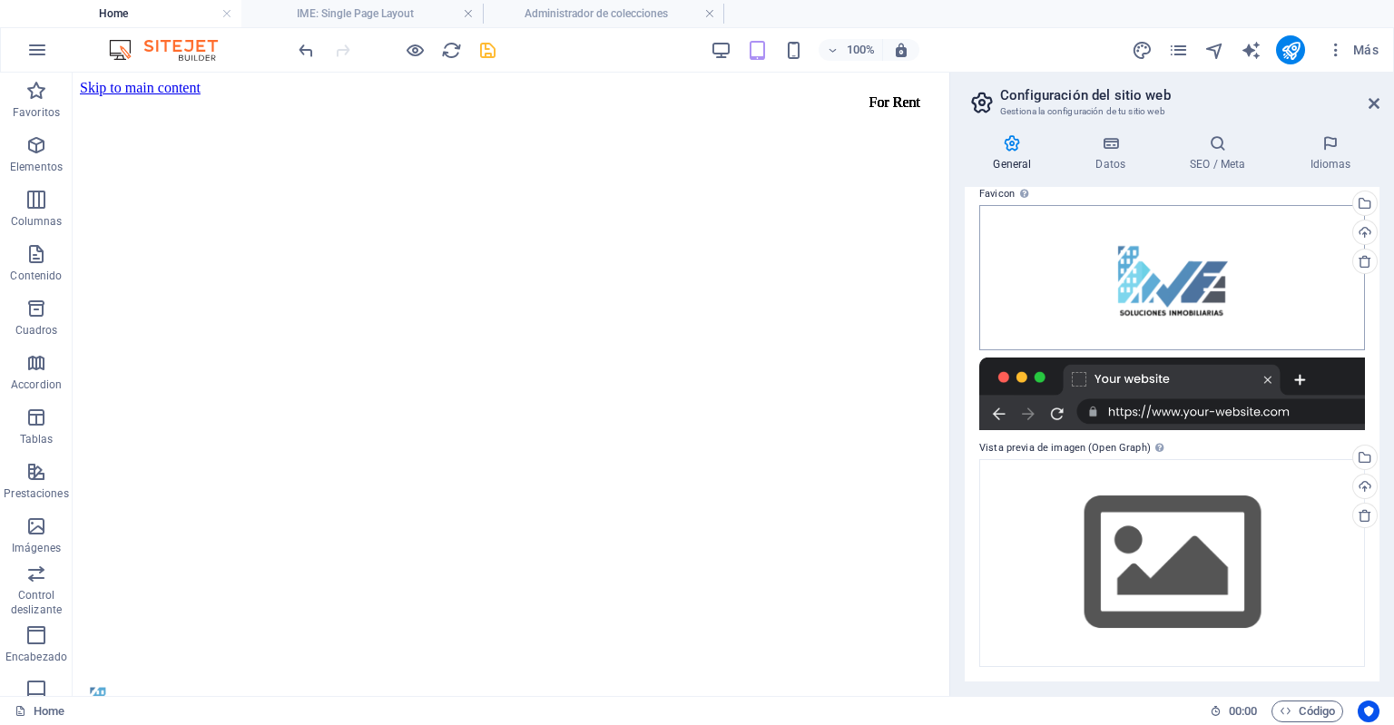
scroll to position [242, 0]
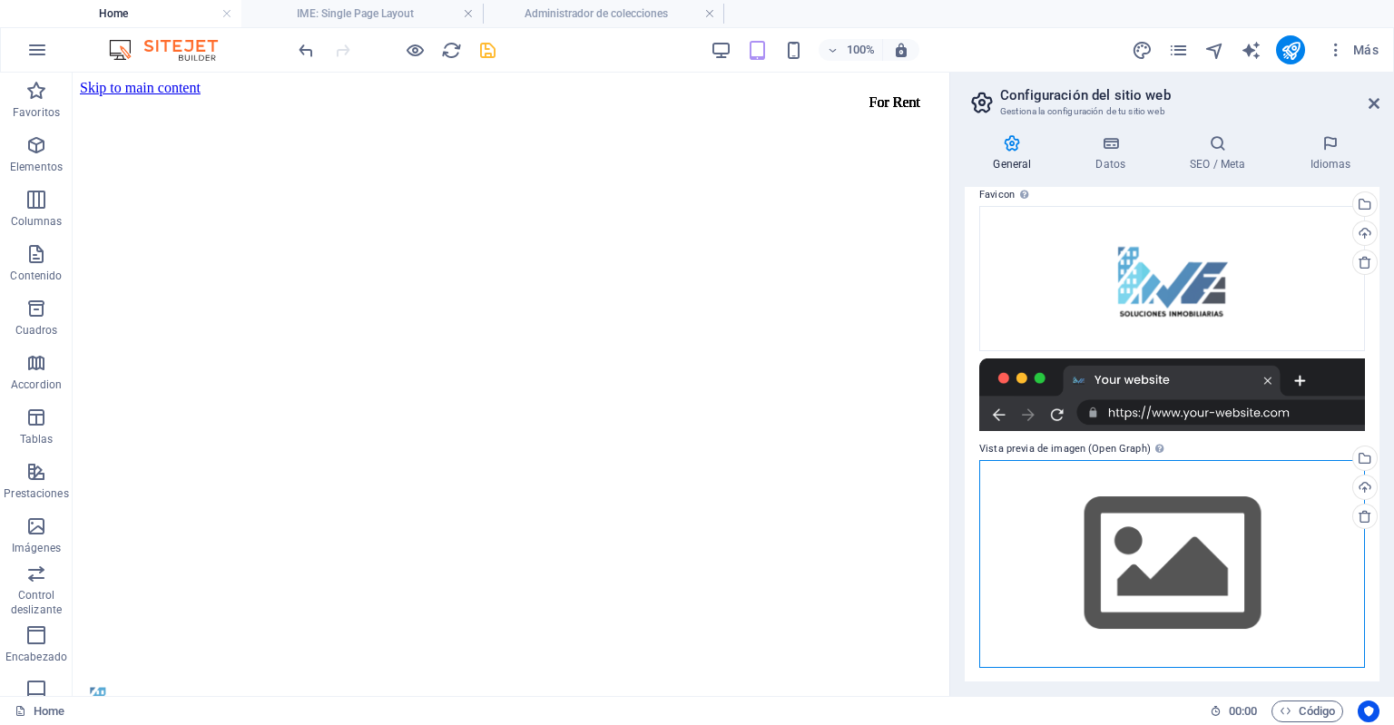
click at [1083, 501] on div "Arrastra archivos aquí, haz clic para escoger archivos o selecciona archivos de…" at bounding box center [1172, 564] width 386 height 208
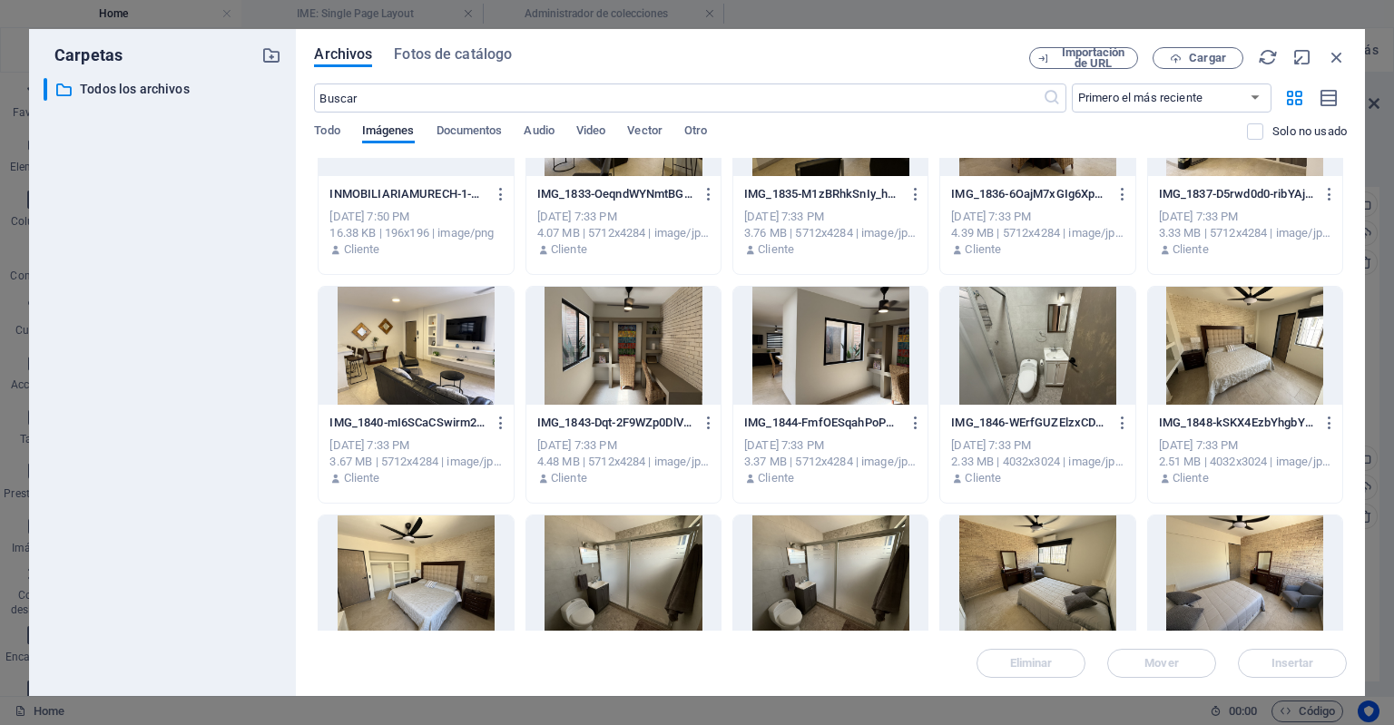
scroll to position [0, 0]
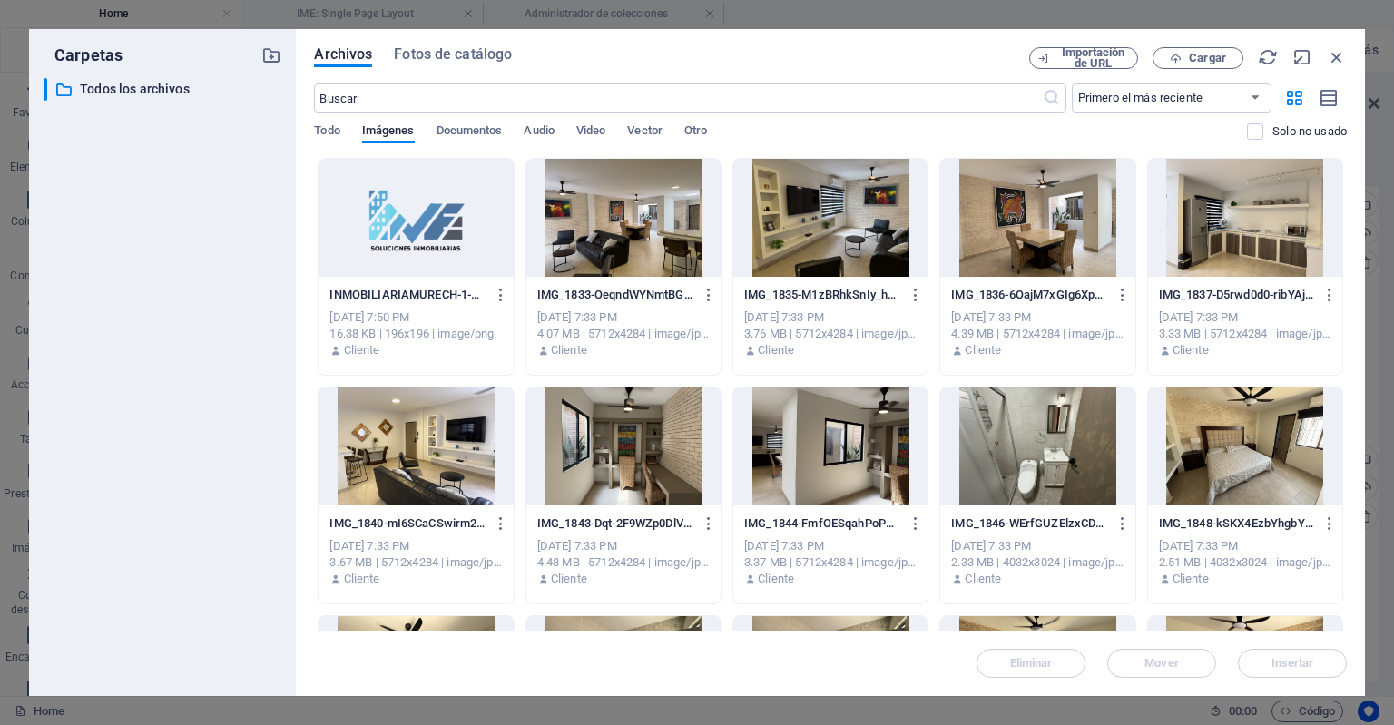
click at [448, 246] on div at bounding box center [416, 218] width 194 height 118
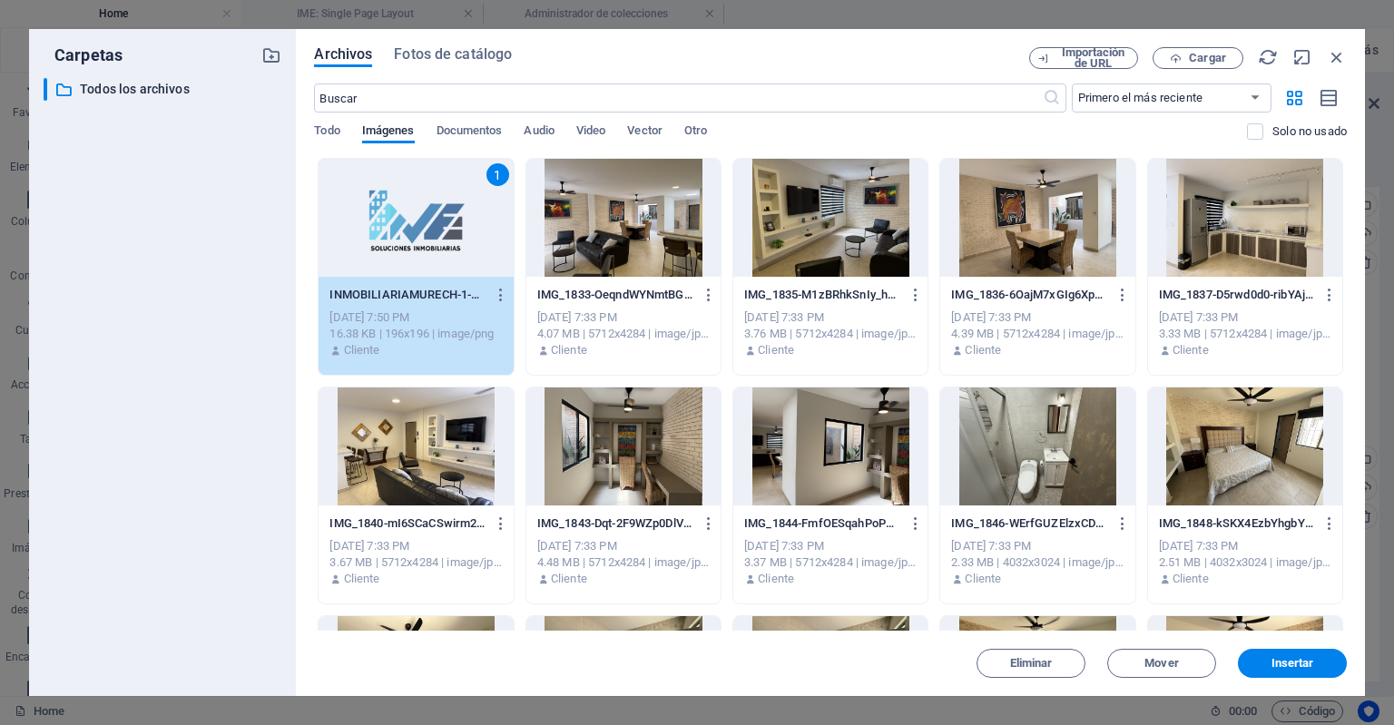
click at [831, 405] on div at bounding box center [830, 447] width 194 height 118
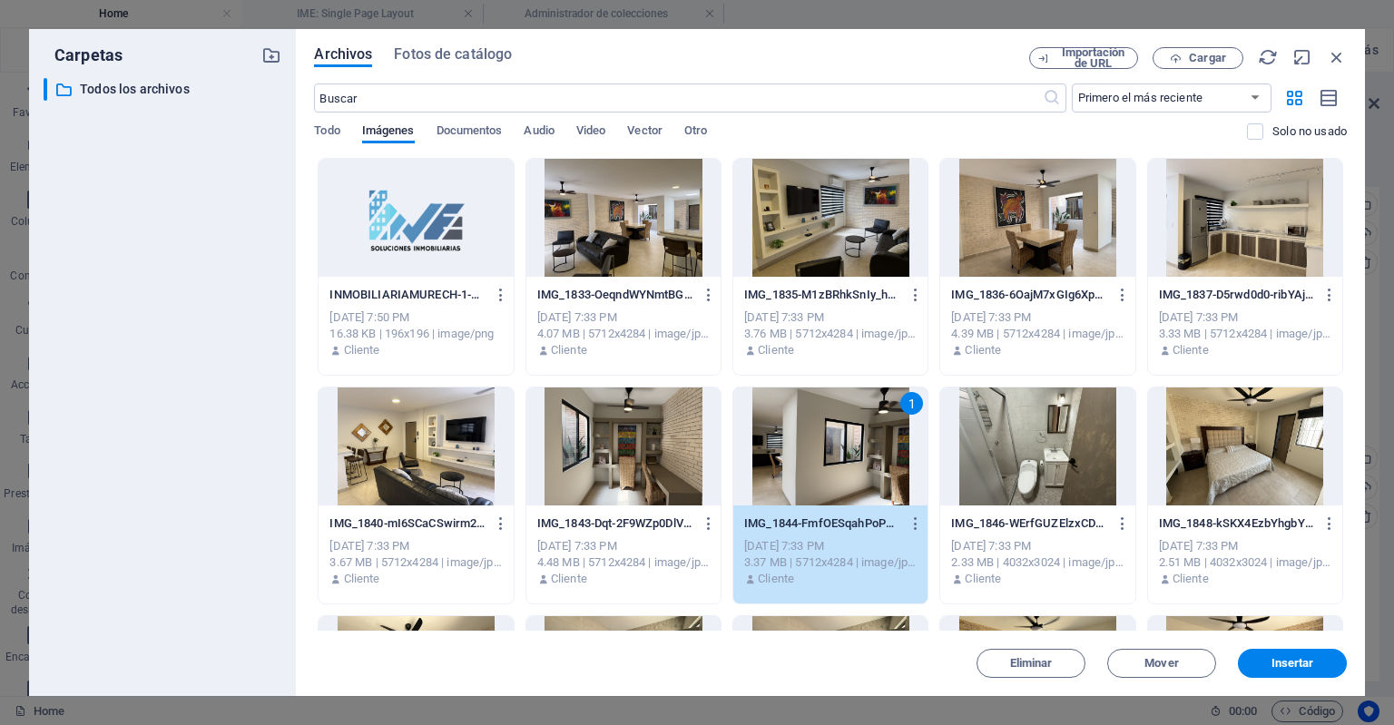
click at [439, 221] on div at bounding box center [416, 218] width 194 height 118
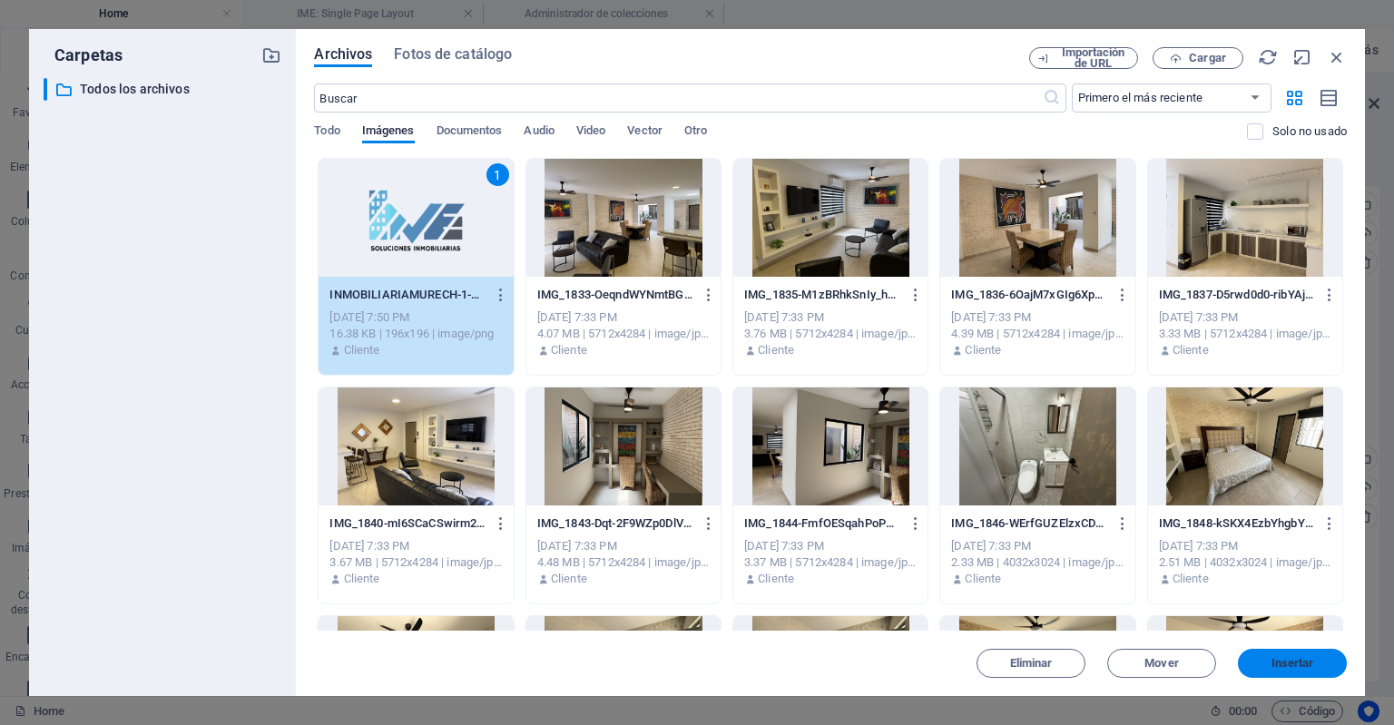
click at [1264, 668] on span "Insertar" at bounding box center [1292, 663] width 94 height 11
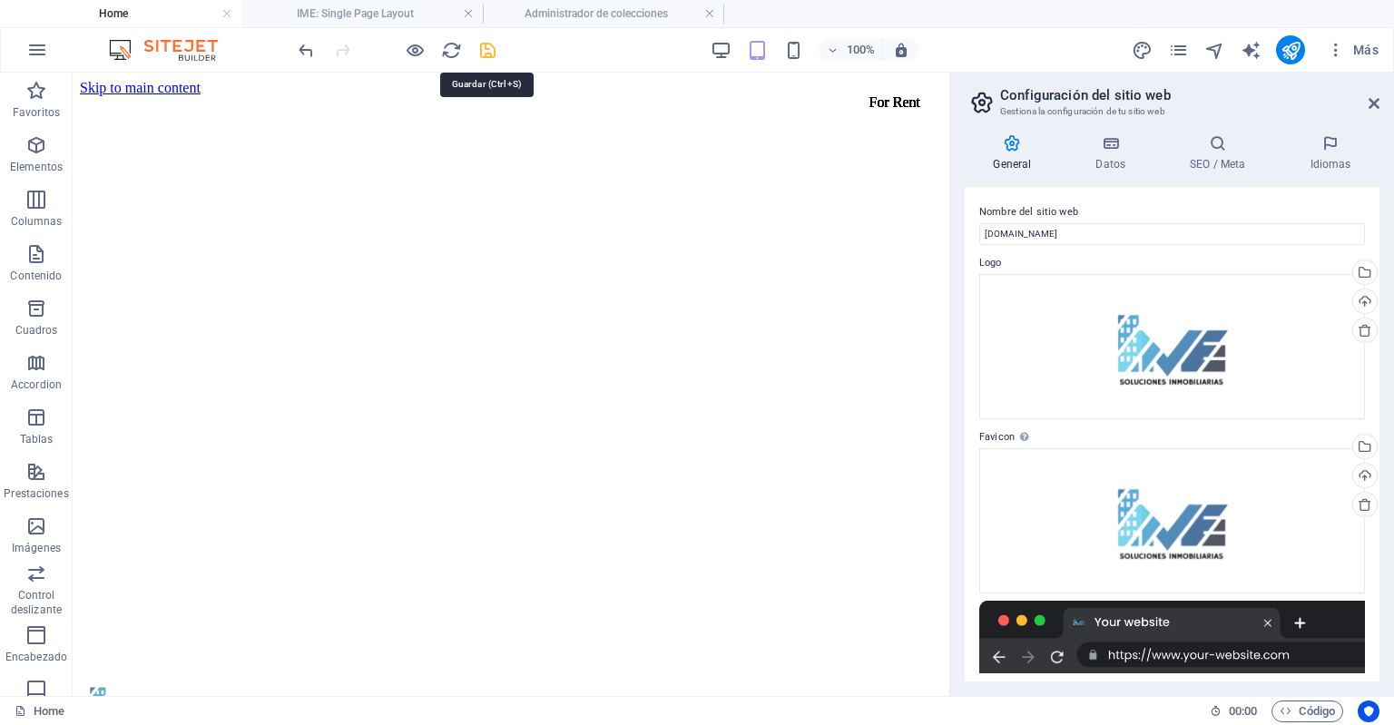
click at [485, 51] on icon "save" at bounding box center [487, 50] width 21 height 21
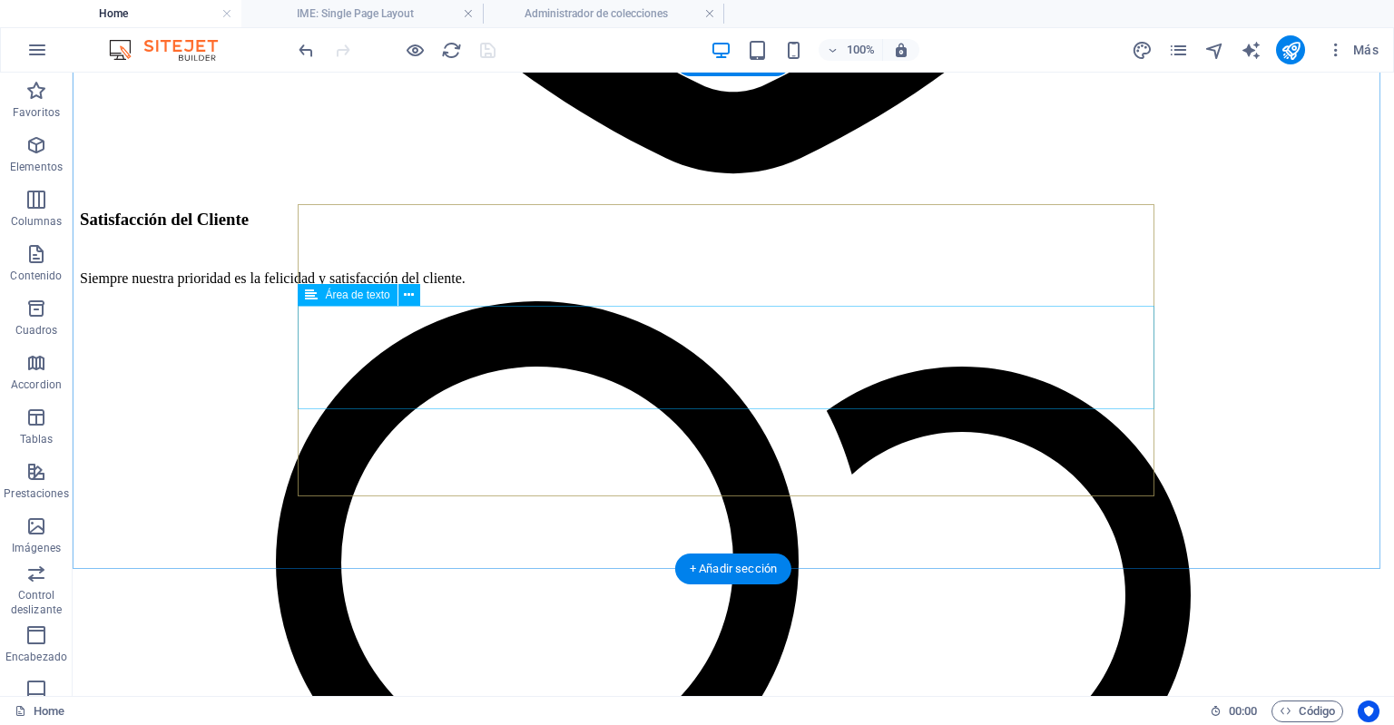
scroll to position [3075, 0]
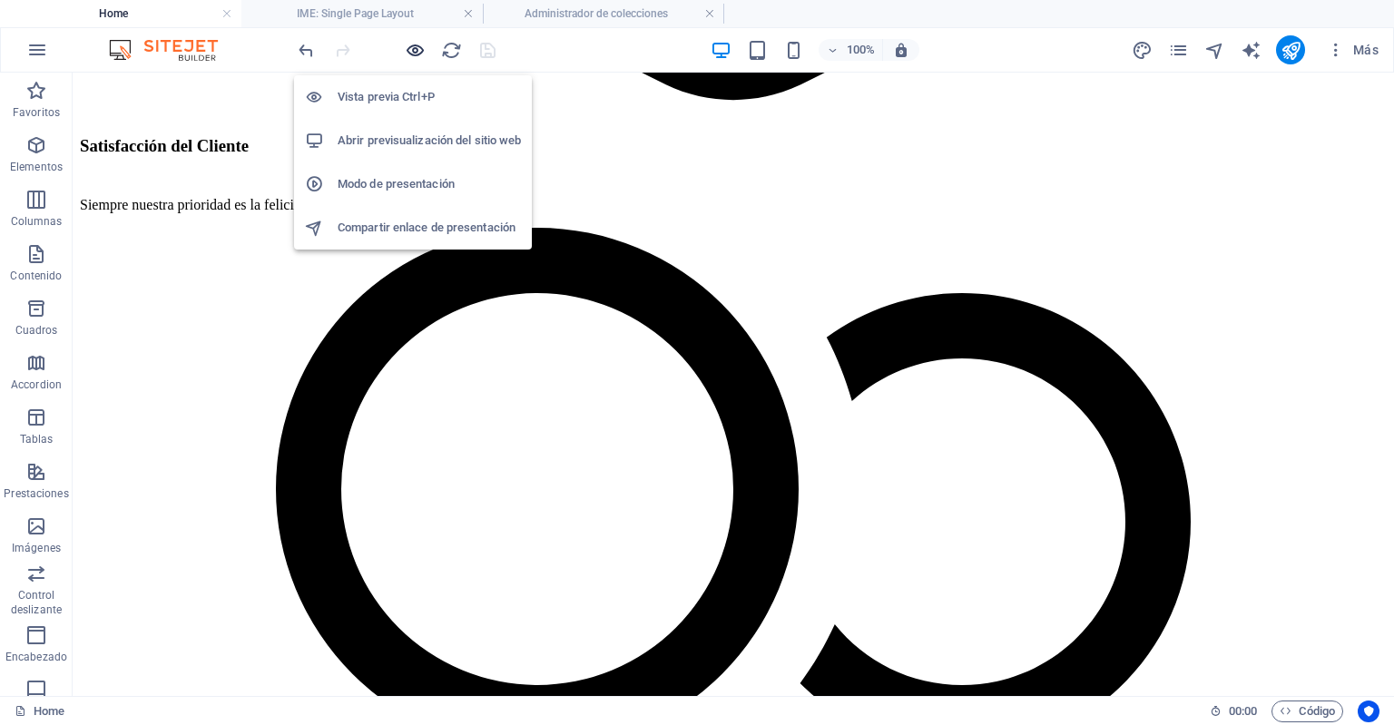
click at [408, 53] on icon "button" at bounding box center [415, 50] width 21 height 21
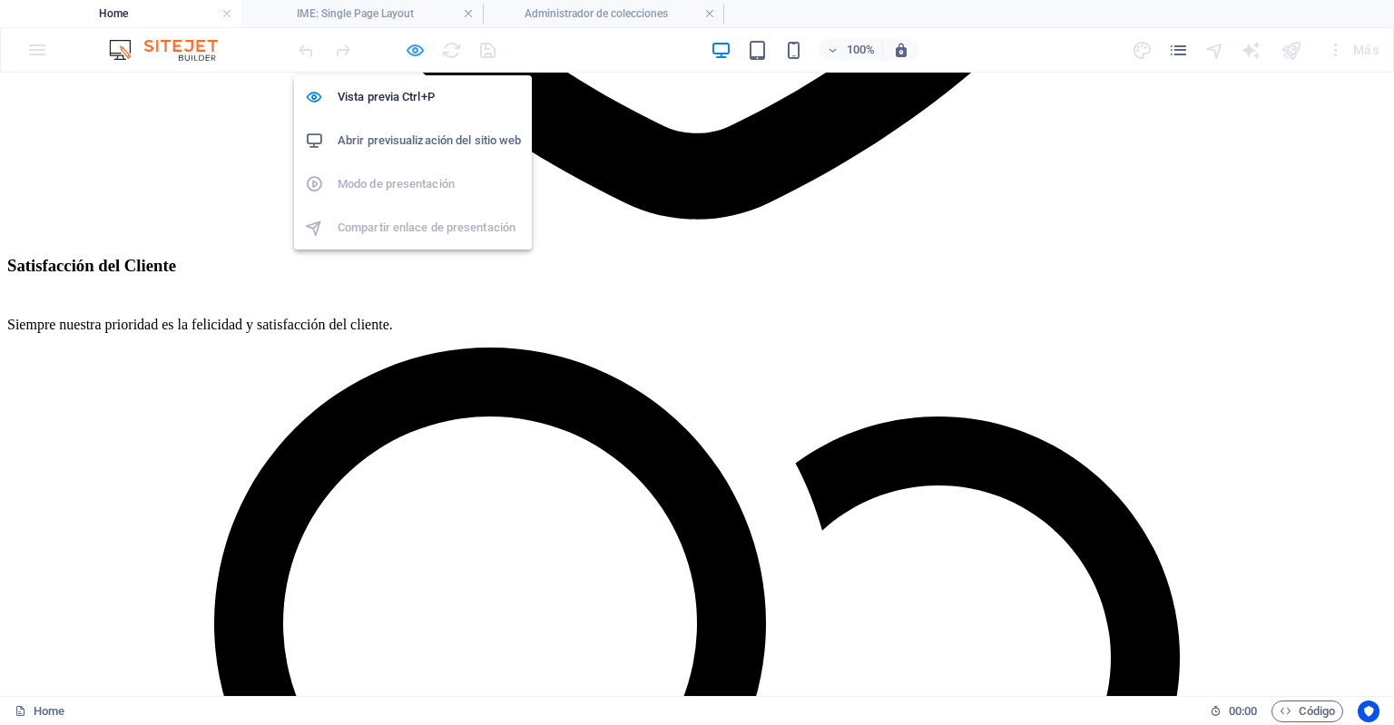
click at [414, 47] on icon "button" at bounding box center [415, 50] width 21 height 21
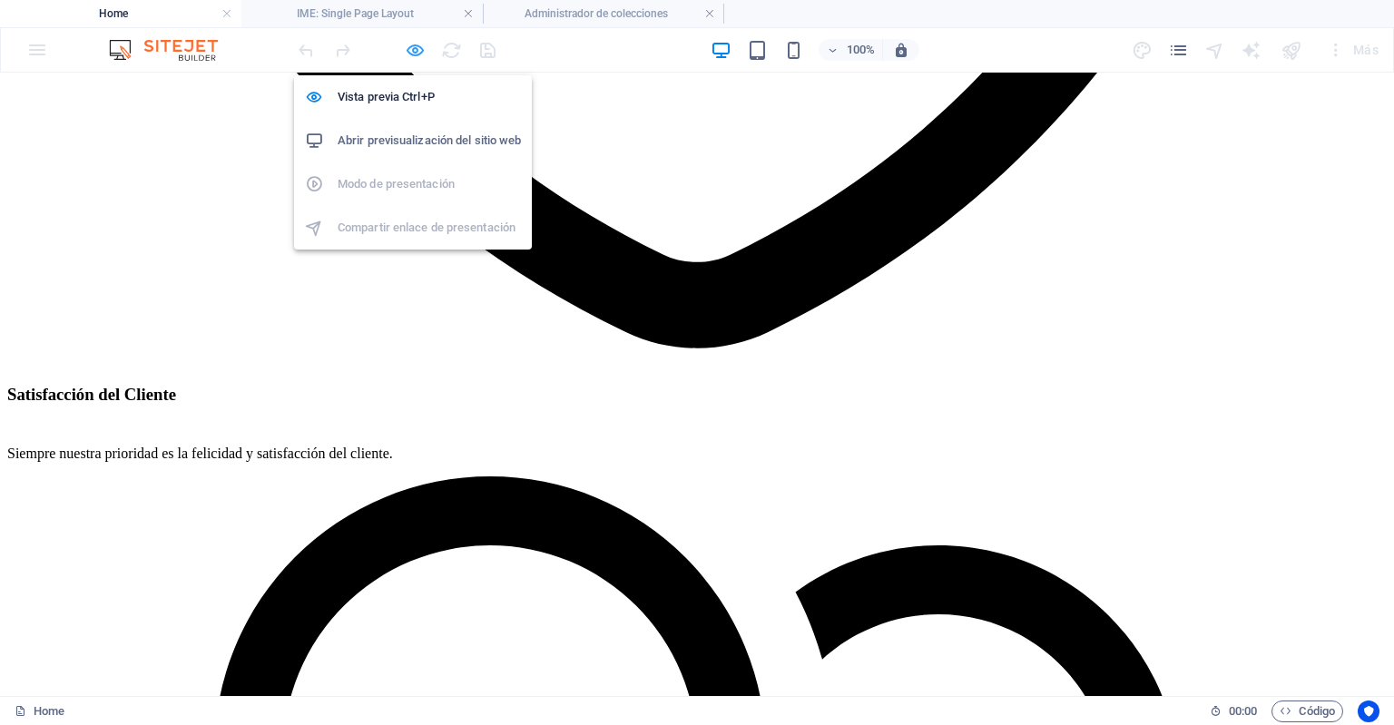
scroll to position [3075, 0]
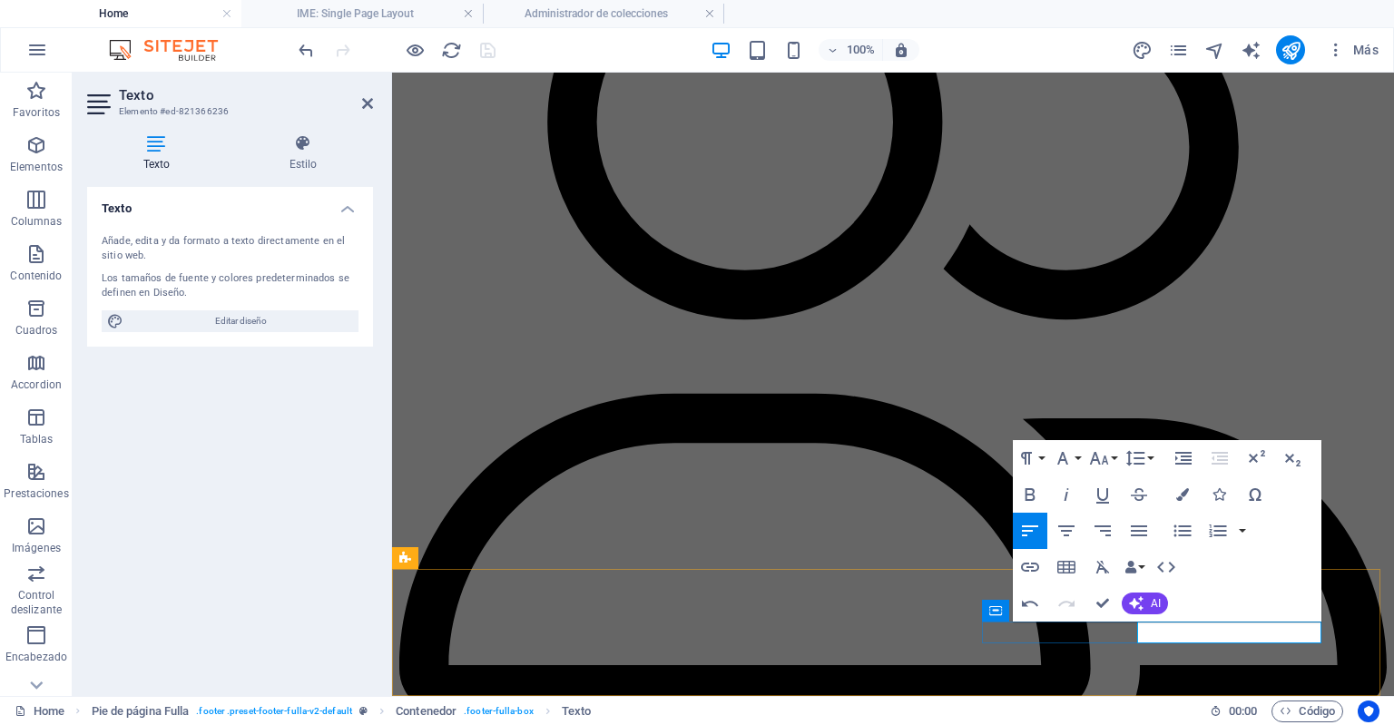
drag, startPoint x: 1218, startPoint y: 635, endPoint x: 1133, endPoint y: 635, distance: 85.3
click at [1313, 593] on icon "button" at bounding box center [1313, 587] width 22 height 22
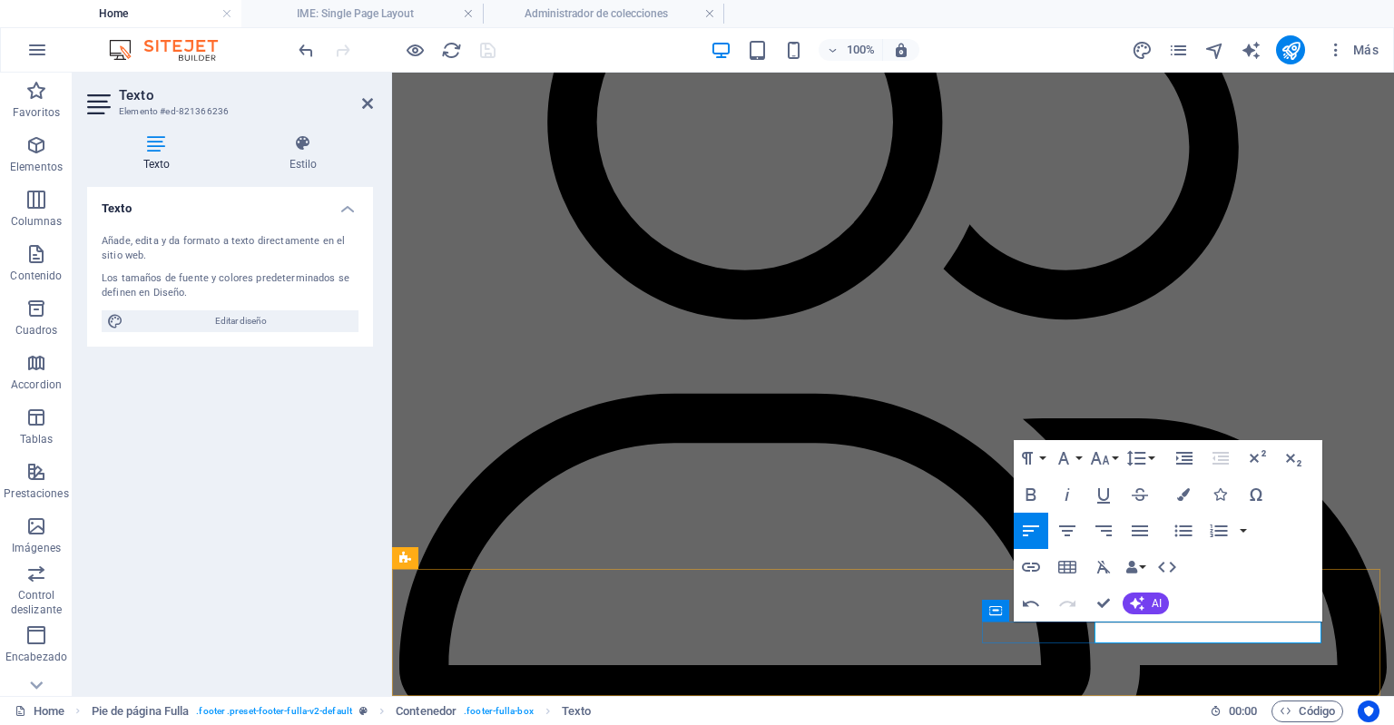
drag, startPoint x: 1311, startPoint y: 632, endPoint x: 1245, endPoint y: 635, distance: 66.4
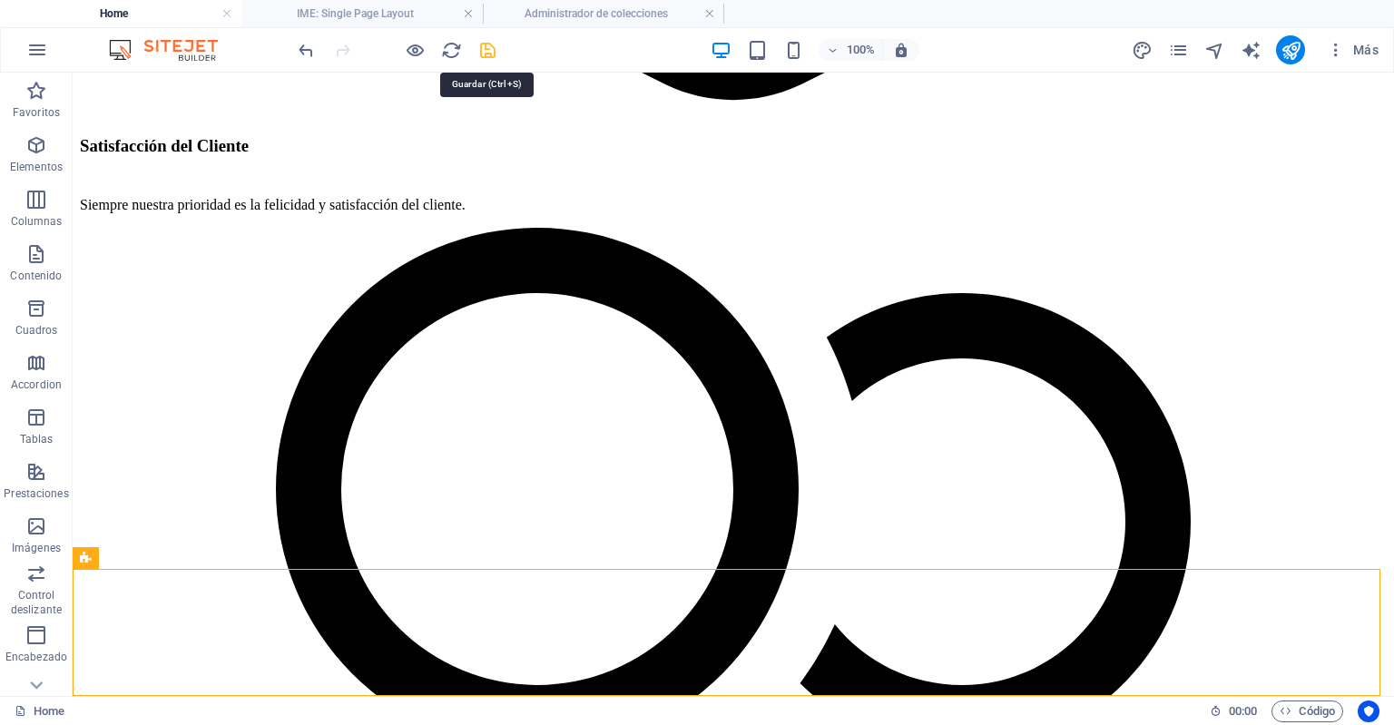
click at [479, 58] on icon "save" at bounding box center [487, 50] width 21 height 21
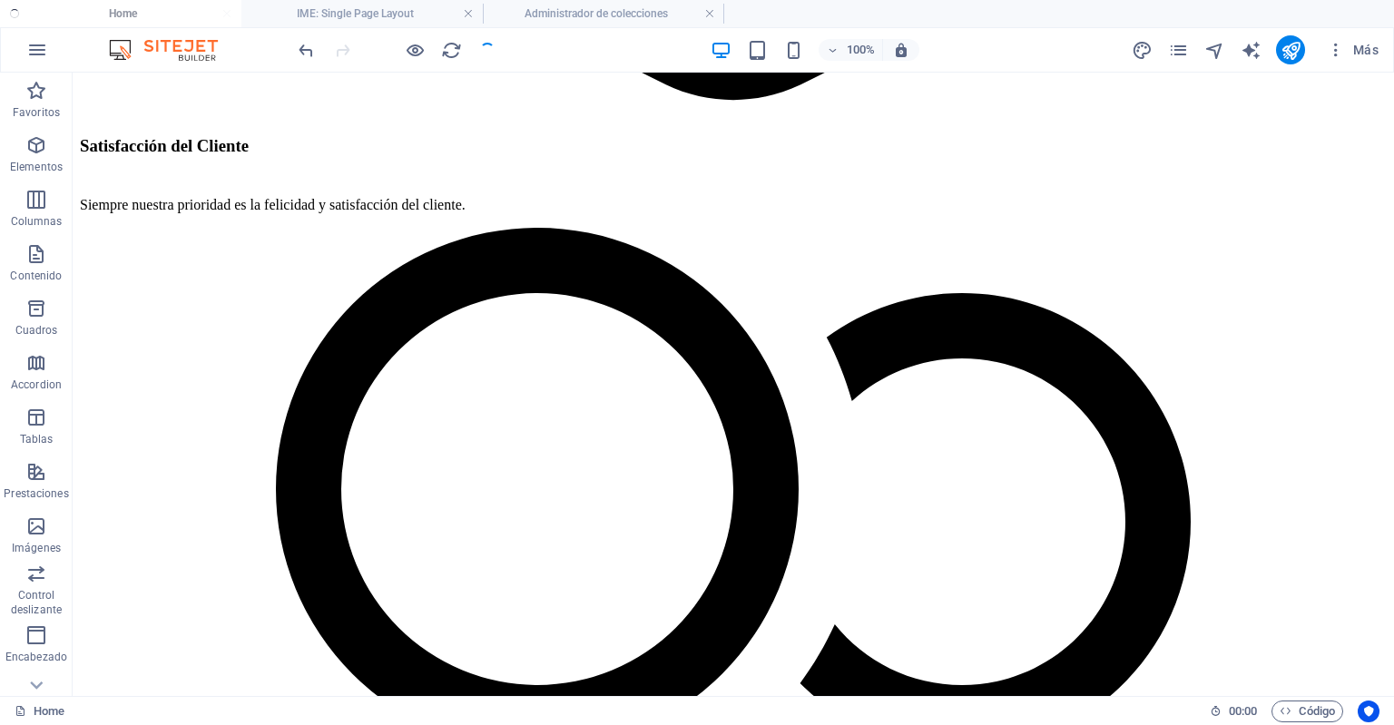
checkbox input "false"
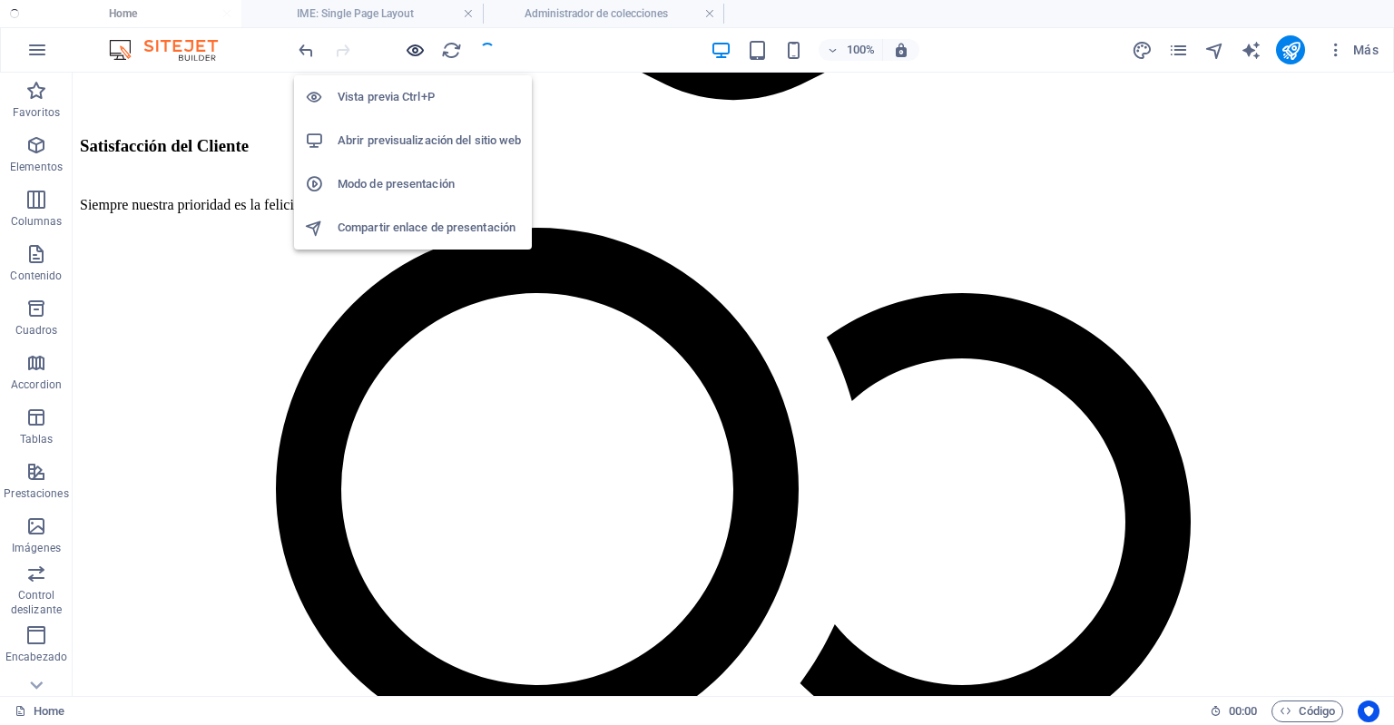
click at [408, 51] on icon "button" at bounding box center [415, 50] width 21 height 21
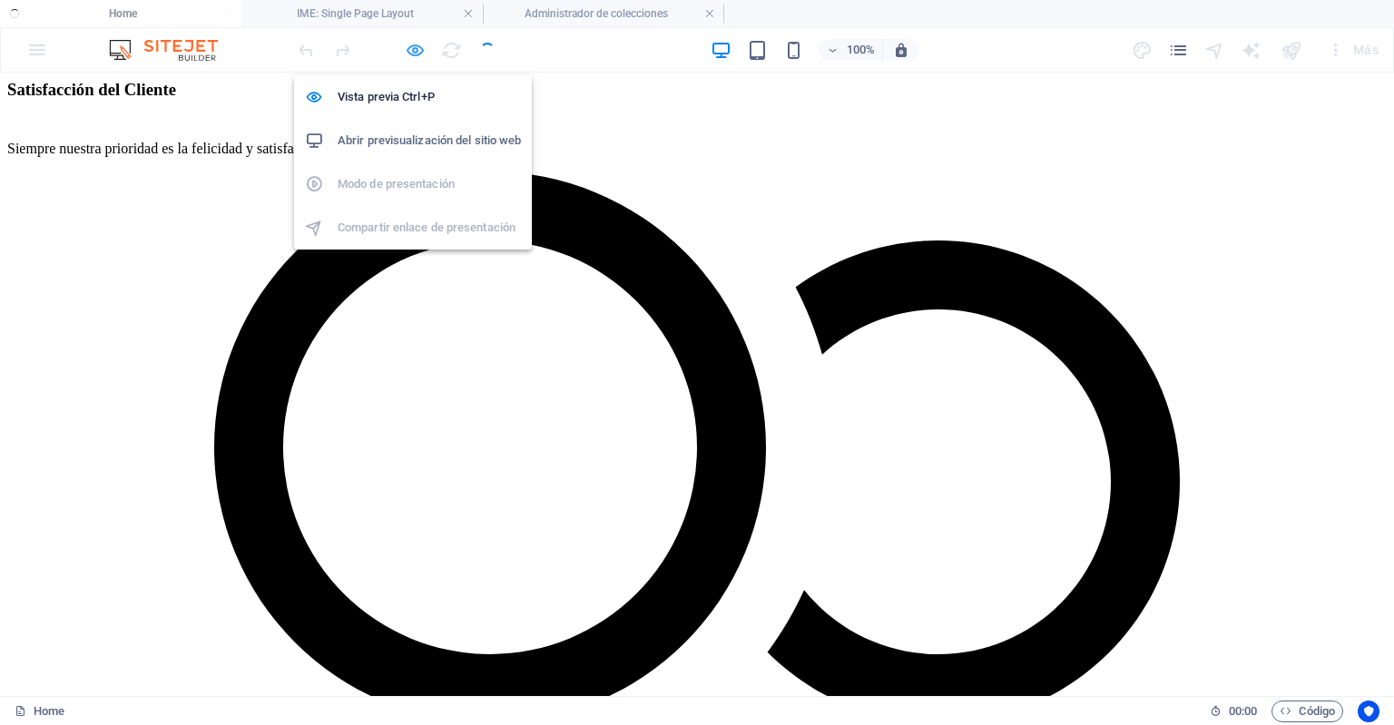
scroll to position [2899, 0]
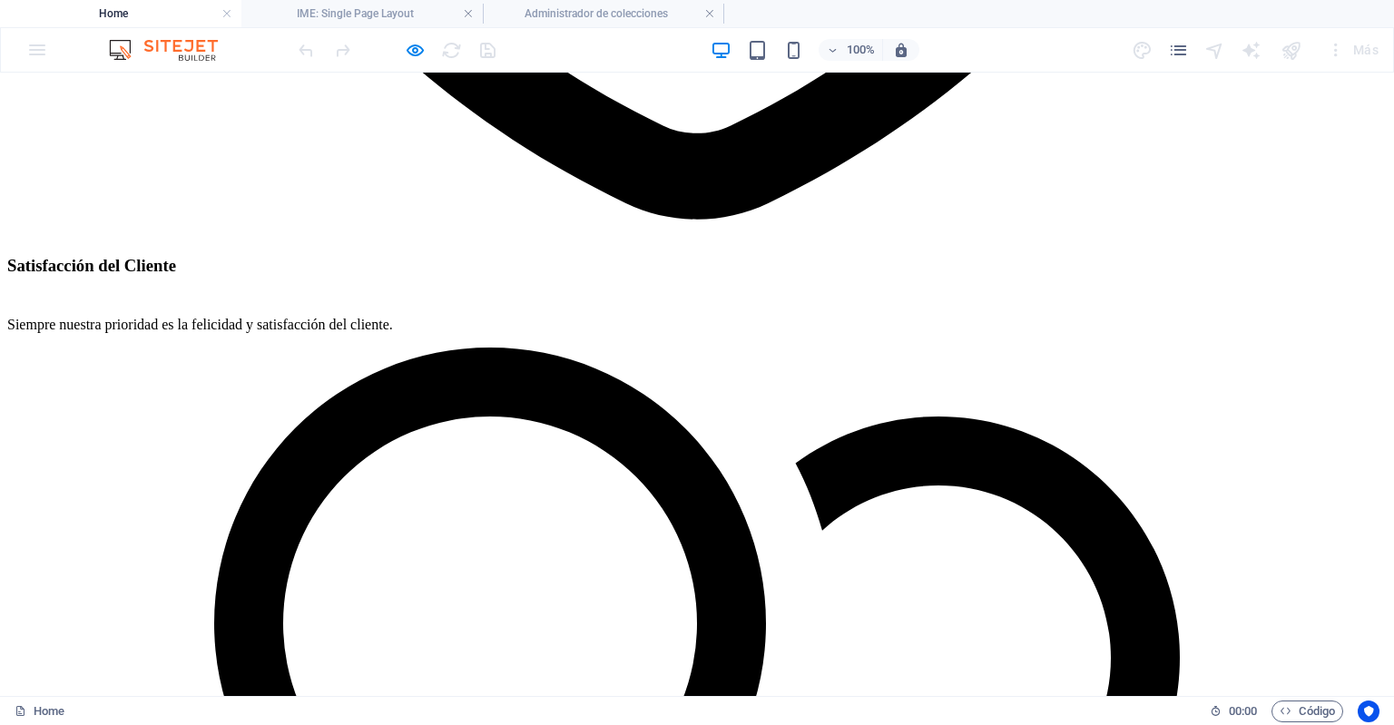
drag, startPoint x: 1057, startPoint y: 627, endPoint x: 980, endPoint y: 584, distance: 87.8
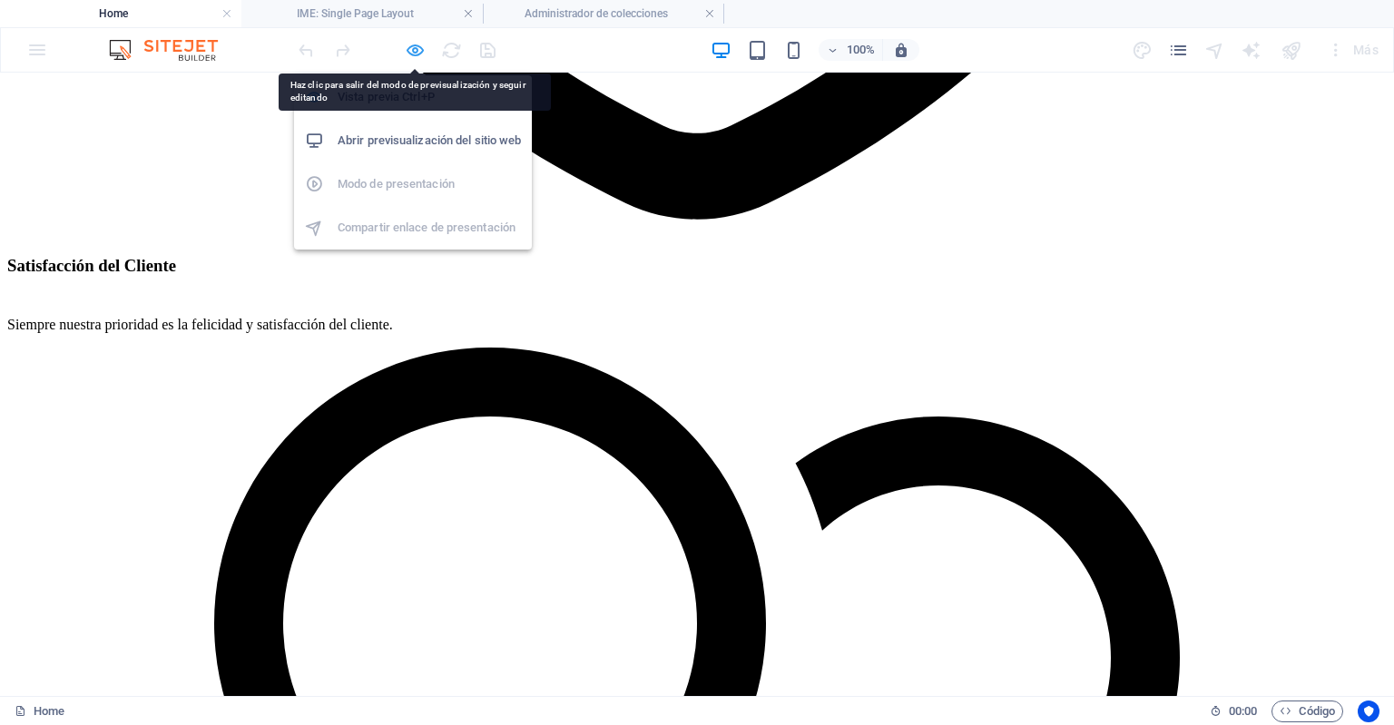
click at [414, 50] on icon "button" at bounding box center [415, 50] width 21 height 21
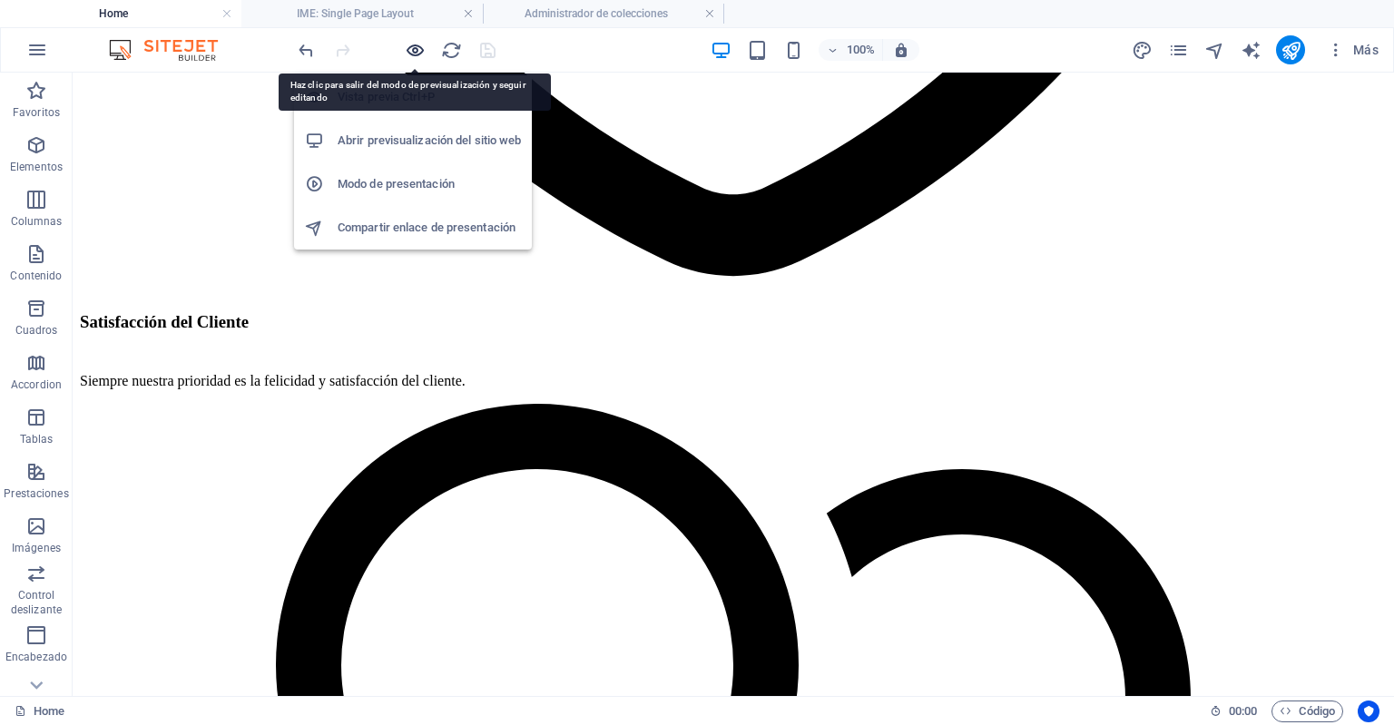
scroll to position [3075, 0]
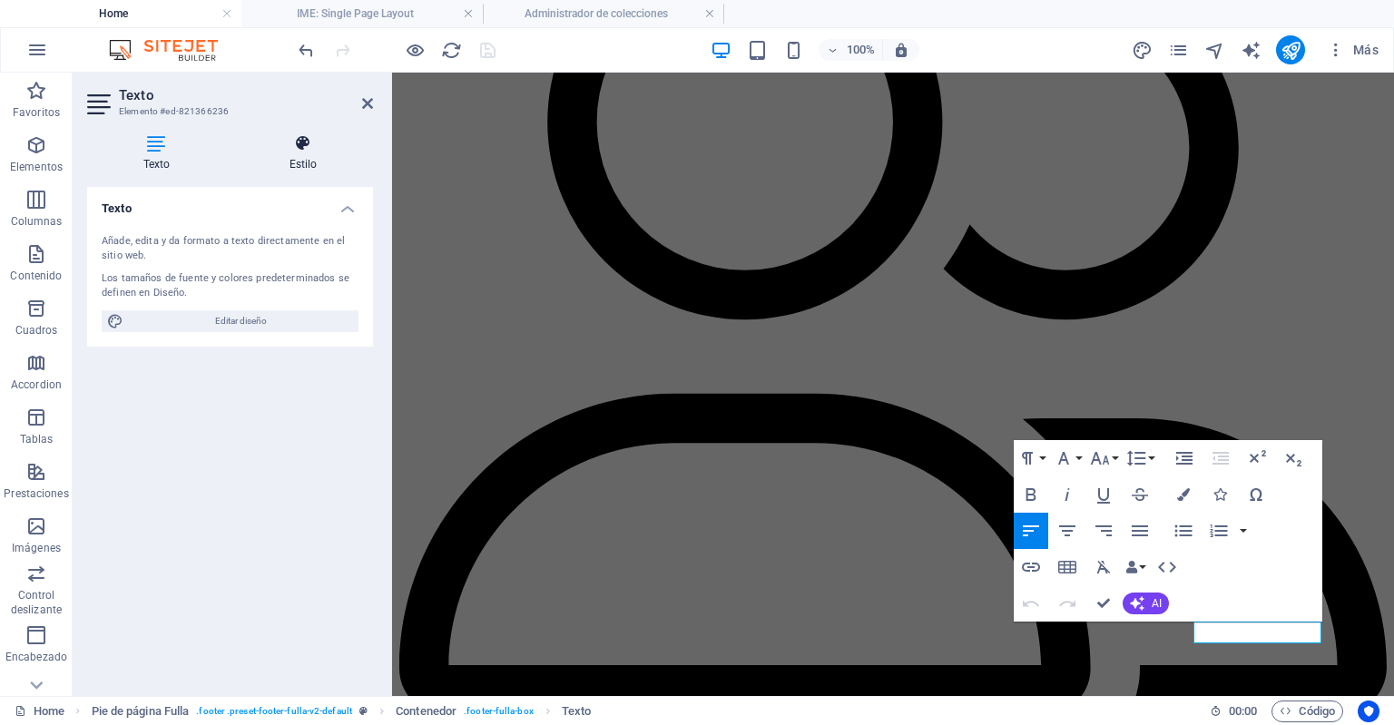
click at [314, 155] on h4 "Estilo" at bounding box center [303, 153] width 140 height 38
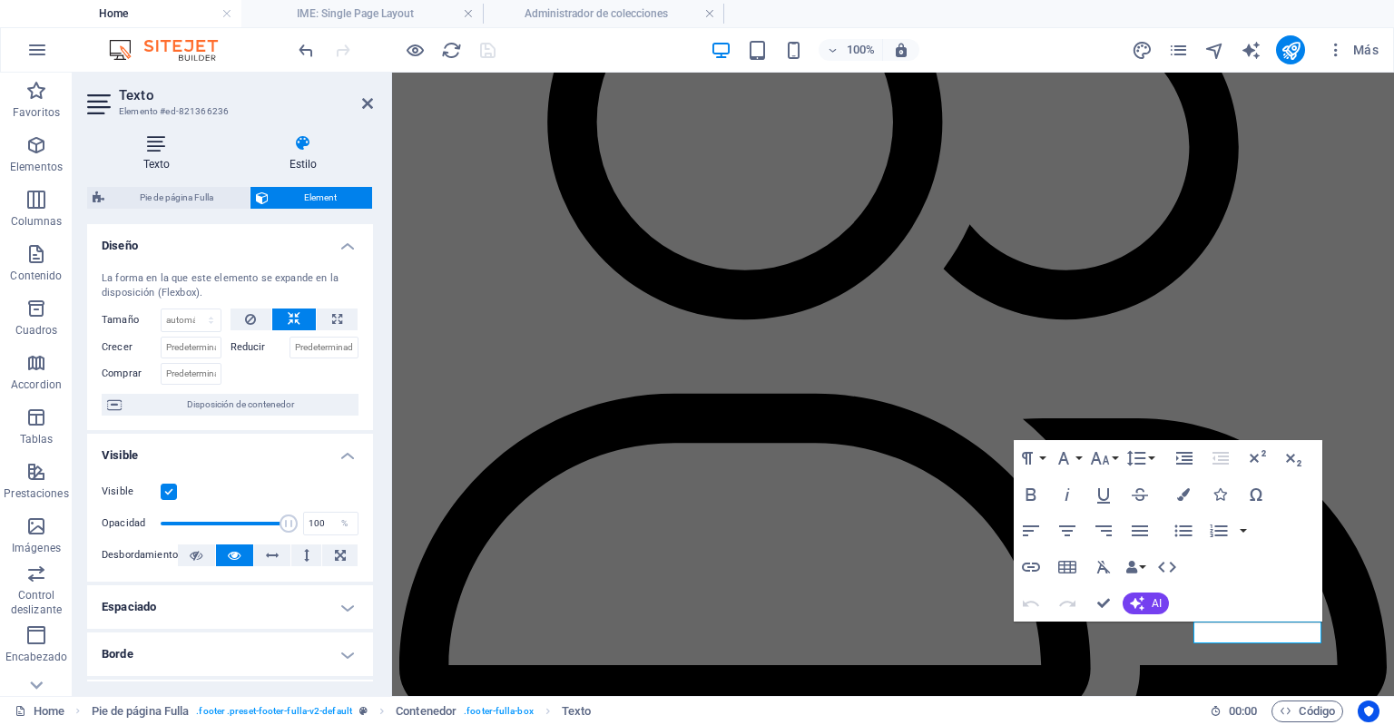
click at [189, 162] on h4 "Texto" at bounding box center [160, 153] width 146 height 38
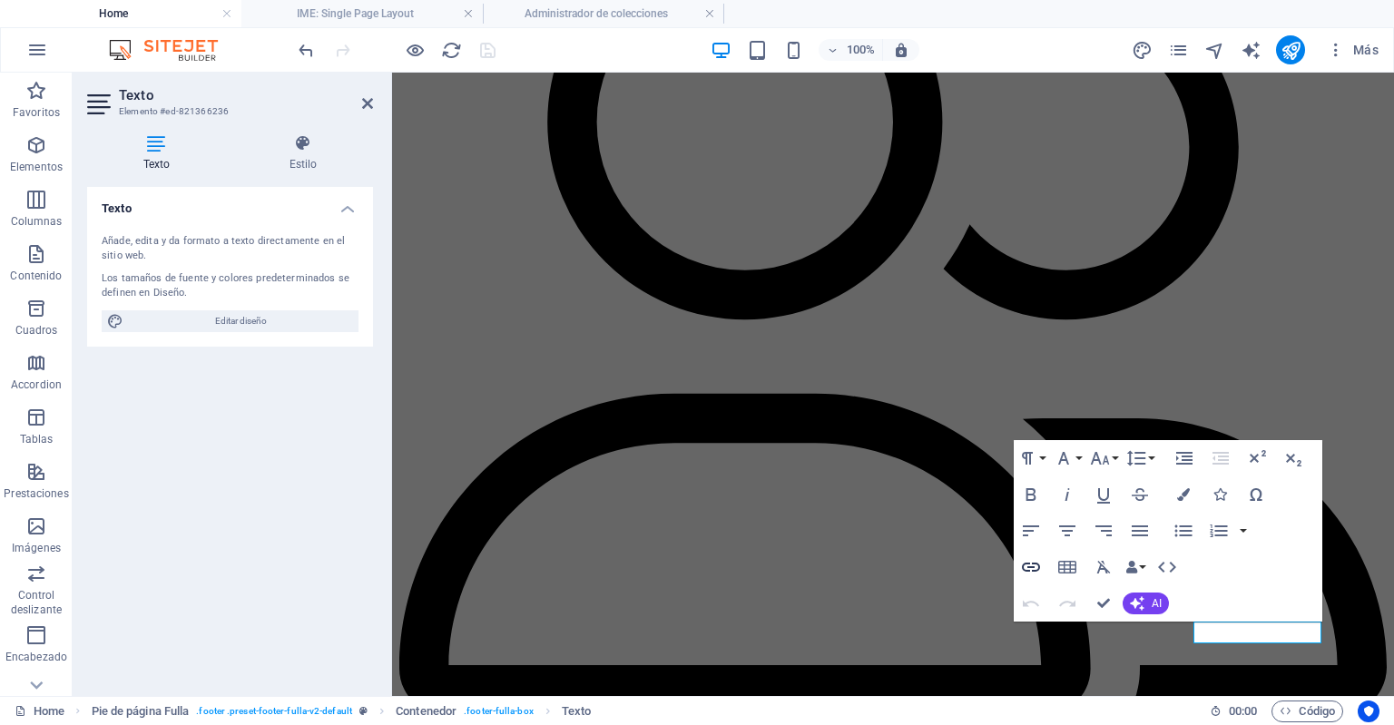
click at [1033, 570] on icon "button" at bounding box center [1031, 567] width 18 height 9
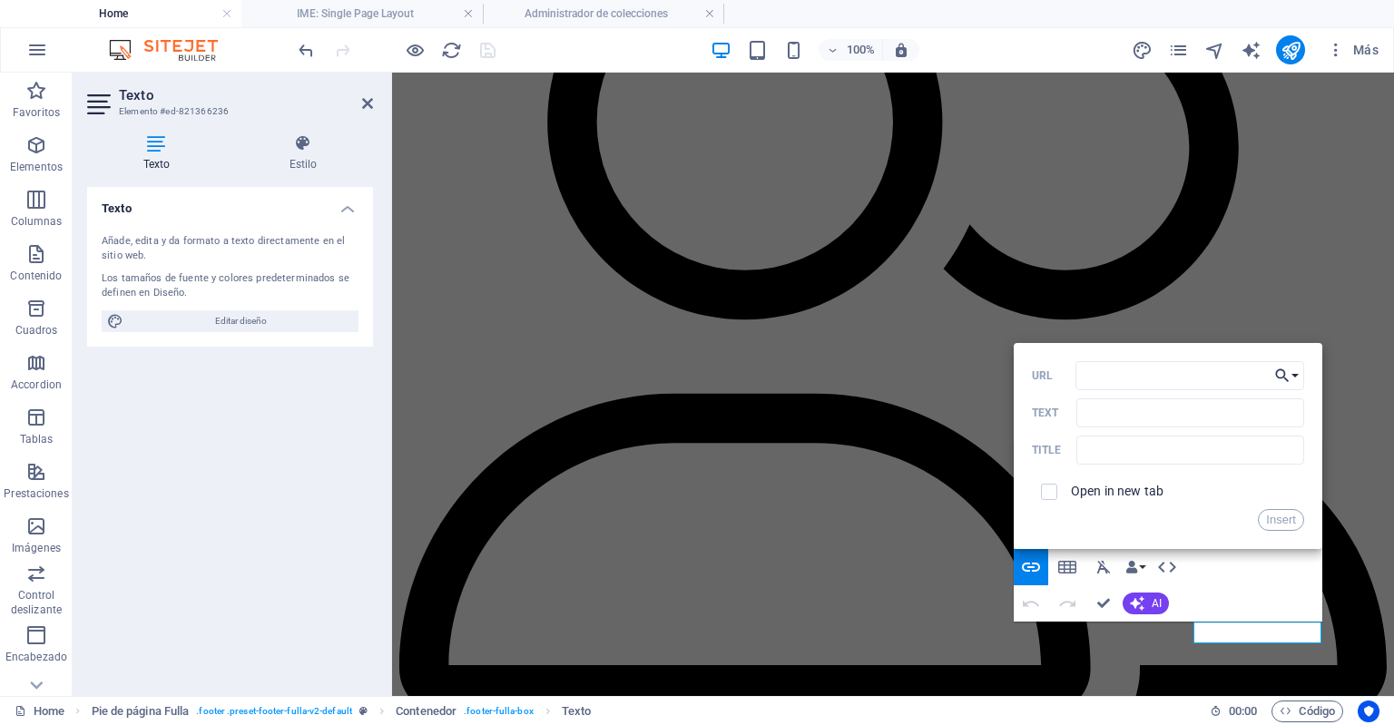
click at [1297, 366] on button "Choose Link" at bounding box center [1287, 375] width 34 height 29
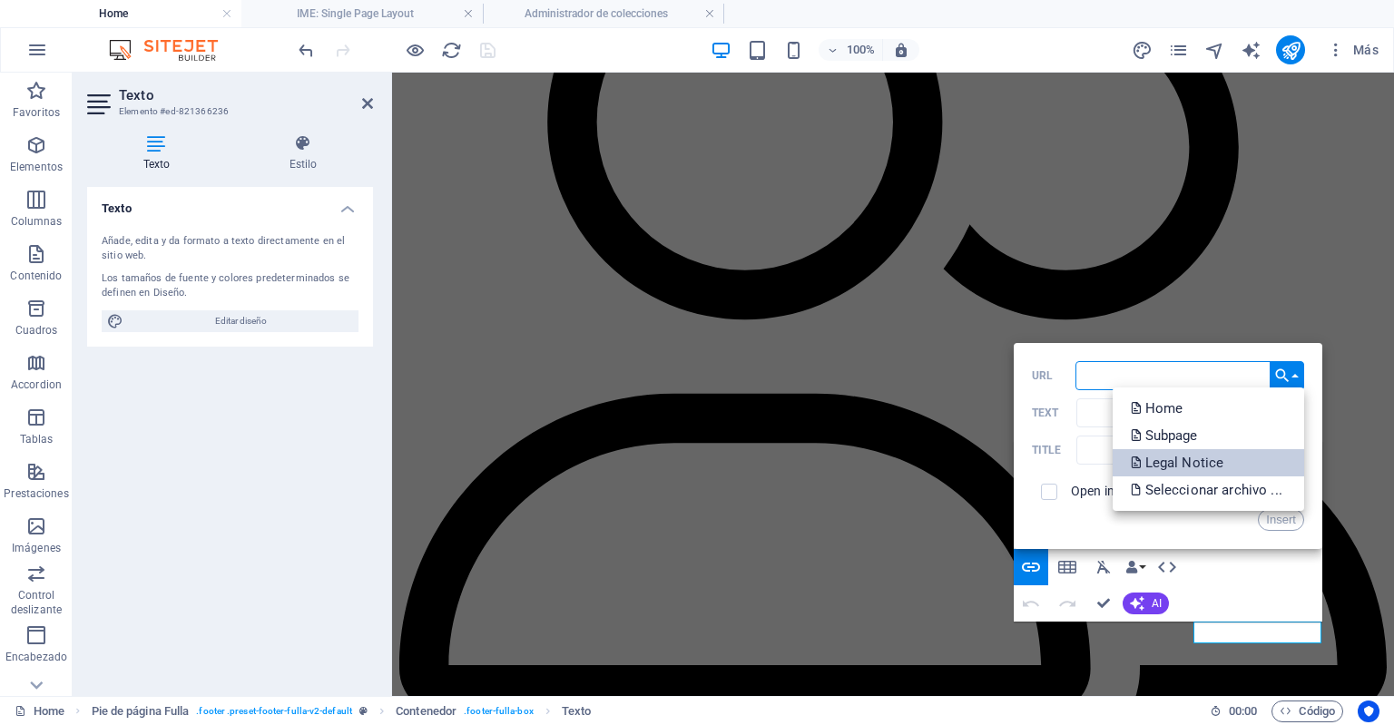
click at [1225, 465] on p "Legal Notice" at bounding box center [1179, 462] width 97 height 27
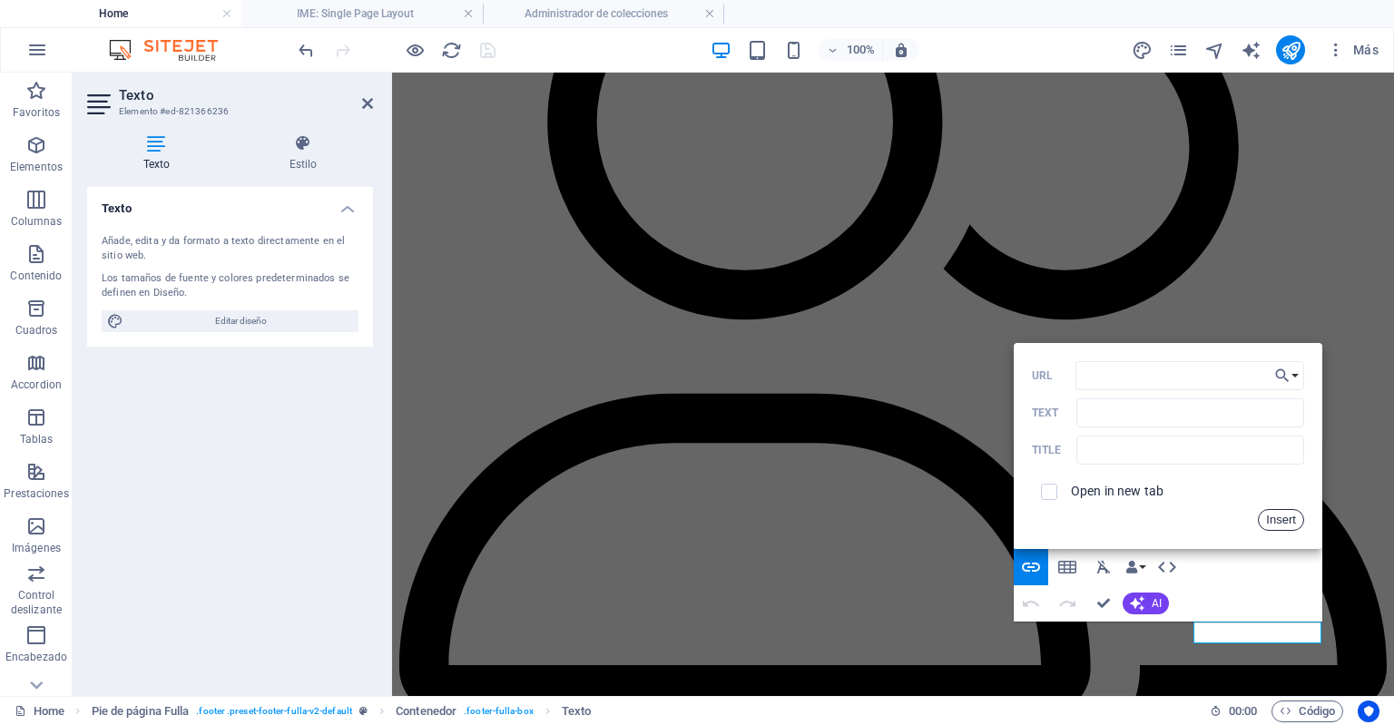
click at [1267, 518] on button "Insert" at bounding box center [1281, 520] width 46 height 22
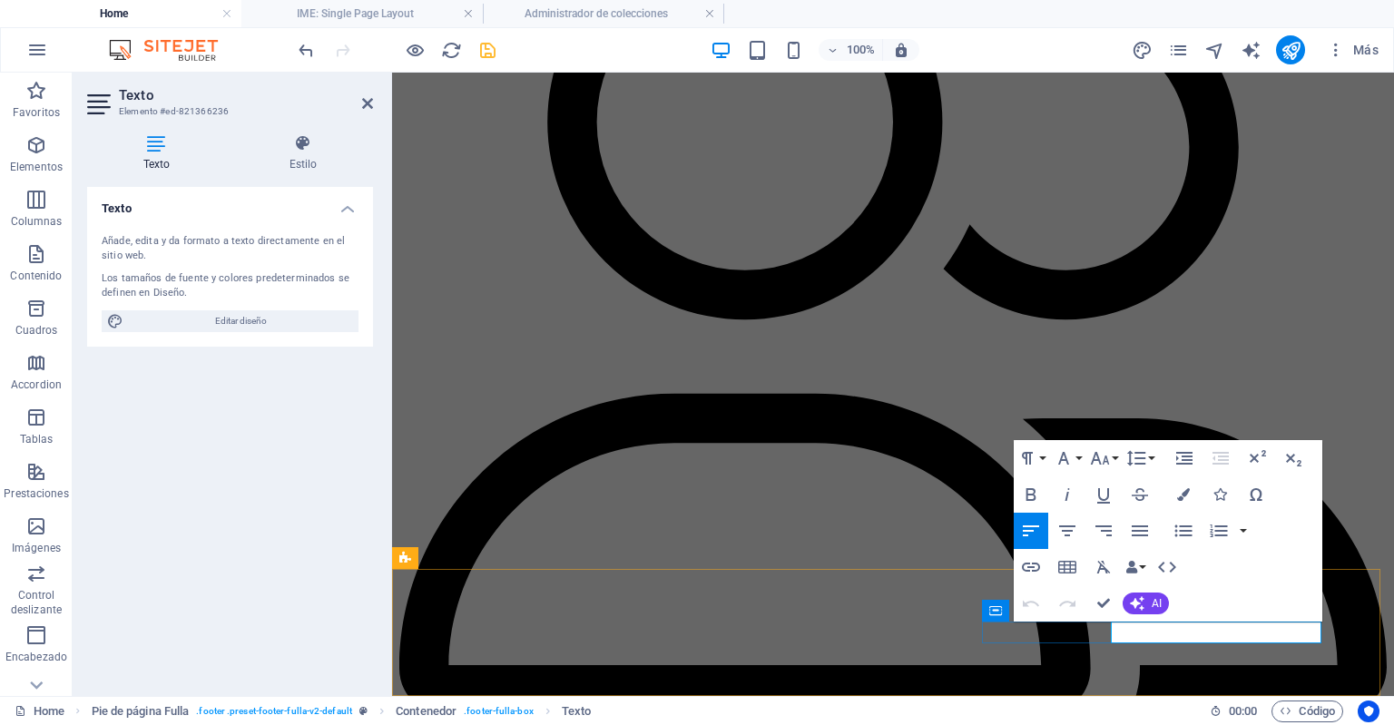
click at [1019, 566] on button "Insert Link" at bounding box center [1031, 567] width 34 height 36
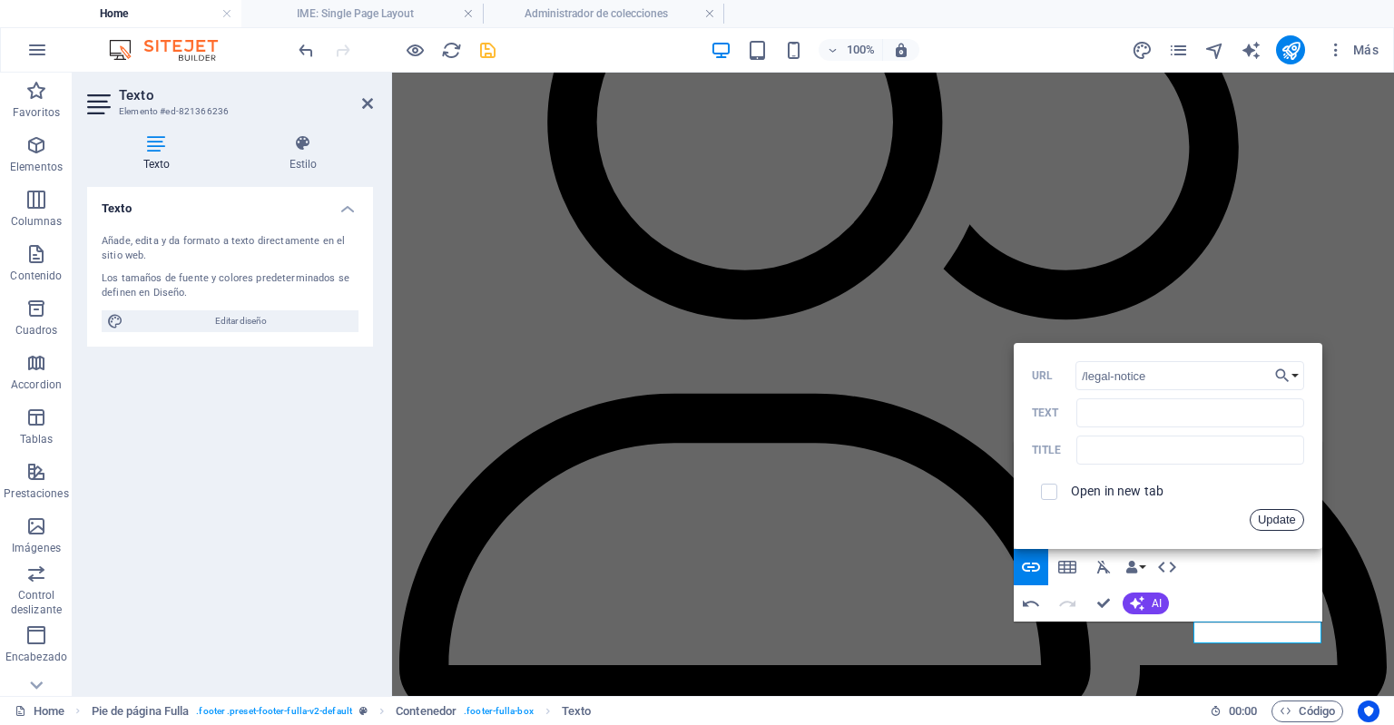
click at [1256, 517] on button "Update" at bounding box center [1277, 520] width 54 height 22
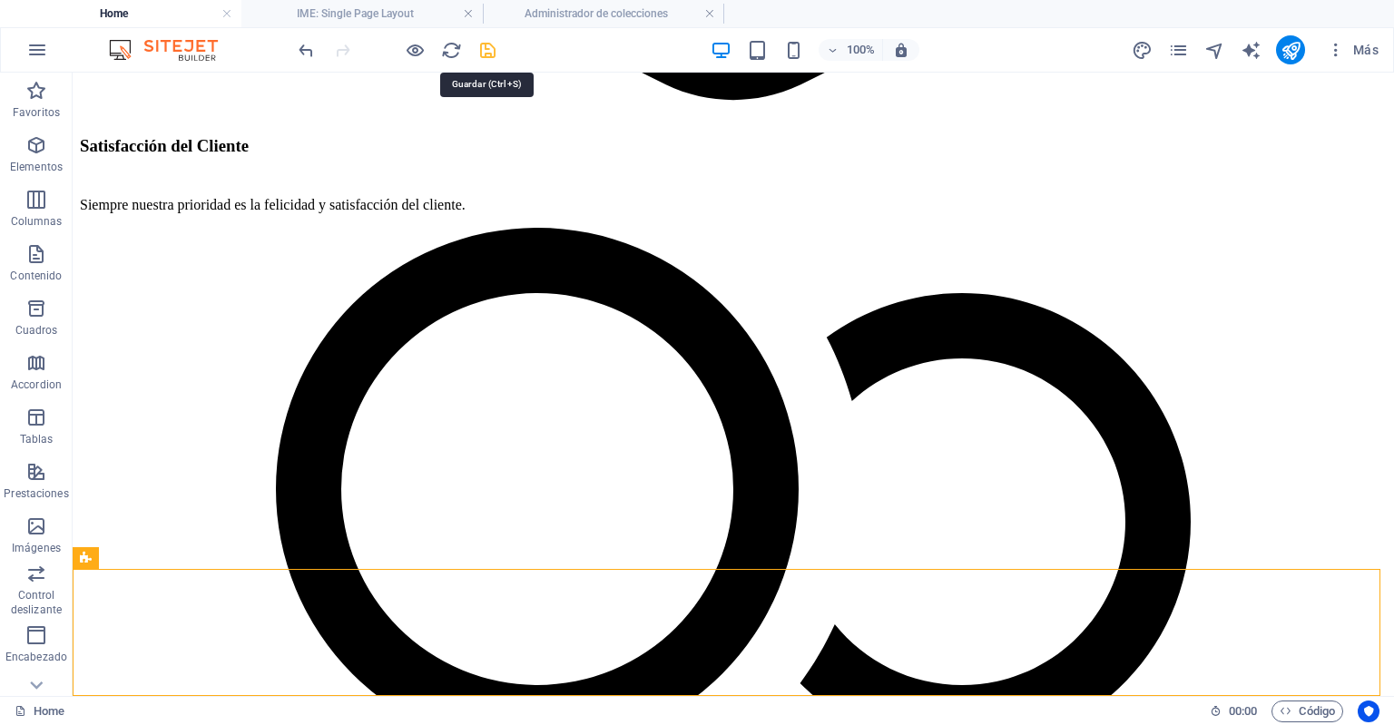
click at [491, 54] on icon "save" at bounding box center [487, 50] width 21 height 21
checkbox input "false"
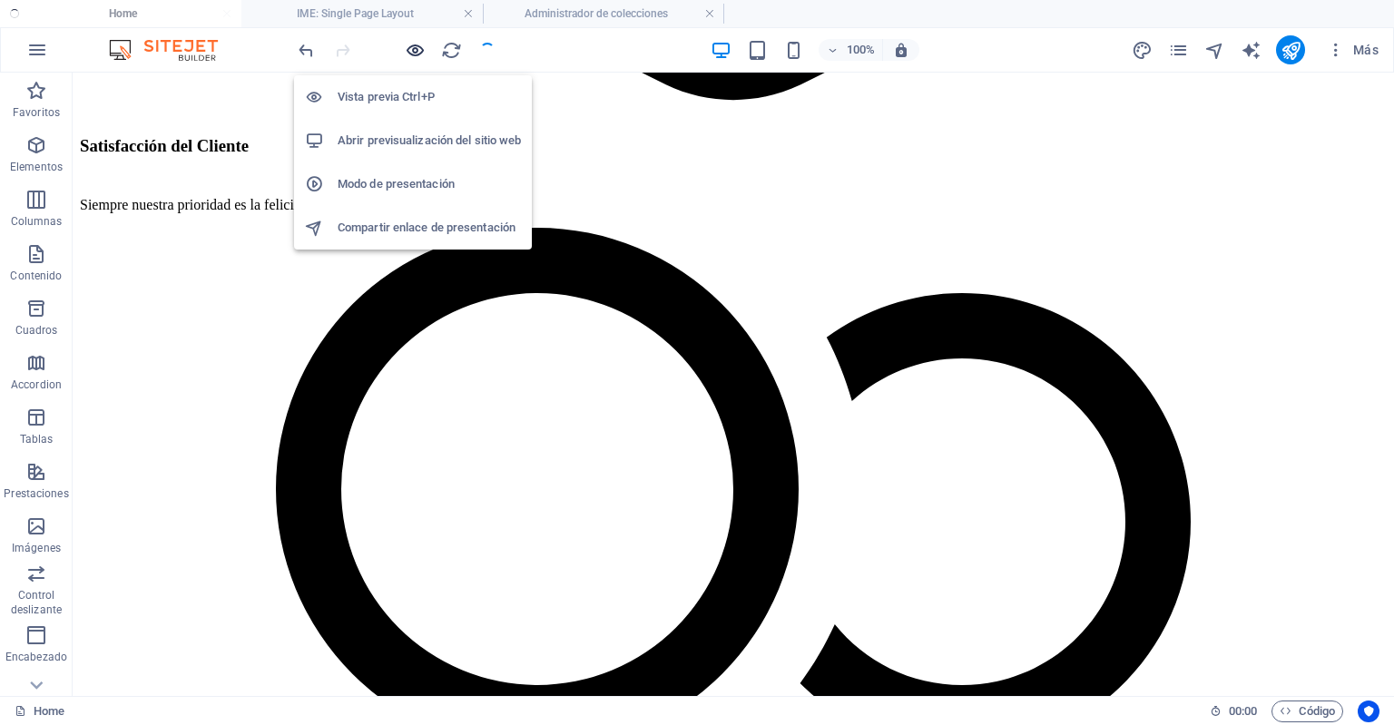
click at [416, 42] on icon "button" at bounding box center [415, 50] width 21 height 21
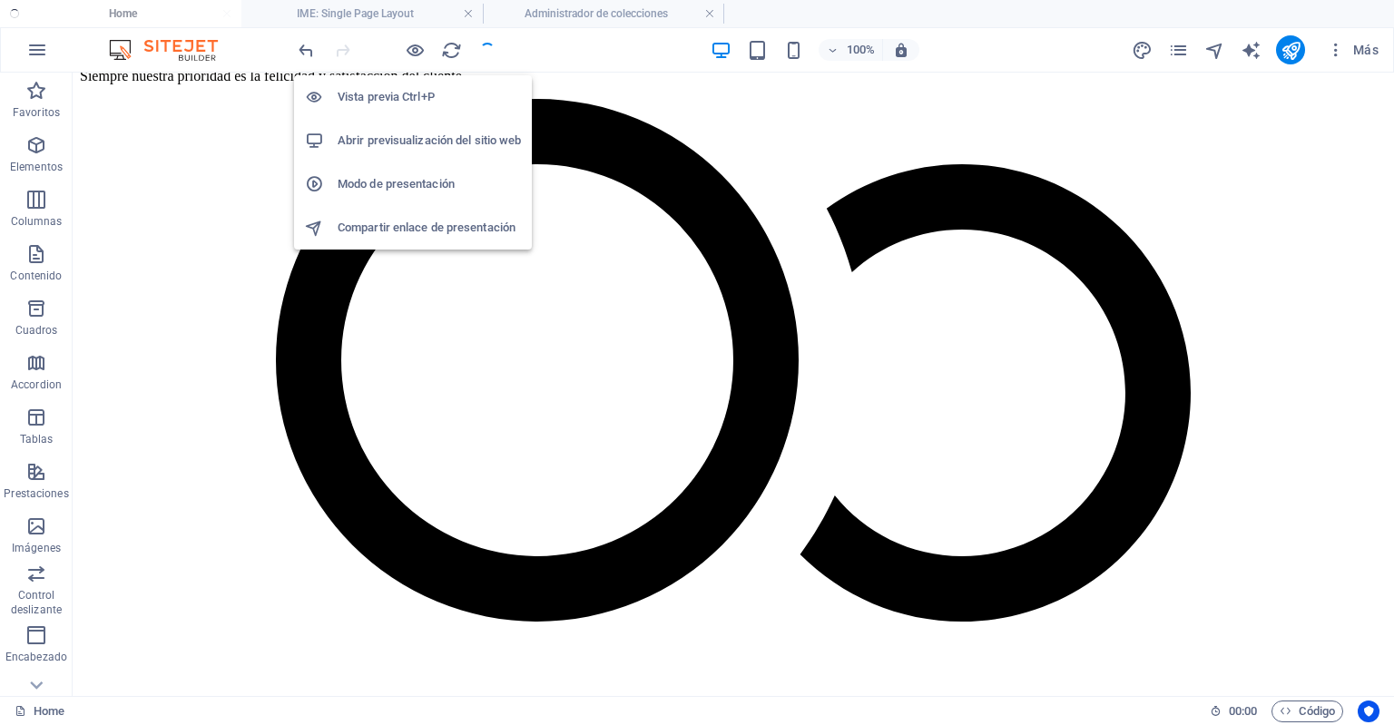
scroll to position [2899, 0]
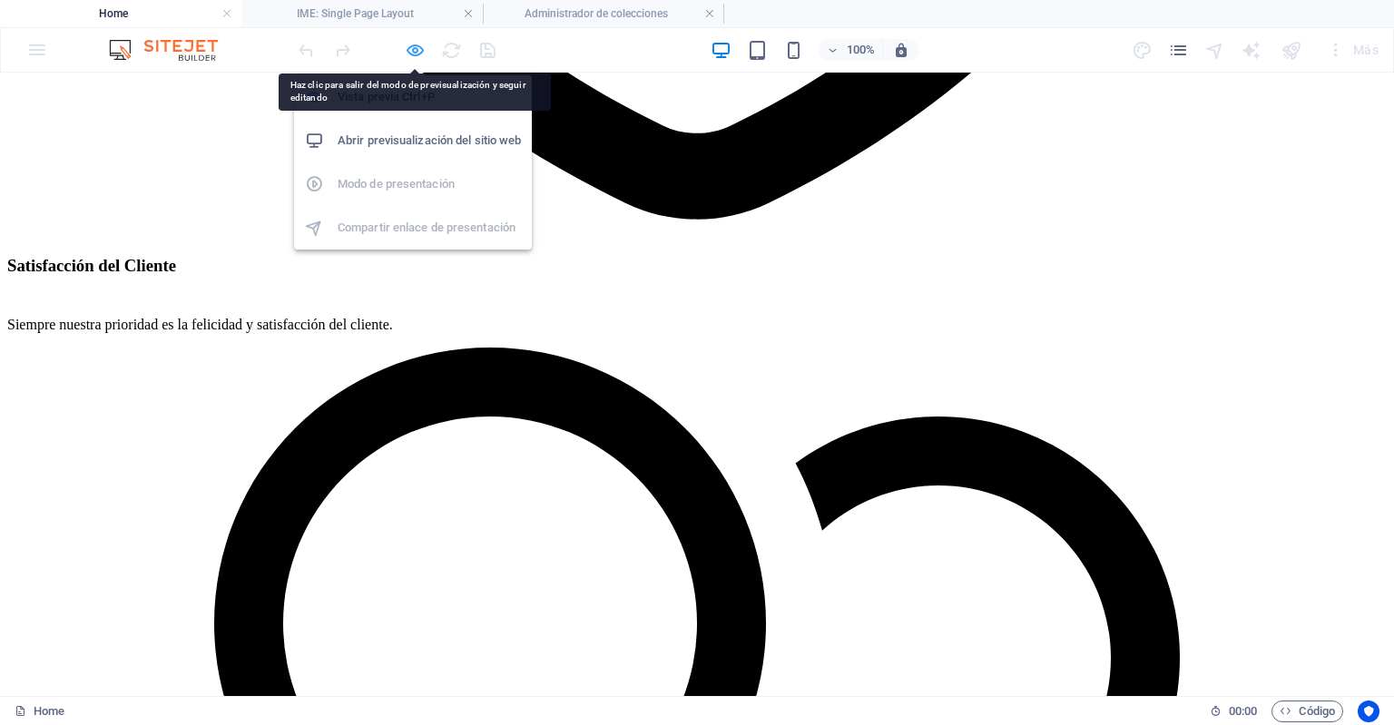
click at [405, 43] on icon "button" at bounding box center [415, 50] width 21 height 21
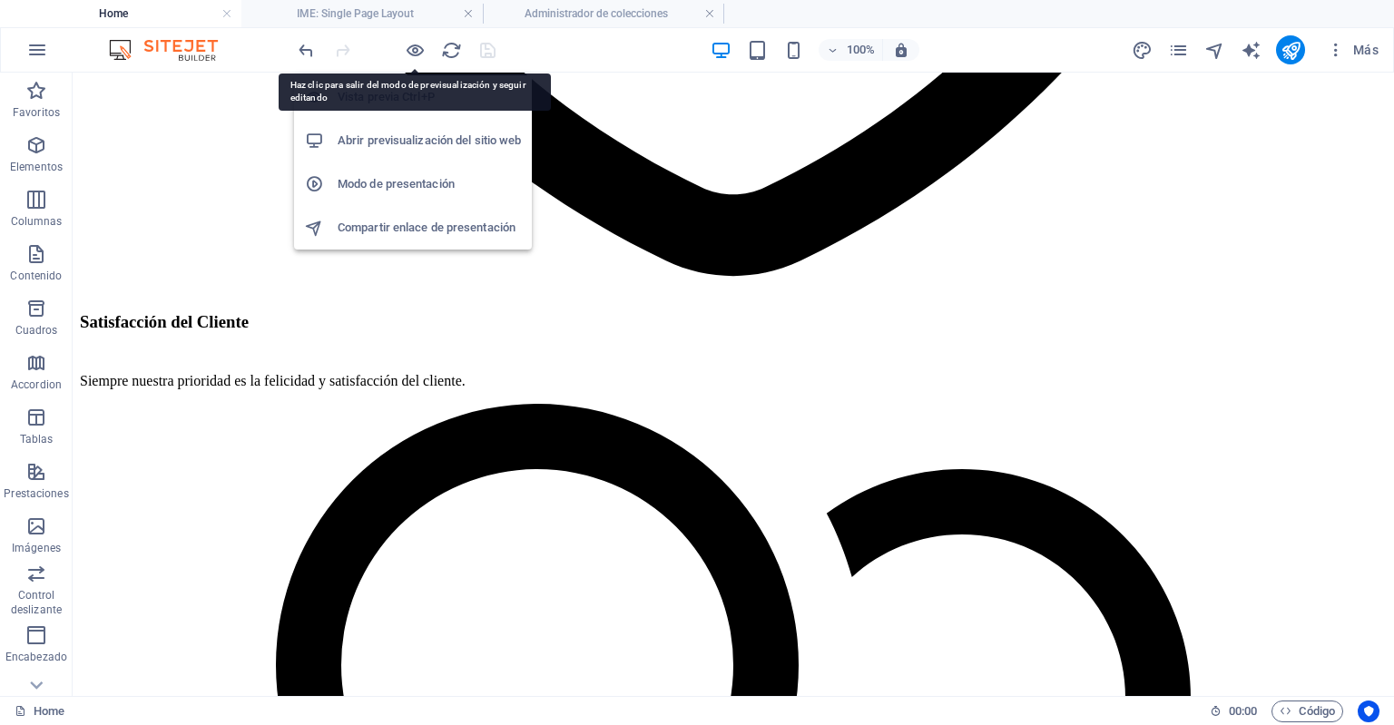
scroll to position [3075, 0]
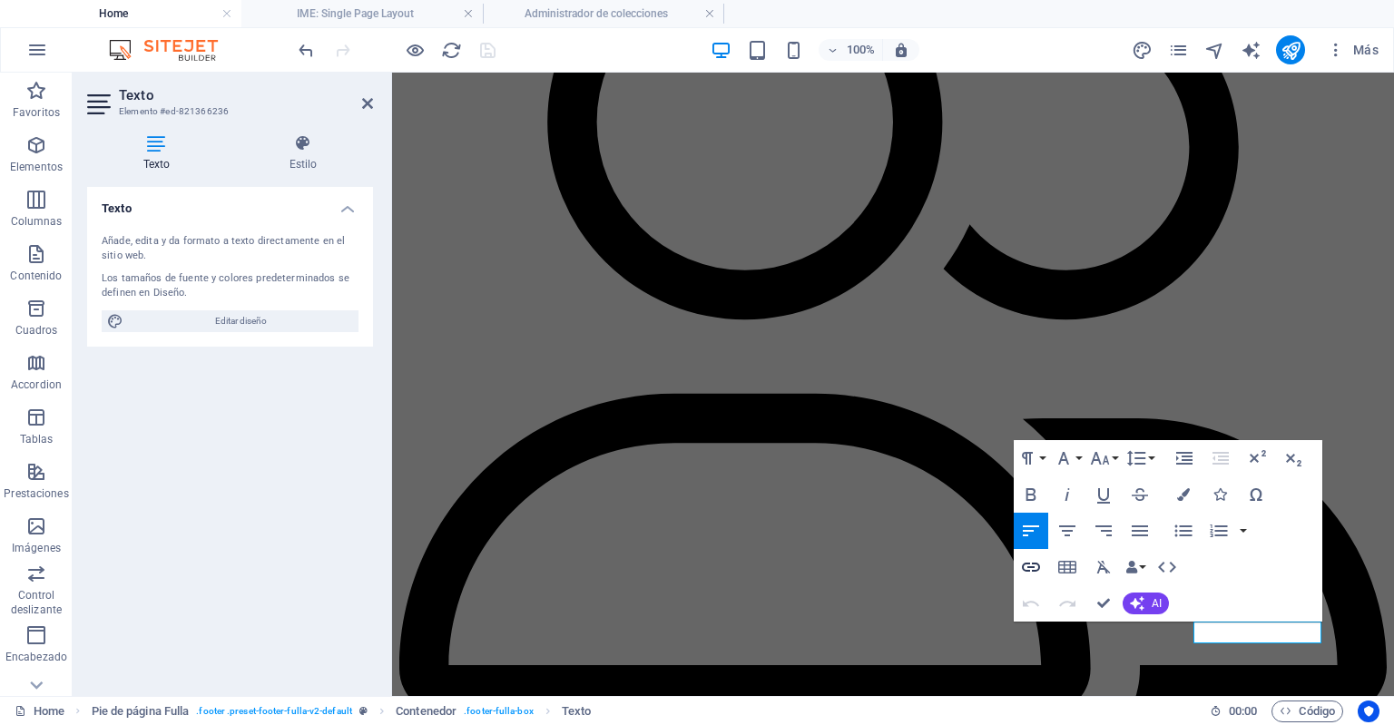
click at [1047, 558] on button "Insert Link" at bounding box center [1031, 567] width 34 height 36
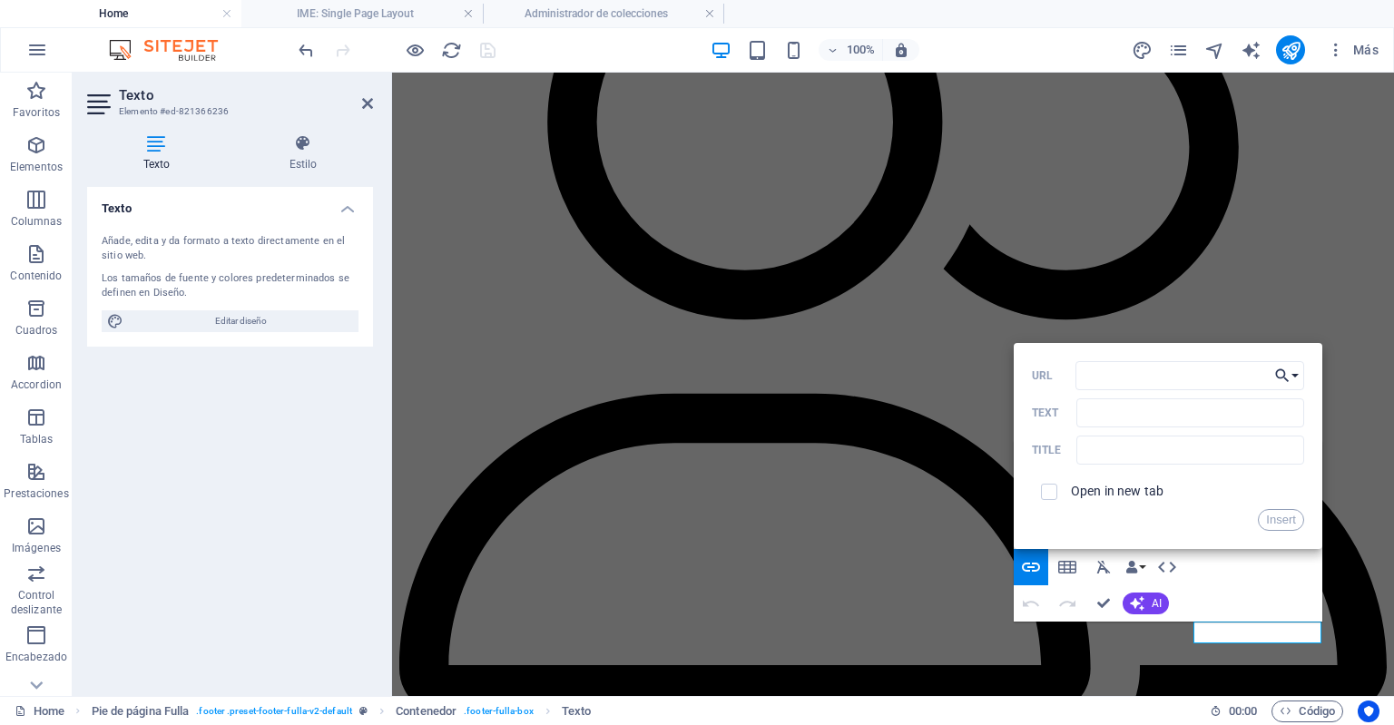
click at [1291, 376] on button "Choose Link" at bounding box center [1287, 375] width 34 height 29
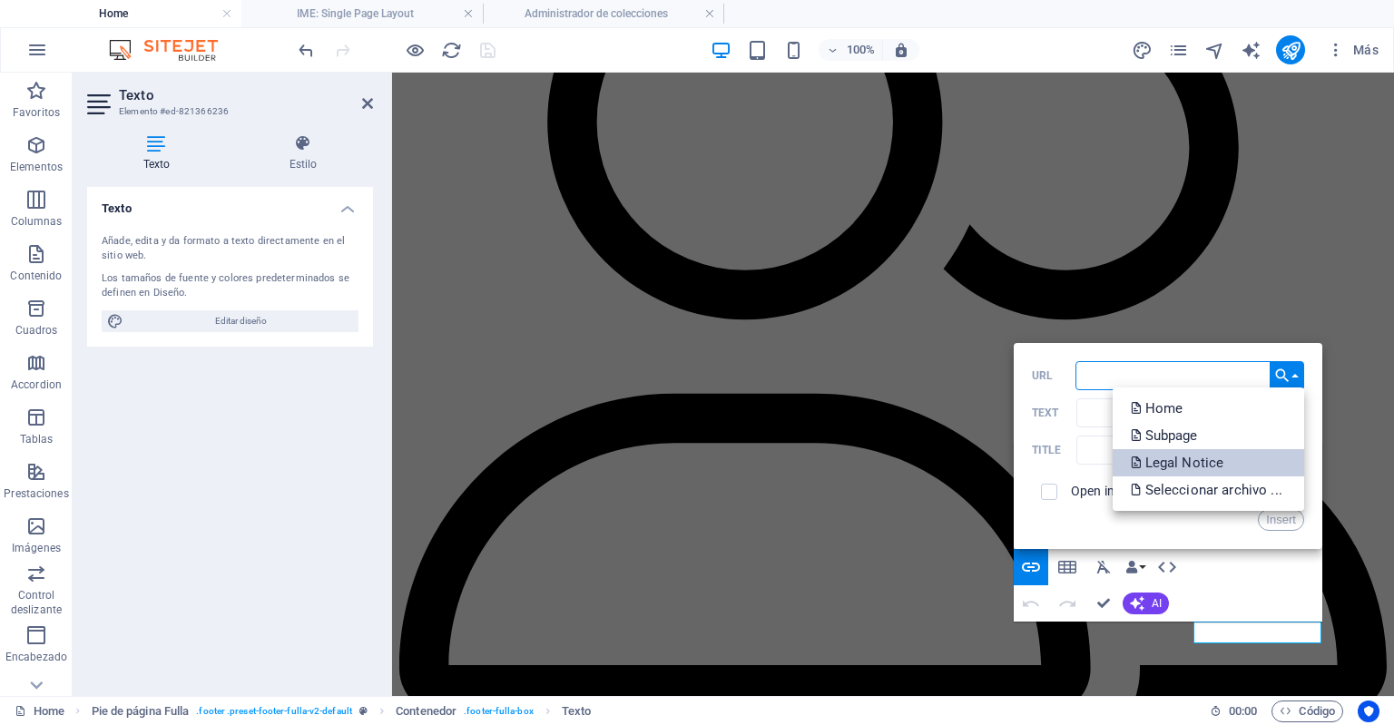
click at [1216, 463] on p "Legal Notice" at bounding box center [1179, 462] width 97 height 27
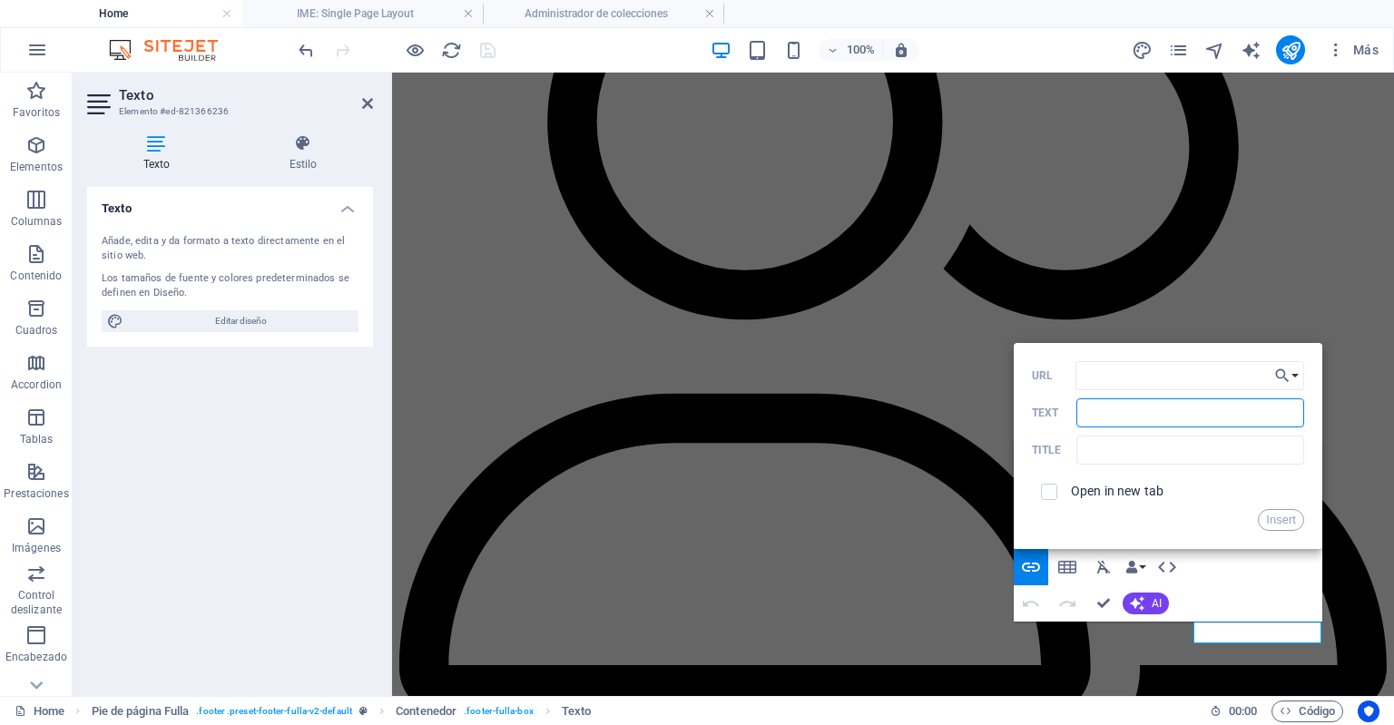
click at [1162, 415] on input "Text" at bounding box center [1190, 413] width 227 height 29
type input "Aviso De Privacidad"
click at [1274, 525] on button "Insert" at bounding box center [1281, 520] width 46 height 22
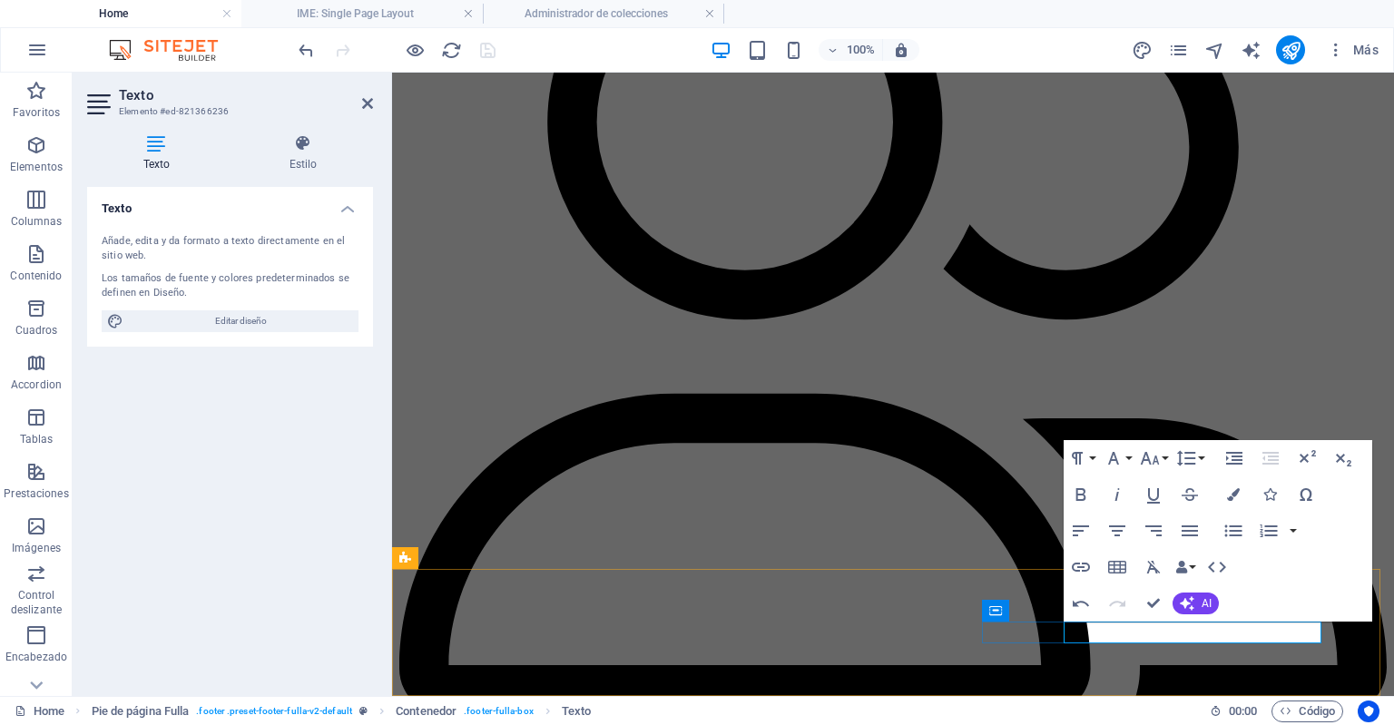
drag, startPoint x: 1191, startPoint y: 635, endPoint x: 1318, endPoint y: 642, distance: 127.2
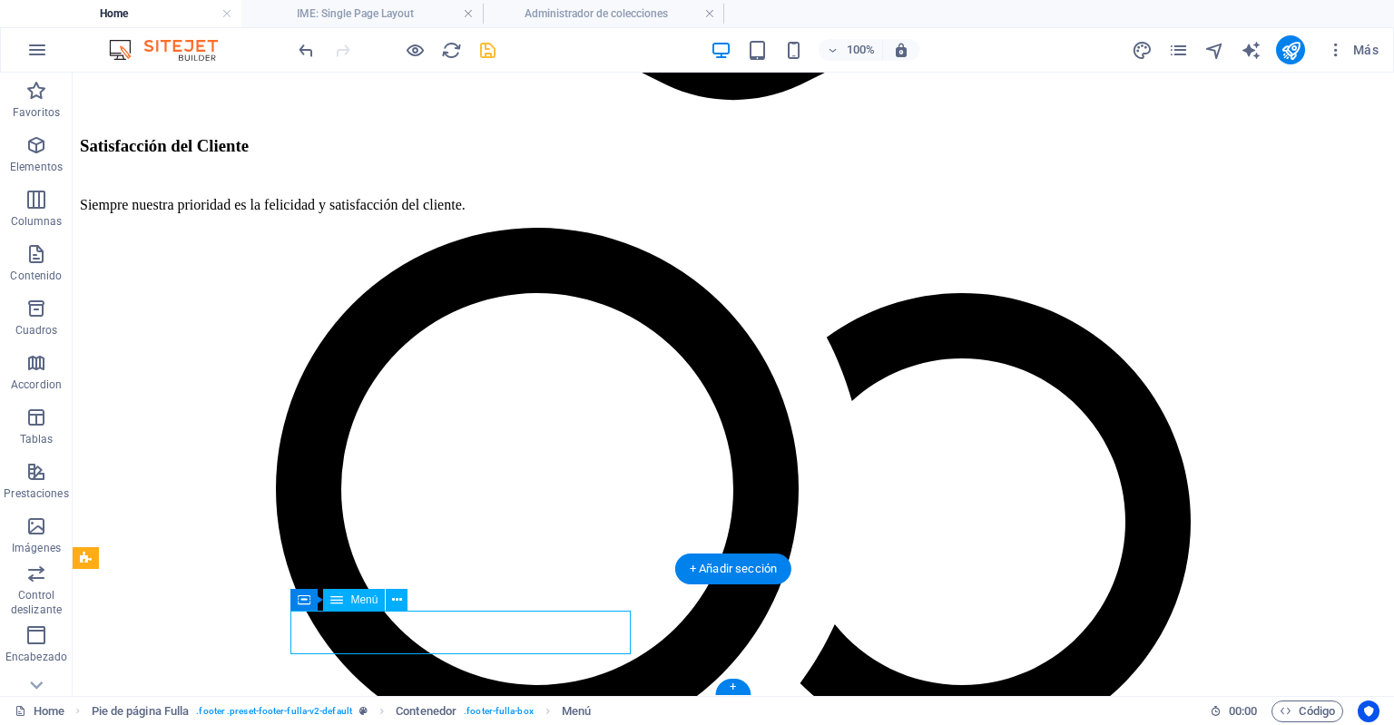
select select
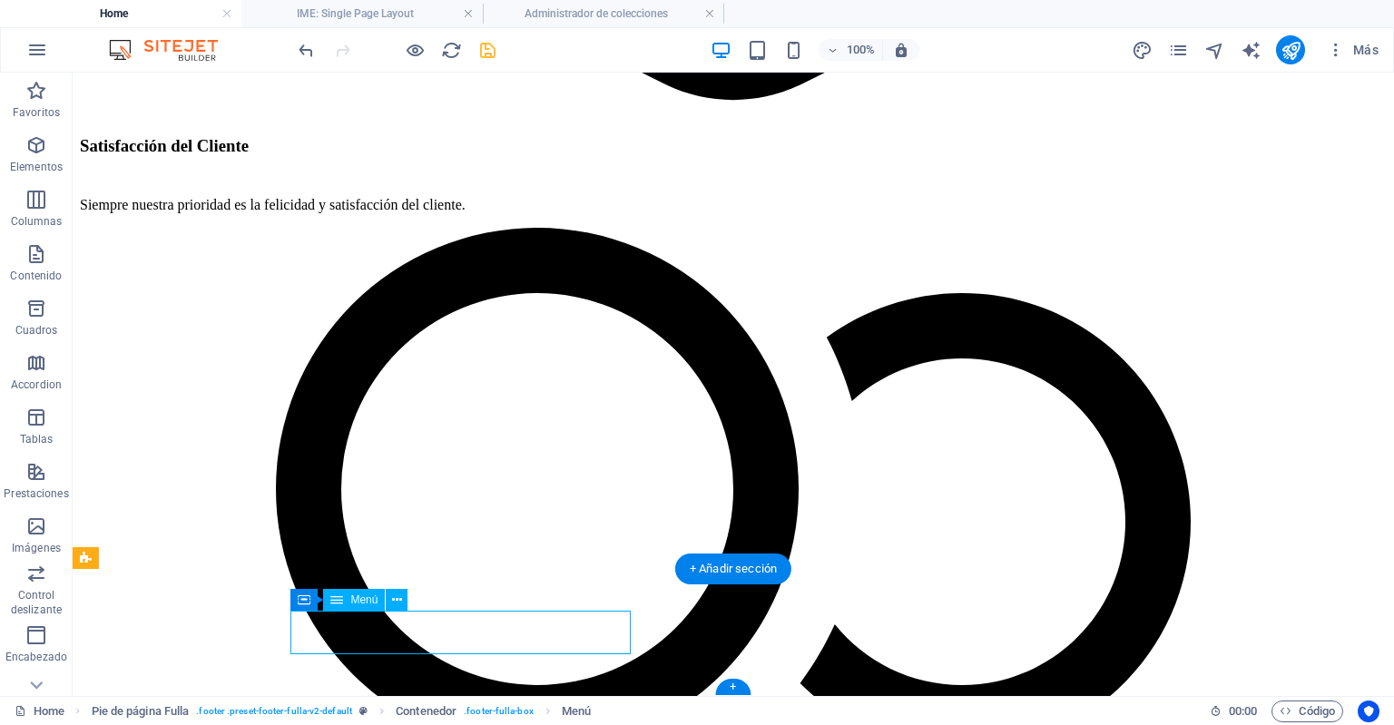
select select
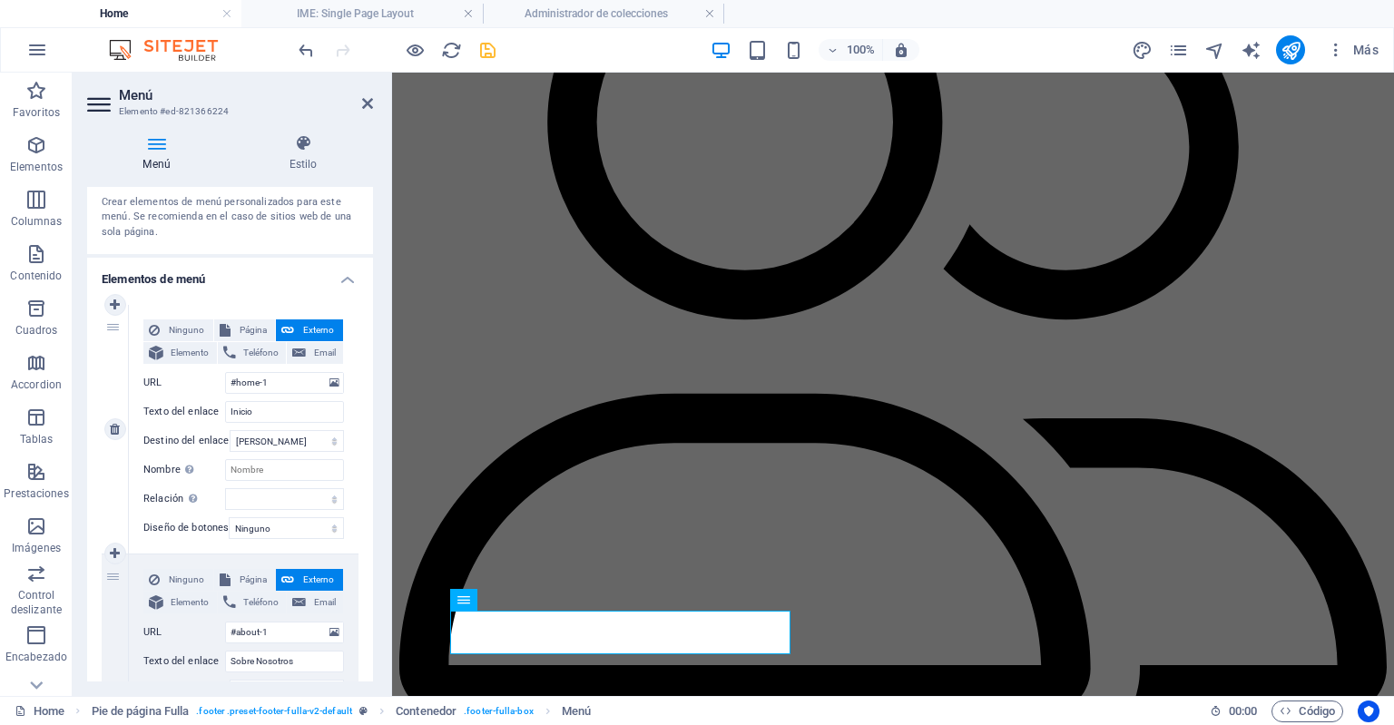
scroll to position [69, 0]
click at [272, 438] on select "Nueva pestaña Misma pestaña Superposición" at bounding box center [287, 441] width 114 height 22
click at [269, 496] on select "alternativo autor marcador externo ayuda licencia siguiente nofollow noreferrer…" at bounding box center [284, 499] width 119 height 22
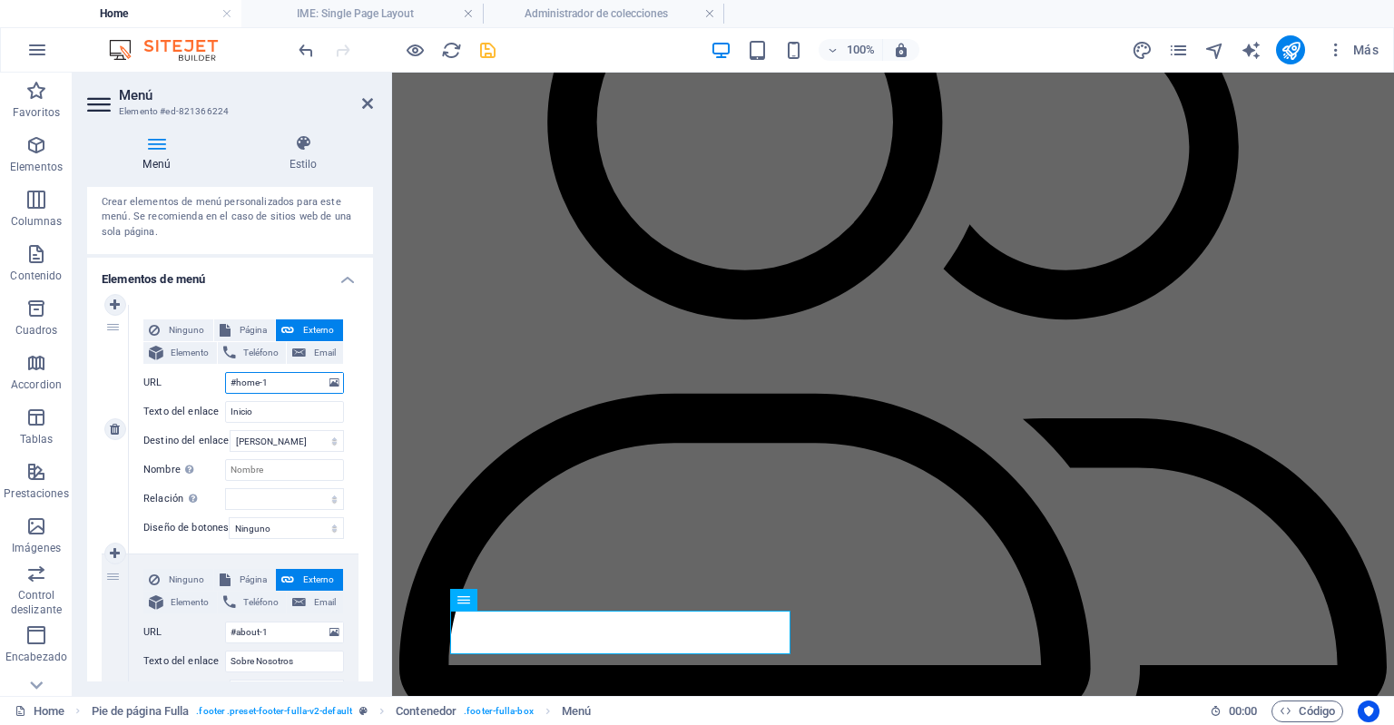
click at [290, 384] on input "#home-1" at bounding box center [284, 383] width 119 height 22
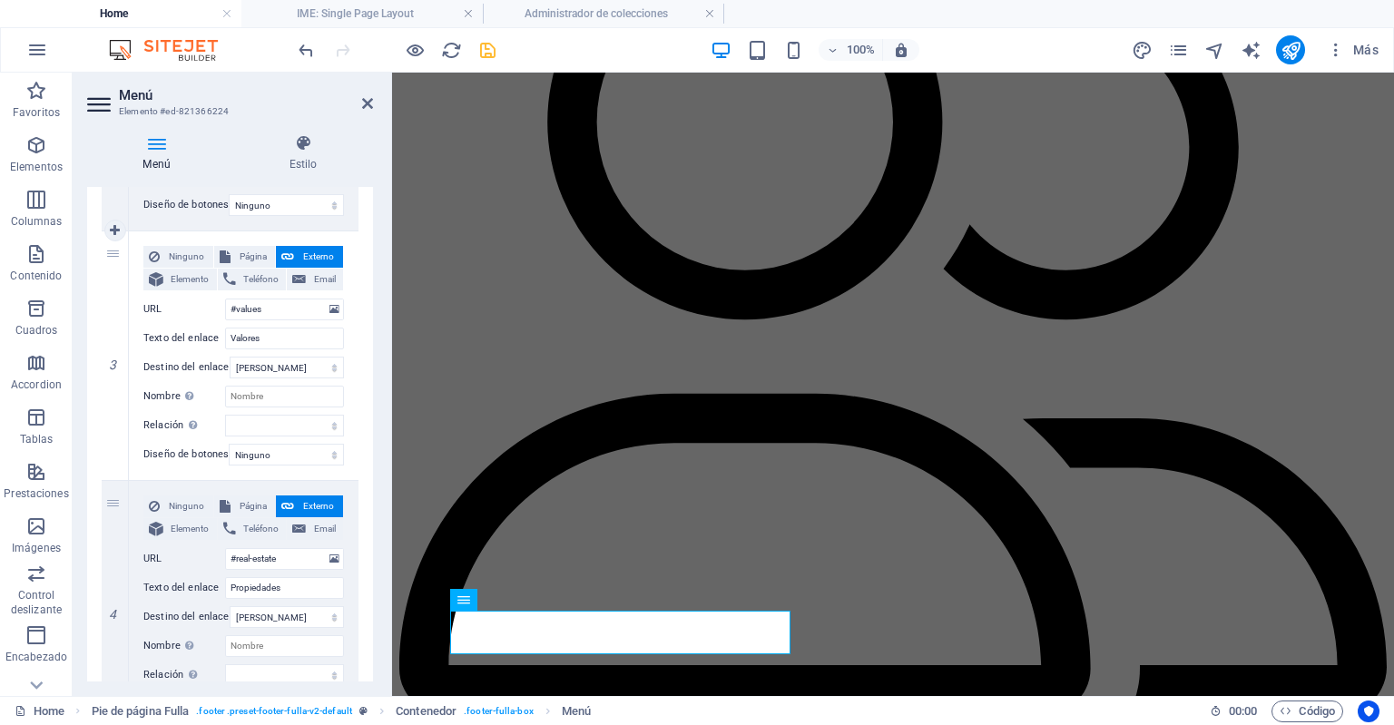
scroll to position [643, 0]
click at [111, 355] on icon at bounding box center [115, 355] width 10 height 13
select select
type input "#real-estate"
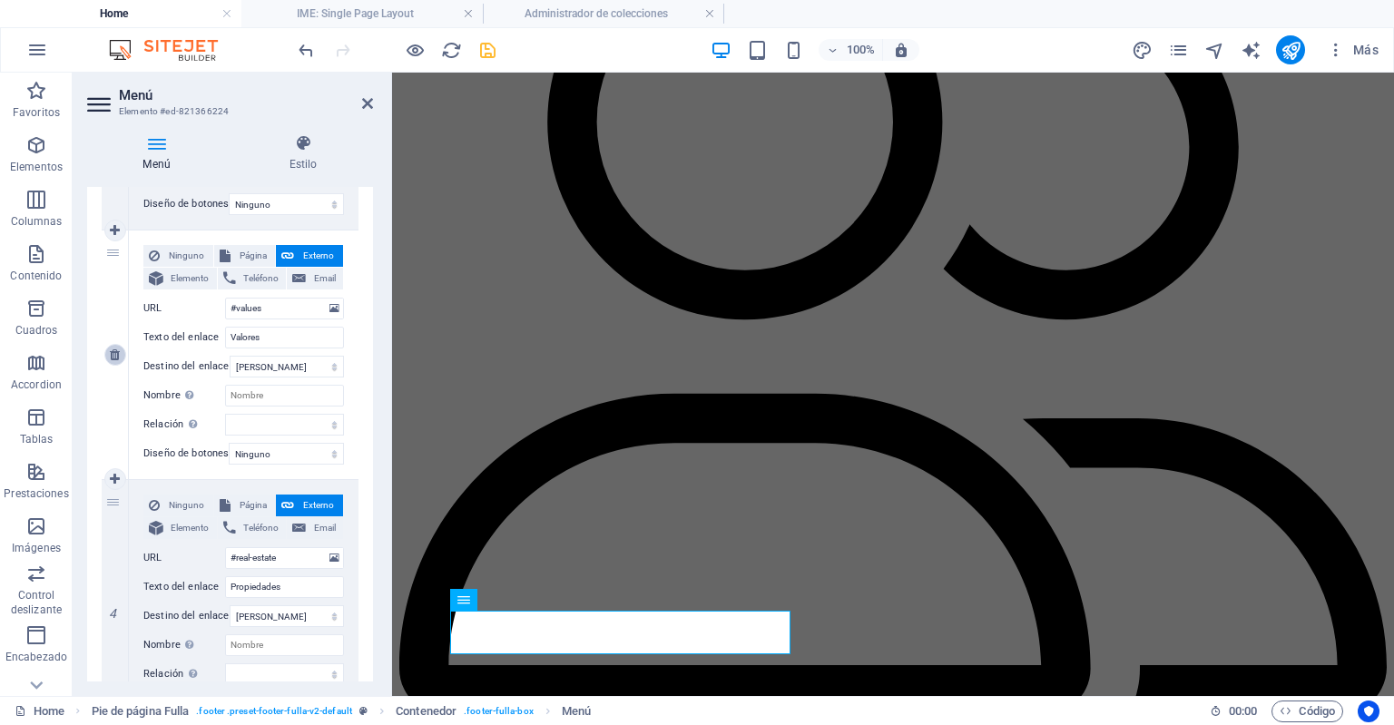
type input "Propiedades"
select select
type input "#contact-us-1"
type input "Contacto"
select select
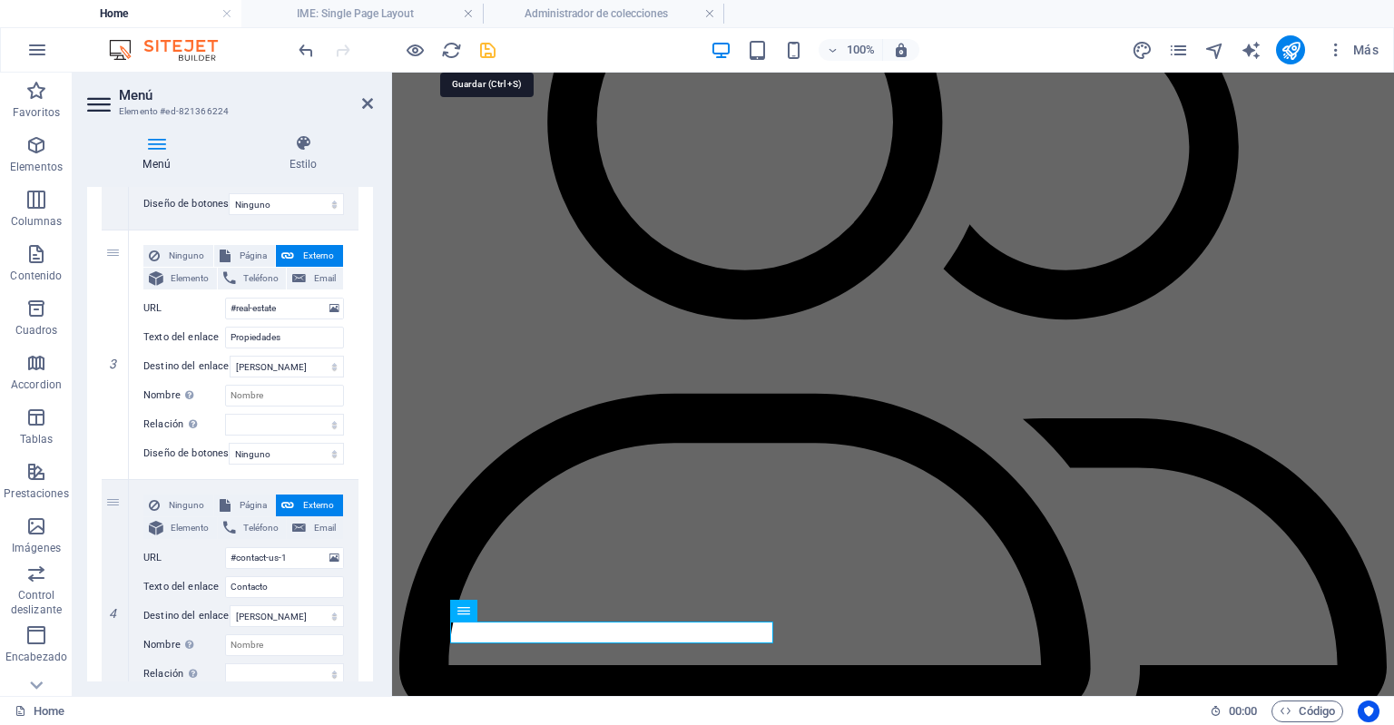
click at [494, 43] on icon "save" at bounding box center [487, 50] width 21 height 21
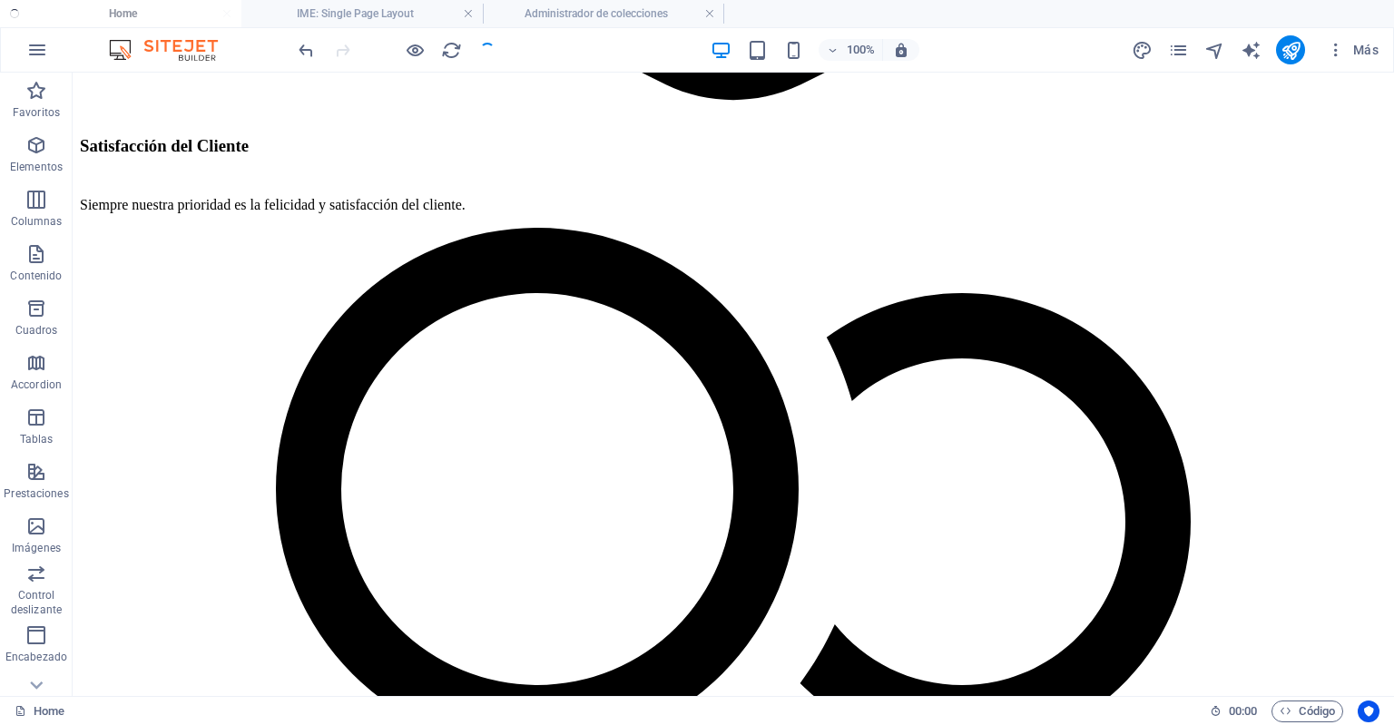
checkbox input "false"
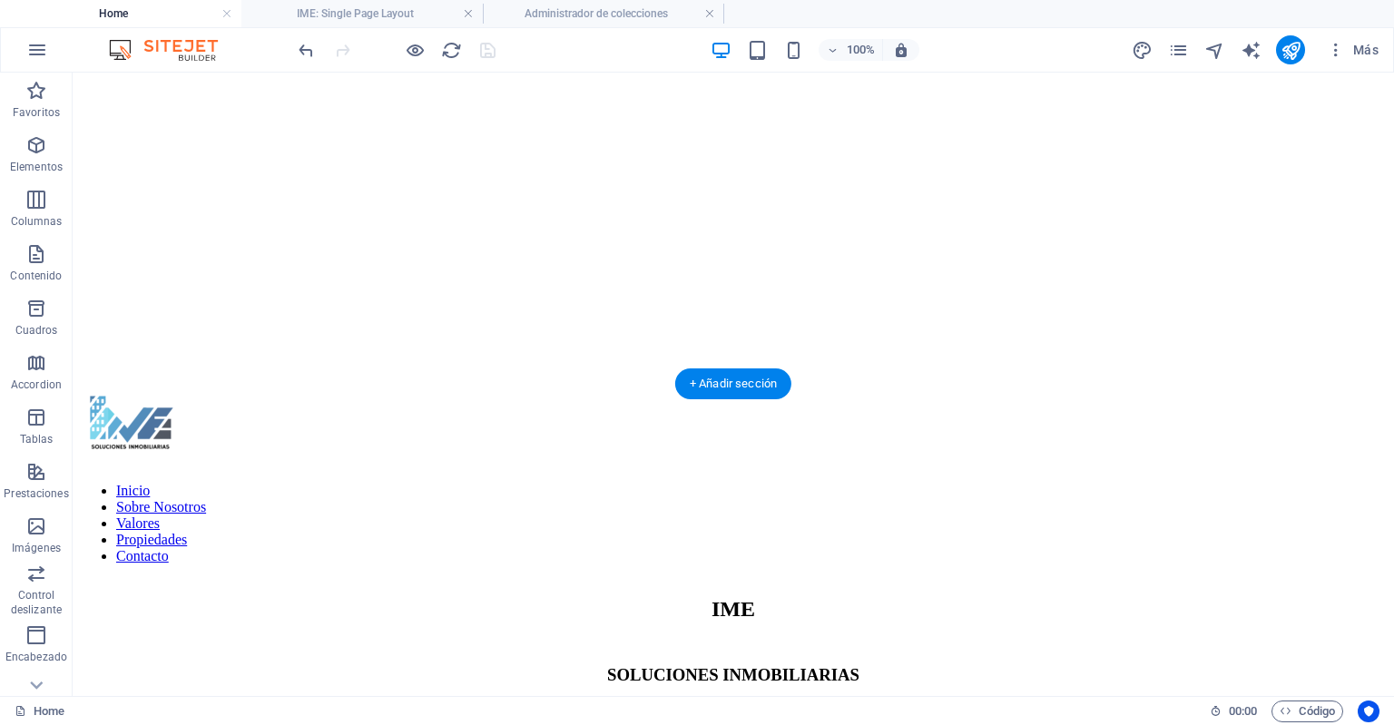
scroll to position [95, 0]
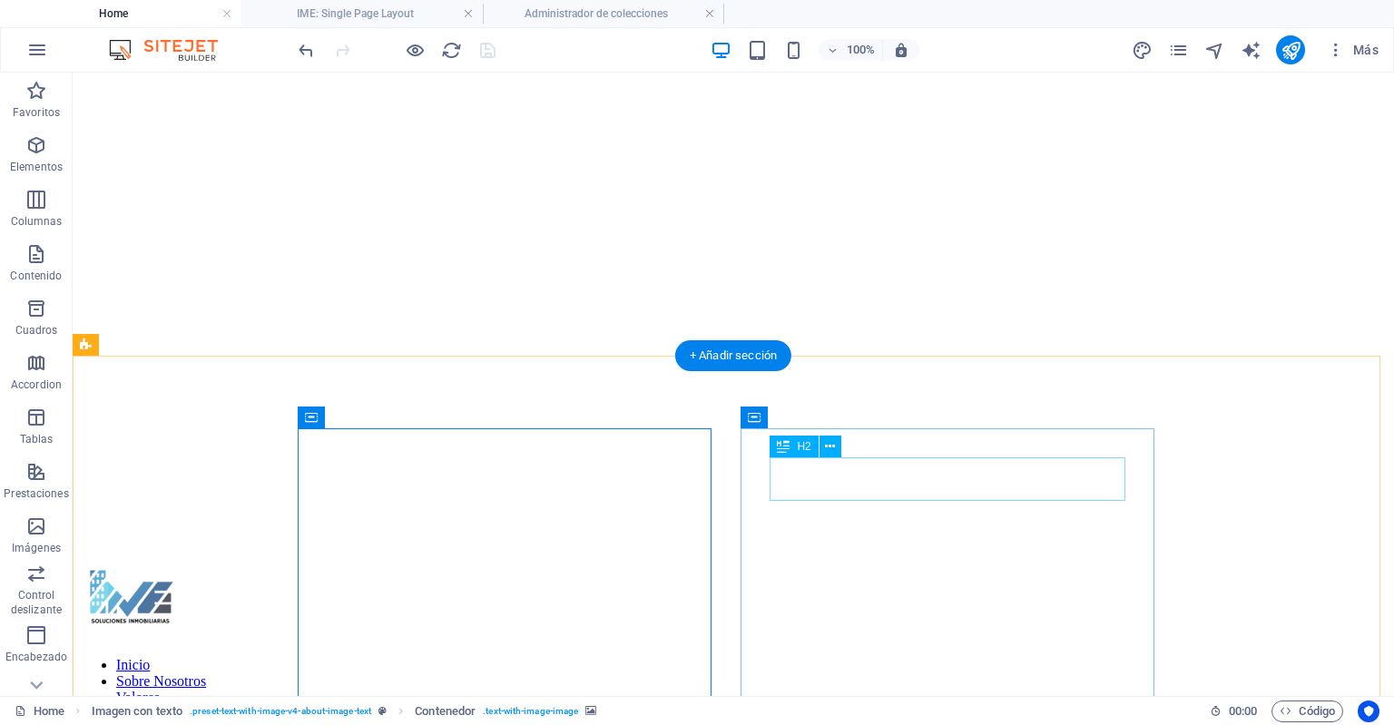
scroll to position [0, 0]
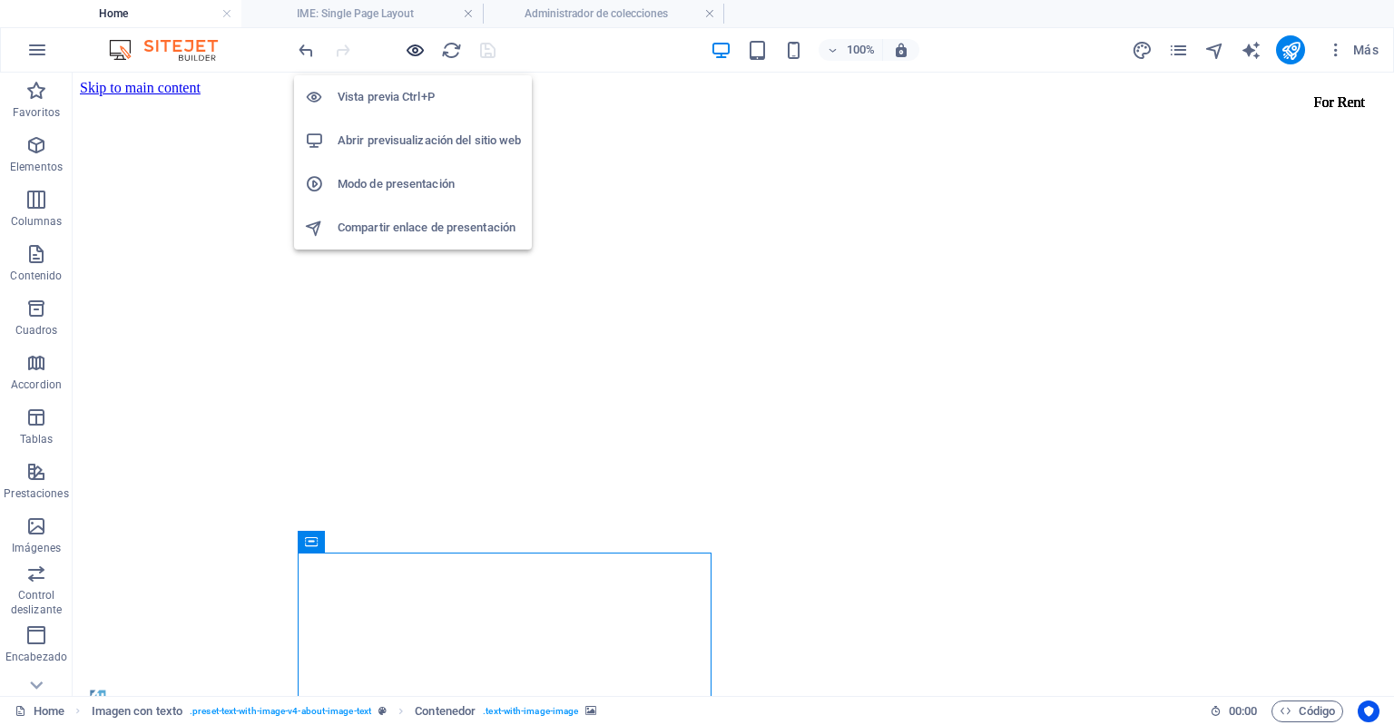
click at [415, 43] on icon "button" at bounding box center [415, 50] width 21 height 21
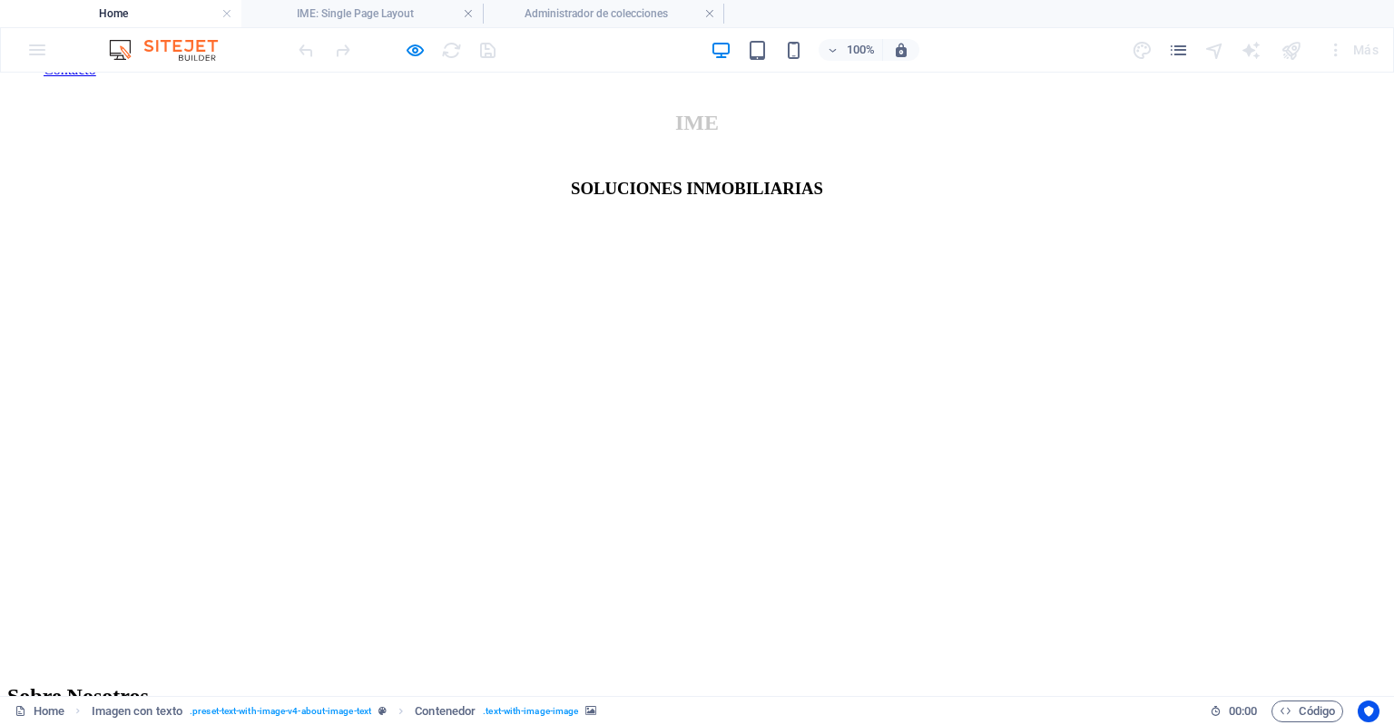
scroll to position [832, 0]
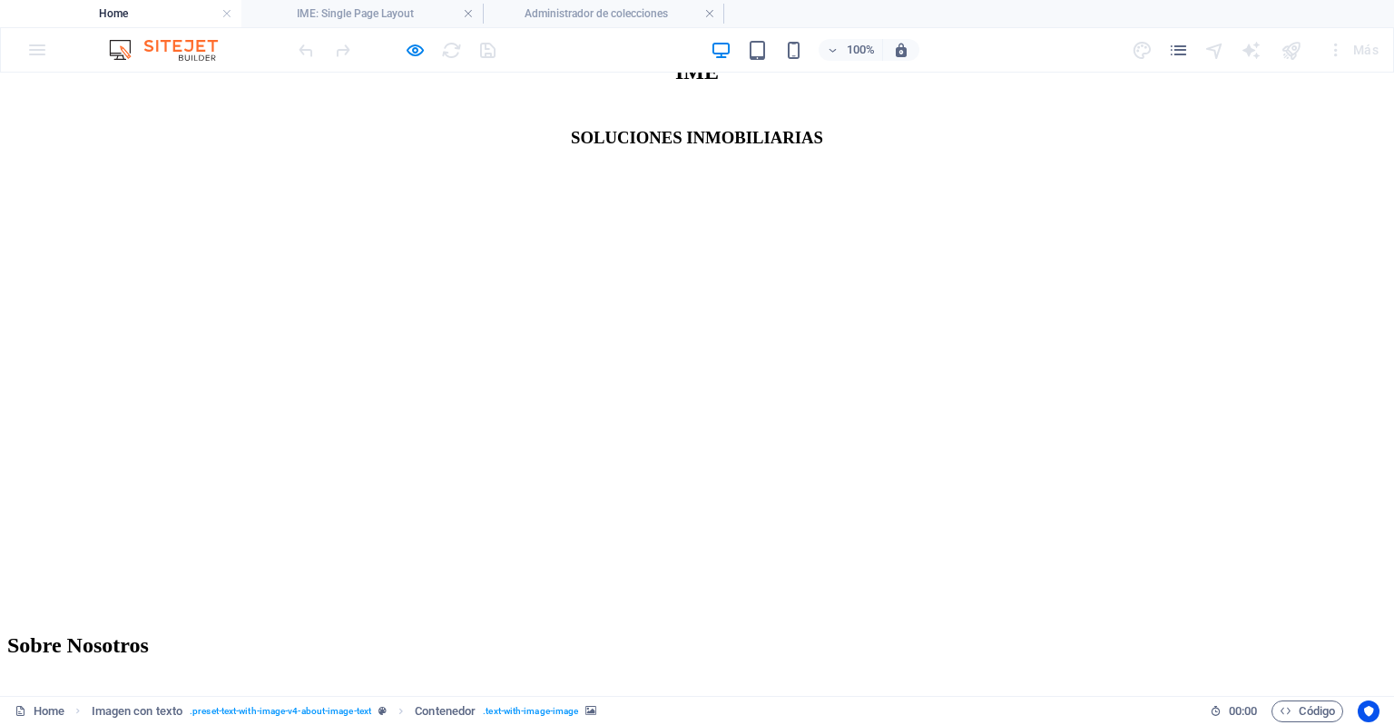
click at [114, 10] on link "Propiedades" at bounding box center [79, 2] width 71 height 15
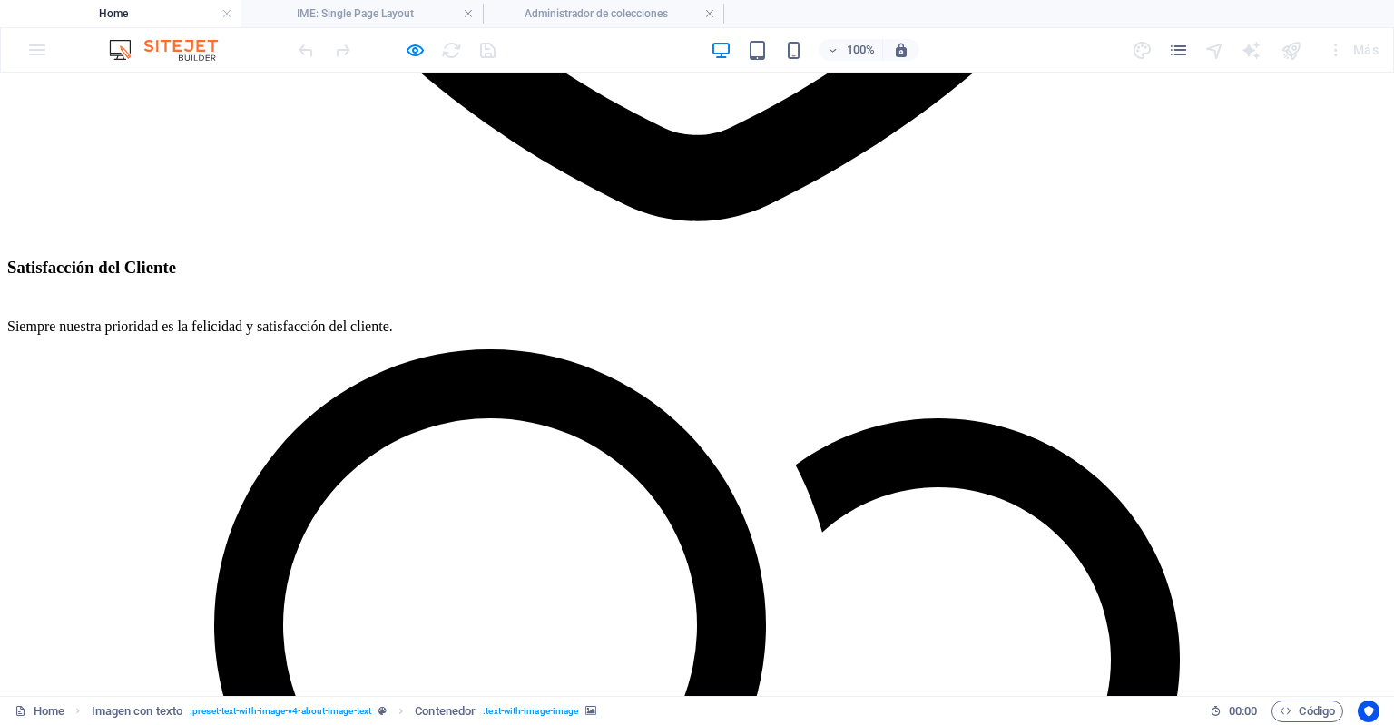
scroll to position [2899, 0]
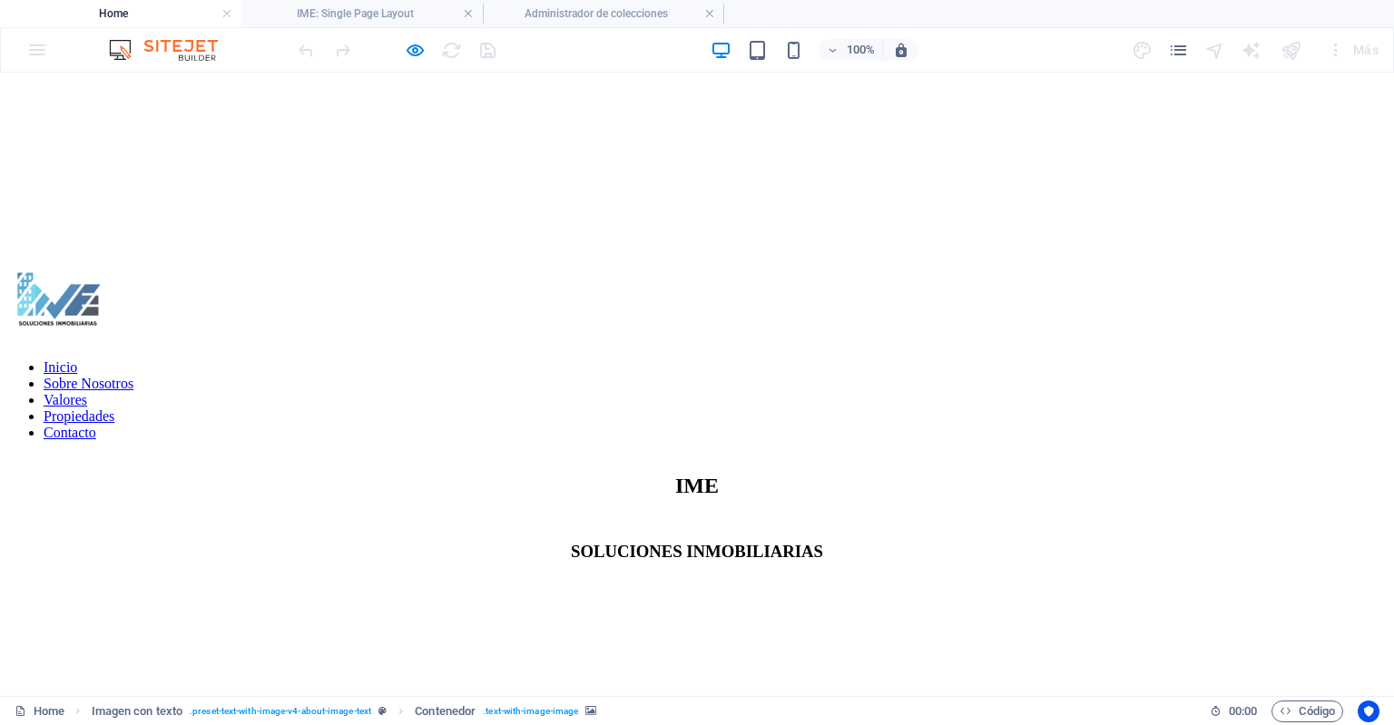
scroll to position [300, 0]
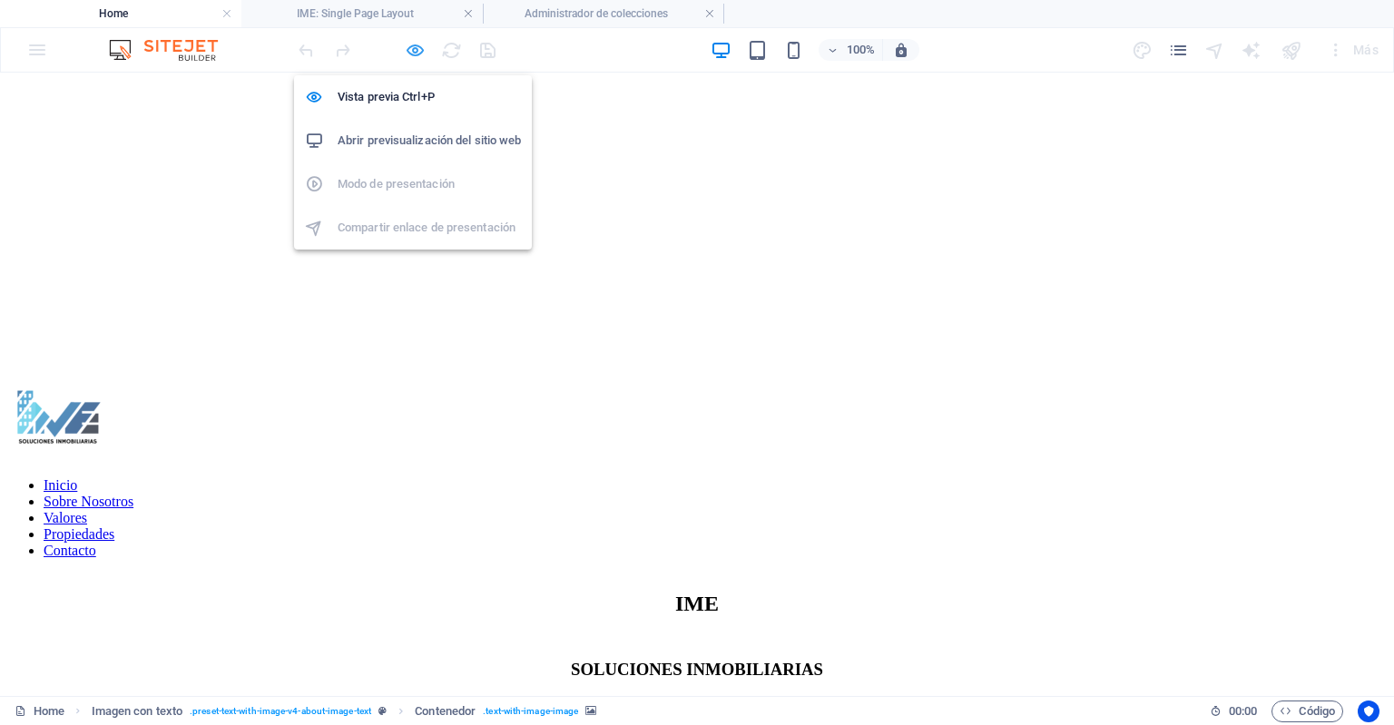
click at [409, 50] on icon "button" at bounding box center [415, 50] width 21 height 21
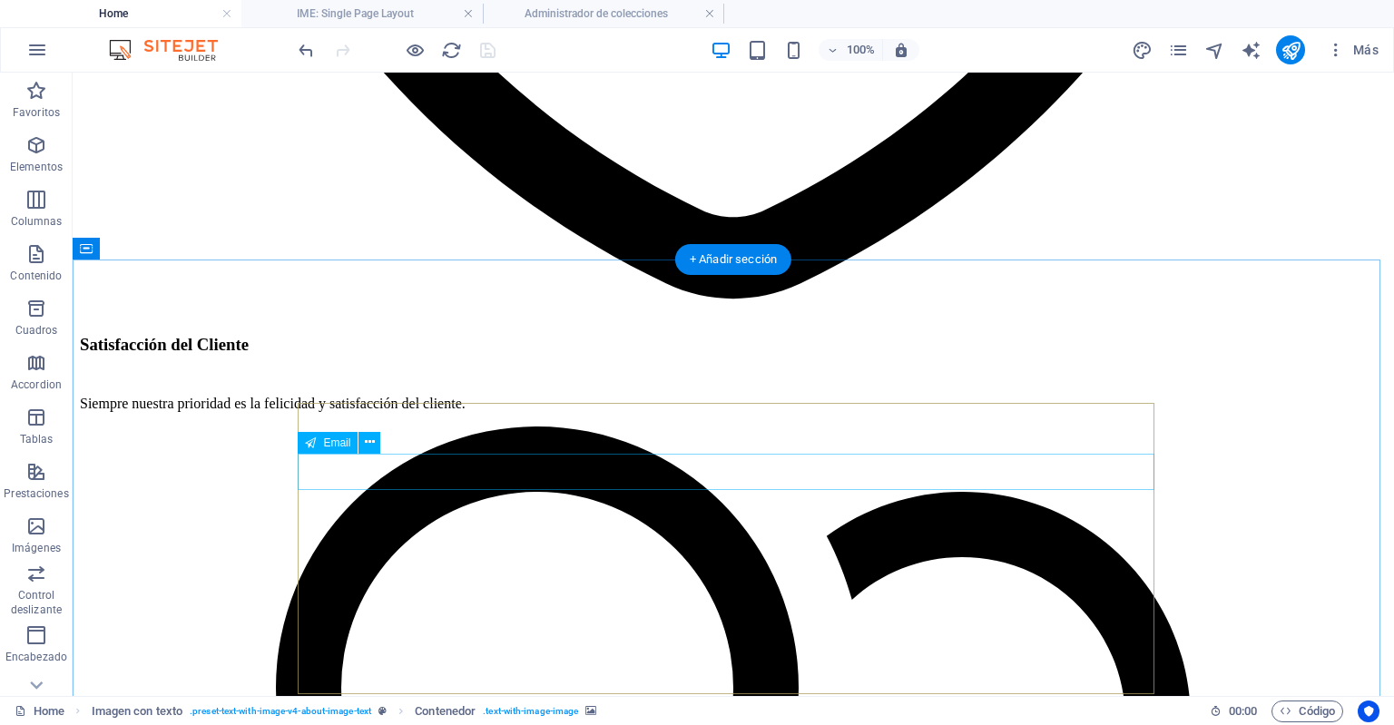
scroll to position [2877, 0]
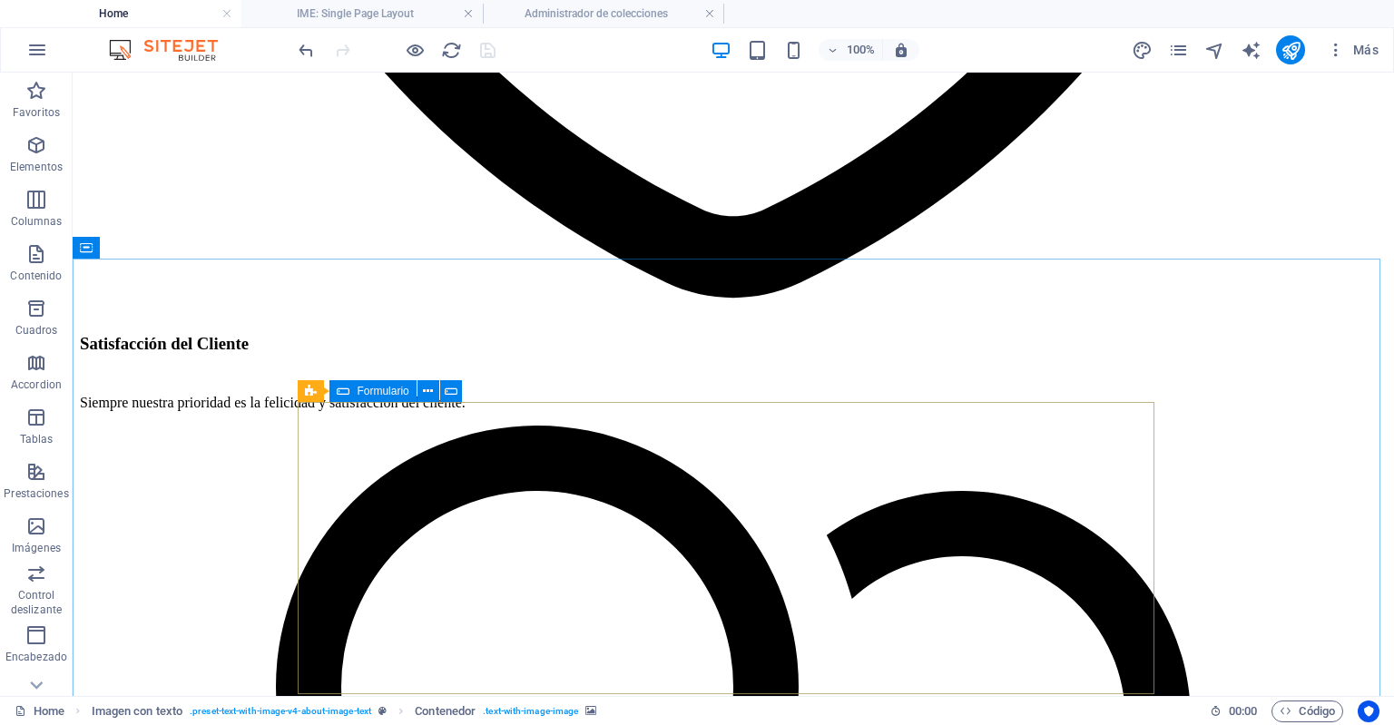
click at [349, 390] on icon at bounding box center [343, 391] width 13 height 22
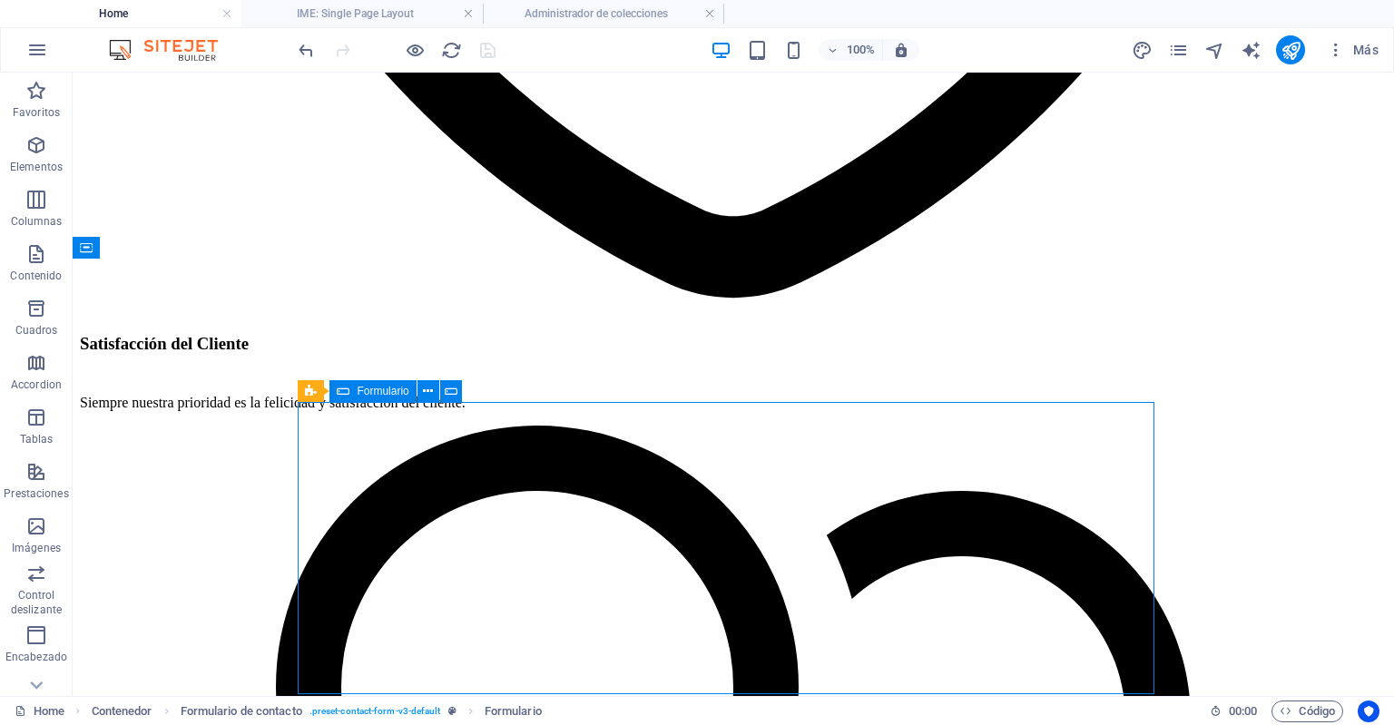
click at [350, 390] on div "Formulario" at bounding box center [373, 391] width 86 height 22
click at [350, 391] on div "Formulario" at bounding box center [373, 391] width 86 height 22
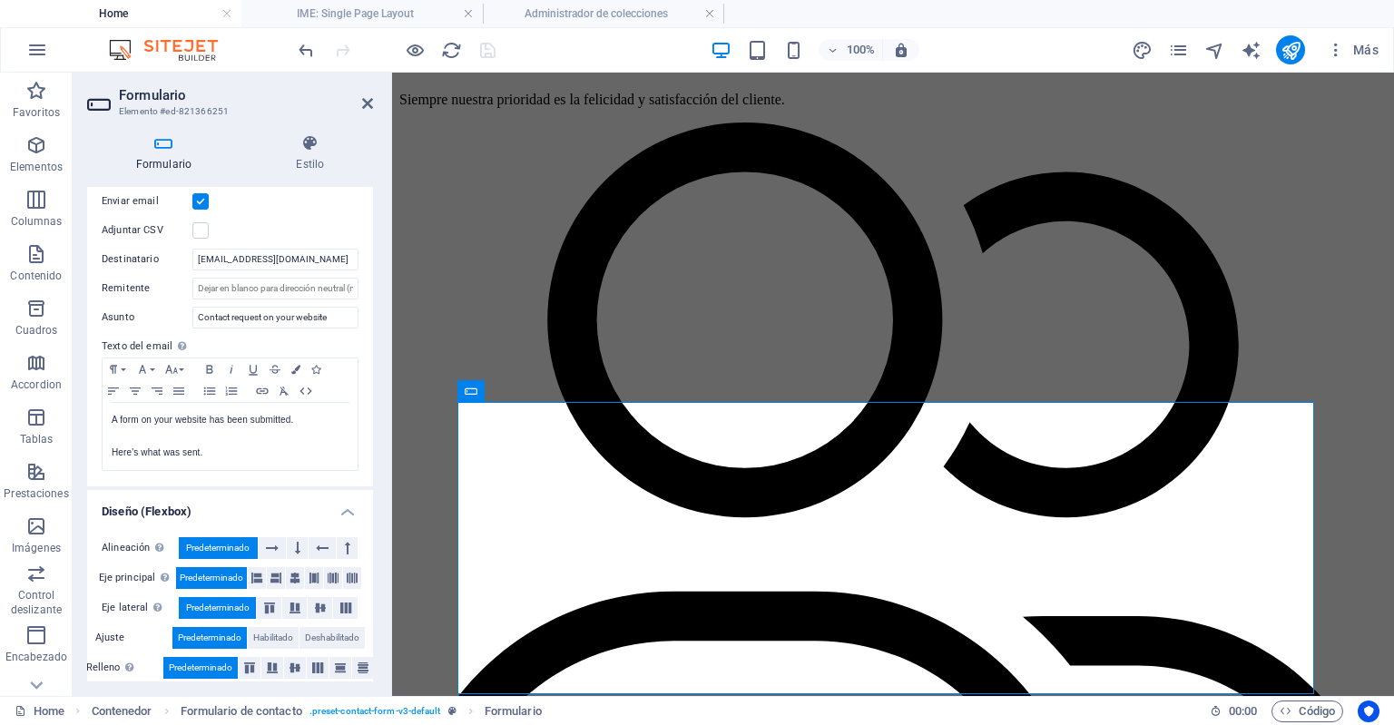
scroll to position [519, 0]
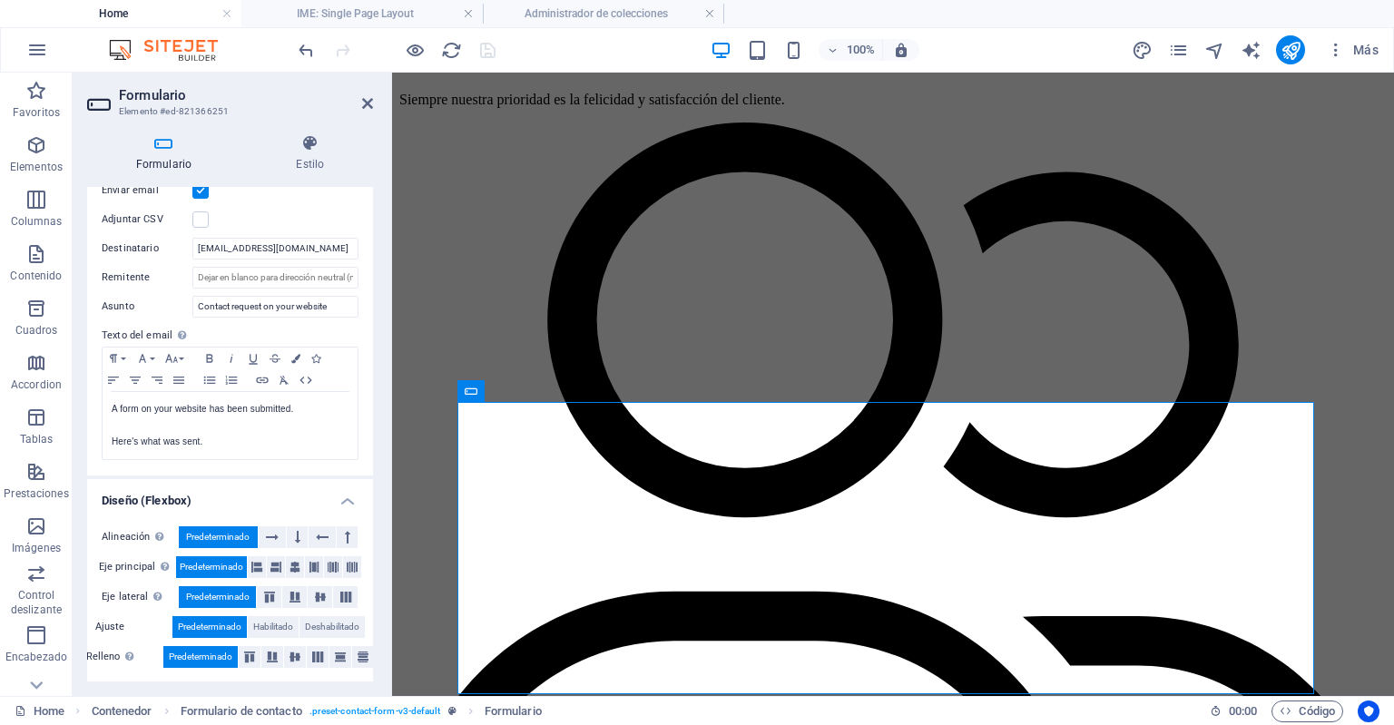
click at [360, 103] on h2 "Formulario" at bounding box center [246, 95] width 254 height 16
click at [407, 16] on h4 "IME: Single Page Layout" at bounding box center [361, 14] width 241 height 20
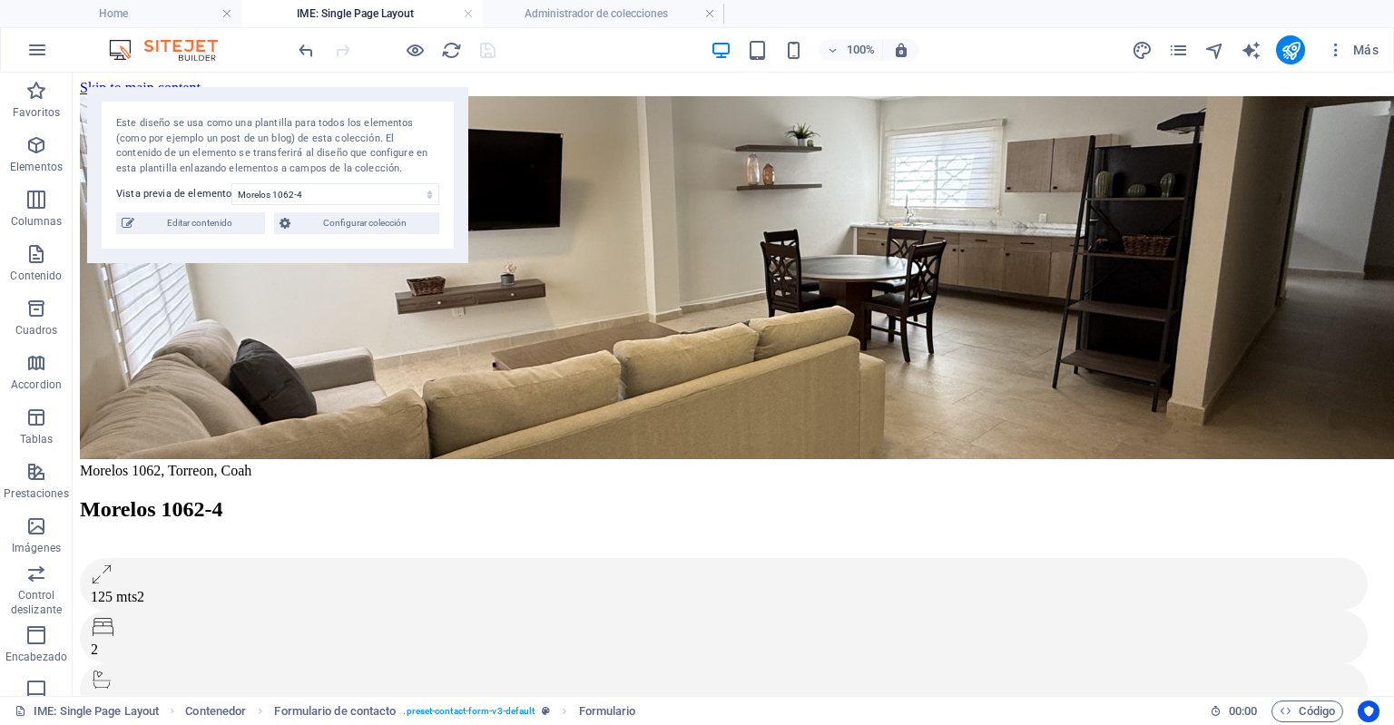
scroll to position [221, 0]
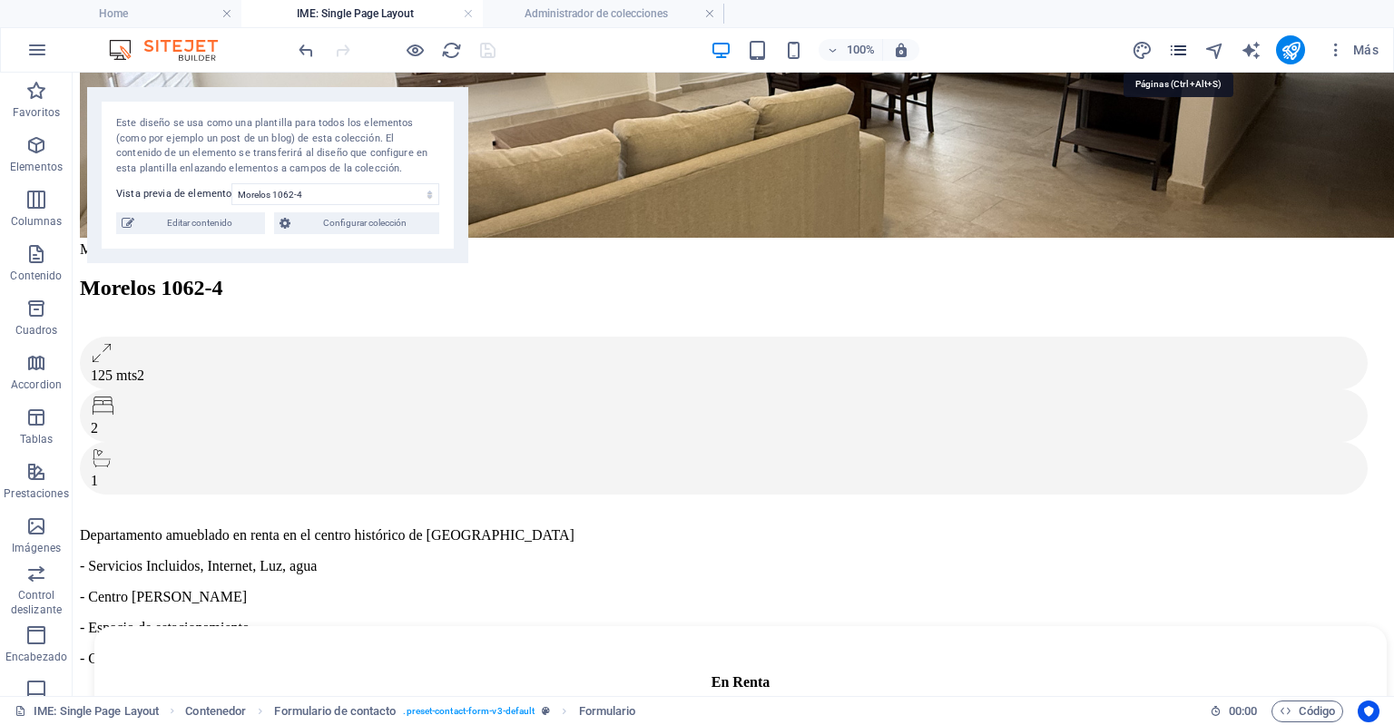
click at [1180, 50] on icon "pages" at bounding box center [1178, 50] width 21 height 21
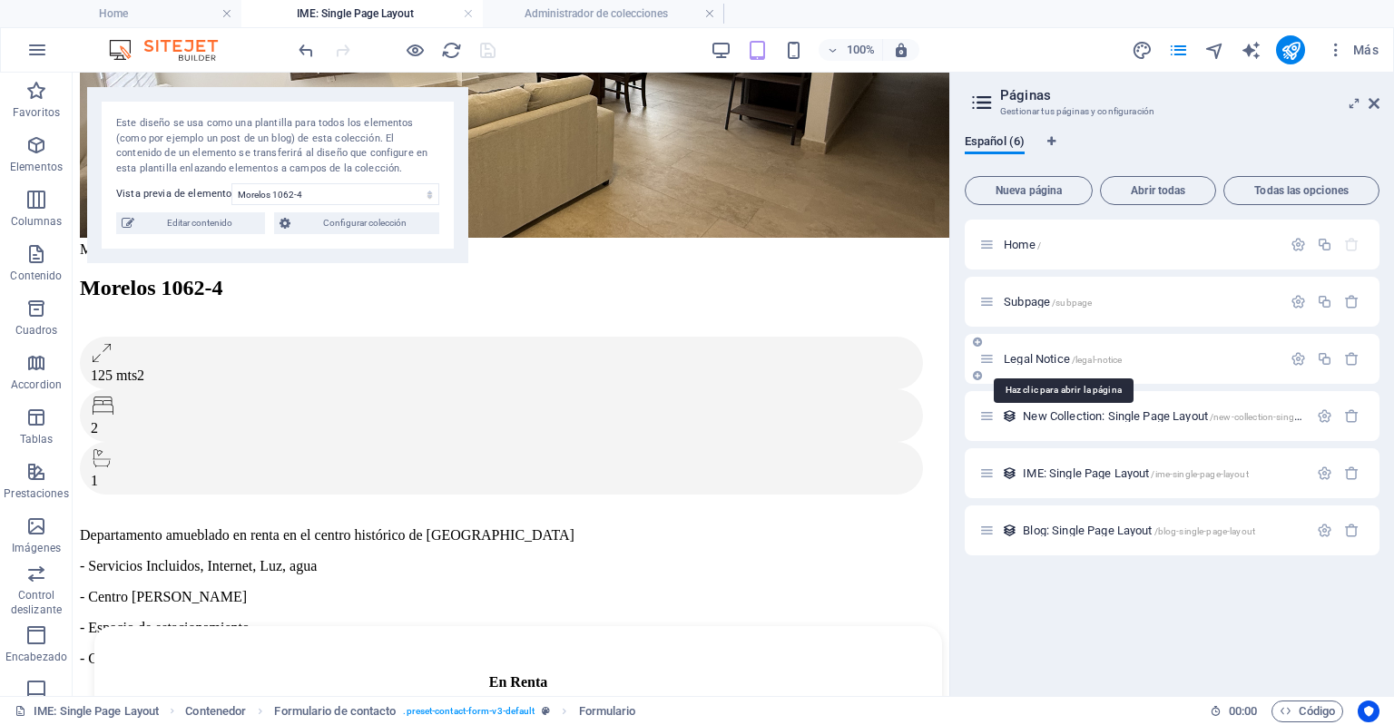
click at [1058, 364] on span "Legal Notice /legal-notice" at bounding box center [1063, 359] width 118 height 14
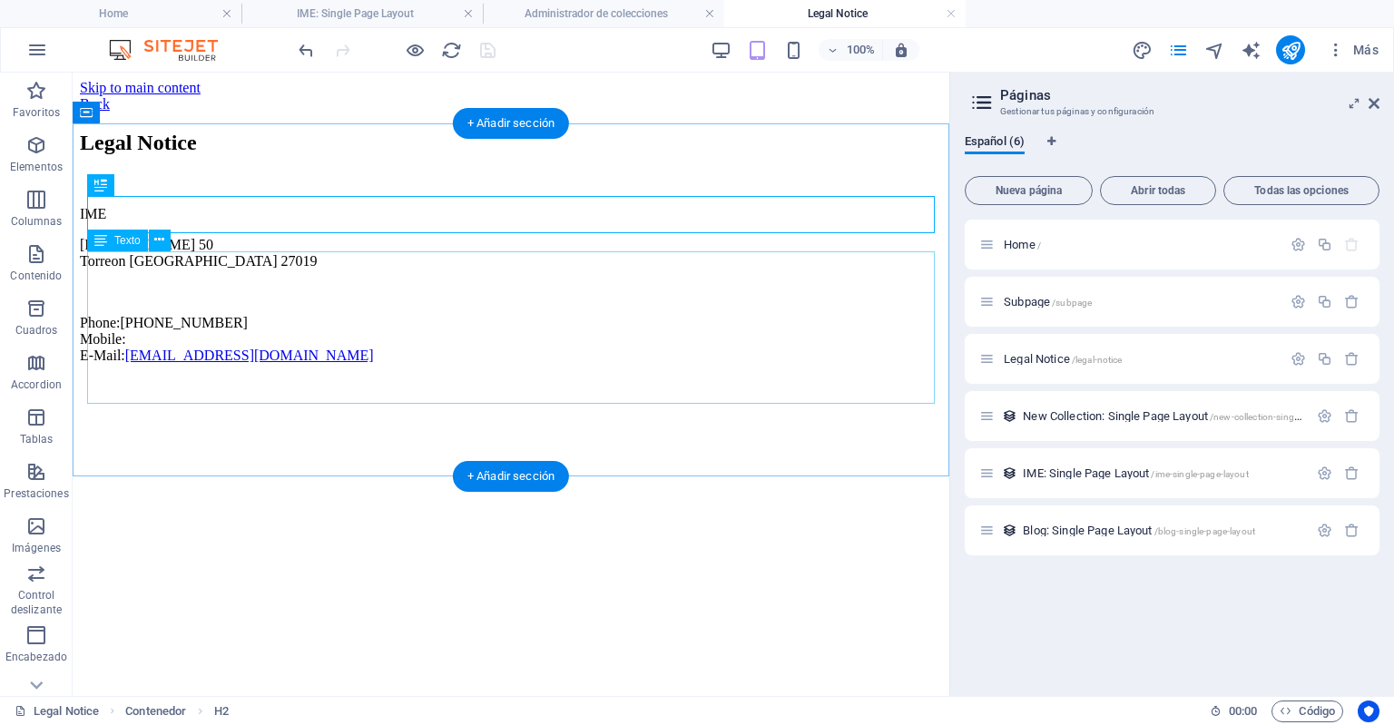
scroll to position [0, 0]
click at [284, 255] on div "IME Adolfo Aymes 50 Torreon Coahuila 27019 Phone: +52 8711326439 Mobile: E-Mail…" at bounding box center [511, 285] width 862 height 158
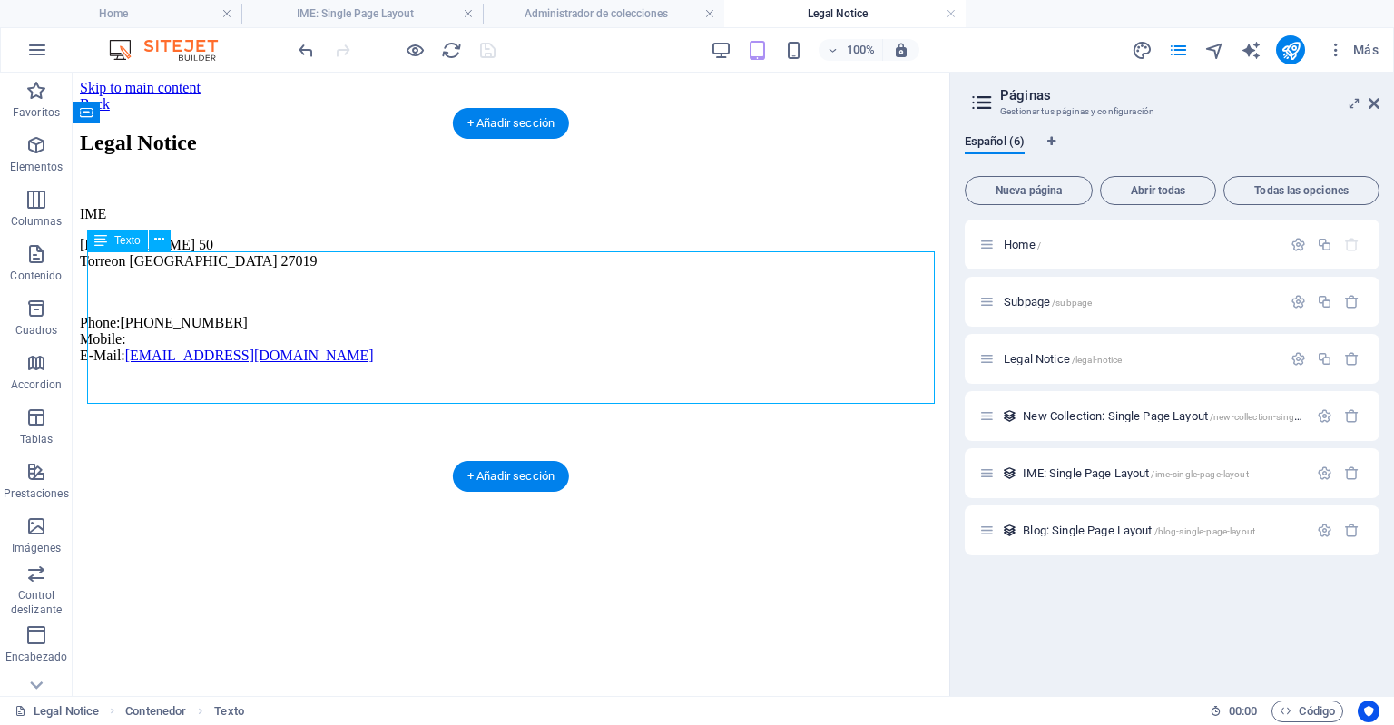
click at [284, 255] on div "IME Adolfo Aymes 50 Torreon Coahuila 27019 Phone: +52 8711326439 Mobile: E-Mail…" at bounding box center [511, 285] width 862 height 158
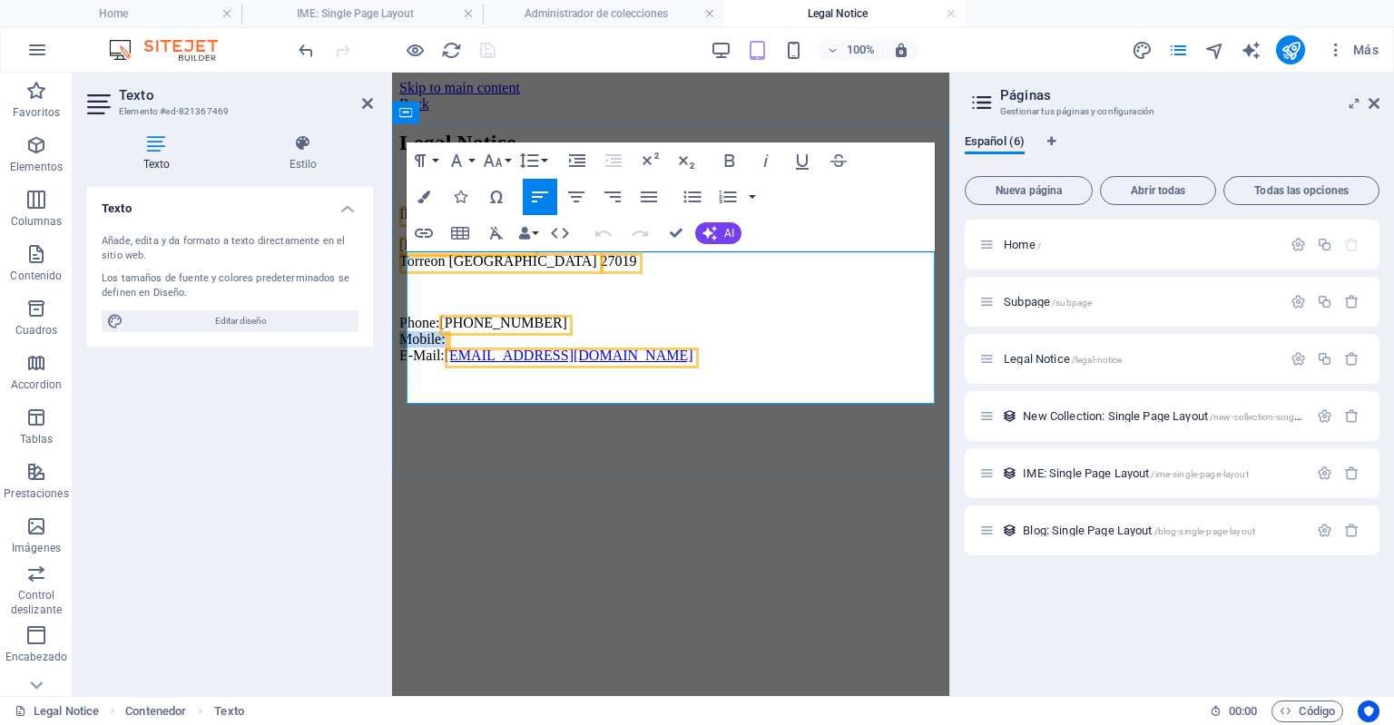
drag, startPoint x: 457, startPoint y: 364, endPoint x: 408, endPoint y: 369, distance: 48.4
click at [408, 364] on p "Phone: +52 8711326439 Mobile: E-Mail: inmobiliaria@grupomurech.com" at bounding box center [670, 339] width 543 height 49
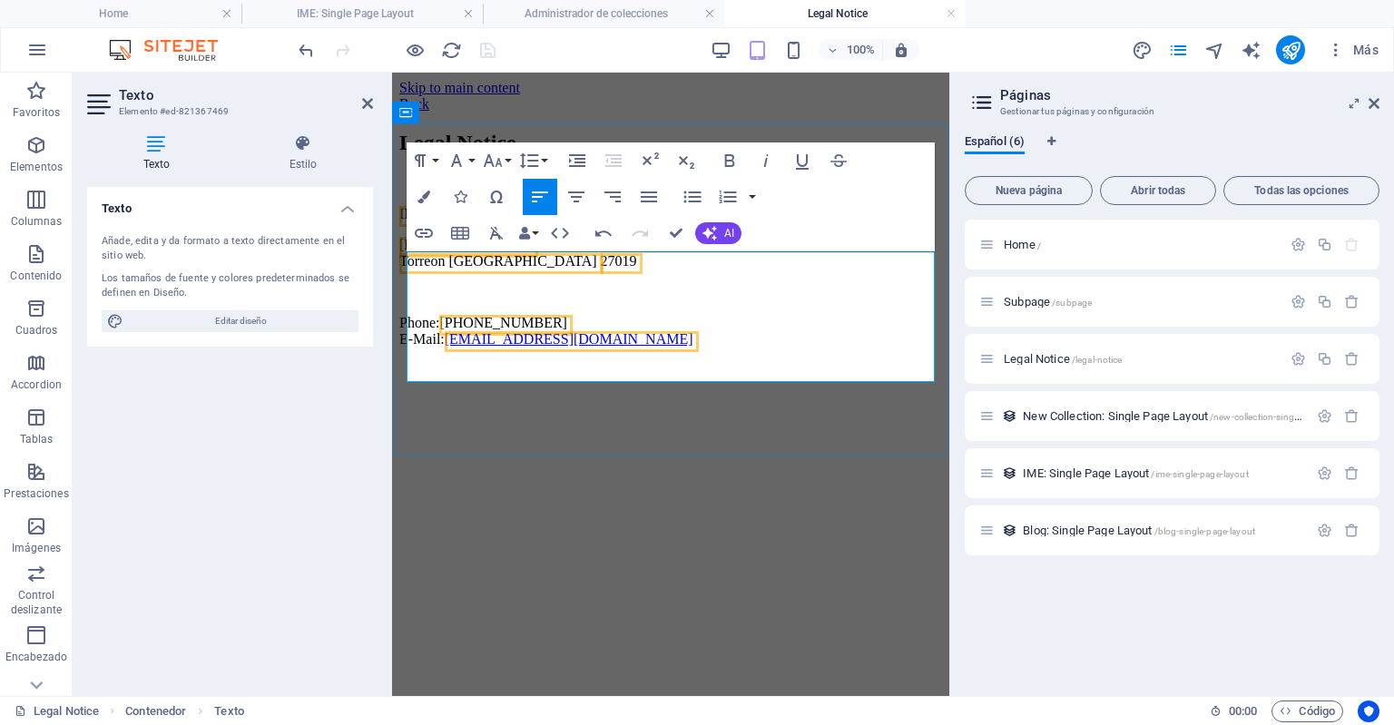
click at [426, 221] on span "IME" at bounding box center [412, 213] width 26 height 15
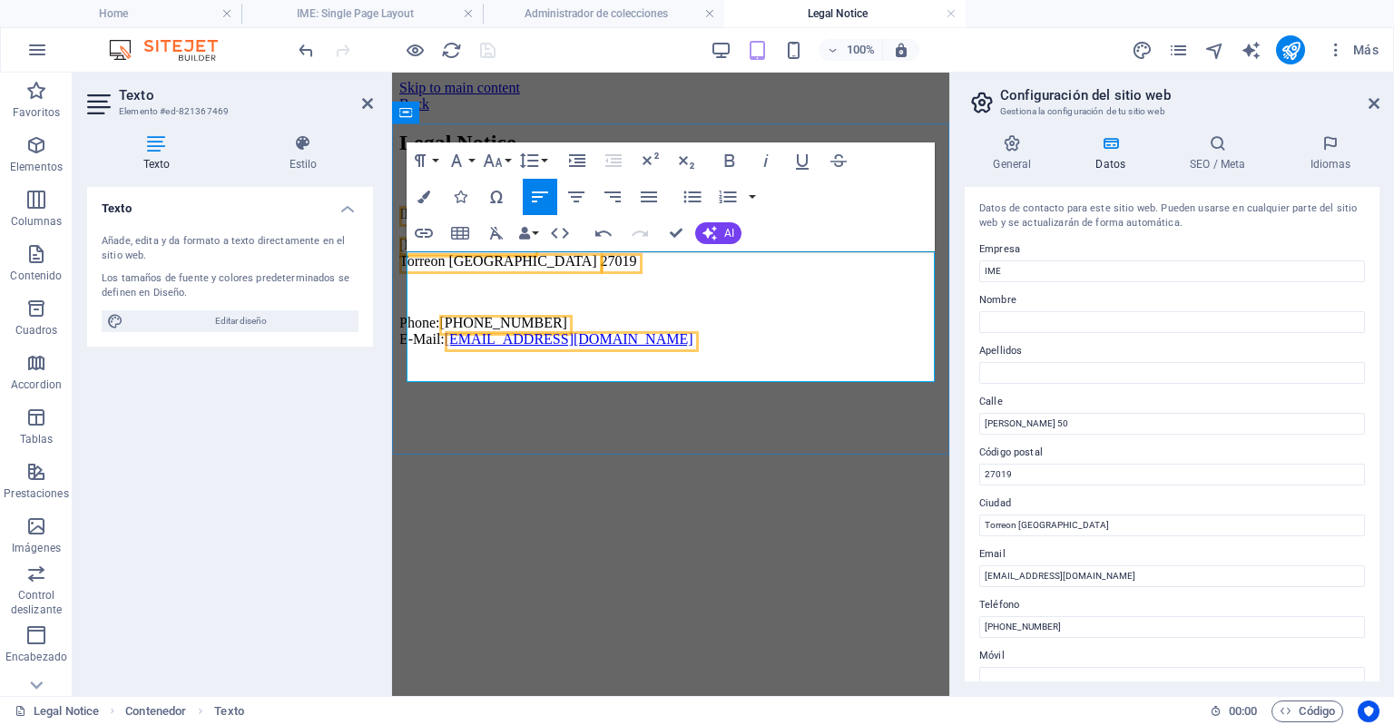
click at [567, 270] on p "Adolfo Aymes 50 Torreon Coahuila 27019" at bounding box center [670, 253] width 543 height 33
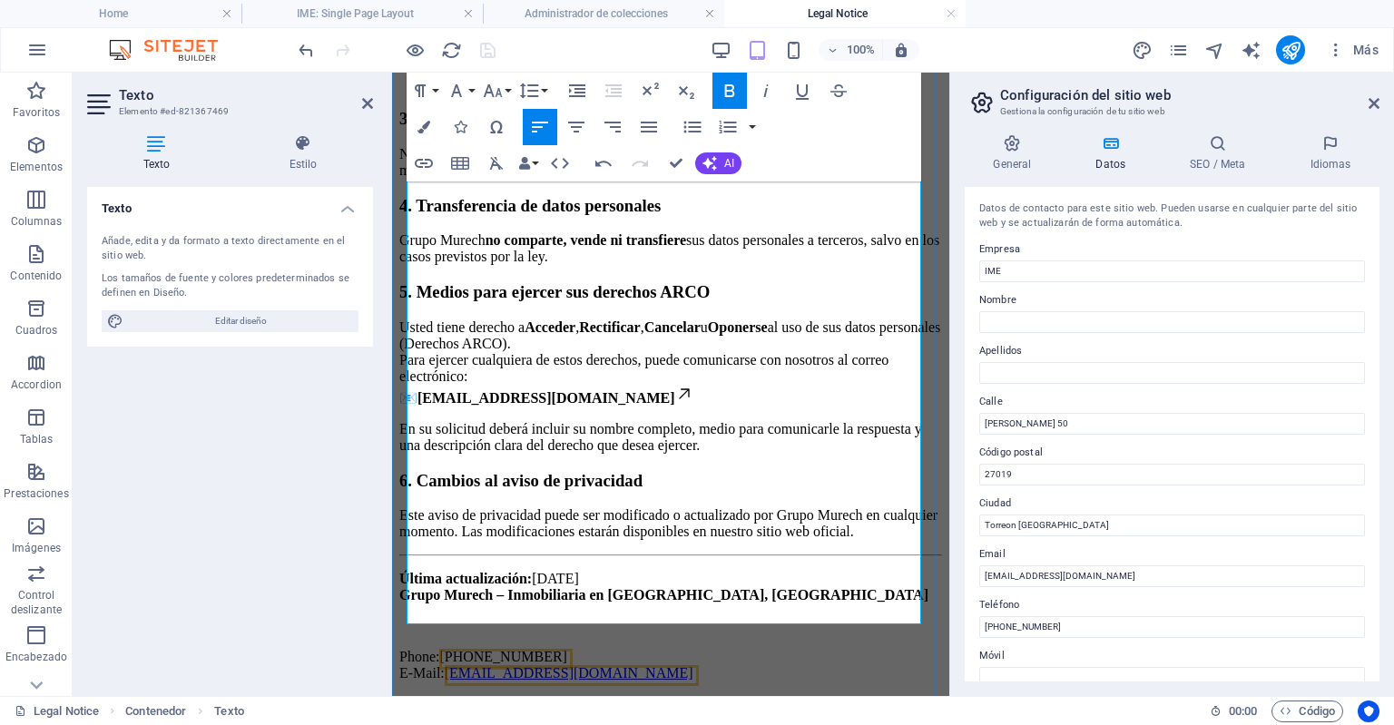
scroll to position [858, 0]
click at [1360, 124] on div "General Datos SEO / Meta Idiomas Nombre del sitio web ime.com Logo Arrastra arc…" at bounding box center [1172, 408] width 444 height 576
click at [1372, 92] on h2 "Configuración del sitio web" at bounding box center [1189, 95] width 379 height 16
click at [1372, 96] on icon at bounding box center [1374, 103] width 11 height 15
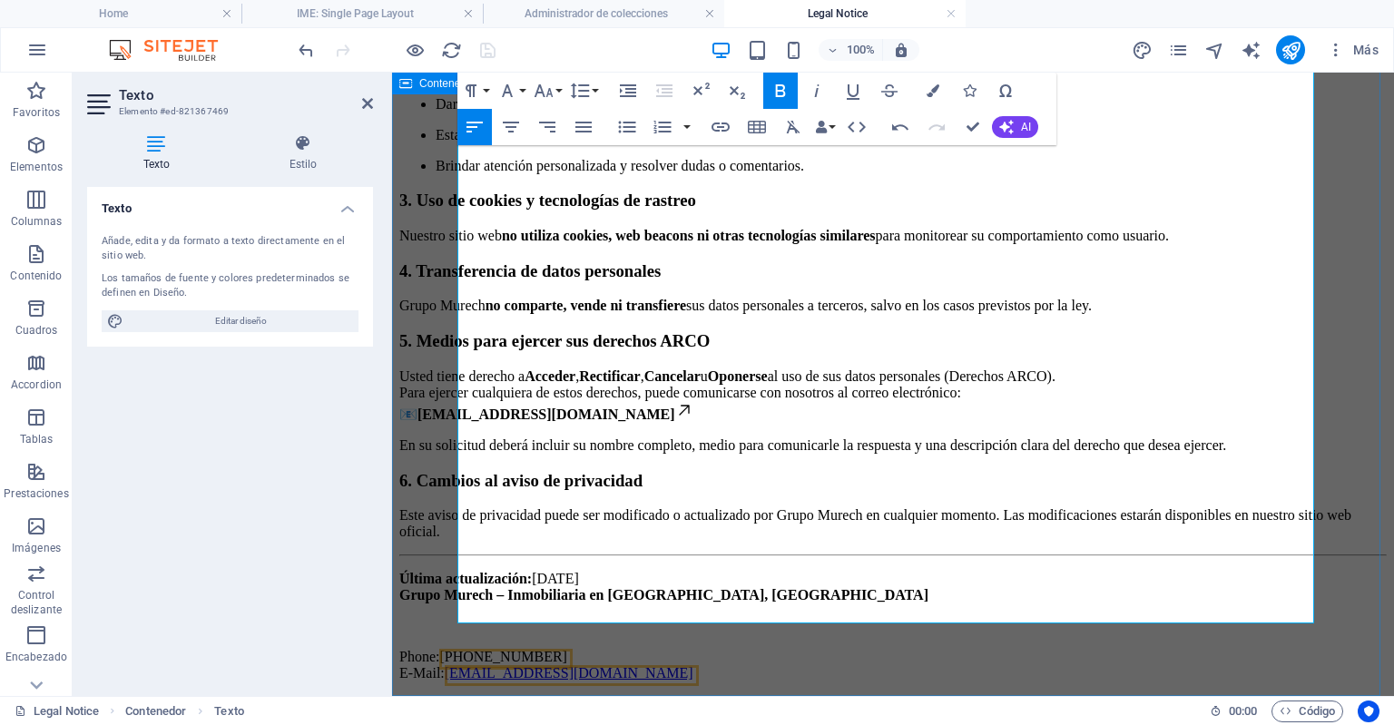
click at [405, 330] on div "Legal Notice IME Adolfo Aymes 50 Torreon Coahuila 27019 ​ Aviso de Privacidad –…" at bounding box center [893, 117] width 988 height 1127
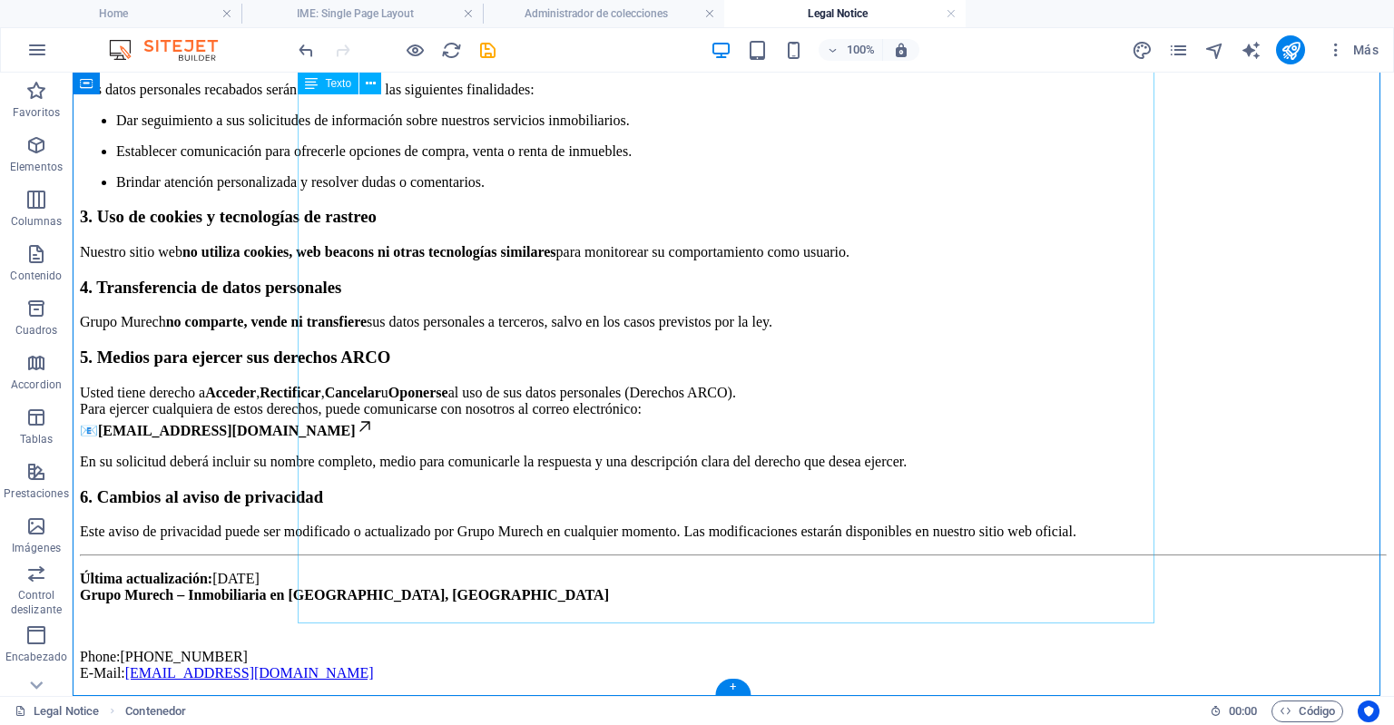
click at [405, 330] on div "IME Adolfo Aymes 50 Torreon Coahuila 27019 Aviso de Privacidad – Grupo Murech G…" at bounding box center [733, 171] width 1307 height 1019
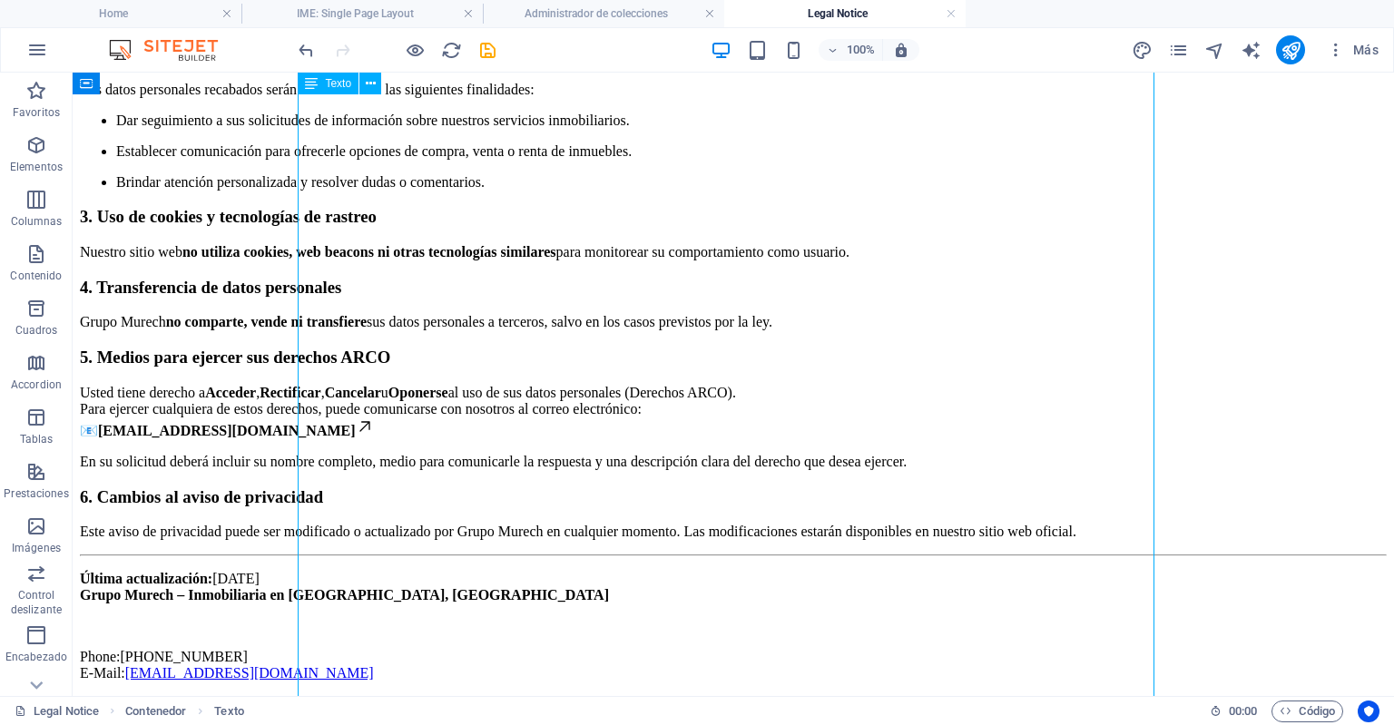
scroll to position [439, 0]
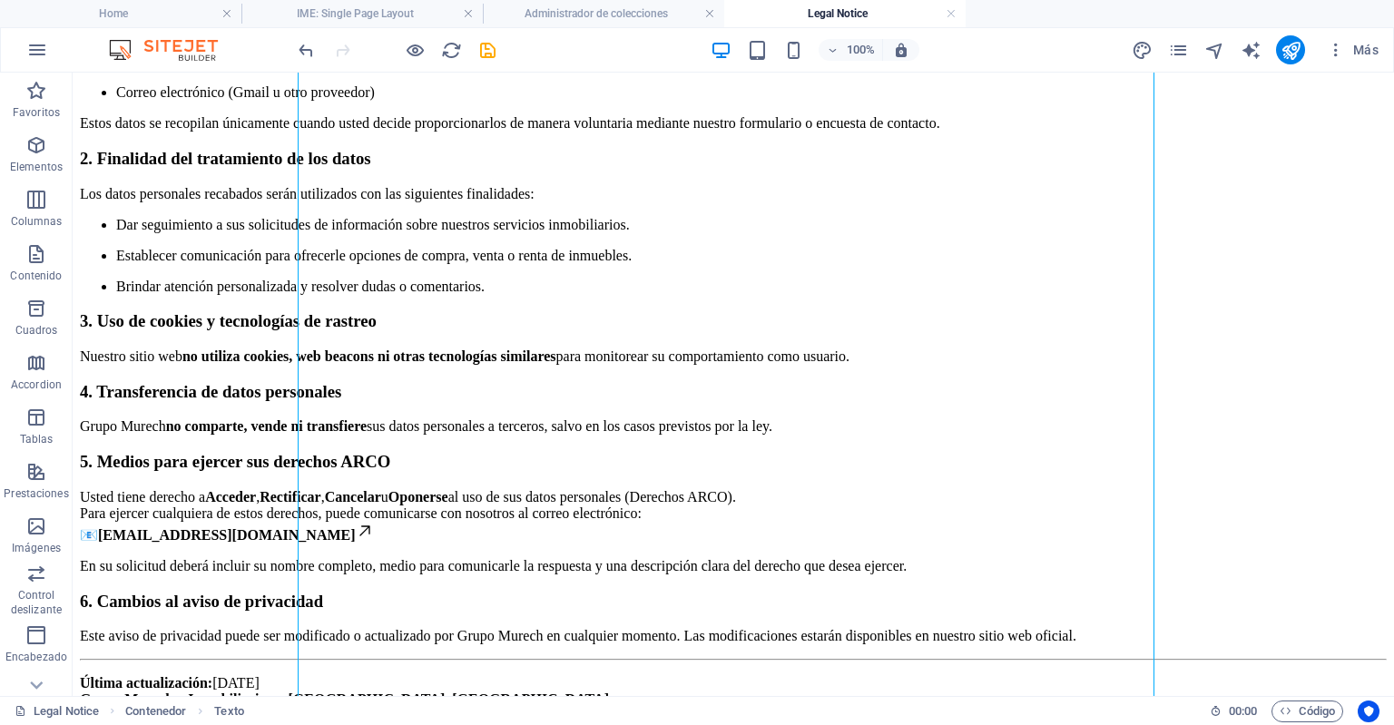
click at [467, 43] on div at bounding box center [396, 49] width 203 height 29
drag, startPoint x: 484, startPoint y: 45, endPoint x: 415, endPoint y: 11, distance: 77.1
click at [484, 45] on icon "save" at bounding box center [487, 50] width 21 height 21
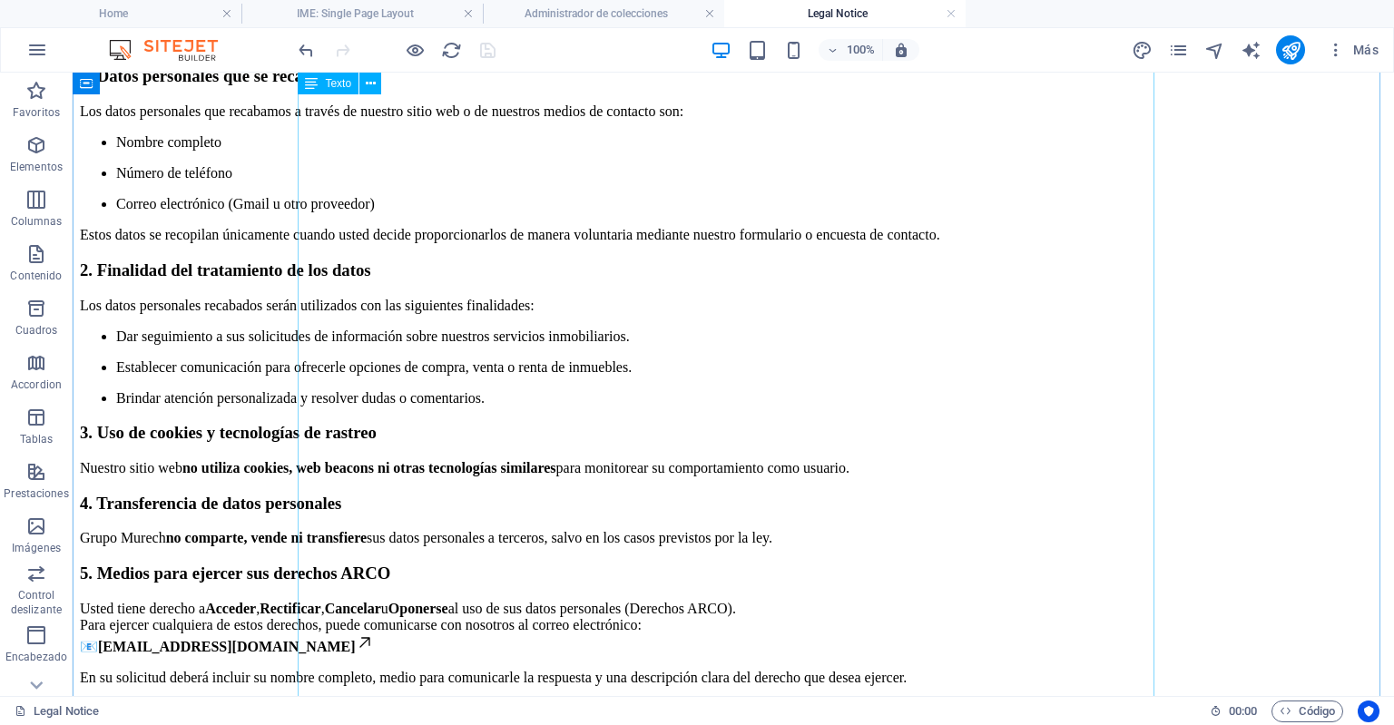
scroll to position [330, 0]
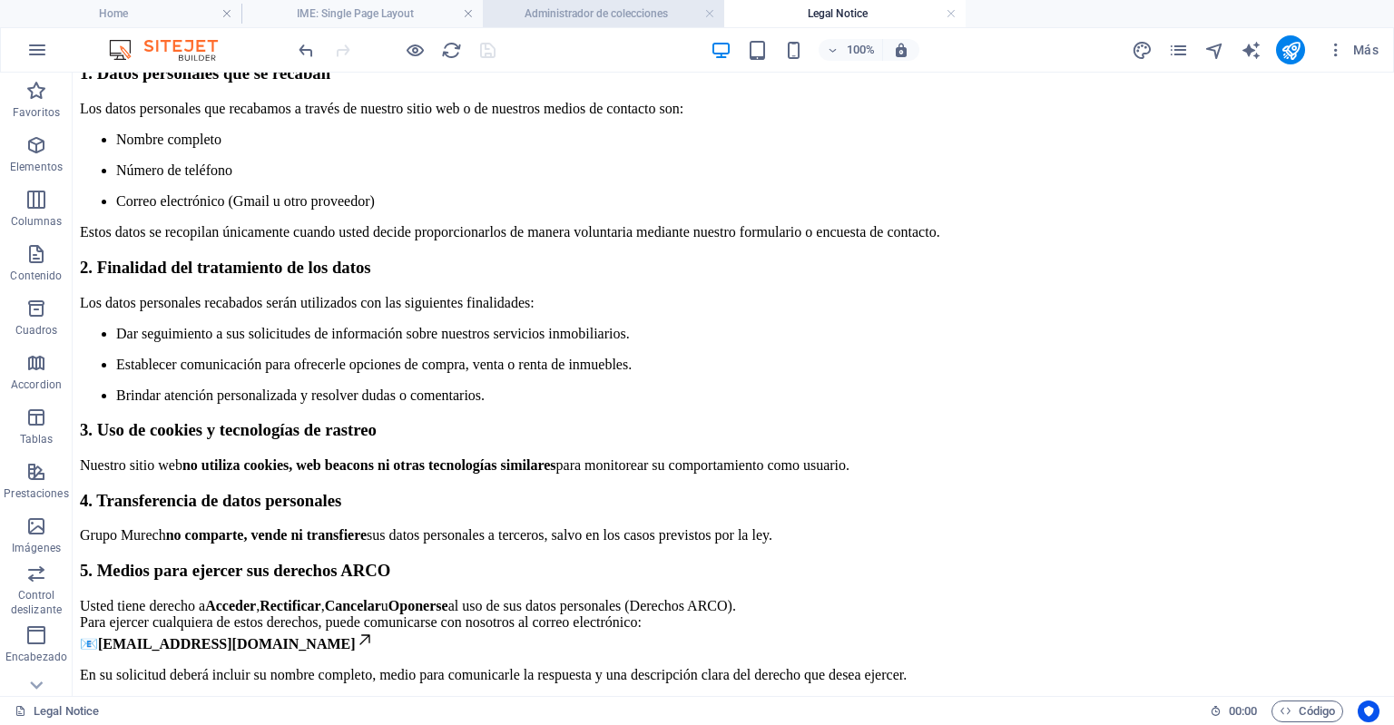
click at [551, 5] on h4 "Administrador de colecciones" at bounding box center [603, 14] width 241 height 20
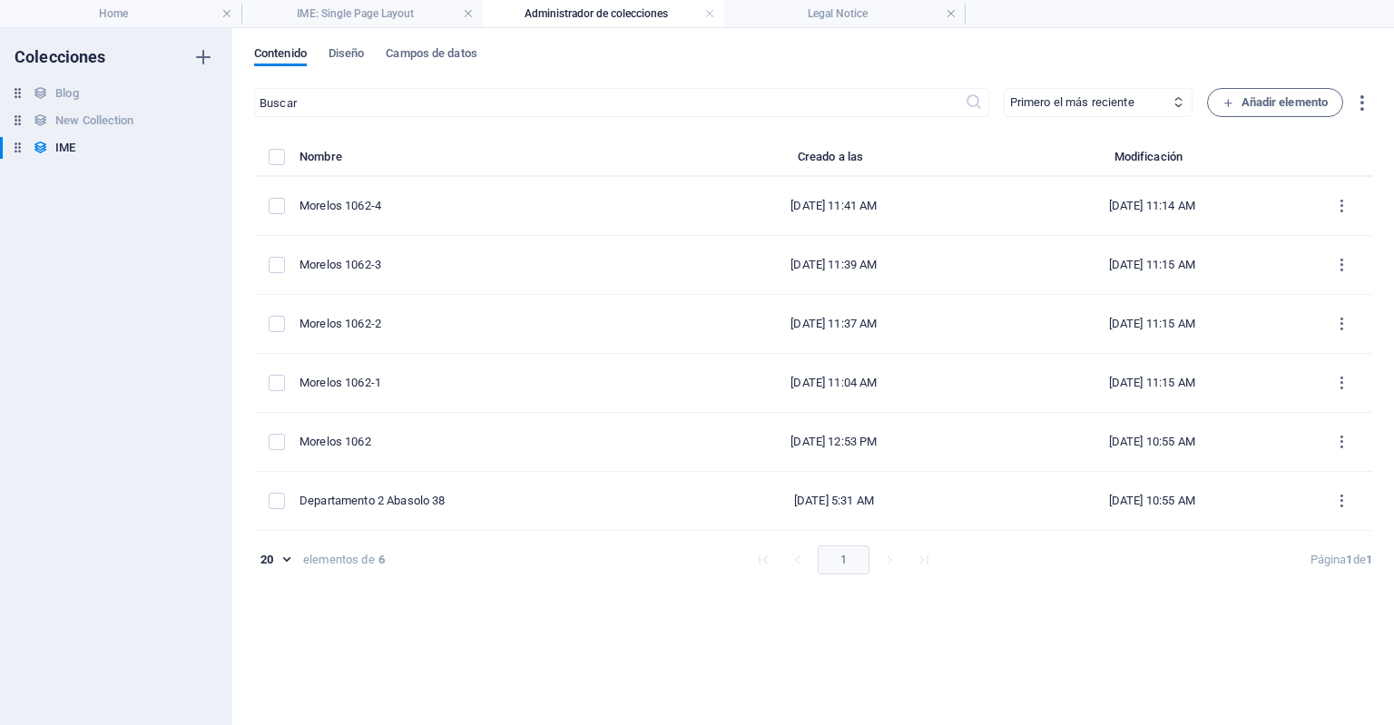
scroll to position [0, 0]
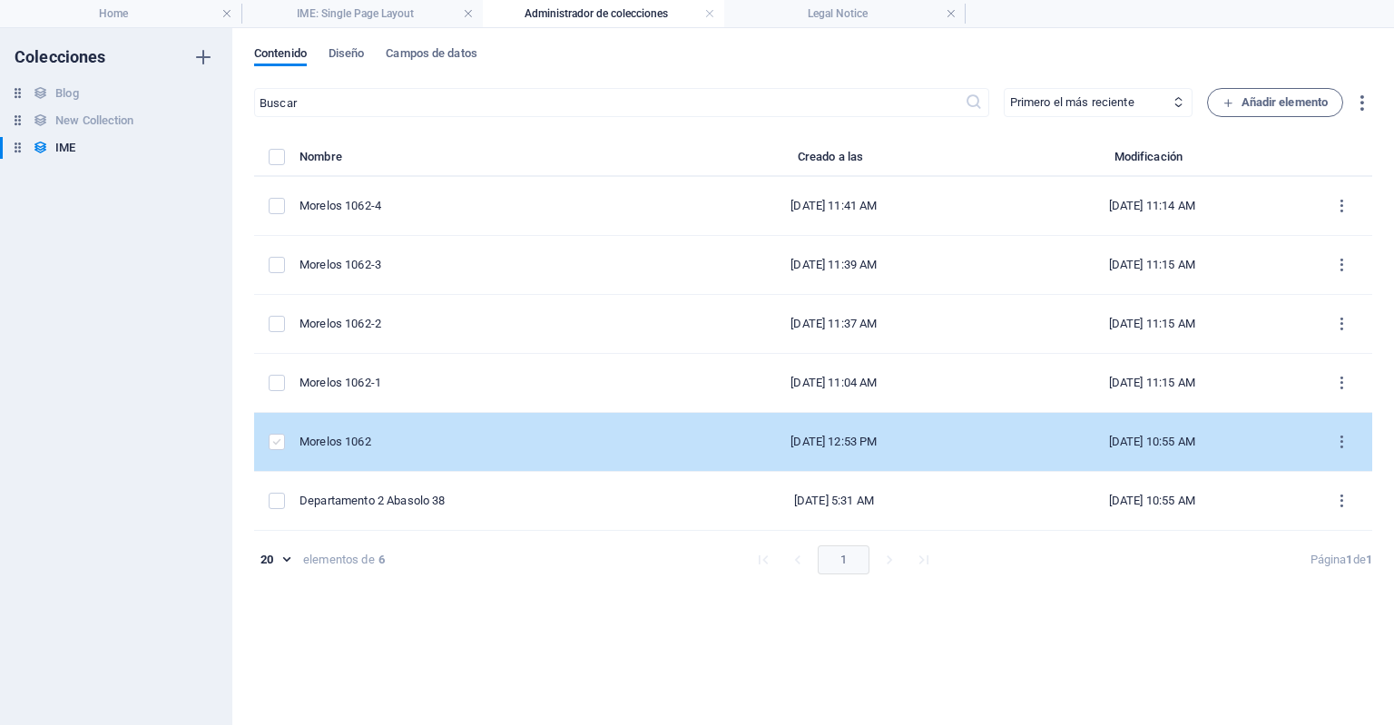
click at [278, 443] on label "items list" at bounding box center [277, 442] width 16 height 16
click at [0, 0] on input "items list" at bounding box center [0, 0] width 0 height 0
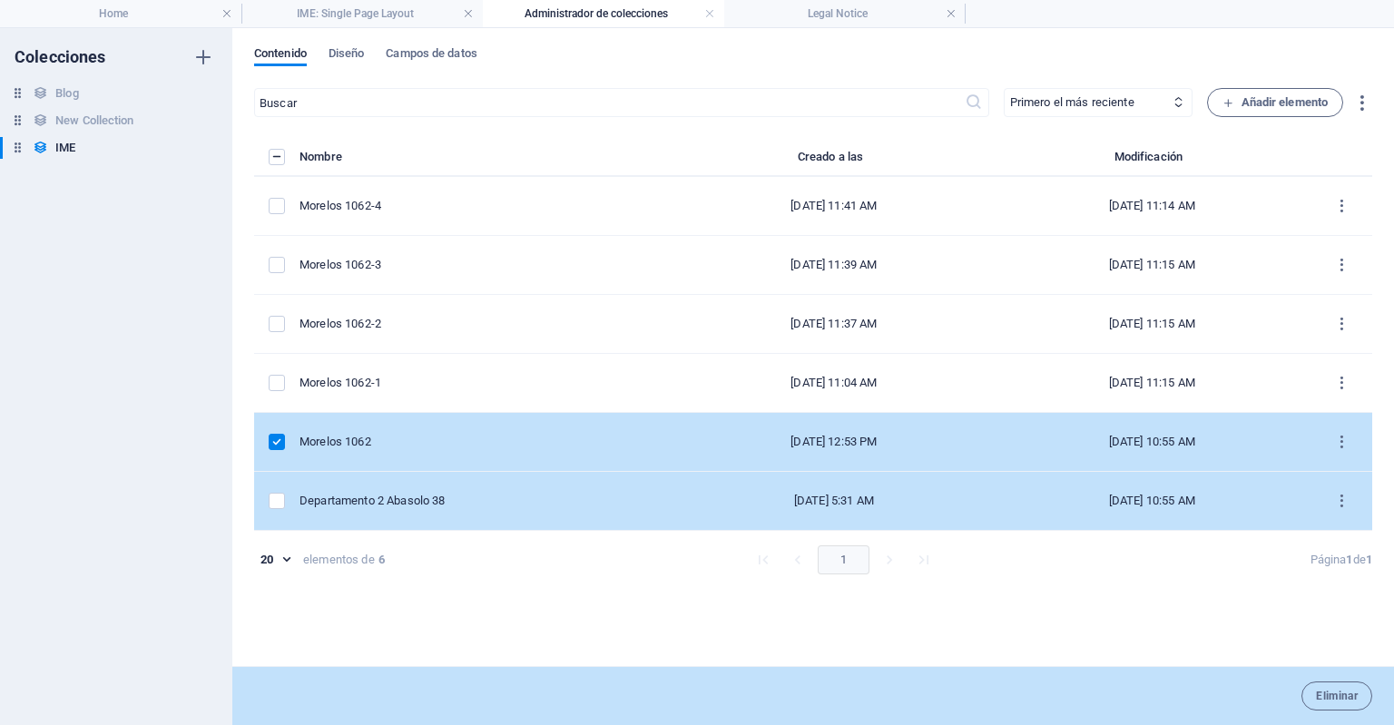
click at [276, 489] on td "items list" at bounding box center [276, 501] width 45 height 59
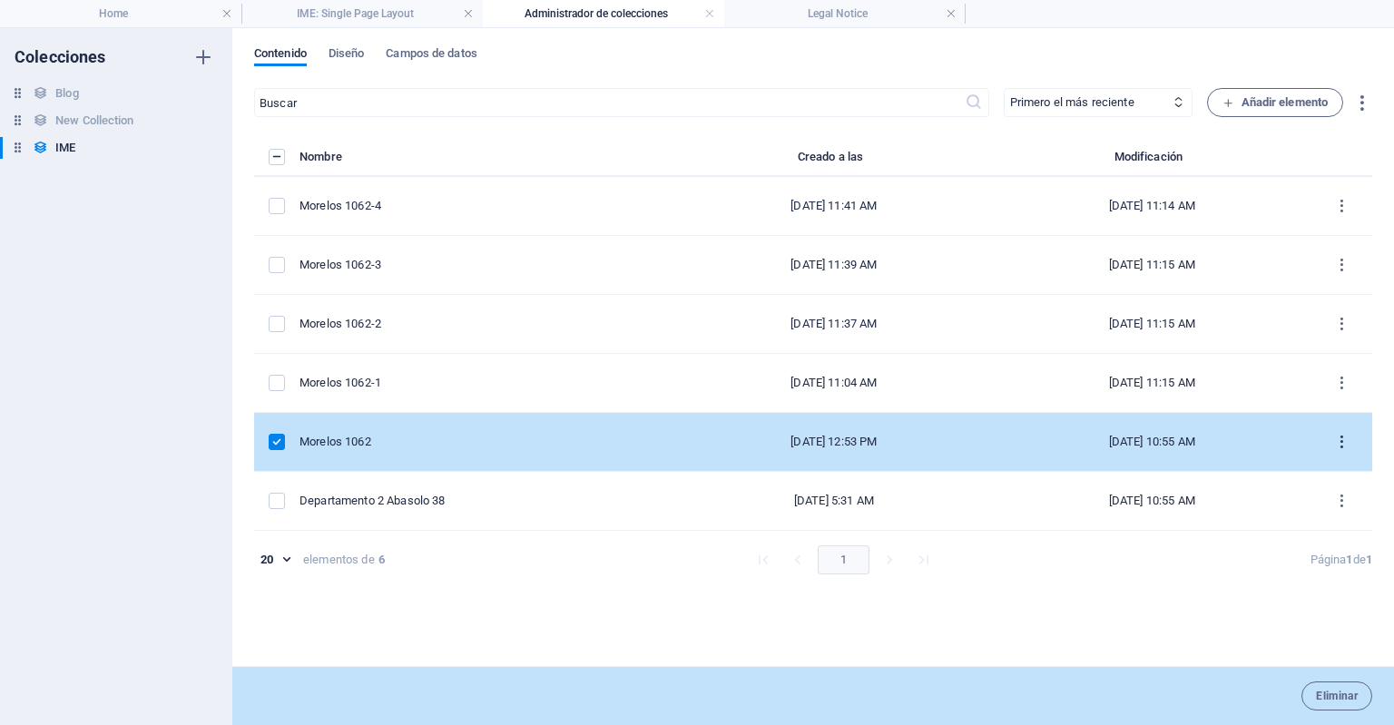
click at [1347, 434] on icon "items list" at bounding box center [1342, 442] width 17 height 17
click at [1305, 629] on h6 "Eliminar" at bounding box center [1336, 619] width 62 height 22
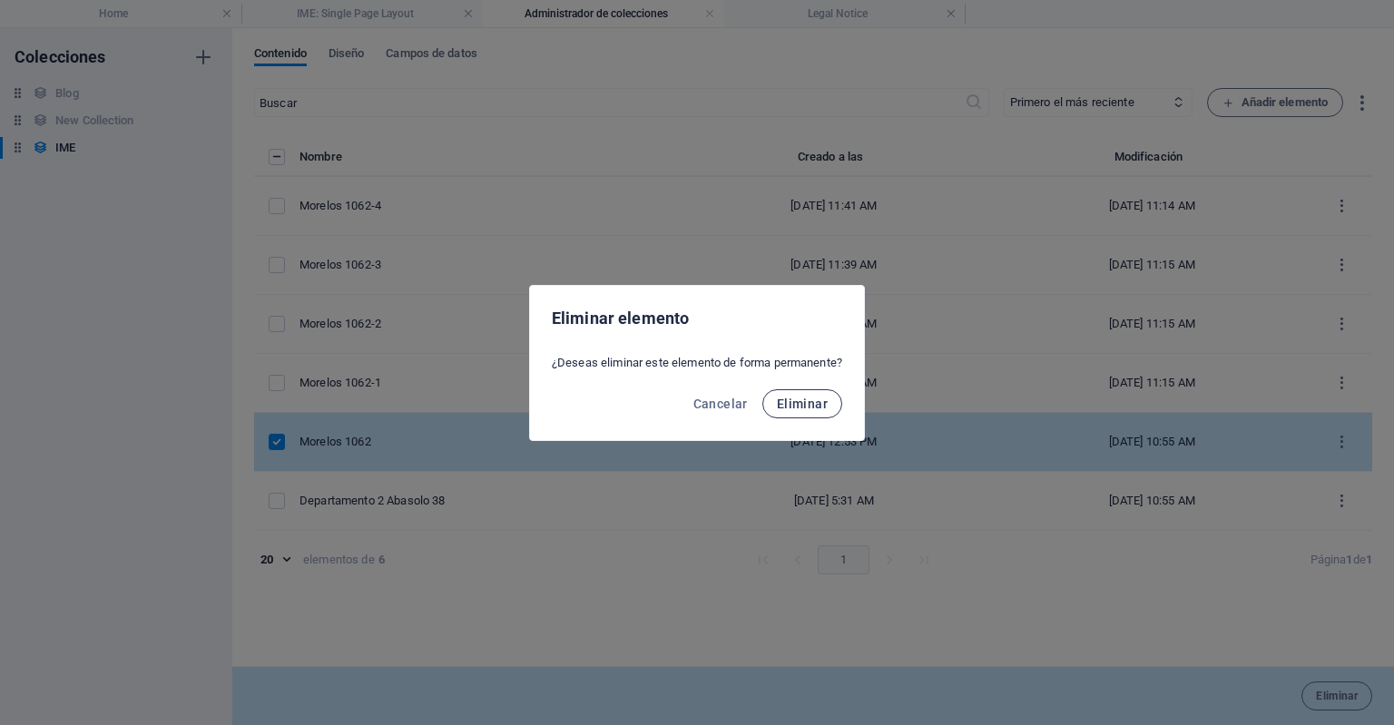
click at [786, 408] on span "Eliminar" at bounding box center [802, 404] width 51 height 15
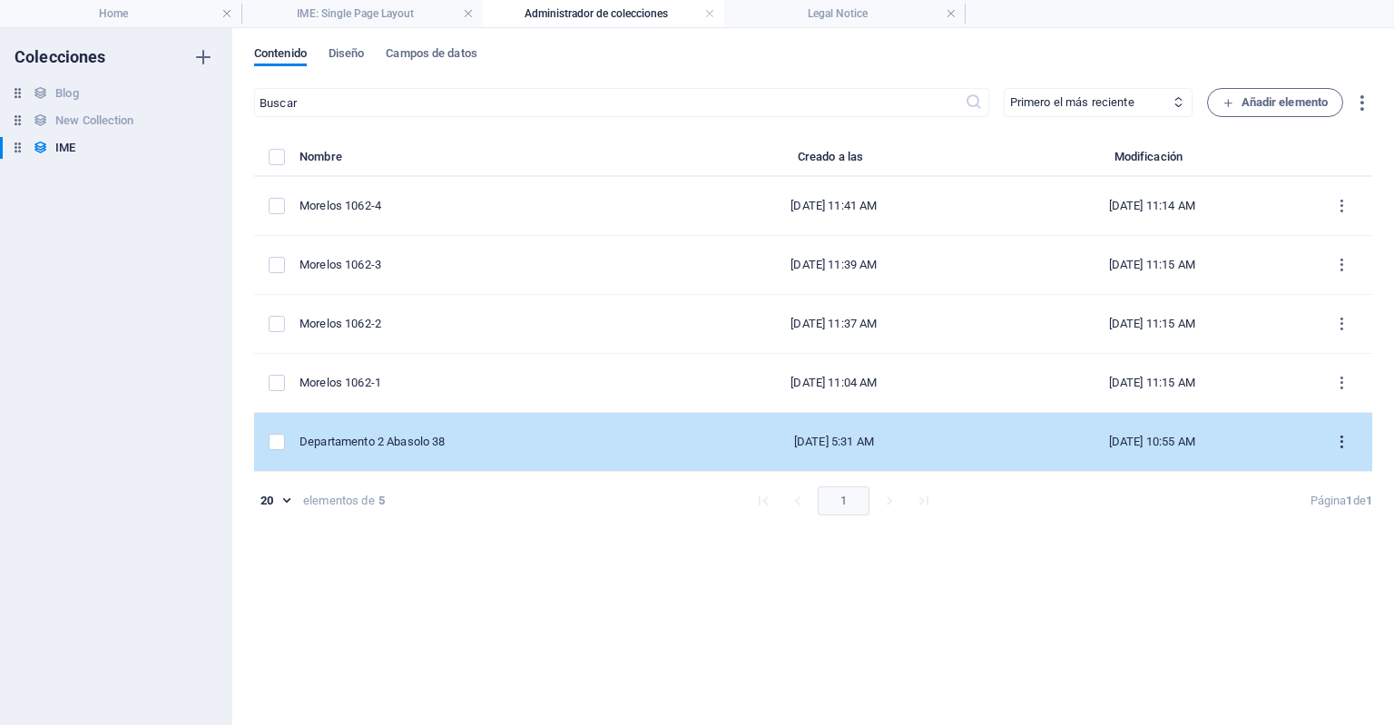
click at [1343, 448] on icon "items list" at bounding box center [1342, 442] width 17 height 17
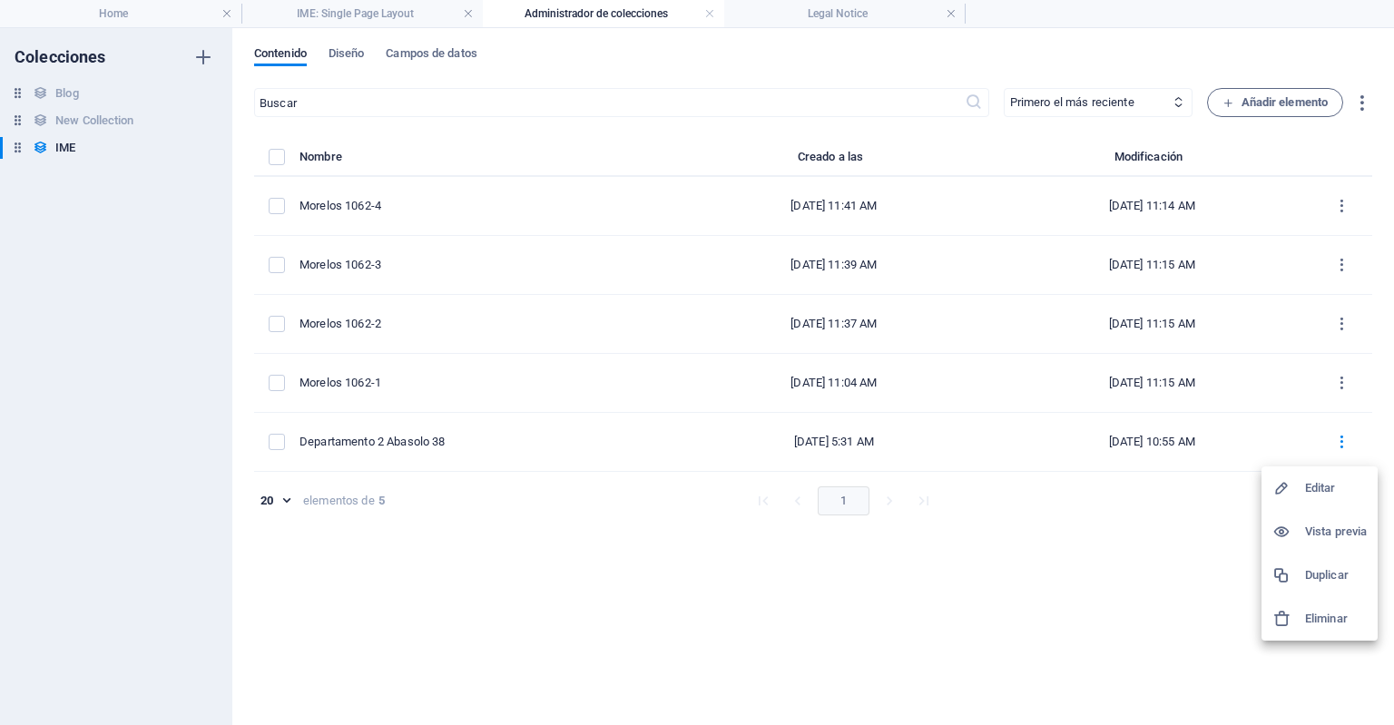
click at [1326, 609] on h6 "Eliminar" at bounding box center [1336, 619] width 62 height 22
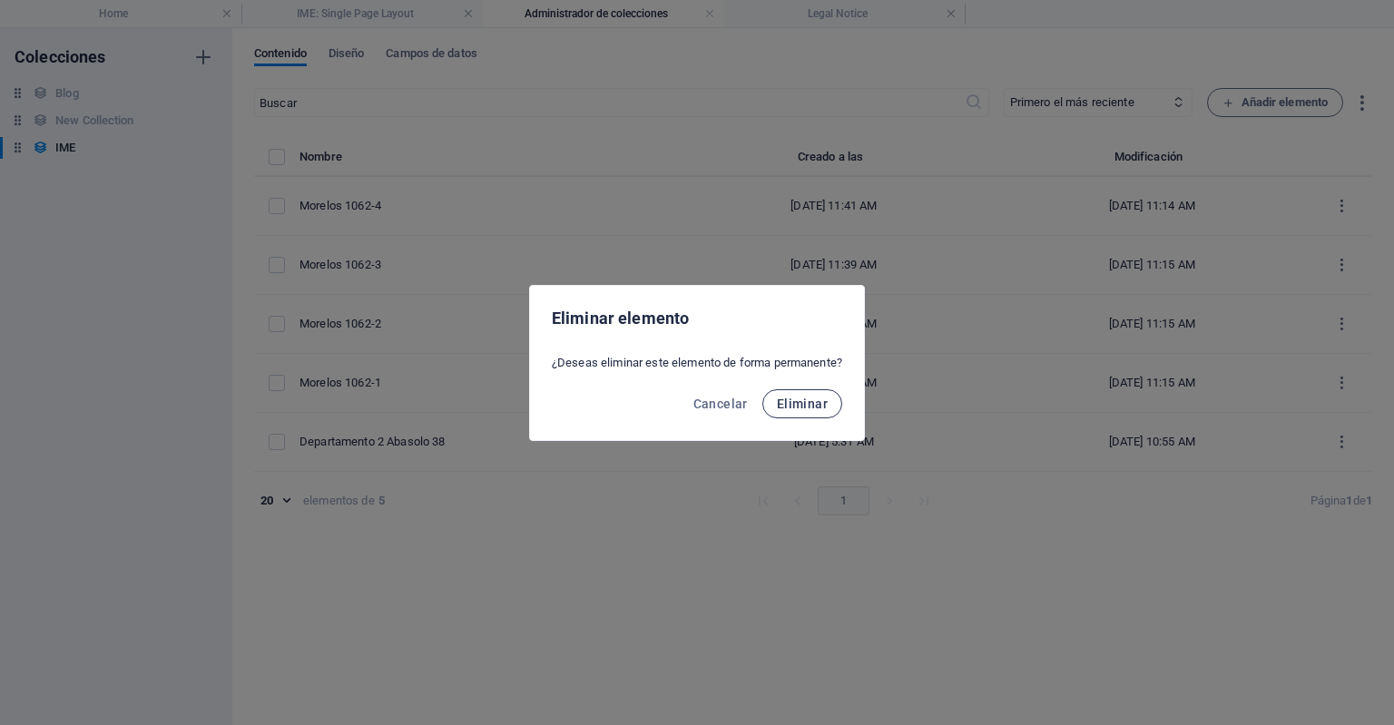
click at [805, 416] on button "Eliminar" at bounding box center [803, 403] width 80 height 29
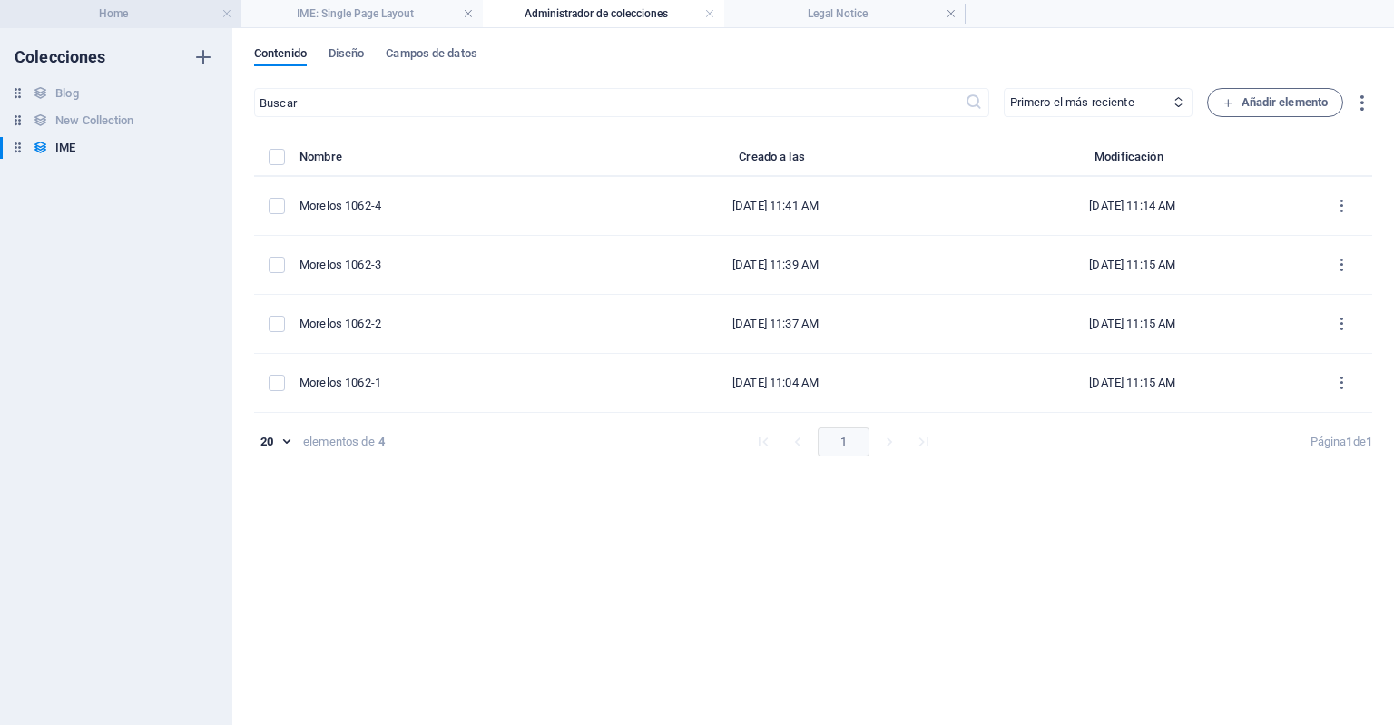
click at [133, 14] on h4 "Home" at bounding box center [120, 14] width 241 height 20
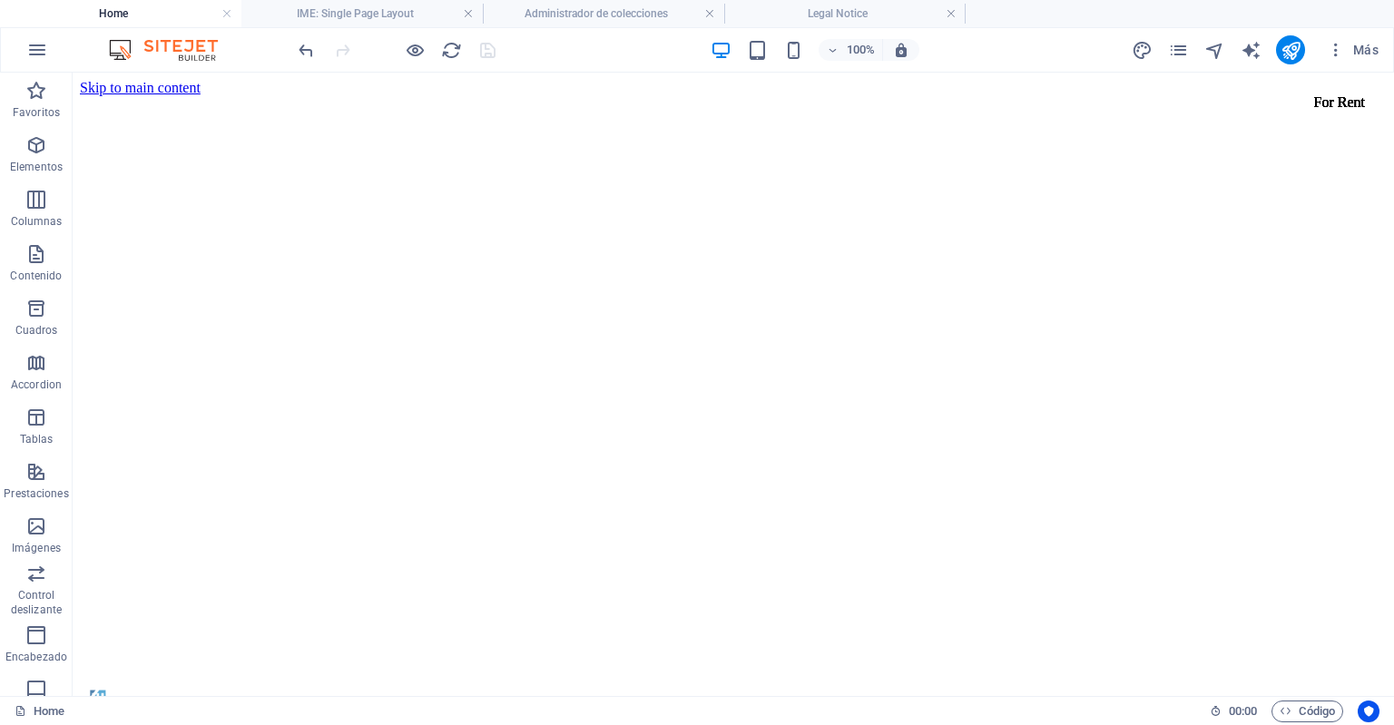
scroll to position [2877, 0]
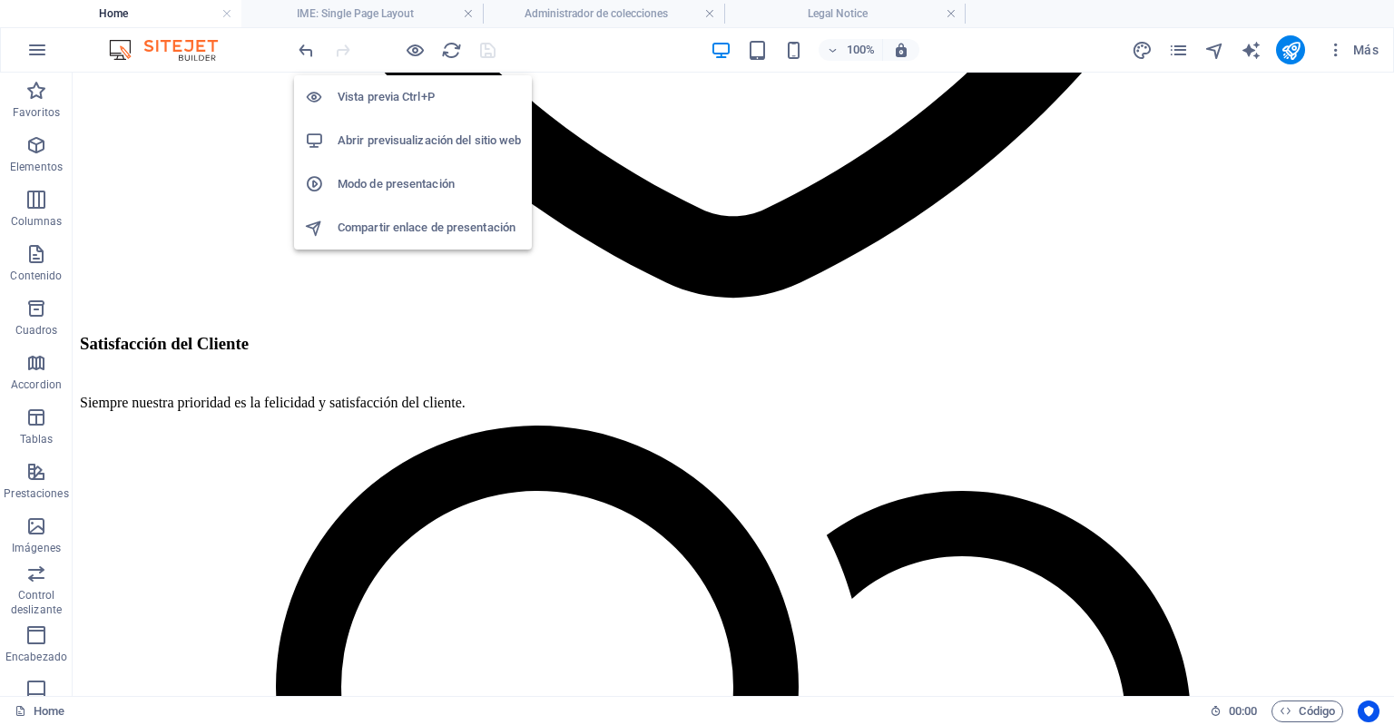
click at [407, 153] on li "Abrir previsualización del sitio web" at bounding box center [413, 141] width 238 height 44
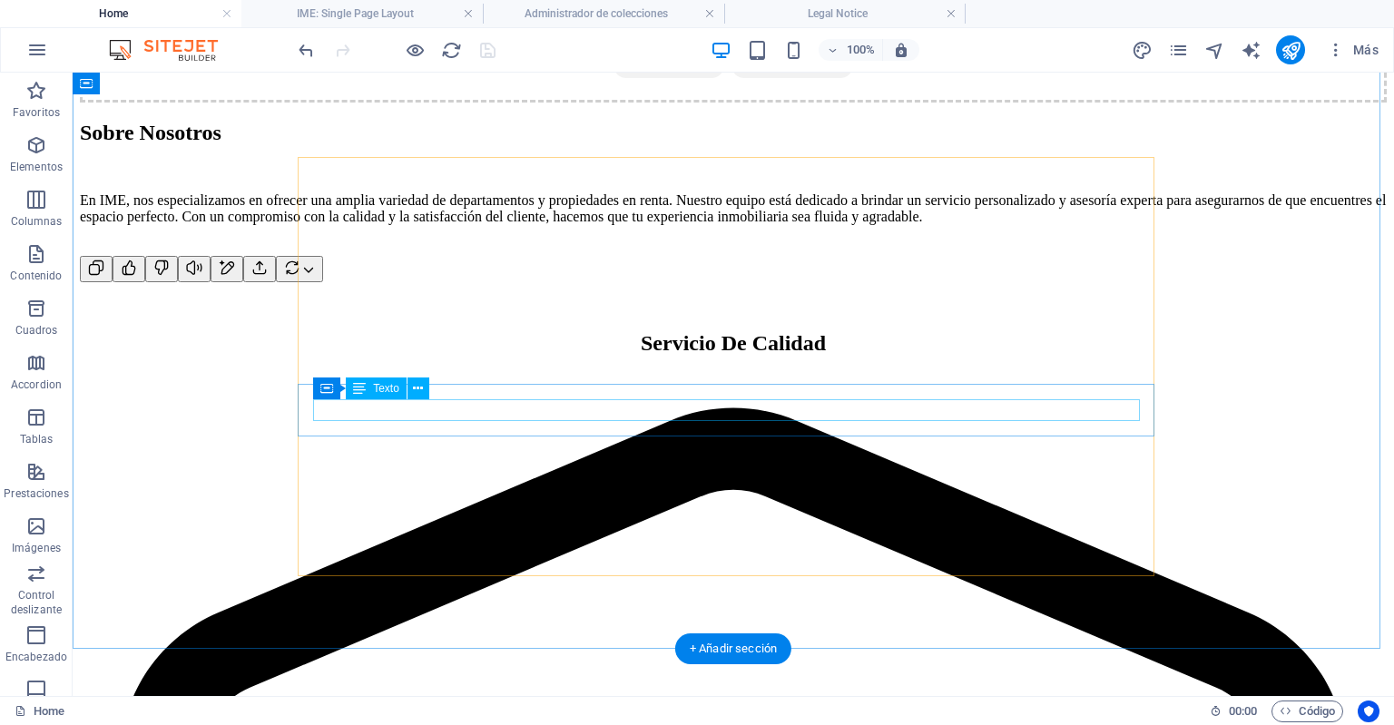
scroll to position [1361, 0]
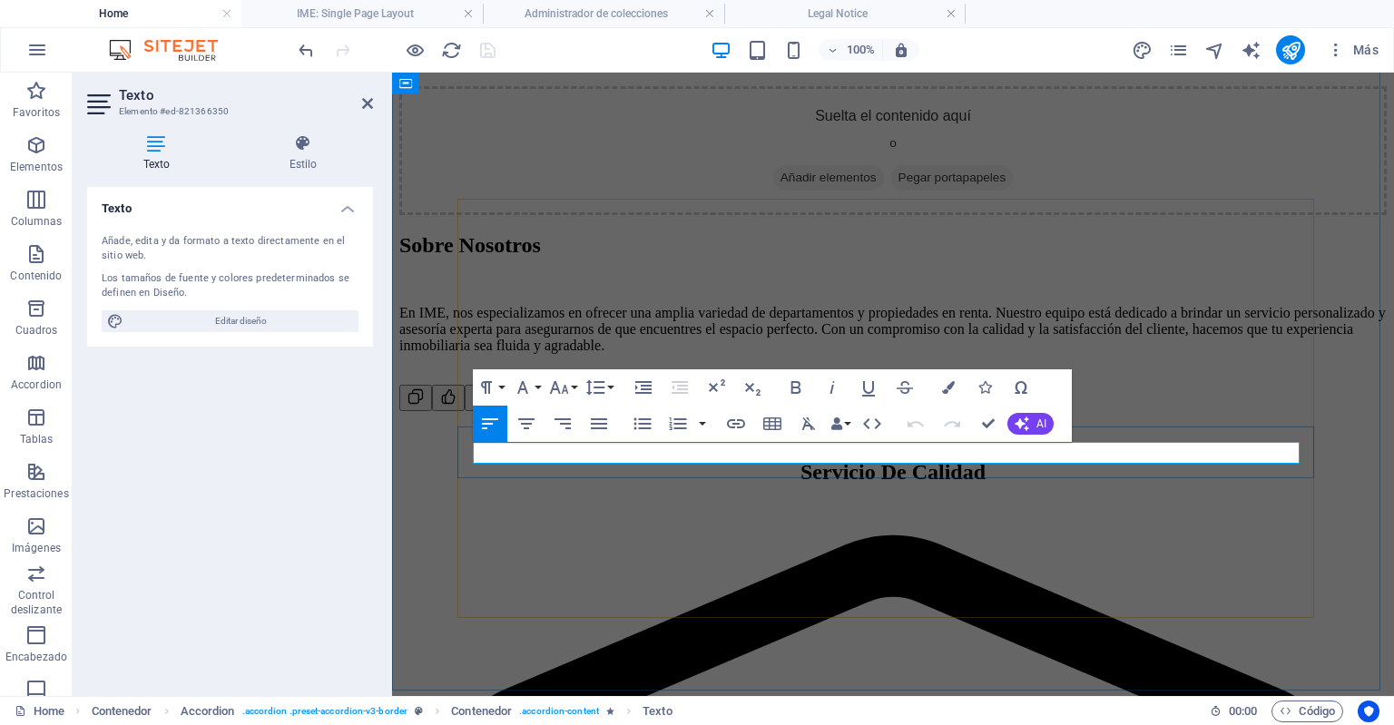
click at [1286, 52] on icon "publish" at bounding box center [1291, 50] width 21 height 21
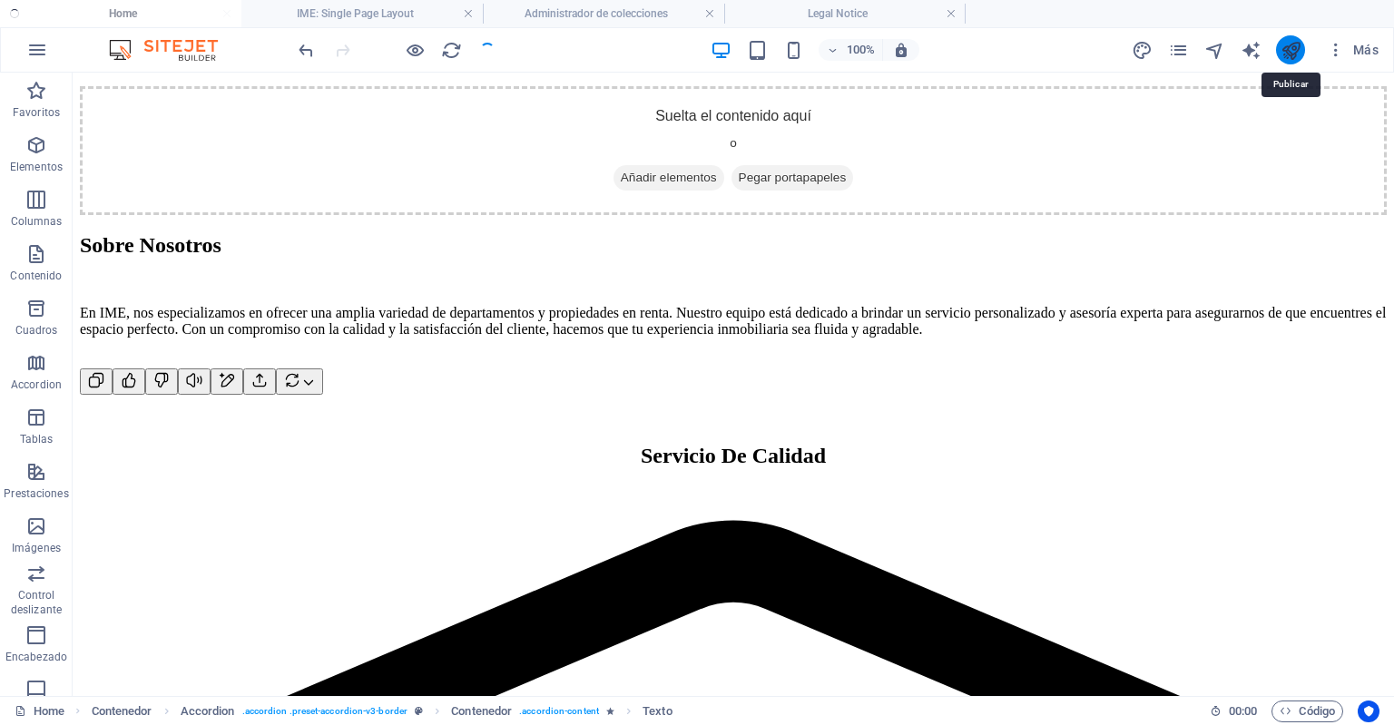
checkbox input "false"
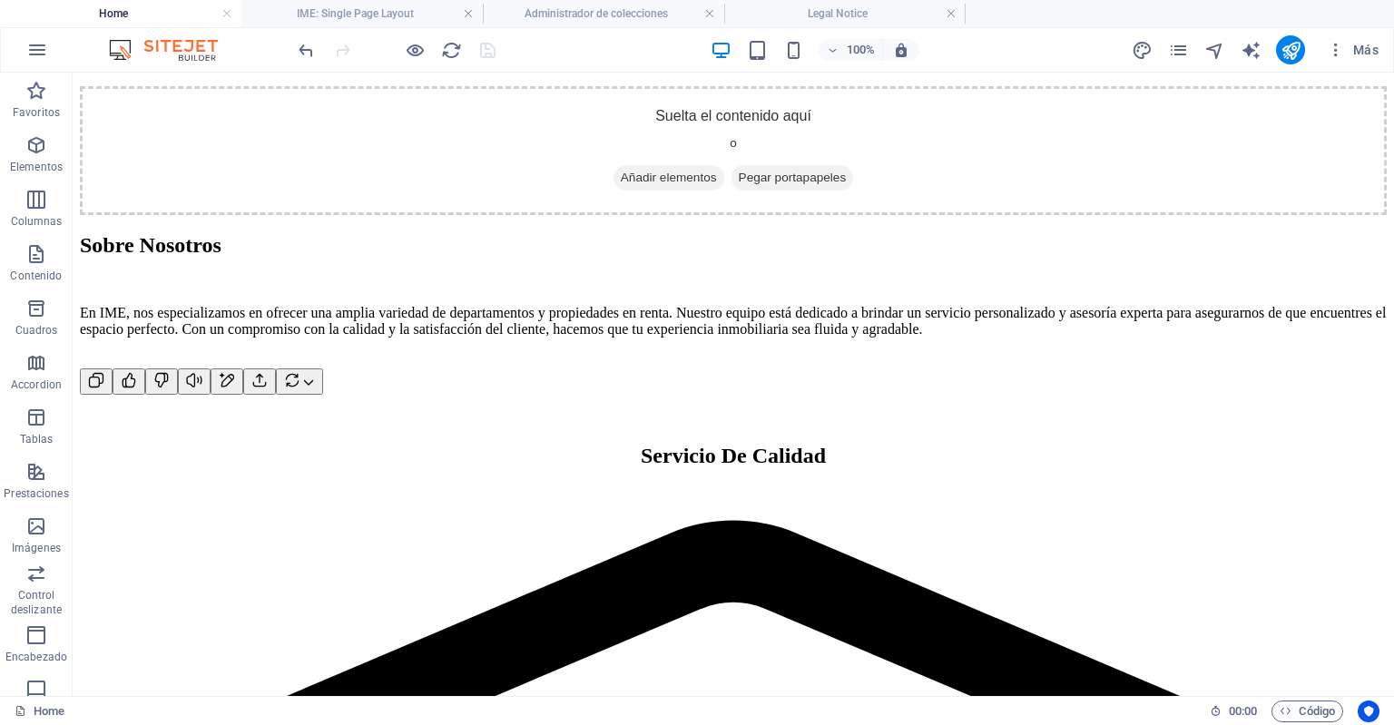
click at [493, 50] on div at bounding box center [396, 49] width 203 height 29
click at [1289, 44] on icon "publish" at bounding box center [1291, 50] width 21 height 21
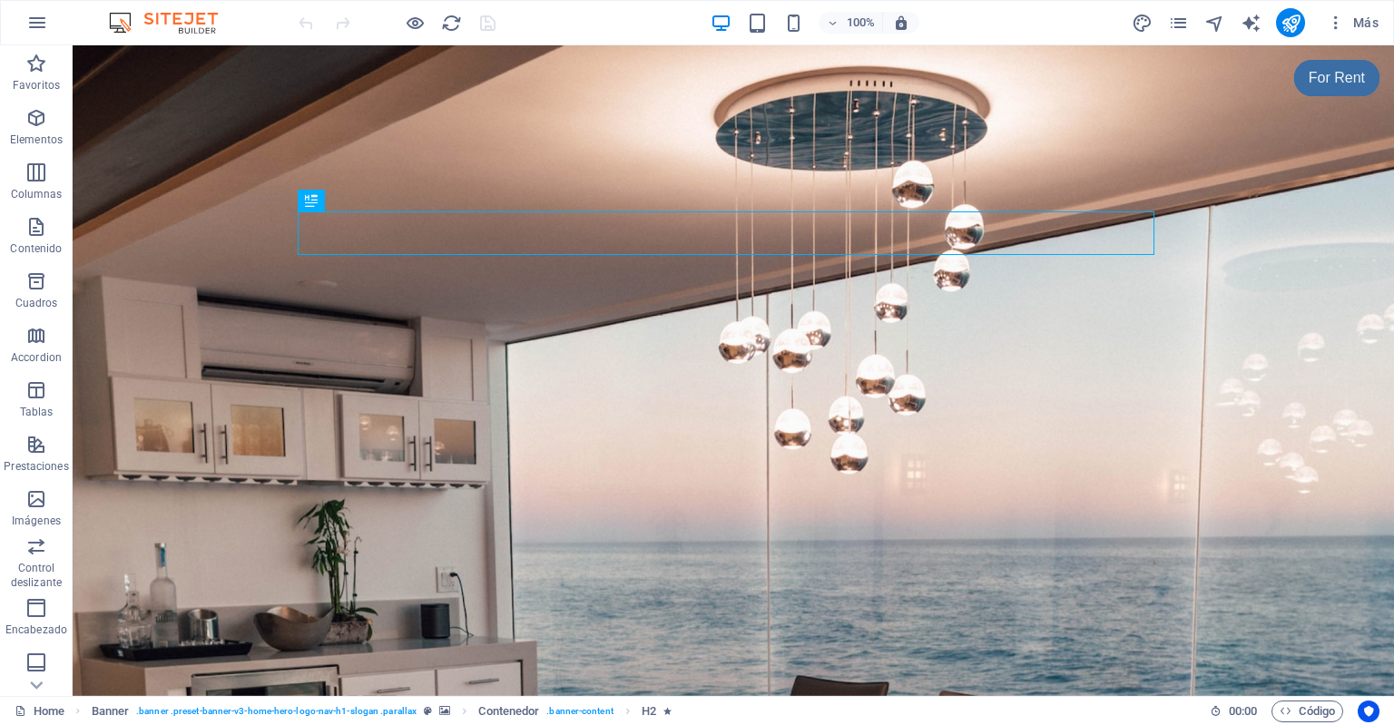
click at [182, 25] on img at bounding box center [172, 23] width 136 height 22
click at [31, 25] on icon "button" at bounding box center [37, 23] width 22 height 22
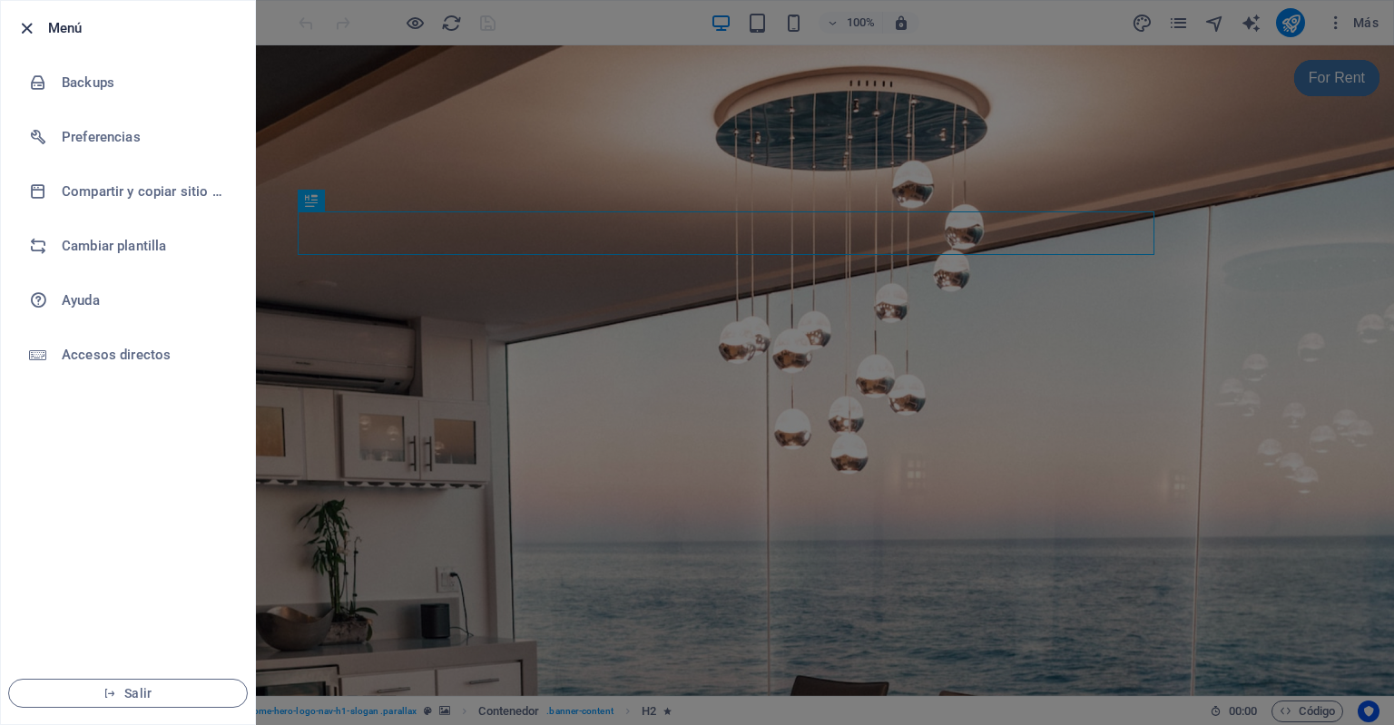
click at [29, 21] on icon "button" at bounding box center [26, 28] width 21 height 21
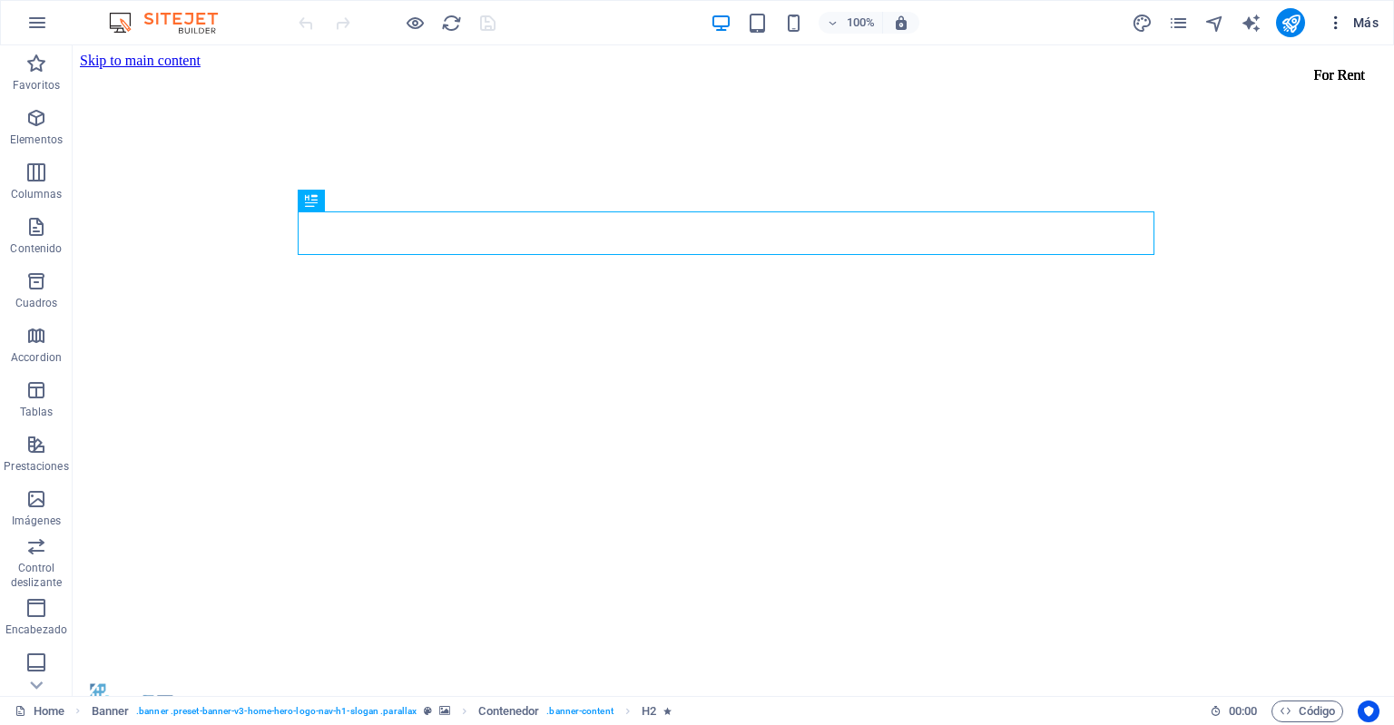
click at [1354, 10] on button "Más" at bounding box center [1353, 22] width 66 height 29
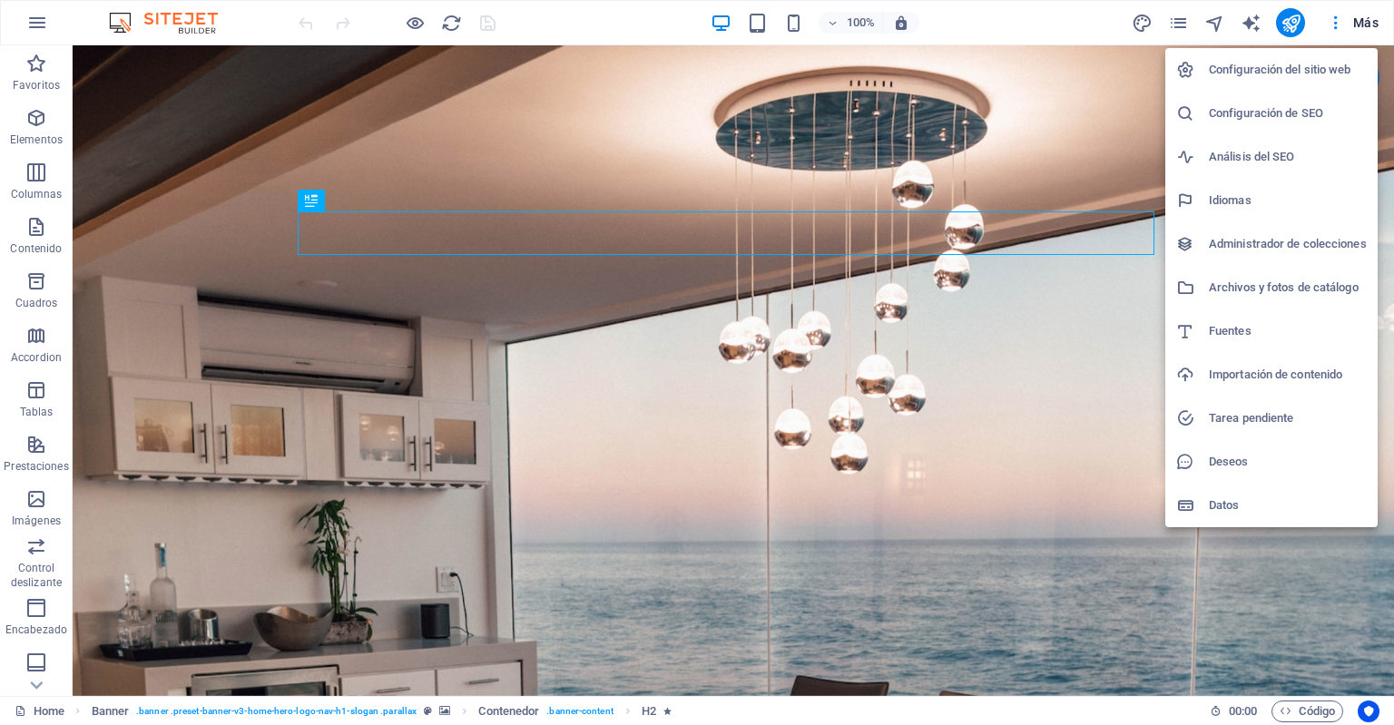
click at [1307, 54] on li "Configuración del sitio web" at bounding box center [1272, 70] width 212 height 44
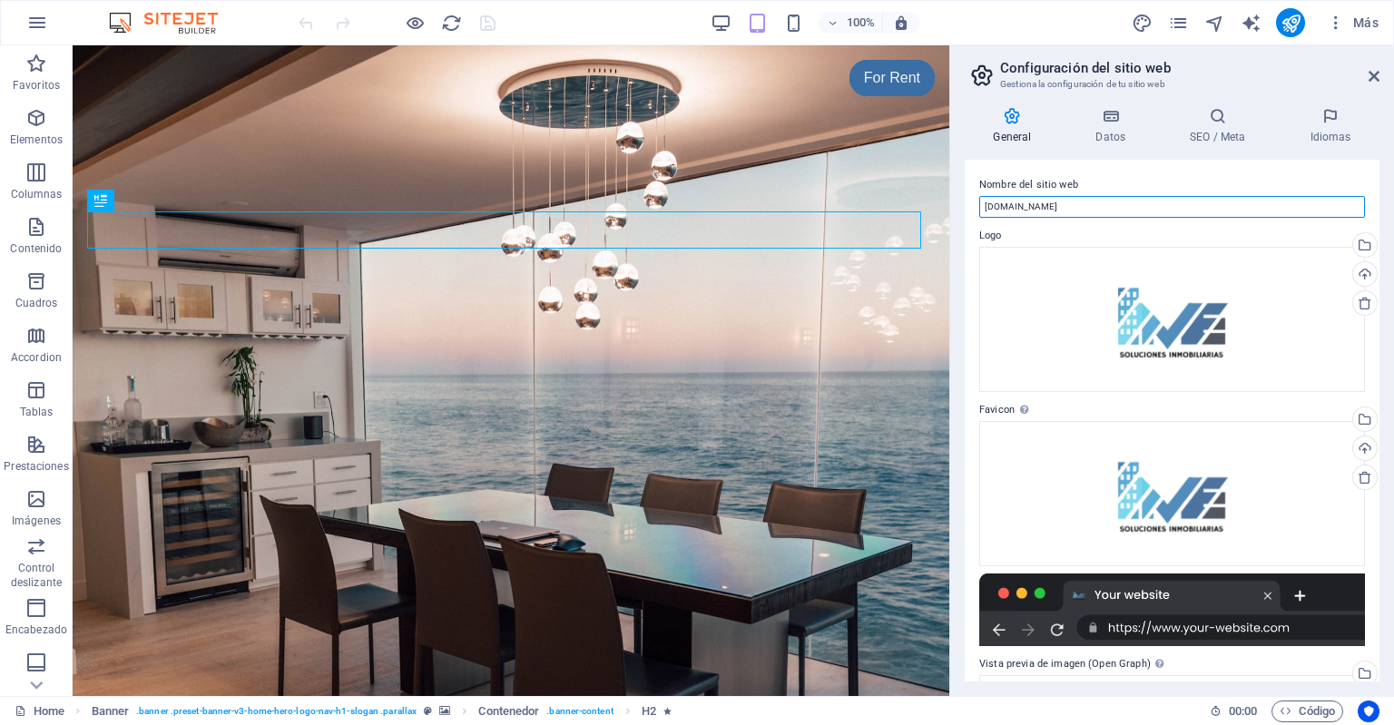
click at [1033, 202] on input "[DOMAIN_NAME]" at bounding box center [1172, 207] width 386 height 22
click at [1004, 201] on input "[DOMAIN_NAME]" at bounding box center [1172, 207] width 386 height 22
click at [1039, 205] on input "[DOMAIN_NAME]" at bounding box center [1172, 207] width 386 height 22
click at [997, 189] on label "Nombre del sitio web" at bounding box center [1172, 185] width 386 height 22
click at [997, 196] on input "[URL][DOMAIN_NAME]" at bounding box center [1172, 207] width 386 height 22
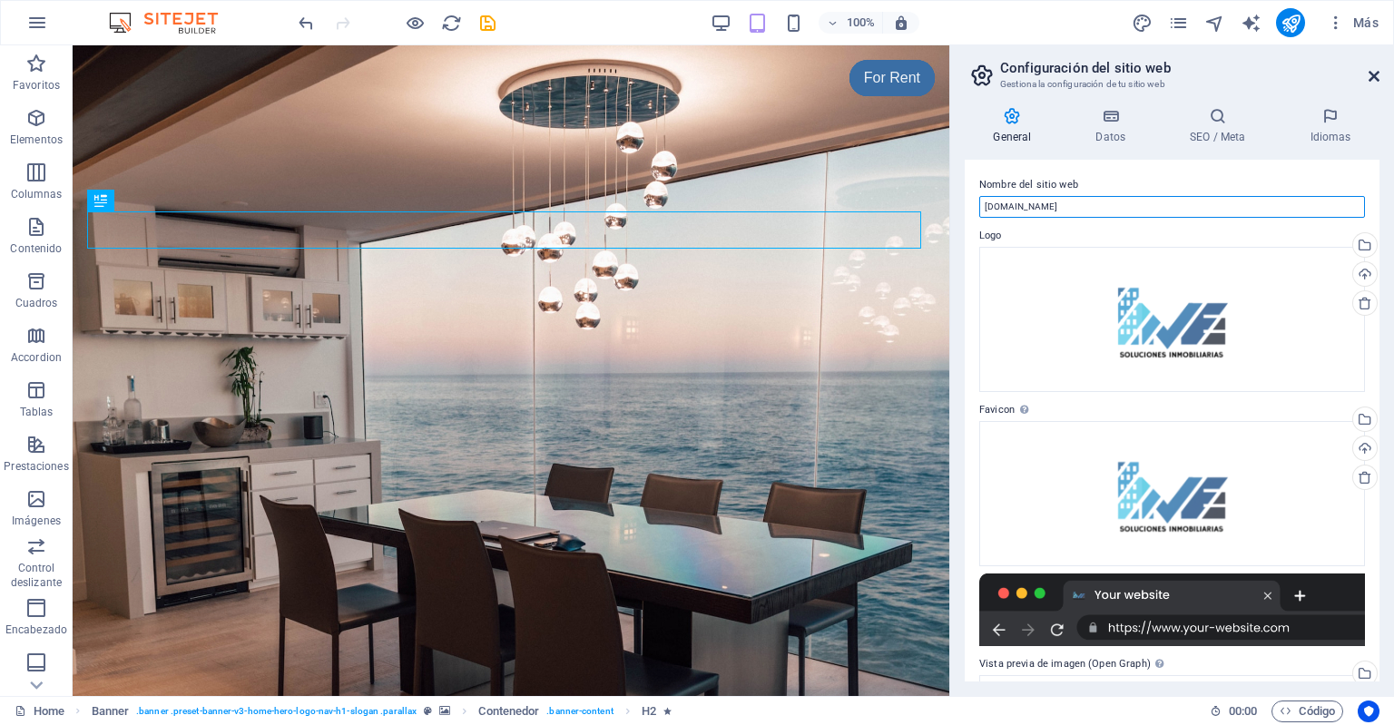
type input "[DOMAIN_NAME]"
click at [1376, 75] on icon at bounding box center [1374, 76] width 11 height 15
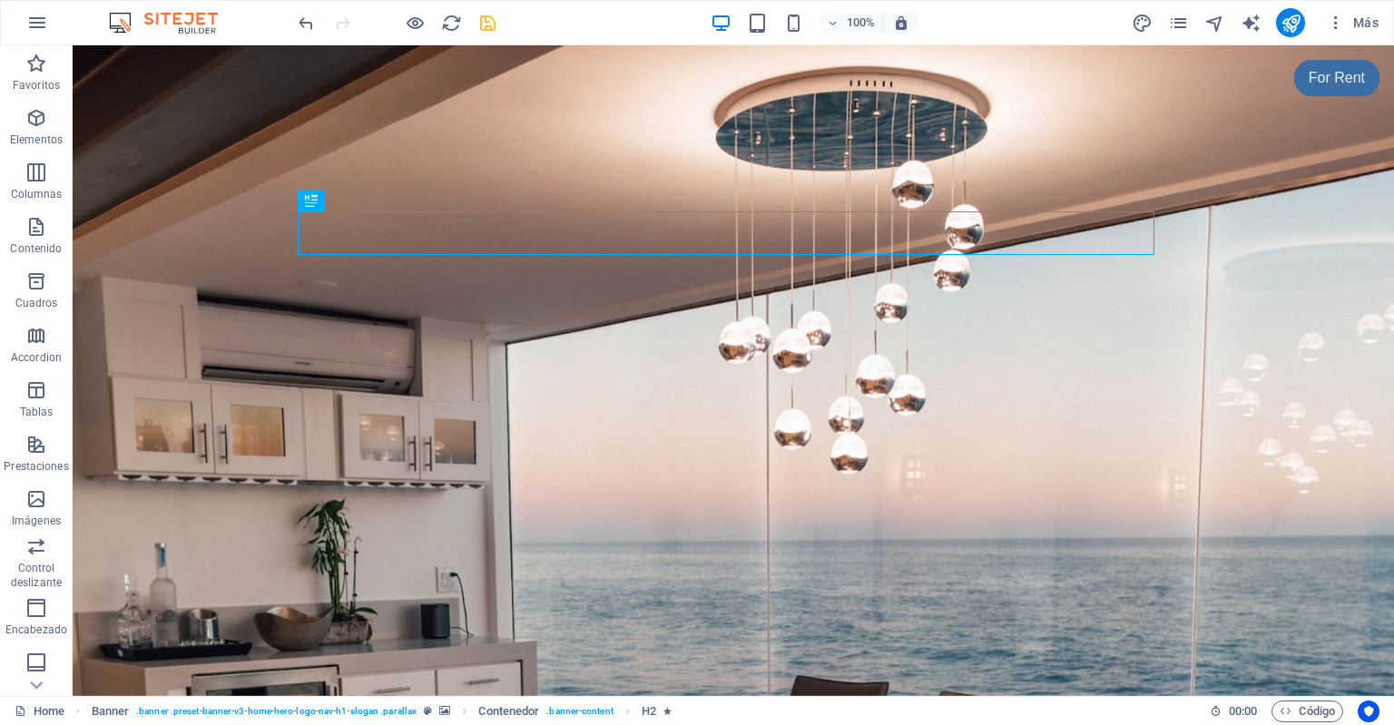
click at [493, 19] on icon "save" at bounding box center [487, 23] width 21 height 21
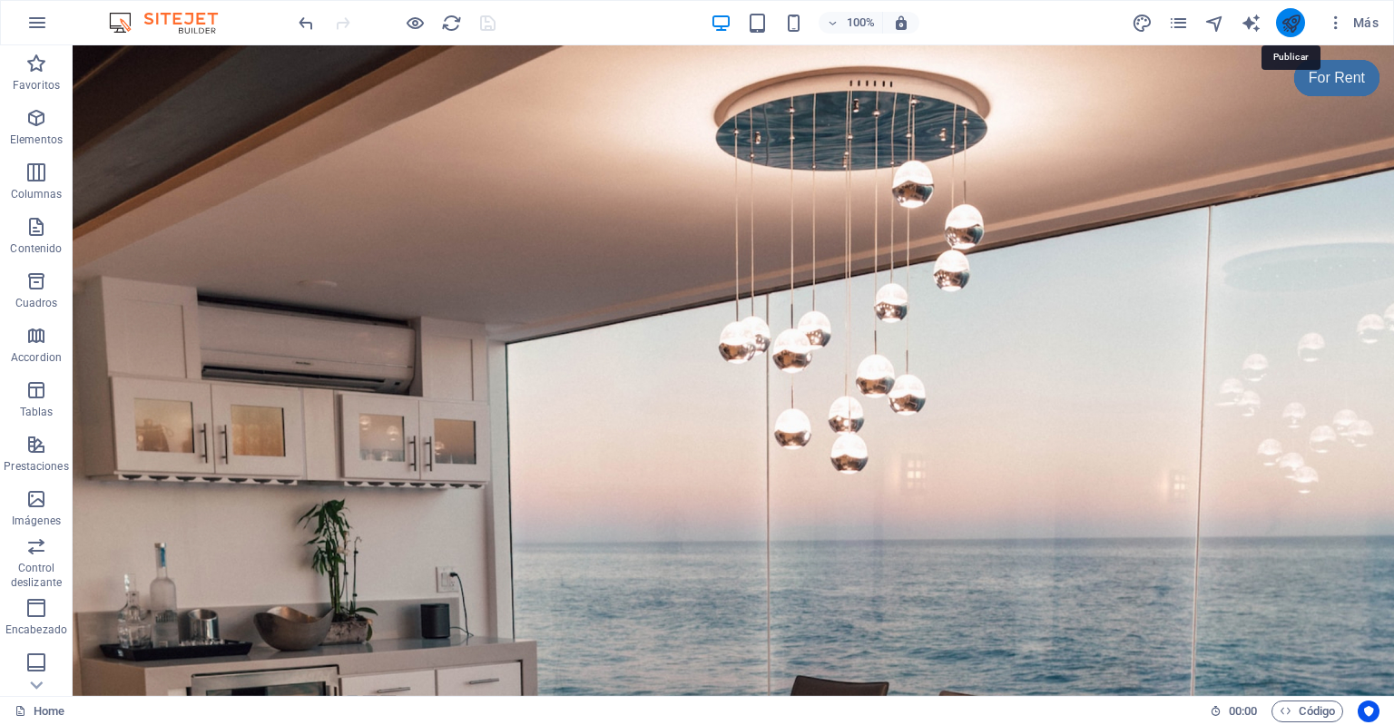
click at [1289, 17] on icon "publish" at bounding box center [1291, 23] width 21 height 21
